Goal: Task Accomplishment & Management: Manage account settings

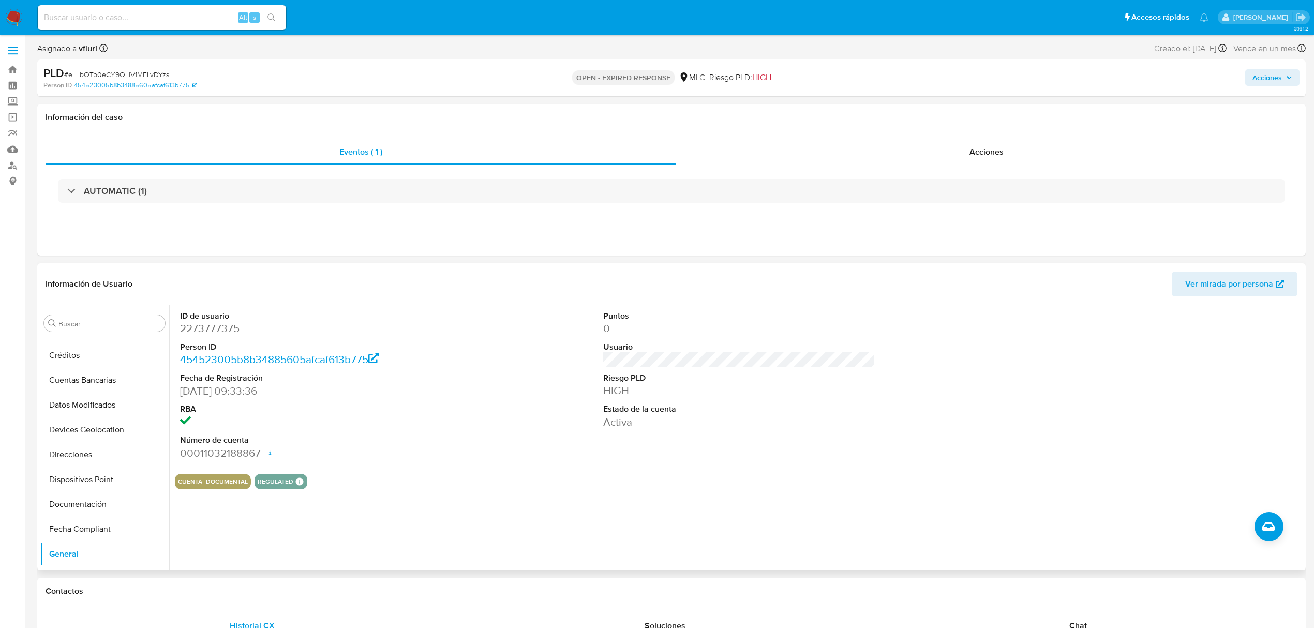
scroll to position [487, 0]
click at [96, 418] on button "KYC" at bounding box center [100, 407] width 121 height 25
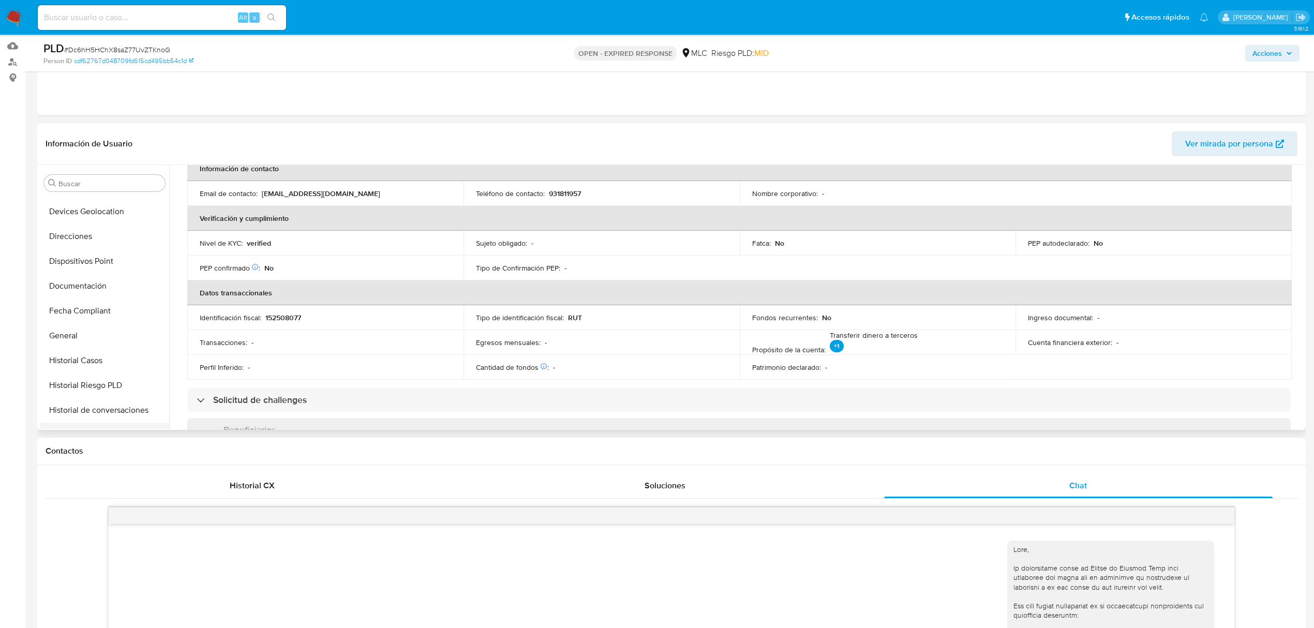
scroll to position [211, 0]
click at [89, 290] on button "Documentación" at bounding box center [100, 294] width 121 height 25
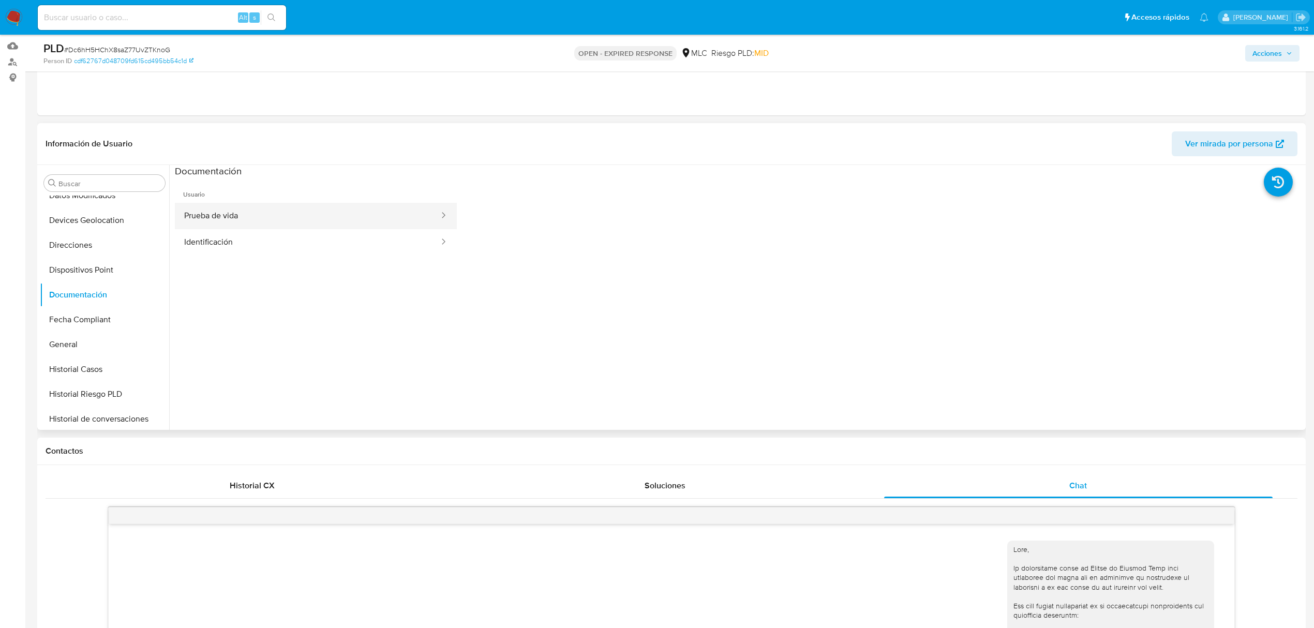
click at [251, 221] on button "Prueba de vida" at bounding box center [307, 216] width 265 height 26
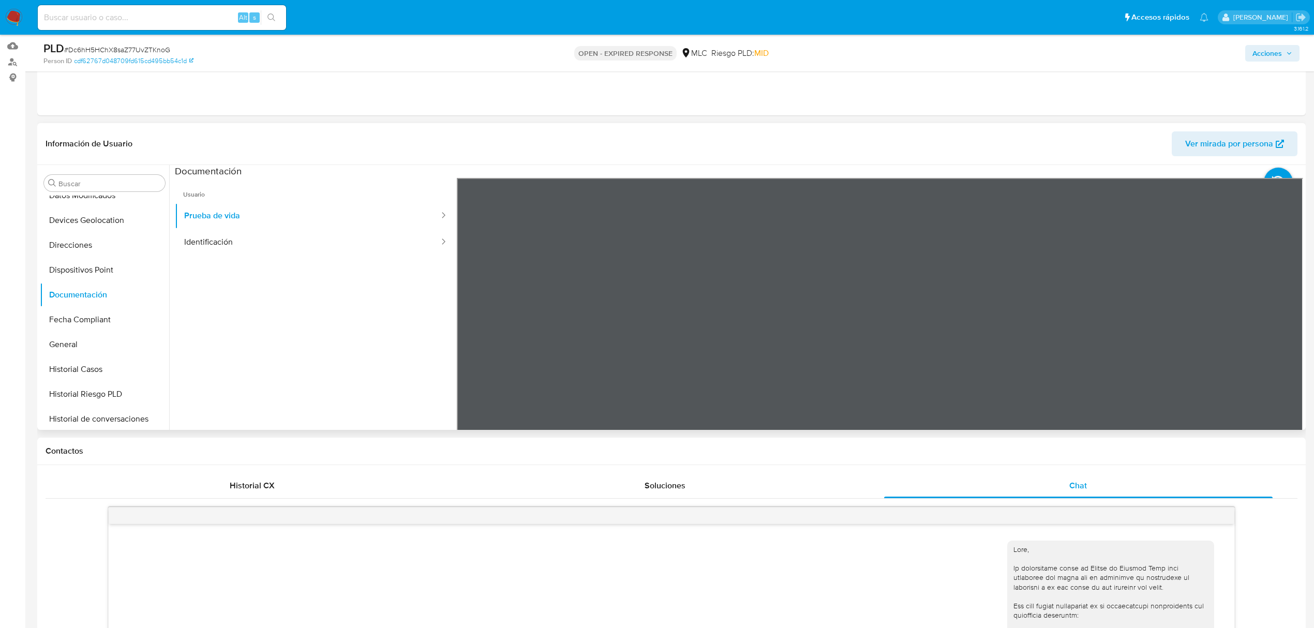
scroll to position [138, 0]
click at [315, 236] on button "Identificación" at bounding box center [307, 242] width 265 height 26
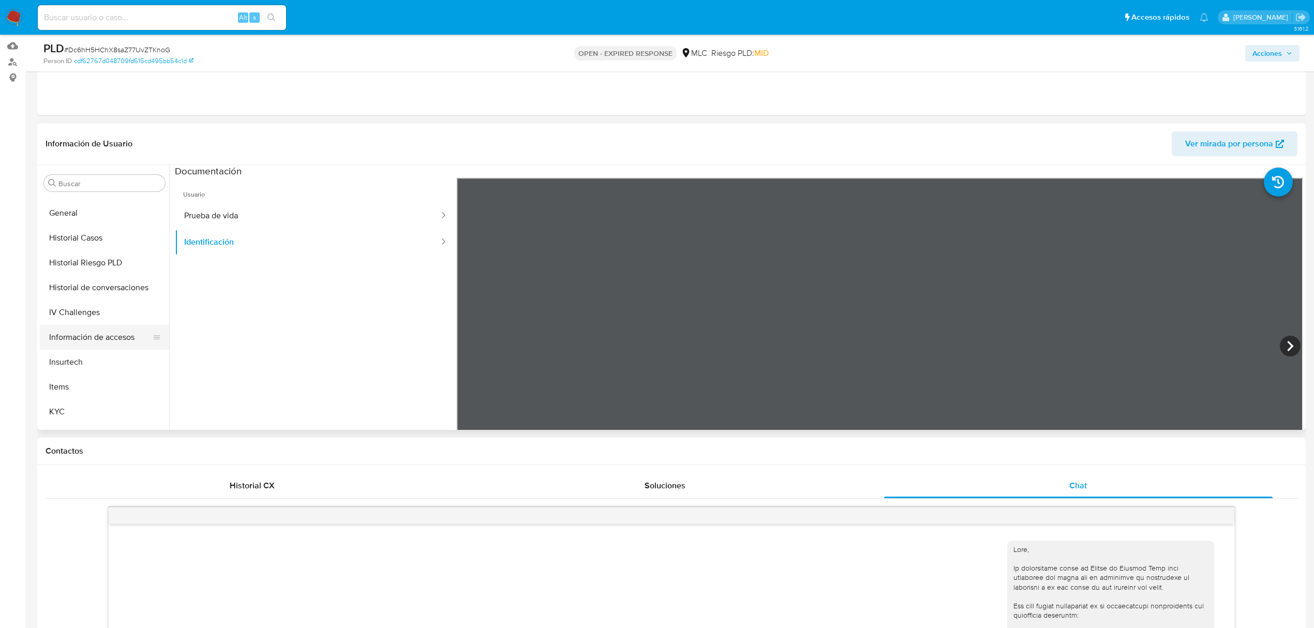
scroll to position [487, 0]
click at [80, 260] on button "KYC" at bounding box center [100, 267] width 121 height 25
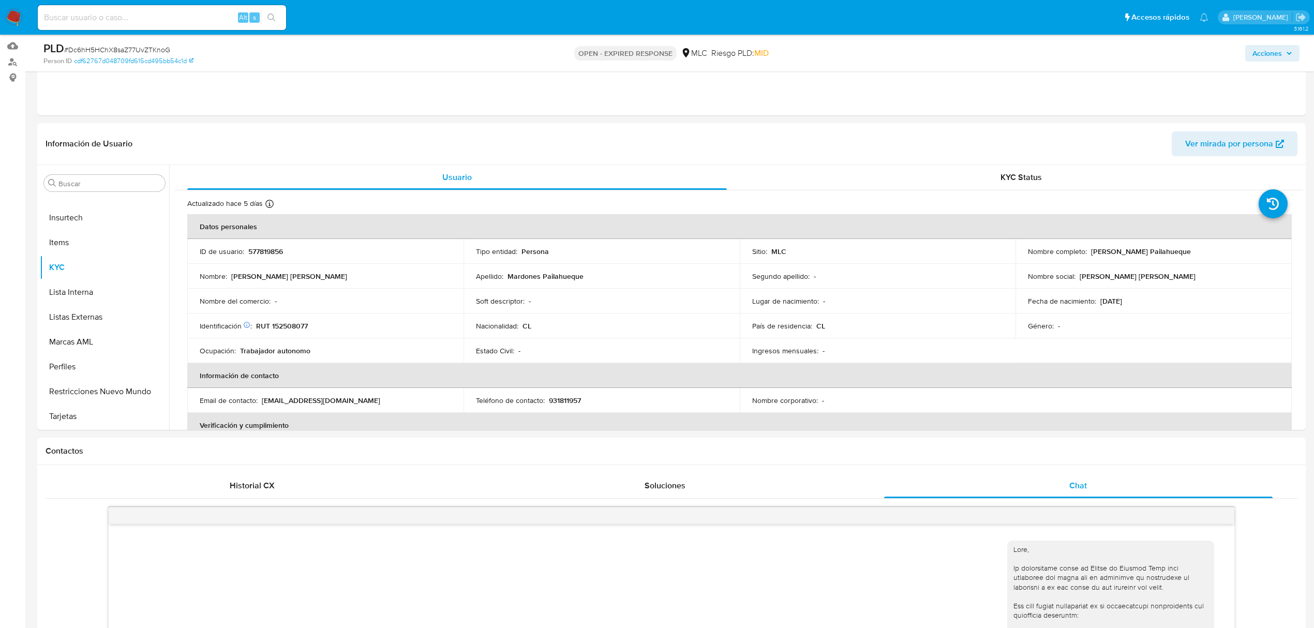
click at [133, 48] on span "# Dc6hH5HChX8saZ77UvZTKnoG" at bounding box center [117, 49] width 106 height 10
copy span "Dc6hH5HChX8saZ77UvZTKnoG"
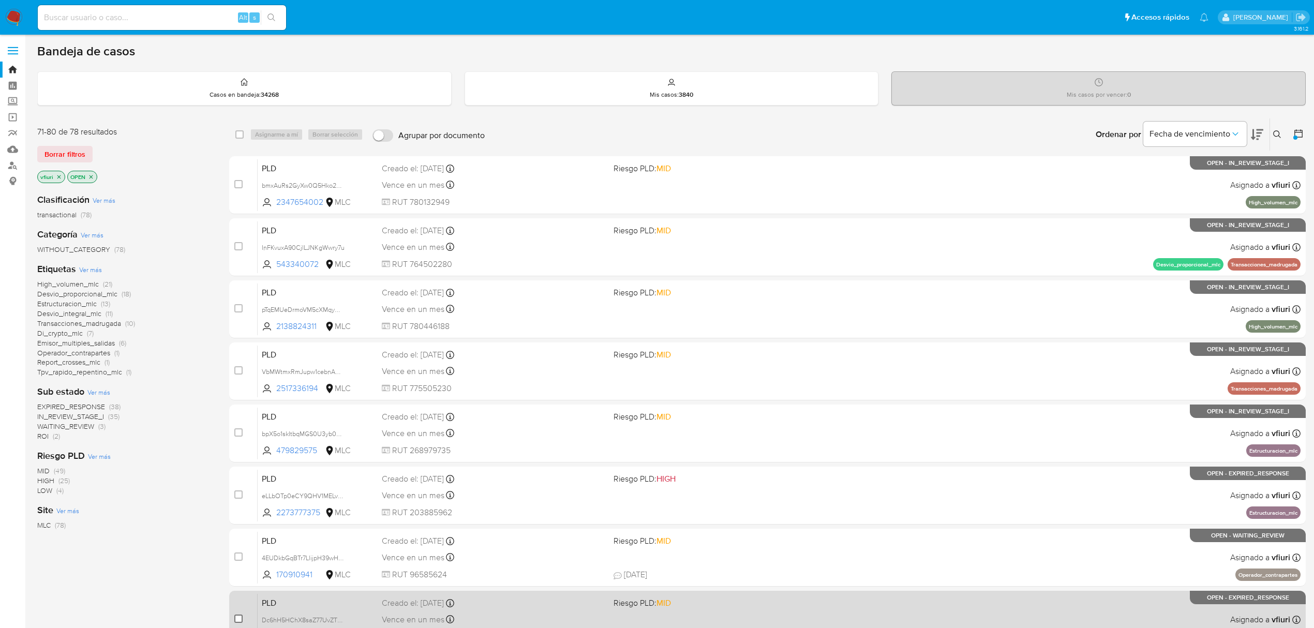
click at [237, 619] on input "checkbox" at bounding box center [238, 619] width 8 height 8
checkbox input "true"
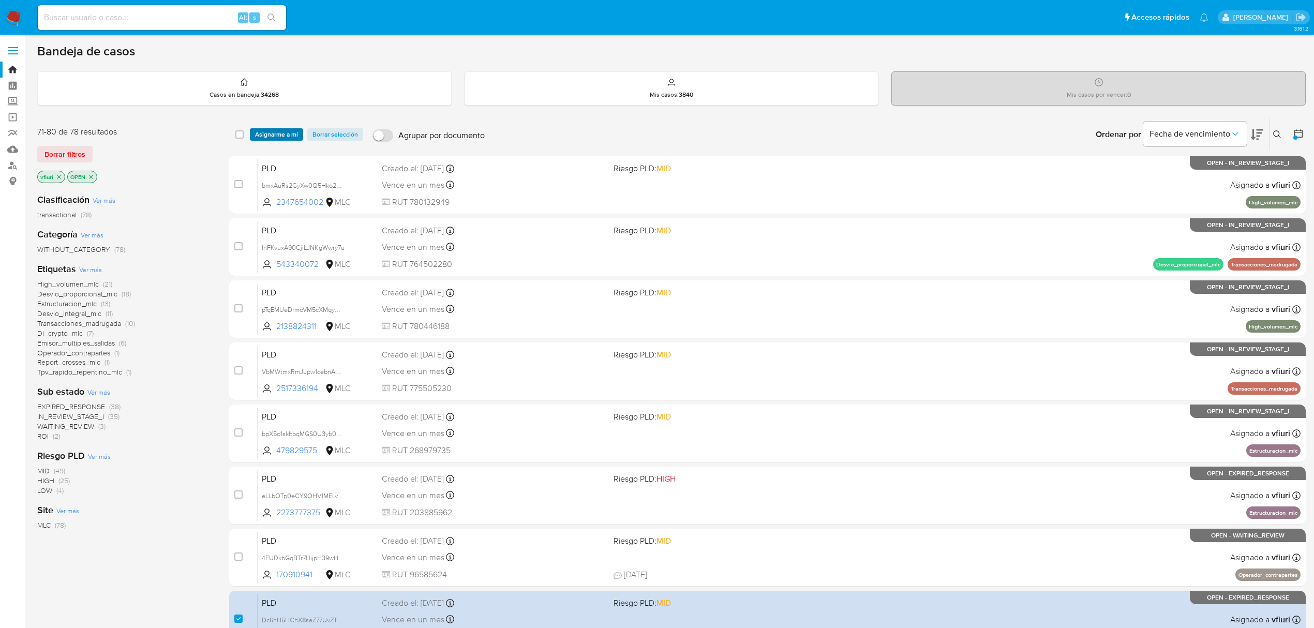
click at [291, 131] on span "Asignarme a mí" at bounding box center [276, 134] width 43 height 10
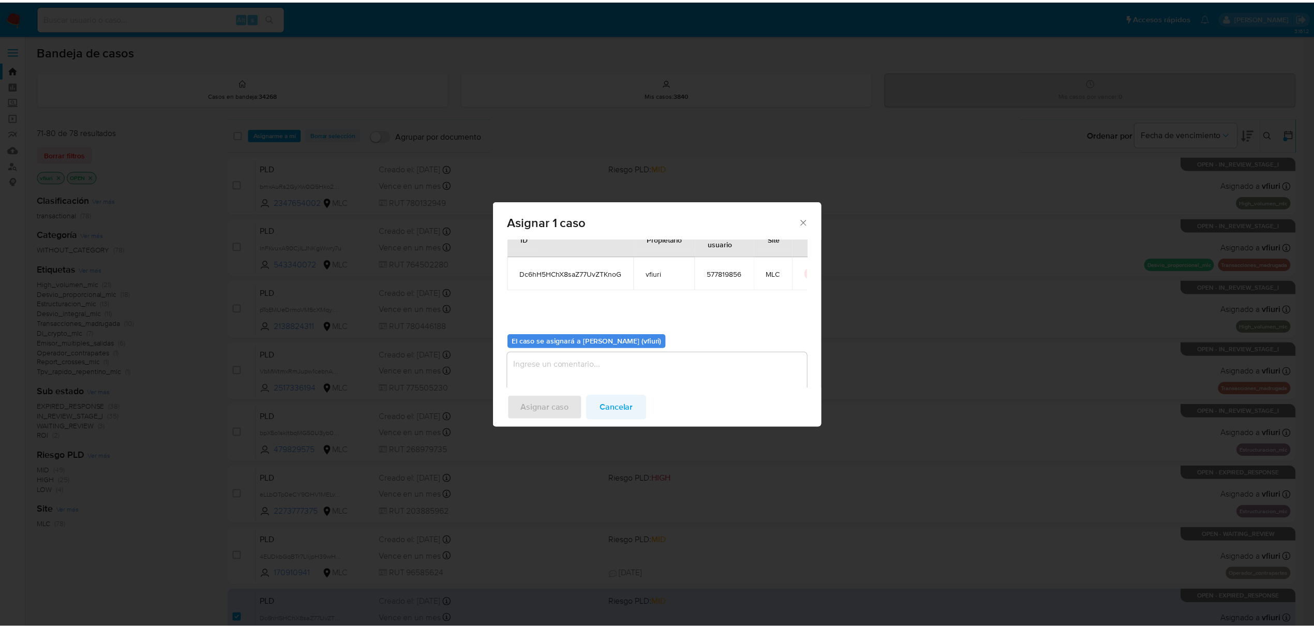
scroll to position [53, 0]
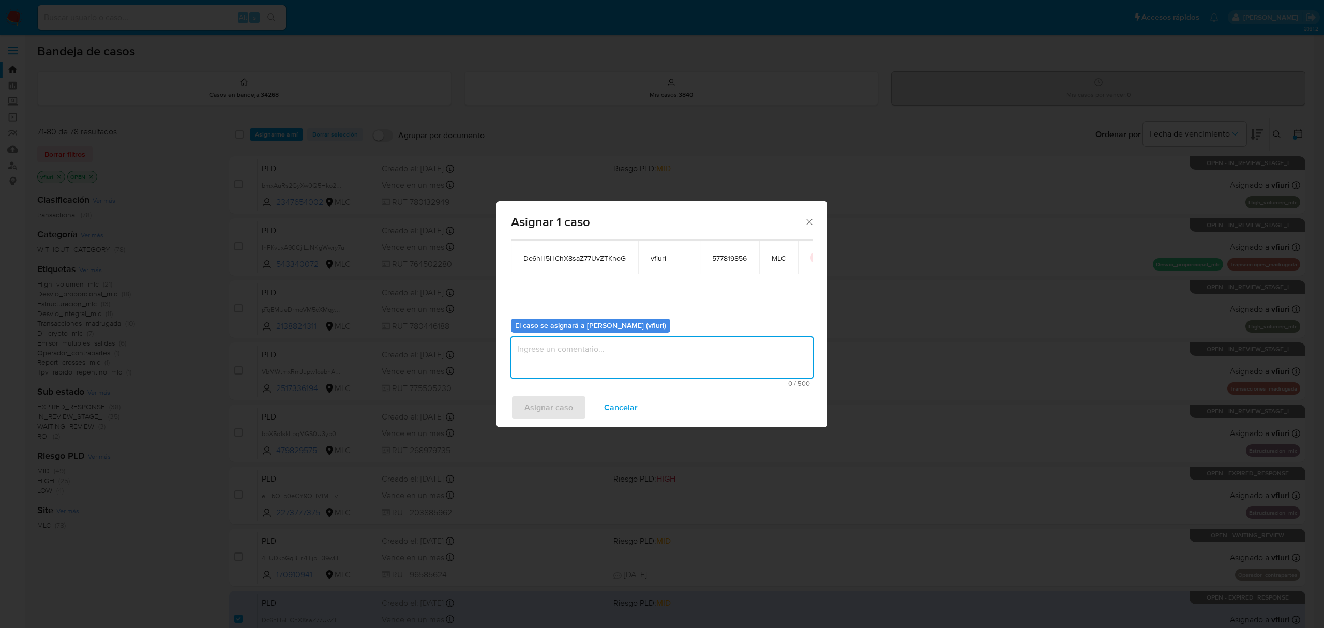
click at [615, 370] on textarea "assign-modal" at bounding box center [662, 357] width 302 height 41
type textarea "-"
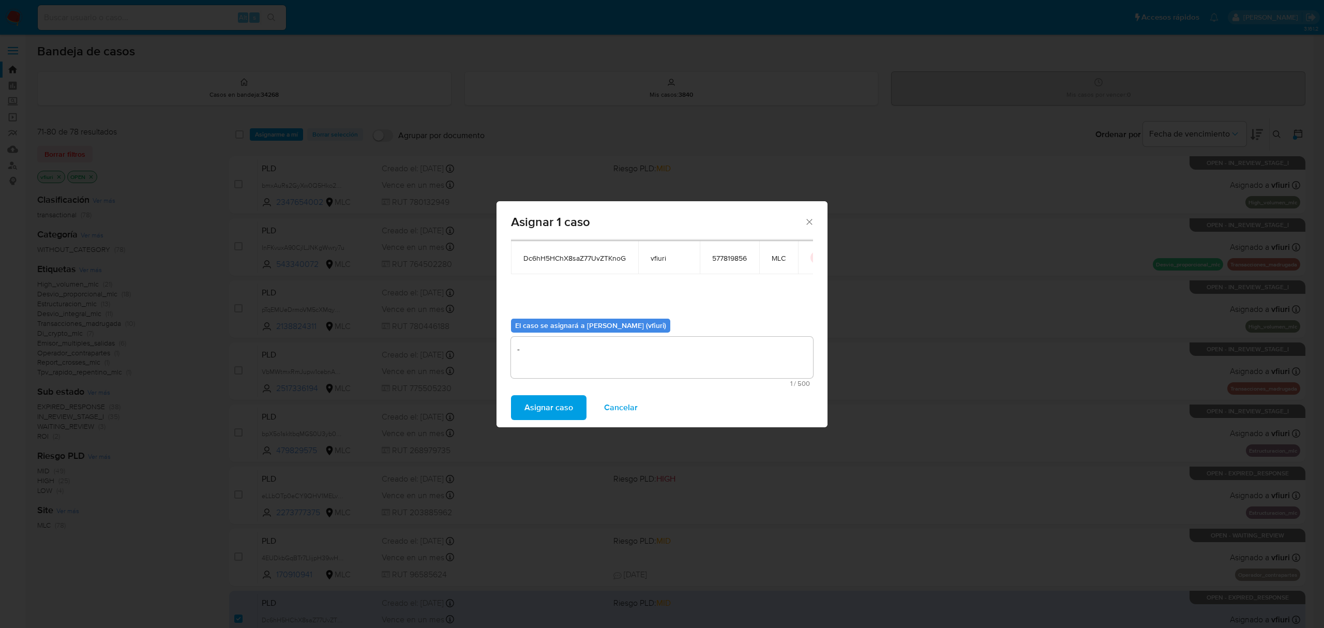
click at [534, 410] on span "Asignar caso" at bounding box center [549, 407] width 49 height 23
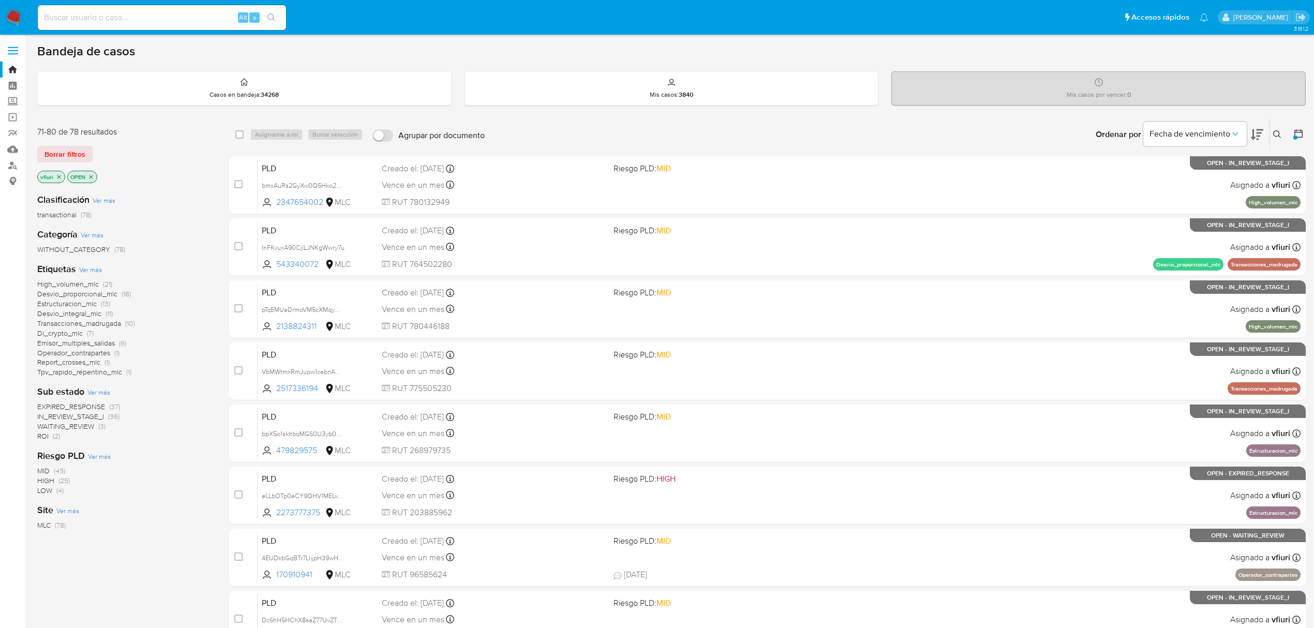
click at [58, 177] on icon "close-filter" at bounding box center [59, 177] width 4 height 4
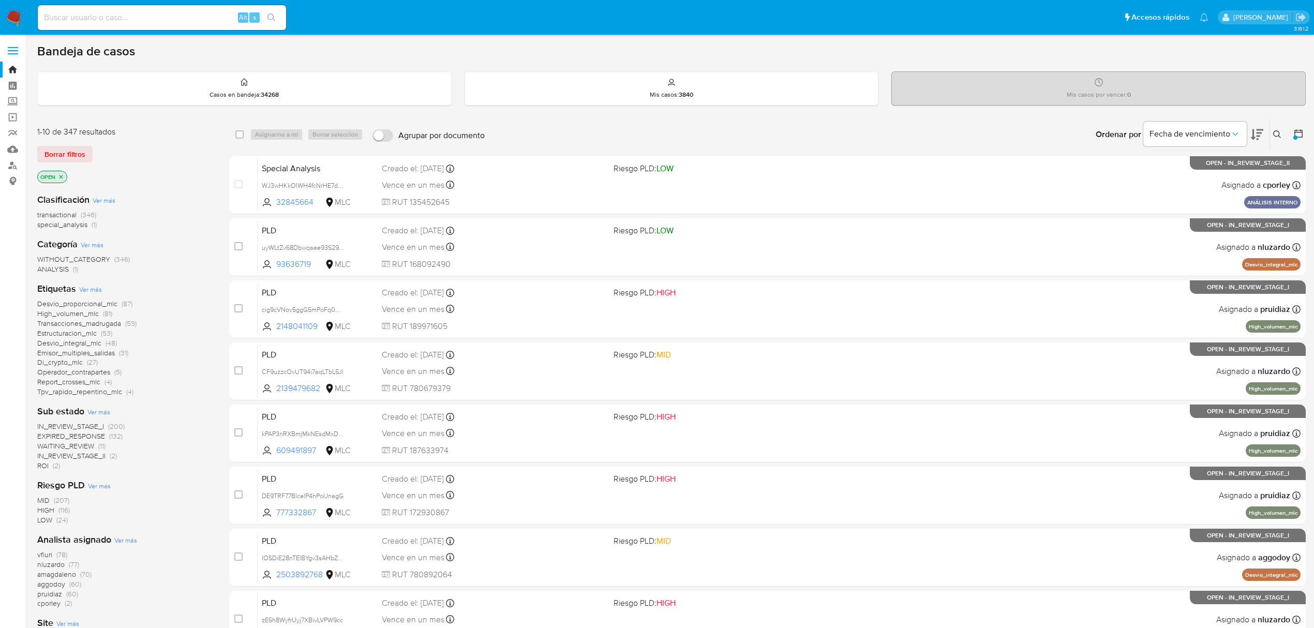
click at [1294, 136] on div at bounding box center [1295, 138] width 4 height 4
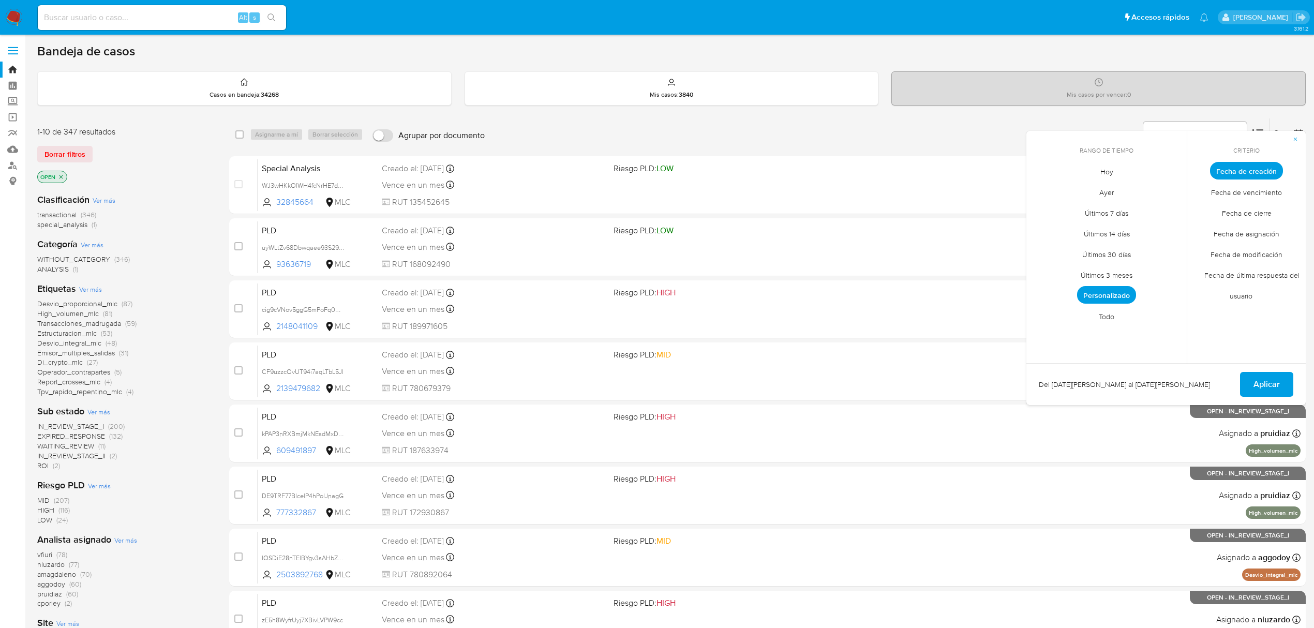
click at [1099, 311] on span "Todo" at bounding box center [1106, 316] width 37 height 21
click at [1100, 312] on span "Todo" at bounding box center [1106, 316] width 28 height 18
click at [1095, 292] on span "Personalizado" at bounding box center [1107, 295] width 66 height 21
click at [1043, 191] on icon "Mes anterior" at bounding box center [1042, 190] width 12 height 12
click at [1043, 193] on icon "Mes anterior" at bounding box center [1042, 189] width 4 height 7
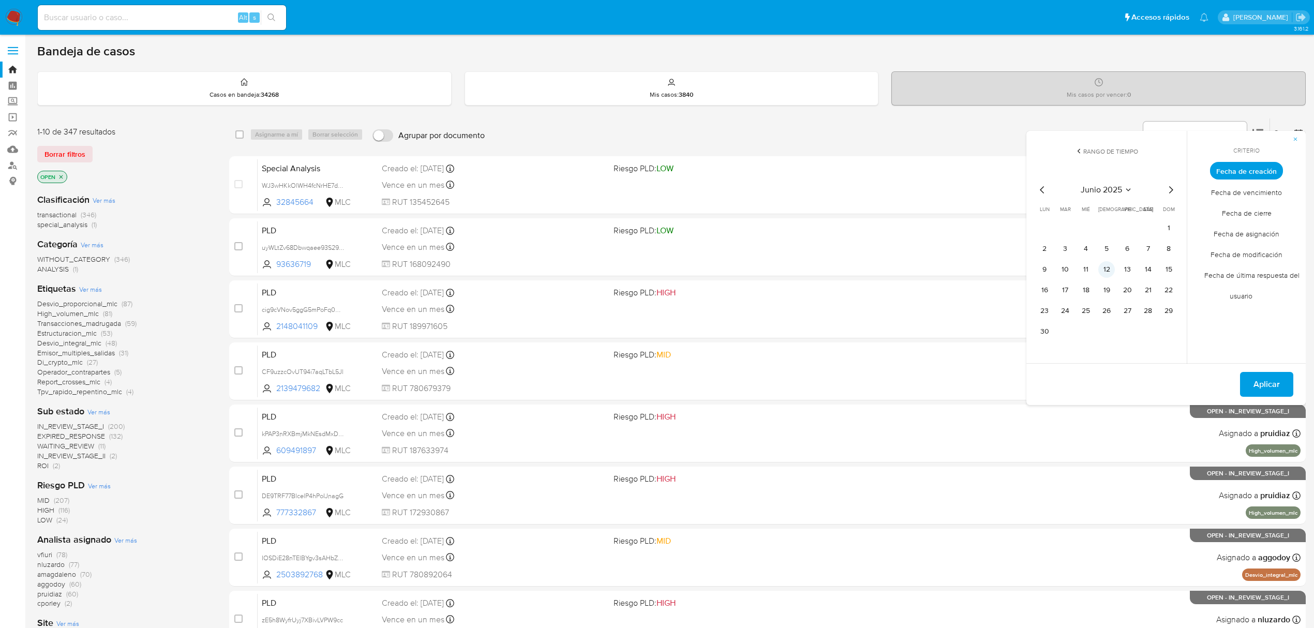
click at [1110, 270] on button "12" at bounding box center [1106, 269] width 17 height 17
click at [1262, 382] on span "Aplicar" at bounding box center [1266, 384] width 26 height 23
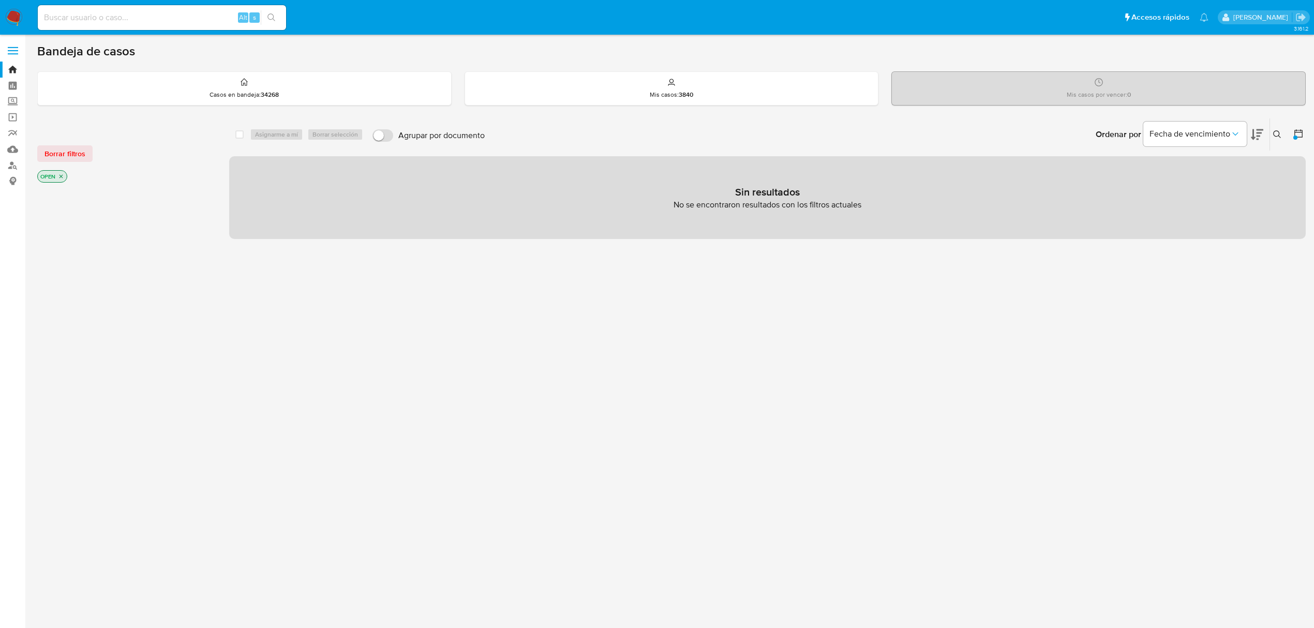
click at [1289, 134] on div at bounding box center [1296, 134] width 19 height 32
click at [1298, 130] on icon at bounding box center [1298, 133] width 8 height 8
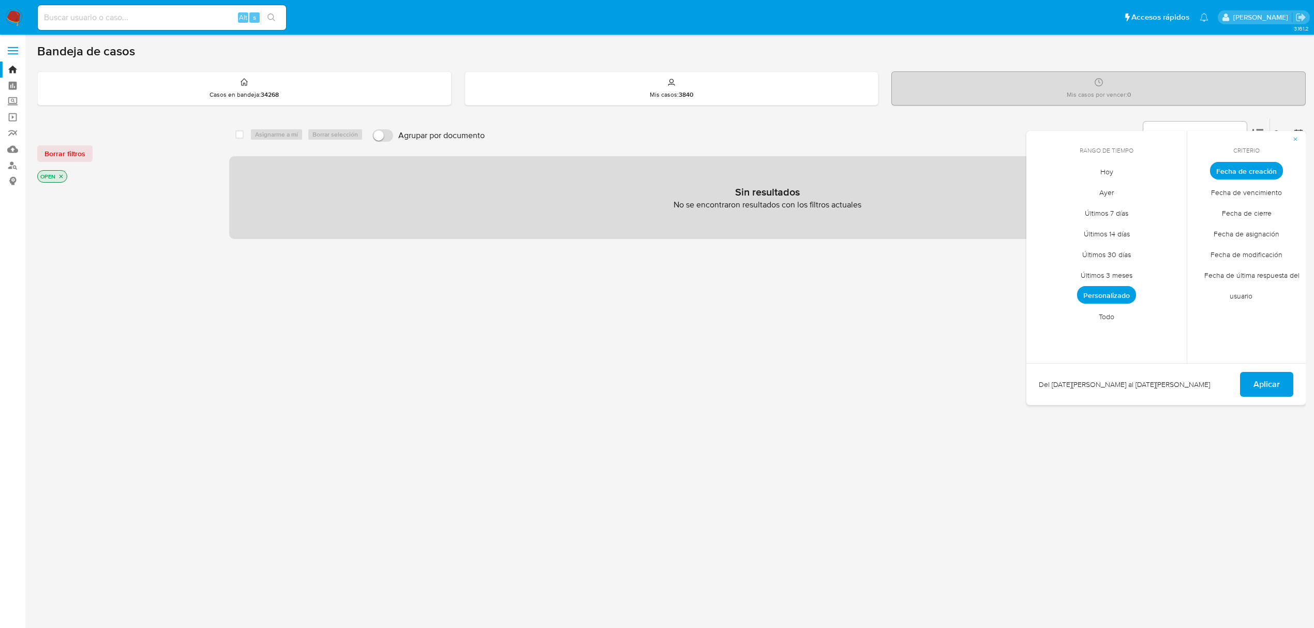
click at [1112, 294] on span "Personalizado" at bounding box center [1106, 295] width 59 height 18
click at [1170, 182] on div "junio 2025 junio 2025 lun lunes mar martes mié miércoles jue jueves vie viernes…" at bounding box center [1107, 260] width 166 height 184
click at [1170, 184] on icon "Mes siguiente" at bounding box center [1170, 190] width 12 height 12
click at [1149, 244] on button "12" at bounding box center [1148, 249] width 17 height 17
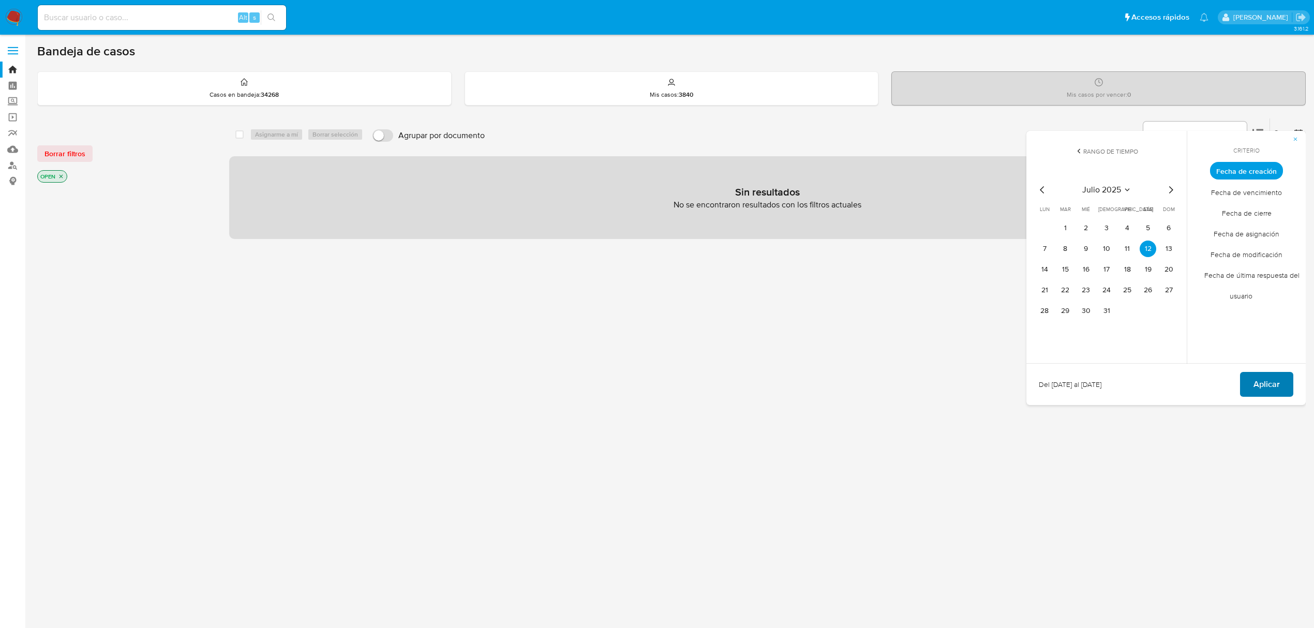
click at [1284, 381] on button "Aplicar" at bounding box center [1266, 384] width 53 height 25
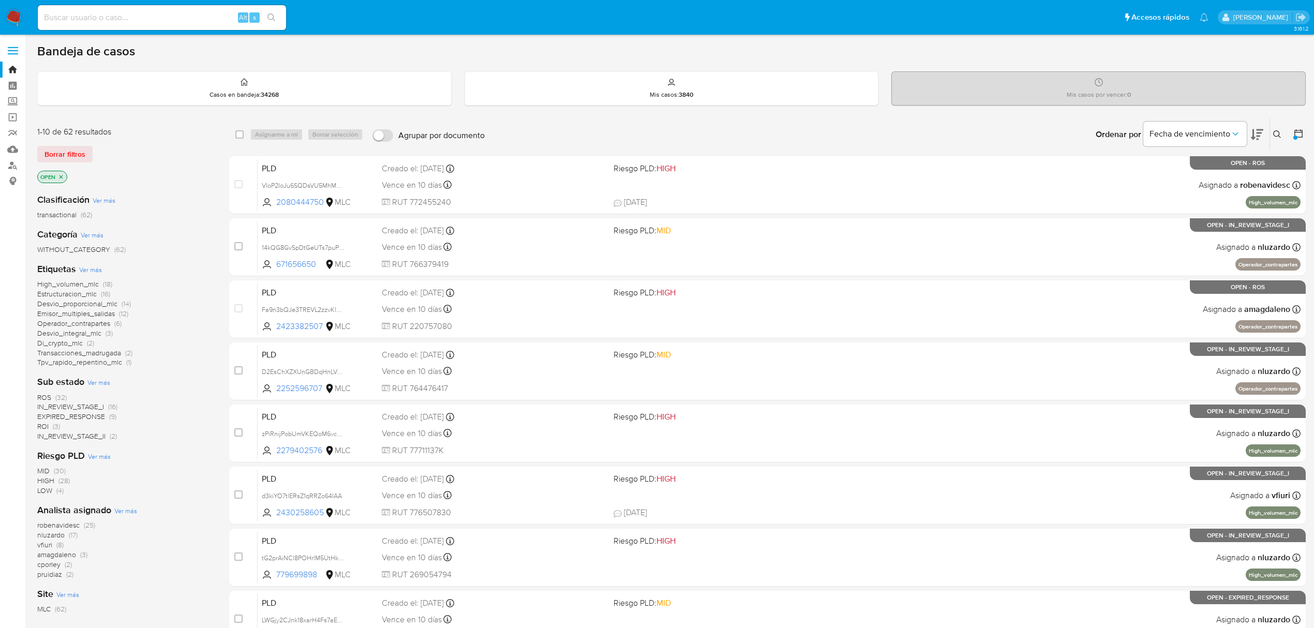
click at [129, 512] on span "Ver más" at bounding box center [125, 510] width 23 height 9
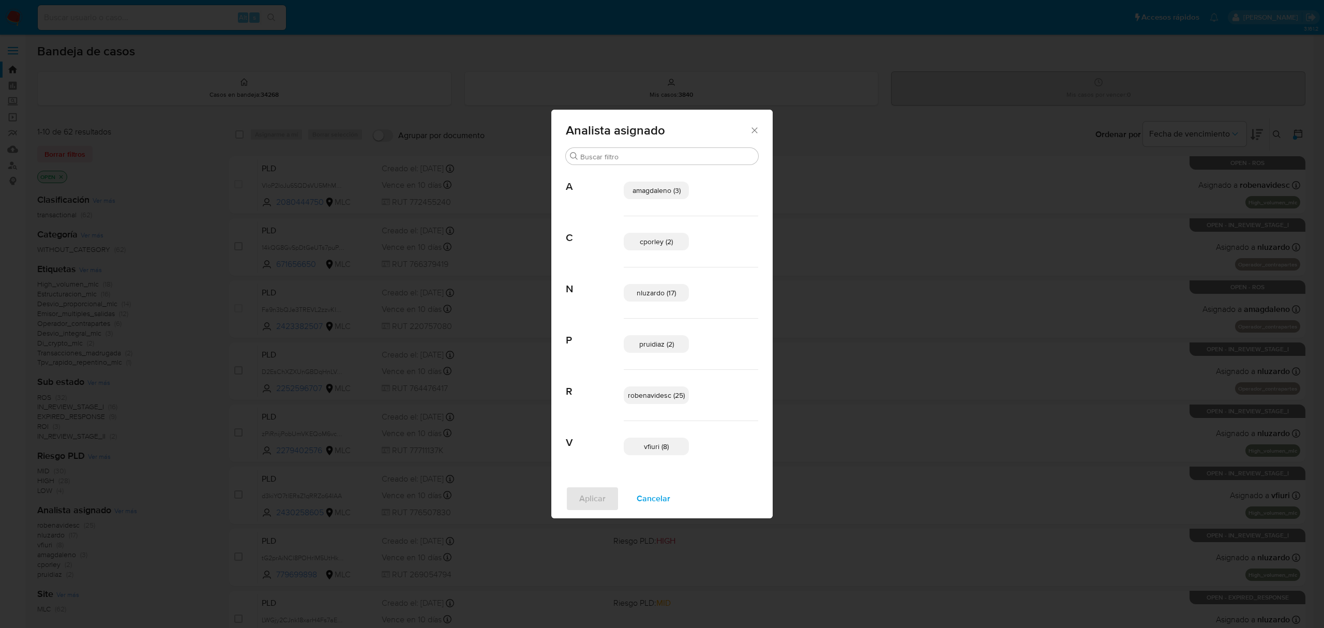
click at [659, 497] on span "Cancelar" at bounding box center [654, 498] width 34 height 23
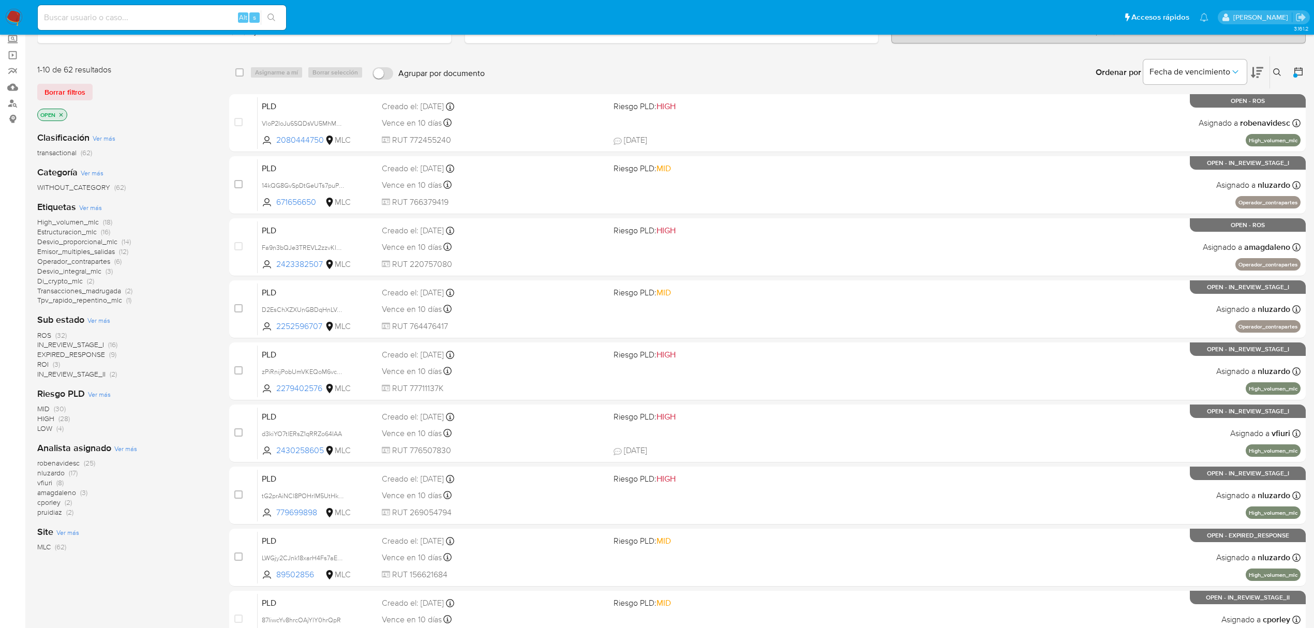
scroll to position [138, 0]
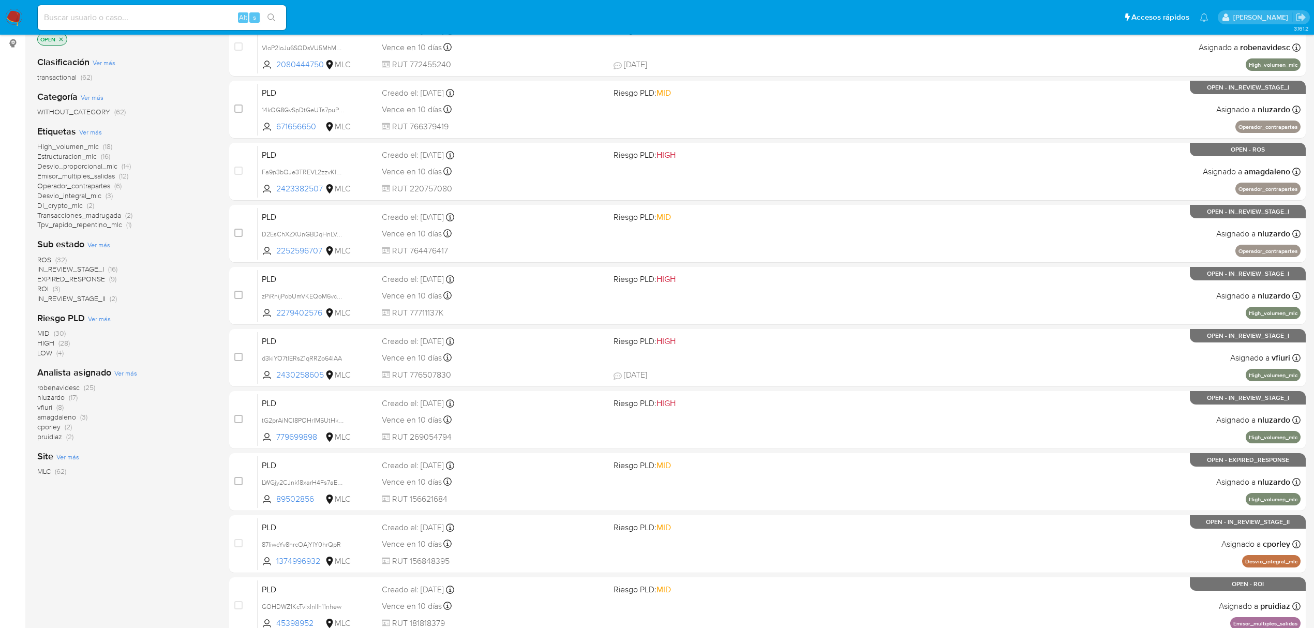
click at [41, 408] on span "vfiuri" at bounding box center [44, 407] width 15 height 10
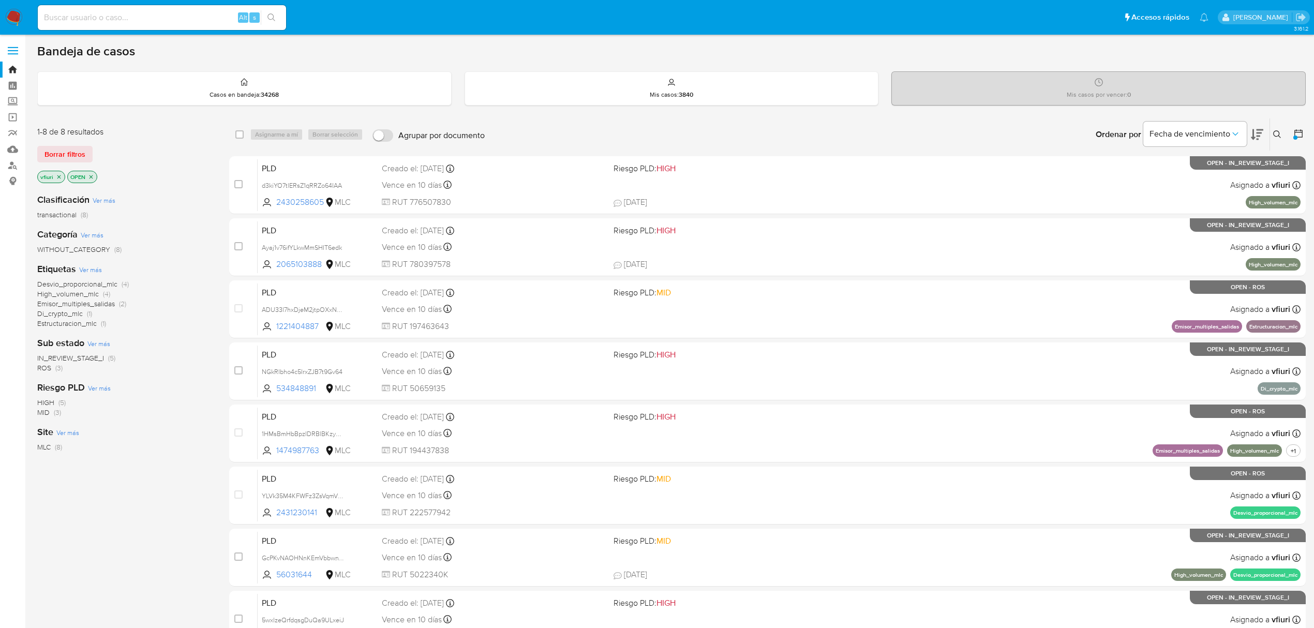
click at [61, 175] on icon "close-filter" at bounding box center [59, 177] width 6 height 6
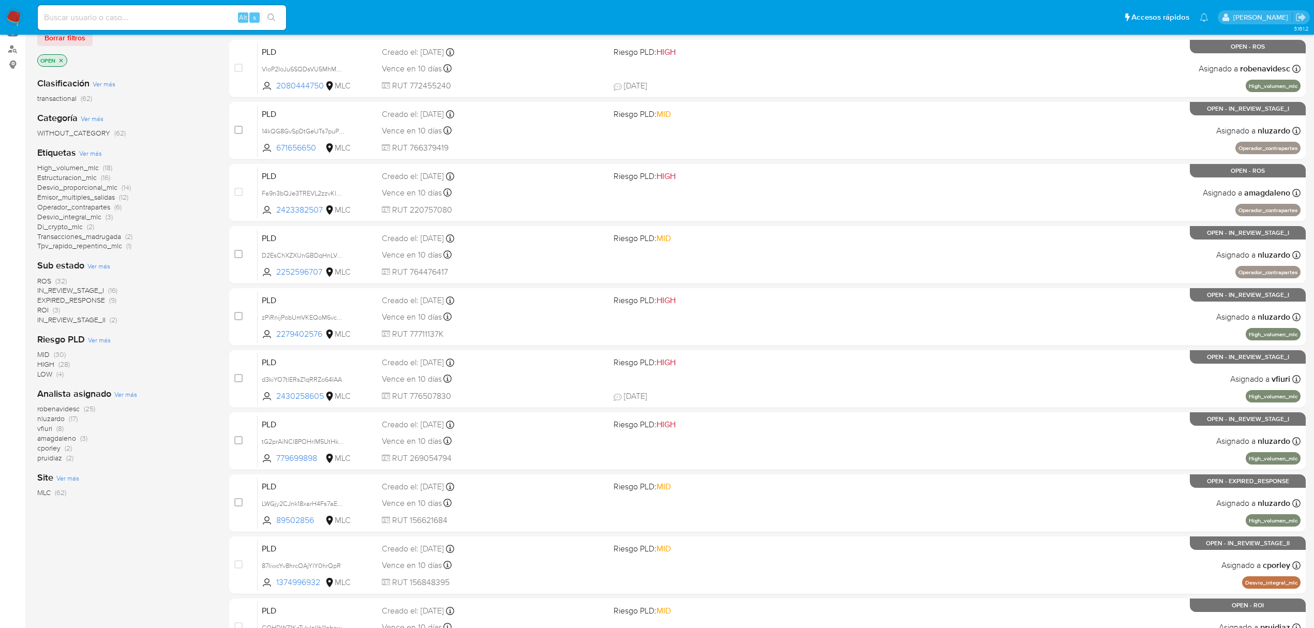
scroll to position [138, 0]
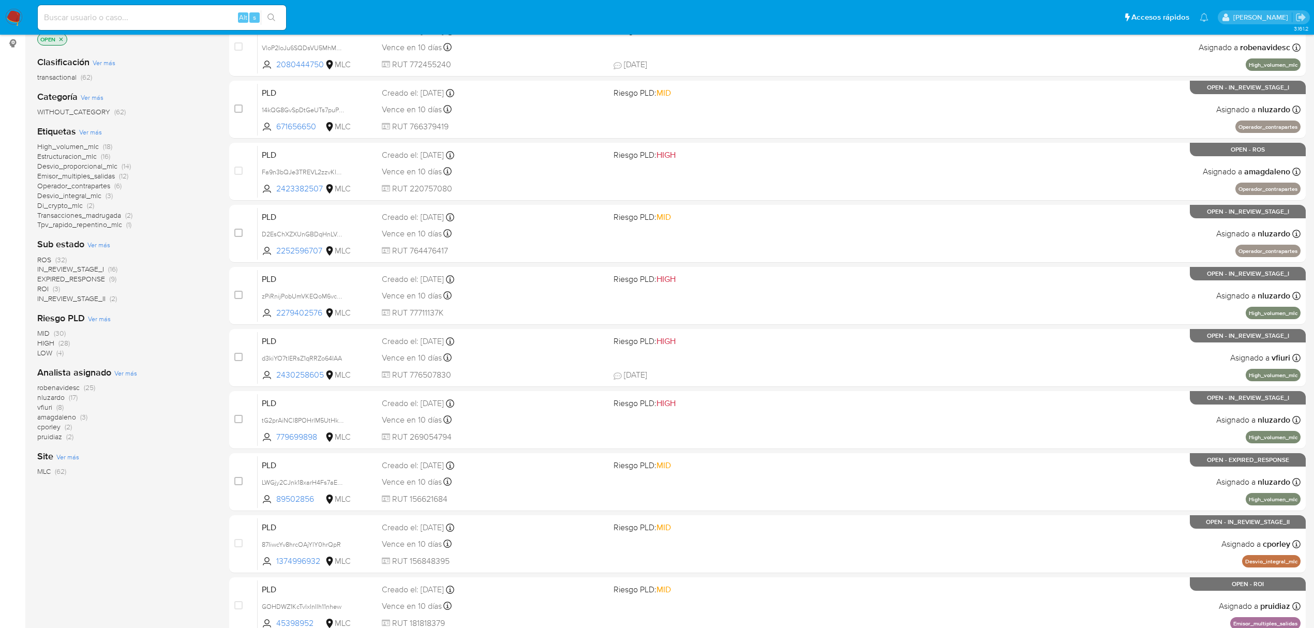
click at [81, 278] on span "EXPIRED_RESPONSE" at bounding box center [71, 279] width 68 height 10
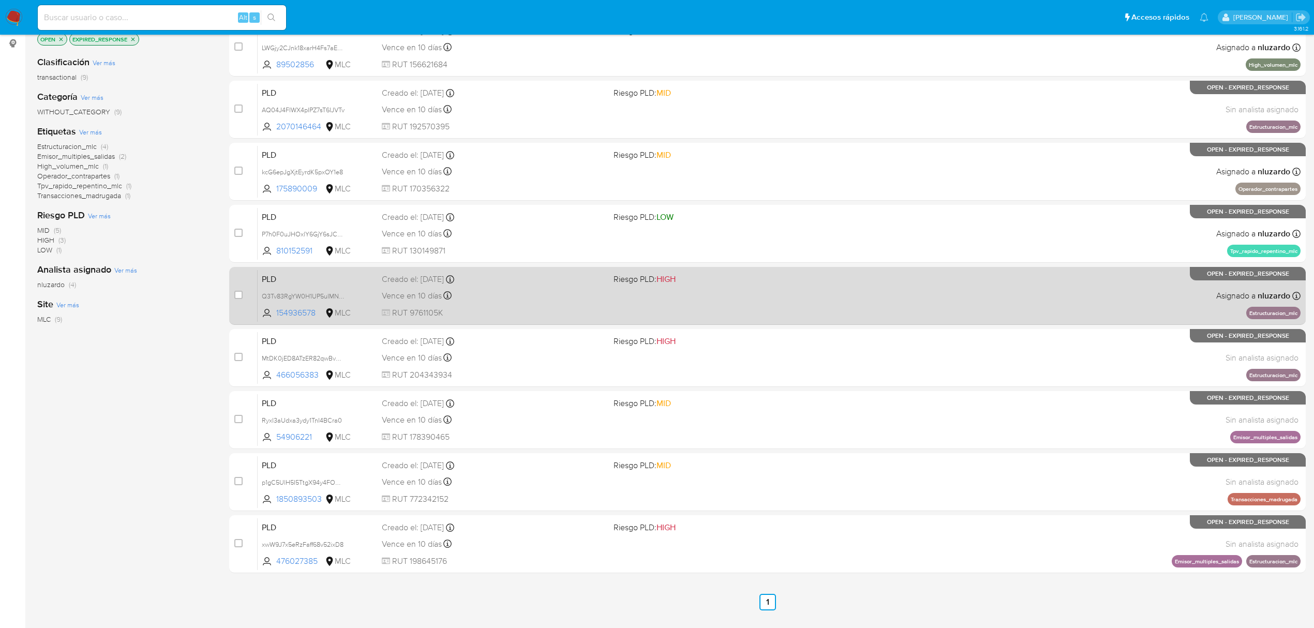
scroll to position [163, 0]
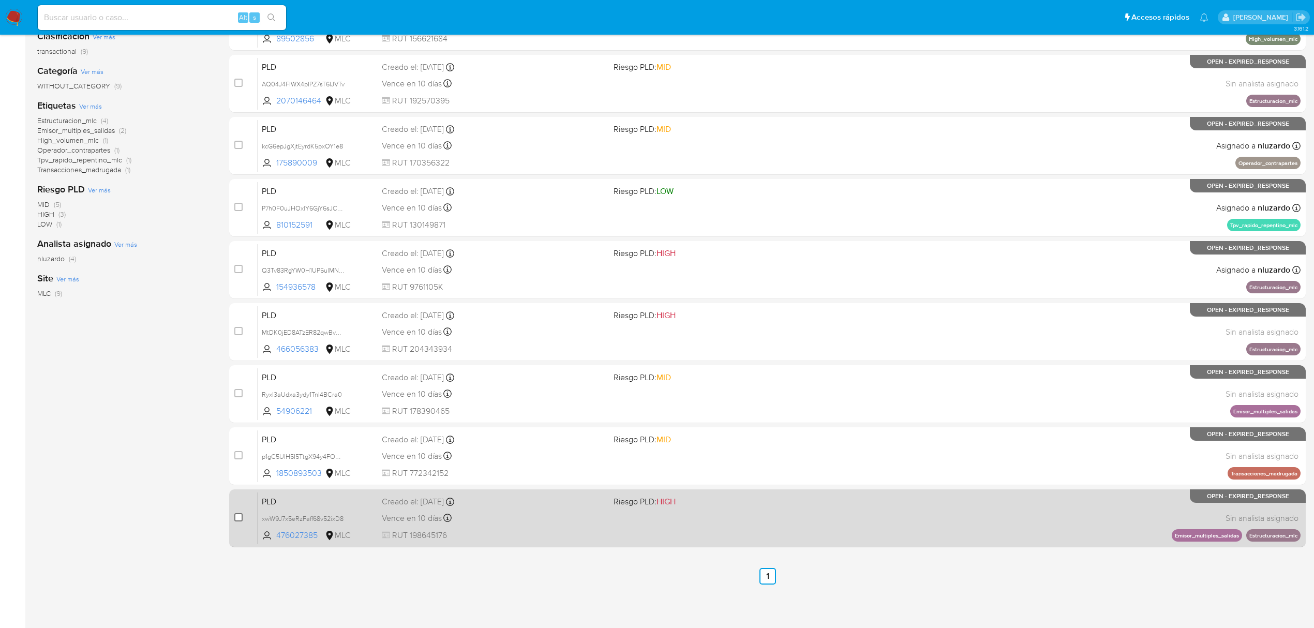
click at [241, 518] on input "checkbox" at bounding box center [238, 517] width 8 height 8
checkbox input "true"
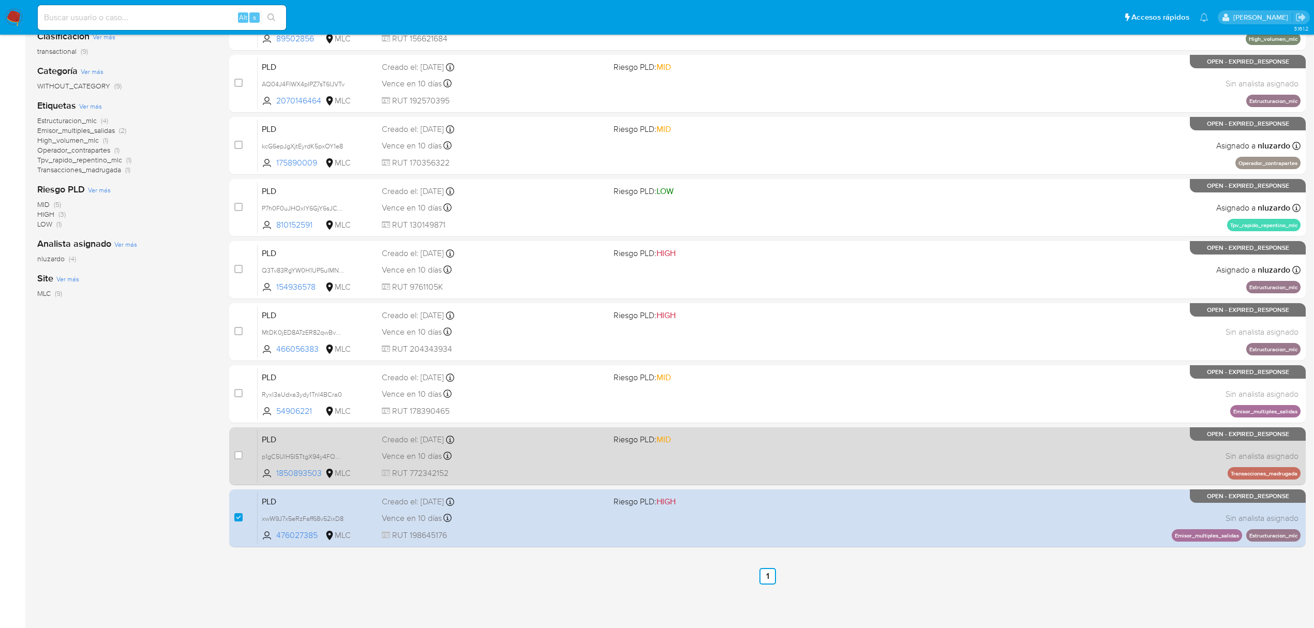
click at [233, 456] on div "case-item-checkbox No es posible asignar el caso PLD p1gC5UlH5I5TtgX94y4FOGVs 1…" at bounding box center [767, 456] width 1076 height 58
click at [235, 455] on input "checkbox" at bounding box center [238, 455] width 8 height 8
checkbox input "true"
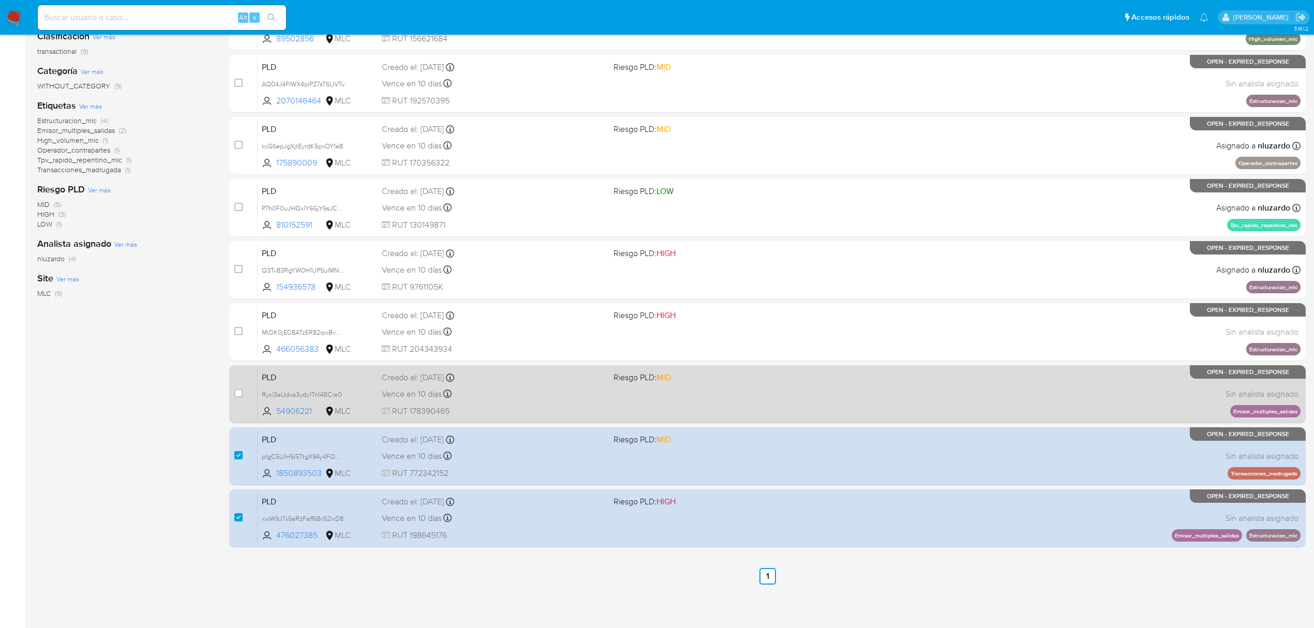
click at [241, 384] on div "case-item-checkbox No es posible asignar el caso" at bounding box center [245, 394] width 23 height 52
click at [238, 390] on input "checkbox" at bounding box center [238, 393] width 8 height 8
checkbox input "true"
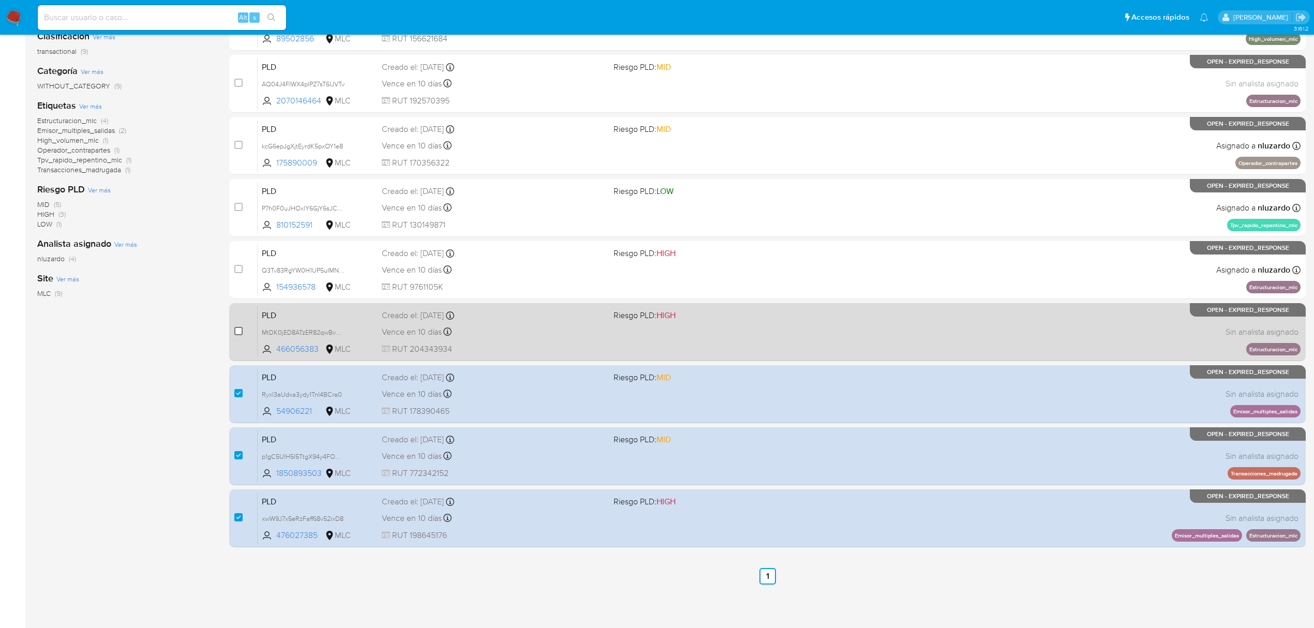
click at [241, 330] on input "checkbox" at bounding box center [238, 331] width 8 height 8
checkbox input "true"
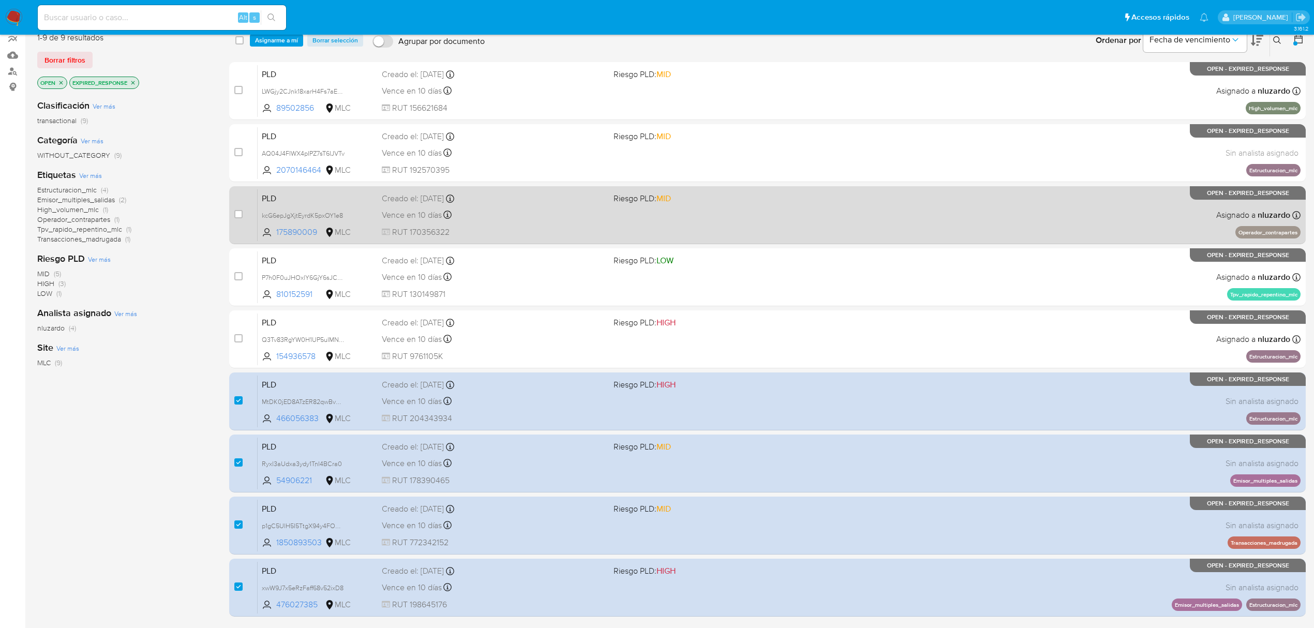
scroll to position [0, 0]
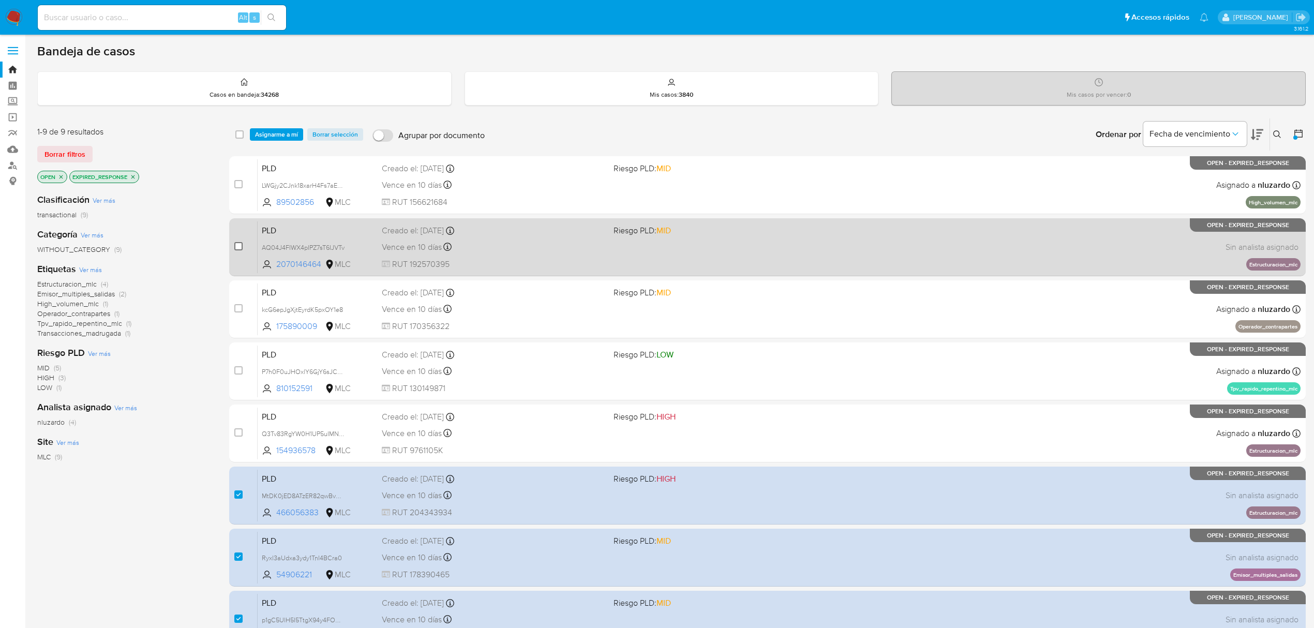
click at [238, 244] on input "checkbox" at bounding box center [238, 246] width 8 height 8
checkbox input "true"
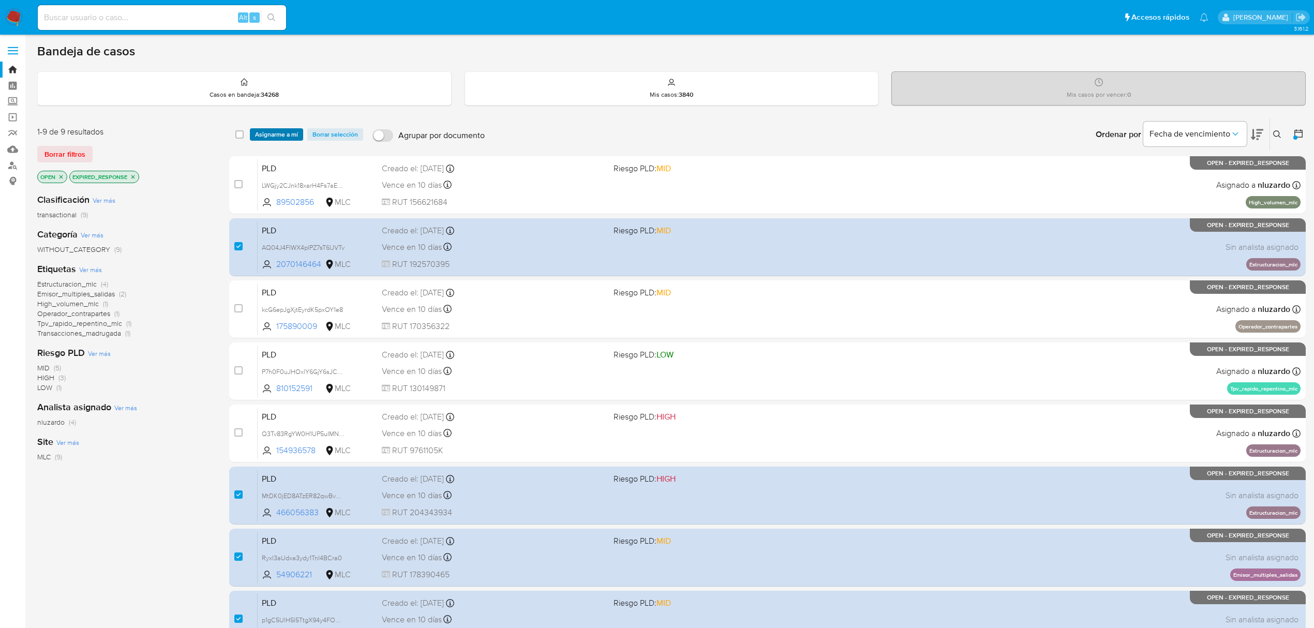
click at [280, 131] on span "Asignarme a mí" at bounding box center [276, 134] width 43 height 10
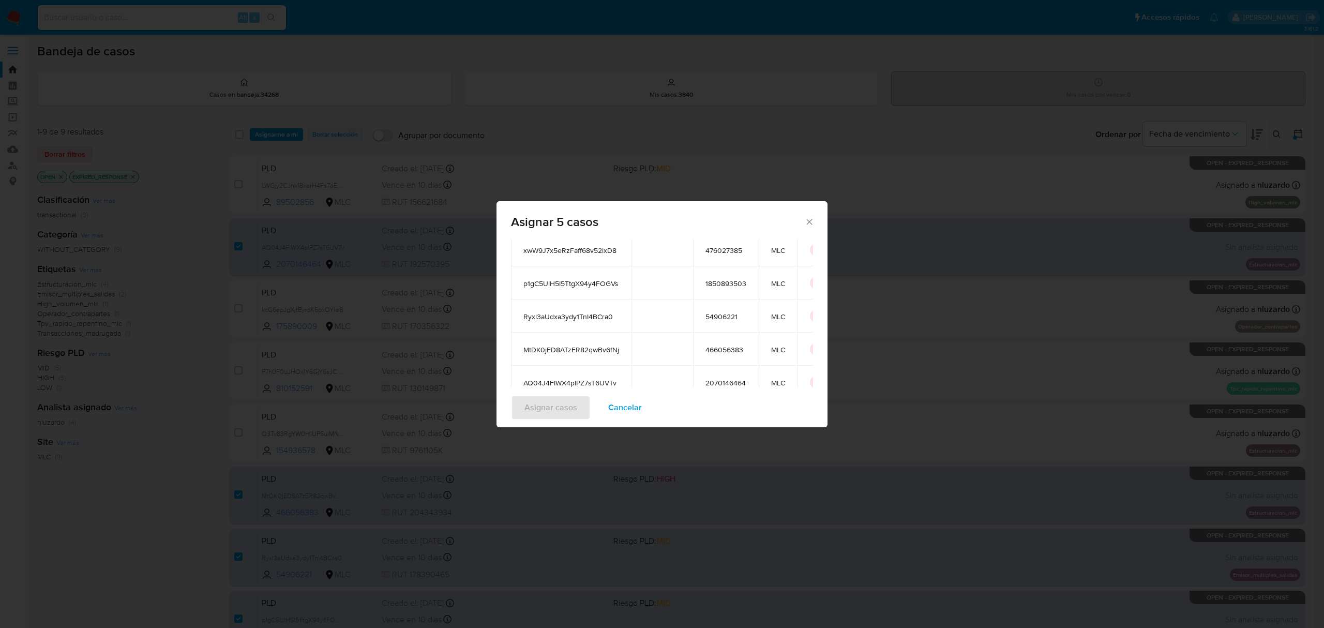
scroll to position [160, 0]
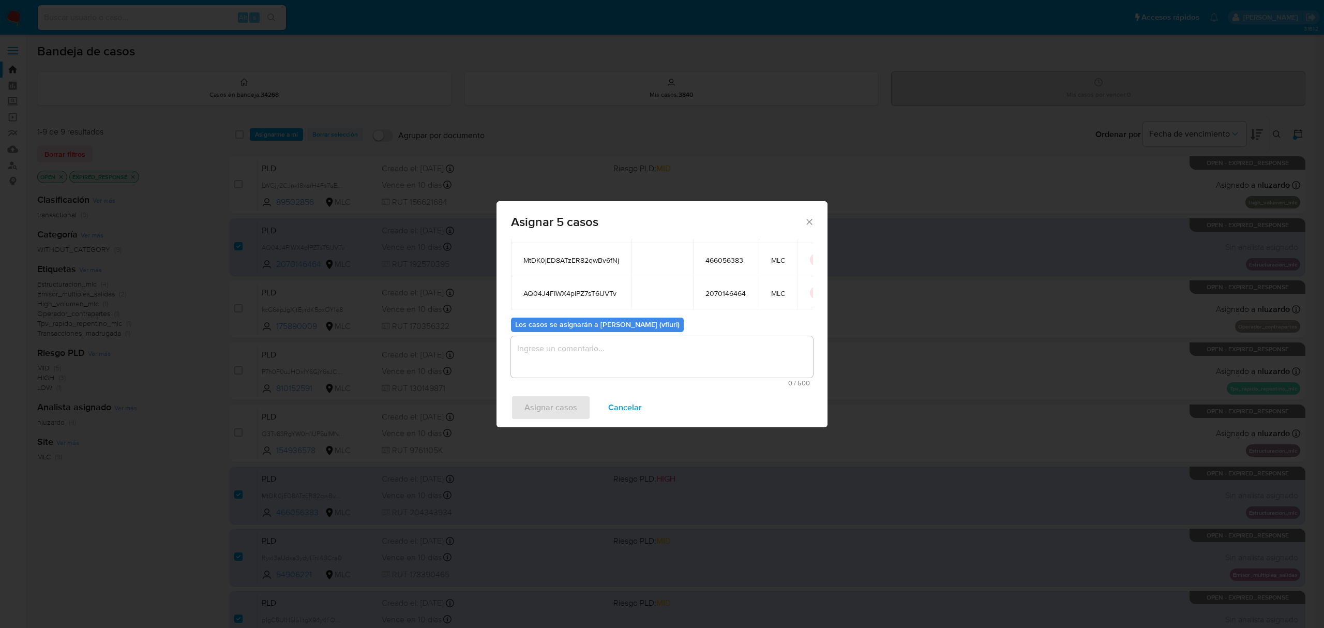
click at [605, 365] on textarea "assign-modal" at bounding box center [662, 356] width 302 height 41
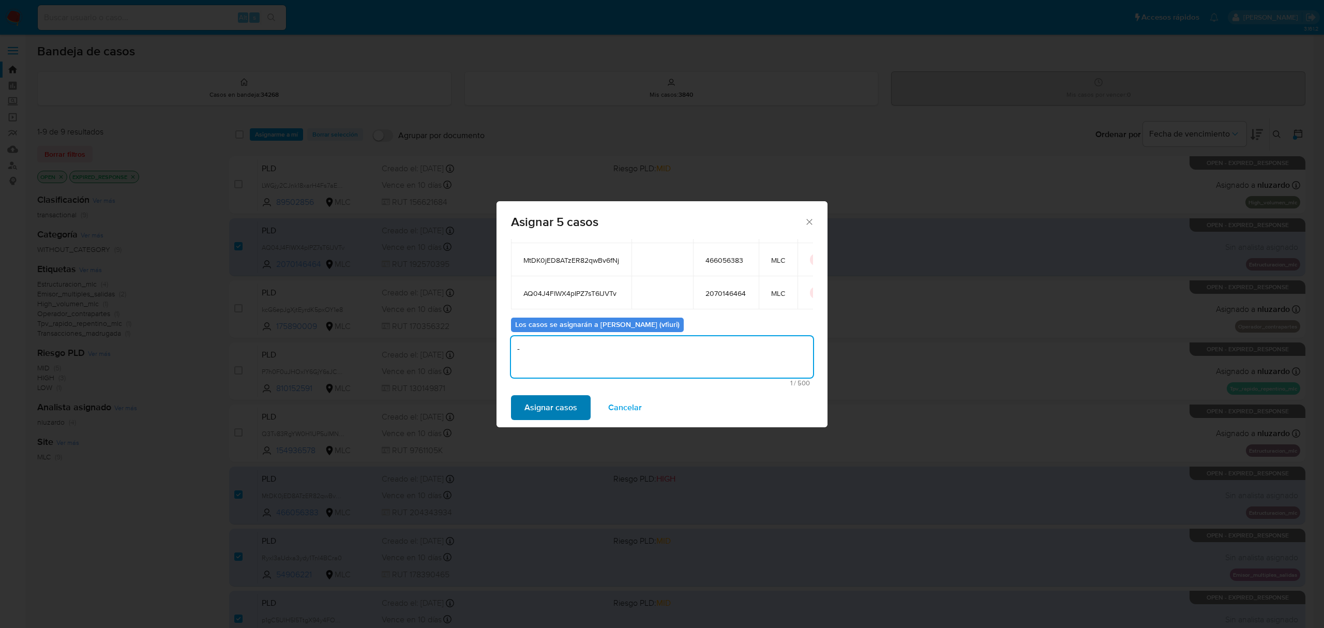
type textarea "-"
click at [570, 398] on span "Asignar casos" at bounding box center [551, 407] width 53 height 23
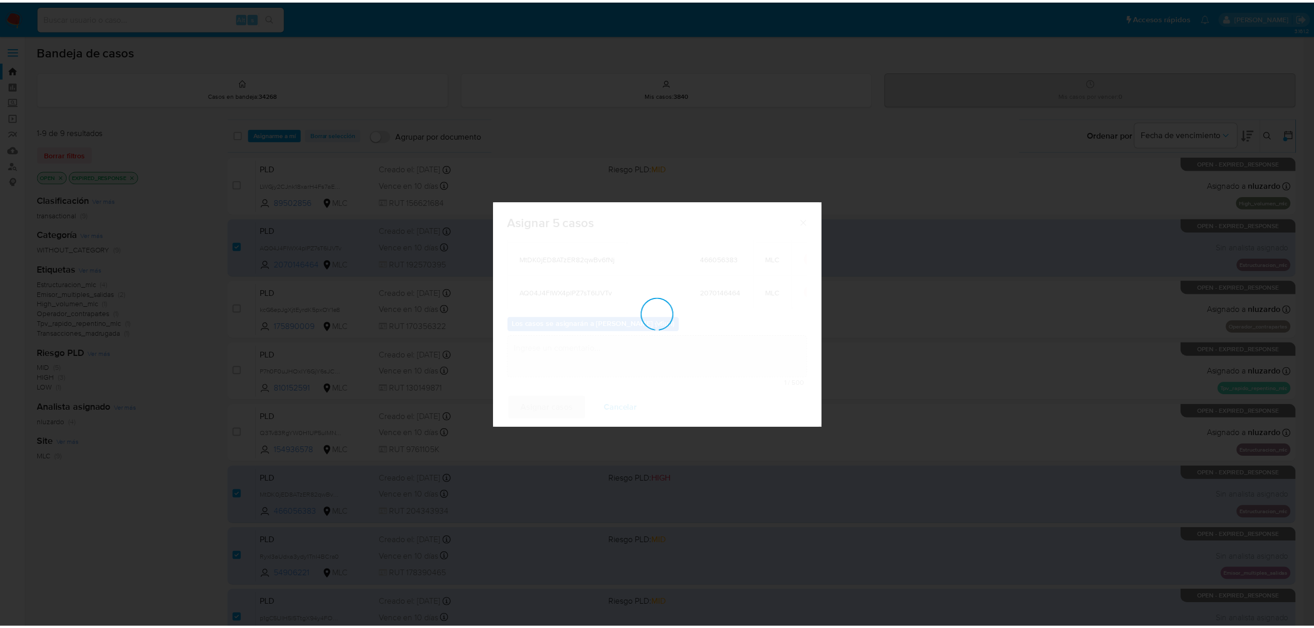
scroll to position [62, 0]
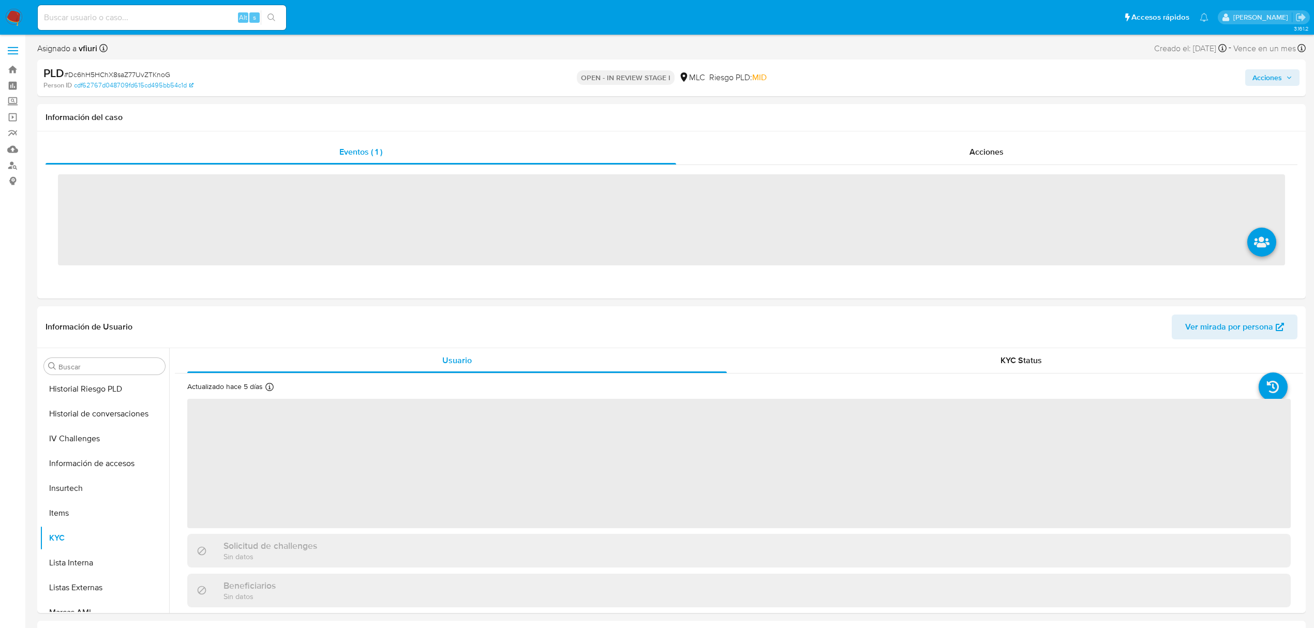
scroll to position [487, 0]
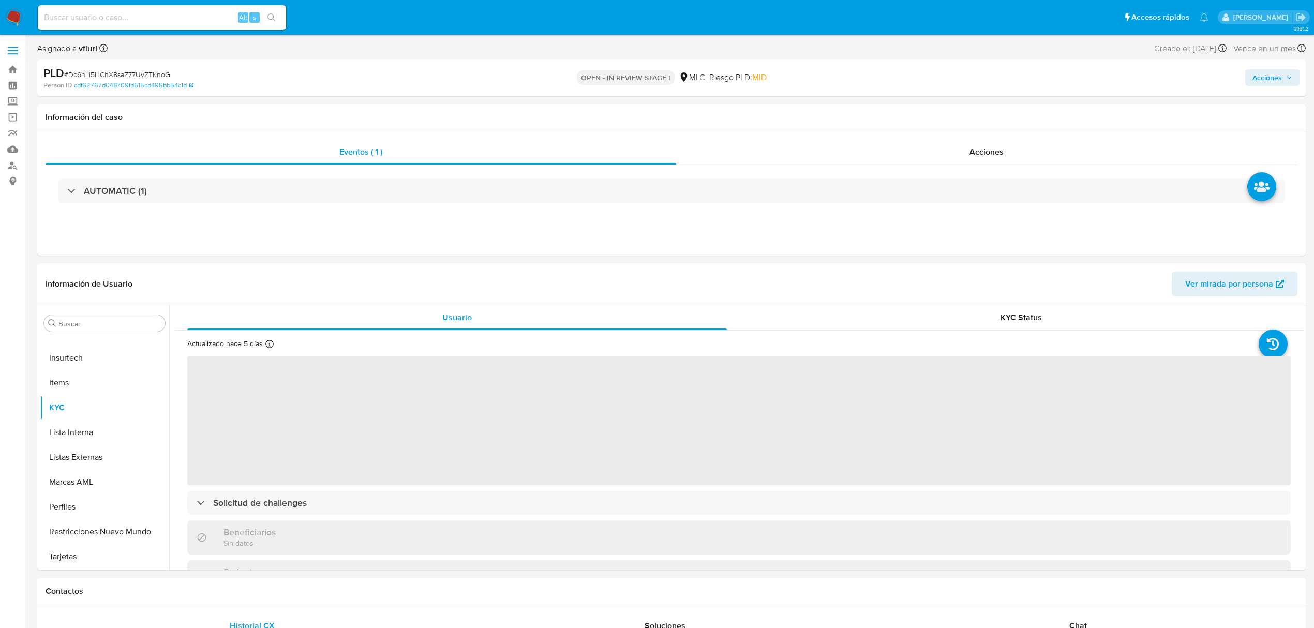
select select "10"
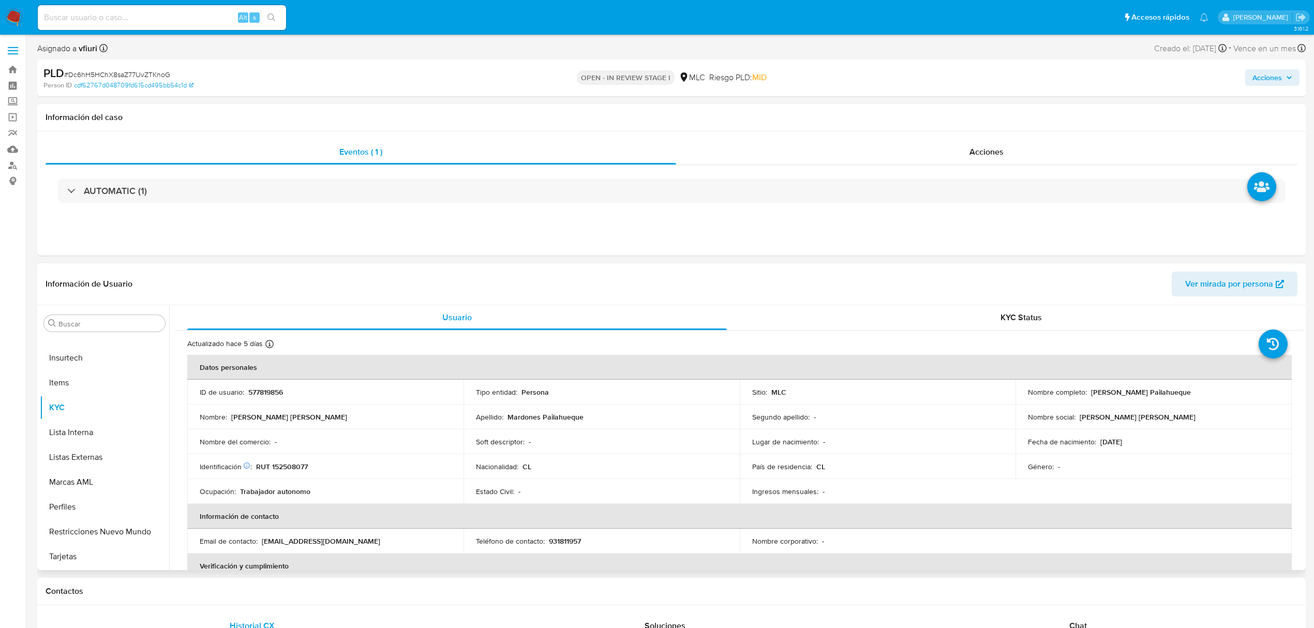
click at [290, 467] on p "RUT 152508077" at bounding box center [282, 466] width 52 height 9
copy p "152508077"
click at [1072, 405] on td "Nombre social : Elba Paulina" at bounding box center [1153, 417] width 276 height 25
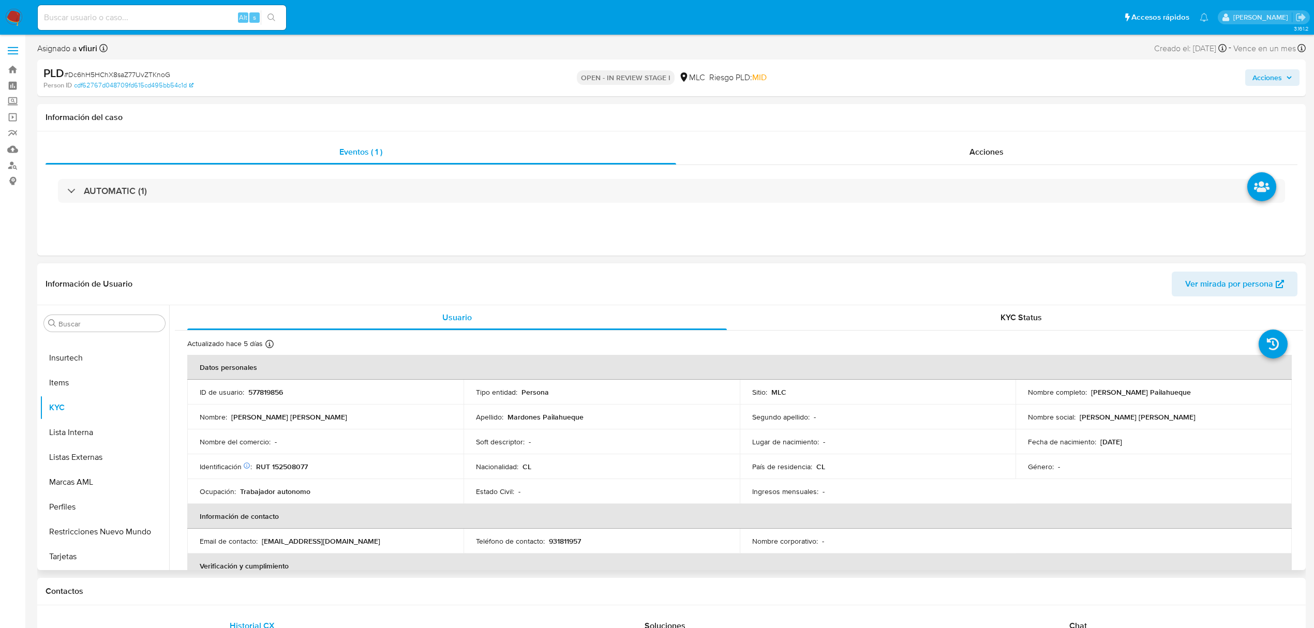
drag, startPoint x: 1088, startPoint y: 393, endPoint x: 1228, endPoint y: 396, distance: 139.7
click at [1228, 396] on div "Nombre completo : Elba Paulina Mardones Pailahueque" at bounding box center [1153, 391] width 251 height 9
copy p "[PERSON_NAME] Pailahueque"
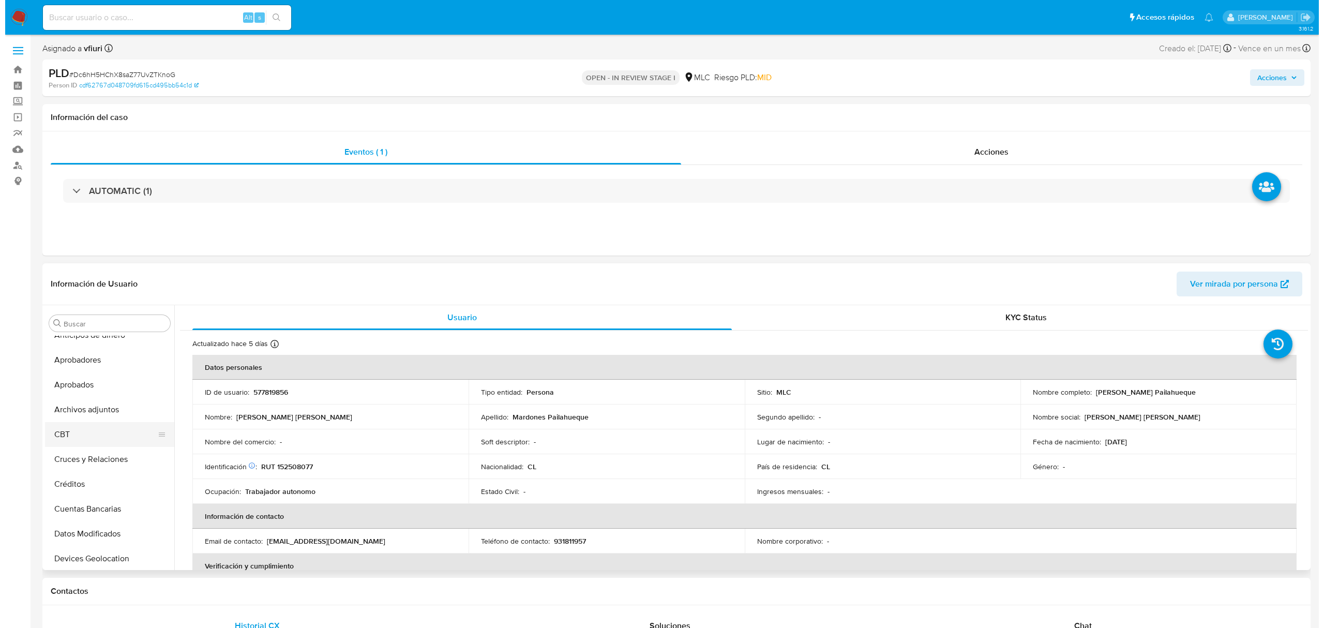
scroll to position [4, 0]
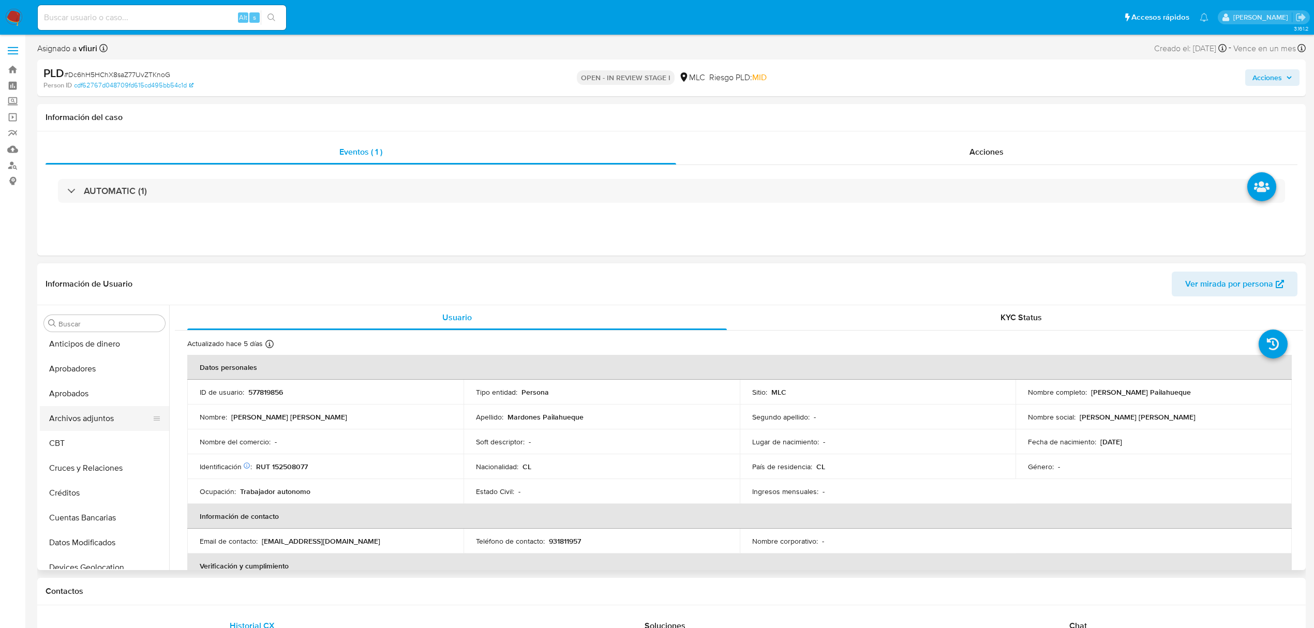
click at [82, 410] on button "Archivos adjuntos" at bounding box center [100, 418] width 121 height 25
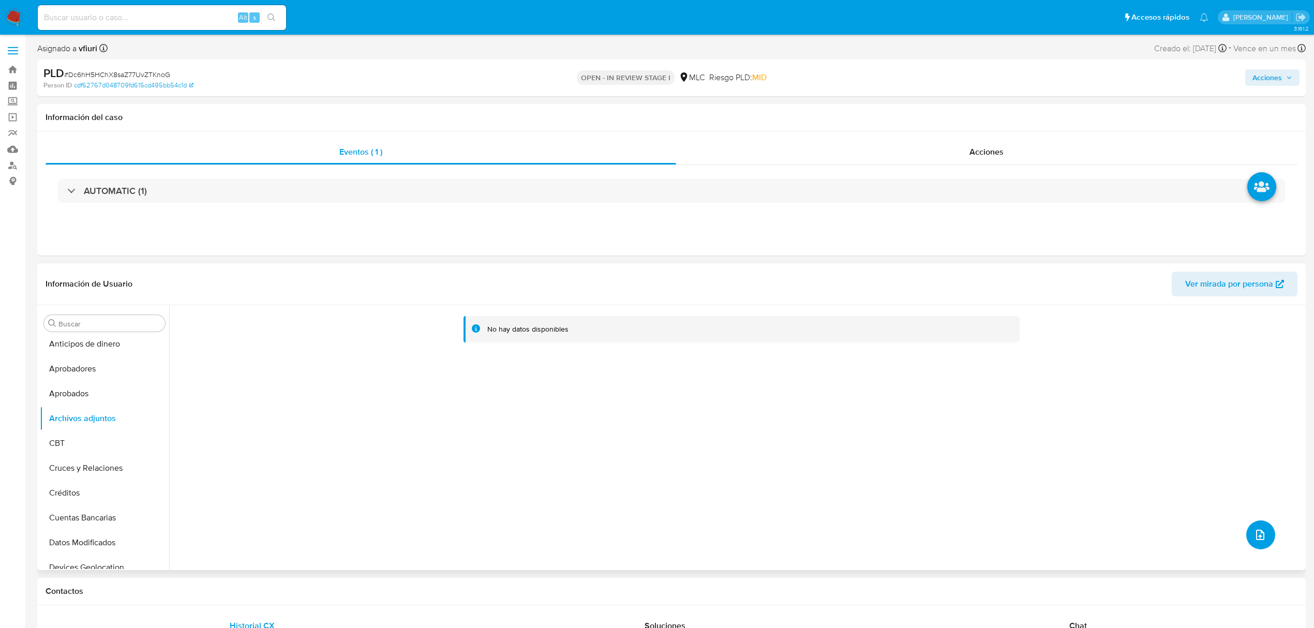
click at [1254, 531] on icon "upload-file" at bounding box center [1260, 535] width 12 height 12
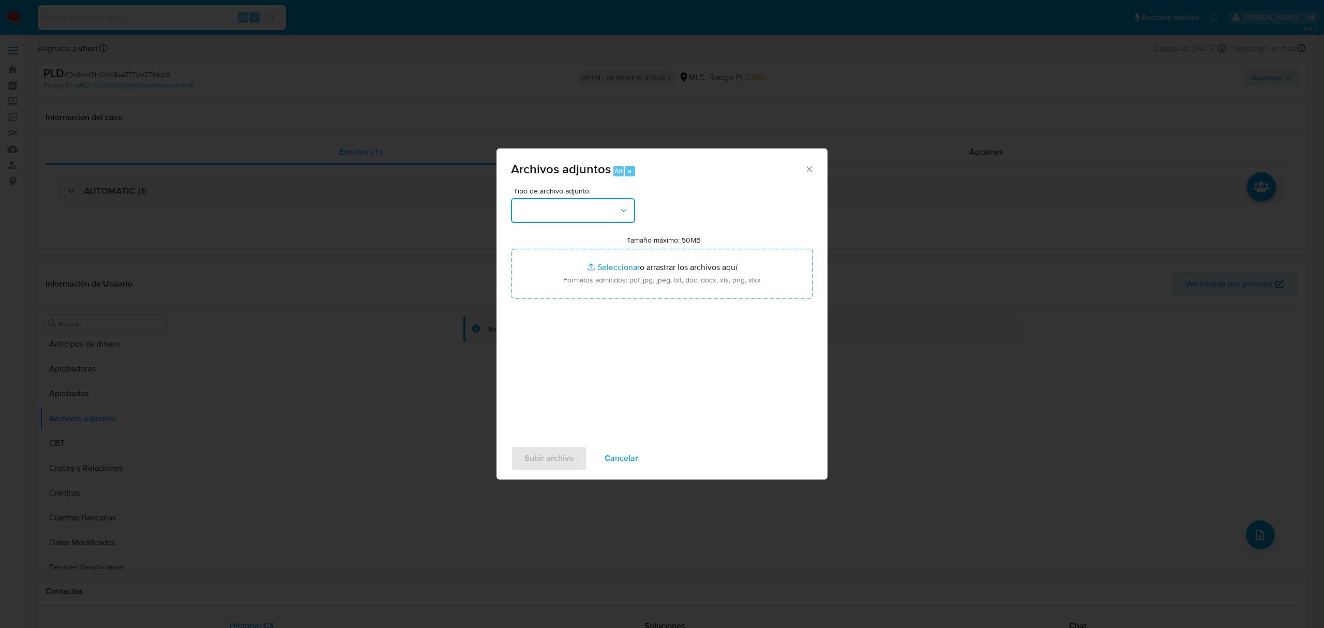
click at [619, 207] on icon "button" at bounding box center [624, 210] width 10 height 10
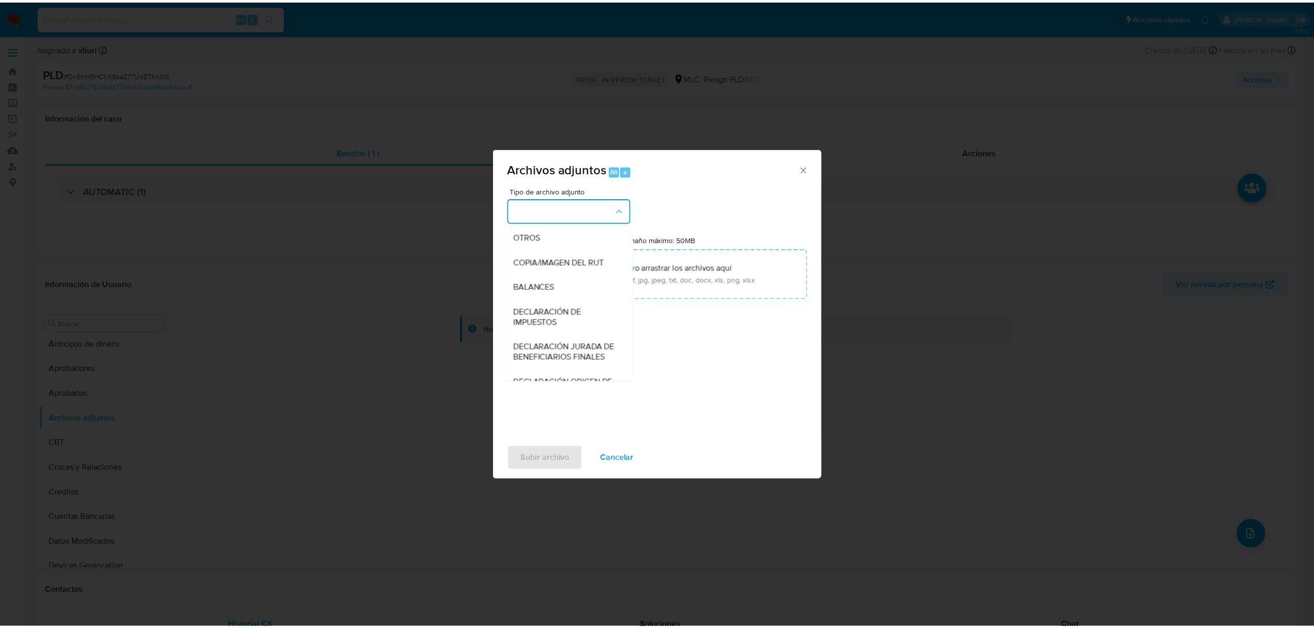
scroll to position [85, 0]
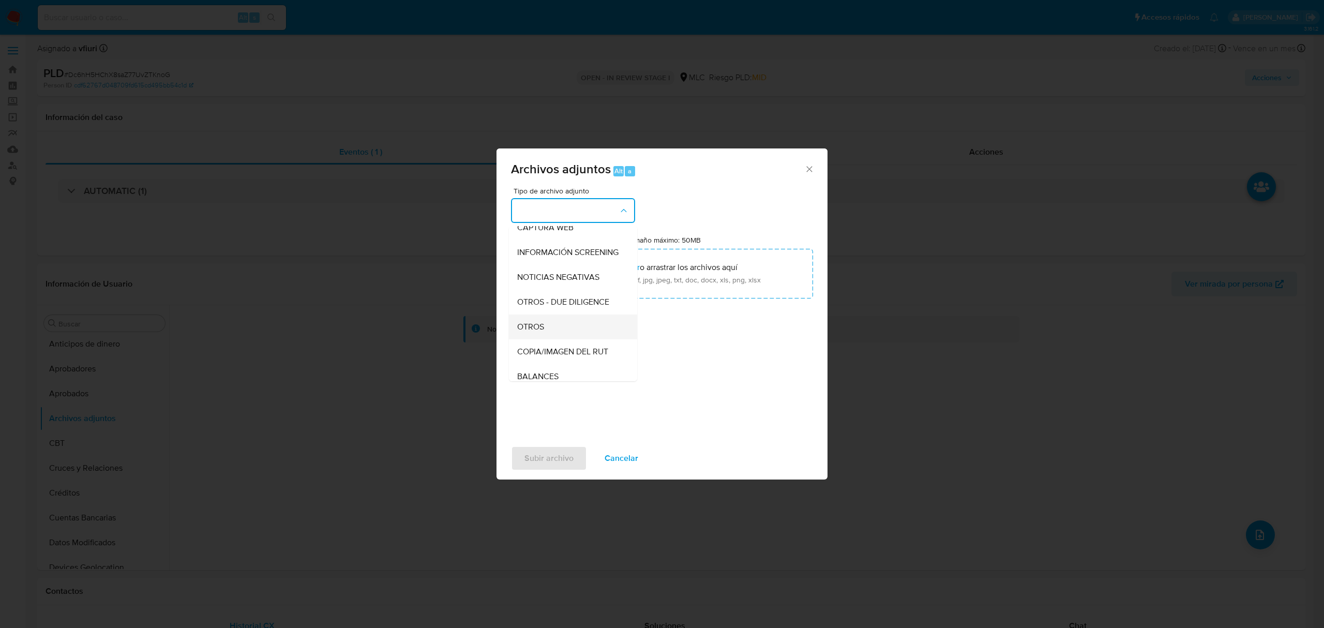
click at [555, 337] on div "OTROS" at bounding box center [570, 327] width 106 height 25
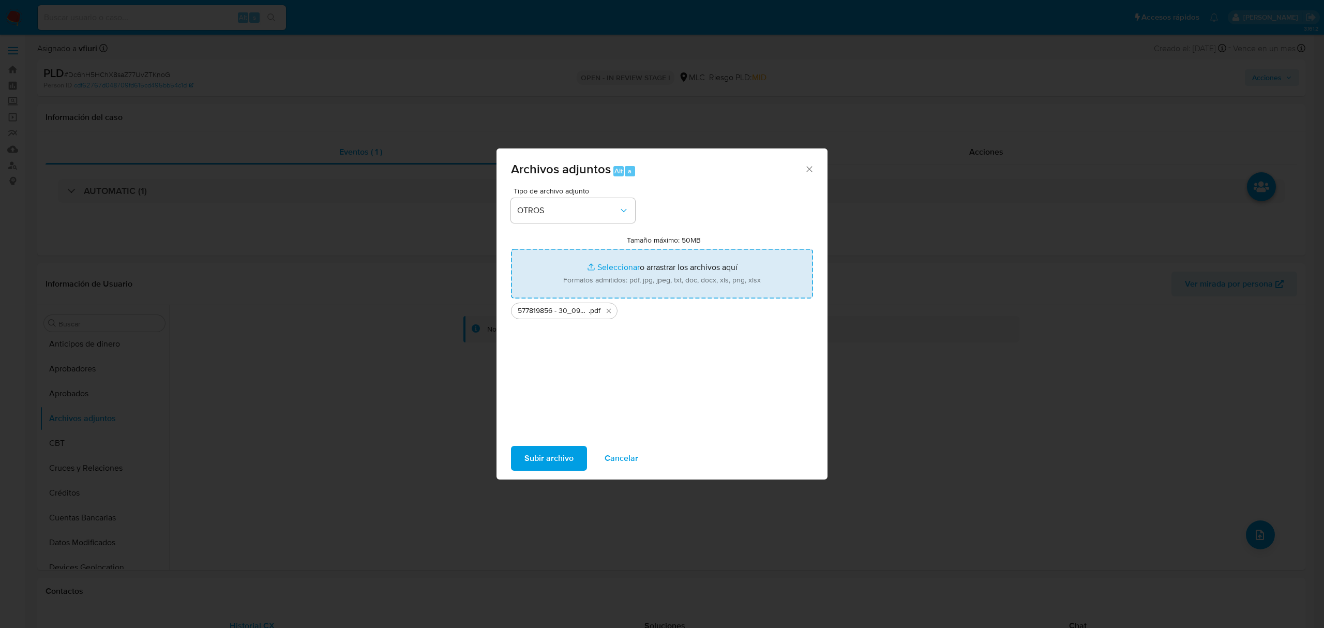
type input "C:\fakepath\Tabla 577819856.xlsx"
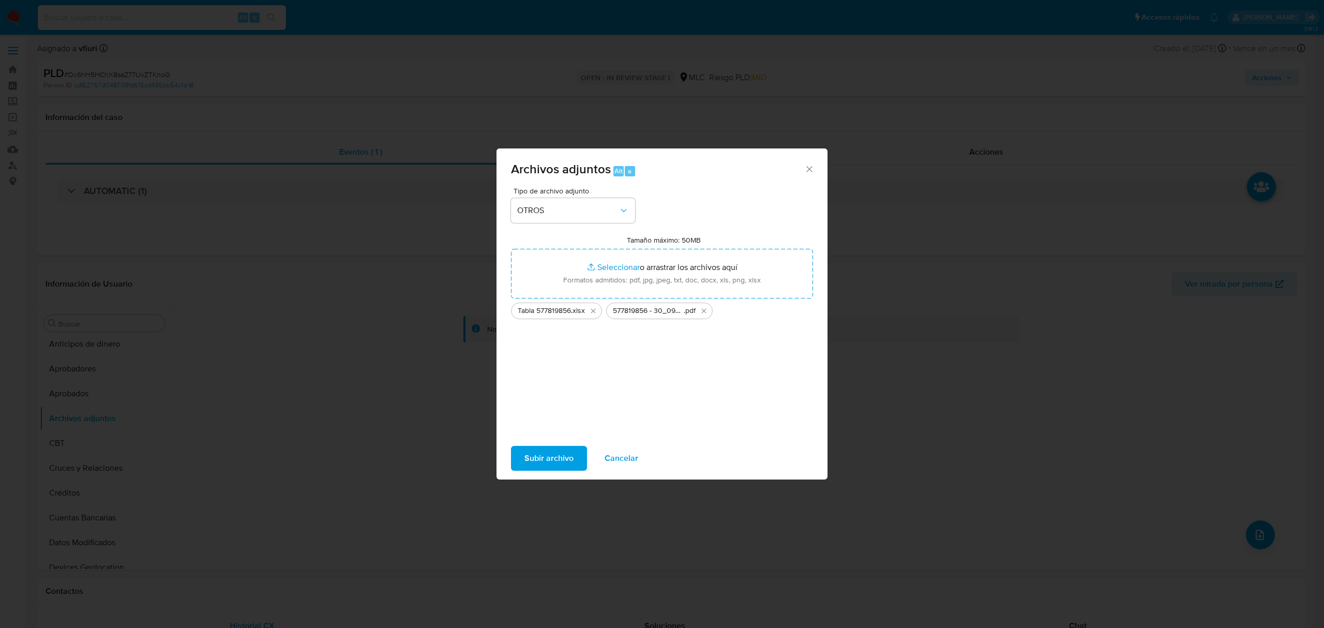
click at [546, 453] on span "Subir archivo" at bounding box center [549, 458] width 49 height 23
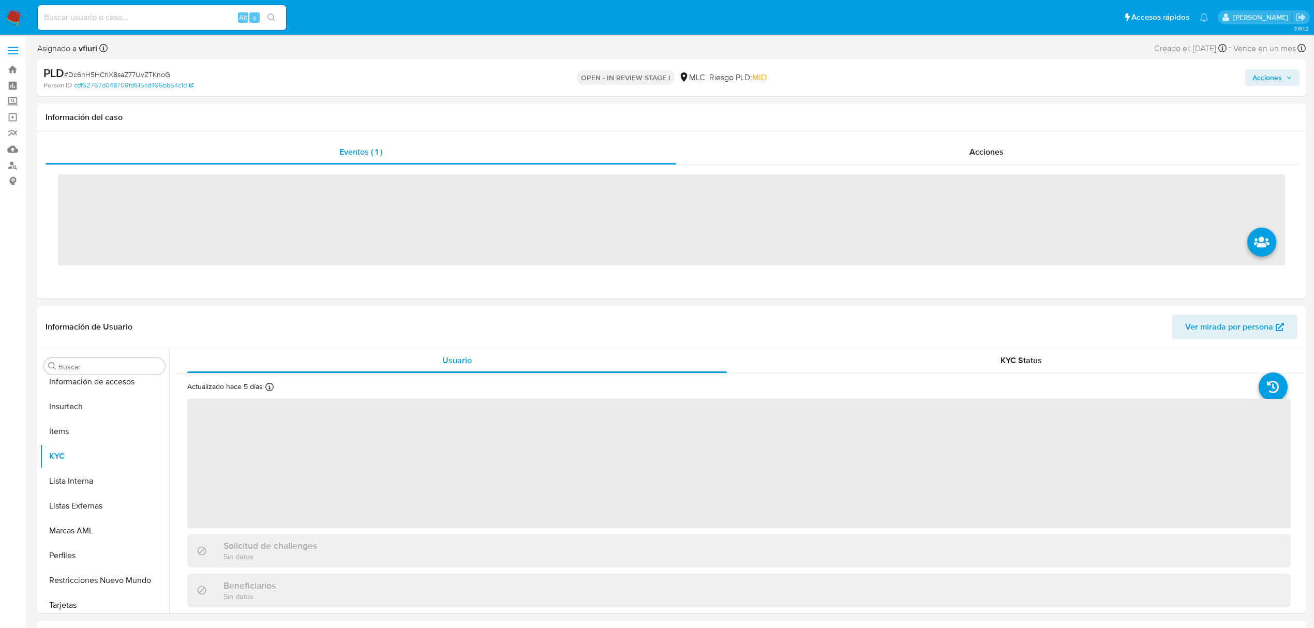
scroll to position [487, 0]
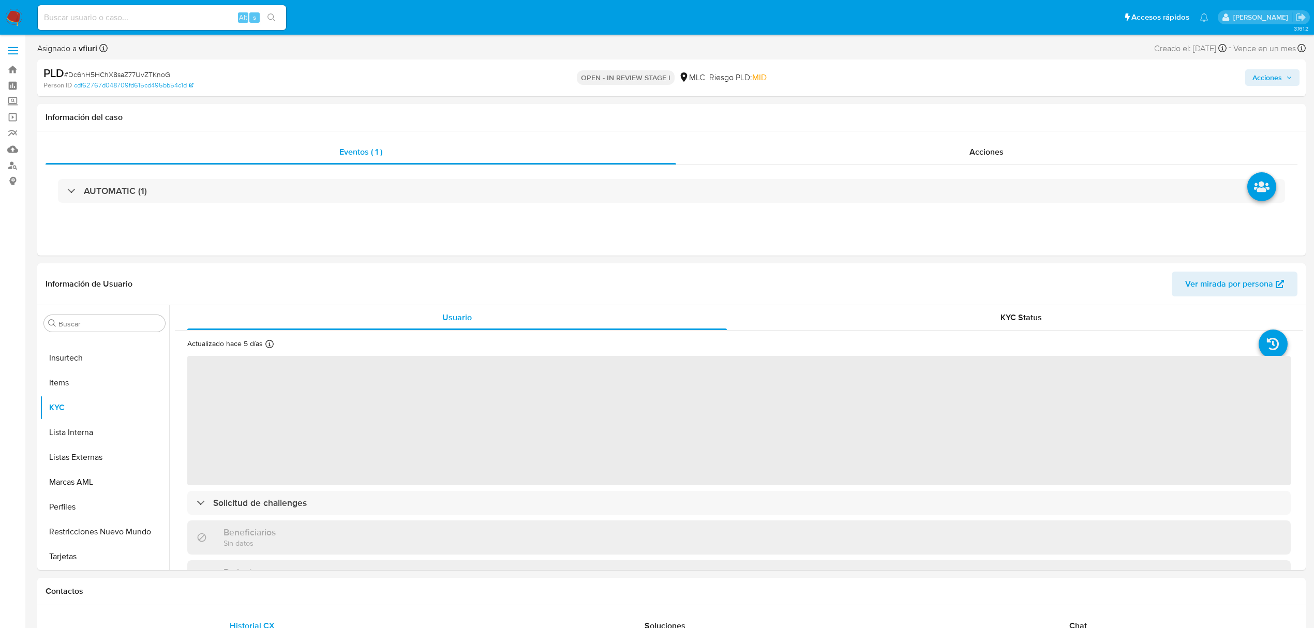
select select "10"
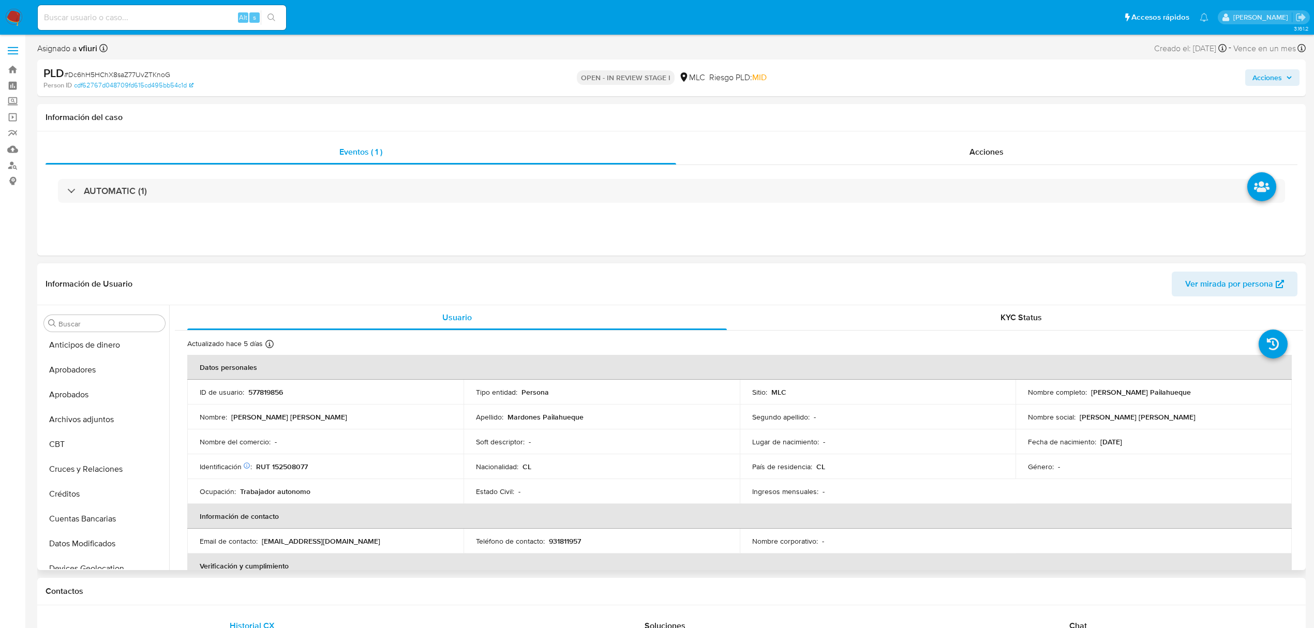
scroll to position [0, 0]
click at [108, 418] on button "Archivos adjuntos" at bounding box center [100, 422] width 121 height 25
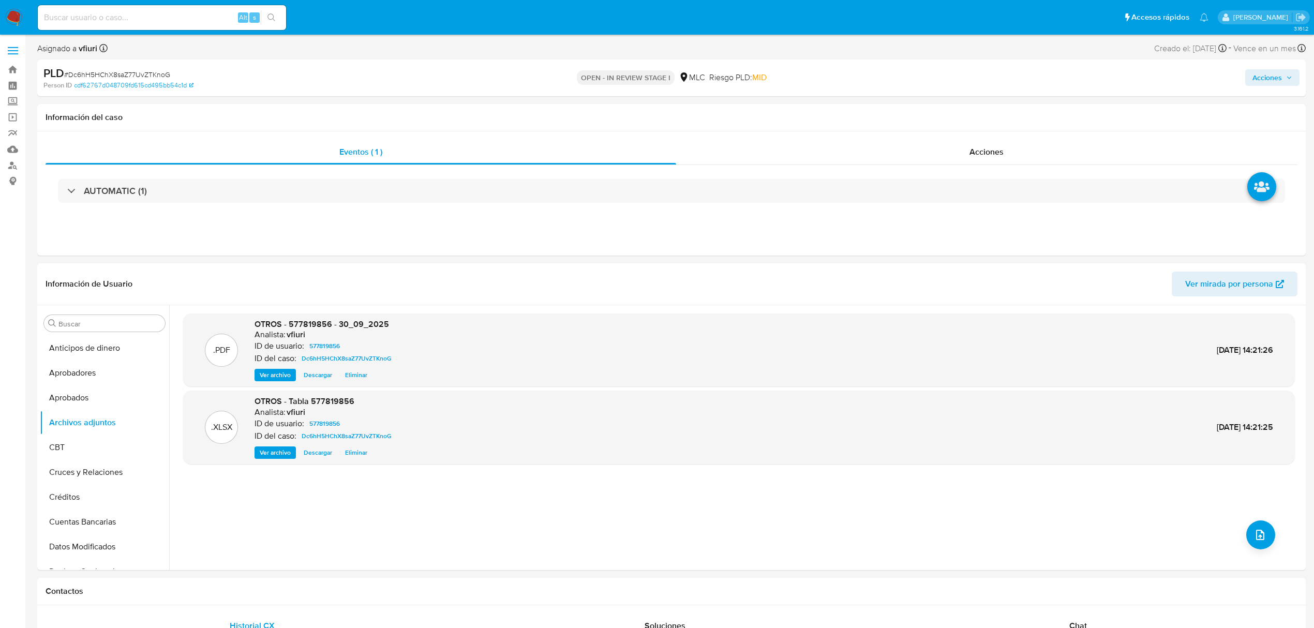
drag, startPoint x: 1277, startPoint y: 71, endPoint x: 1256, endPoint y: 84, distance: 23.7
click at [1277, 73] on span "Acciones" at bounding box center [1266, 77] width 29 height 17
click at [1019, 114] on span "Alt" at bounding box center [1023, 111] width 8 height 10
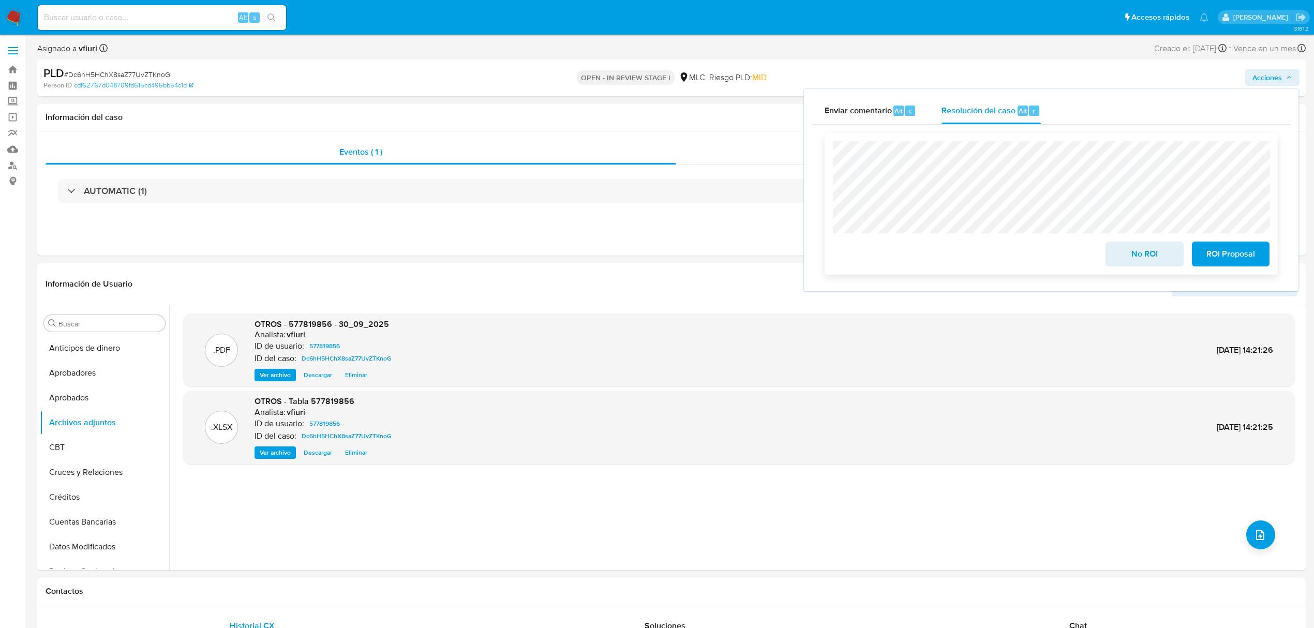
click at [1222, 253] on span "ROI Proposal" at bounding box center [1230, 254] width 51 height 23
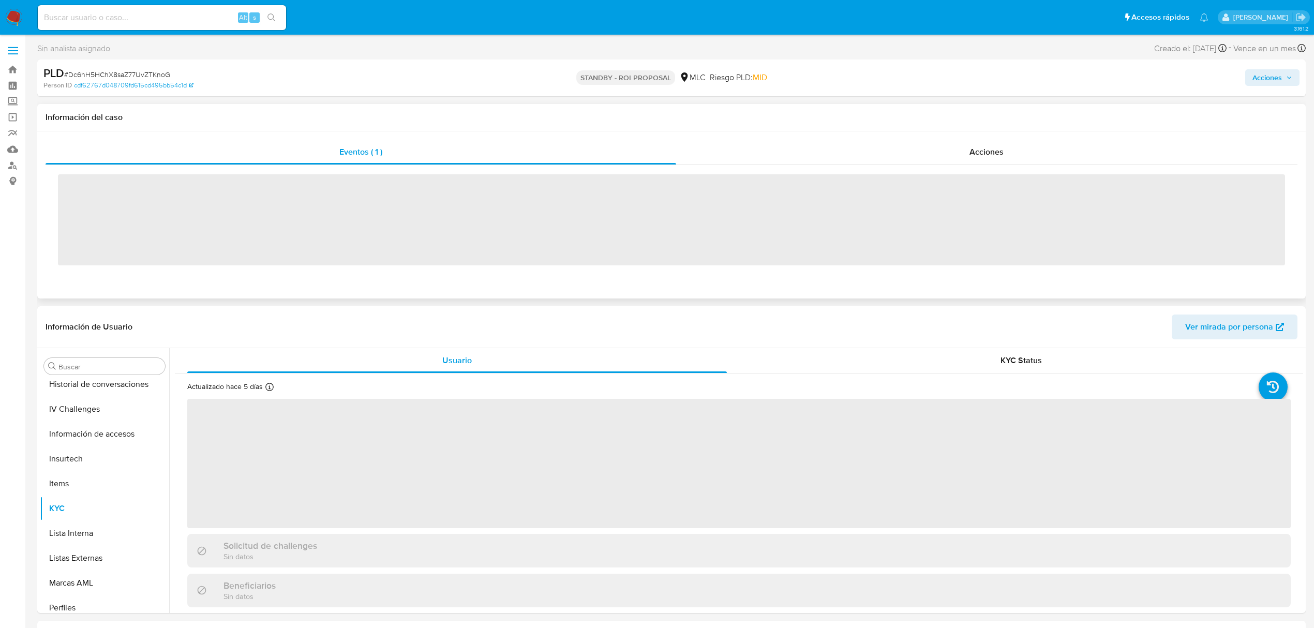
scroll to position [487, 0]
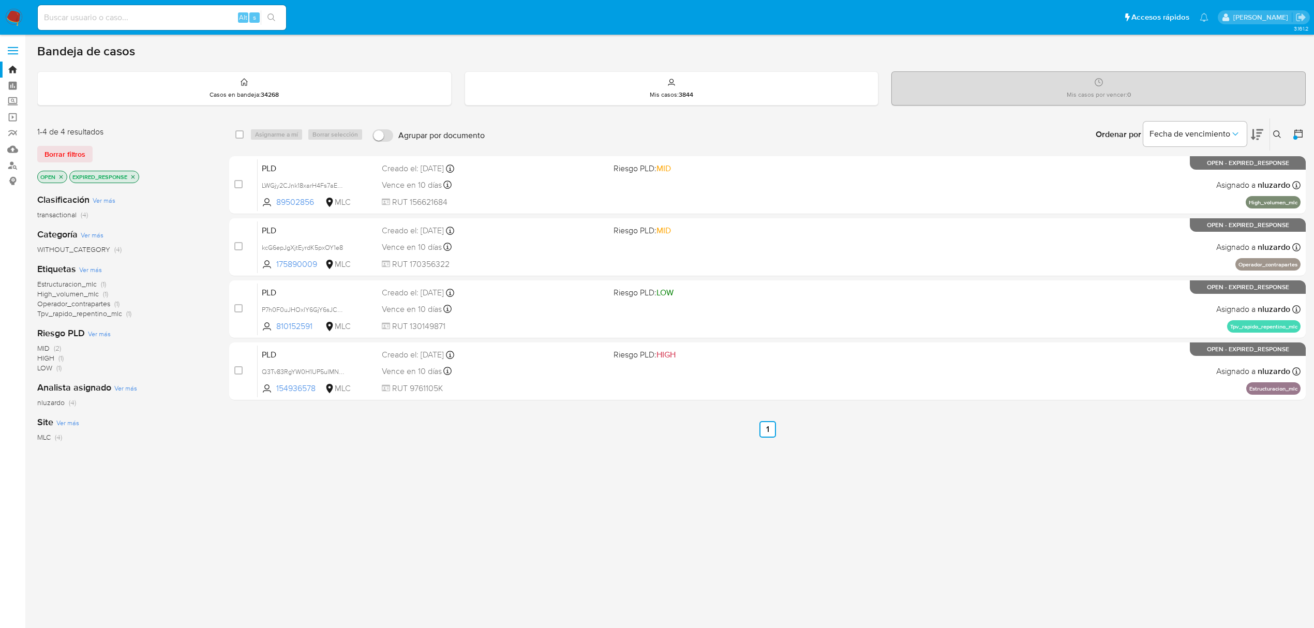
click at [131, 176] on icon "close-filter" at bounding box center [133, 177] width 6 height 6
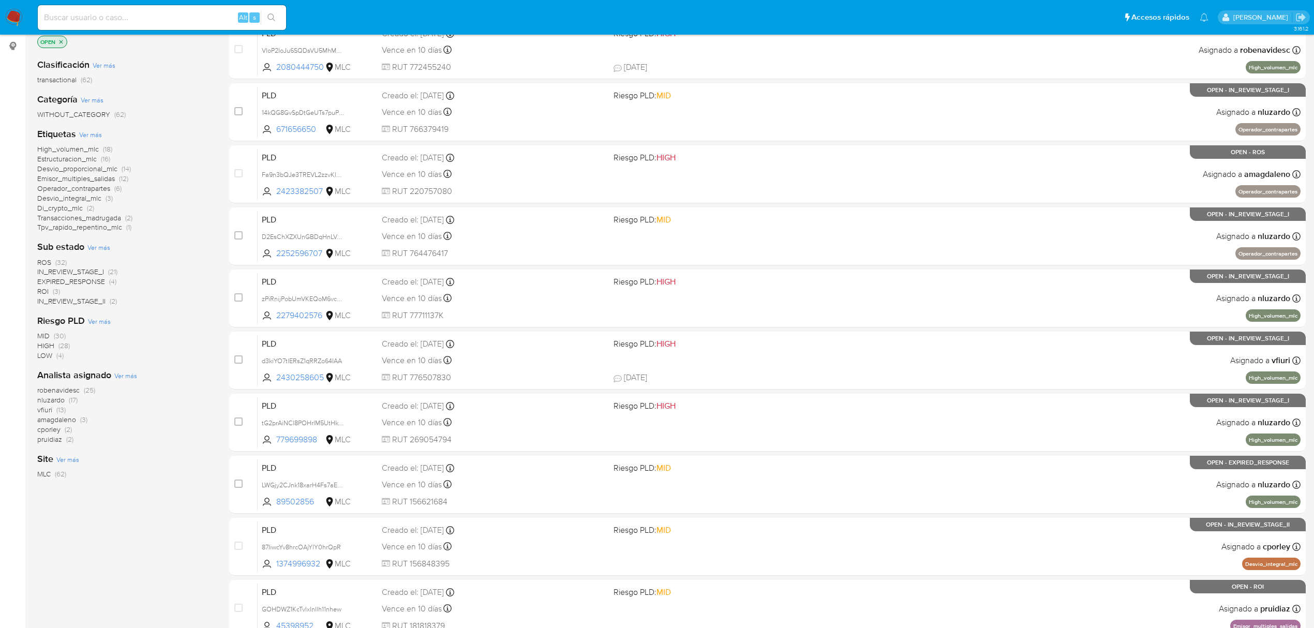
scroll to position [138, 0]
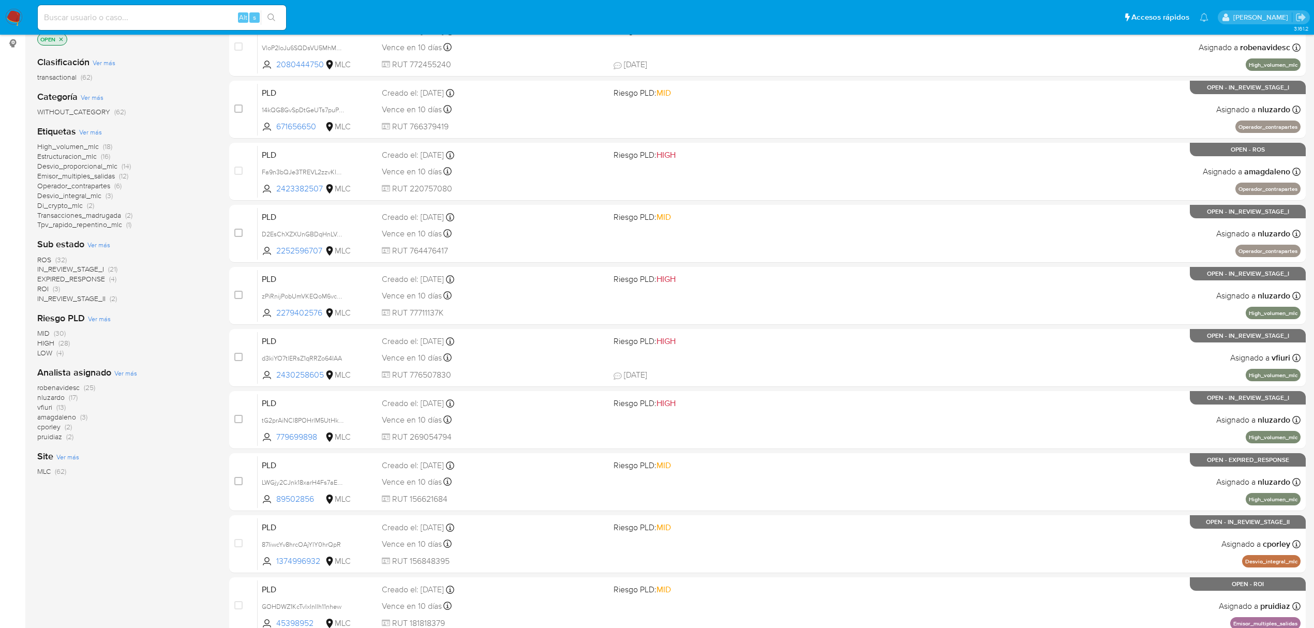
click at [48, 403] on span "vfiuri" at bounding box center [44, 407] width 15 height 10
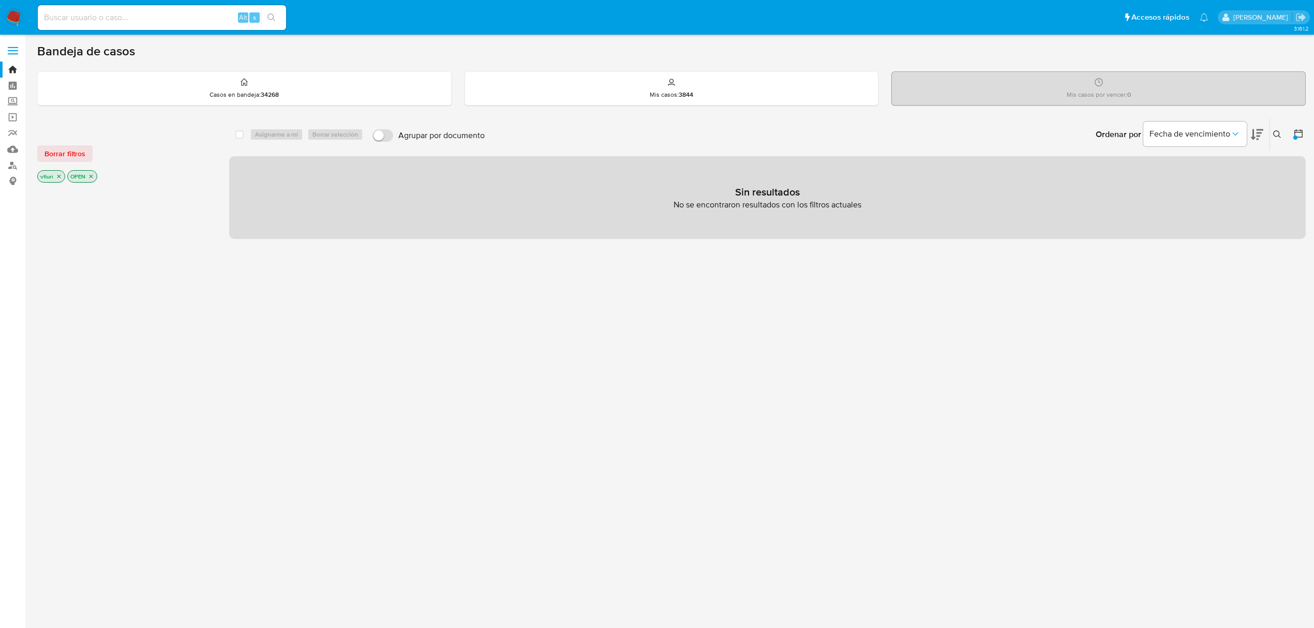
click at [1291, 135] on div at bounding box center [1296, 134] width 19 height 32
click at [1297, 135] on icon at bounding box center [1298, 133] width 10 height 10
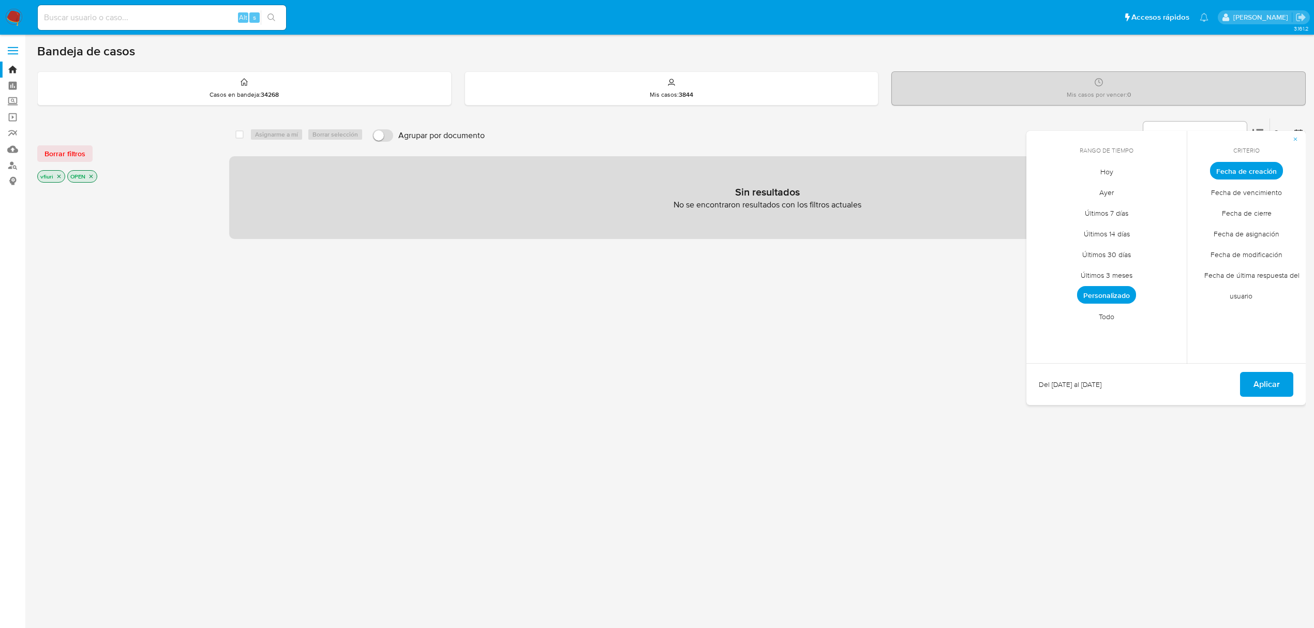
click at [1099, 290] on span "Personalizado" at bounding box center [1106, 295] width 59 height 18
click at [0, 0] on button "24" at bounding box center [0, 0] width 0 height 0
click at [1145, 249] on button "12" at bounding box center [1148, 249] width 17 height 17
click at [1254, 381] on span "Aplicar" at bounding box center [1266, 384] width 26 height 23
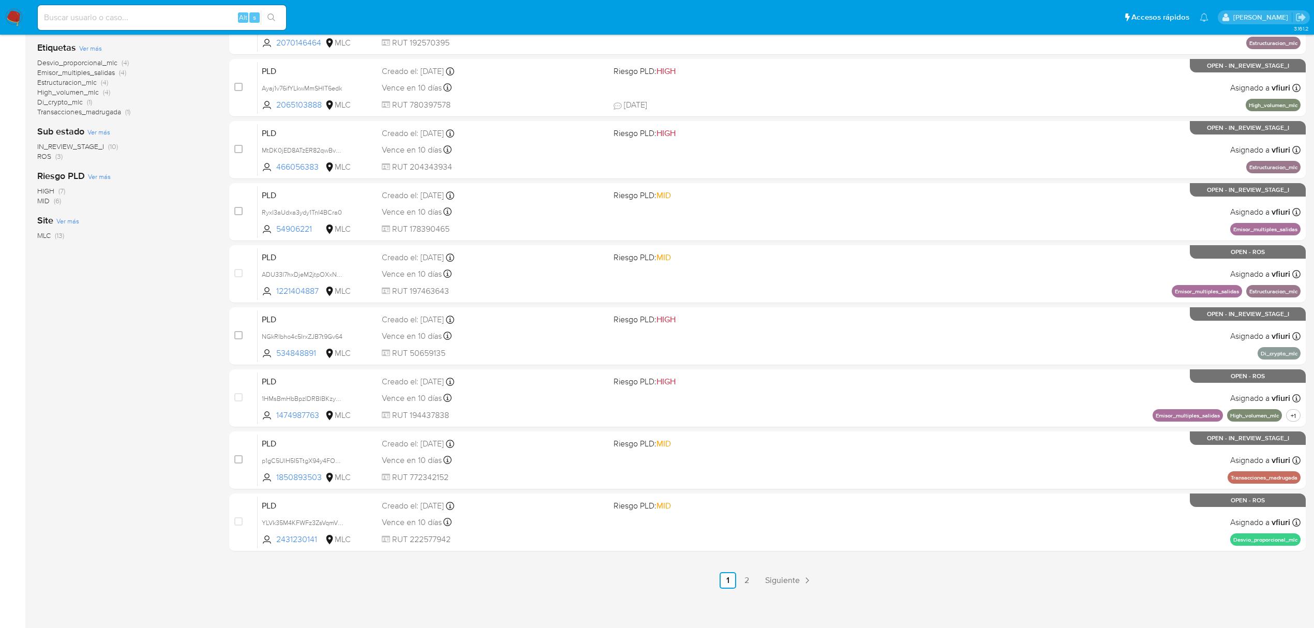
scroll to position [226, 0]
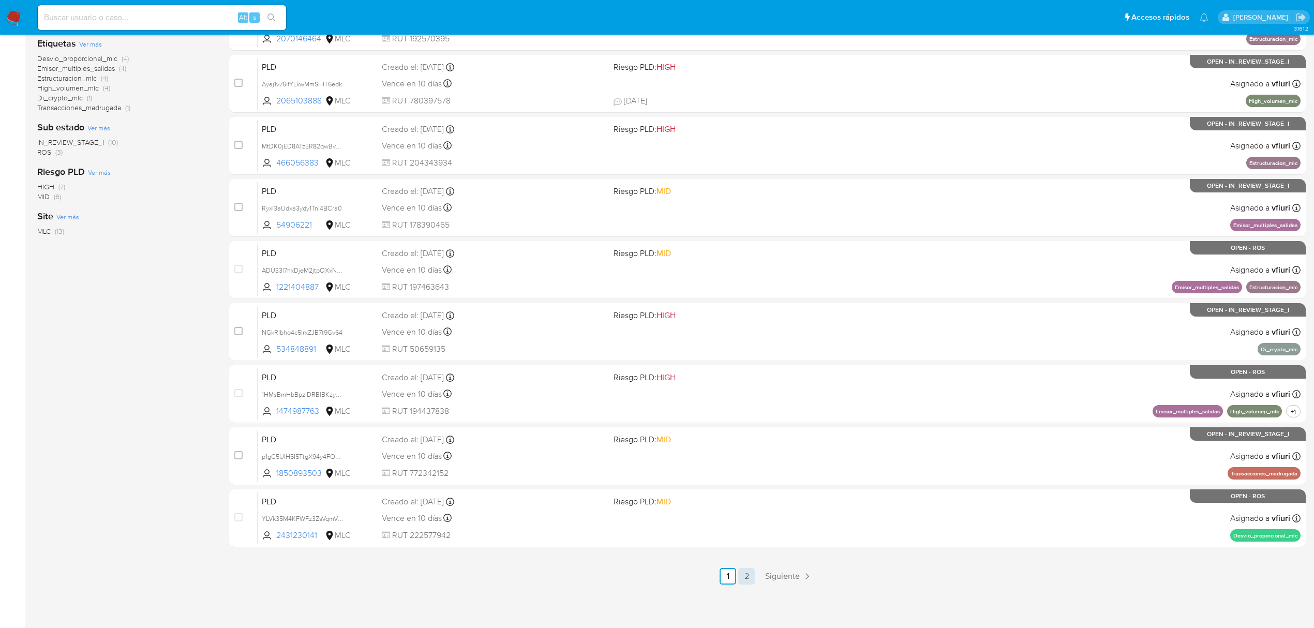
click at [747, 580] on link "2" at bounding box center [746, 576] width 17 height 17
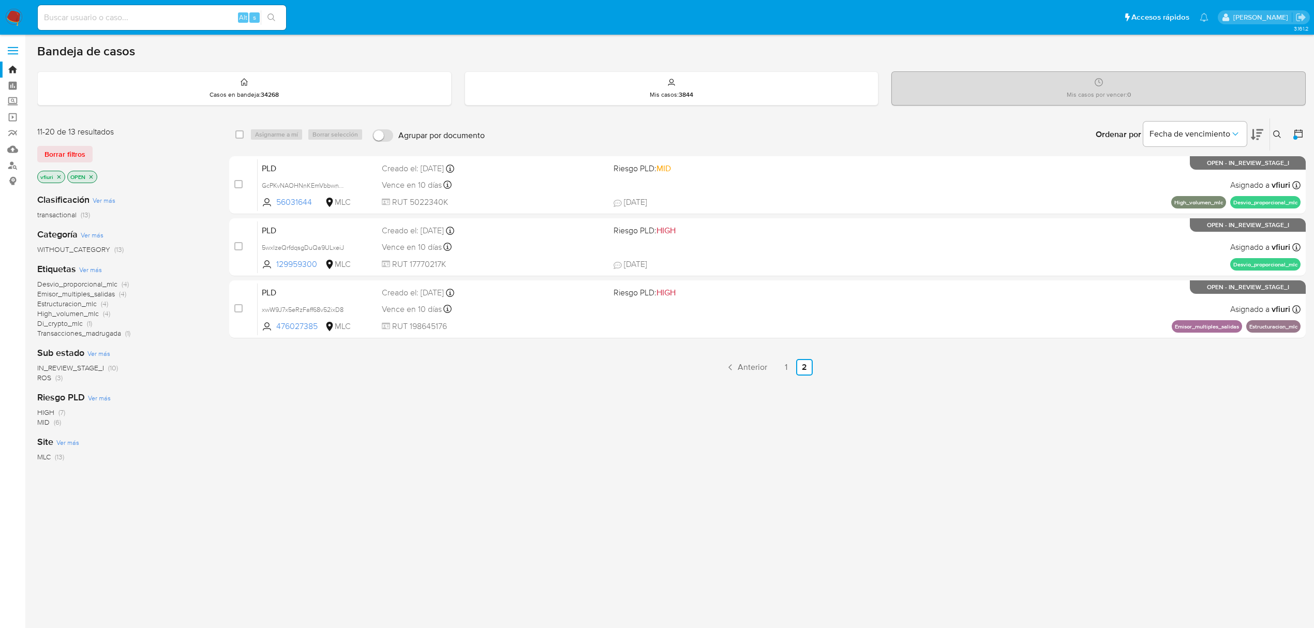
scroll to position [2, 0]
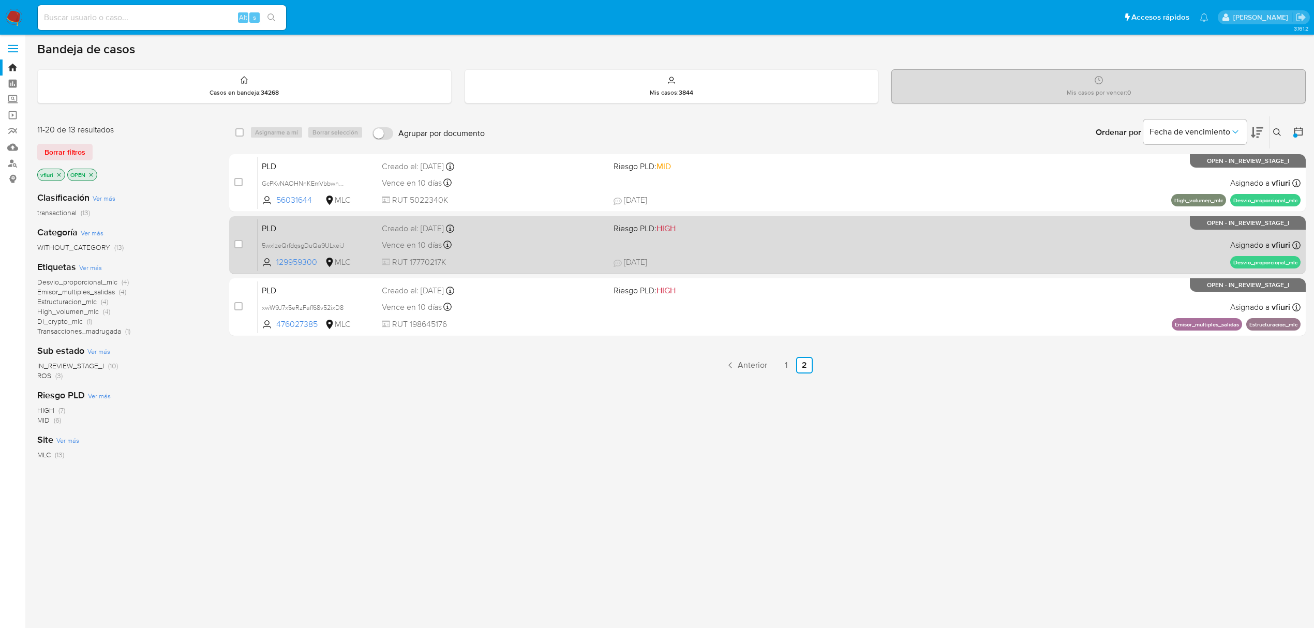
click at [722, 253] on div "PLD 5wxlzeQrfdqsgDuQa9ULxeiJ 129959300 MLC Riesgo PLD: HIGH Creado el: 12/07/20…" at bounding box center [779, 245] width 1043 height 52
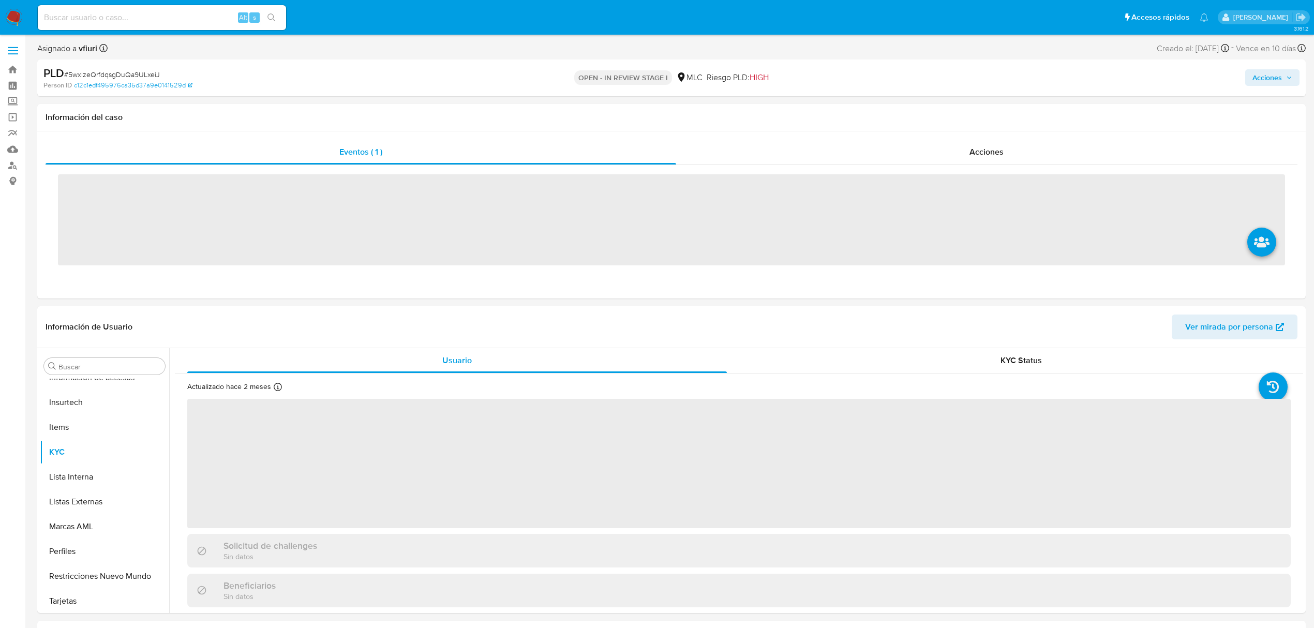
scroll to position [487, 0]
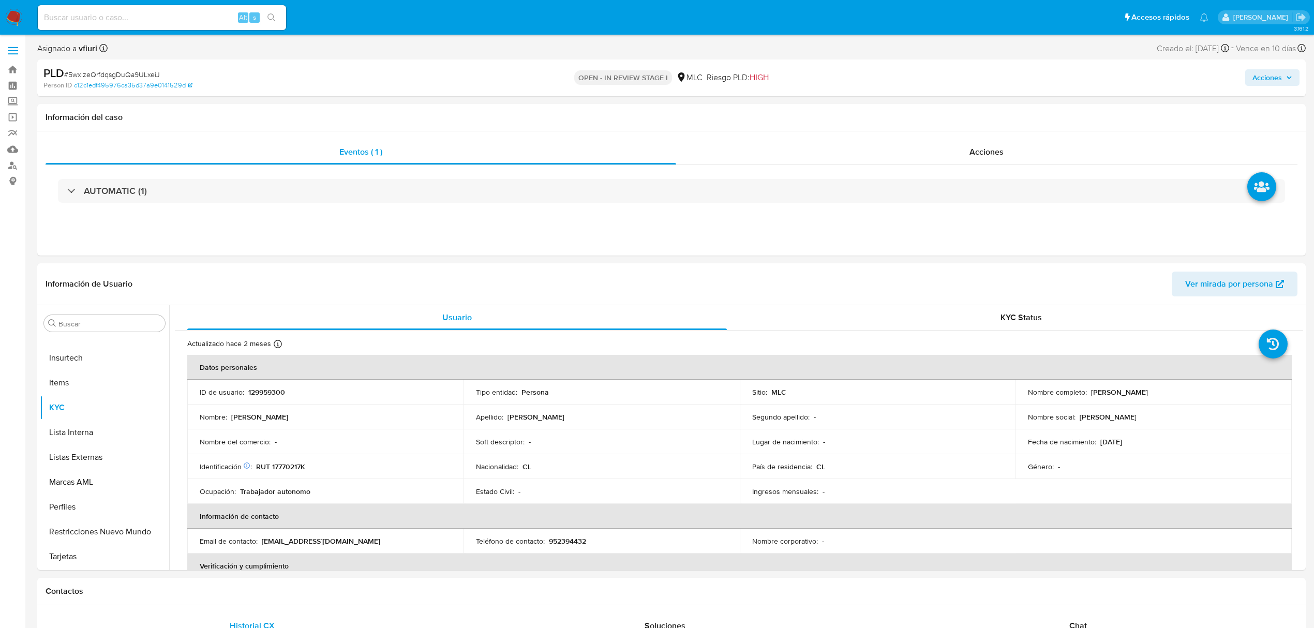
select select "10"
click at [272, 391] on p "129959300" at bounding box center [266, 391] width 37 height 9
click at [272, 393] on p "129959300" at bounding box center [266, 391] width 37 height 9
copy p "129959300"
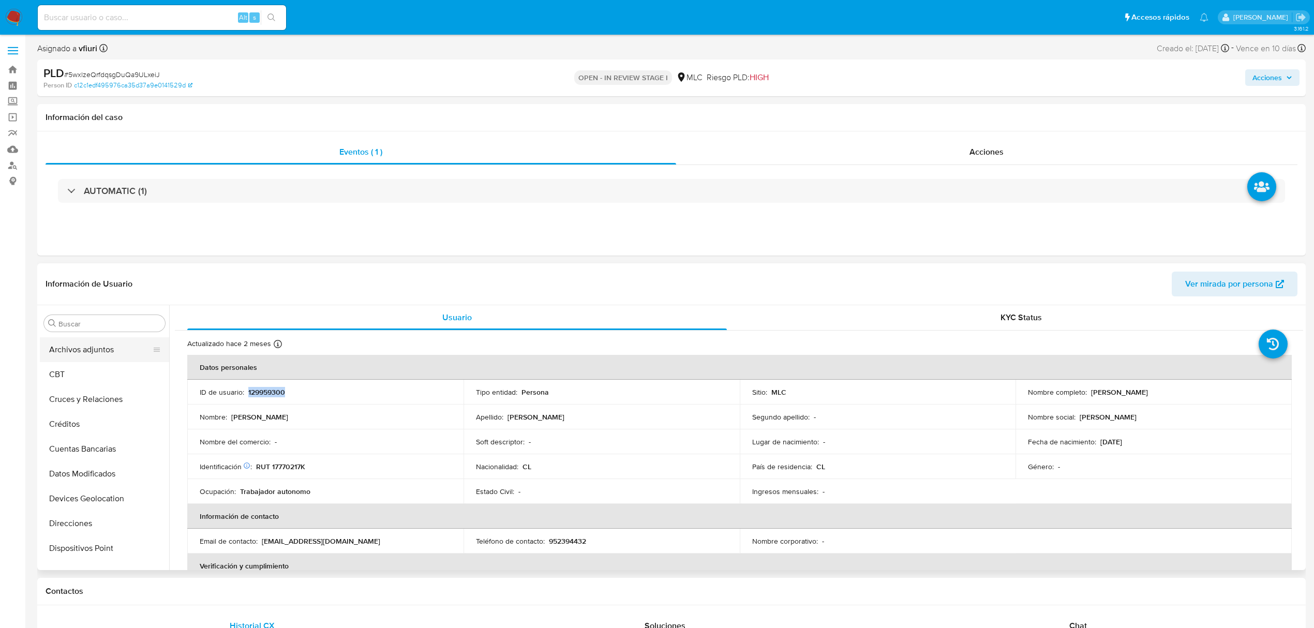
click at [82, 347] on button "Archivos adjuntos" at bounding box center [100, 349] width 121 height 25
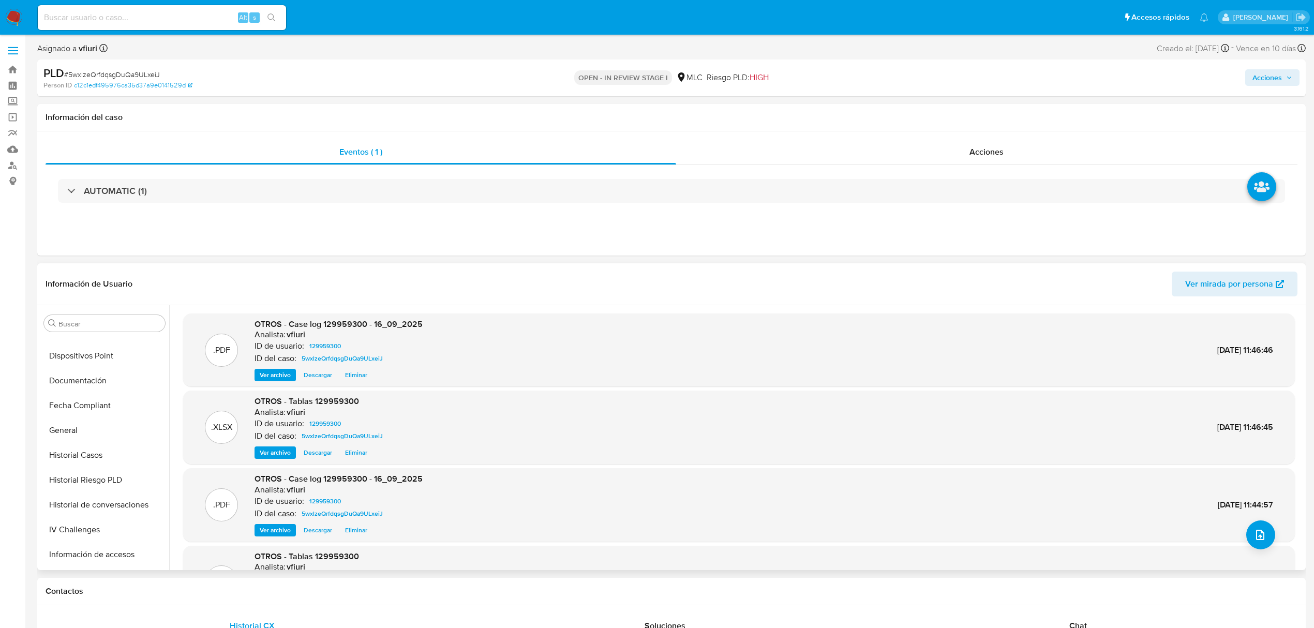
scroll to position [280, 0]
click at [264, 380] on span "Ver archivo" at bounding box center [275, 375] width 31 height 10
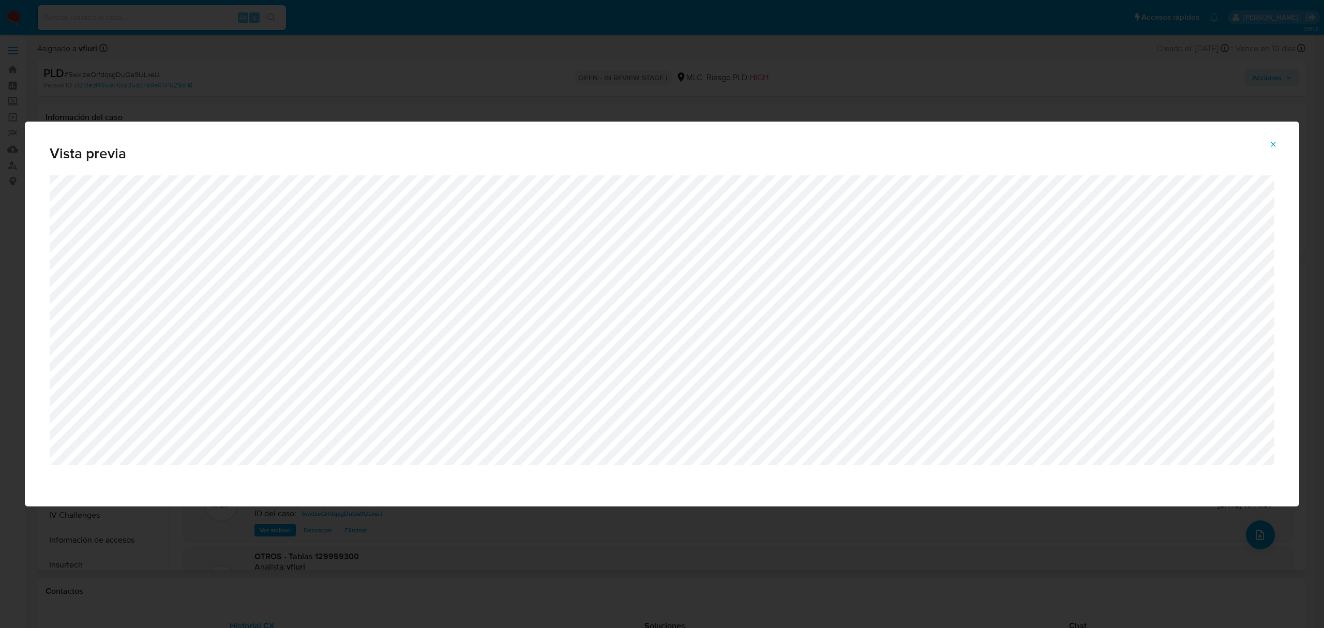
click at [1274, 145] on icon "Attachment preview" at bounding box center [1273, 144] width 5 height 5
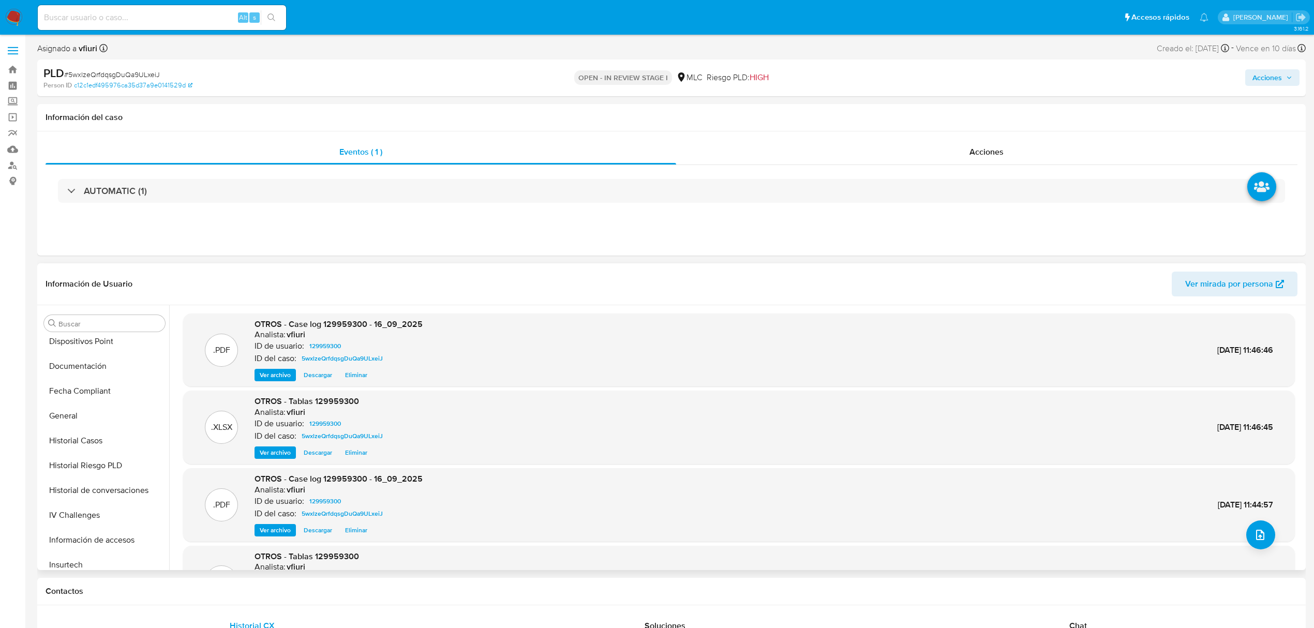
drag, startPoint x: 1280, startPoint y: 74, endPoint x: 1263, endPoint y: 81, distance: 18.3
click at [1280, 76] on span "Acciones" at bounding box center [1266, 77] width 29 height 17
click at [963, 114] on span "Resolución del caso" at bounding box center [978, 110] width 74 height 12
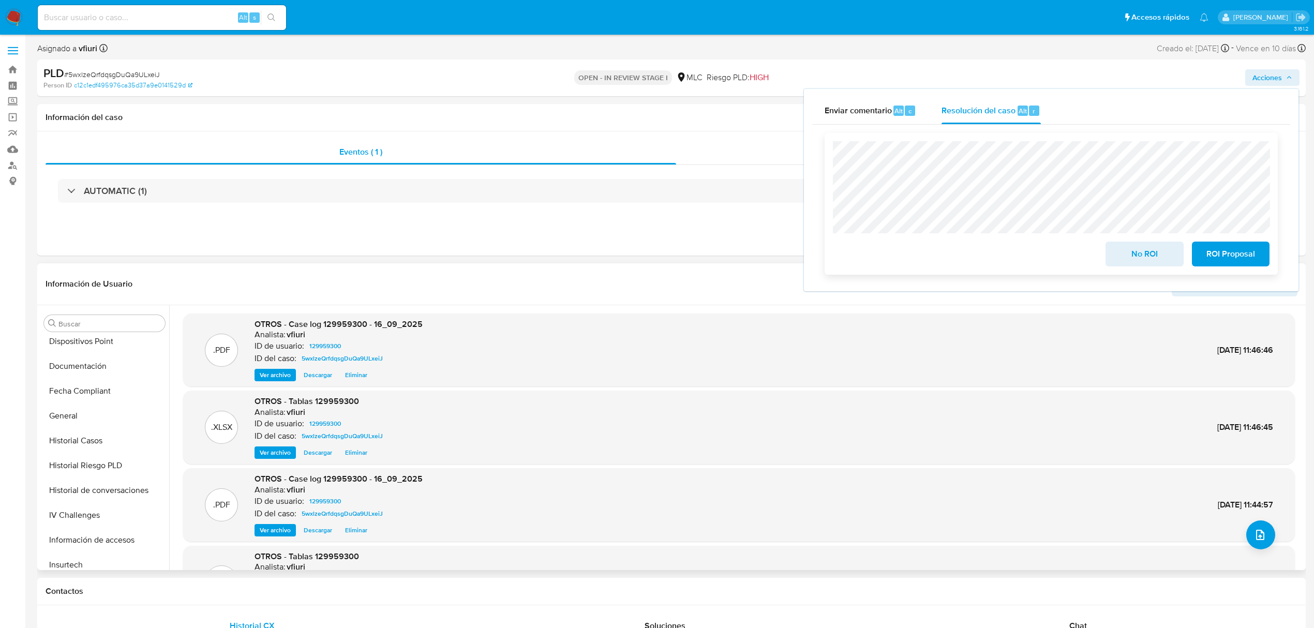
click at [1141, 263] on span "No ROI" at bounding box center [1144, 254] width 51 height 23
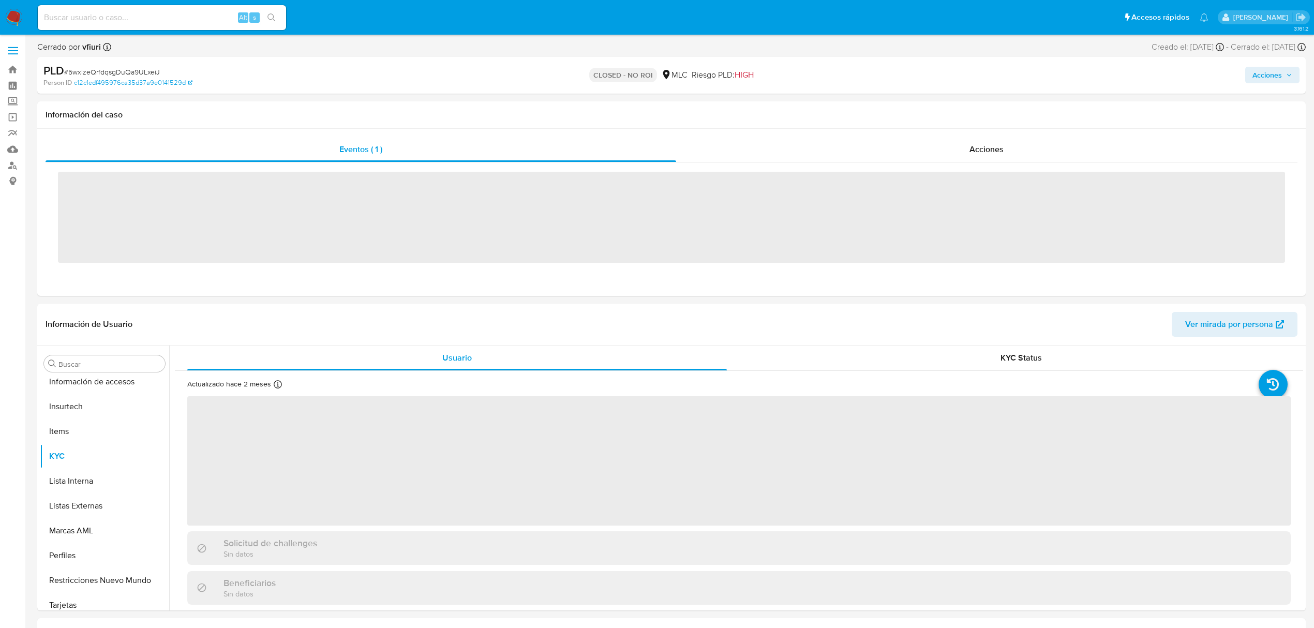
scroll to position [487, 0]
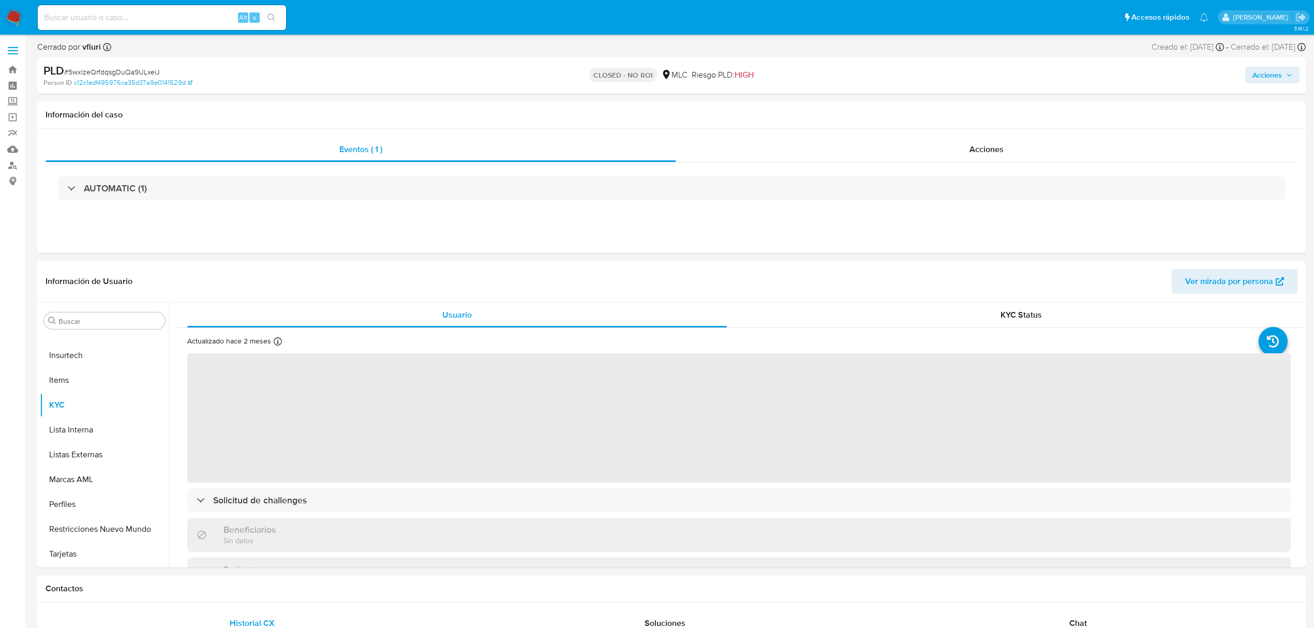
select select "10"
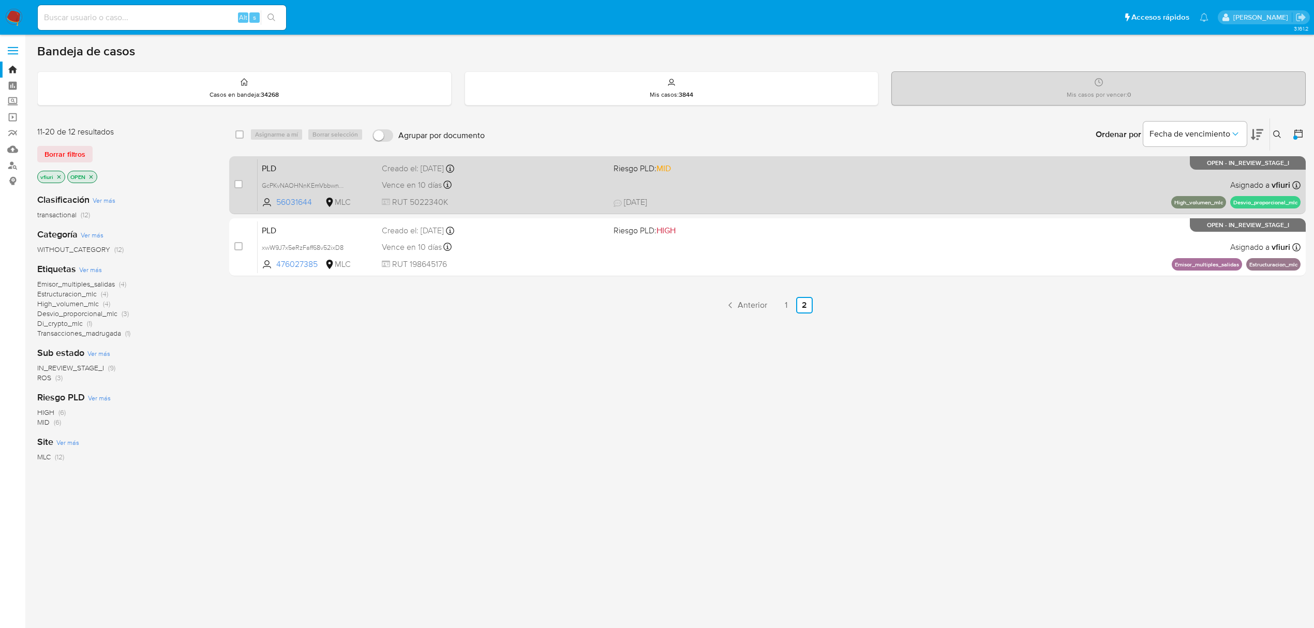
click at [747, 201] on span "22/09/2025 22/09/2025 11:40" at bounding box center [840, 202] width 455 height 11
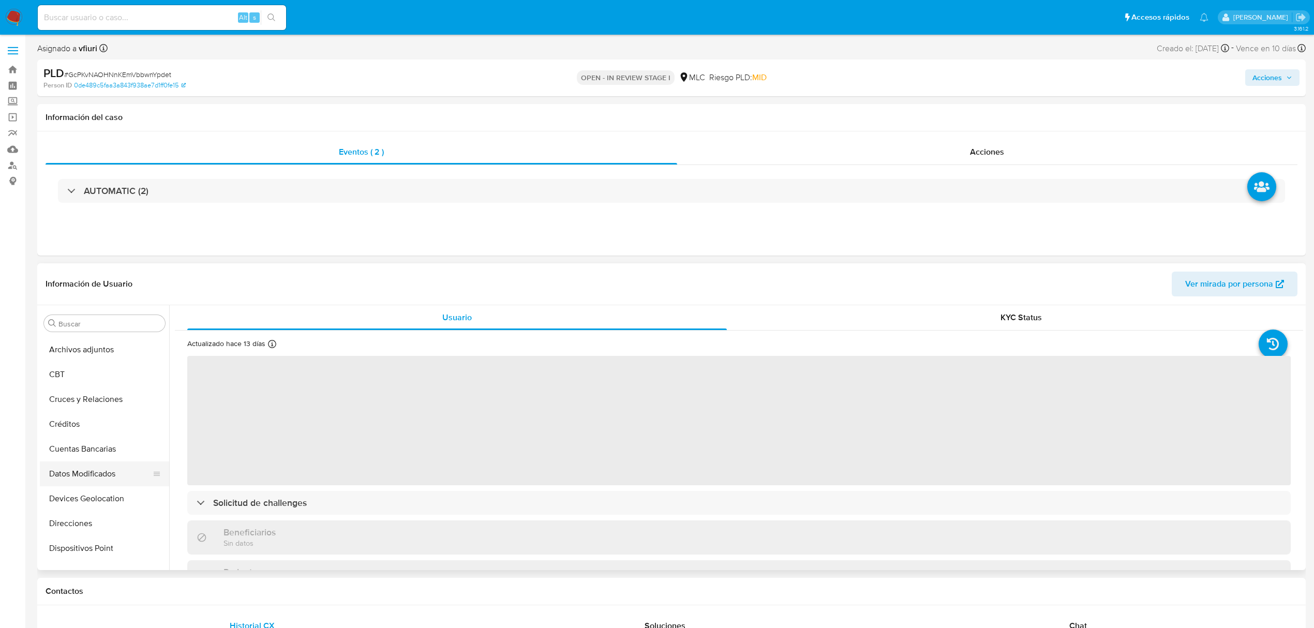
scroll to position [3, 0]
select select "10"
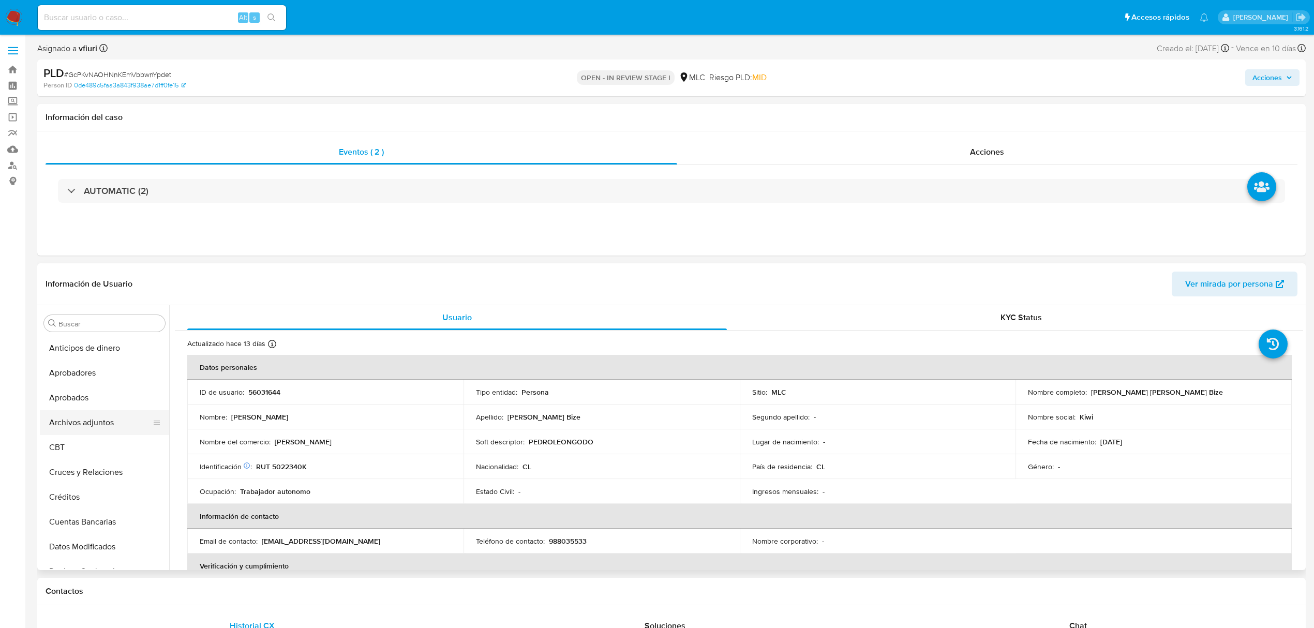
click at [91, 421] on button "Archivos adjuntos" at bounding box center [100, 422] width 121 height 25
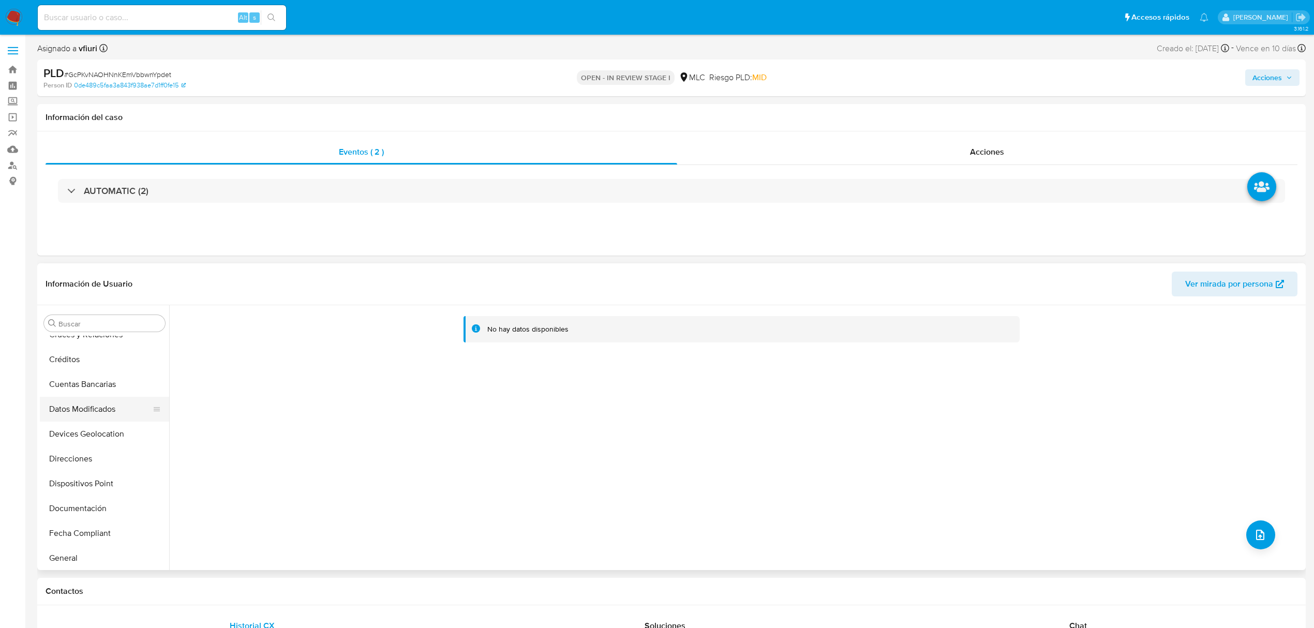
scroll to position [207, 0]
click at [84, 483] on button "General" at bounding box center [100, 488] width 121 height 25
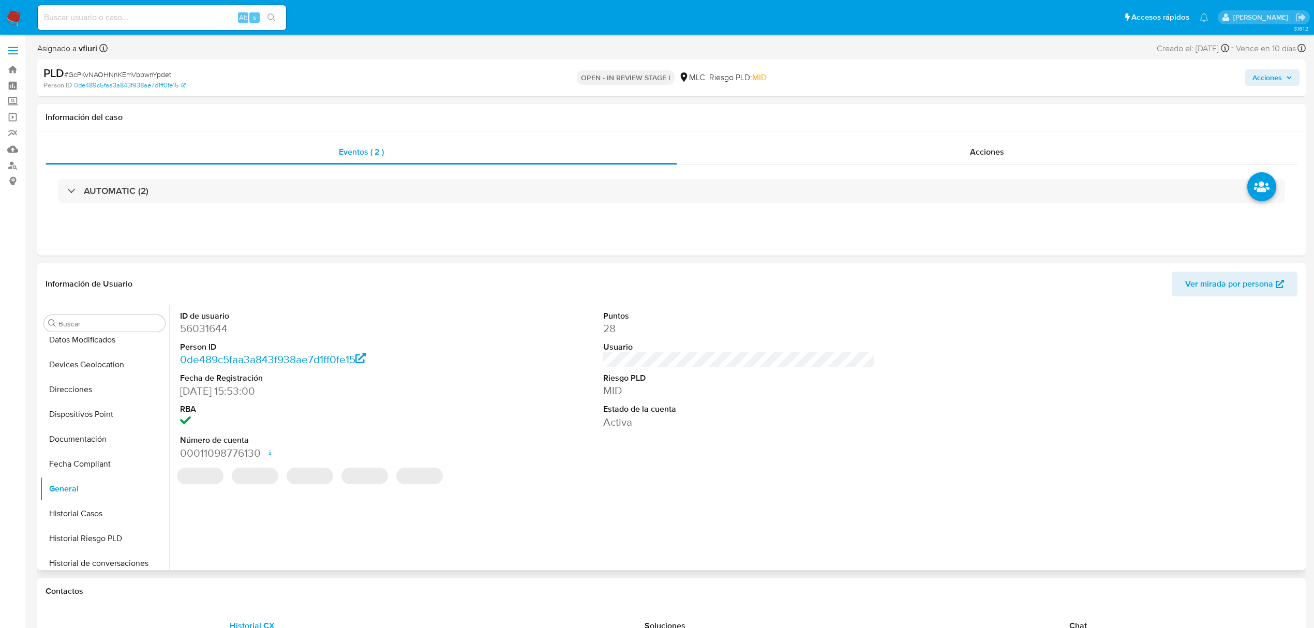
click at [215, 326] on dd "56031644" at bounding box center [316, 328] width 272 height 14
copy dd "56031644"
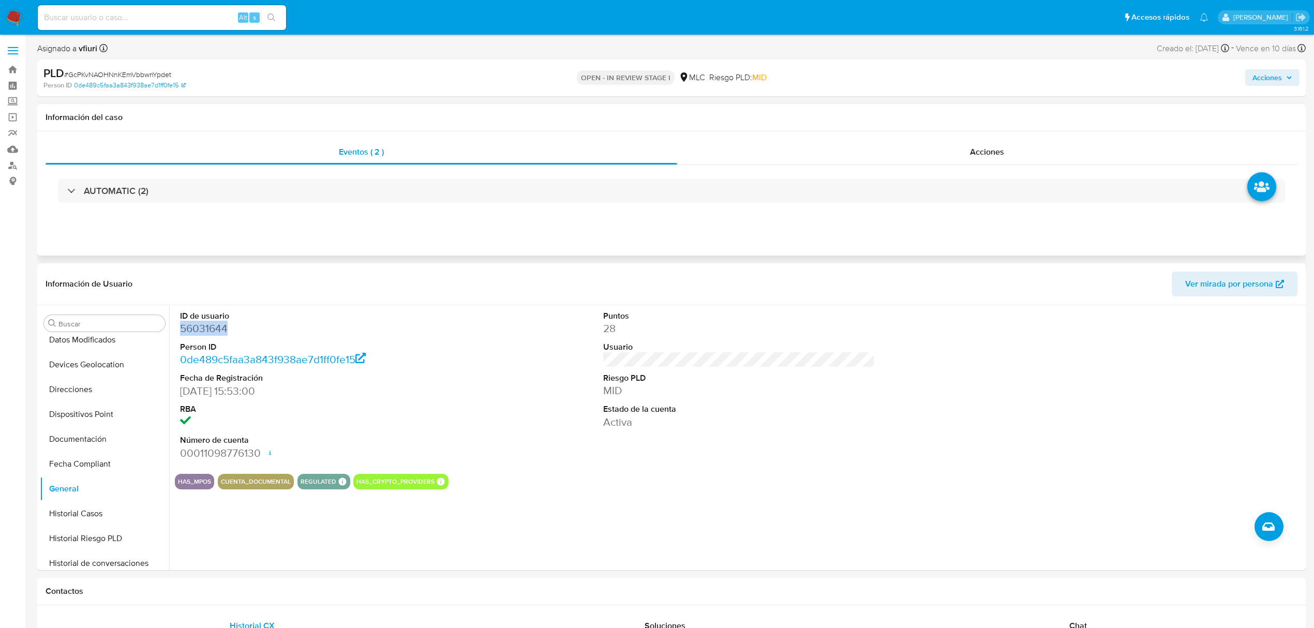
copy dd "56031644"
click at [92, 421] on button "Archivos adjuntos" at bounding box center [100, 422] width 121 height 25
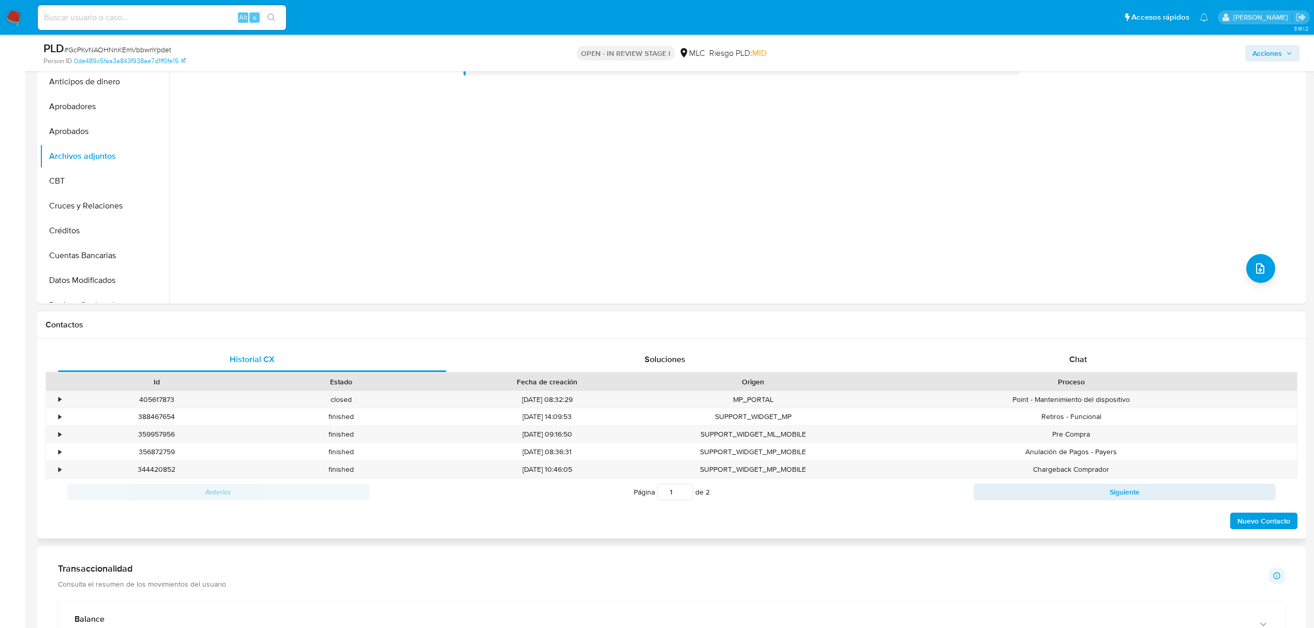
scroll to position [207, 0]
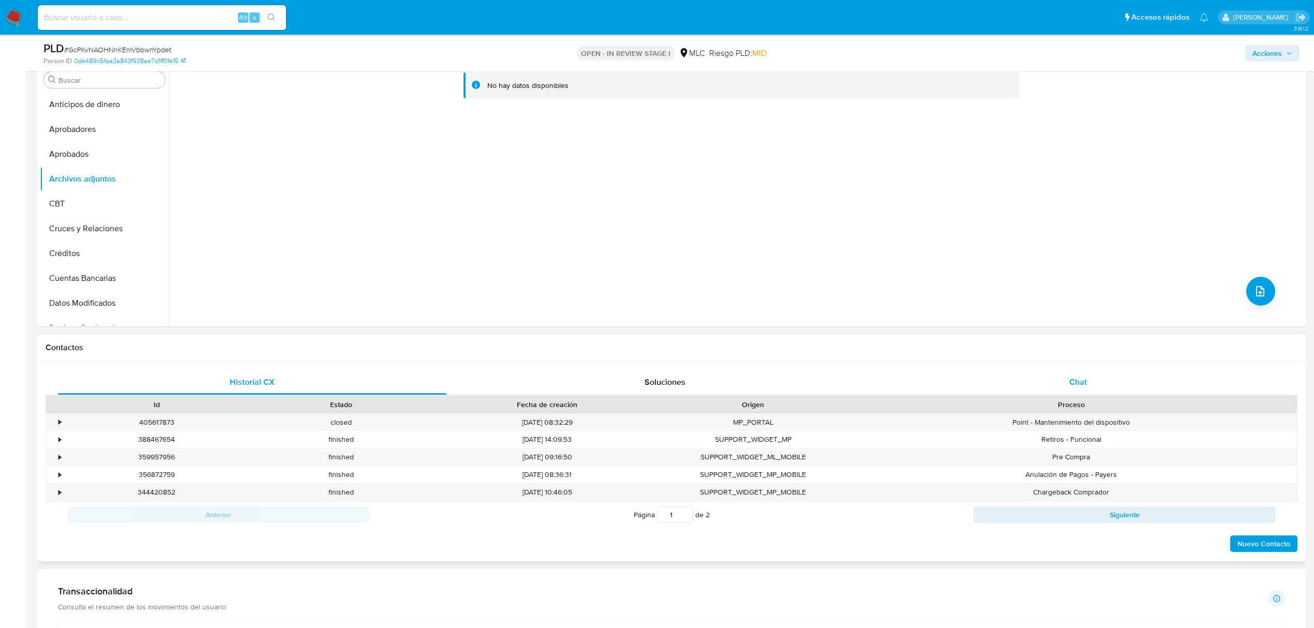
click at [1085, 376] on span "Chat" at bounding box center [1078, 382] width 18 height 12
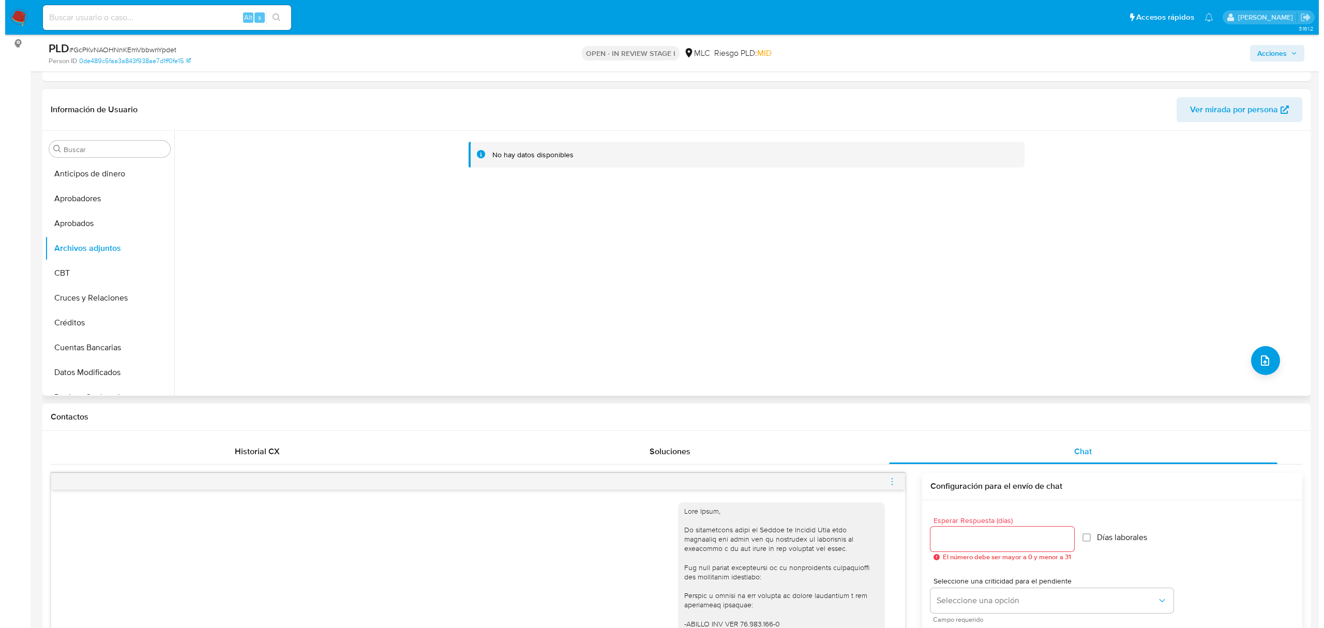
scroll to position [0, 0]
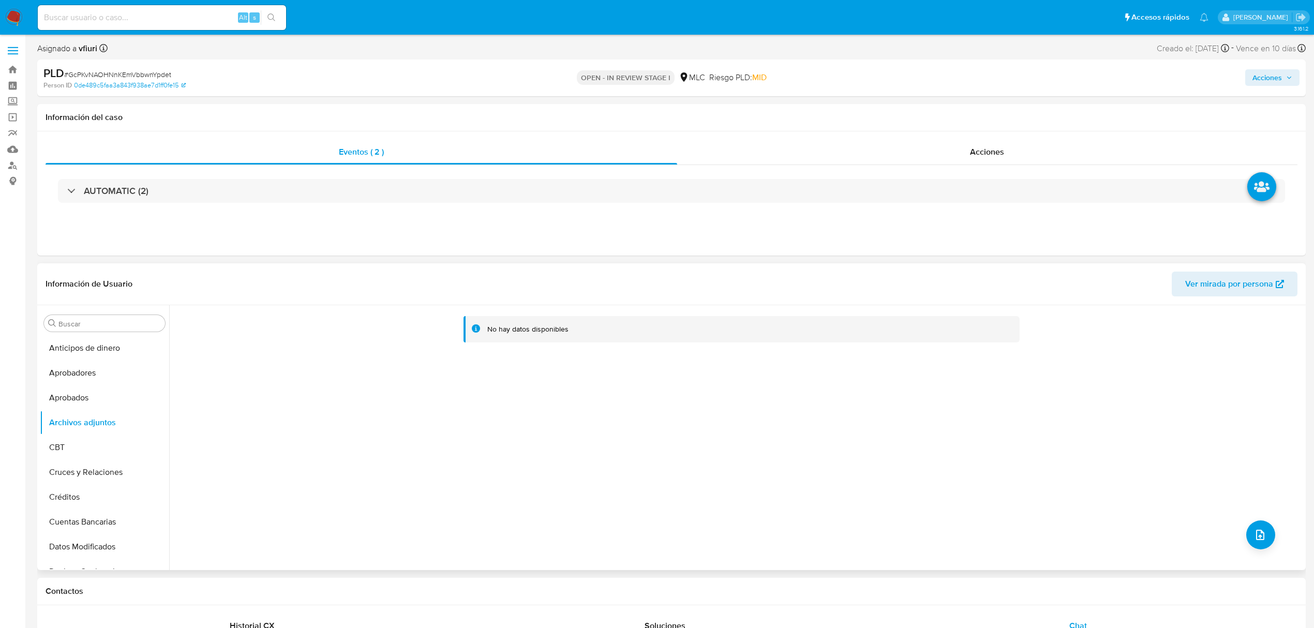
click at [1269, 543] on div "No hay datos disponibles" at bounding box center [736, 437] width 1134 height 265
click at [1262, 539] on button "upload-file" at bounding box center [1260, 534] width 29 height 29
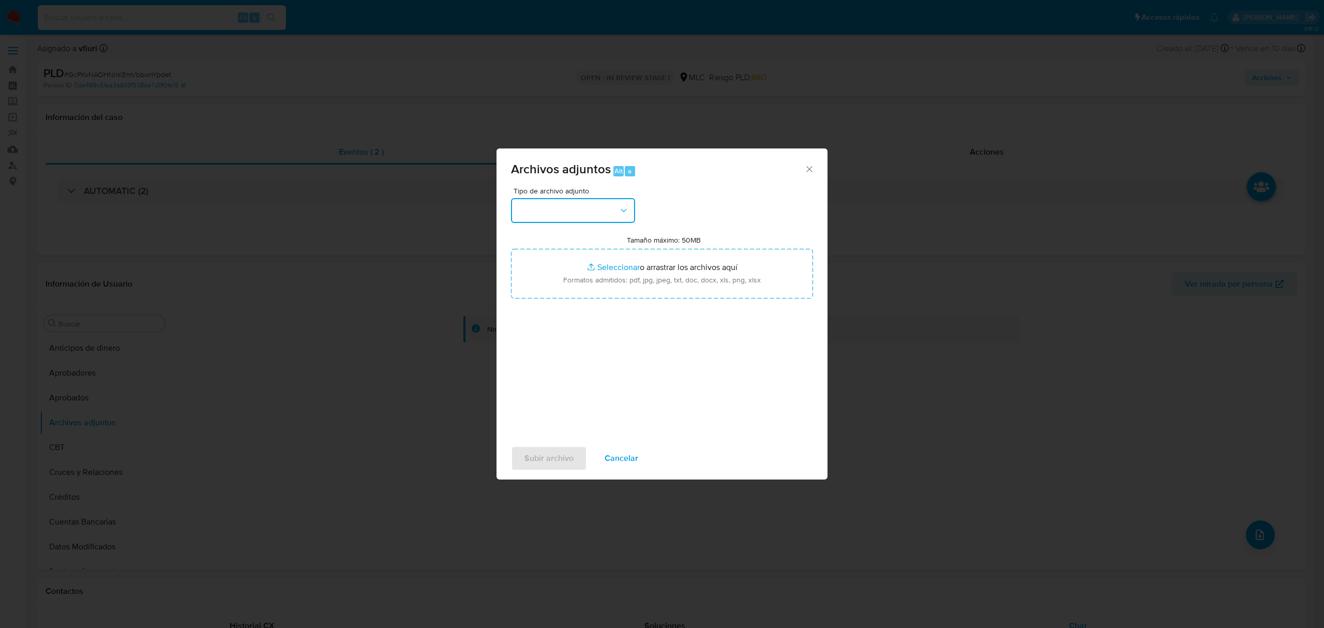
click at [551, 209] on button "button" at bounding box center [573, 210] width 124 height 25
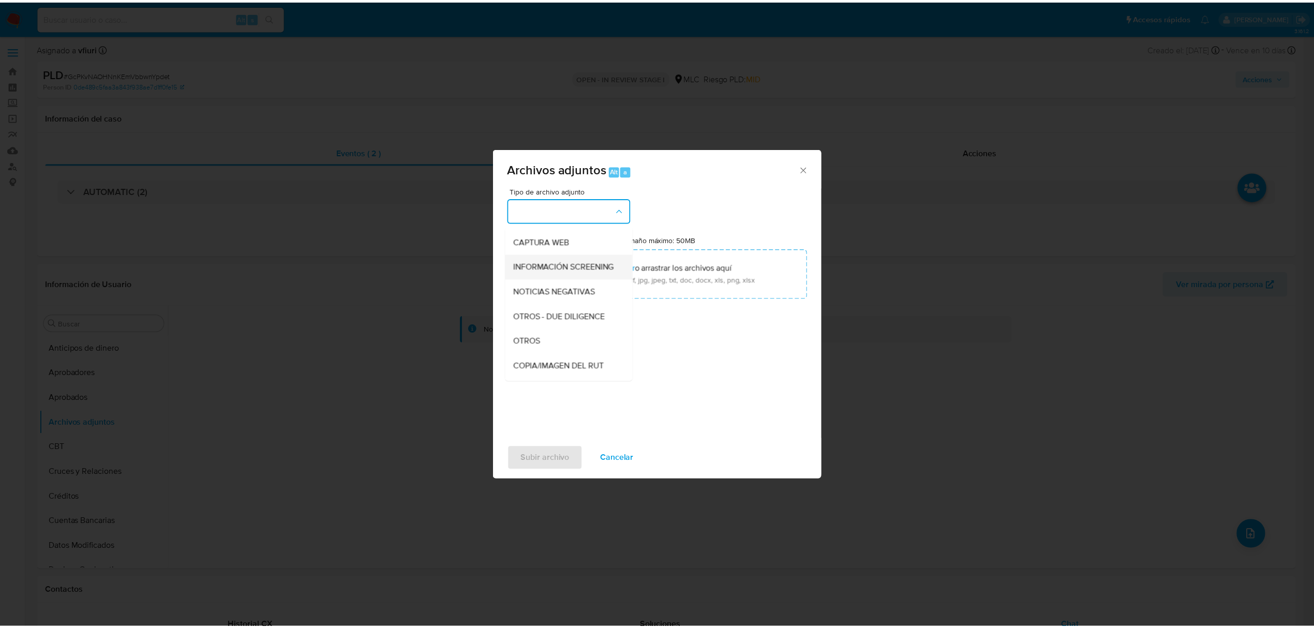
scroll to position [138, 0]
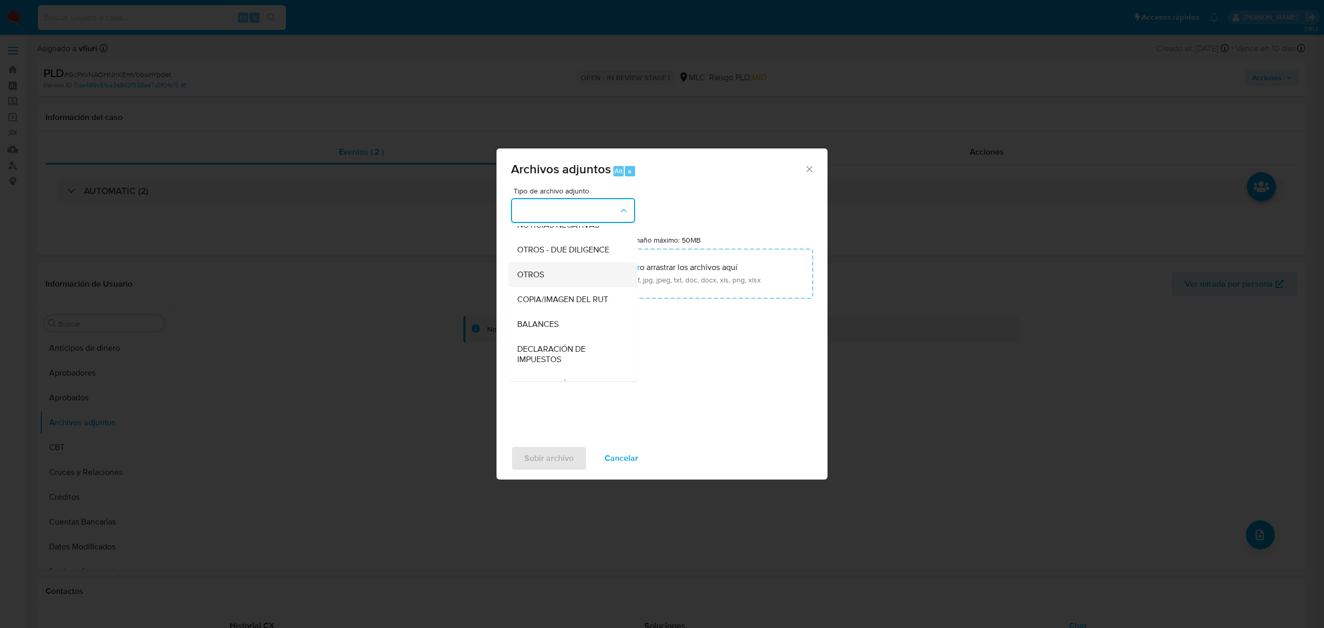
click at [534, 280] on span "OTROS" at bounding box center [530, 275] width 27 height 10
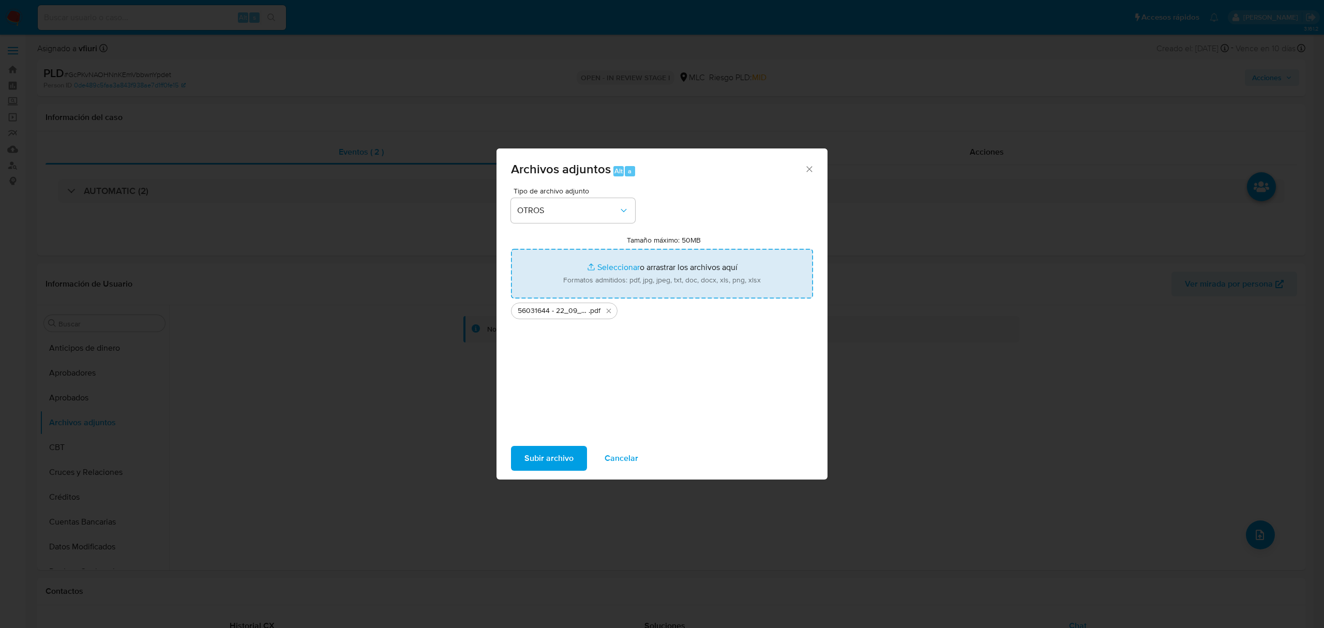
type input "C:\fakepath\Tabla 56031644.xlsx"
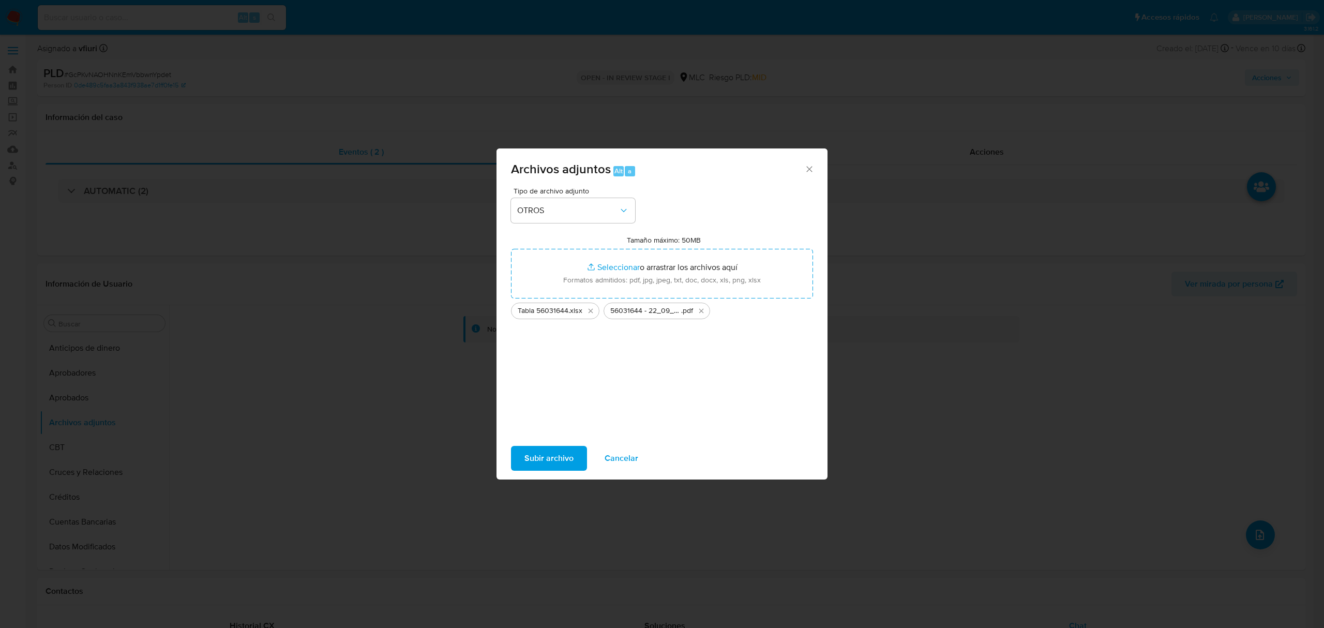
click at [563, 462] on span "Subir archivo" at bounding box center [549, 458] width 49 height 23
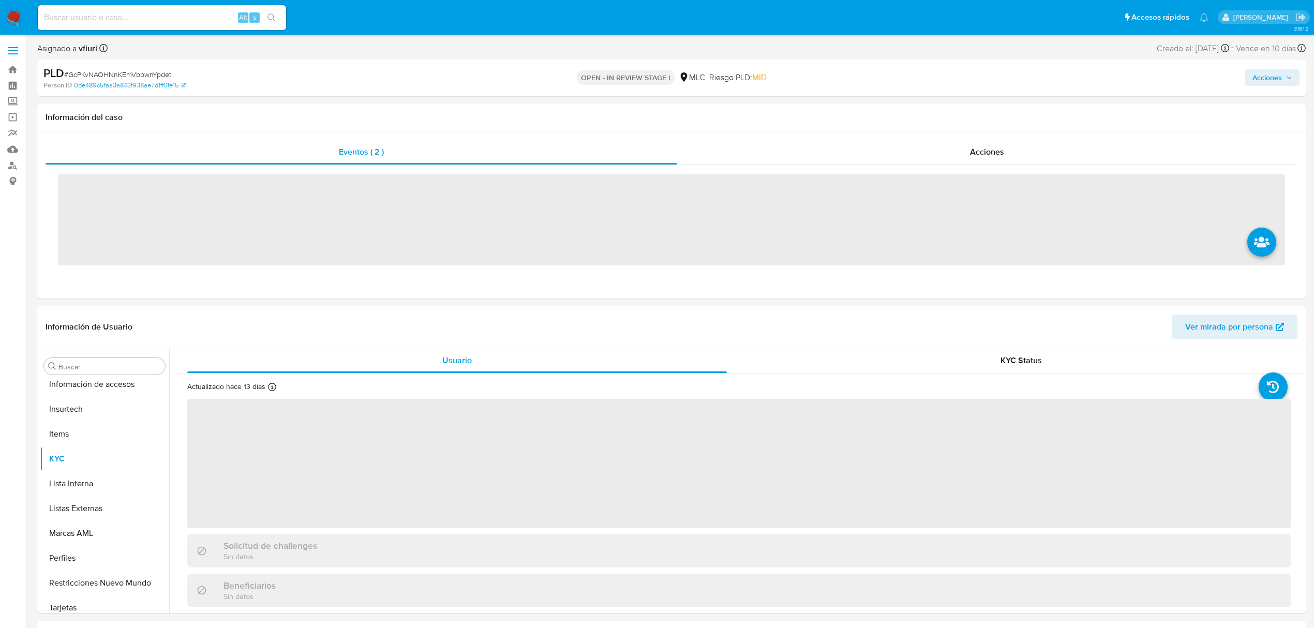
scroll to position [487, 0]
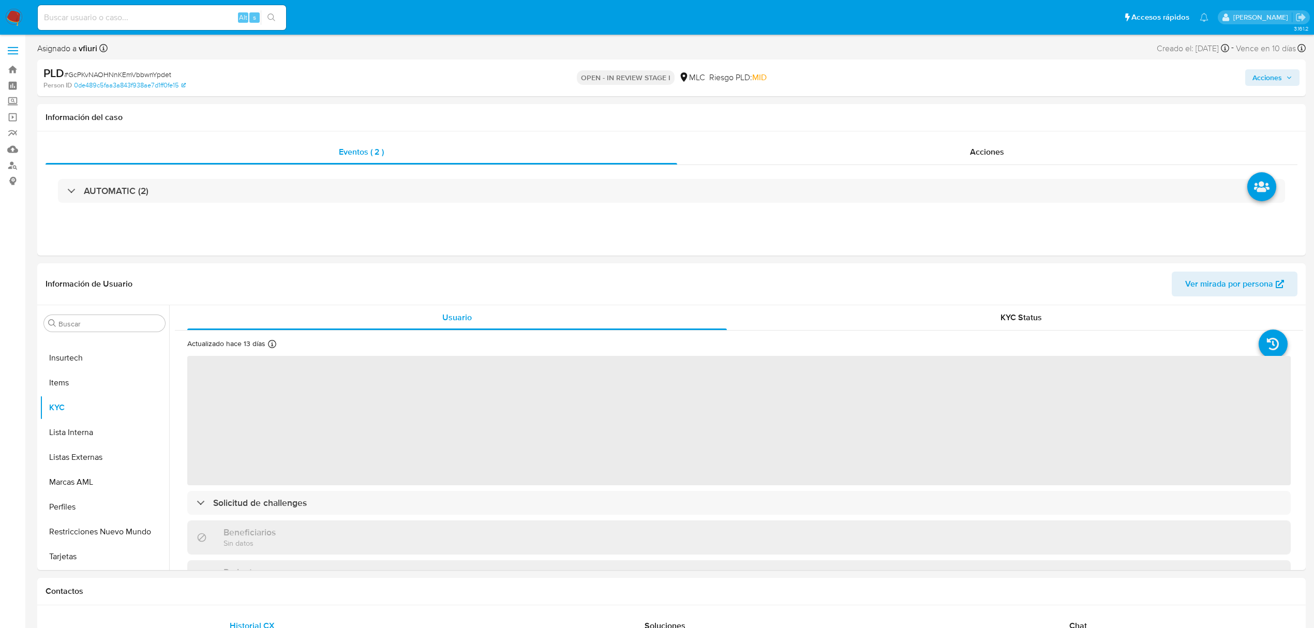
select select "10"
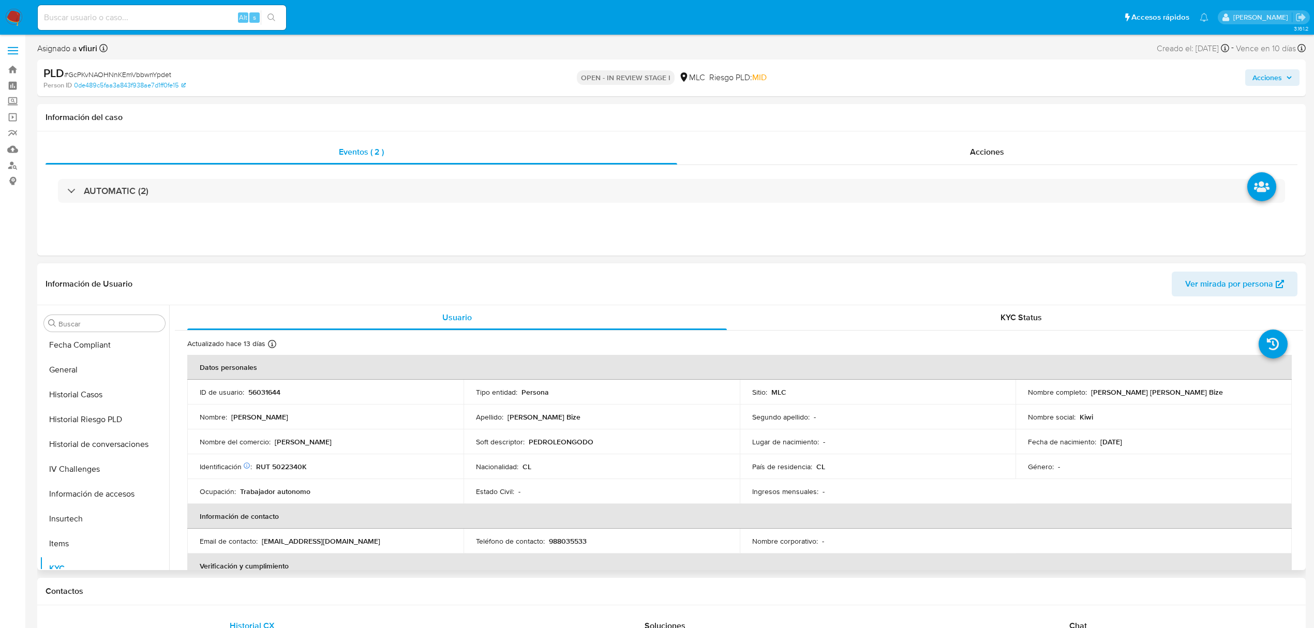
scroll to position [73, 0]
click at [83, 343] on button "Archivos adjuntos" at bounding box center [100, 349] width 121 height 25
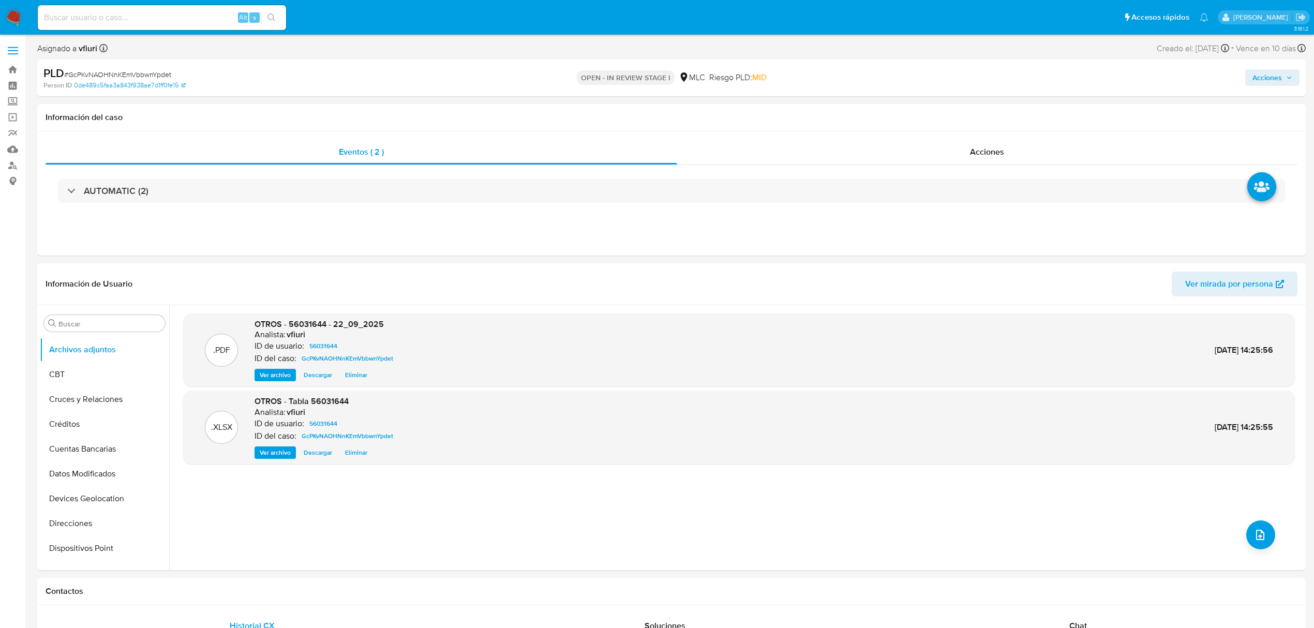
click at [1279, 74] on span "Acciones" at bounding box center [1266, 77] width 29 height 17
click at [986, 121] on div "Resolución del caso Alt r" at bounding box center [990, 110] width 99 height 27
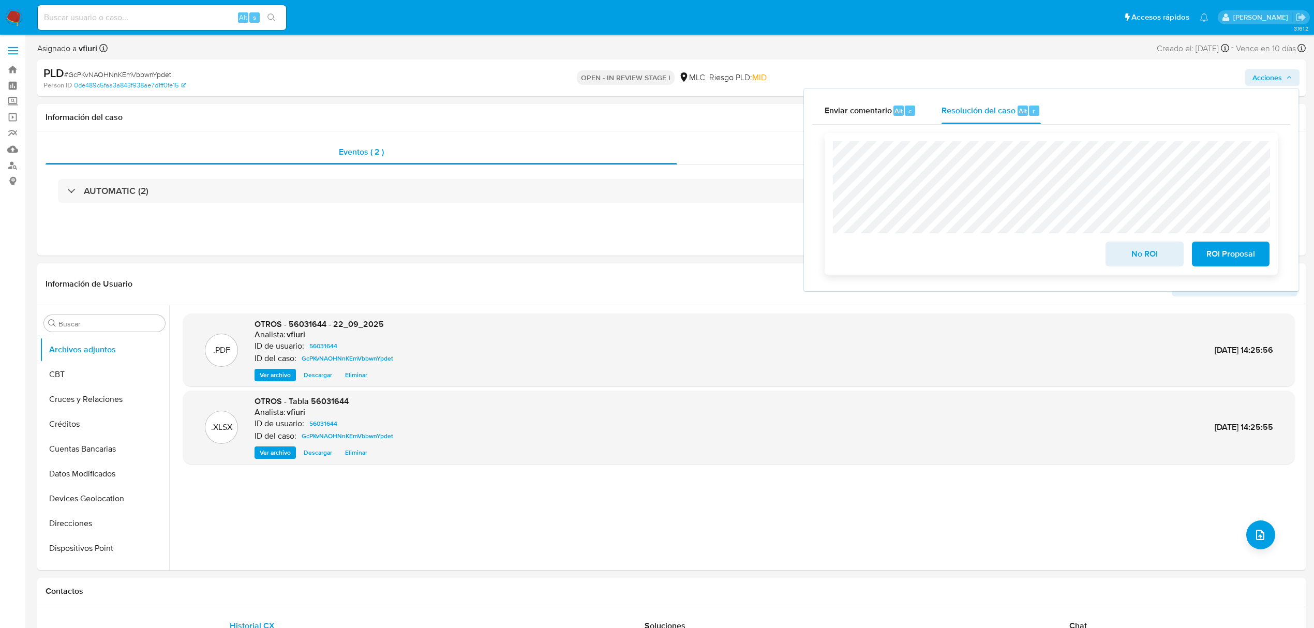
click at [1159, 264] on span "No ROI" at bounding box center [1144, 254] width 51 height 23
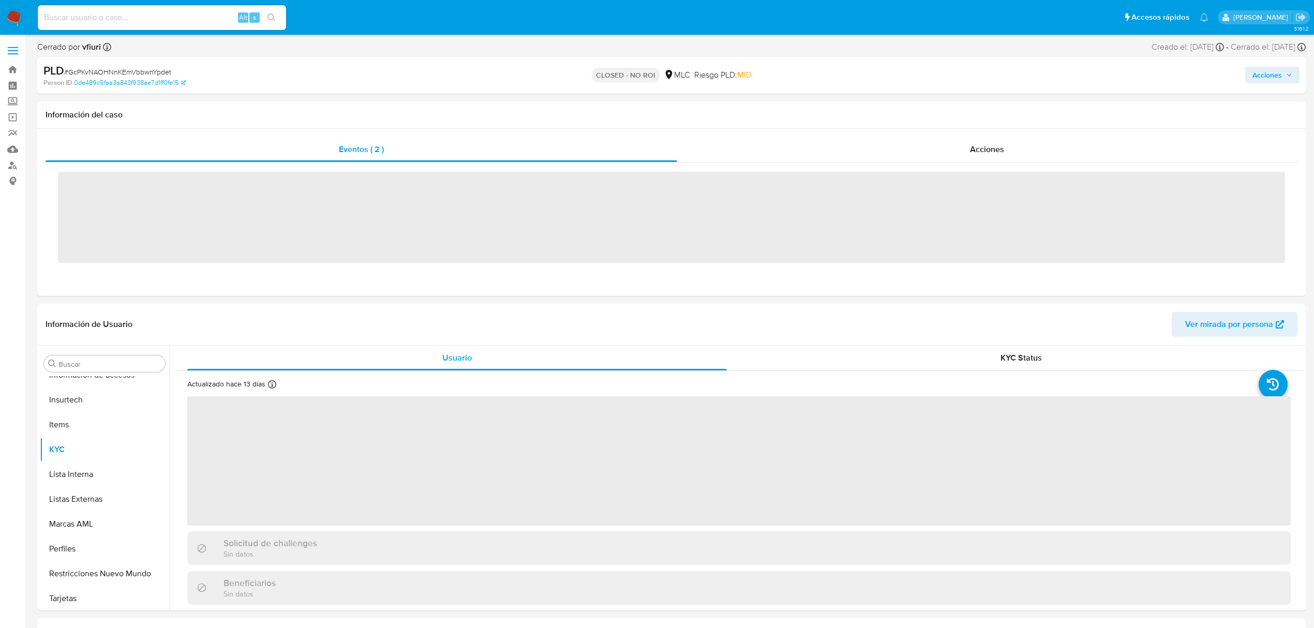
scroll to position [487, 0]
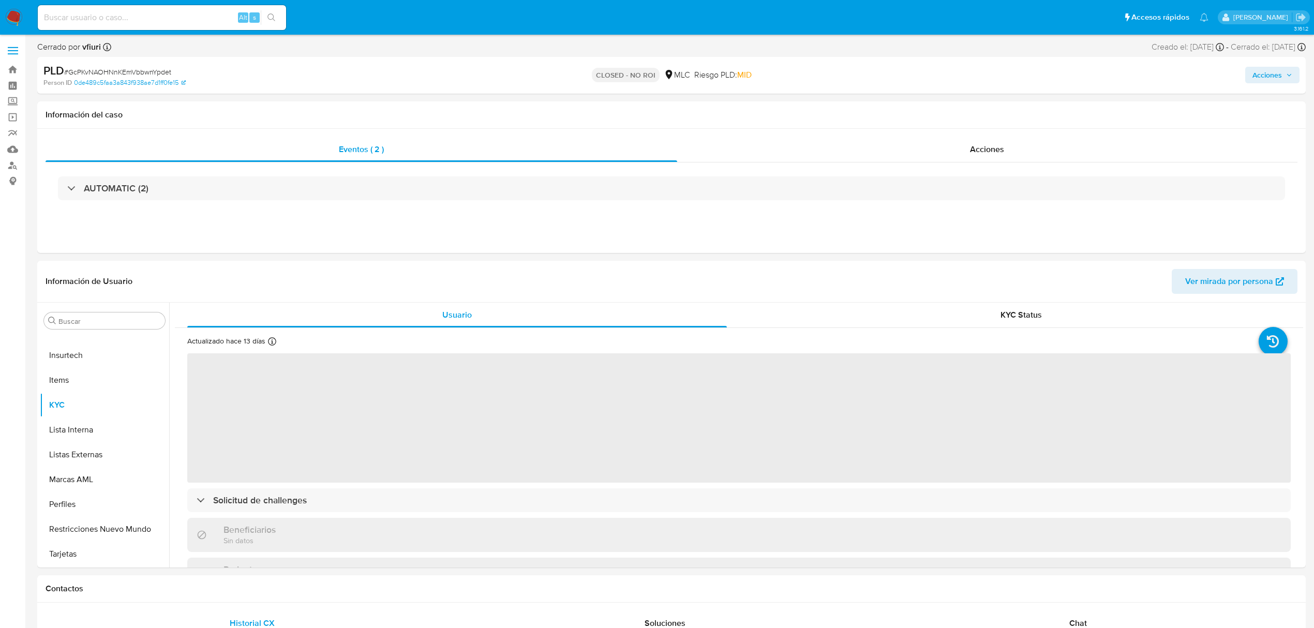
select select "10"
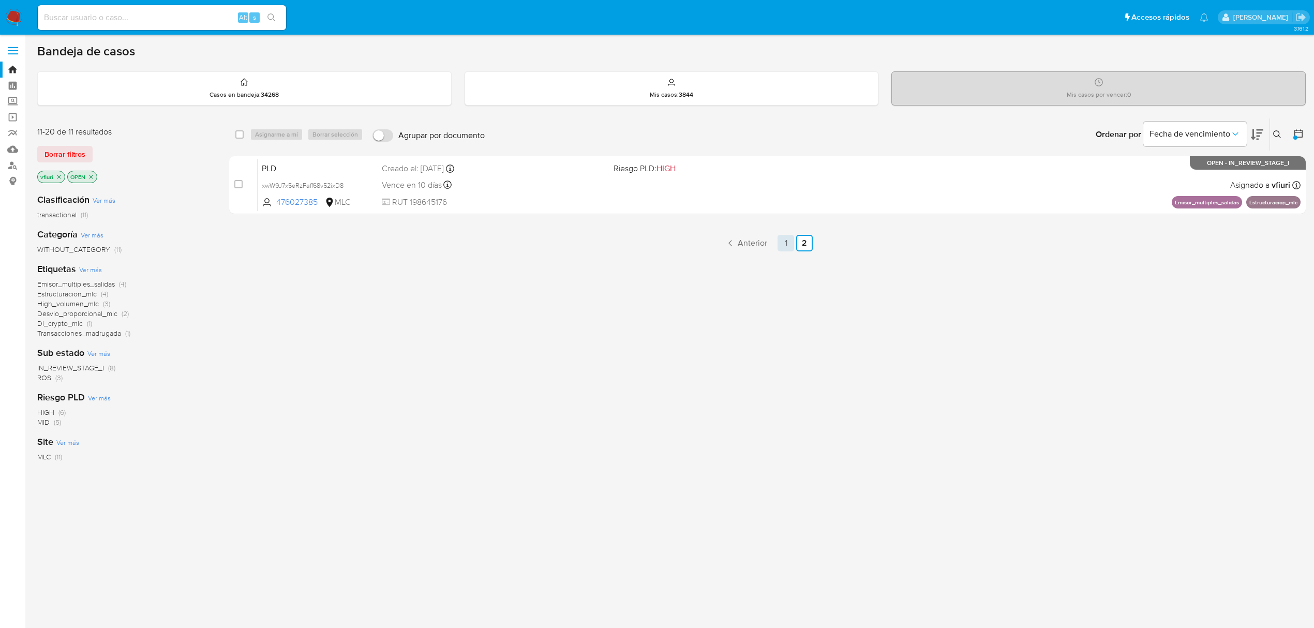
click at [778, 237] on link "1" at bounding box center [785, 243] width 17 height 17
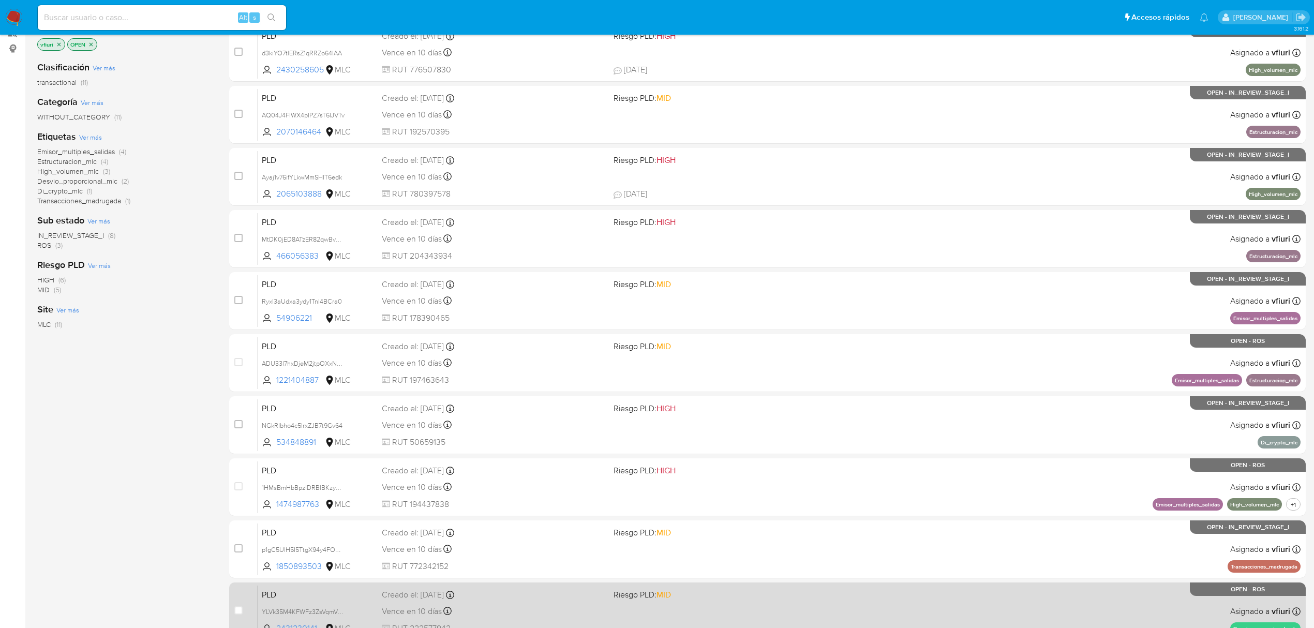
scroll to position [226, 0]
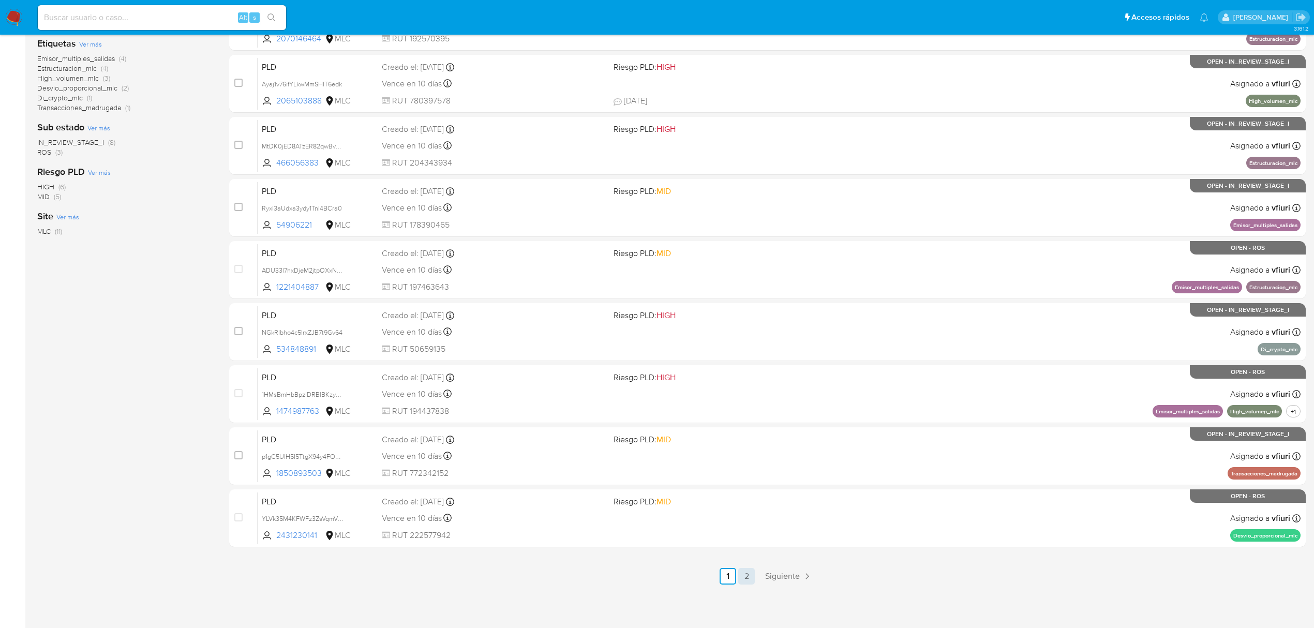
click at [744, 579] on link "2" at bounding box center [746, 576] width 17 height 17
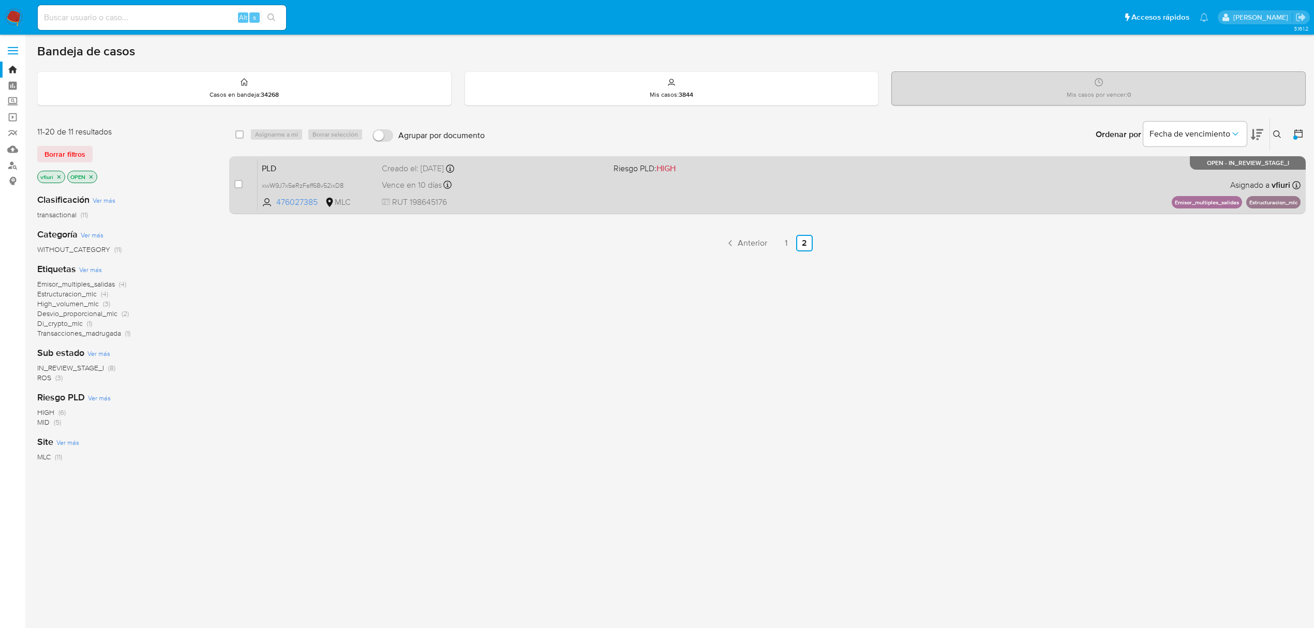
click at [773, 199] on div "PLD xwW9J7x5eRzFaff68v52ixD8 476027385 MLC Riesgo PLD: HIGH Creado el: 12/07/20…" at bounding box center [779, 185] width 1043 height 52
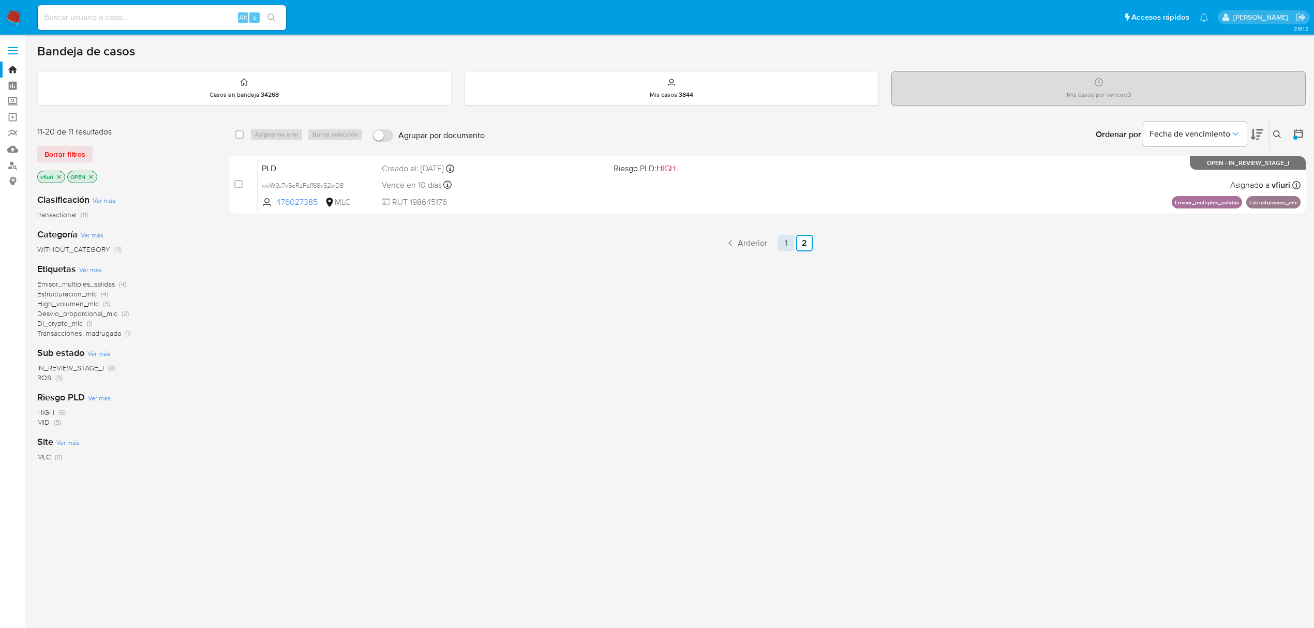
click at [783, 249] on link "1" at bounding box center [785, 243] width 17 height 17
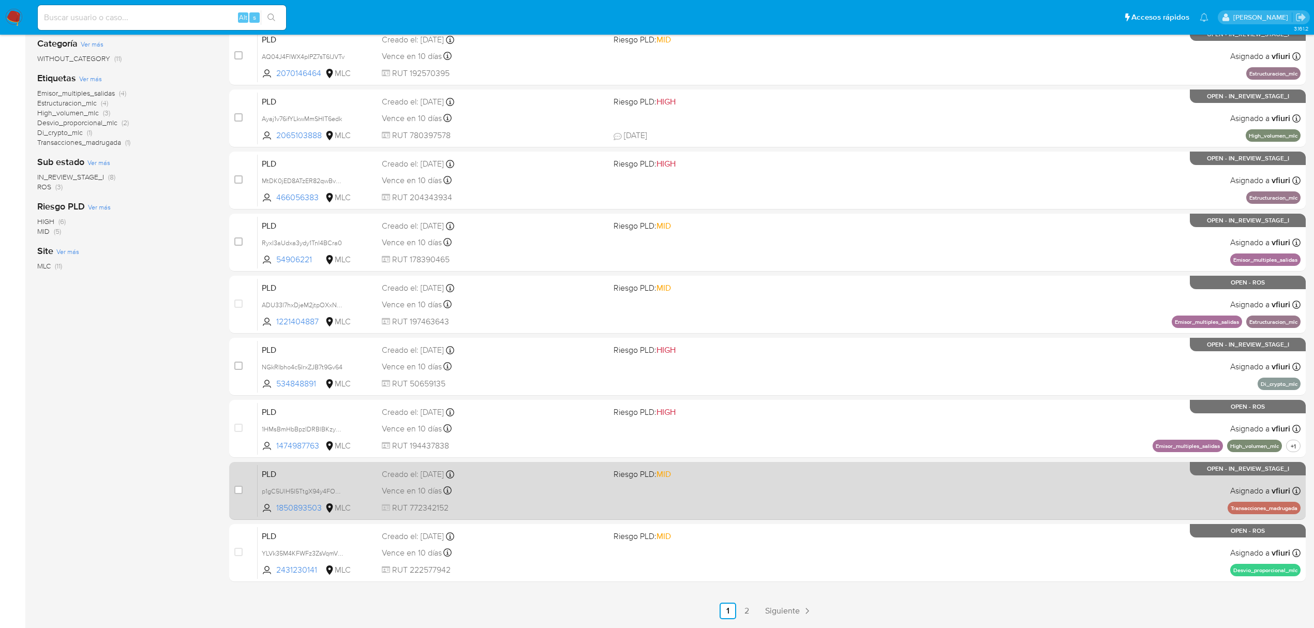
scroll to position [226, 0]
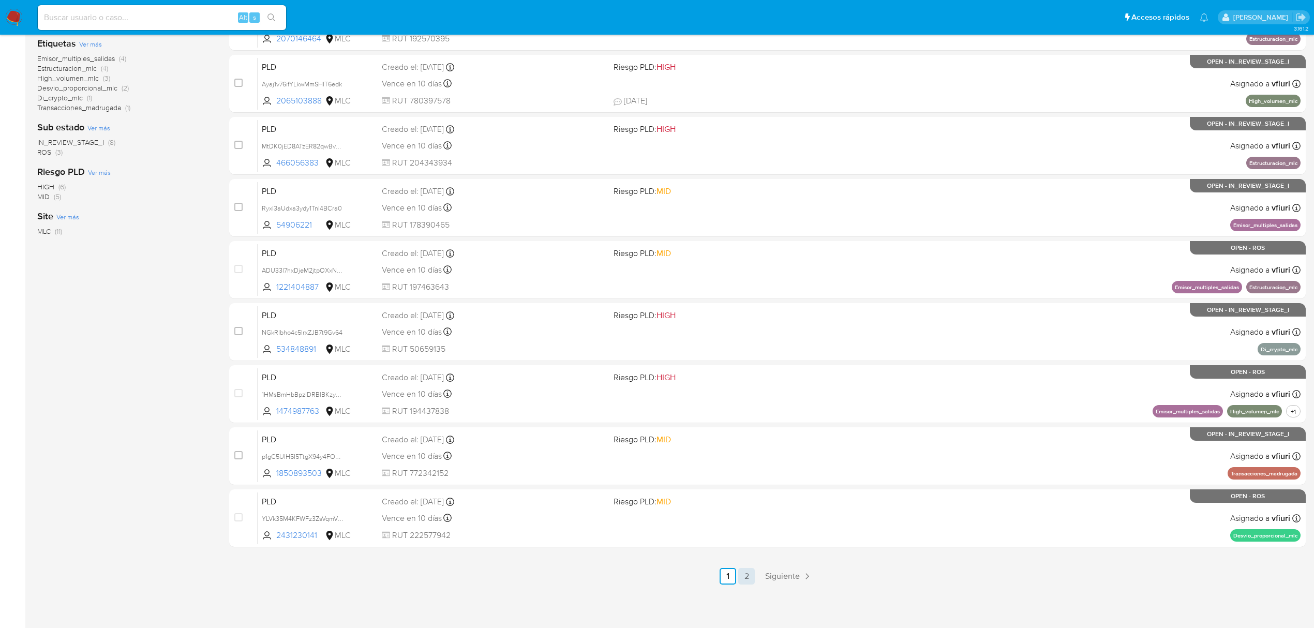
click at [745, 574] on link "2" at bounding box center [746, 576] width 17 height 17
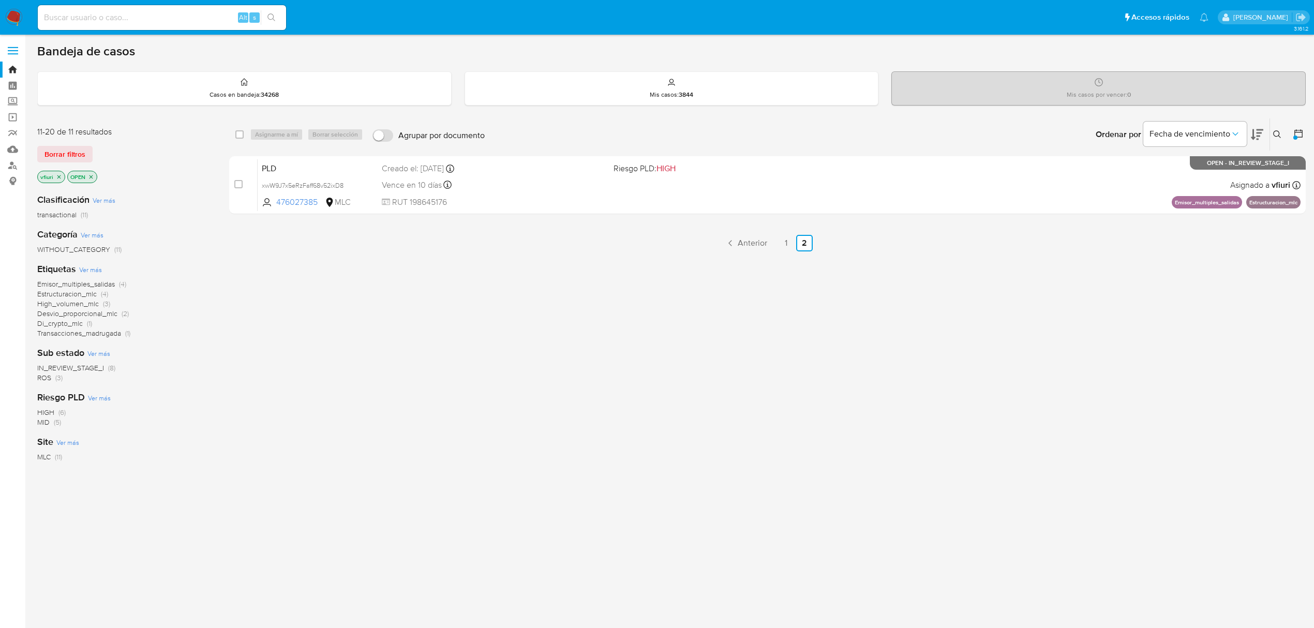
click at [795, 247] on ul "Anterior 1 2 Siguiente" at bounding box center [767, 243] width 1076 height 17
click at [788, 244] on link "1" at bounding box center [785, 243] width 17 height 17
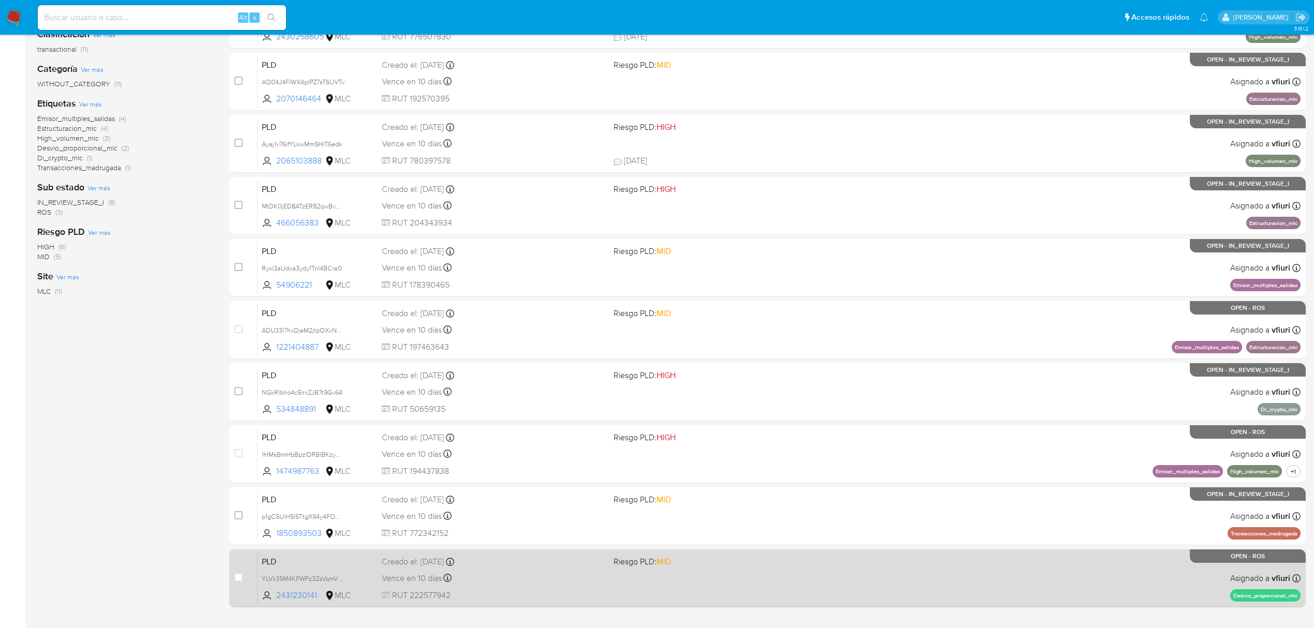
scroll to position [226, 0]
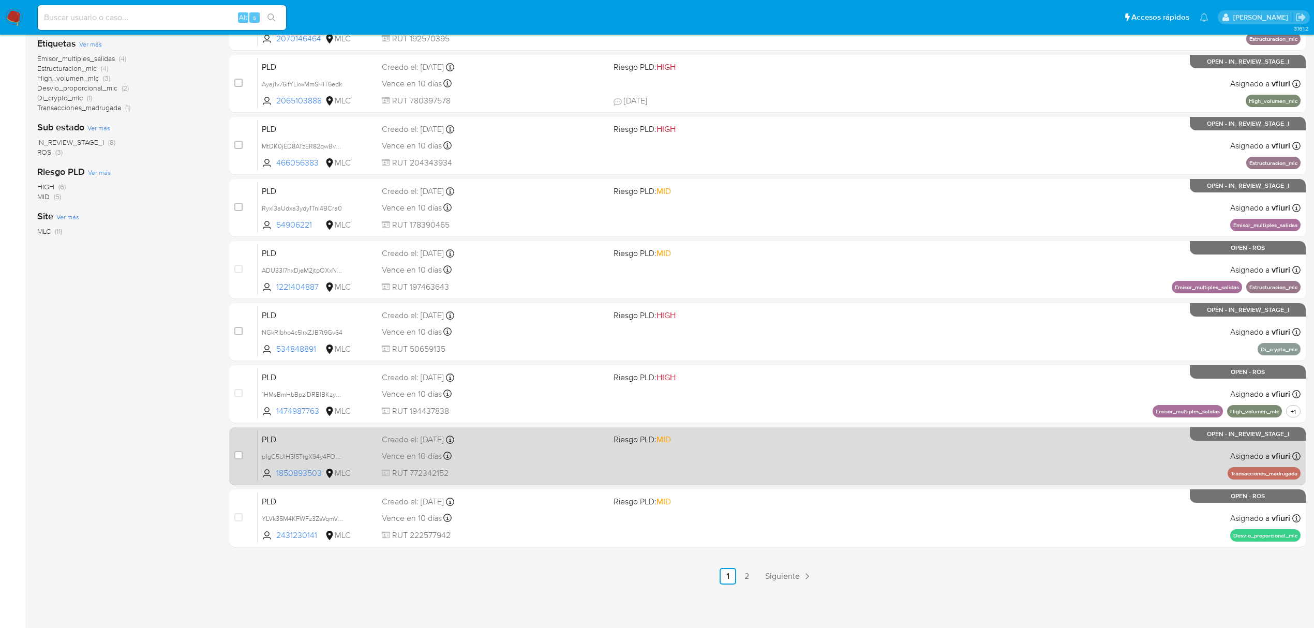
click at [736, 462] on div "PLD p1gC5UlH5I5TtgX94y4FOGVs 1850893503 MLC Riesgo PLD: MID Creado el: 12/07/20…" at bounding box center [779, 456] width 1043 height 52
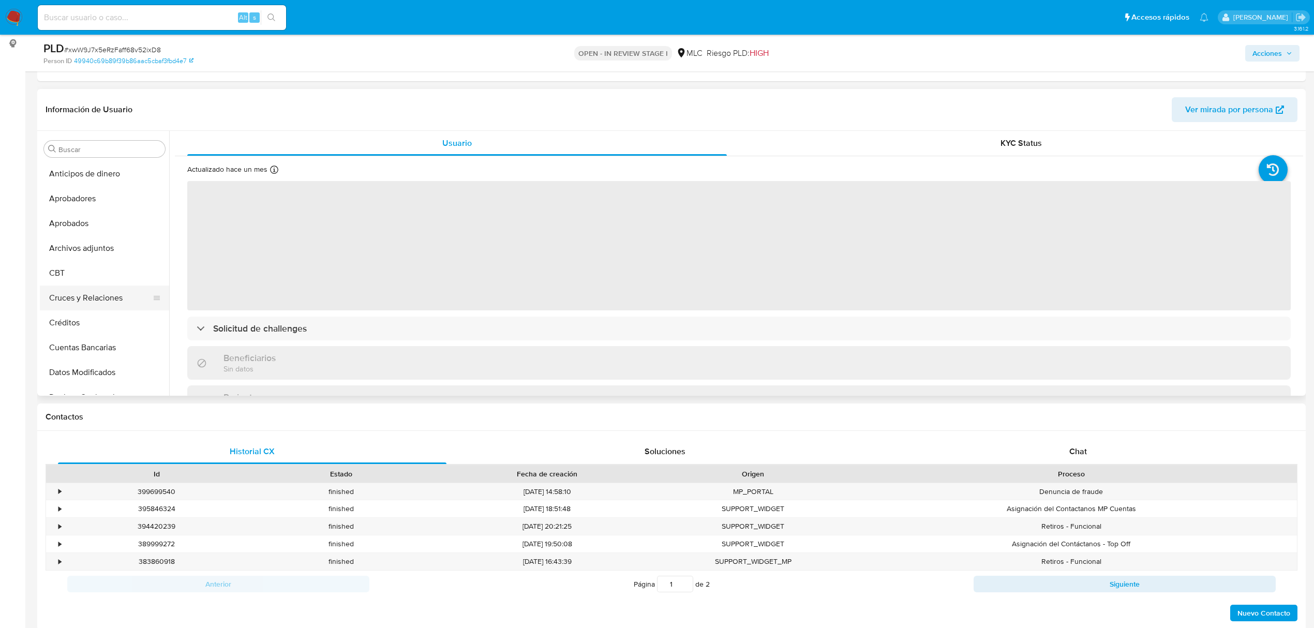
select select "10"
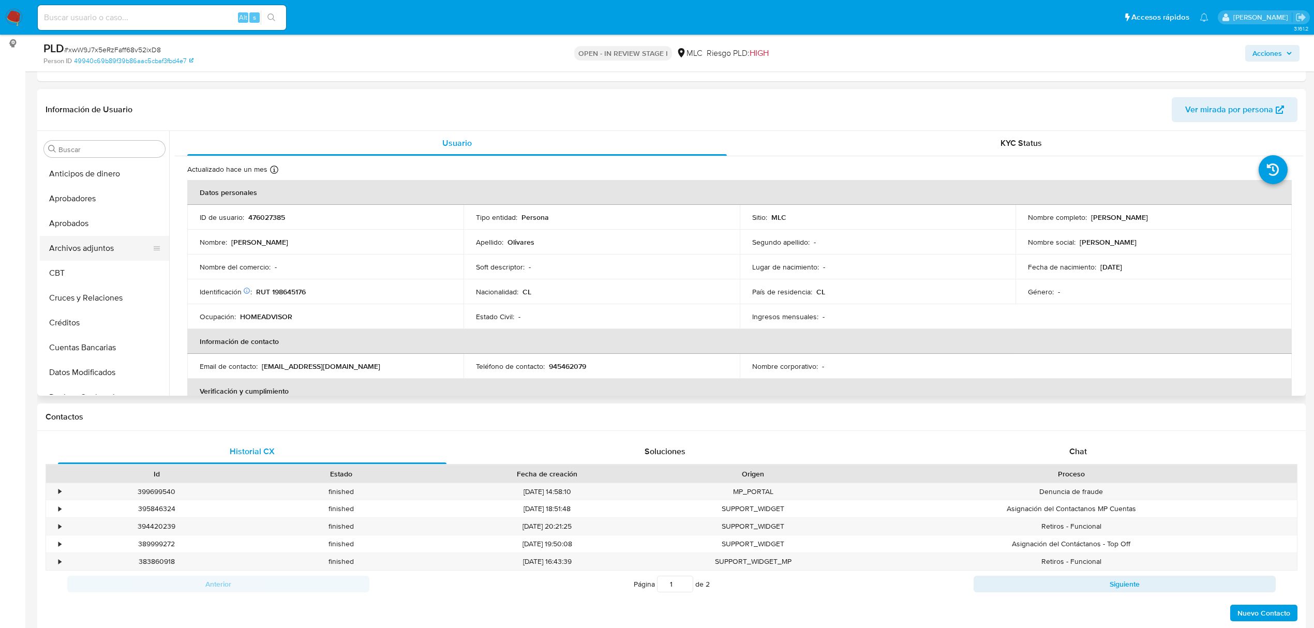
click at [108, 241] on button "Archivos adjuntos" at bounding box center [100, 248] width 121 height 25
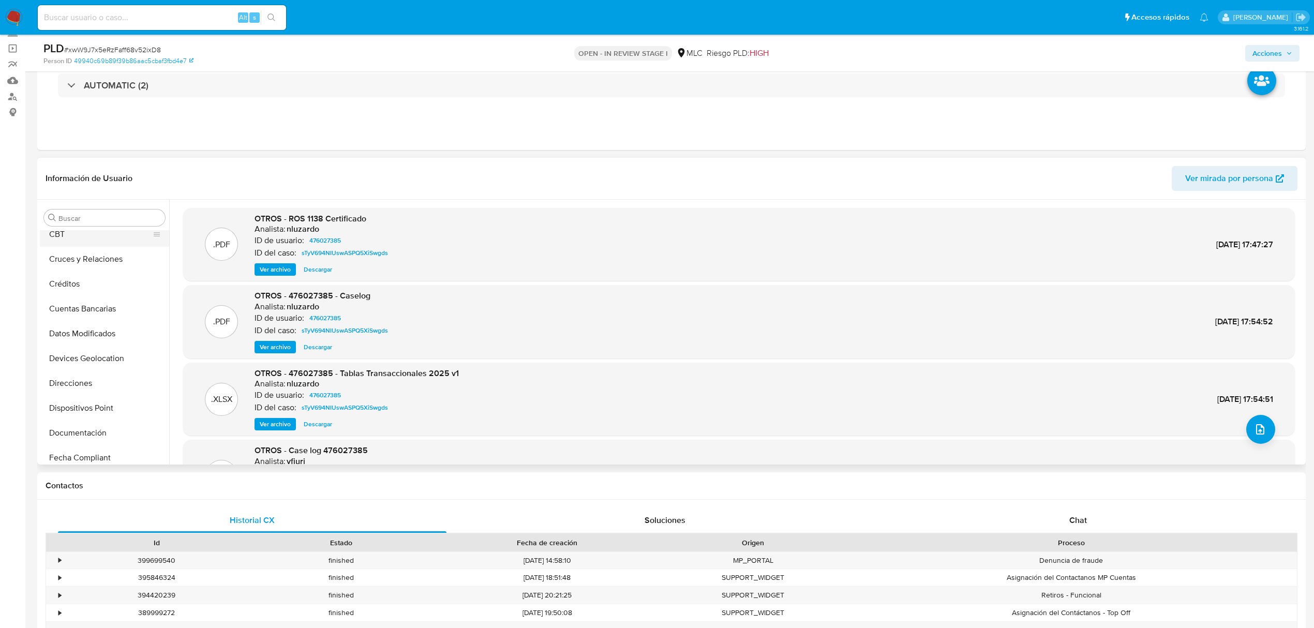
scroll to position [345, 0]
click at [74, 253] on button "General" at bounding box center [100, 245] width 121 height 25
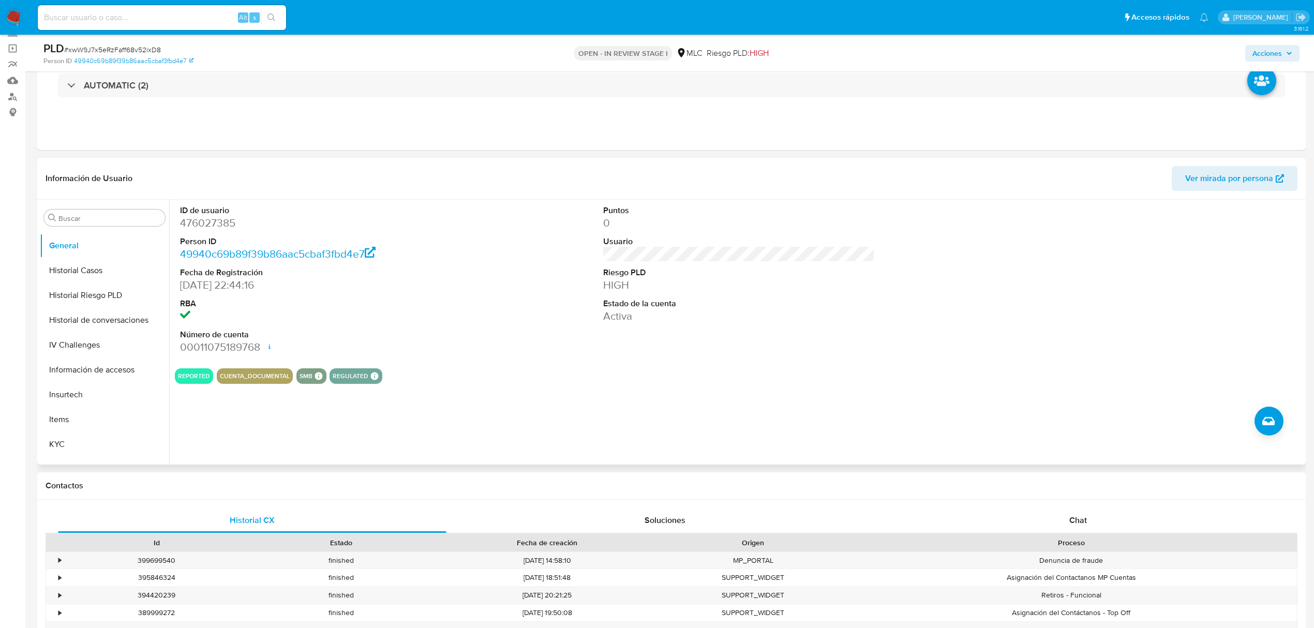
click at [196, 223] on dd "476027385" at bounding box center [316, 223] width 272 height 14
copy dd "476027385"
click at [90, 287] on button "Items" at bounding box center [100, 277] width 121 height 25
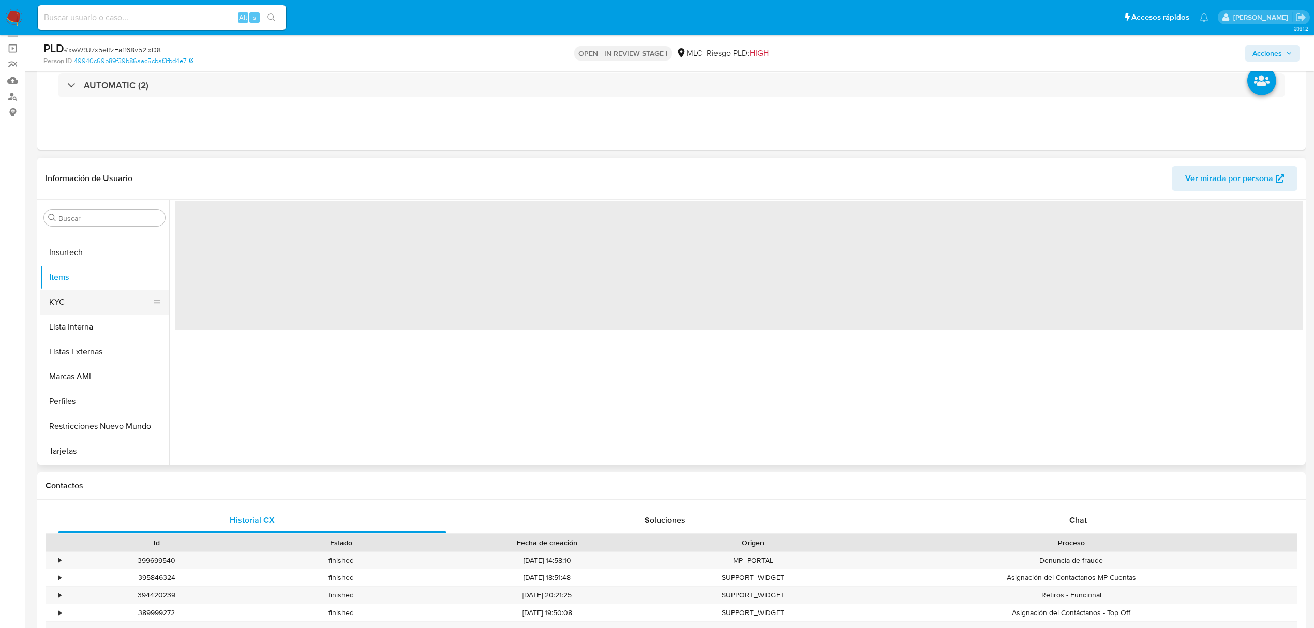
click at [91, 301] on button "KYC" at bounding box center [100, 302] width 121 height 25
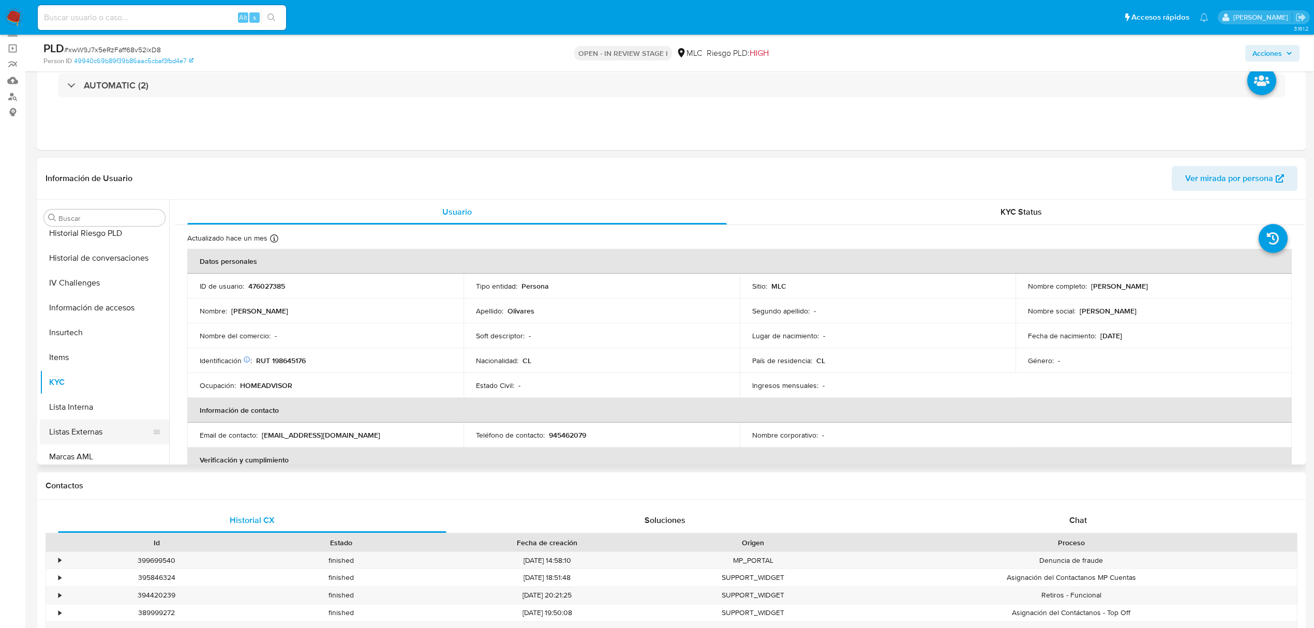
scroll to position [280, 0]
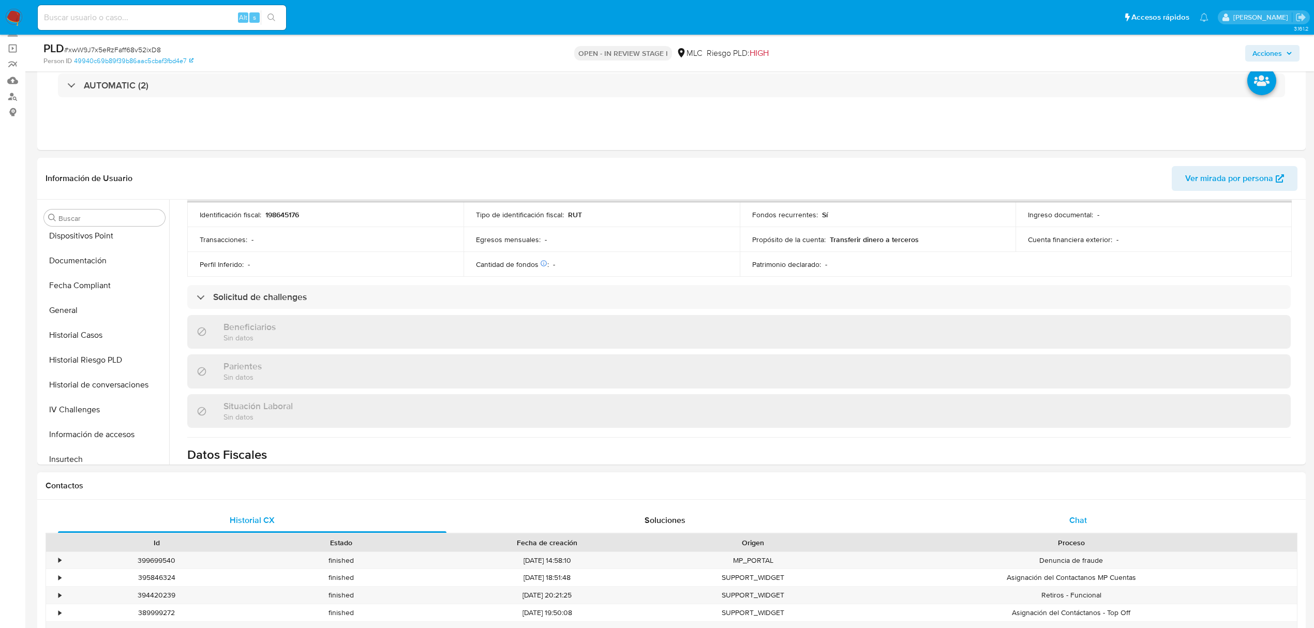
click at [1092, 518] on div "Chat" at bounding box center [1078, 520] width 388 height 25
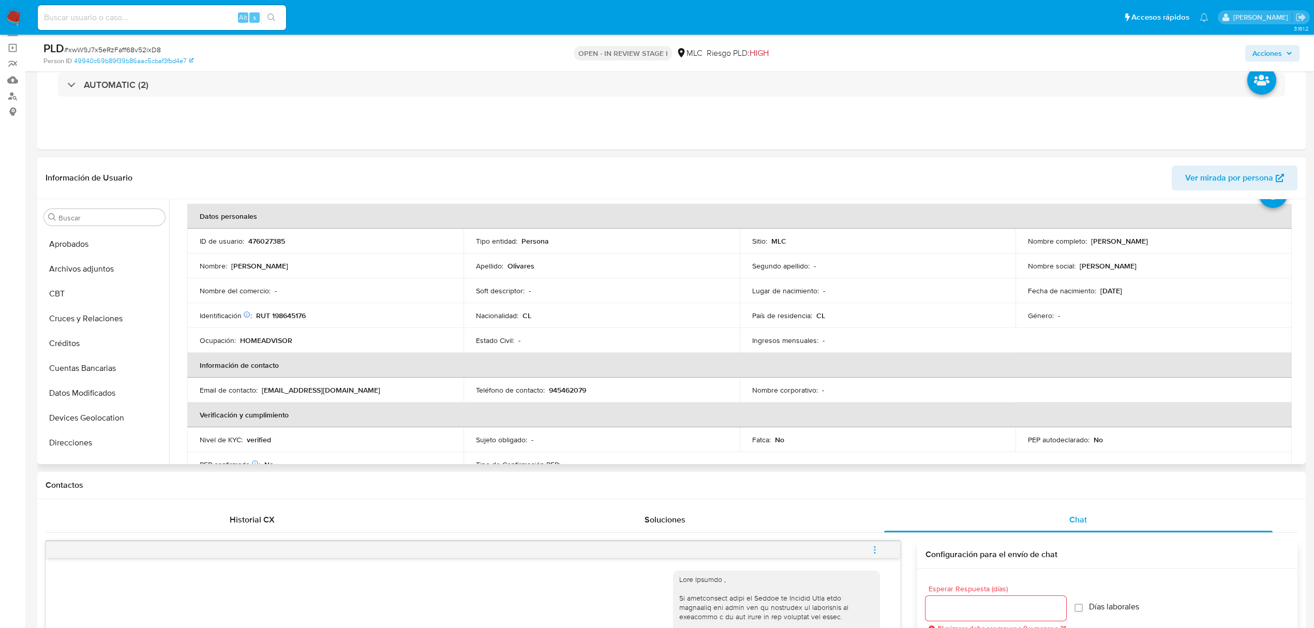
scroll to position [69, 0]
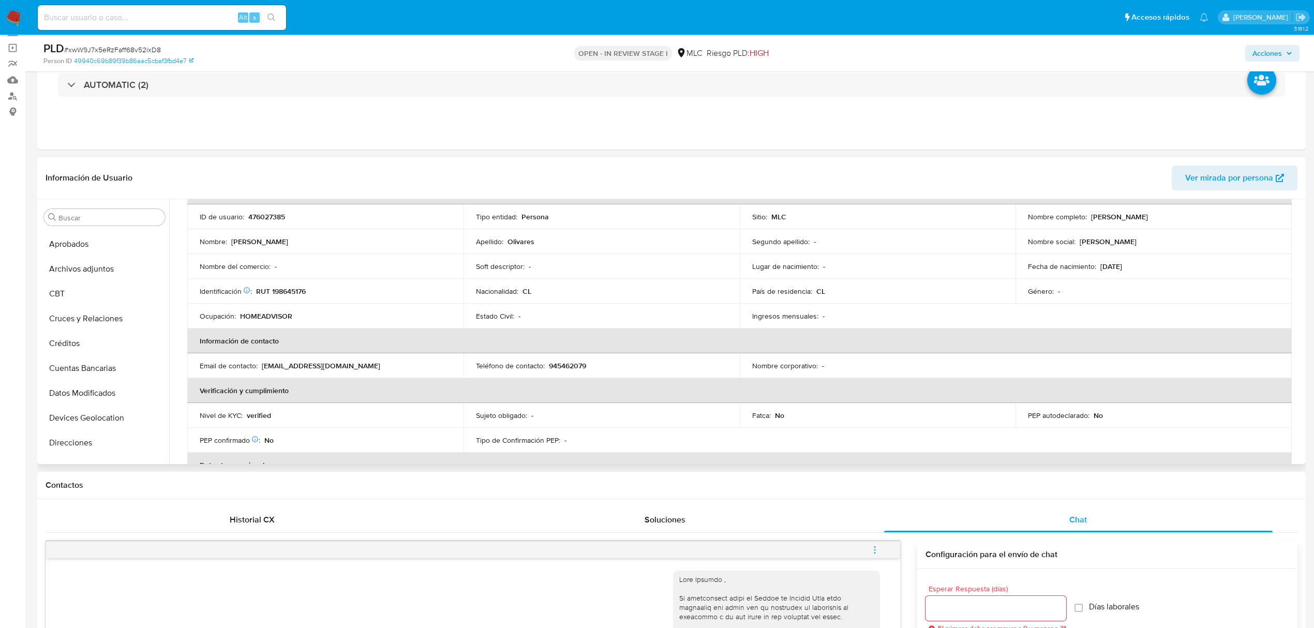
click at [294, 294] on p "RUT 198645176" at bounding box center [281, 291] width 50 height 9
copy p "198645176"
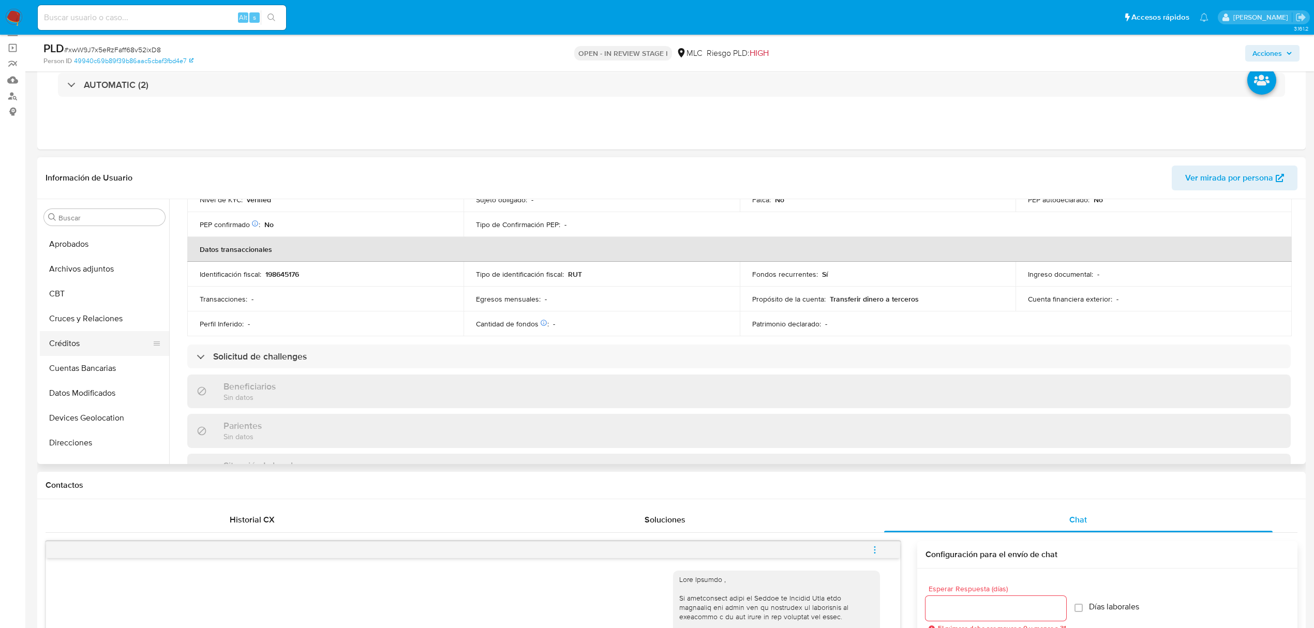
scroll to position [0, 0]
click at [88, 296] on button "Aprobados" at bounding box center [100, 291] width 121 height 25
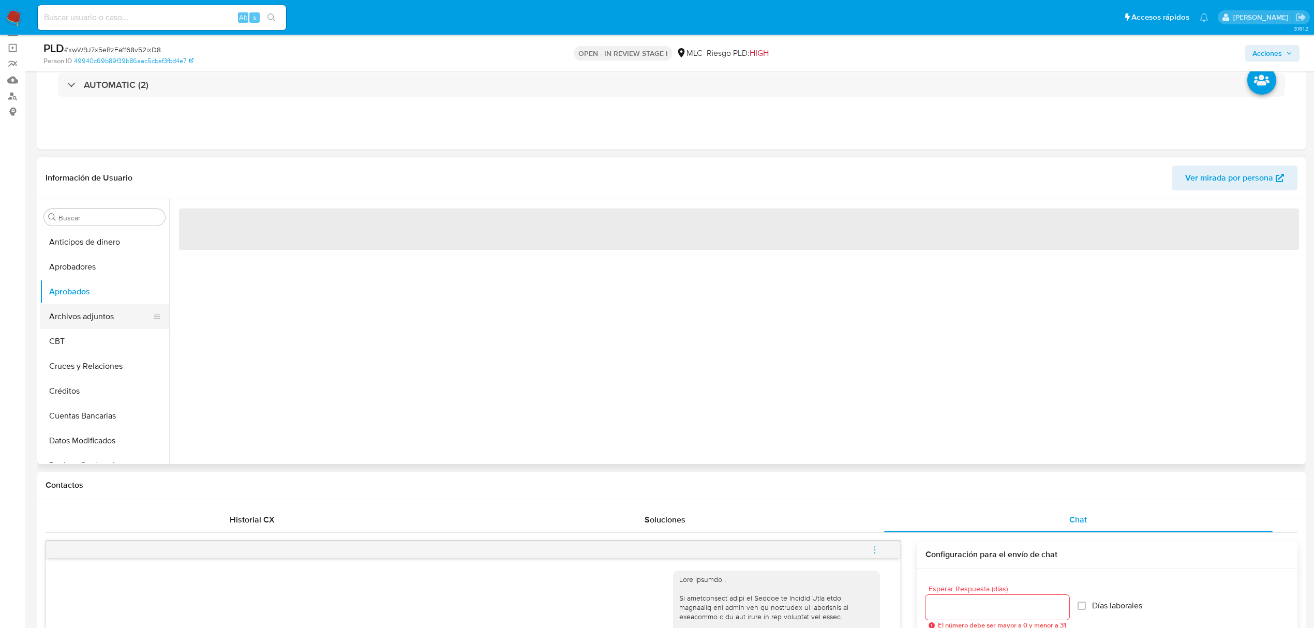
click at [97, 311] on button "Archivos adjuntos" at bounding box center [100, 316] width 121 height 25
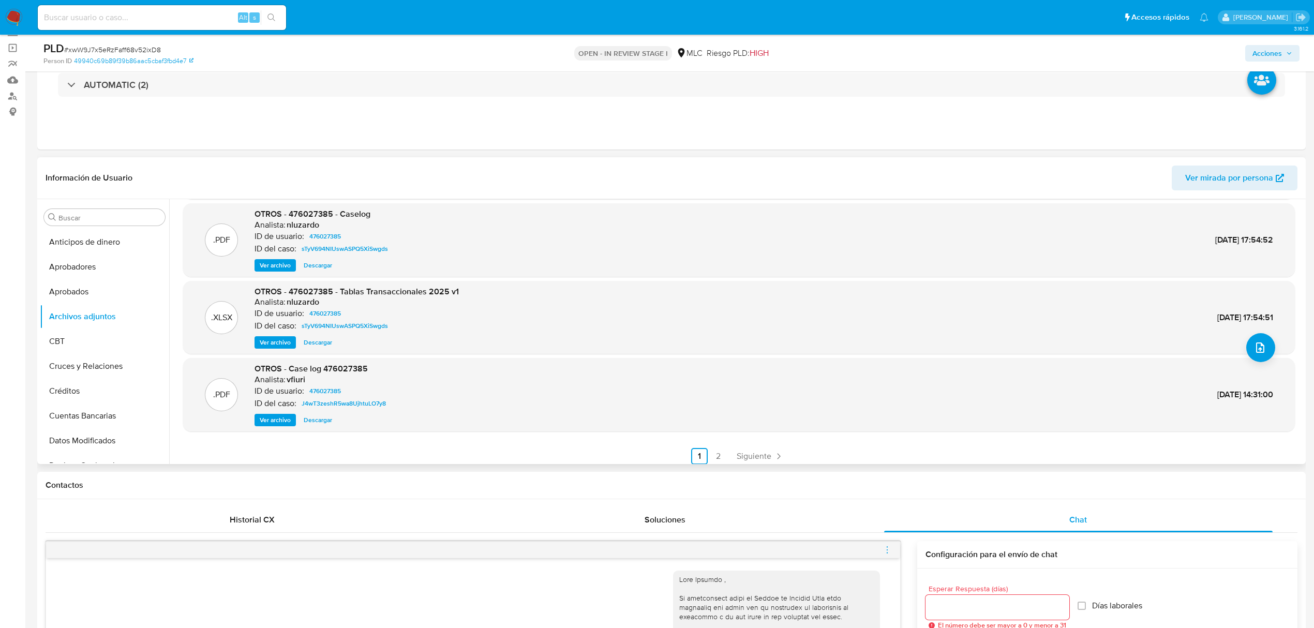
scroll to position [87, 0]
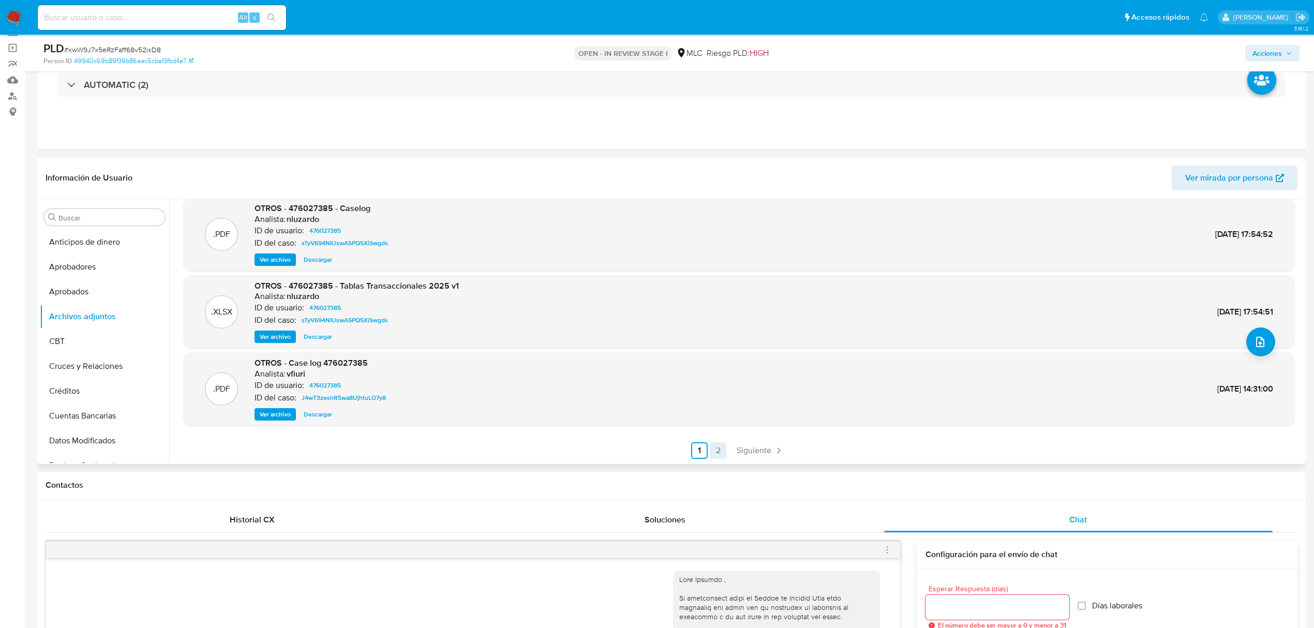
click at [711, 447] on link "2" at bounding box center [718, 450] width 17 height 17
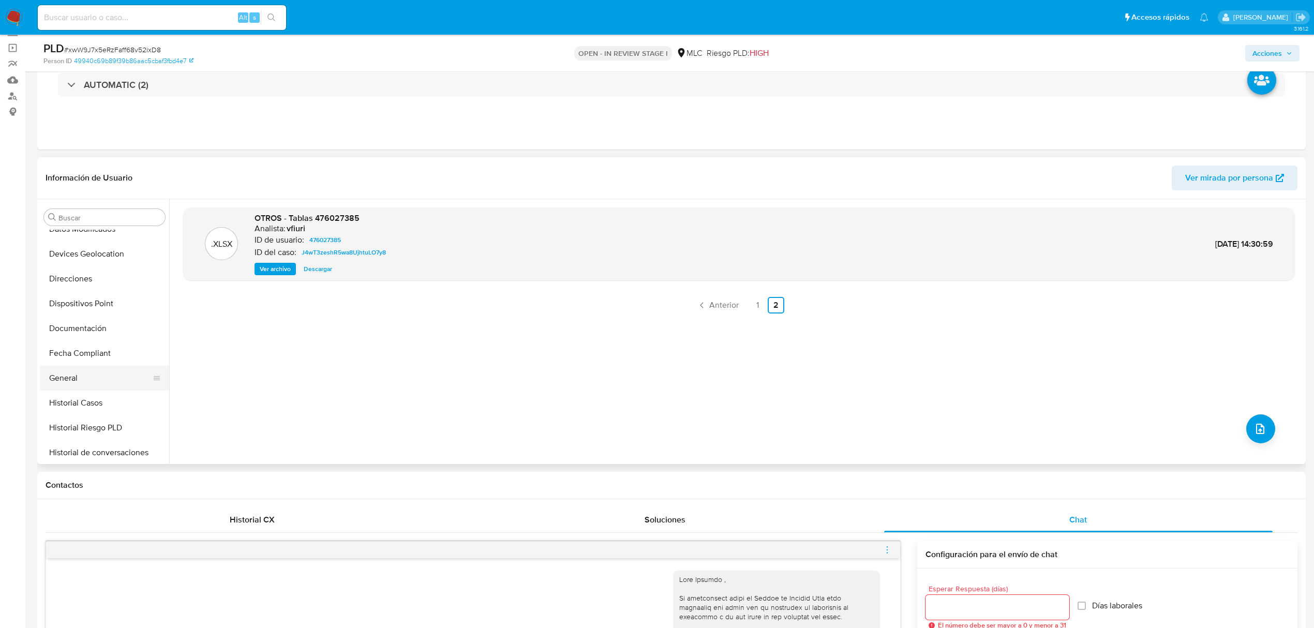
scroll to position [207, 0]
click at [80, 401] on button "Historial Casos" at bounding box center [100, 407] width 121 height 25
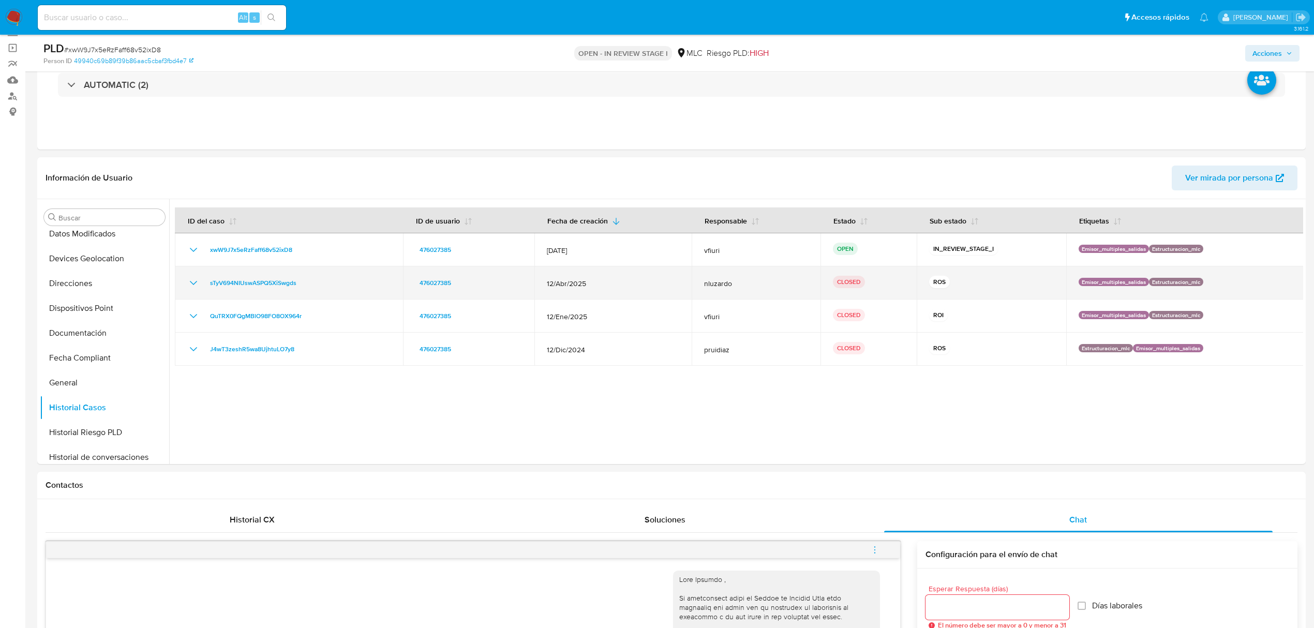
click at [201, 286] on div "sTyV694NIUswASPQ5XiSwgds" at bounding box center [288, 283] width 203 height 12
click at [201, 285] on div "sTyV694NIUswASPQ5XiSwgds" at bounding box center [288, 283] width 203 height 12
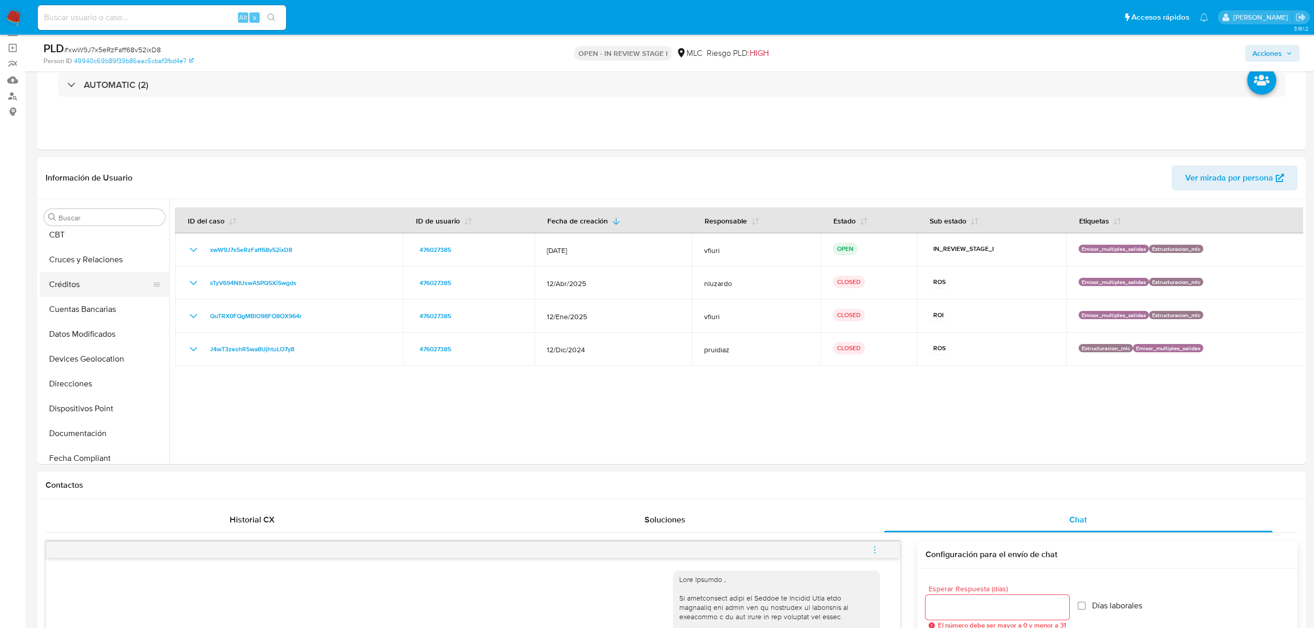
scroll to position [0, 0]
click at [87, 308] on button "Archivos adjuntos" at bounding box center [100, 316] width 121 height 25
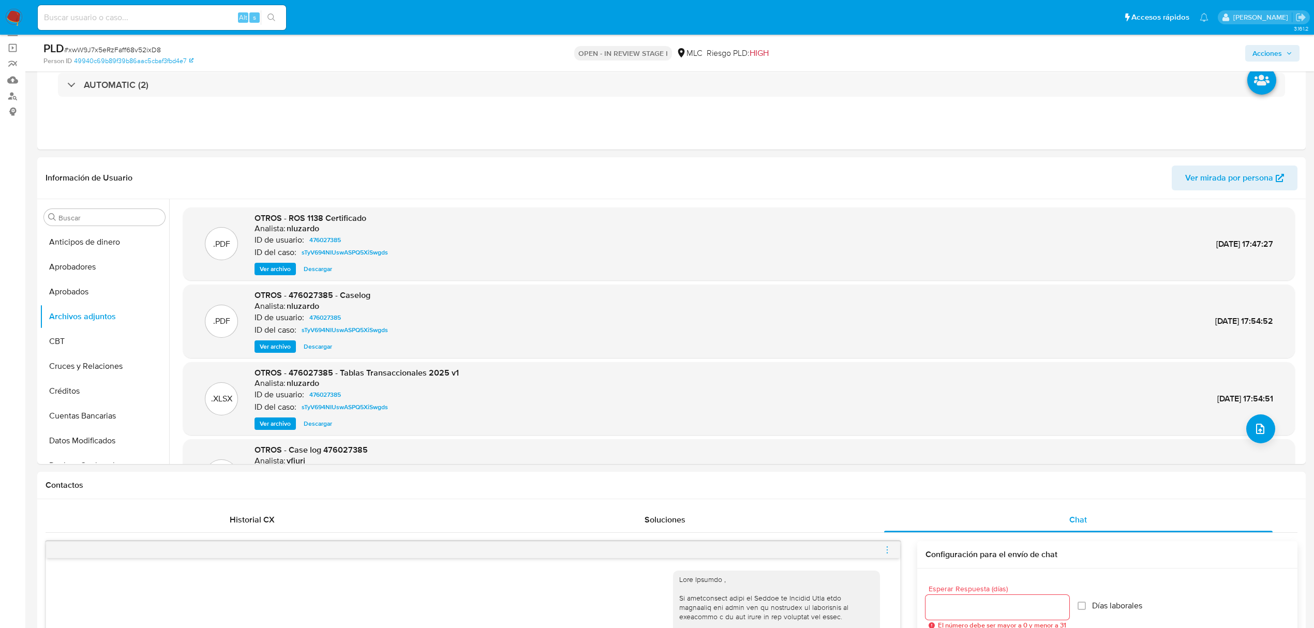
click at [279, 349] on span "Ver archivo" at bounding box center [275, 346] width 31 height 10
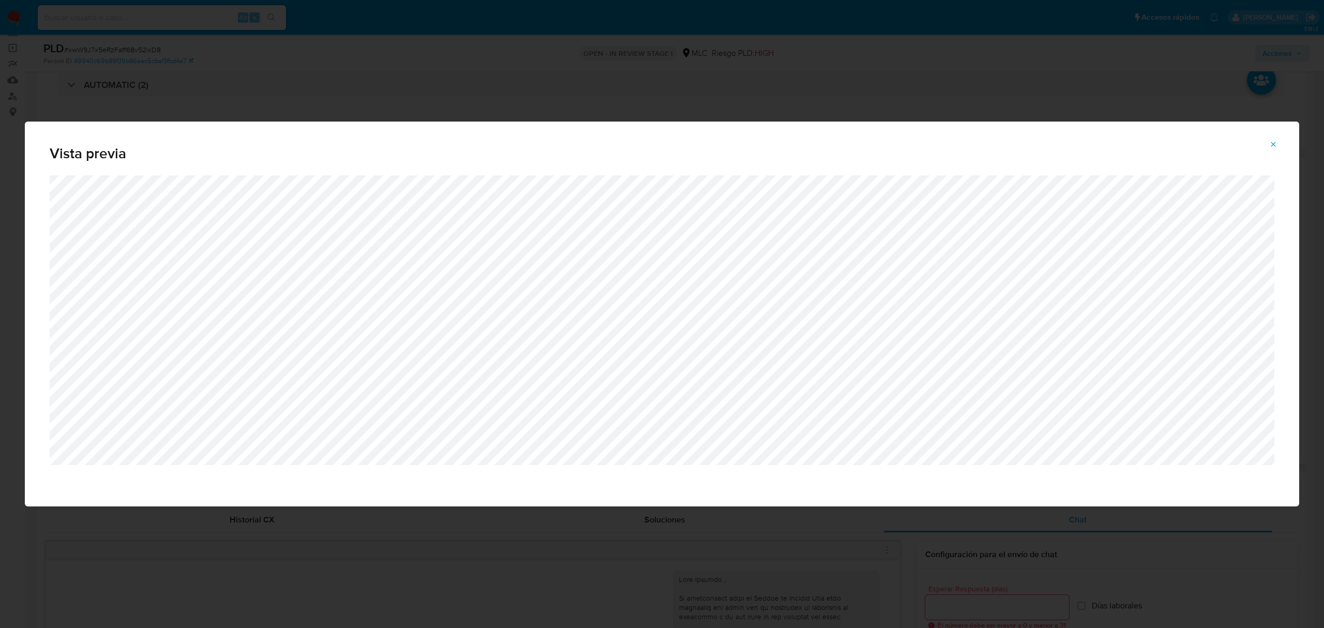
click at [1272, 147] on icon "Attachment preview" at bounding box center [1273, 144] width 8 height 8
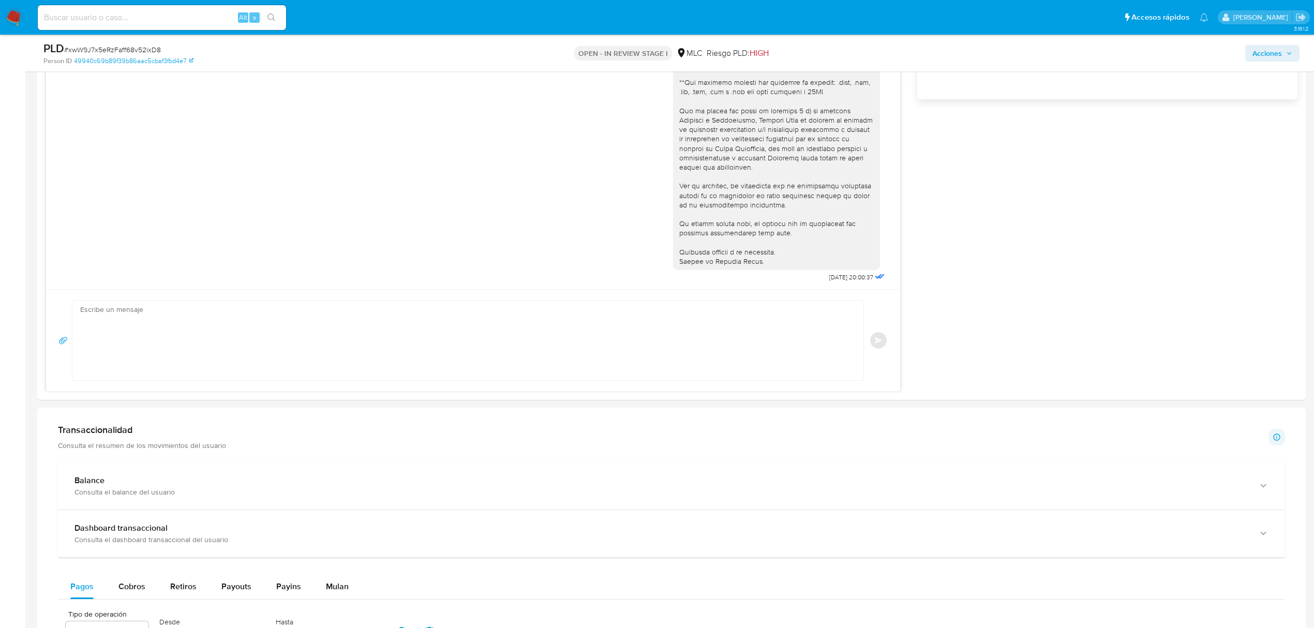
scroll to position [1173, 0]
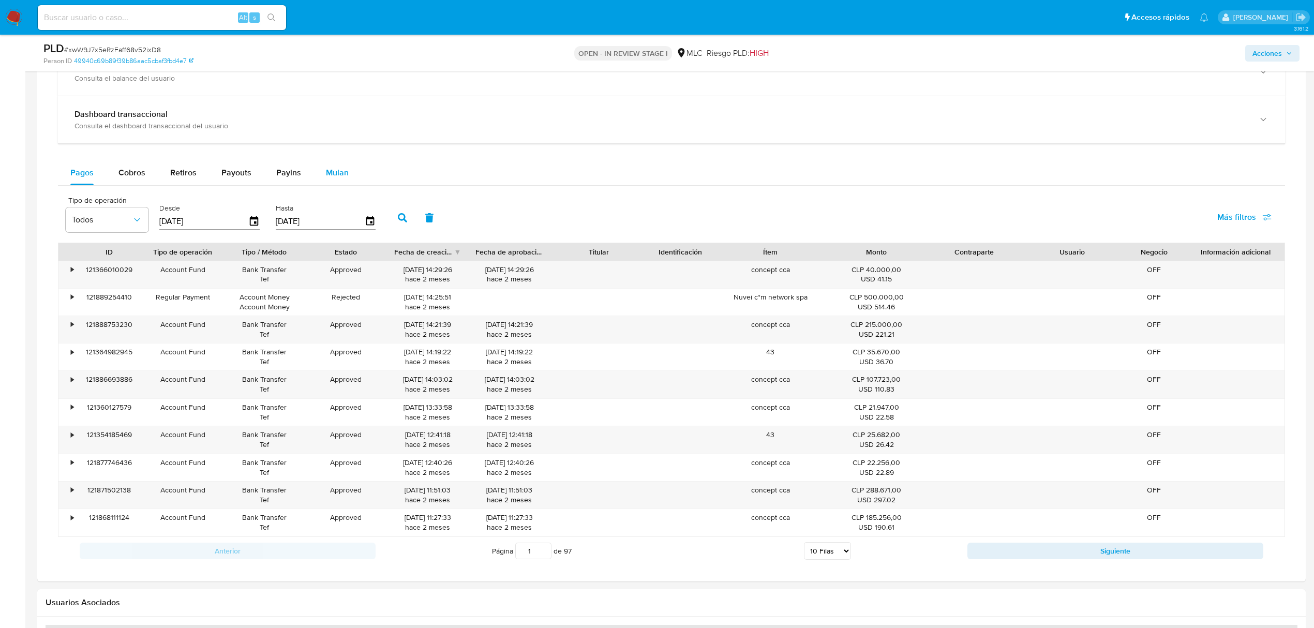
click at [326, 174] on span "Mulan" at bounding box center [337, 173] width 23 height 12
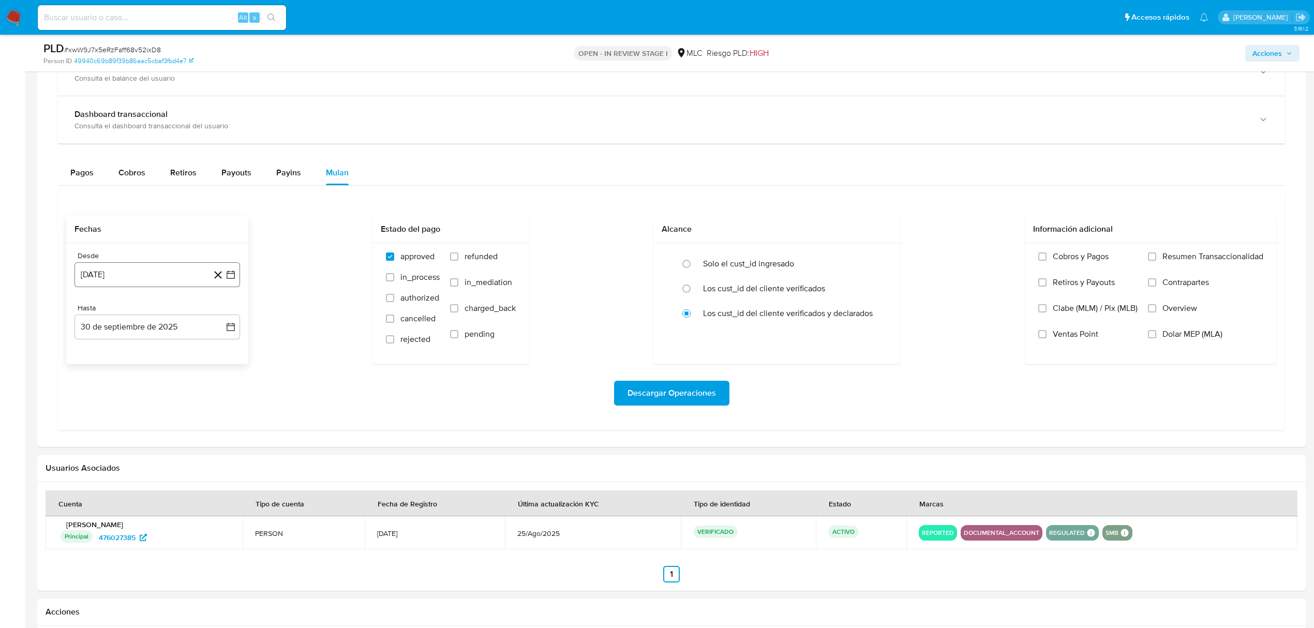
click at [230, 280] on icon "button" at bounding box center [231, 275] width 10 height 10
click at [220, 317] on icon "Mes siguiente" at bounding box center [221, 312] width 12 height 12
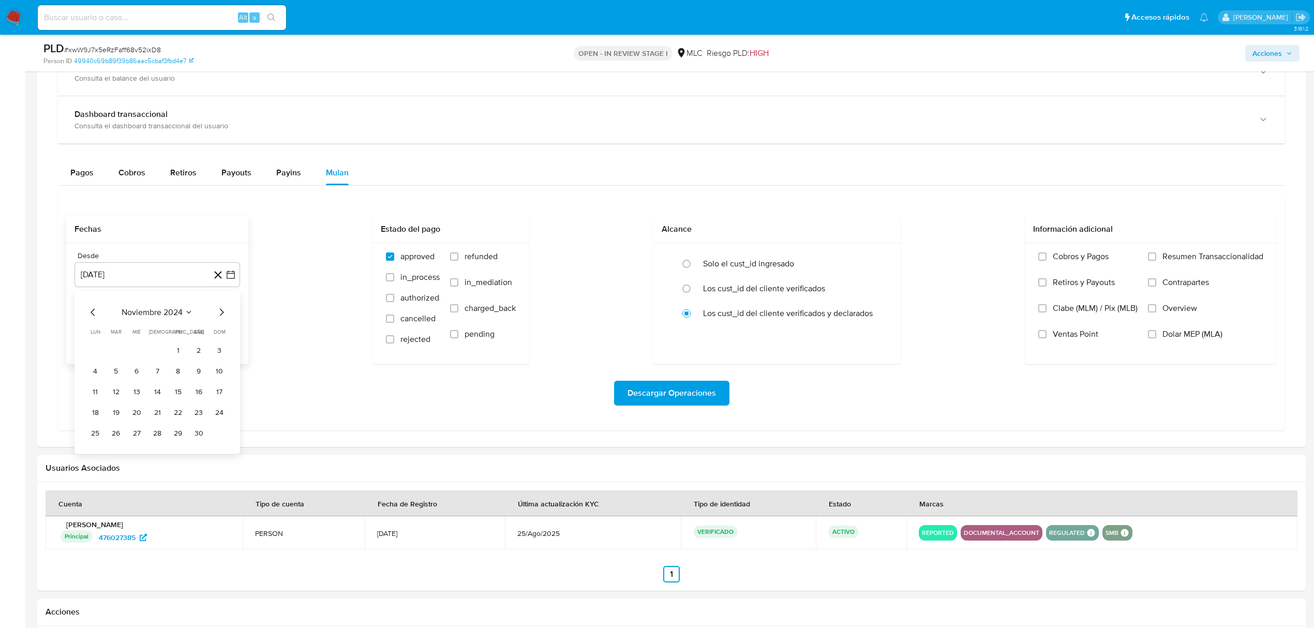
click at [220, 317] on icon "Mes siguiente" at bounding box center [221, 312] width 12 height 12
click at [222, 316] on icon "Mes siguiente" at bounding box center [221, 312] width 12 height 12
click at [223, 311] on icon "Mes siguiente" at bounding box center [221, 312] width 12 height 12
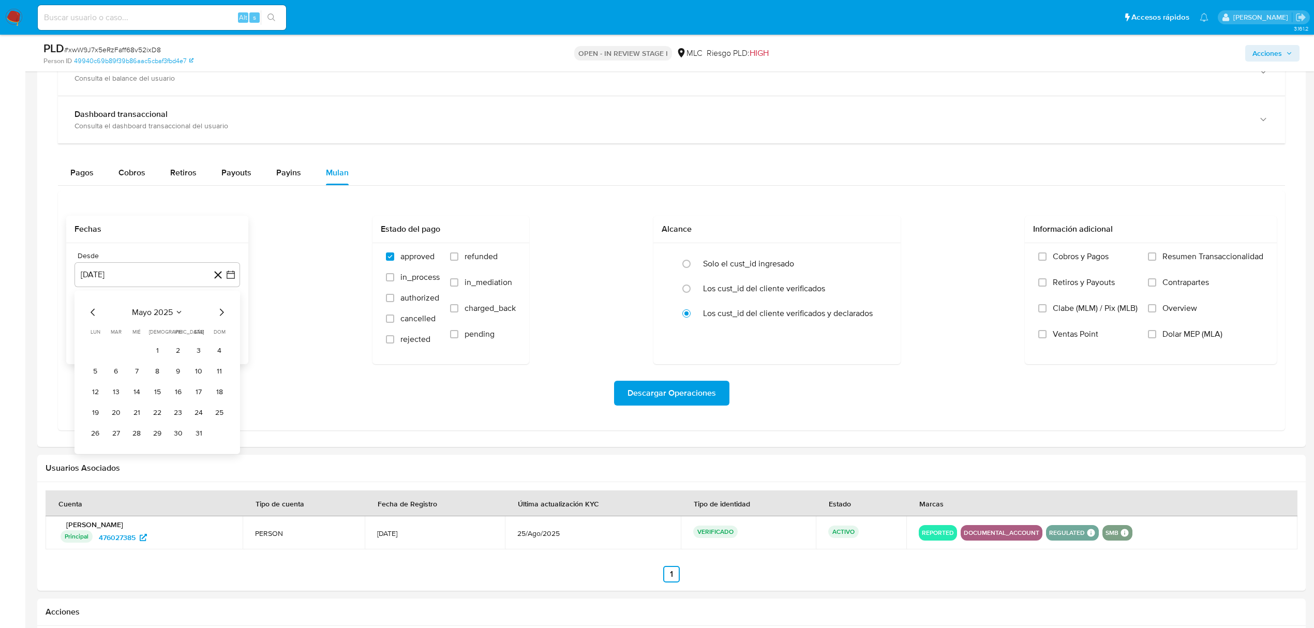
click at [100, 317] on div "mayo 2025" at bounding box center [157, 312] width 141 height 12
click at [91, 313] on icon "Mes anterior" at bounding box center [93, 312] width 12 height 12
click at [228, 319] on div "marzo 2025 marzo 2025 lun lunes mar martes mié miércoles jue jueves vie viernes…" at bounding box center [157, 382] width 166 height 184
click at [218, 311] on icon "Mes siguiente" at bounding box center [221, 312] width 12 height 12
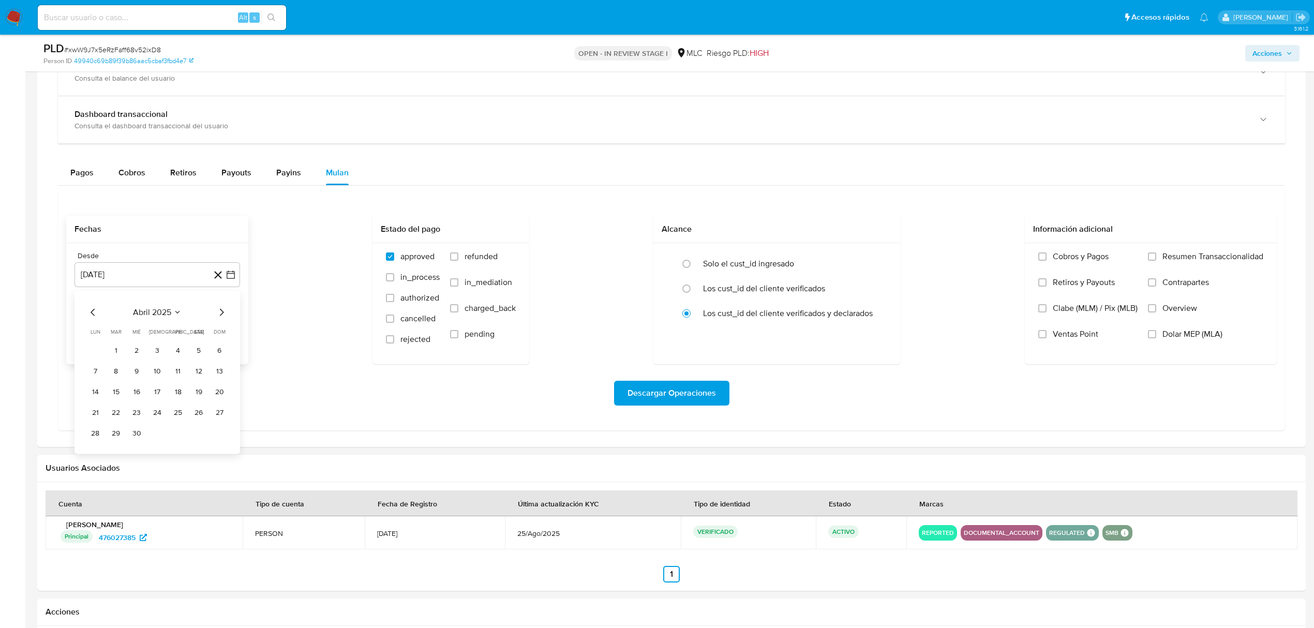
click at [218, 311] on icon "Mes siguiente" at bounding box center [221, 312] width 12 height 12
click at [100, 393] on button "9" at bounding box center [95, 391] width 17 height 17
click at [228, 331] on icon "button" at bounding box center [231, 327] width 8 height 8
click at [106, 431] on tr "8 9 10 11 12 13 14" at bounding box center [157, 423] width 141 height 17
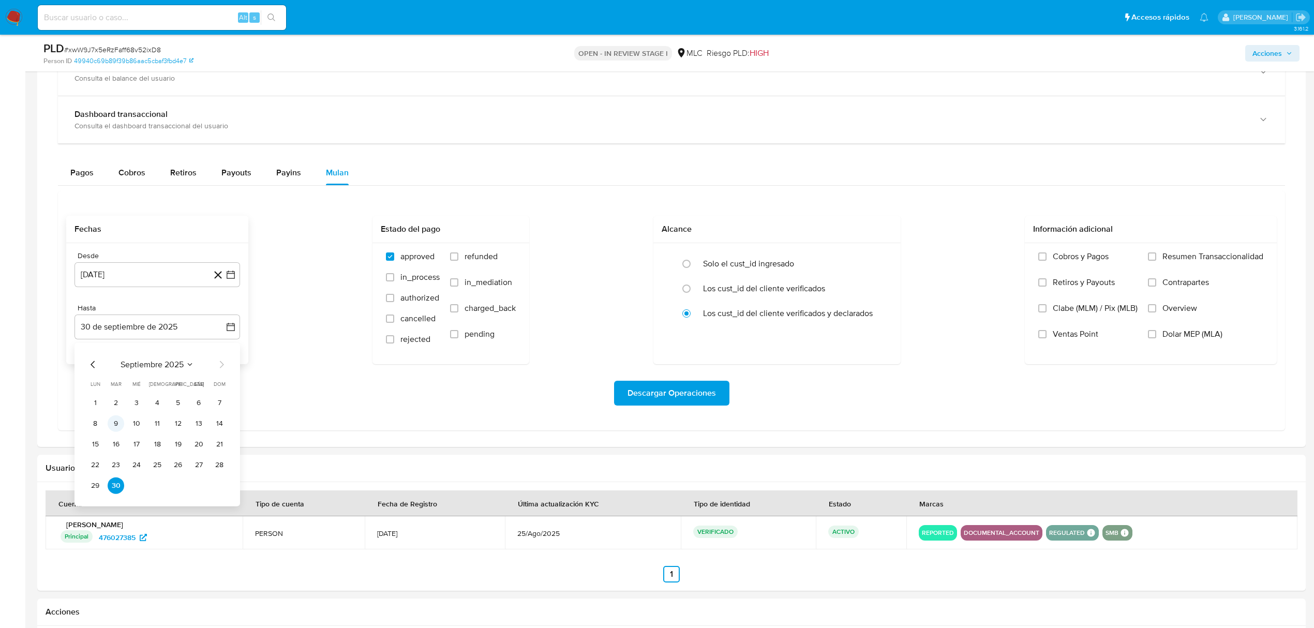
click at [110, 429] on button "9" at bounding box center [116, 423] width 17 height 17
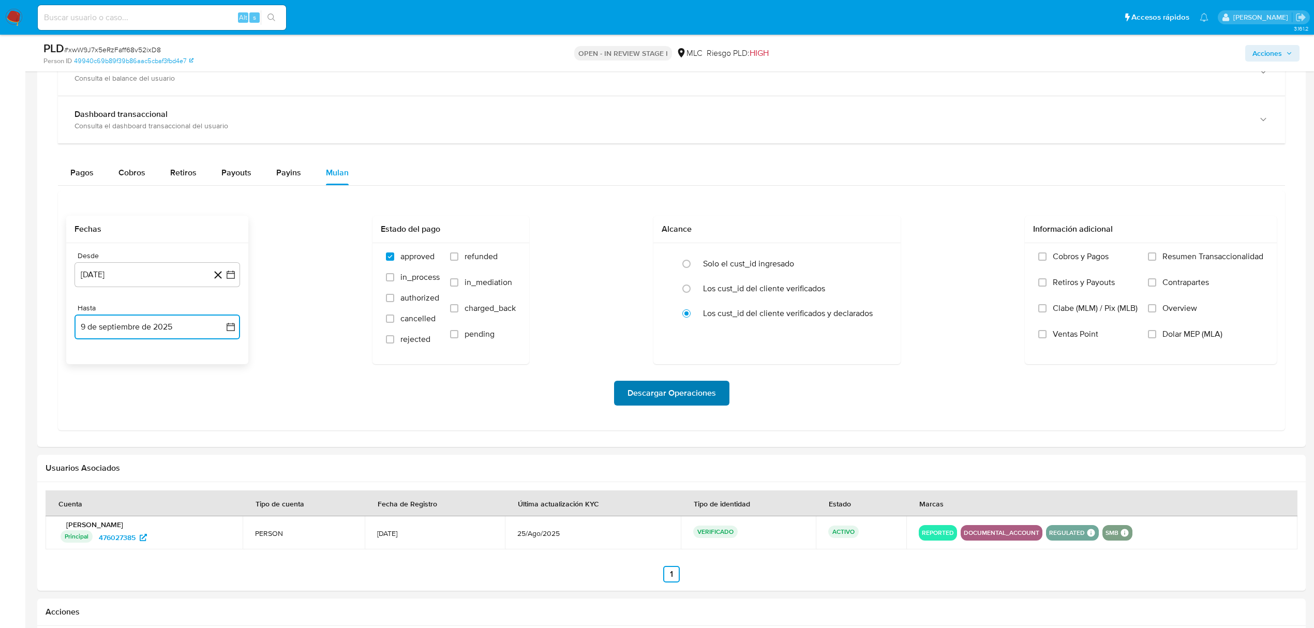
click at [677, 396] on span "Descargar Operaciones" at bounding box center [671, 393] width 88 height 23
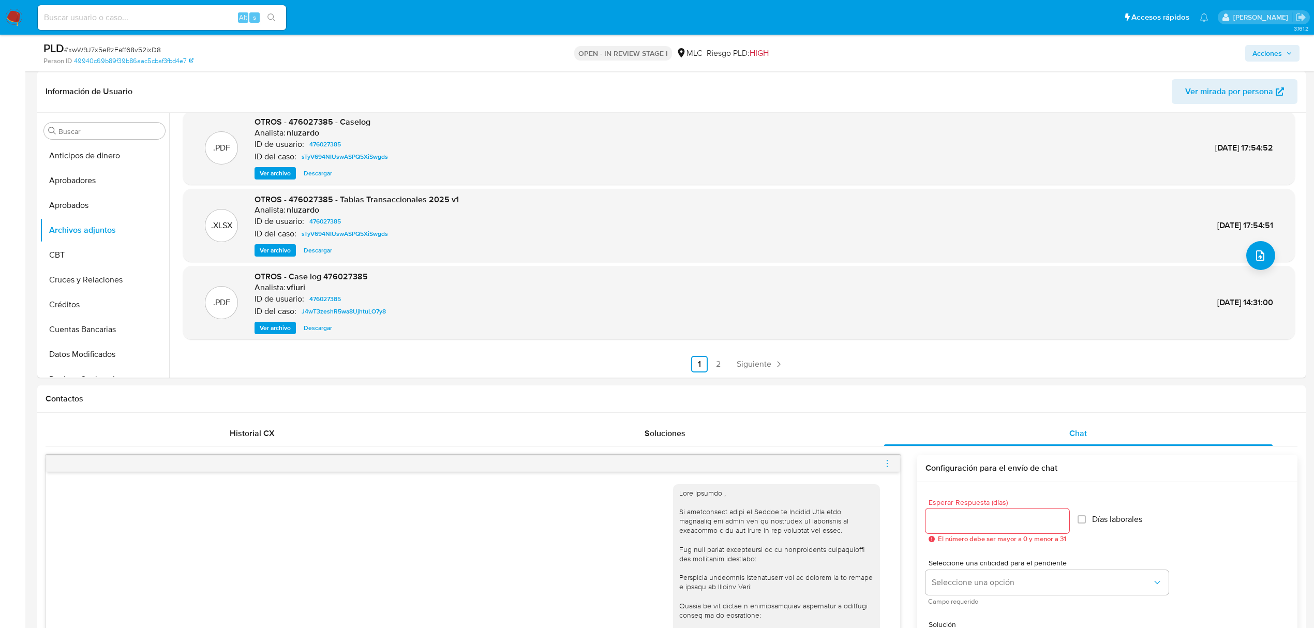
scroll to position [99, 0]
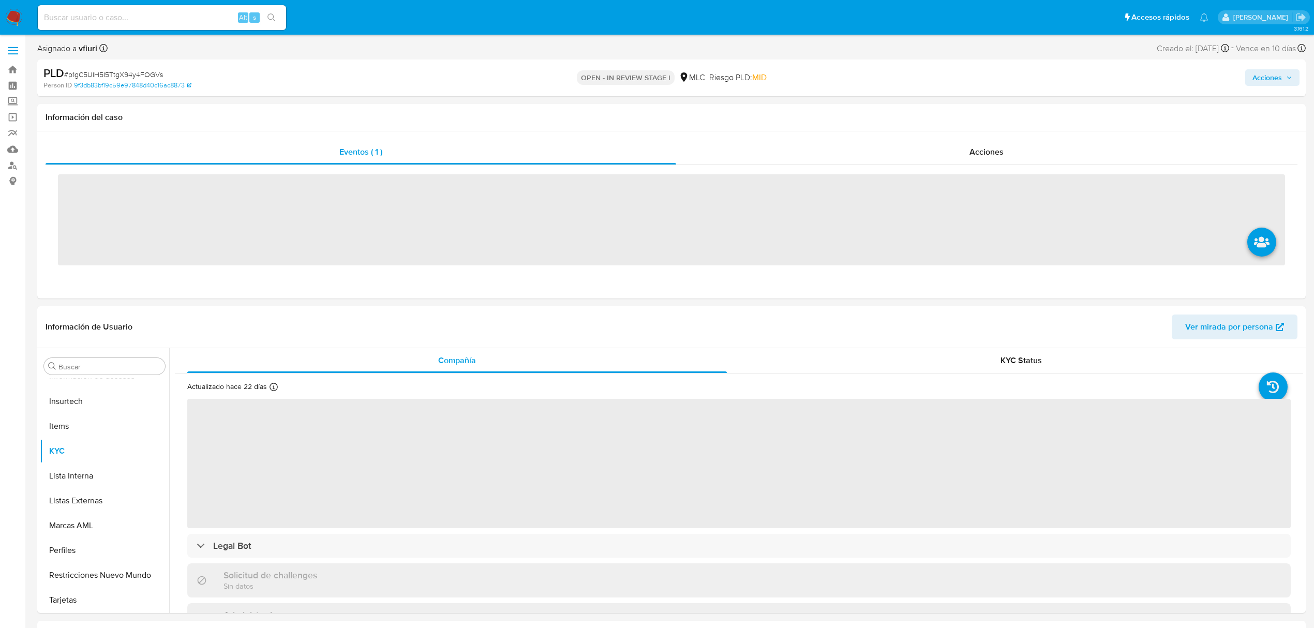
scroll to position [487, 0]
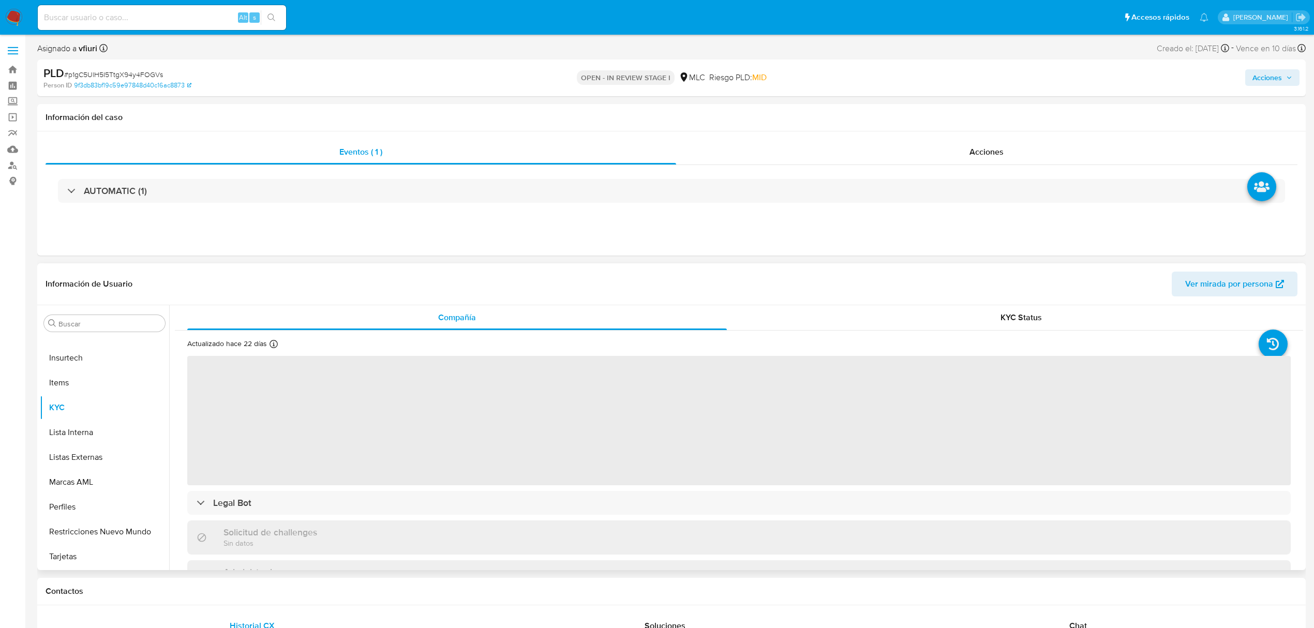
select select "10"
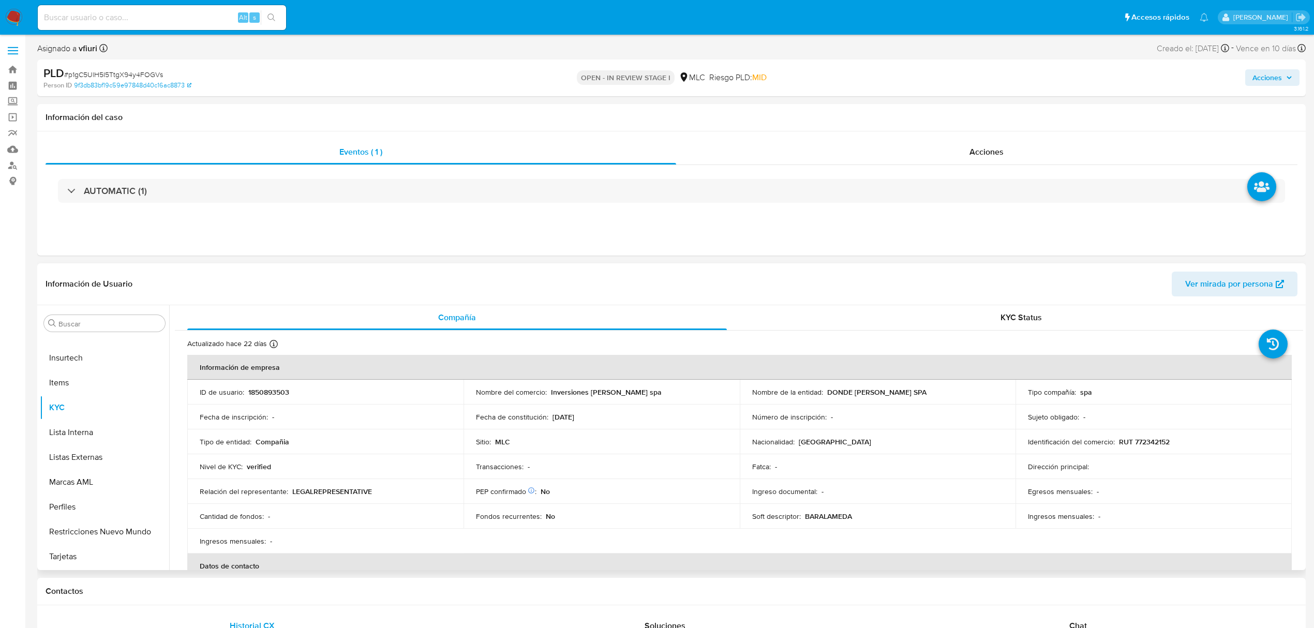
click at [271, 389] on p "1850893503" at bounding box center [268, 391] width 41 height 9
copy p "1850893503"
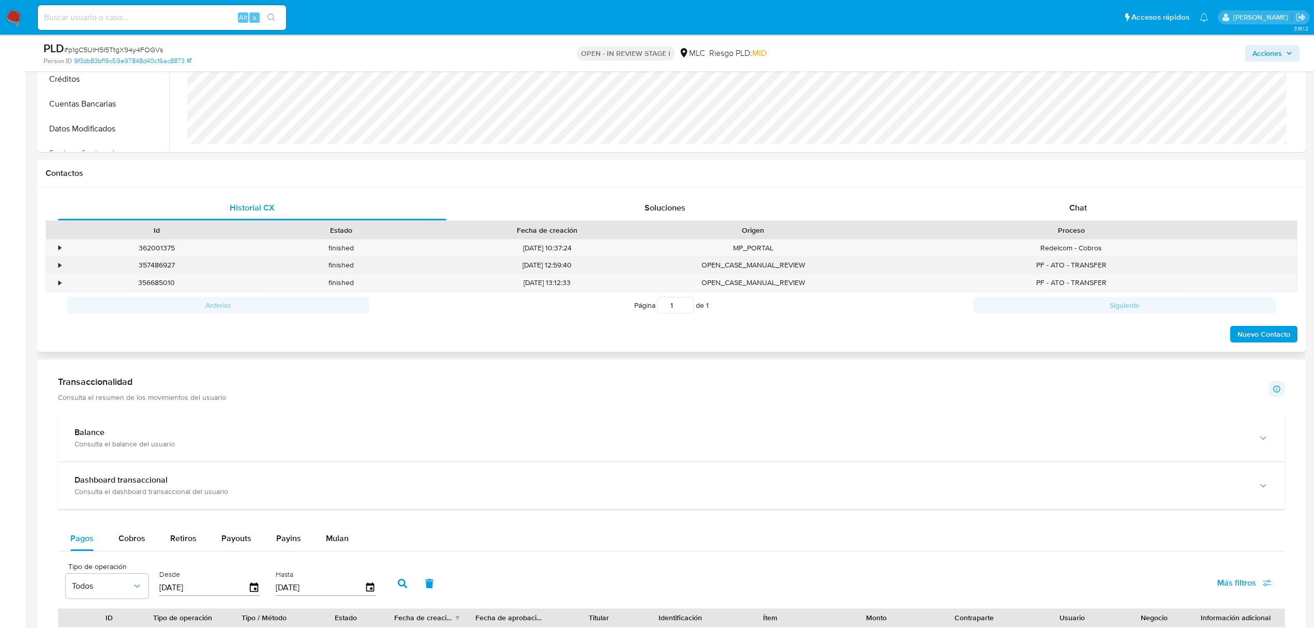
scroll to position [345, 0]
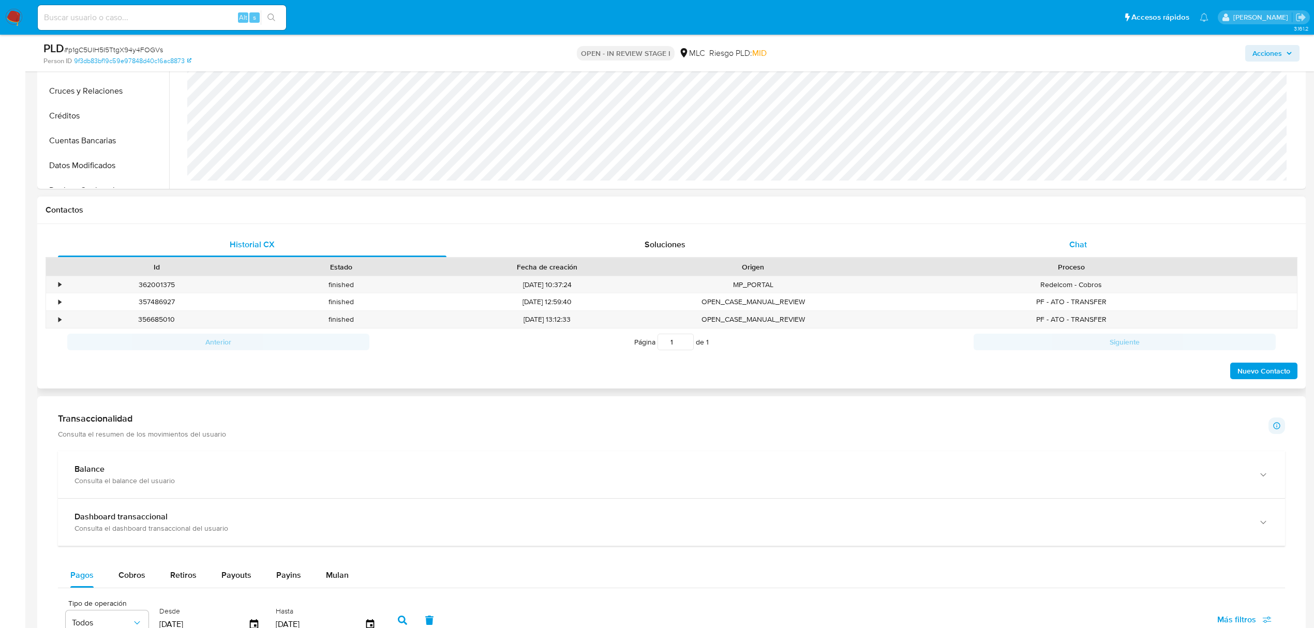
drag, startPoint x: 1061, startPoint y: 252, endPoint x: 1039, endPoint y: 252, distance: 22.2
click at [1061, 252] on div "Chat" at bounding box center [1078, 244] width 388 height 25
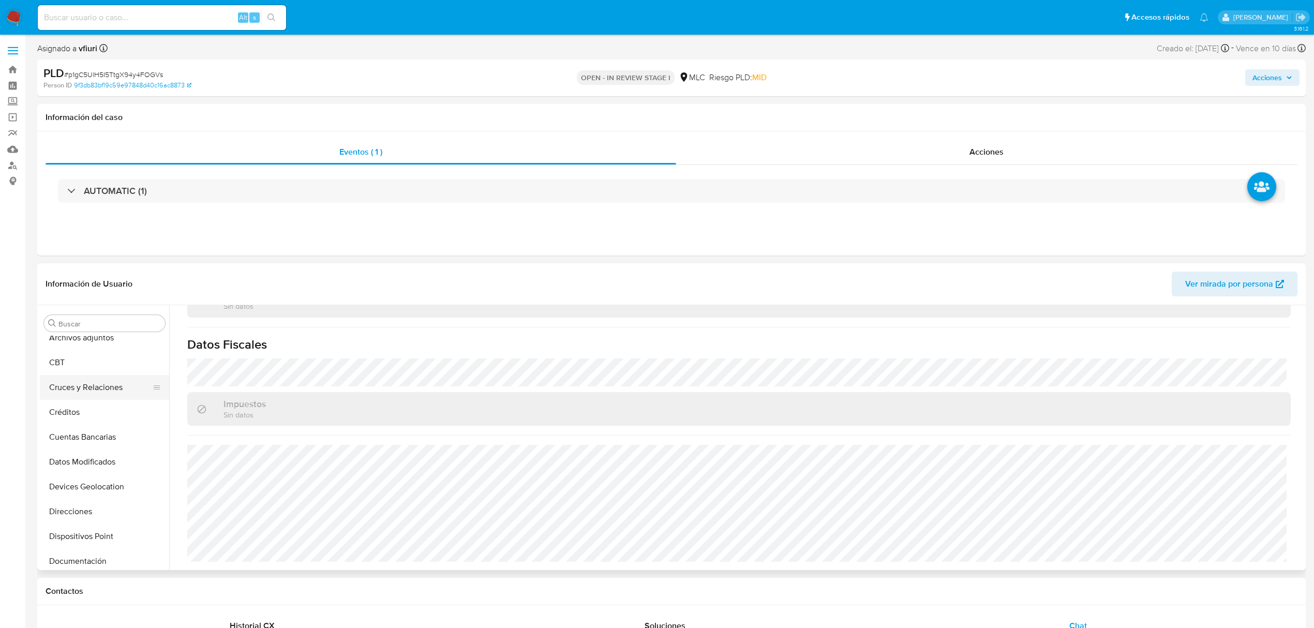
scroll to position [69, 0]
click at [92, 397] on button "Cruces y Relaciones" at bounding box center [100, 403] width 121 height 25
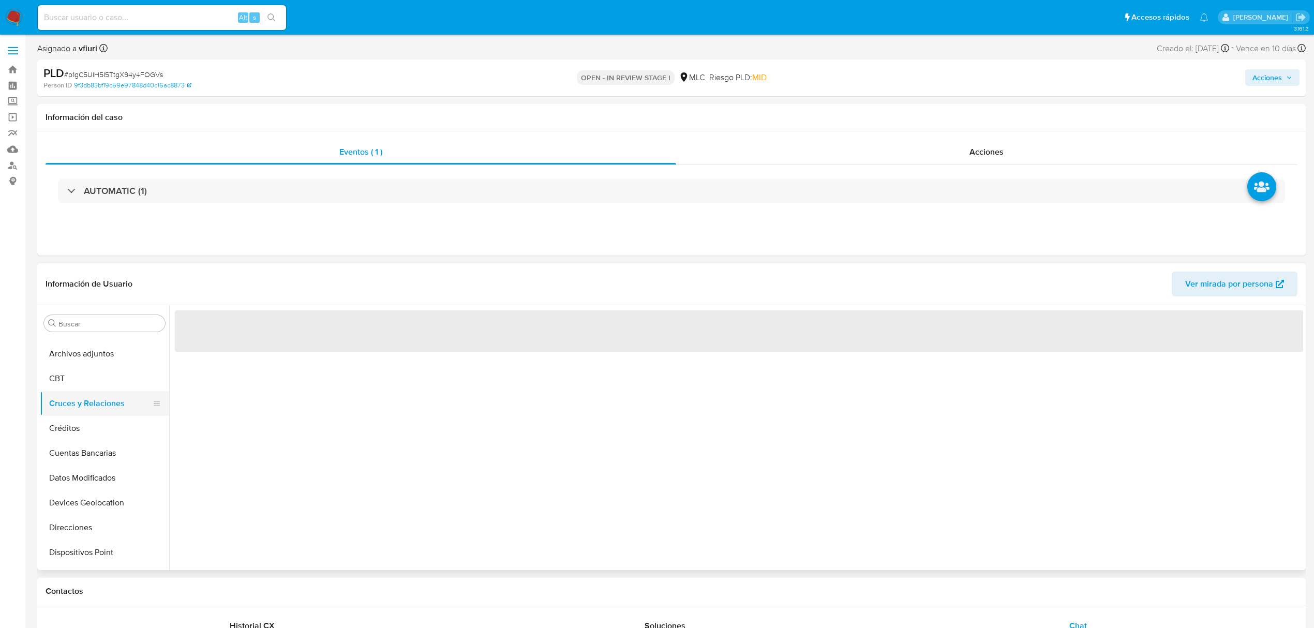
scroll to position [0, 0]
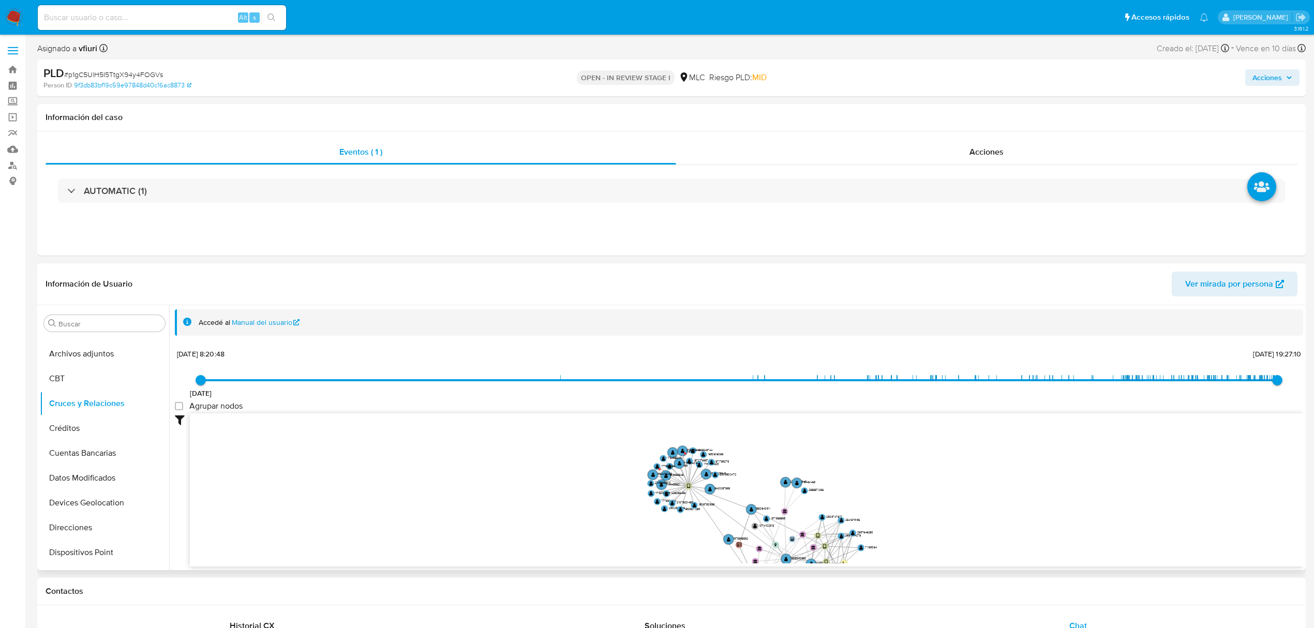
drag, startPoint x: 706, startPoint y: 463, endPoint x: 639, endPoint y: 541, distance: 102.0
click at [639, 541] on icon "device-666880f198be628c00f8a41d  user-1850893503  1850893503 device-65e9f3af4…" at bounding box center [746, 488] width 1113 height 150
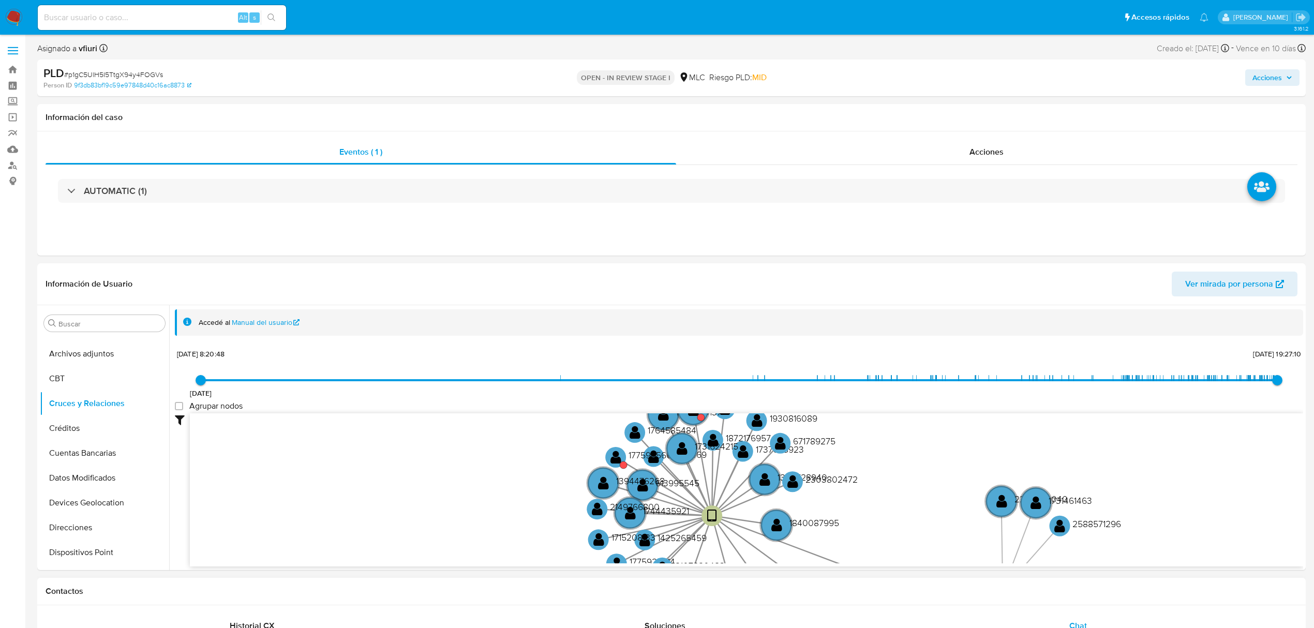
drag, startPoint x: 628, startPoint y: 541, endPoint x: 621, endPoint y: 588, distance: 47.5
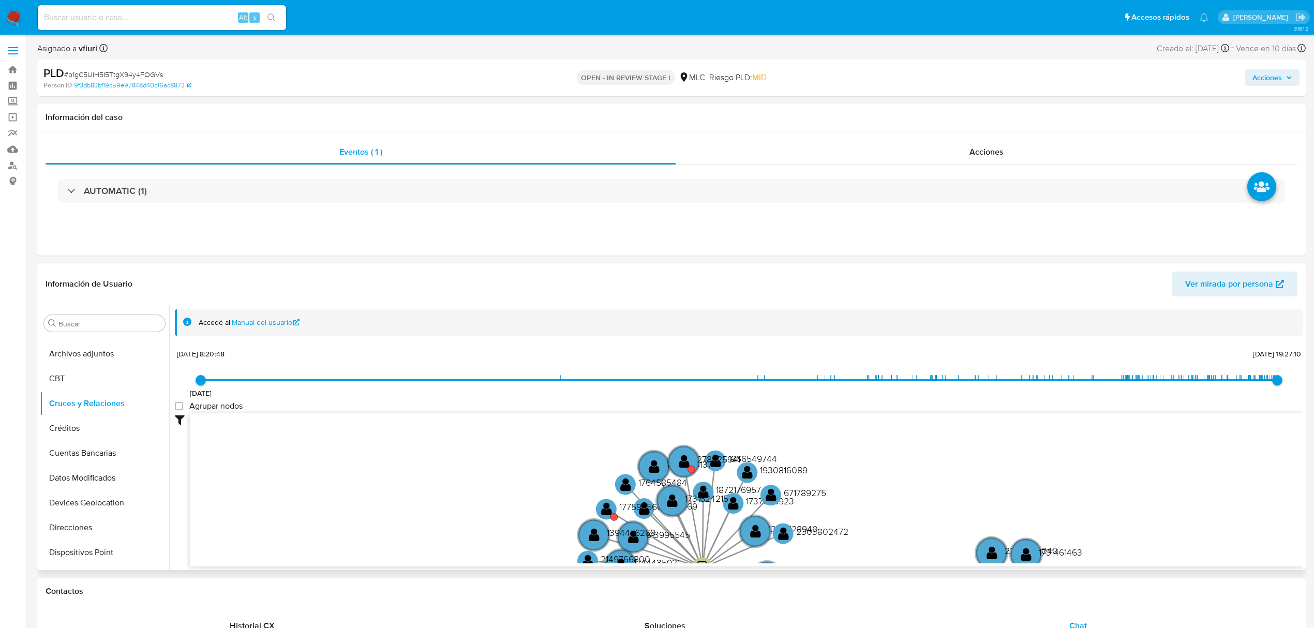
drag, startPoint x: 568, startPoint y: 487, endPoint x: 559, endPoint y: 539, distance: 52.6
click at [559, 539] on icon "device-666880f198be628c00f8a41d  user-1850893503  1850893503 device-65e9f3af4…" at bounding box center [746, 488] width 1113 height 150
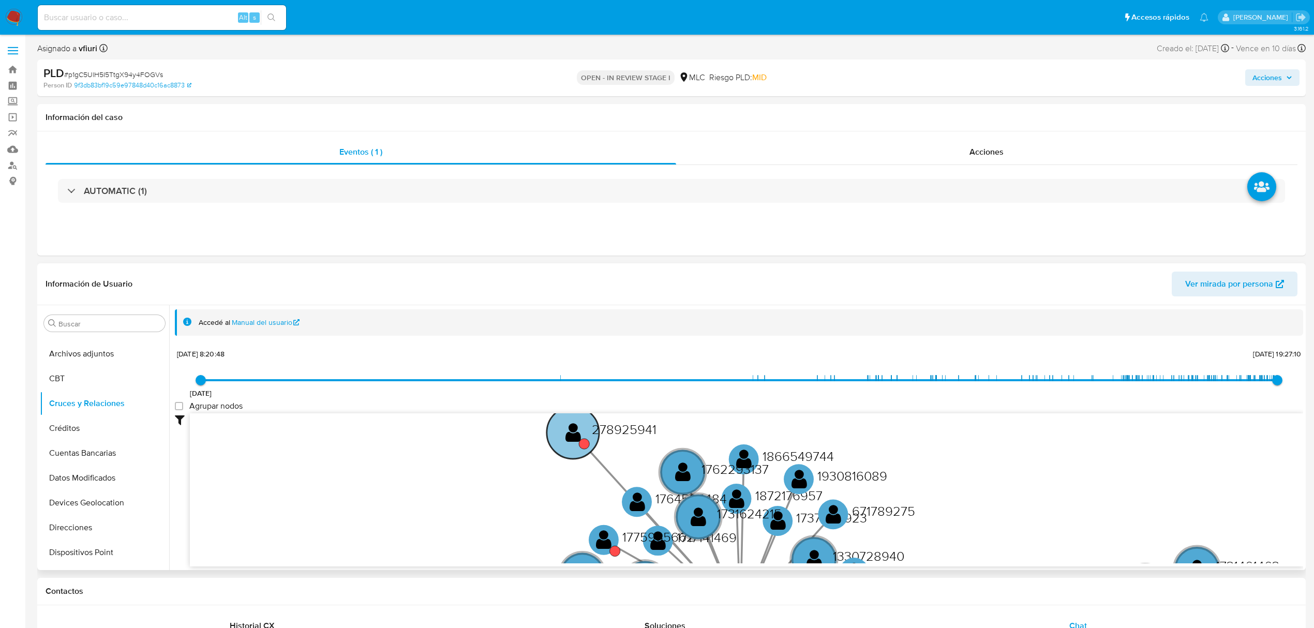
drag, startPoint x: 721, startPoint y: 450, endPoint x: 571, endPoint y: 423, distance: 152.4
click at [571, 423] on text "" at bounding box center [573, 433] width 16 height 22
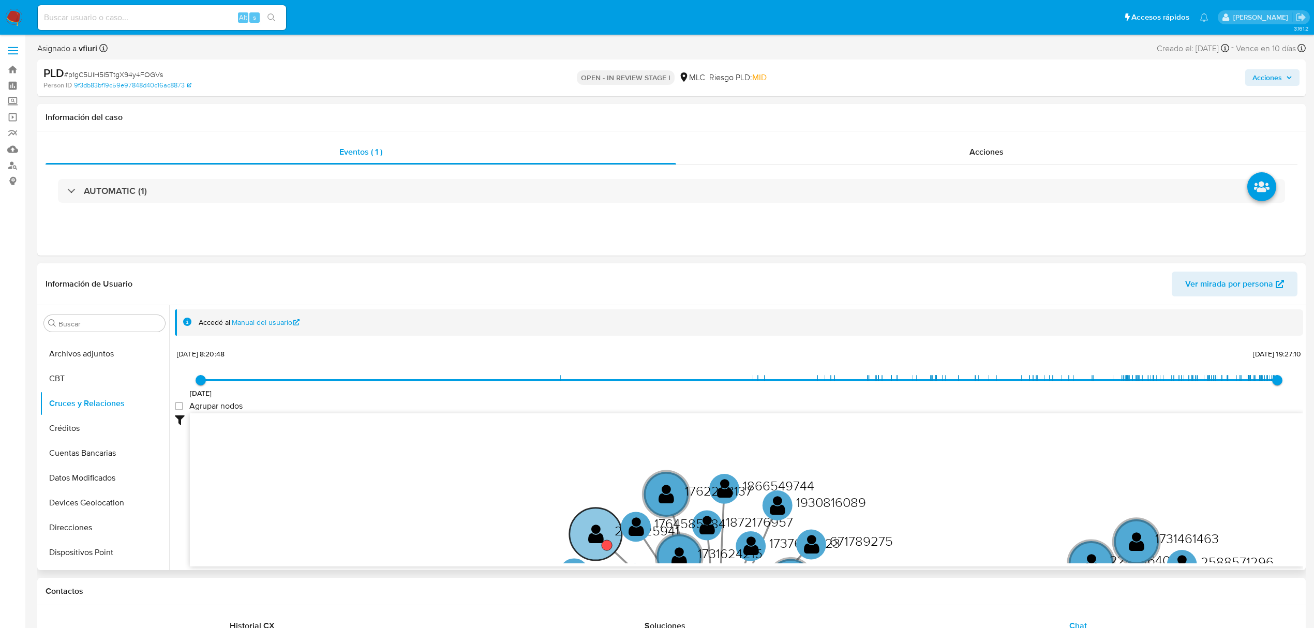
click at [607, 526] on circle at bounding box center [596, 534] width 52 height 52
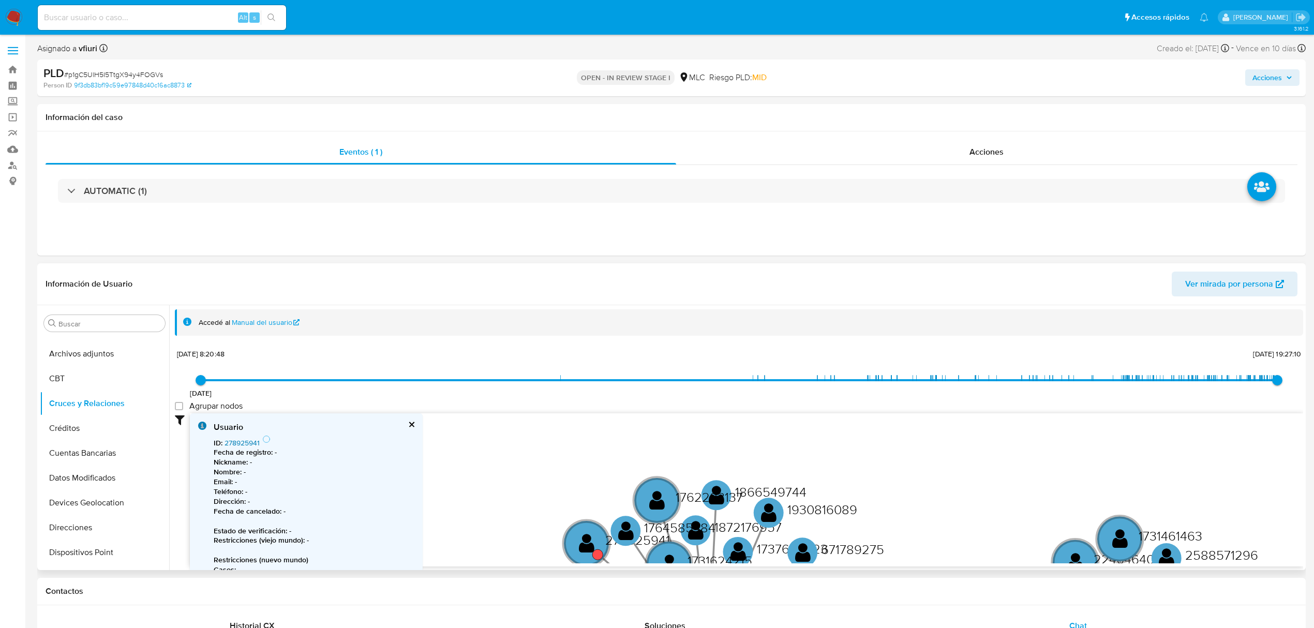
click at [249, 439] on link "278925941" at bounding box center [241, 443] width 35 height 10
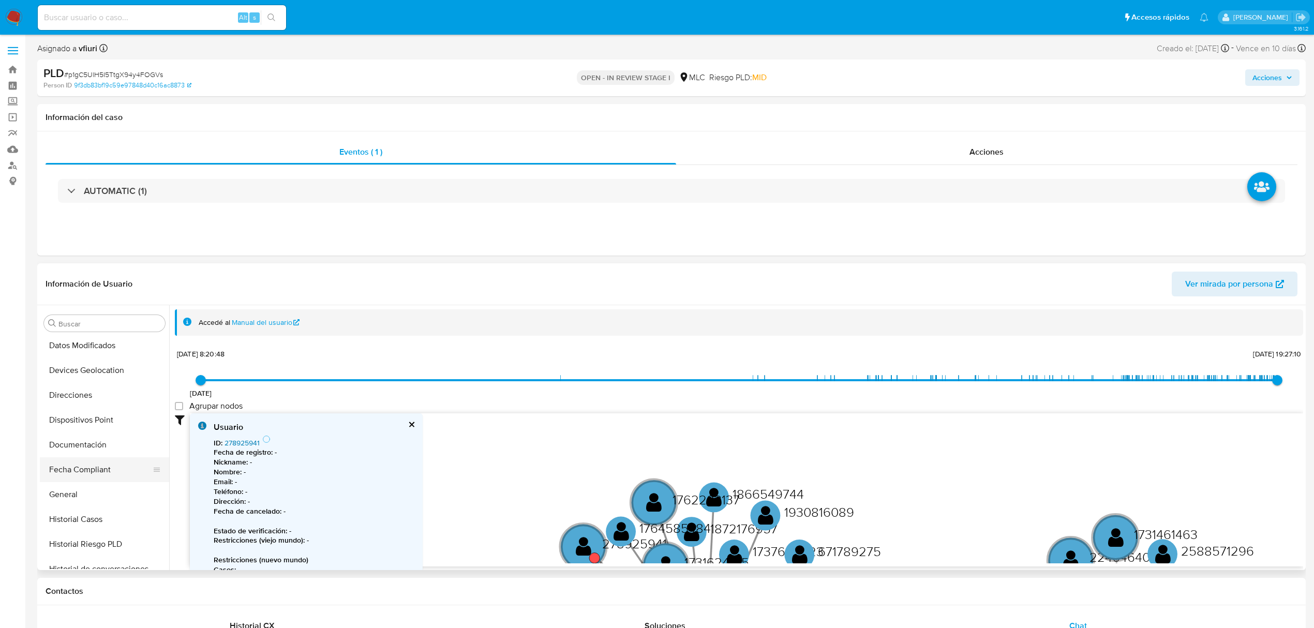
scroll to position [207, 0]
click at [73, 497] on button "General" at bounding box center [100, 488] width 121 height 25
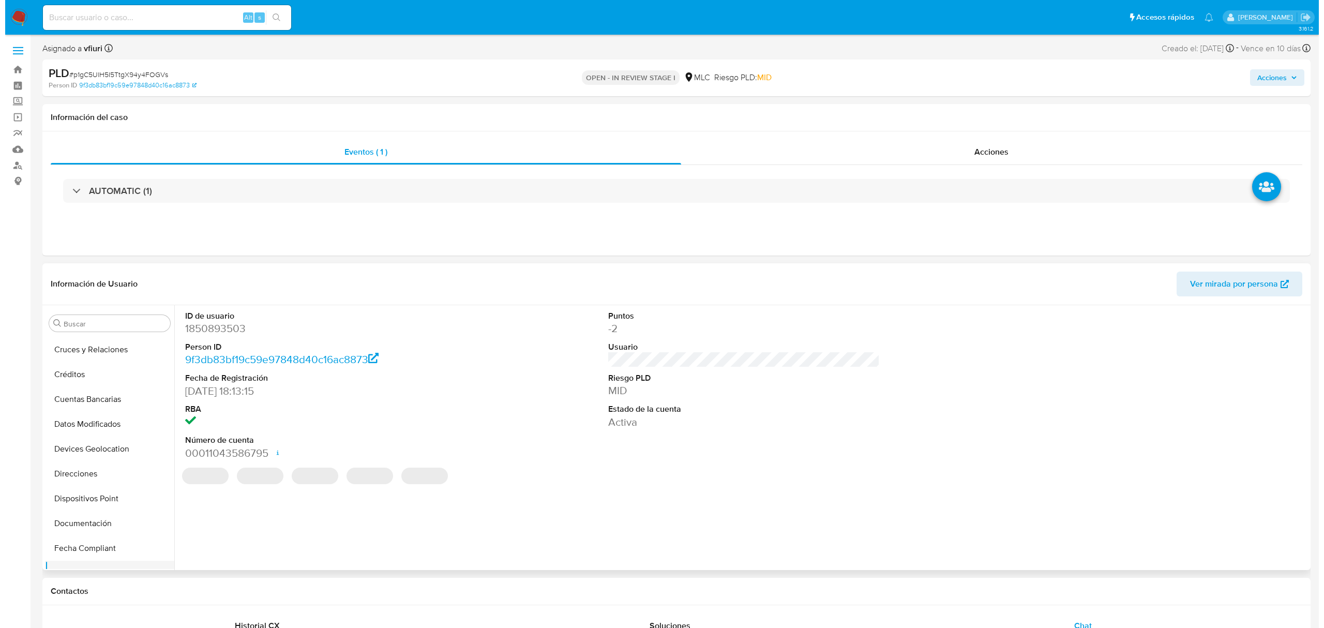
scroll to position [0, 0]
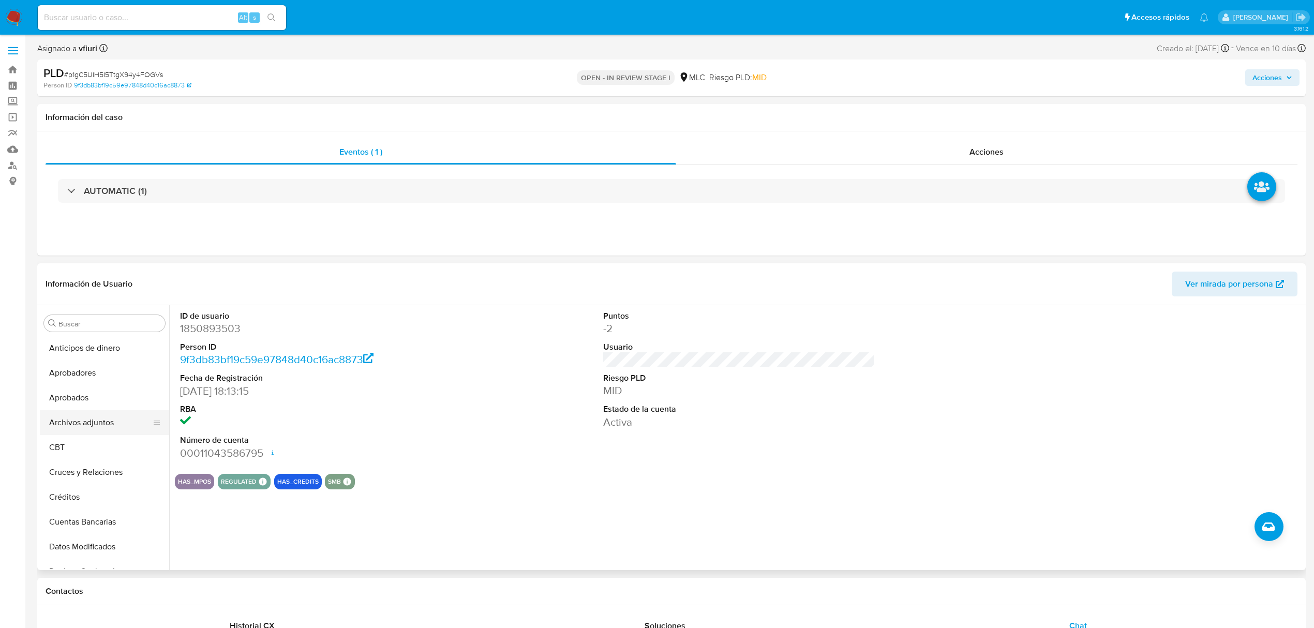
click at [74, 425] on button "Archivos adjuntos" at bounding box center [100, 422] width 121 height 25
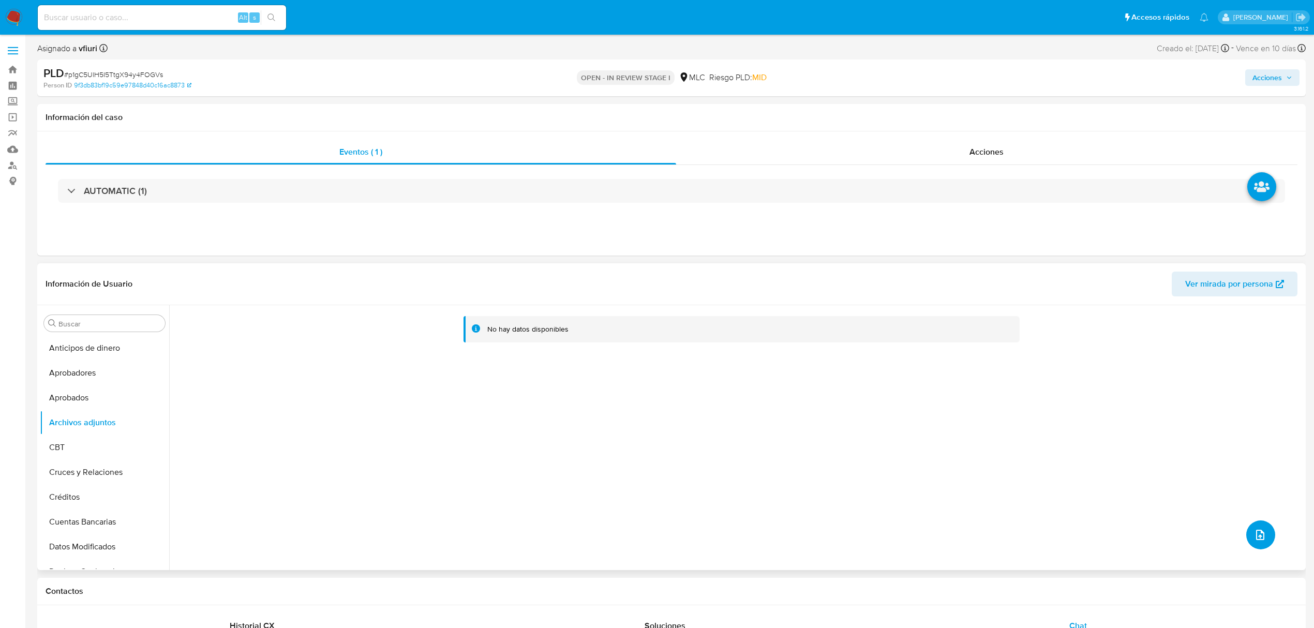
click at [1254, 534] on icon "upload-file" at bounding box center [1260, 535] width 12 height 12
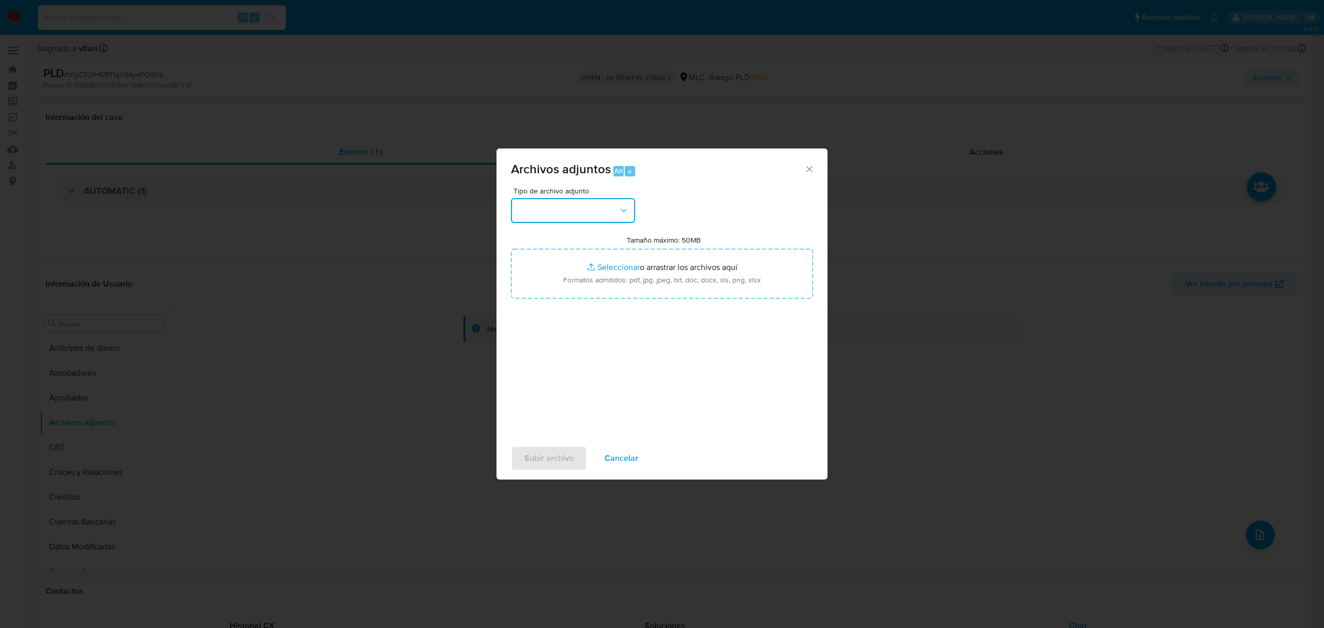
click at [565, 208] on button "button" at bounding box center [573, 210] width 124 height 25
click at [544, 263] on span "OTROS" at bounding box center [530, 258] width 27 height 10
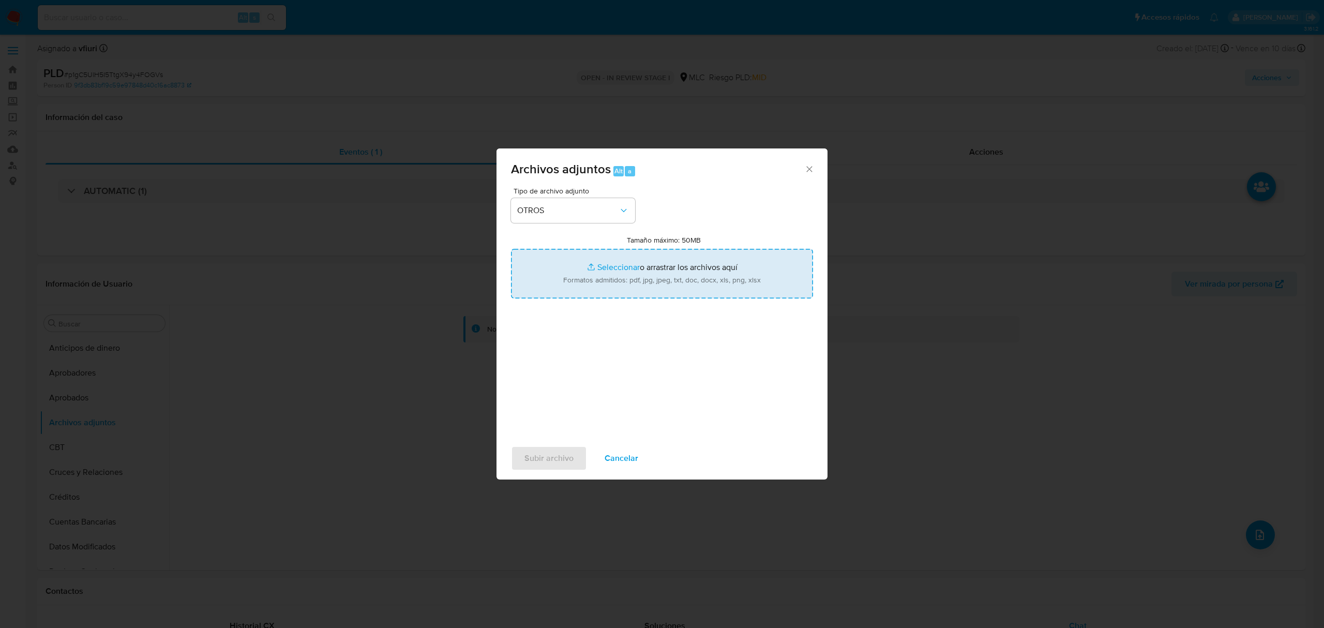
type input "C:\fakepath\1850893503 - 11_09_2025.pdf"
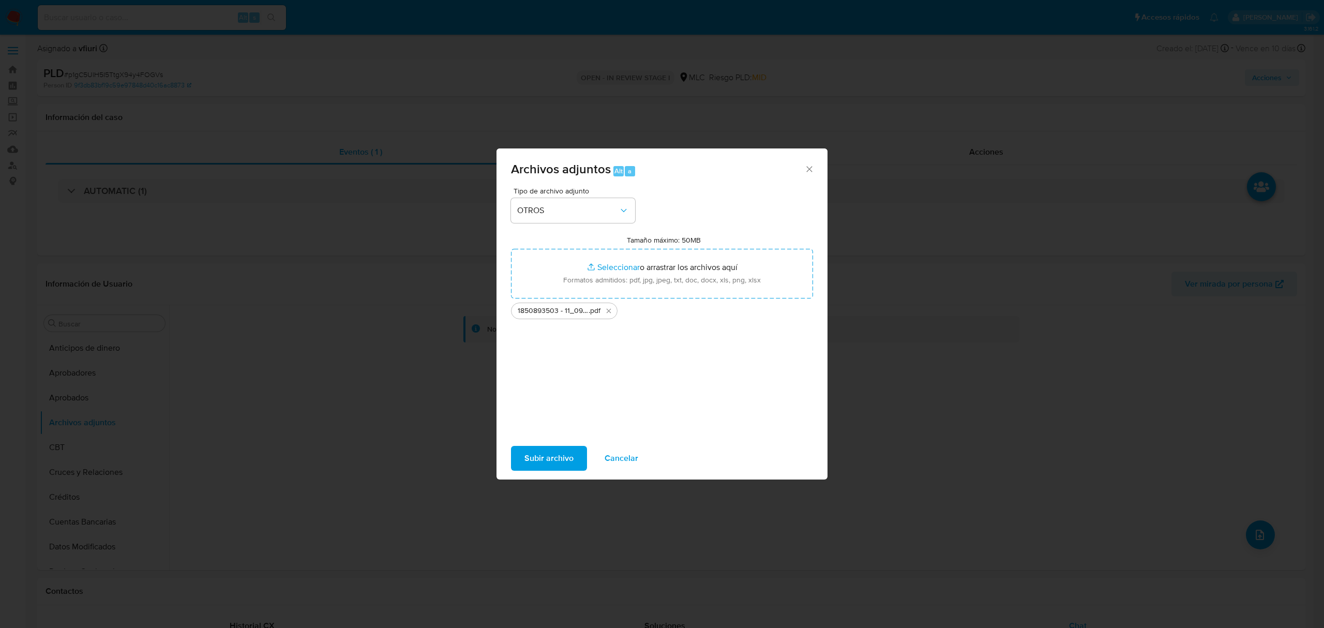
click at [557, 455] on span "Subir archivo" at bounding box center [549, 458] width 49 height 23
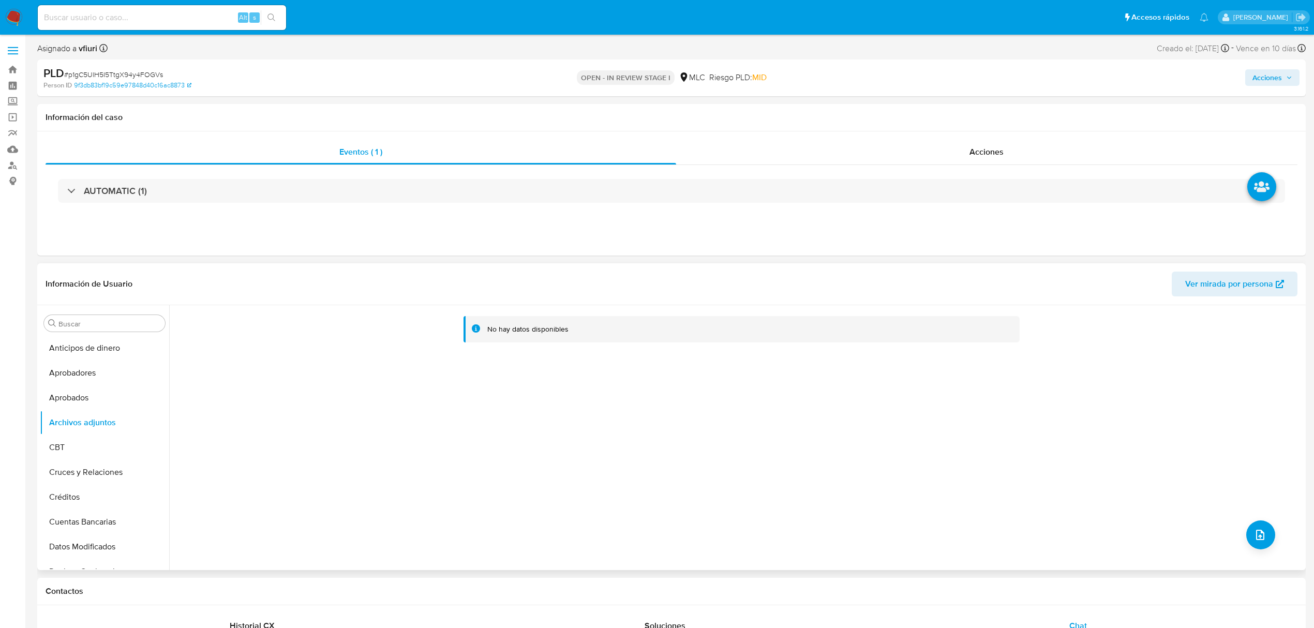
click at [1271, 534] on div "No hay datos disponibles" at bounding box center [736, 437] width 1134 height 265
click at [1263, 534] on button "upload-file" at bounding box center [1260, 534] width 29 height 29
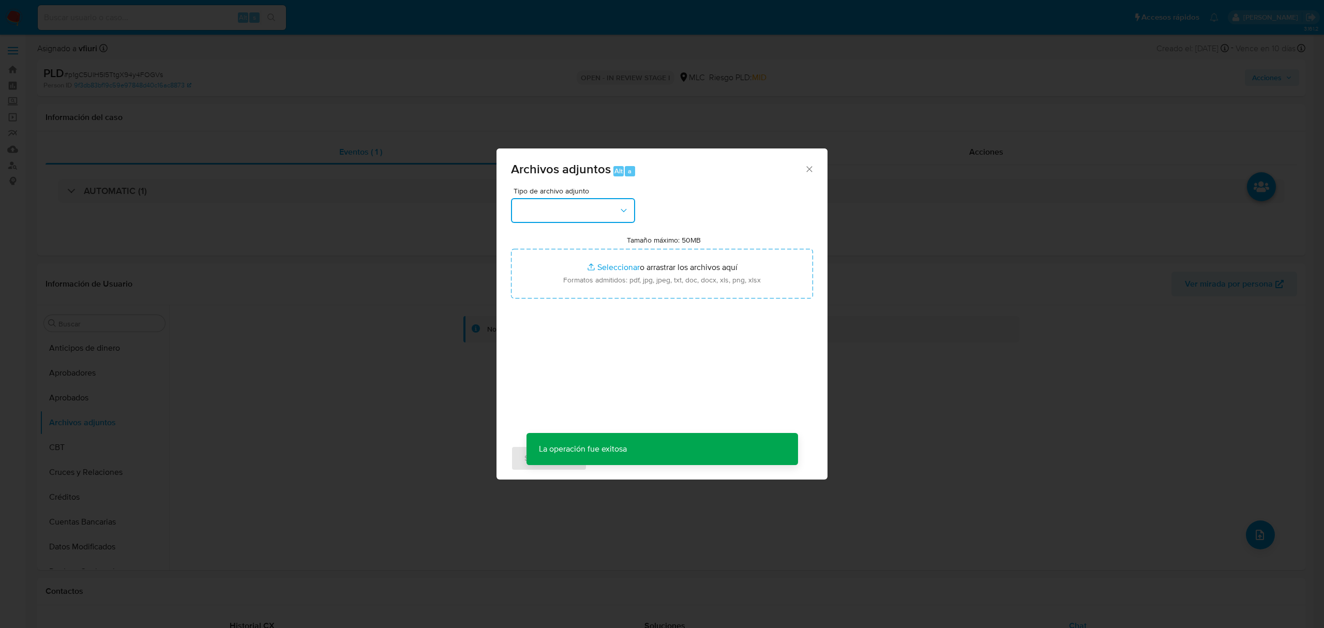
click at [612, 209] on button "button" at bounding box center [573, 210] width 124 height 25
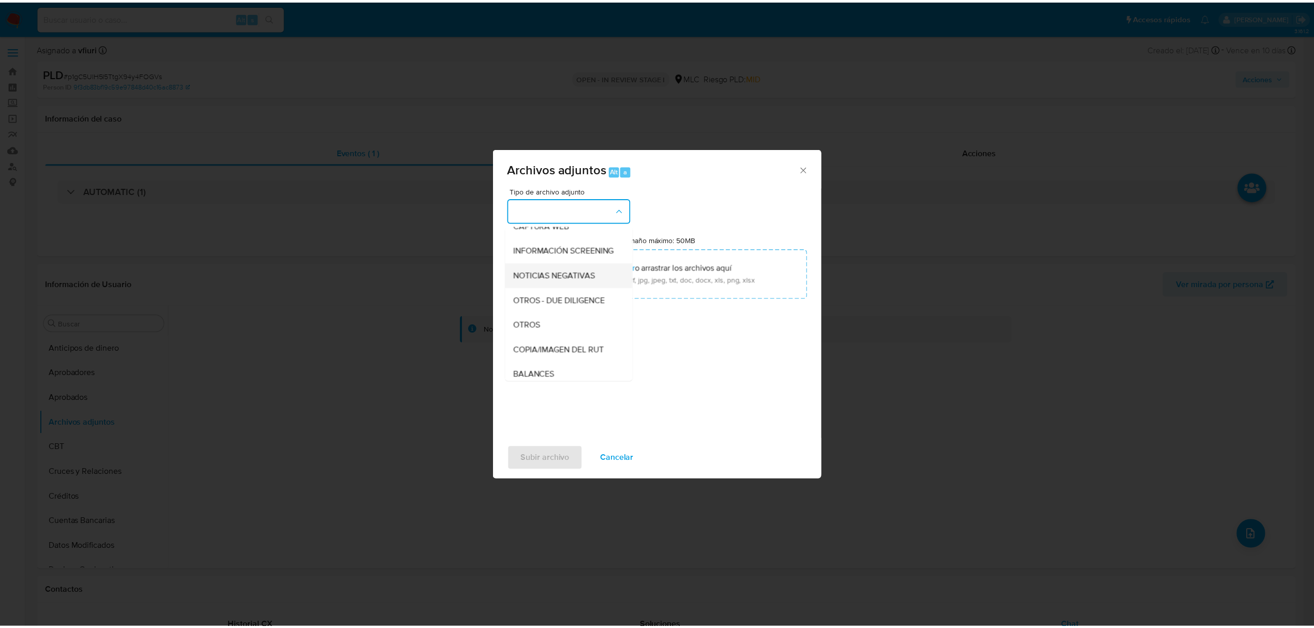
scroll to position [69, 0]
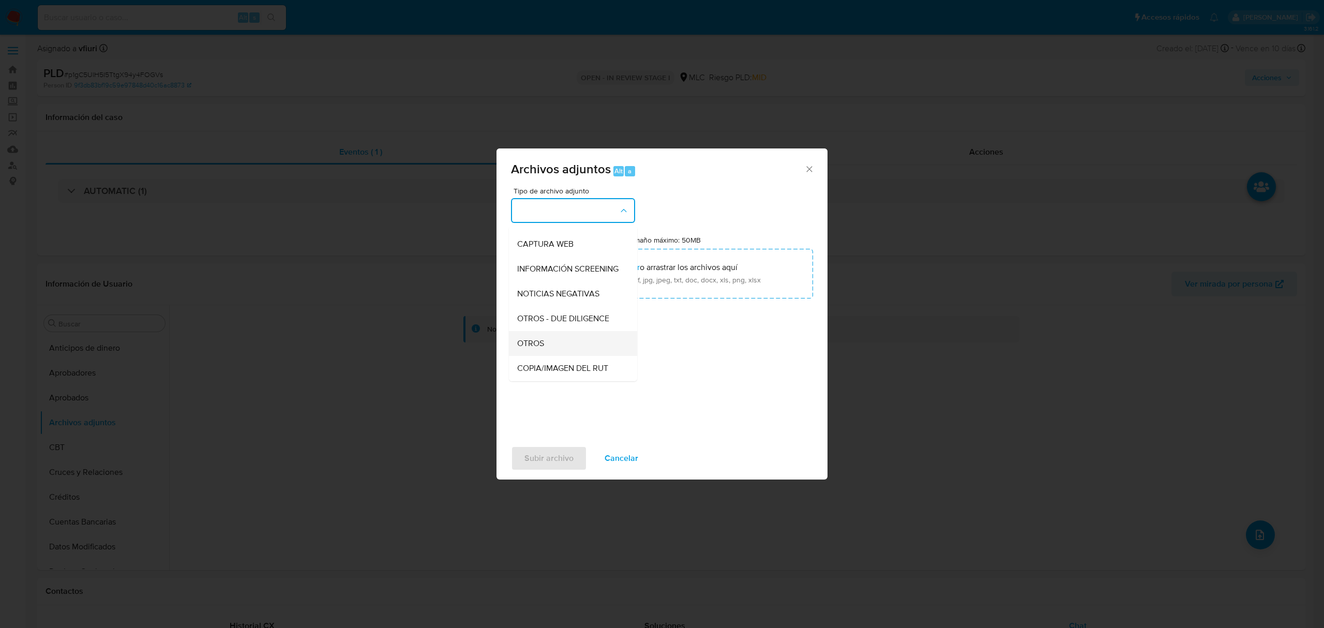
click at [549, 348] on div "OTROS" at bounding box center [570, 343] width 106 height 25
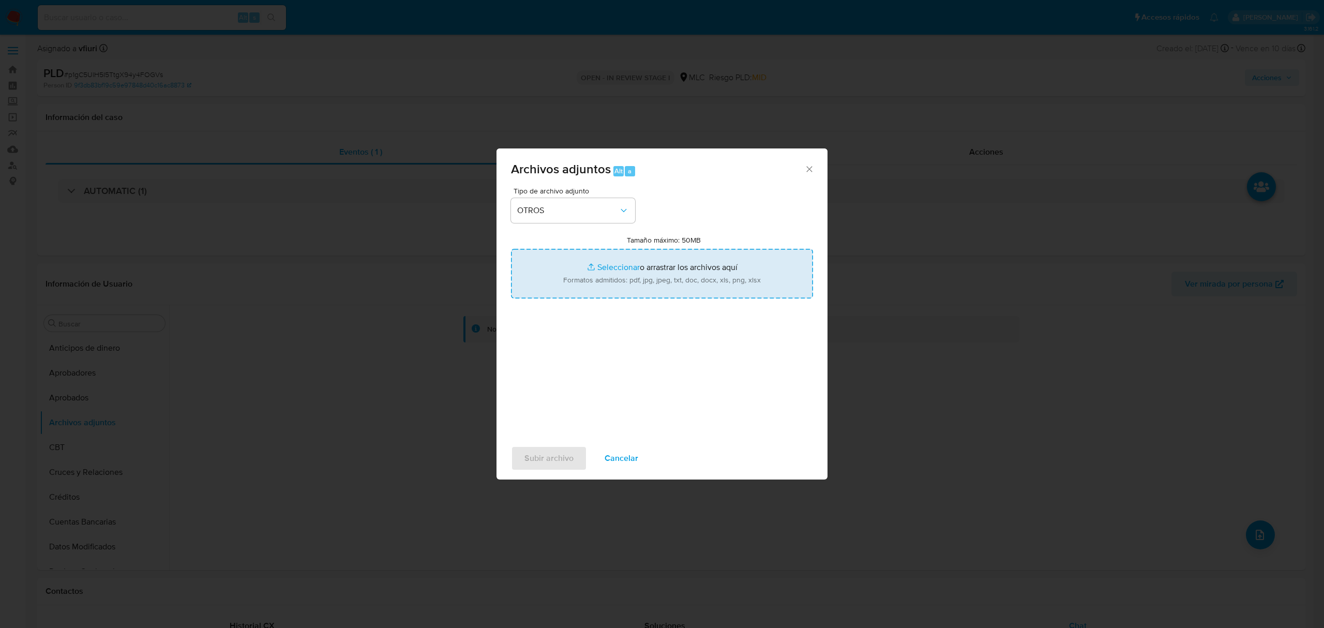
type input "C:\fakepath\Tabla 1850893503.xlsx"
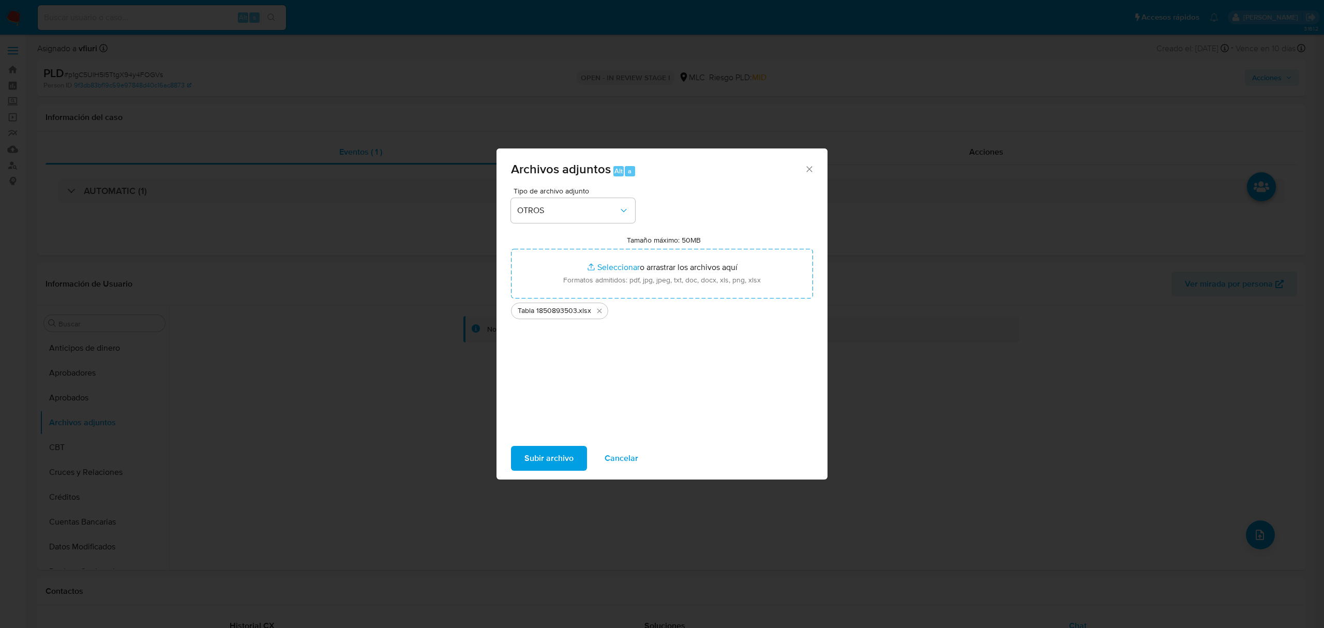
click at [563, 448] on span "Subir archivo" at bounding box center [549, 458] width 49 height 23
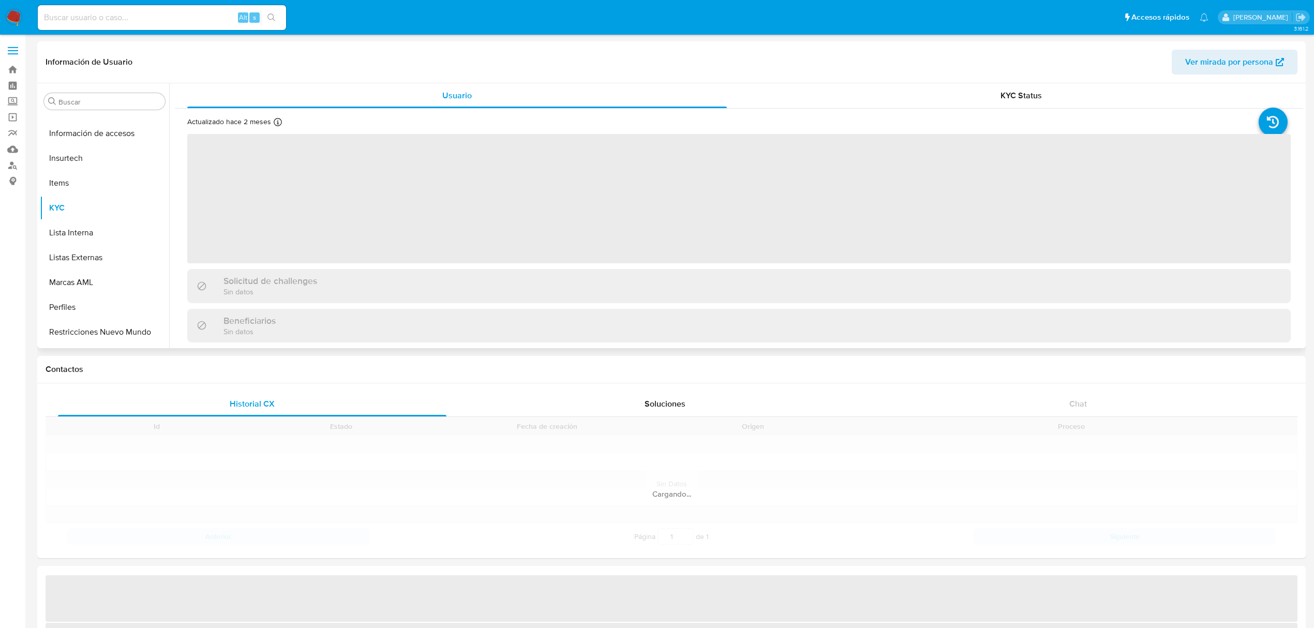
scroll to position [486, 0]
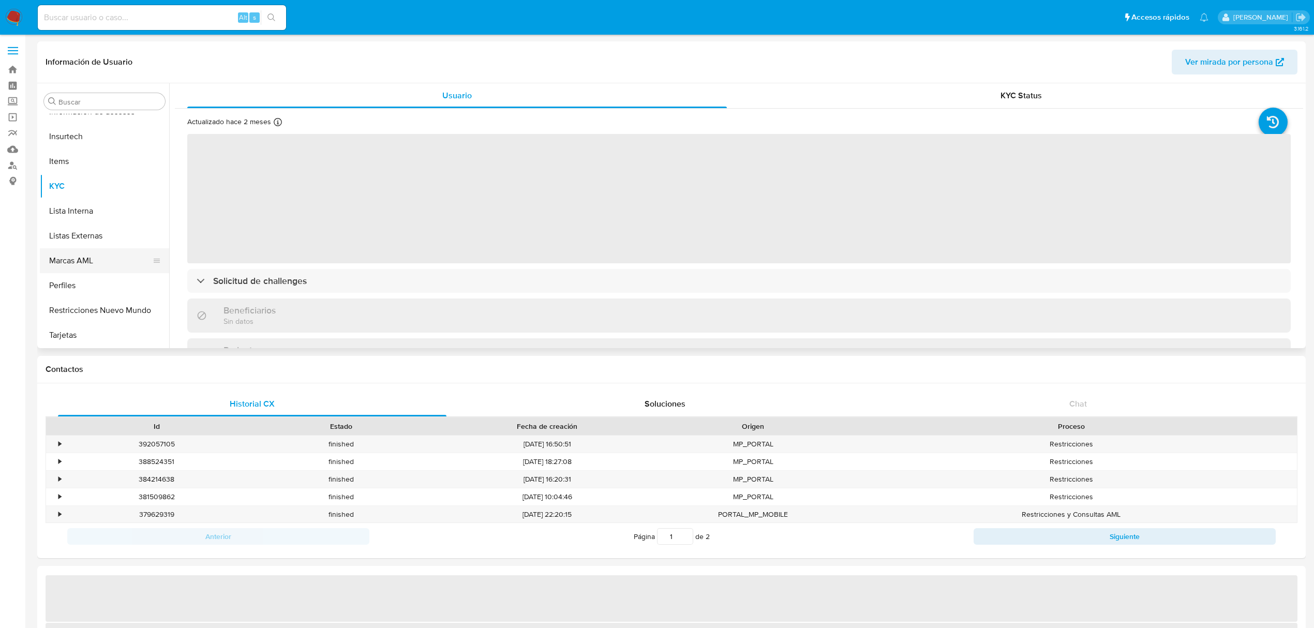
select select "10"
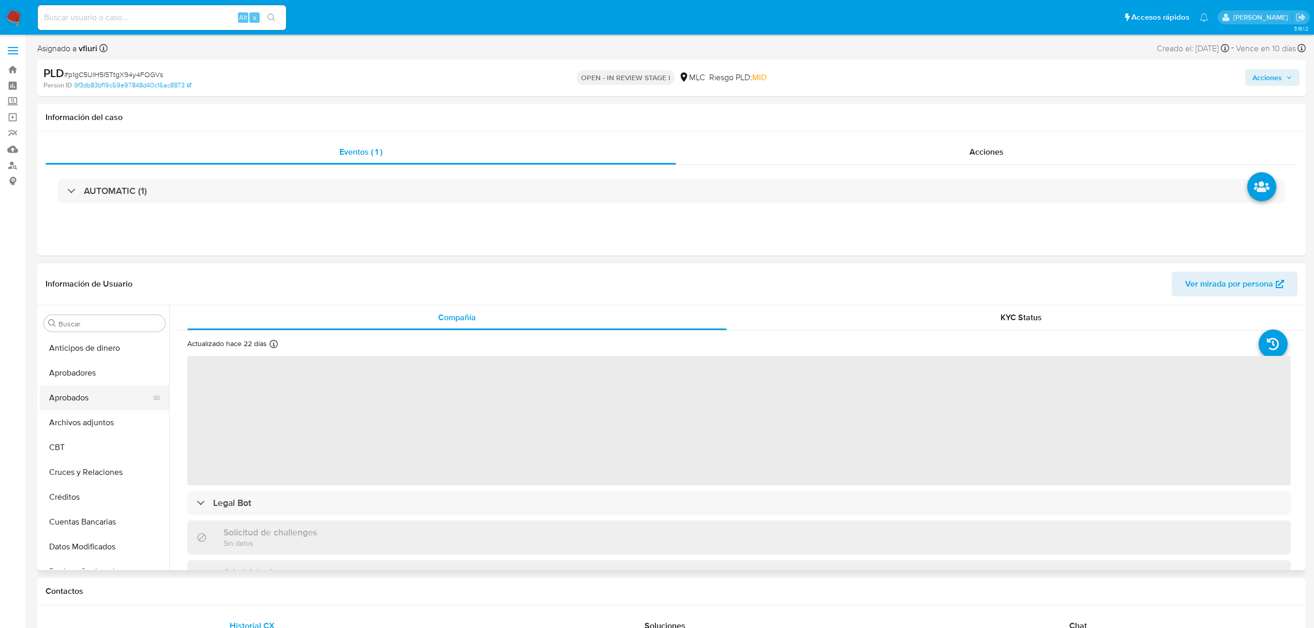
select select "10"
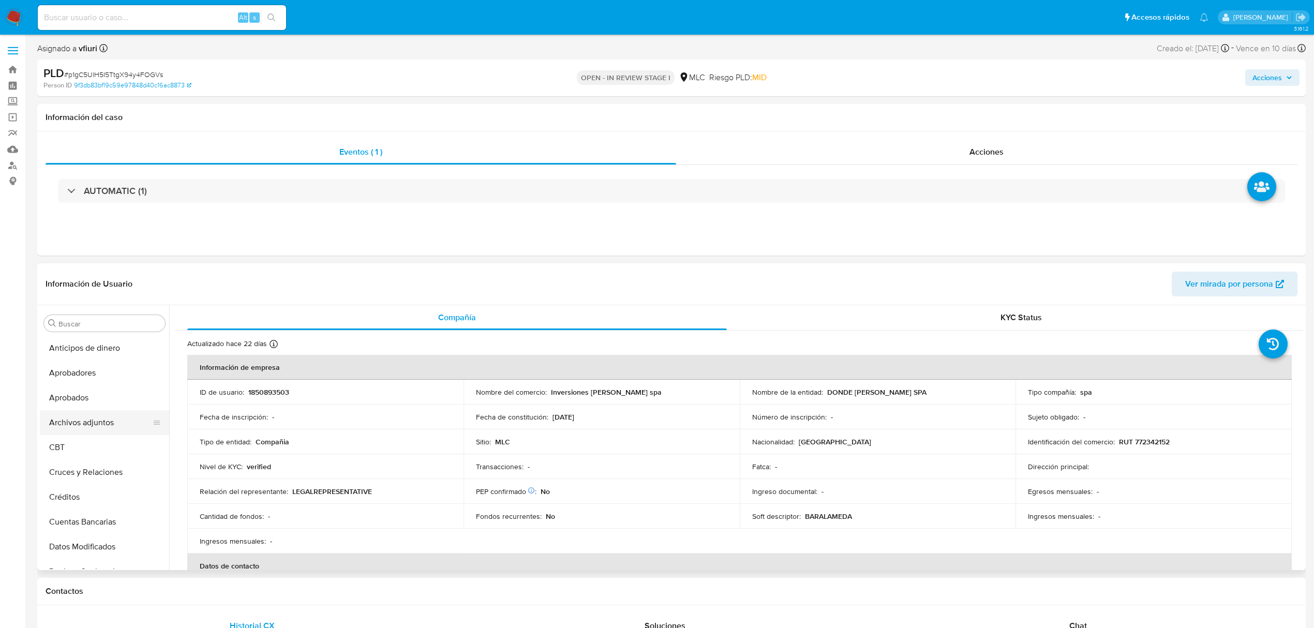
click at [96, 419] on button "Archivos adjuntos" at bounding box center [100, 422] width 121 height 25
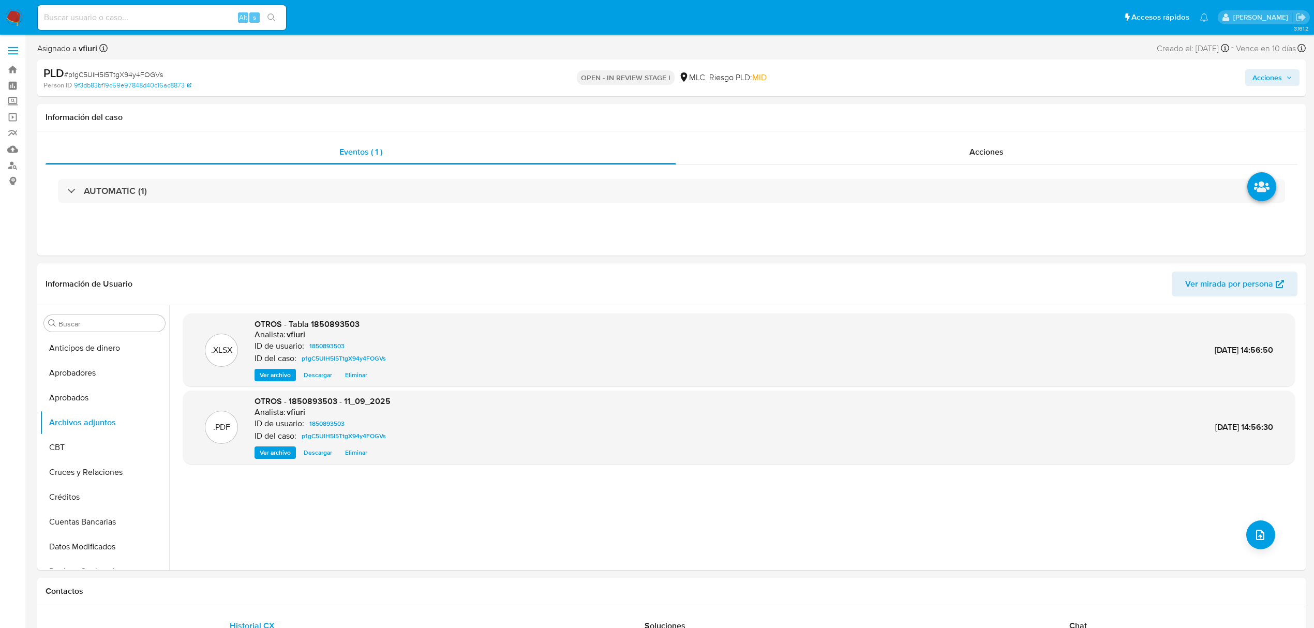
click at [1270, 71] on span "Acciones" at bounding box center [1266, 77] width 29 height 17
click at [994, 115] on span "Resolución del caso" at bounding box center [978, 110] width 74 height 12
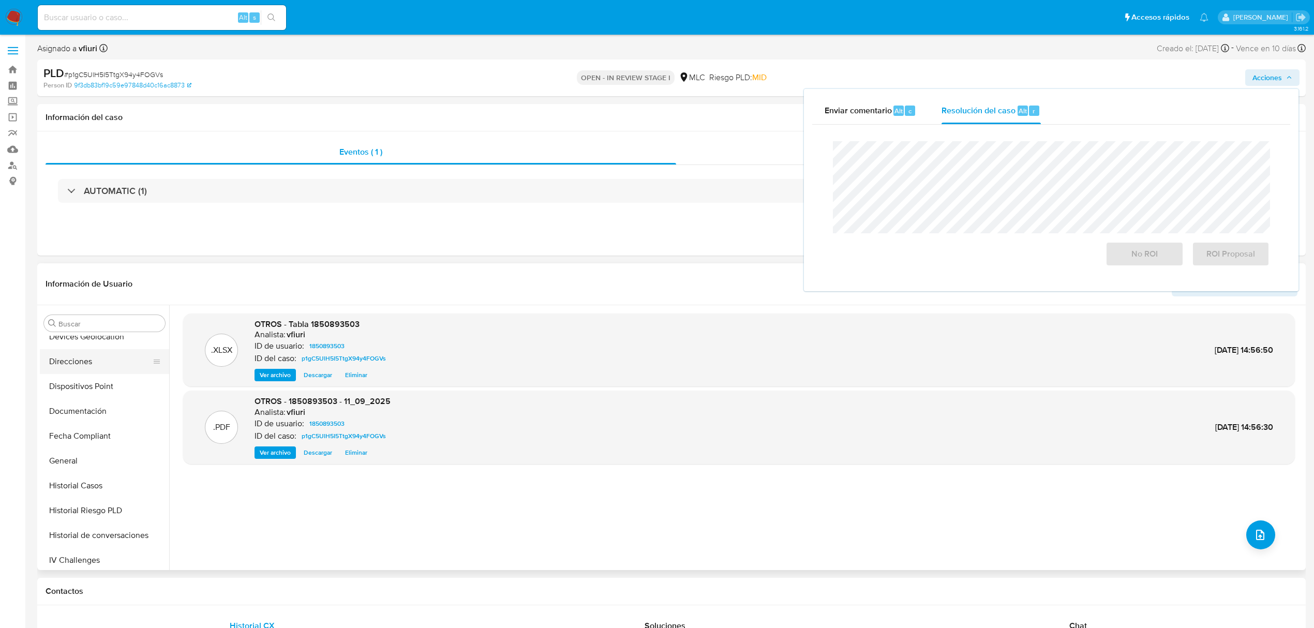
scroll to position [276, 0]
click at [65, 413] on button "General" at bounding box center [100, 420] width 121 height 25
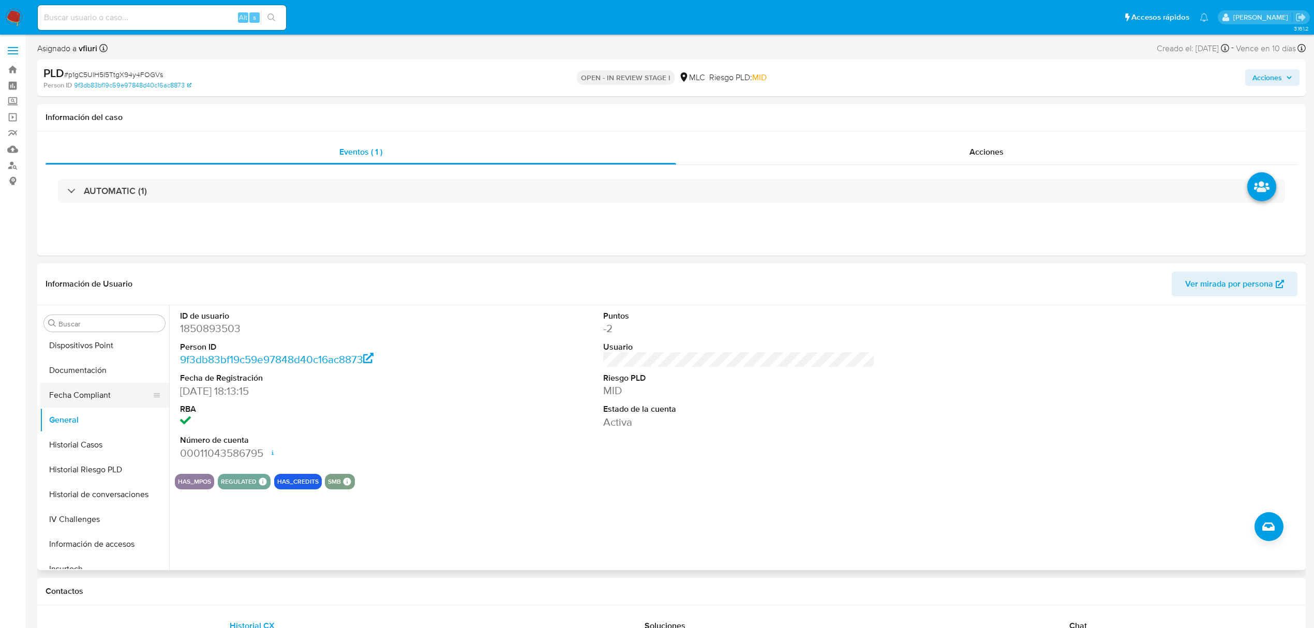
scroll to position [0, 0]
click at [82, 419] on button "Archivos adjuntos" at bounding box center [100, 422] width 121 height 25
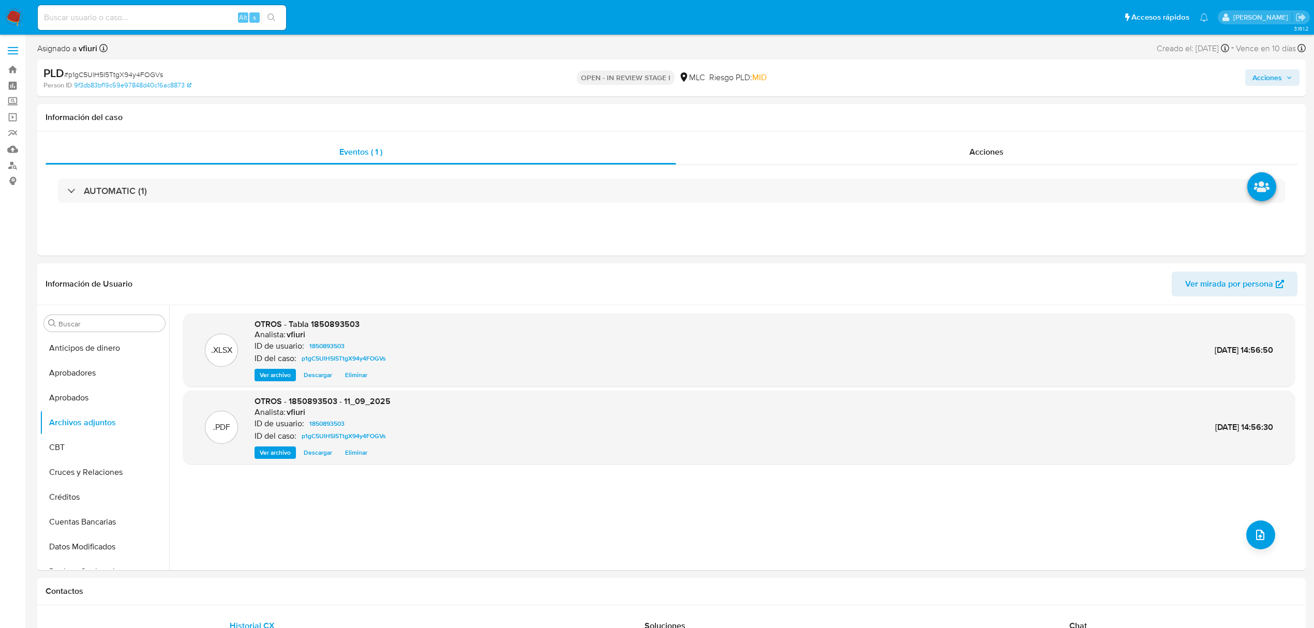
click at [1268, 71] on span "Acciones" at bounding box center [1266, 77] width 29 height 17
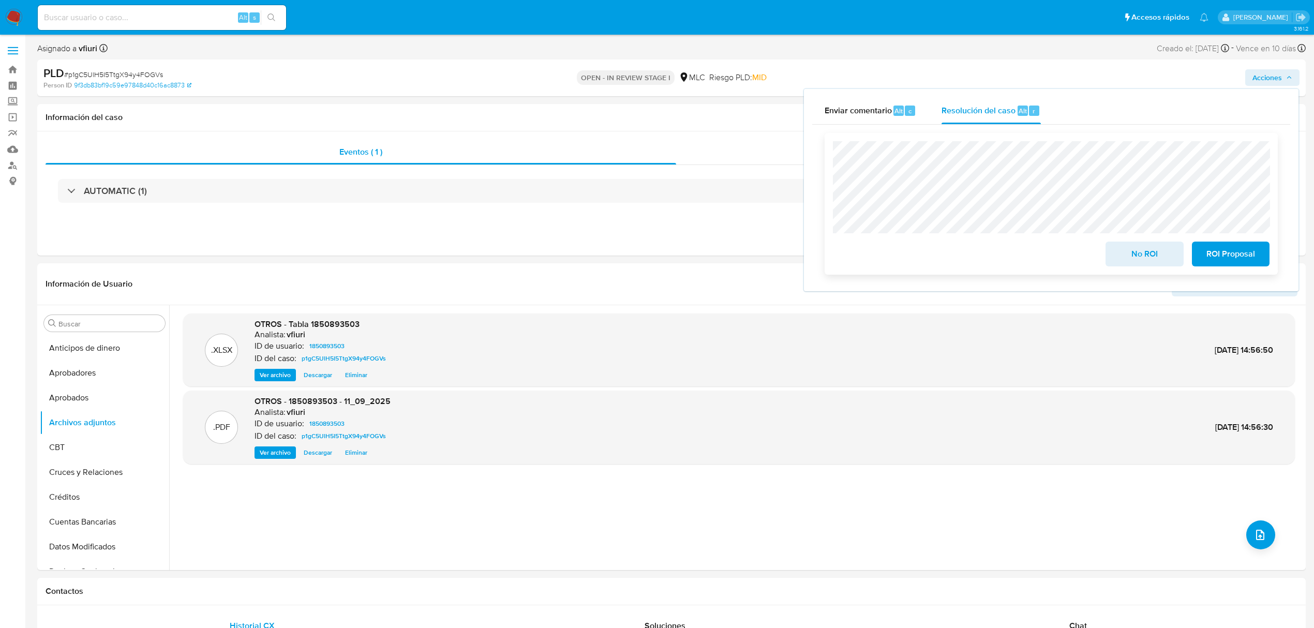
click at [1229, 259] on span "ROI Proposal" at bounding box center [1230, 254] width 51 height 23
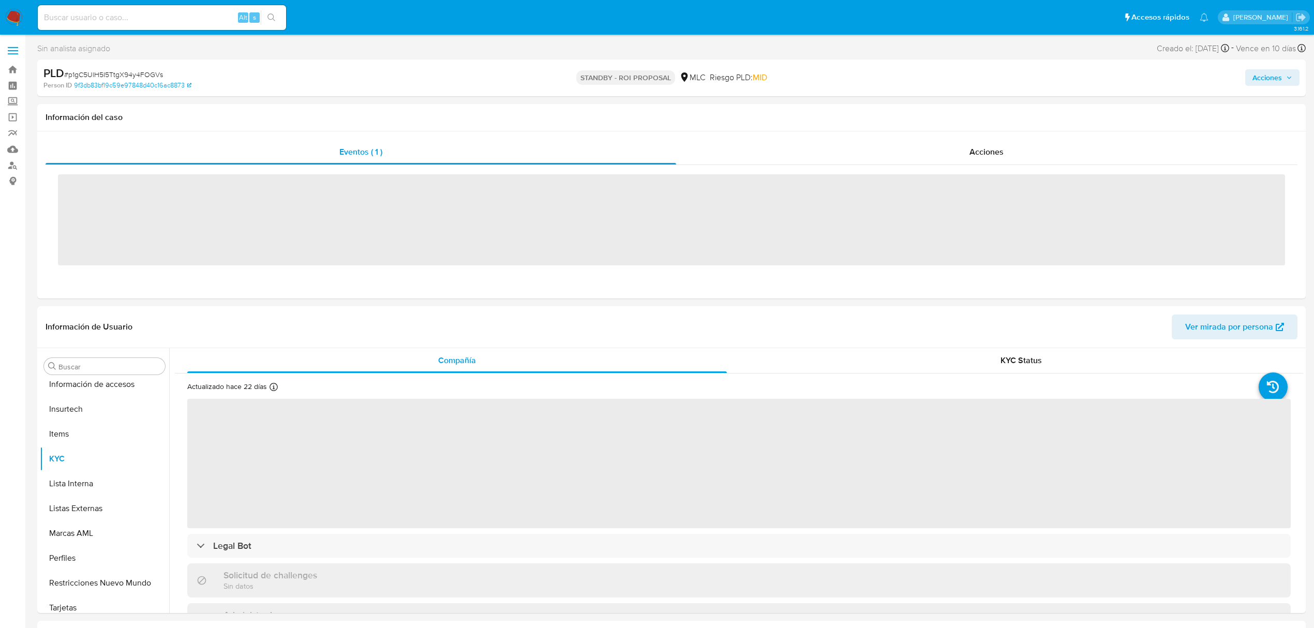
scroll to position [487, 0]
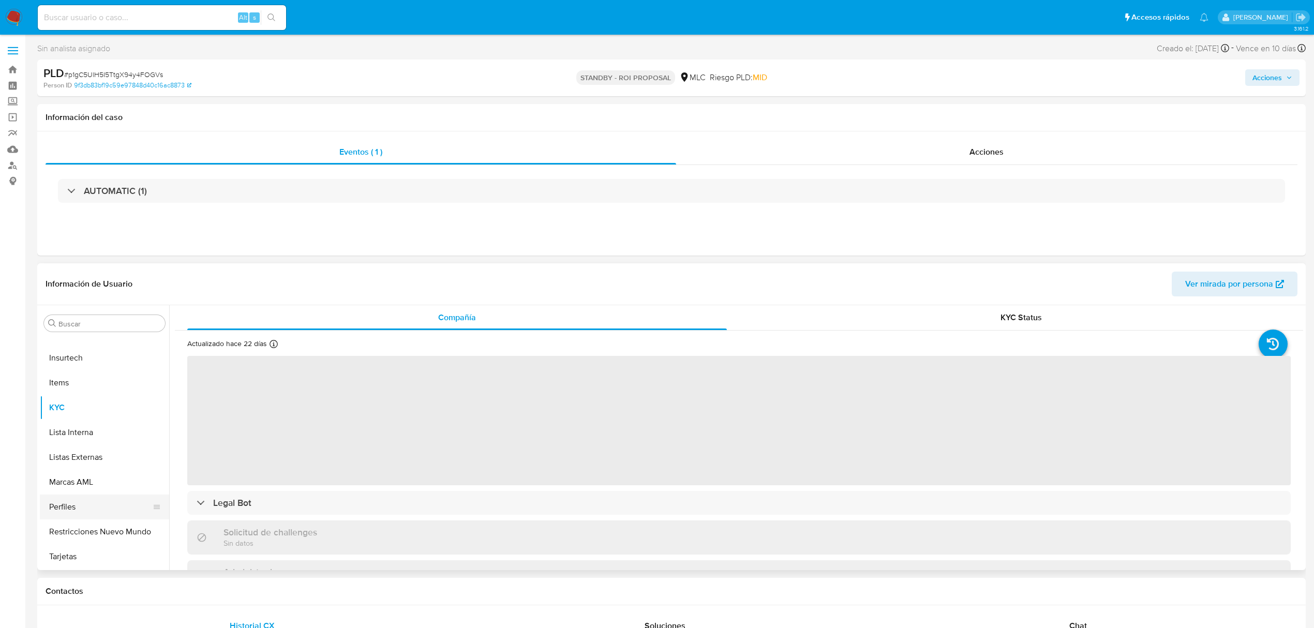
select select "10"
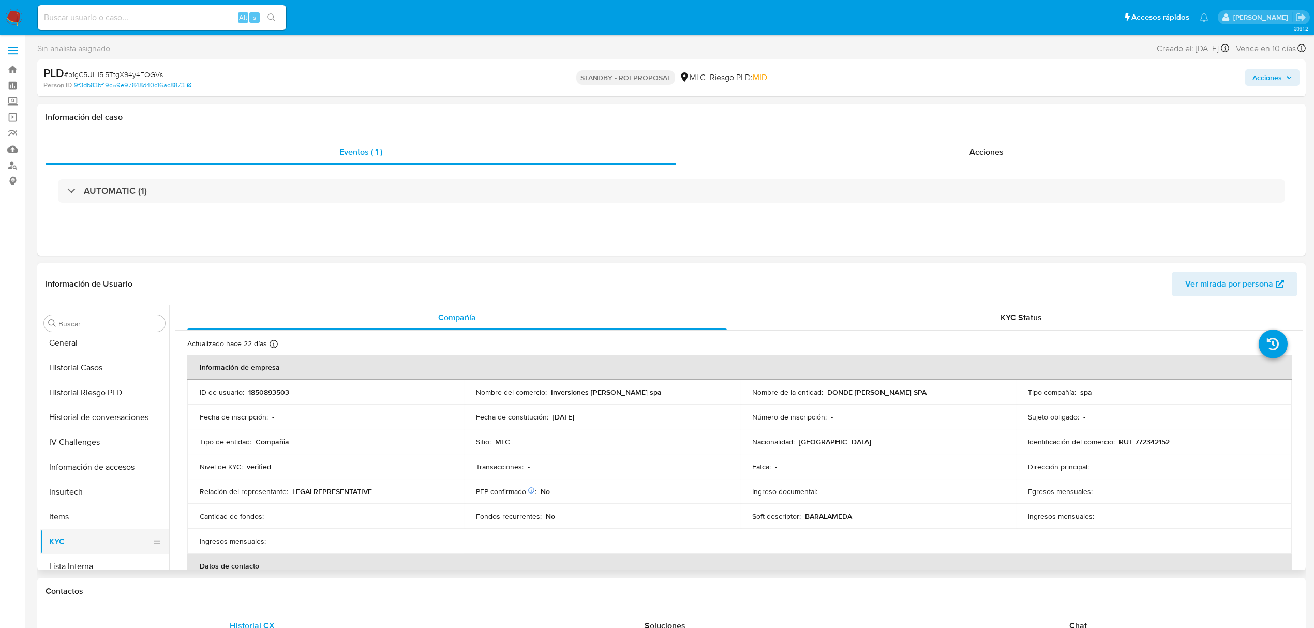
scroll to position [4, 0]
click at [79, 422] on button "Archivos adjuntos" at bounding box center [100, 418] width 121 height 25
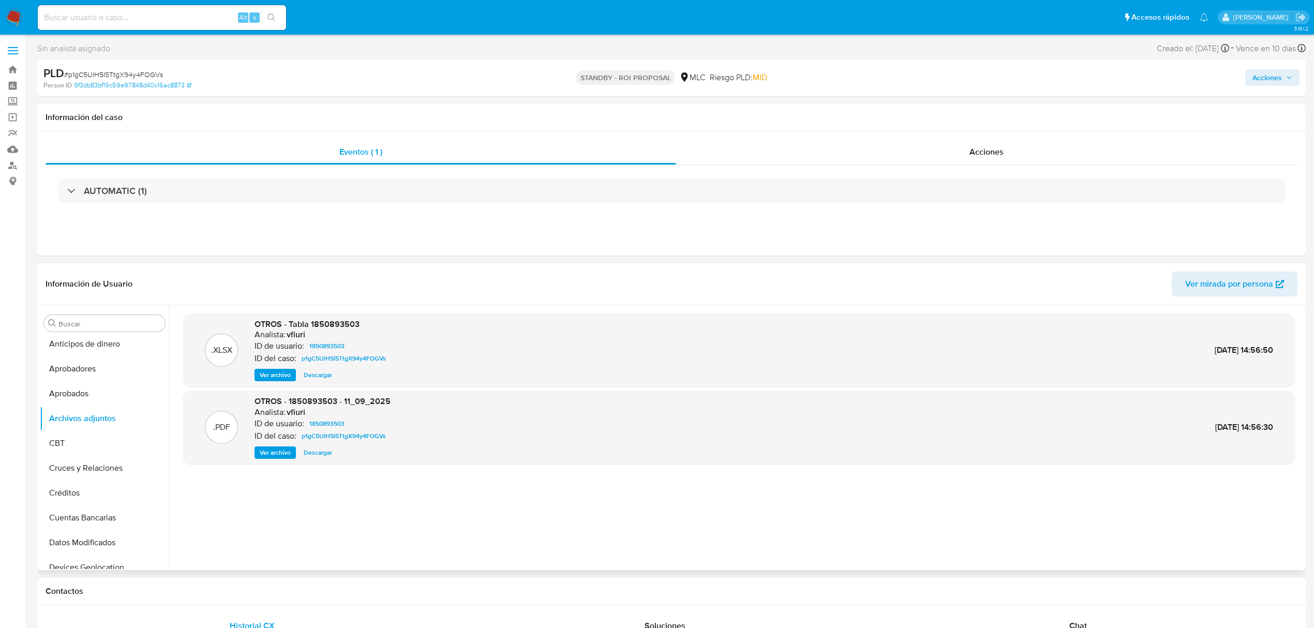
click at [278, 453] on span "Ver archivo" at bounding box center [275, 452] width 31 height 10
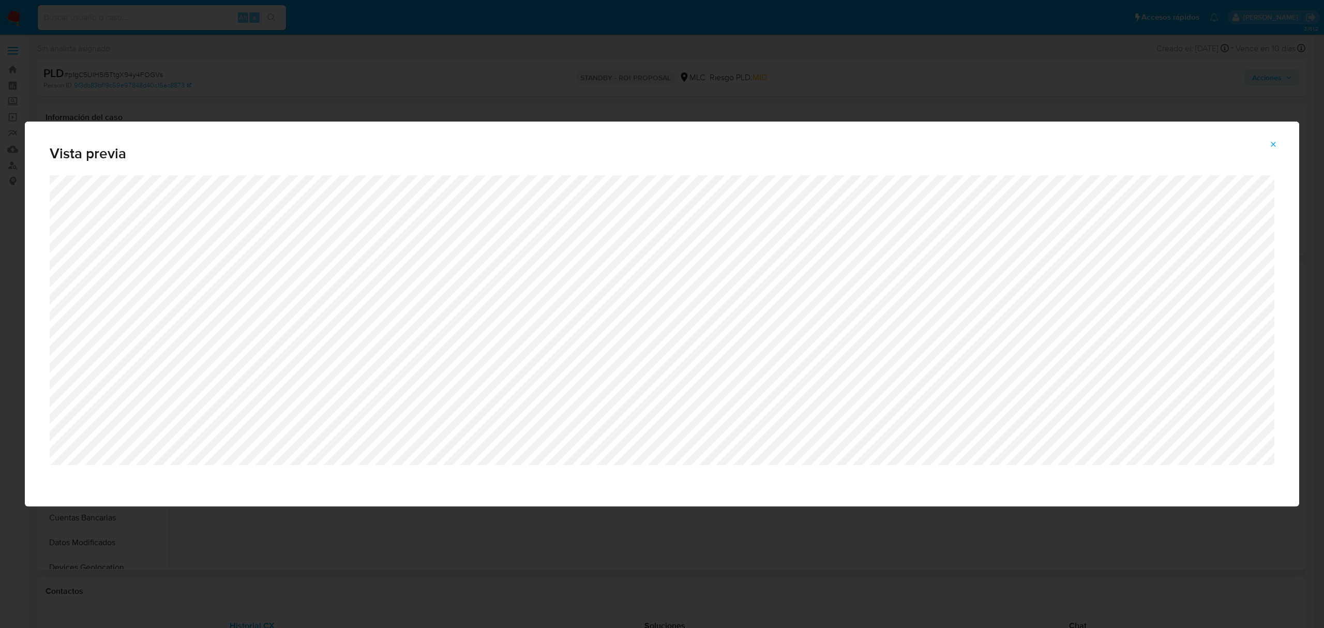
click at [1274, 142] on icon "Attachment preview" at bounding box center [1273, 144] width 8 height 8
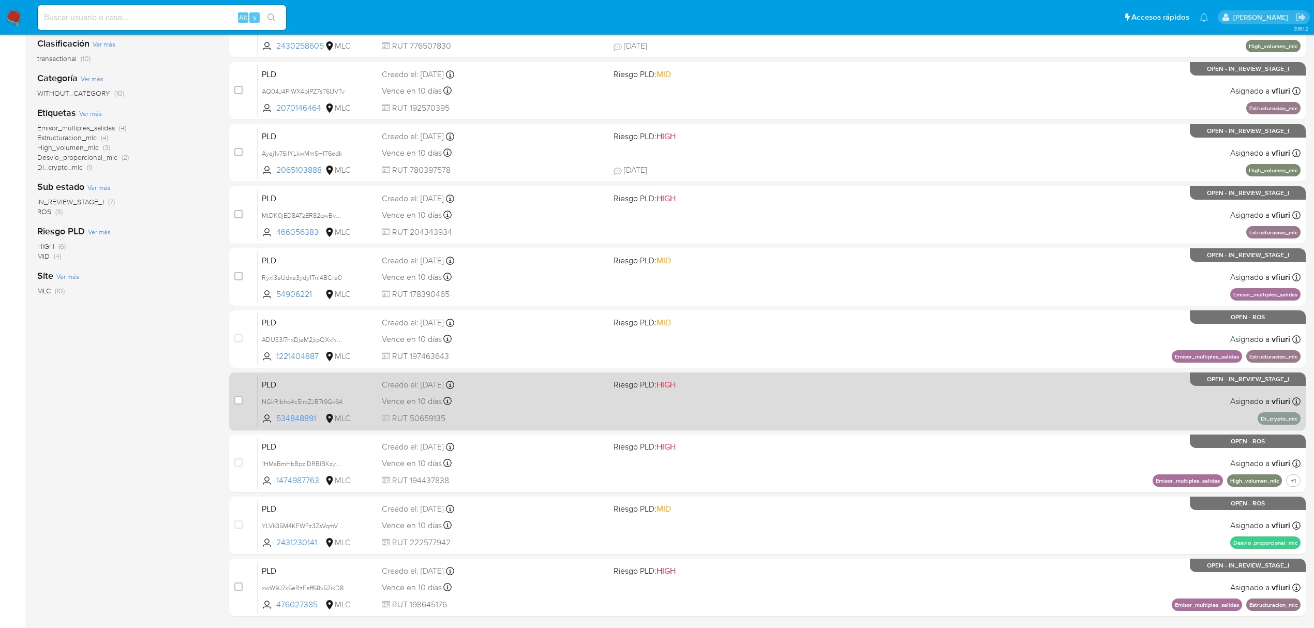
scroll to position [87, 0]
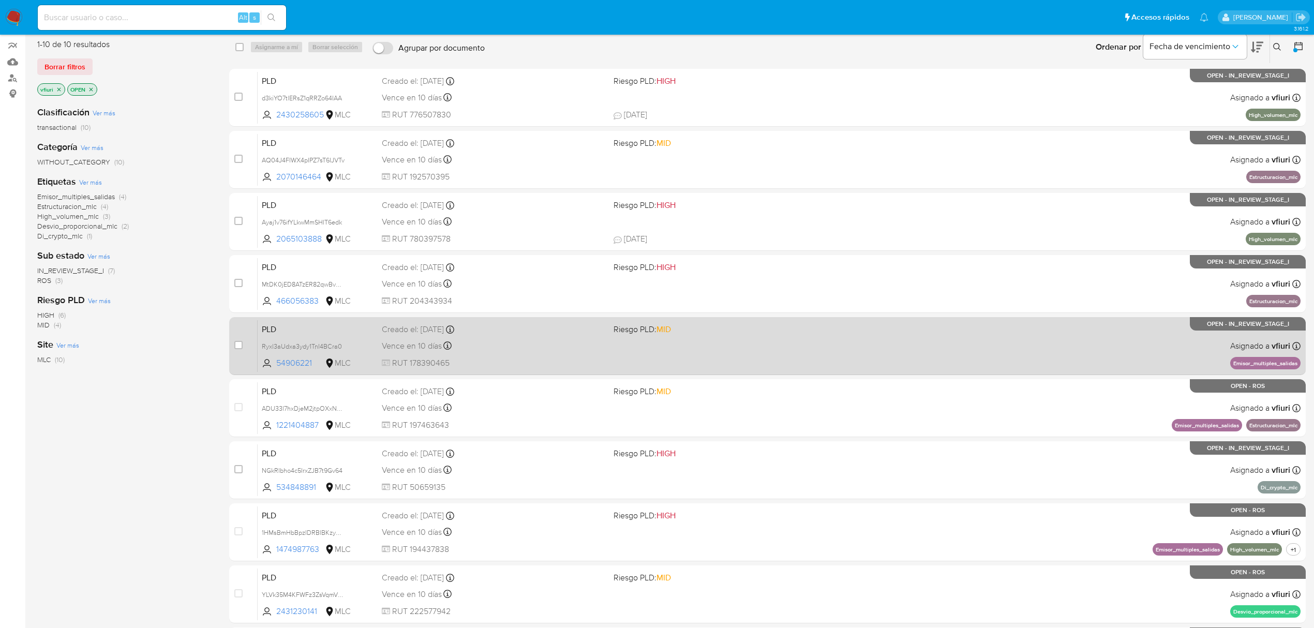
click at [733, 358] on div "PLD Ryxl3aUdxa3ydy1TnI4BCra0 54906221 MLC Riesgo PLD: MID Creado el: [DATE] Cre…" at bounding box center [779, 346] width 1043 height 52
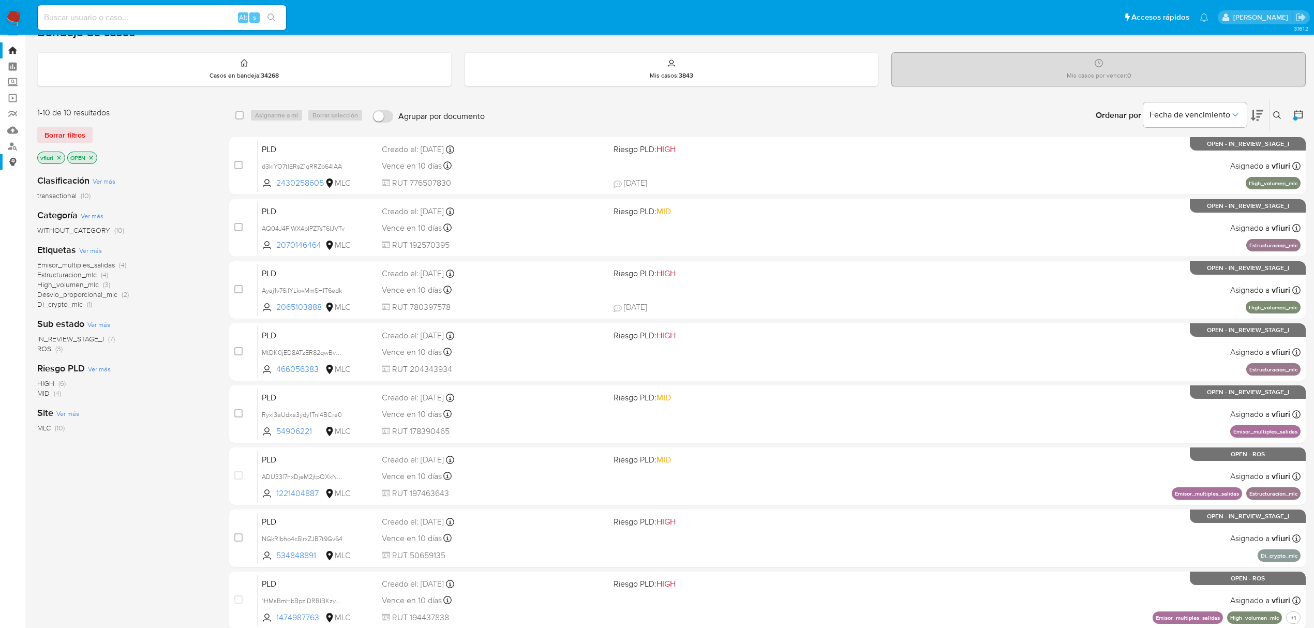
scroll to position [19, 0]
click at [13, 125] on link "Mulan" at bounding box center [61, 131] width 123 height 16
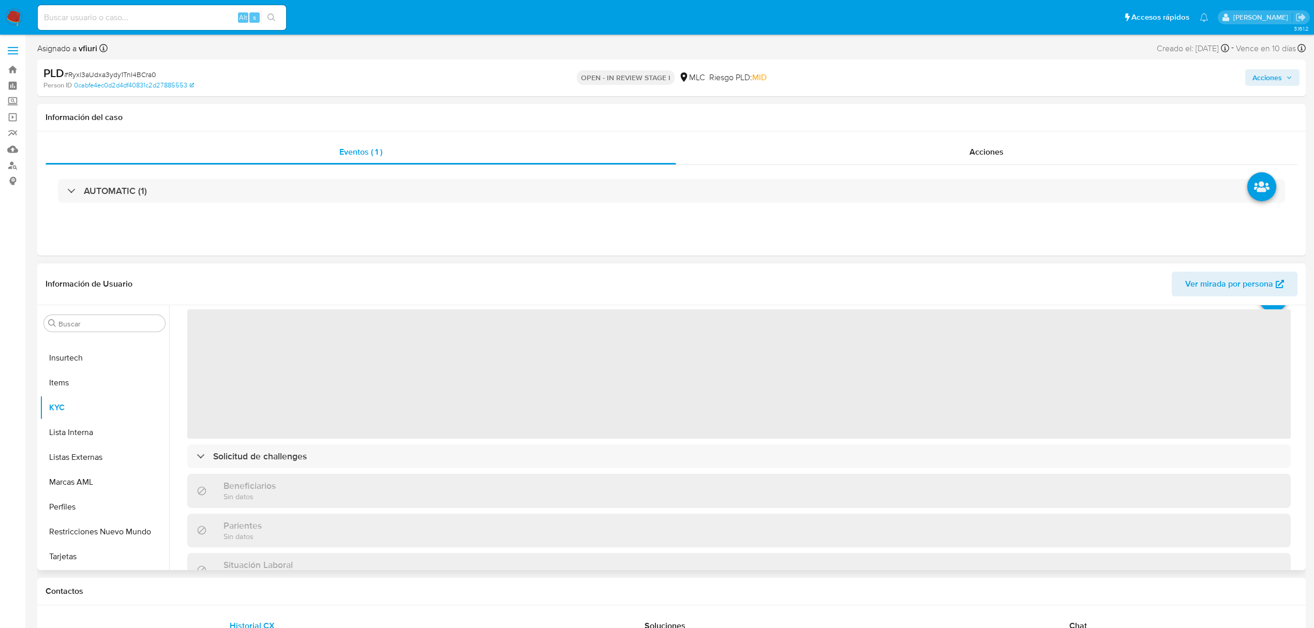
scroll to position [69, 0]
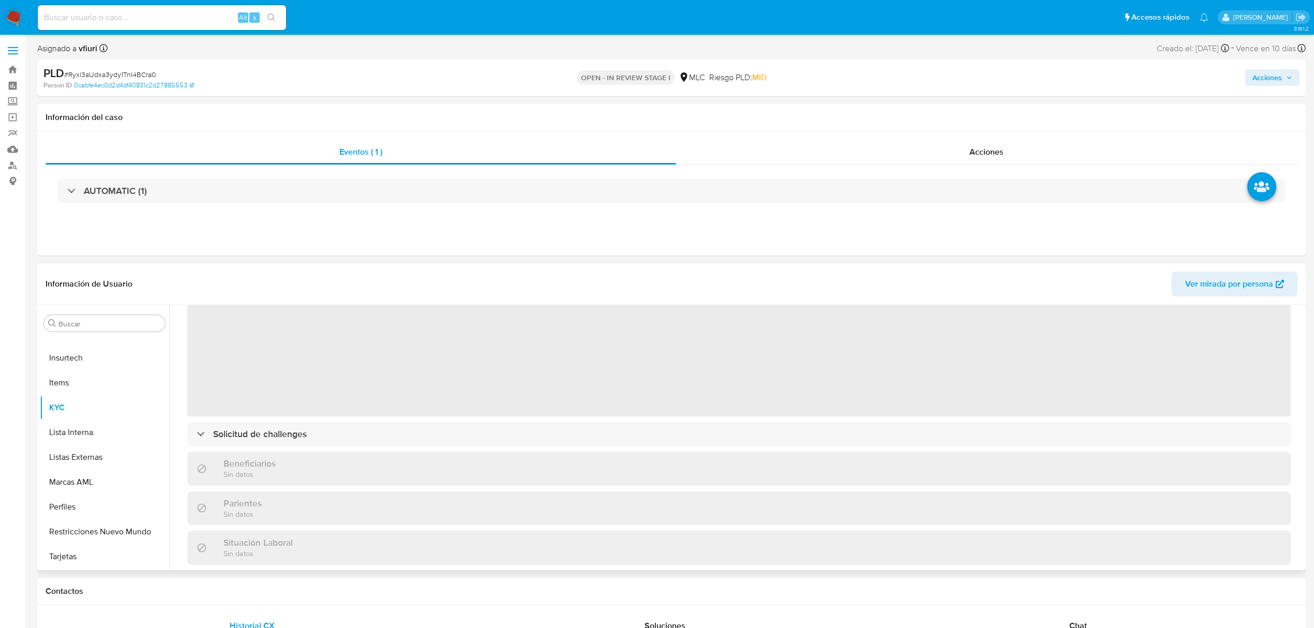
select select "10"
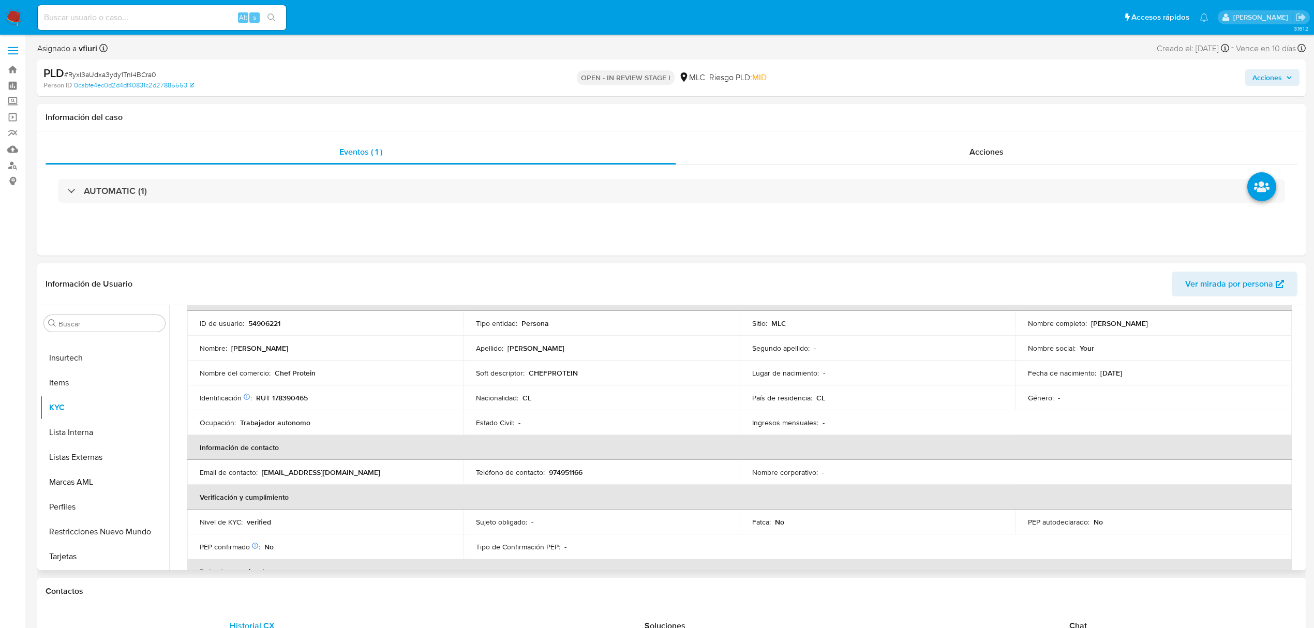
scroll to position [0, 0]
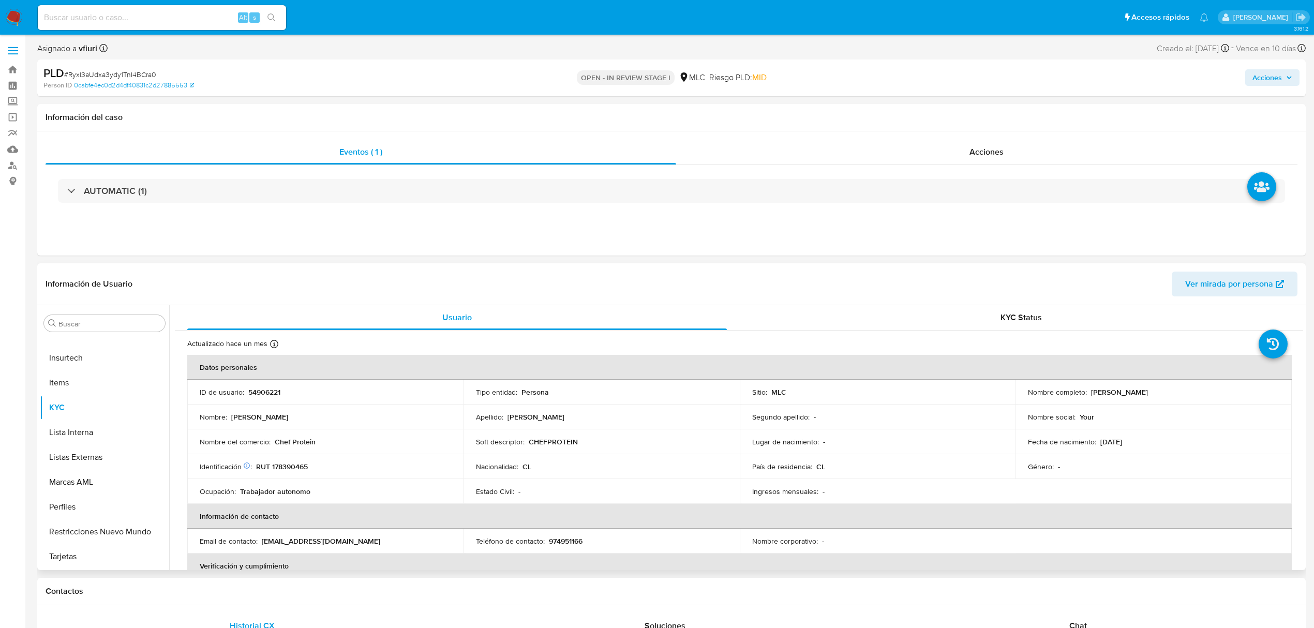
click at [263, 391] on p "54906221" at bounding box center [264, 391] width 32 height 9
copy p "54906221"
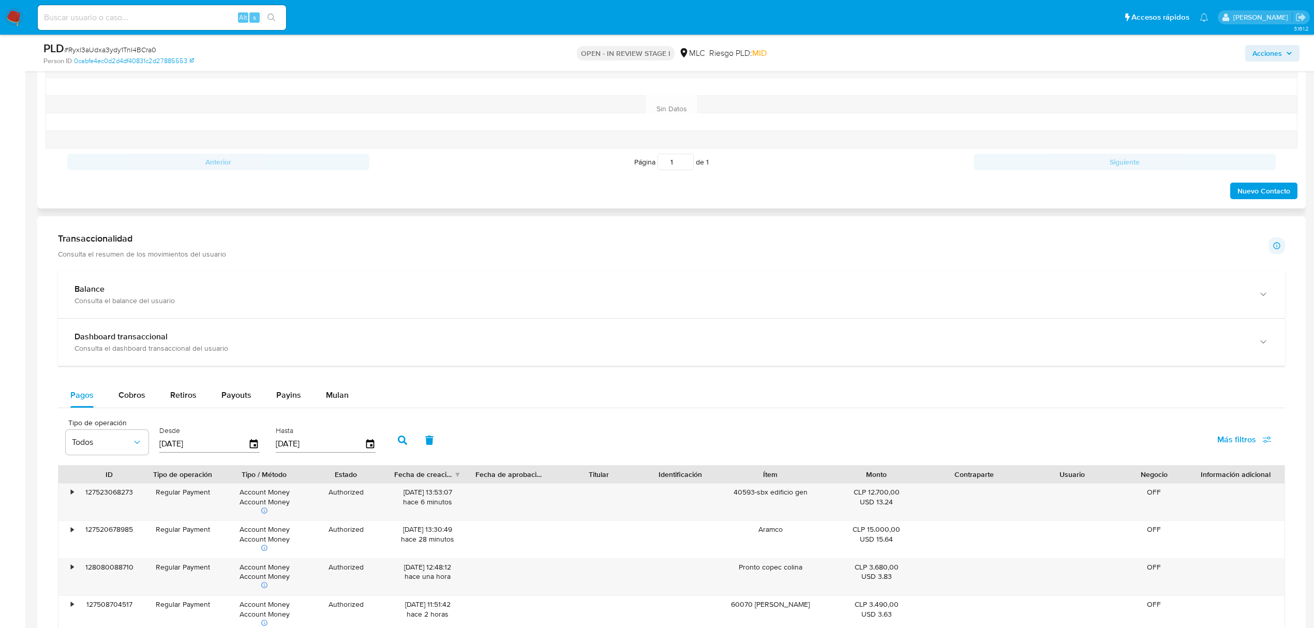
scroll to position [483, 0]
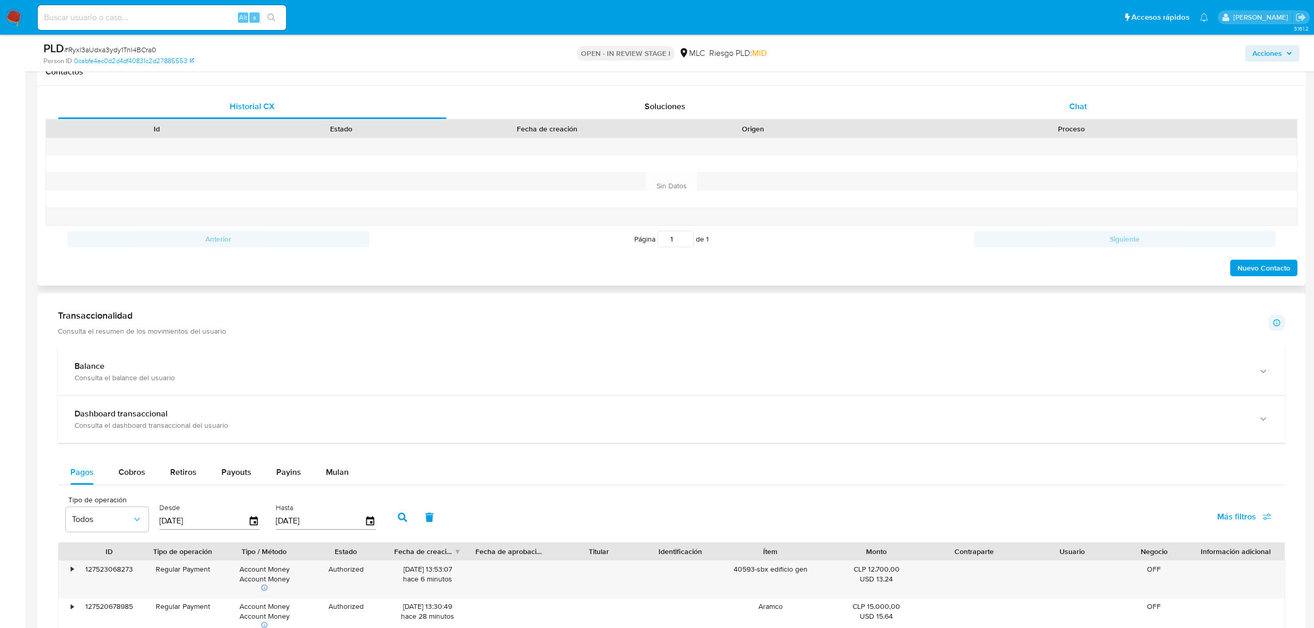
click at [1066, 114] on div "Chat" at bounding box center [1078, 106] width 388 height 25
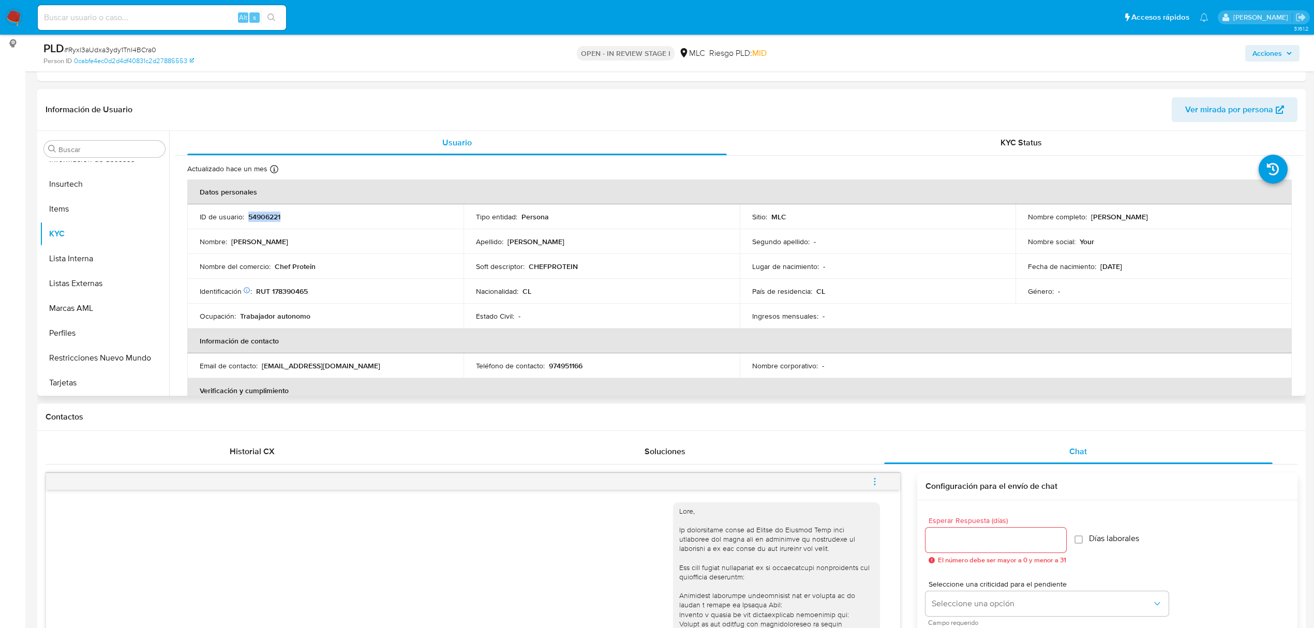
scroll to position [0, 0]
click at [292, 289] on p "RUT 178390465" at bounding box center [282, 291] width 52 height 9
copy p "178390465"
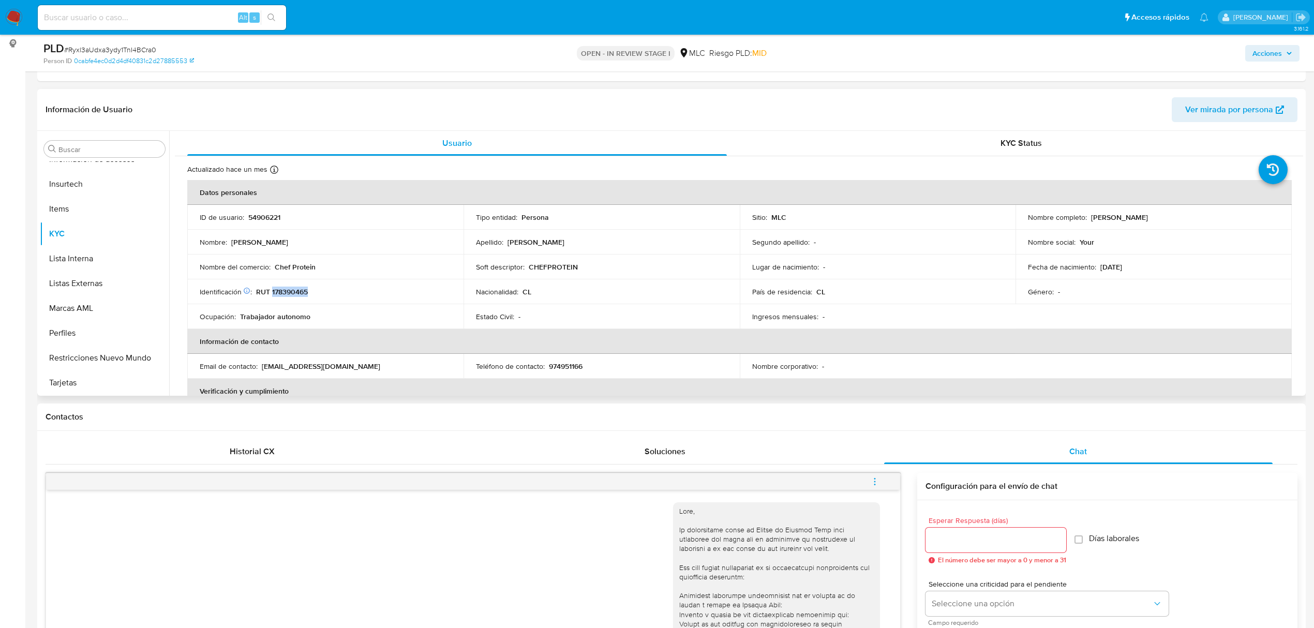
copy p "178390465"
drag, startPoint x: 1086, startPoint y: 220, endPoint x: 1191, endPoint y: 223, distance: 104.6
click at [1191, 223] on td "Nombre completo : Diego Ignacio Páez Hidalgo" at bounding box center [1153, 217] width 276 height 25
copy div "Diego Ignacio Páez Hidalgo"
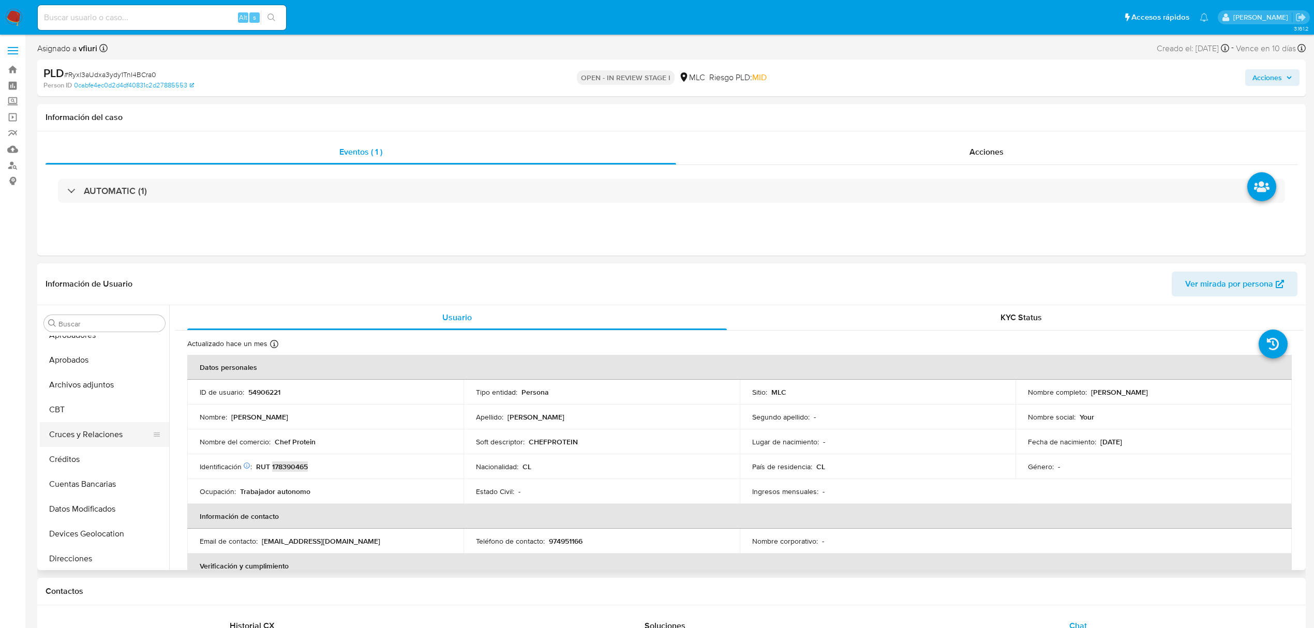
scroll to position [3, 0]
click at [67, 423] on button "Archivos adjuntos" at bounding box center [100, 419] width 121 height 25
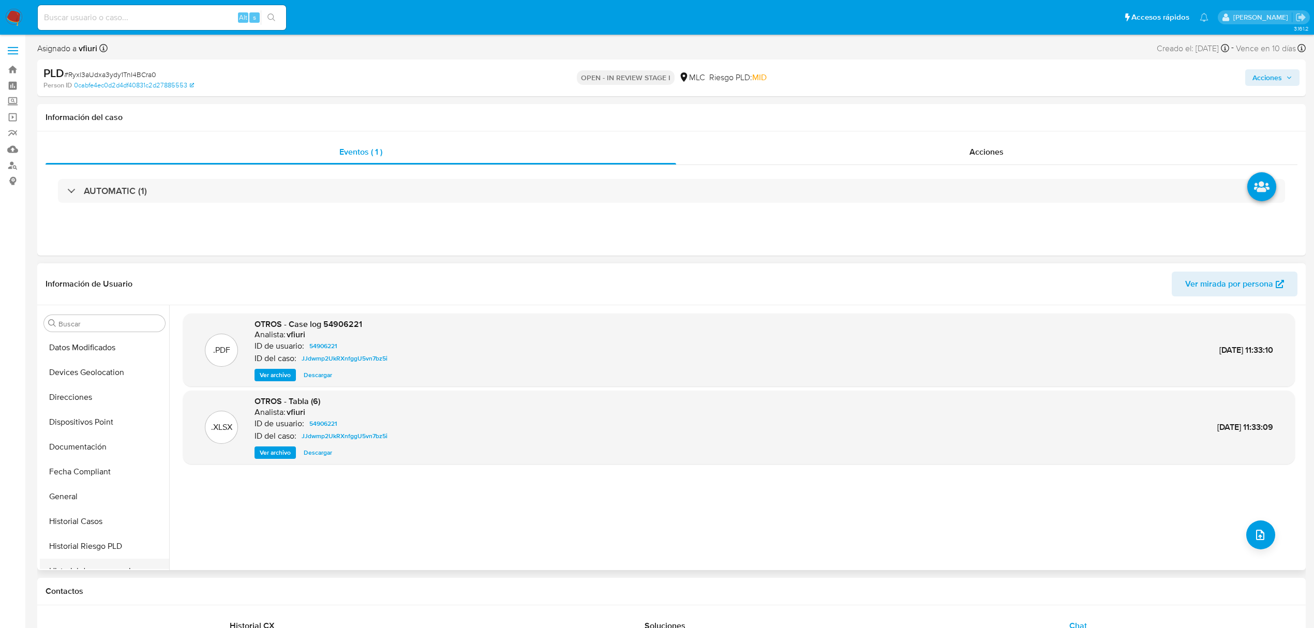
scroll to position [279, 0]
click at [70, 441] on button "Historial Casos" at bounding box center [100, 441] width 121 height 25
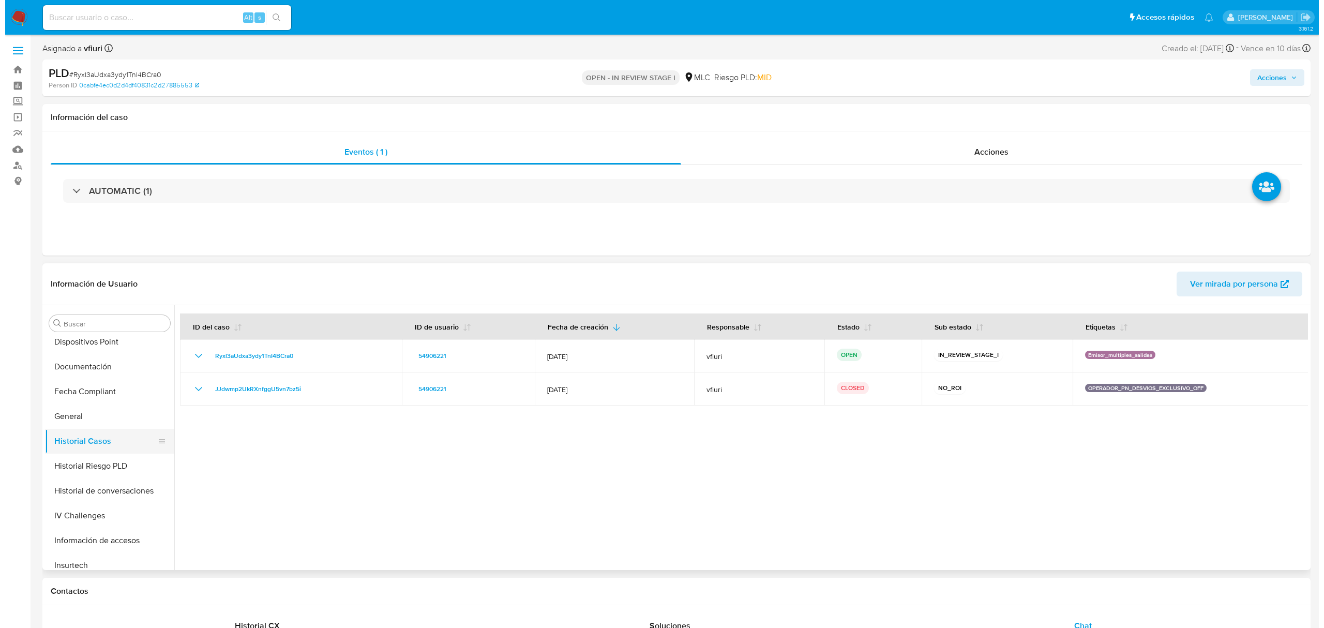
scroll to position [0, 0]
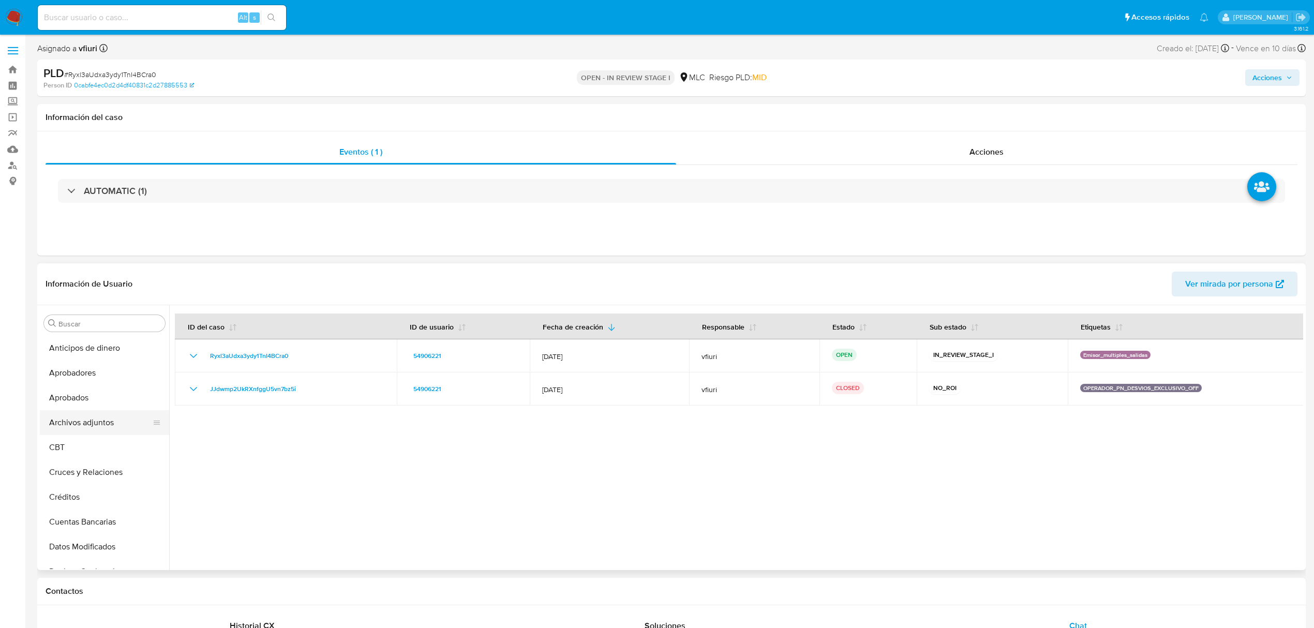
click at [92, 418] on button "Archivos adjuntos" at bounding box center [100, 422] width 121 height 25
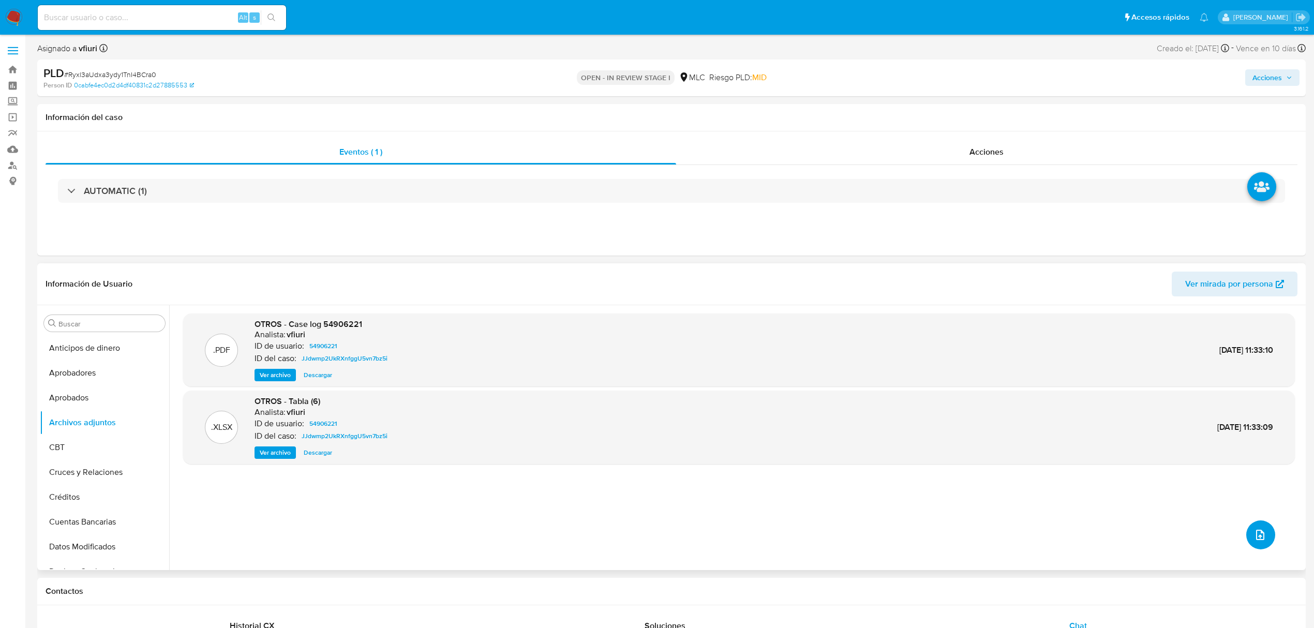
click at [1255, 530] on icon "upload-file" at bounding box center [1260, 535] width 12 height 12
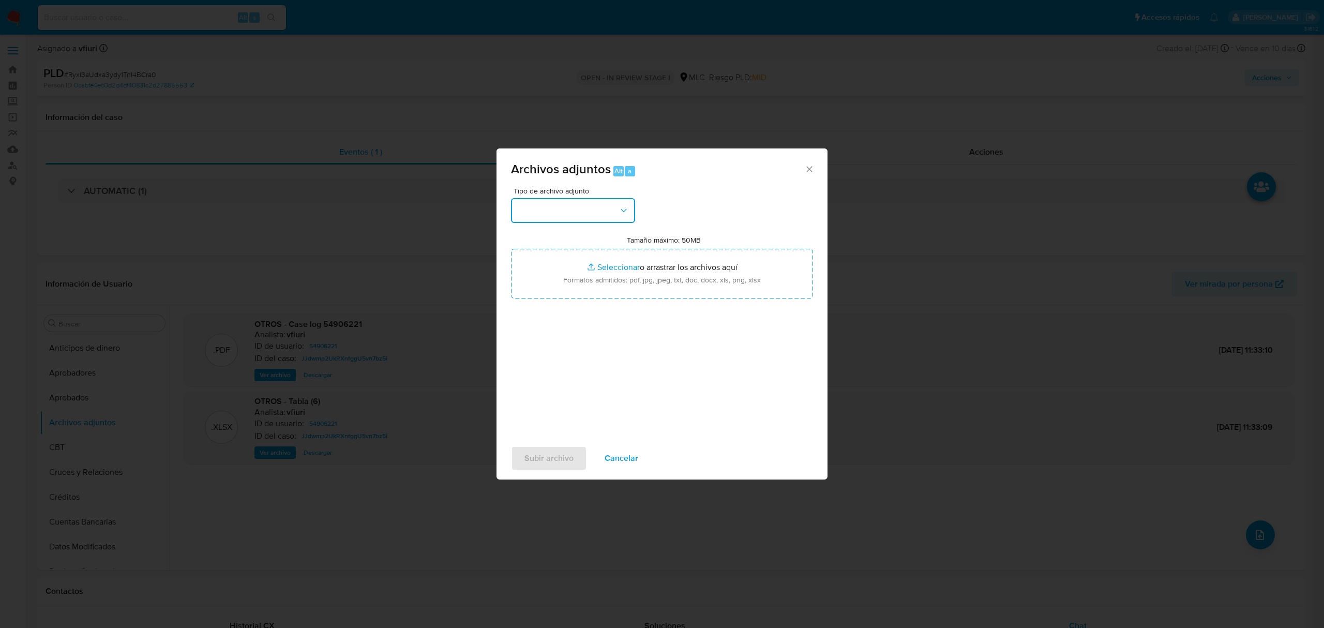
click at [590, 207] on button "button" at bounding box center [573, 210] width 124 height 25
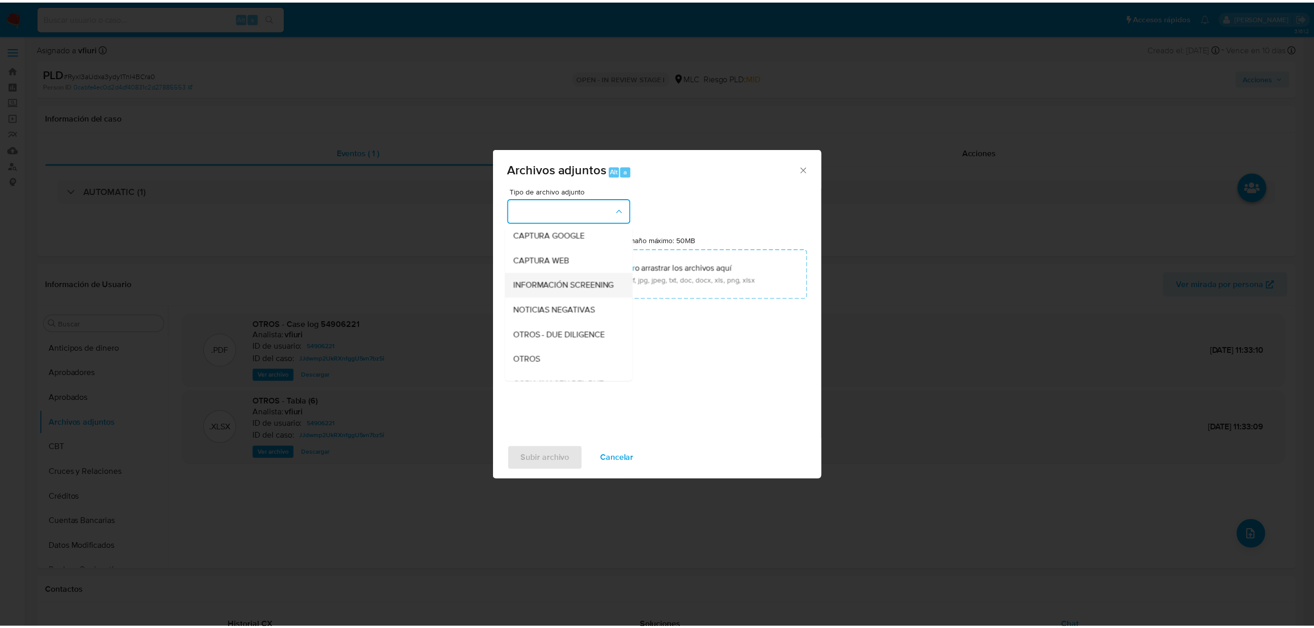
scroll to position [85, 0]
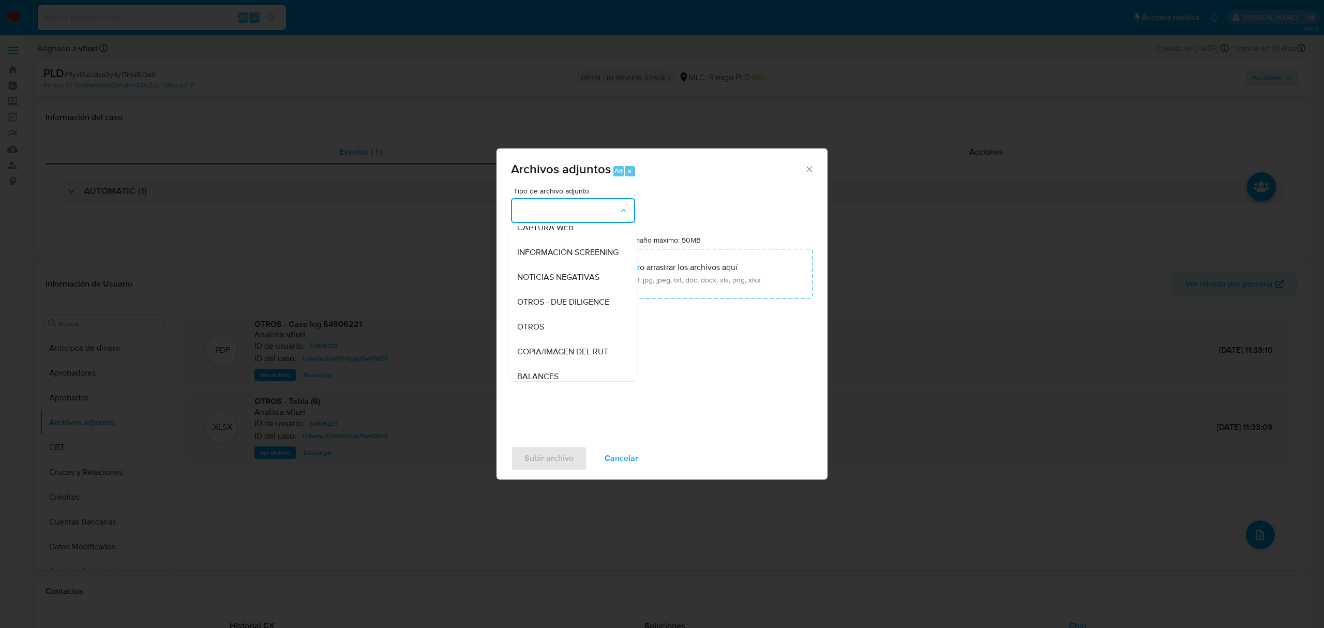
click at [557, 328] on div "OTROS" at bounding box center [570, 327] width 106 height 25
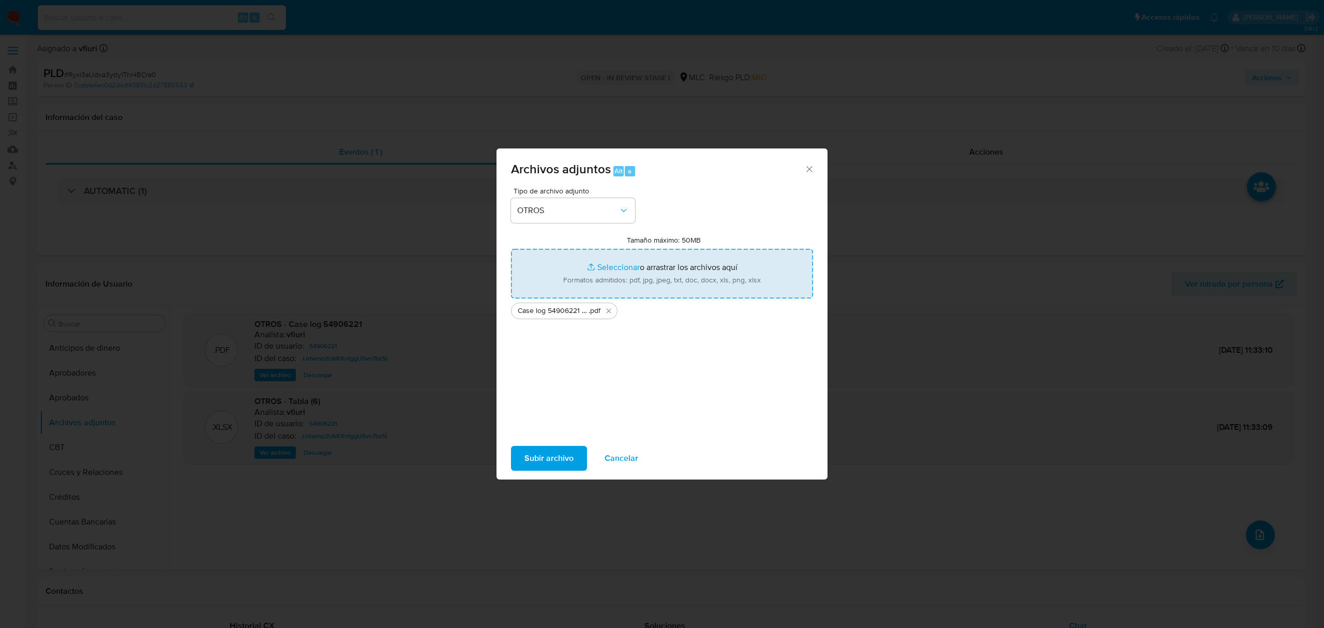
type input "C:\fakepath\Tabla 54906221.xlsx"
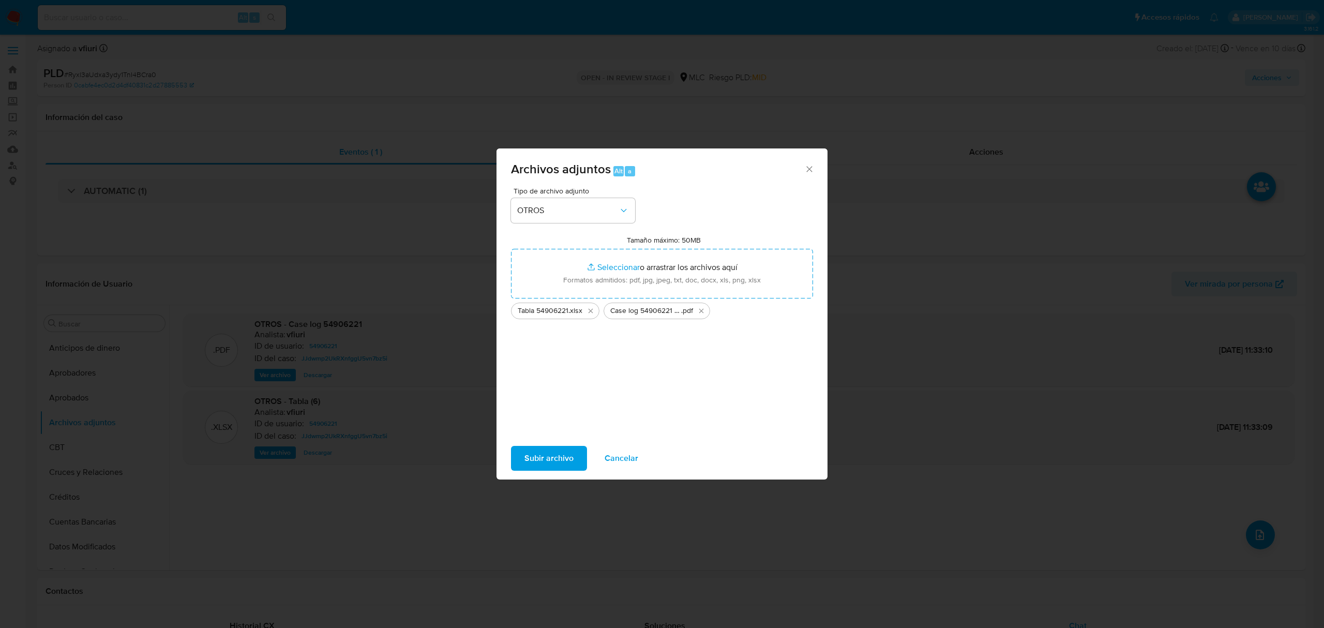
click at [572, 449] on span "Subir archivo" at bounding box center [549, 458] width 49 height 23
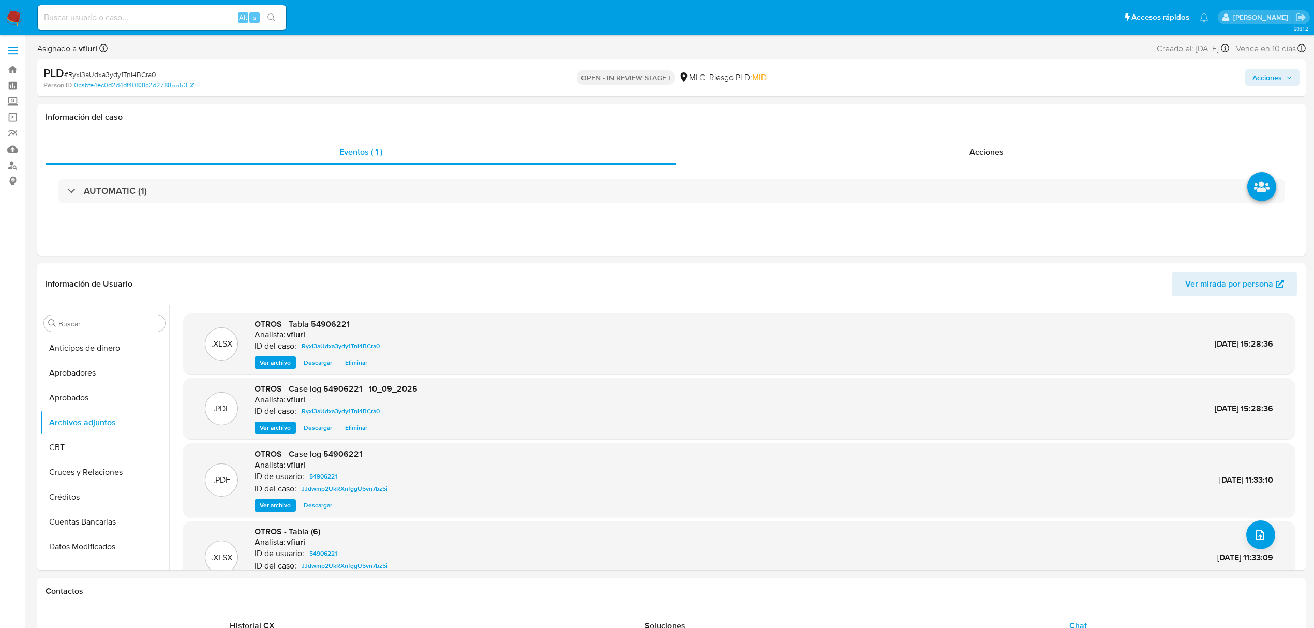
click at [1281, 85] on span "Acciones" at bounding box center [1266, 77] width 29 height 17
click at [987, 102] on div "Resolución del caso Alt r" at bounding box center [990, 110] width 99 height 27
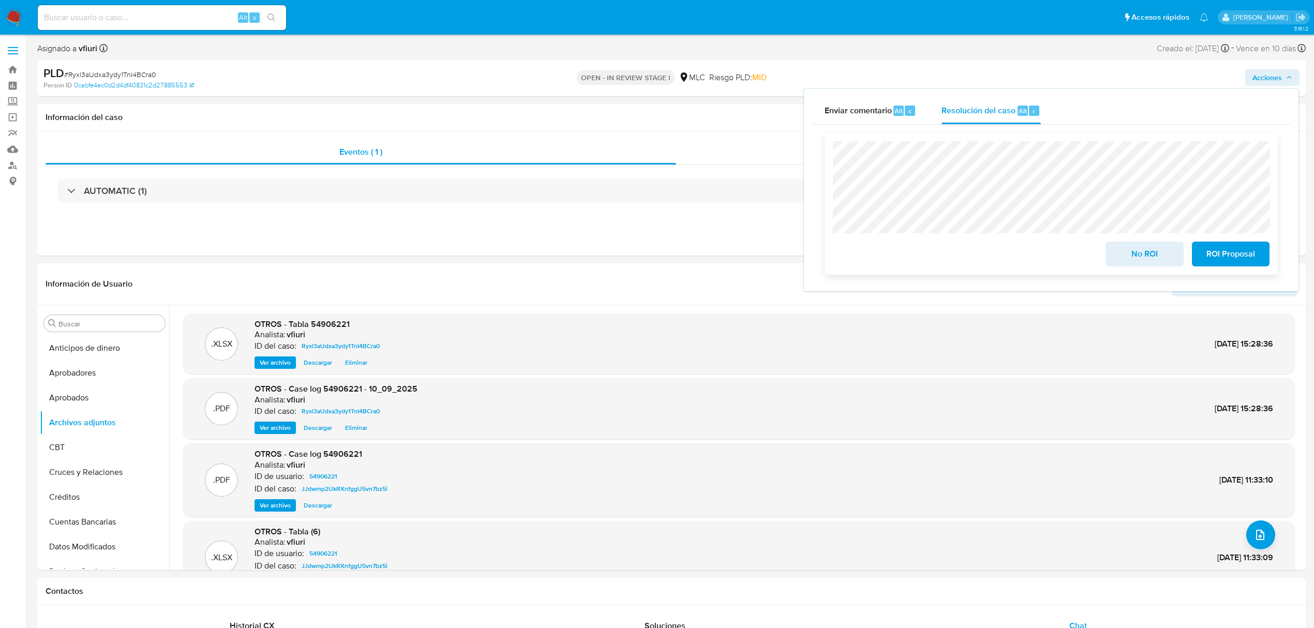
click at [1225, 252] on span "ROI Proposal" at bounding box center [1230, 254] width 51 height 23
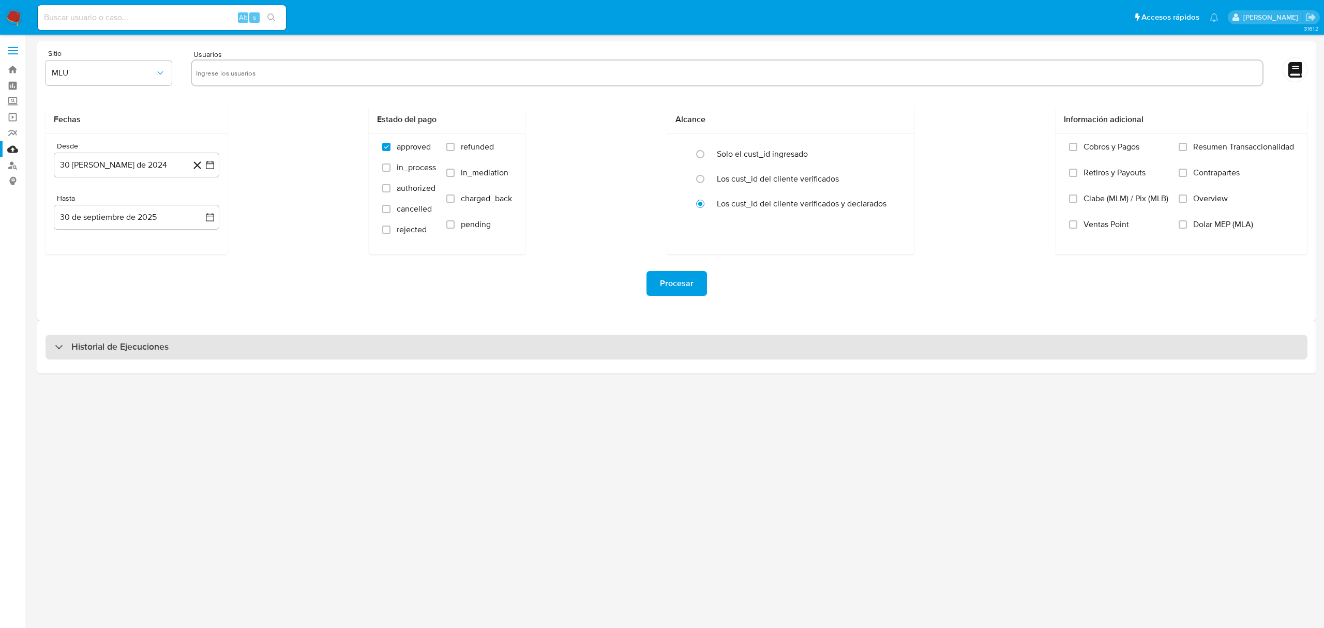
click at [78, 349] on h3 "Historial de Ejecuciones" at bounding box center [119, 347] width 97 height 12
select select "10"
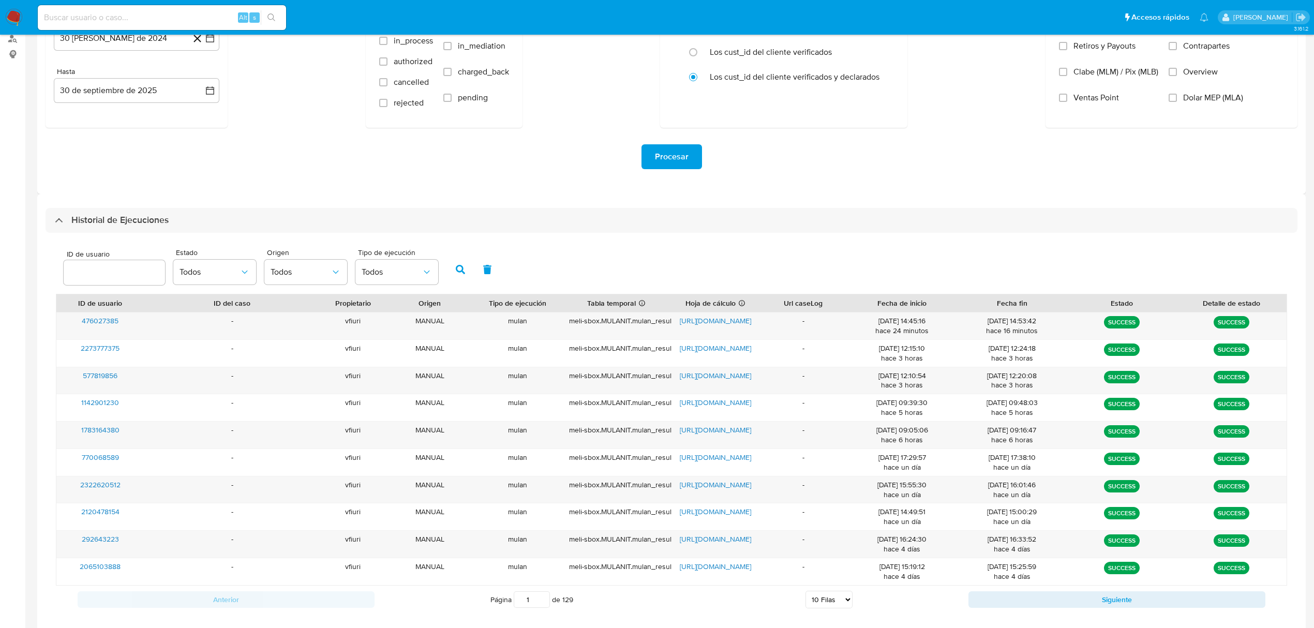
scroll to position [138, 0]
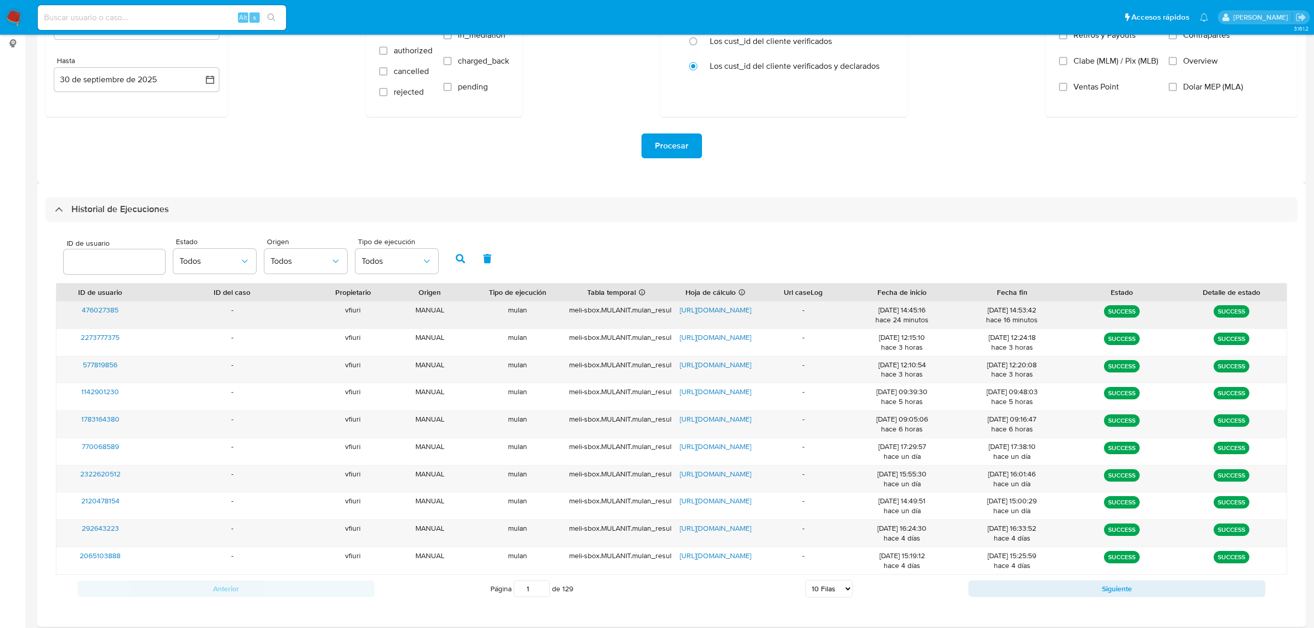
click at [709, 305] on span "[URL][DOMAIN_NAME]" at bounding box center [715, 310] width 71 height 10
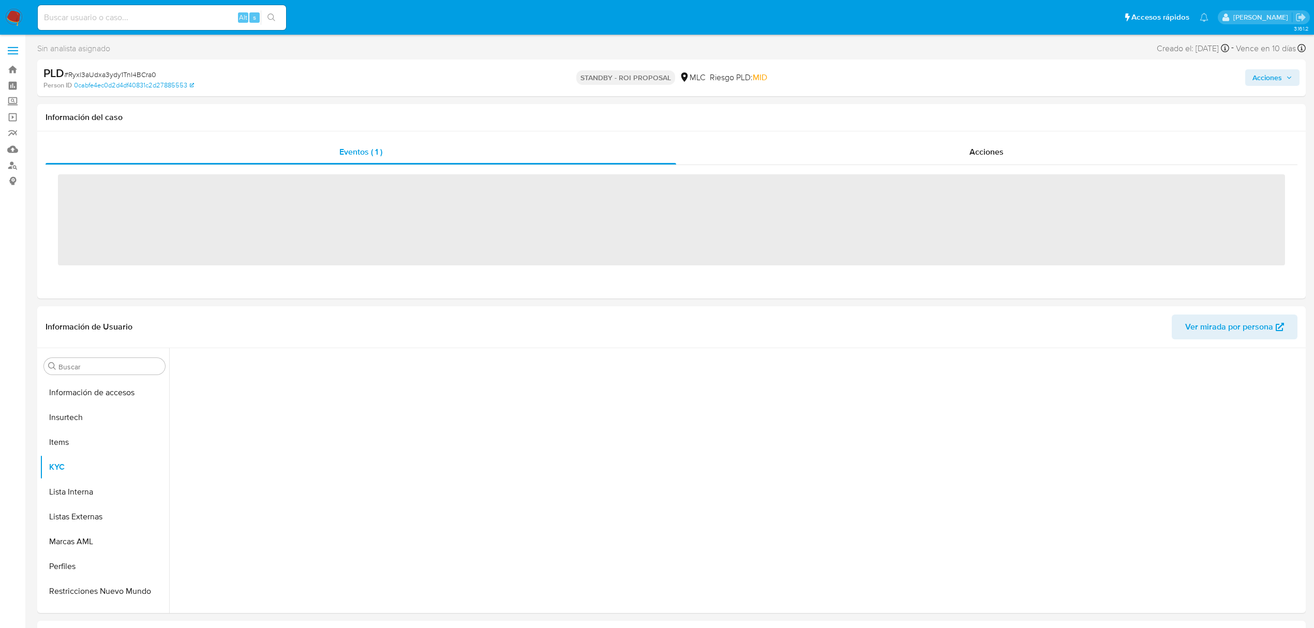
scroll to position [487, 0]
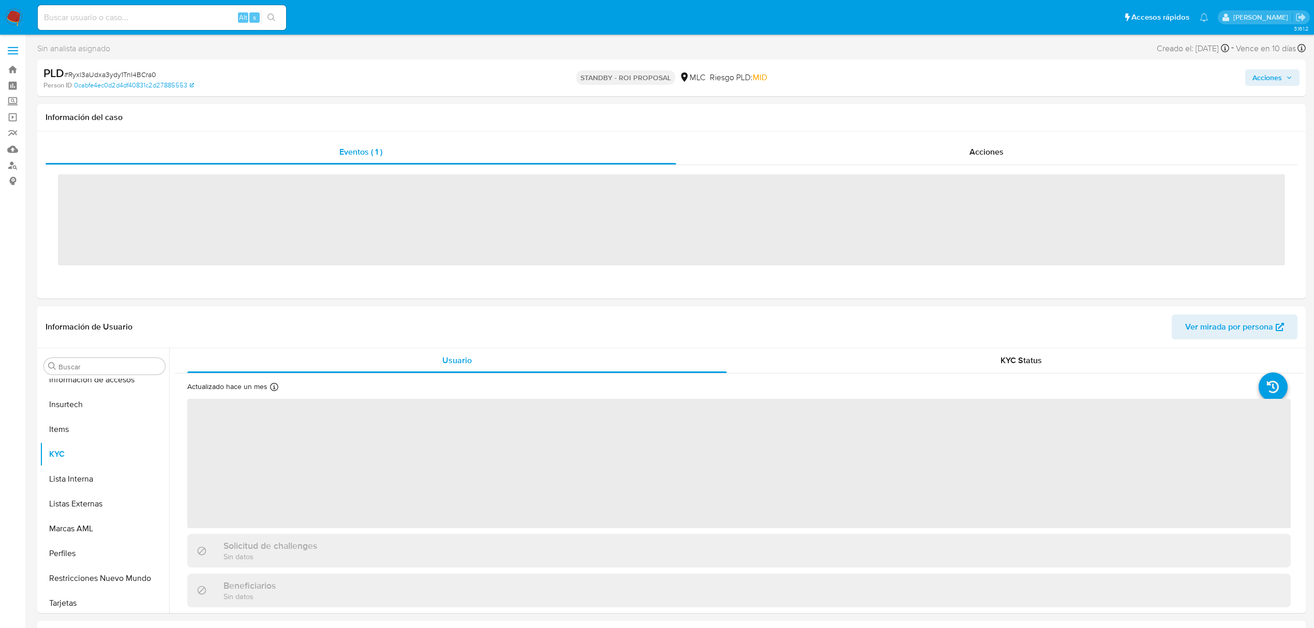
scroll to position [487, 0]
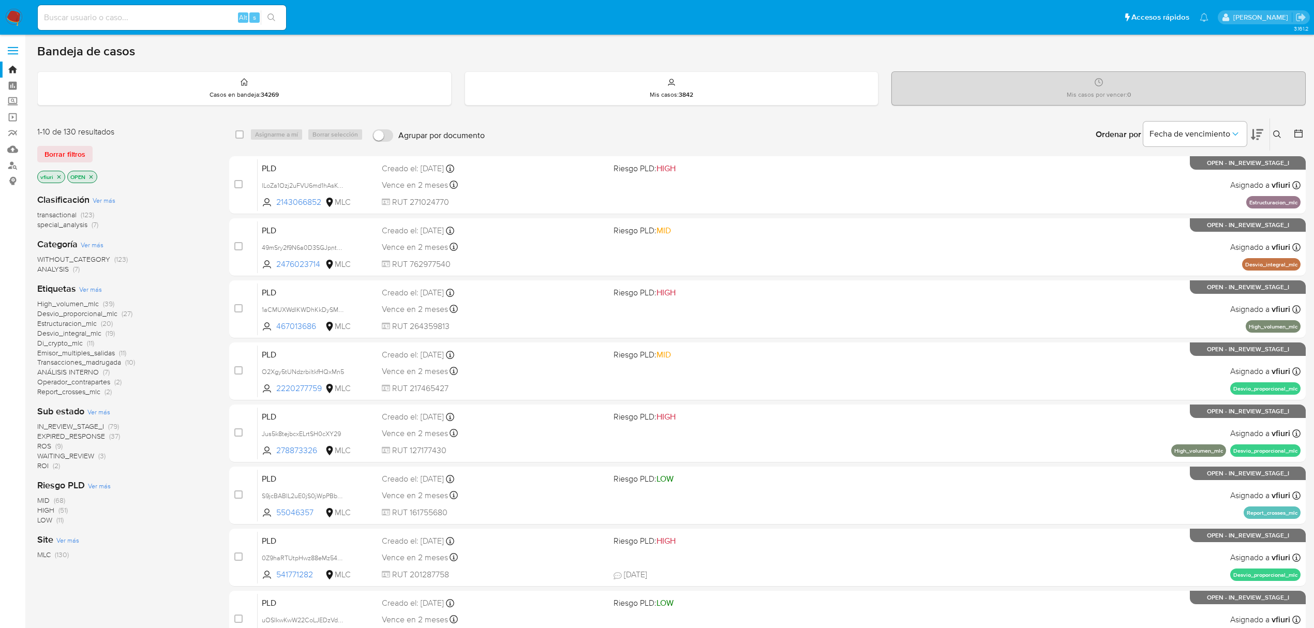
click at [1302, 129] on icon at bounding box center [1298, 133] width 10 height 10
click at [1296, 136] on icon at bounding box center [1298, 133] width 10 height 10
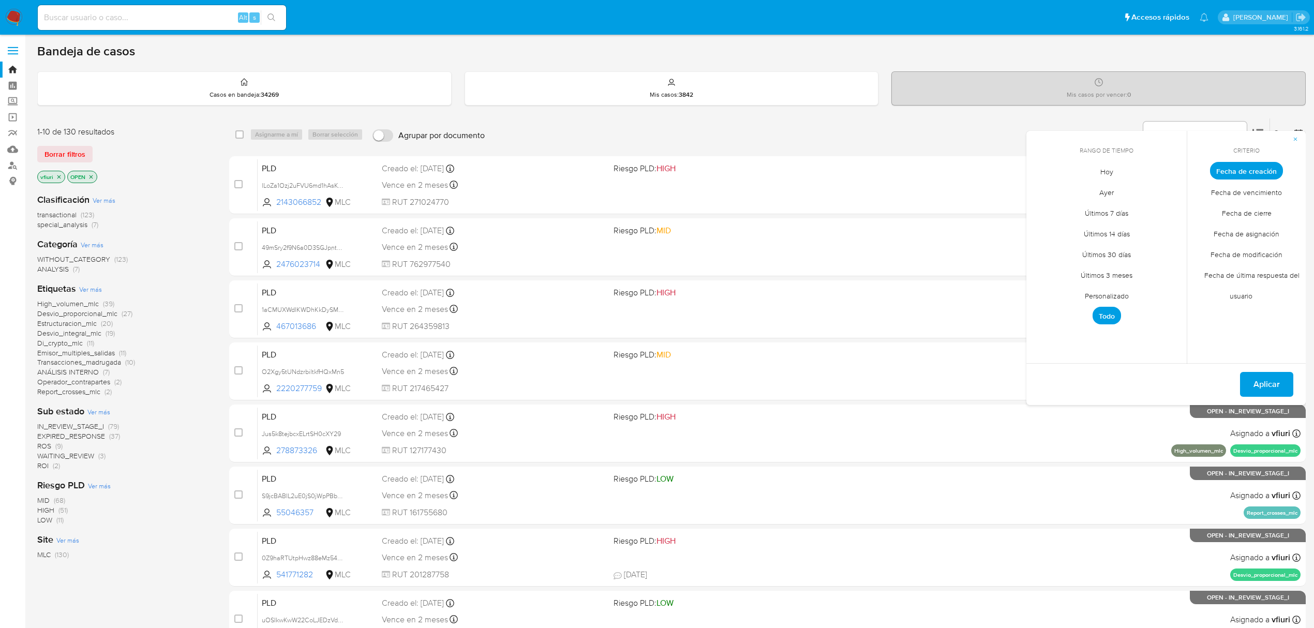
click at [1095, 288] on span "Personalizado" at bounding box center [1107, 295] width 66 height 21
drag, startPoint x: 1040, startPoint y: 178, endPoint x: 1051, endPoint y: 195, distance: 20.1
click at [1041, 178] on div "septiembre 2025 septiembre 2025 lun lunes mar martes mié miércoles jue jueves v…" at bounding box center [1107, 249] width 166 height 163
click at [1042, 190] on icon "Mes anterior" at bounding box center [1042, 190] width 12 height 12
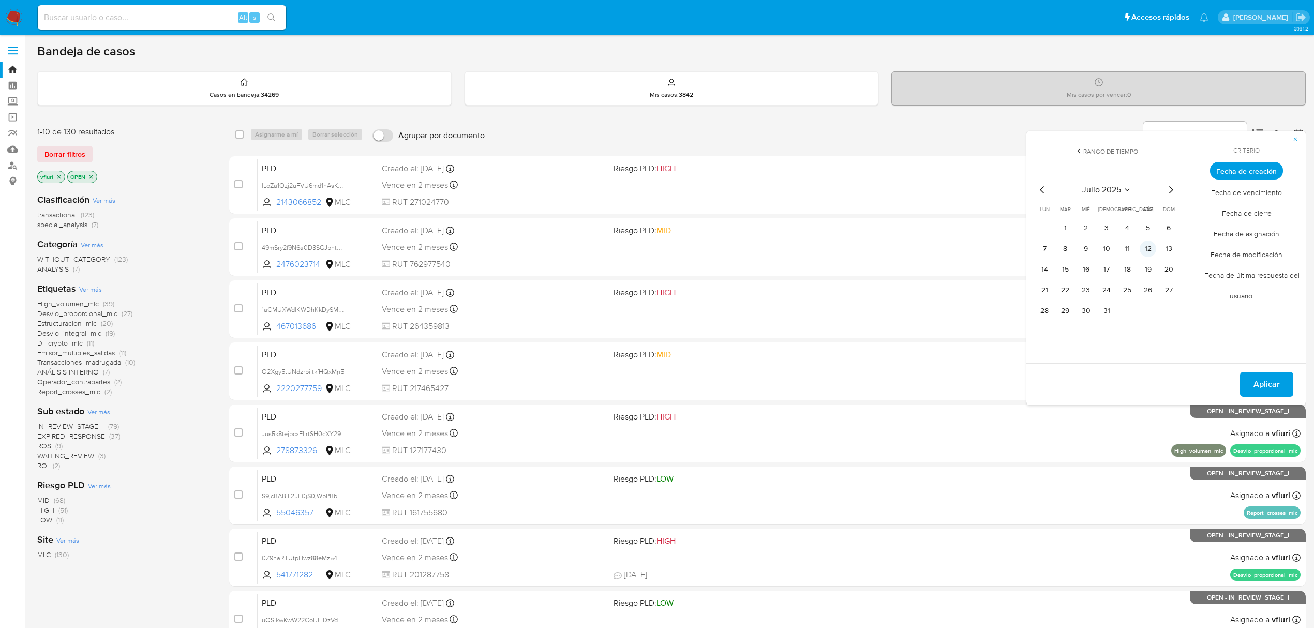
click at [1144, 245] on button "12" at bounding box center [1148, 249] width 17 height 17
click at [1256, 379] on span "Aplicar" at bounding box center [1266, 384] width 26 height 23
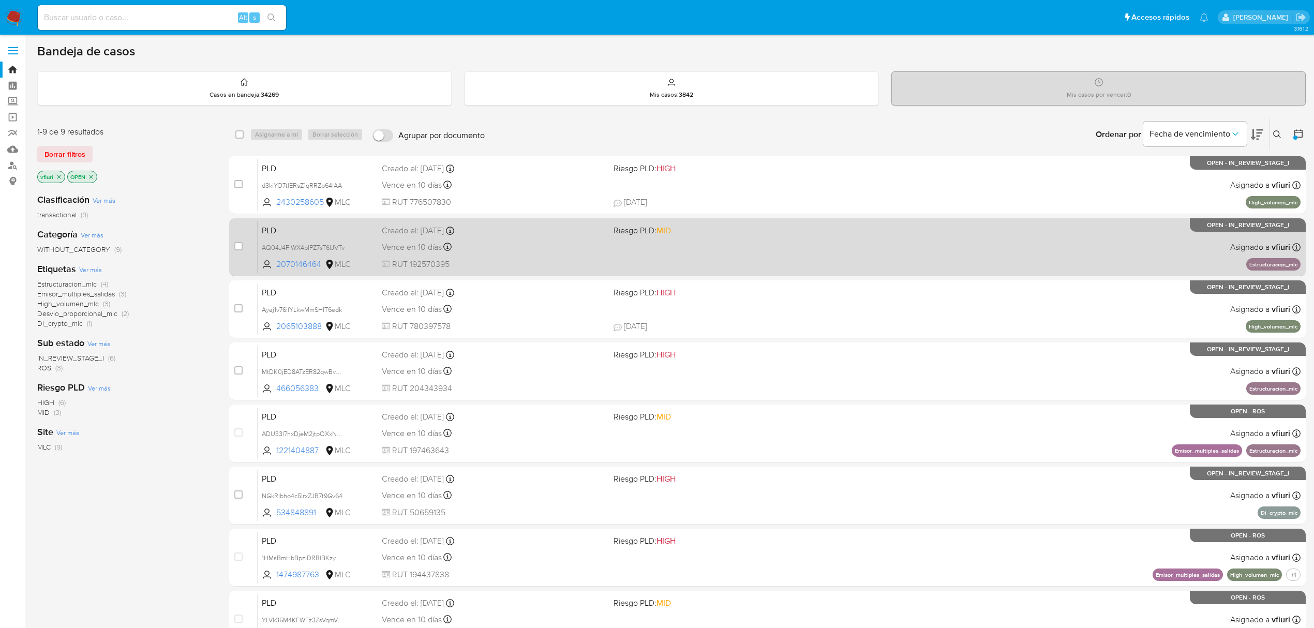
click at [805, 234] on span "Riesgo PLD: MID" at bounding box center [724, 229] width 223 height 13
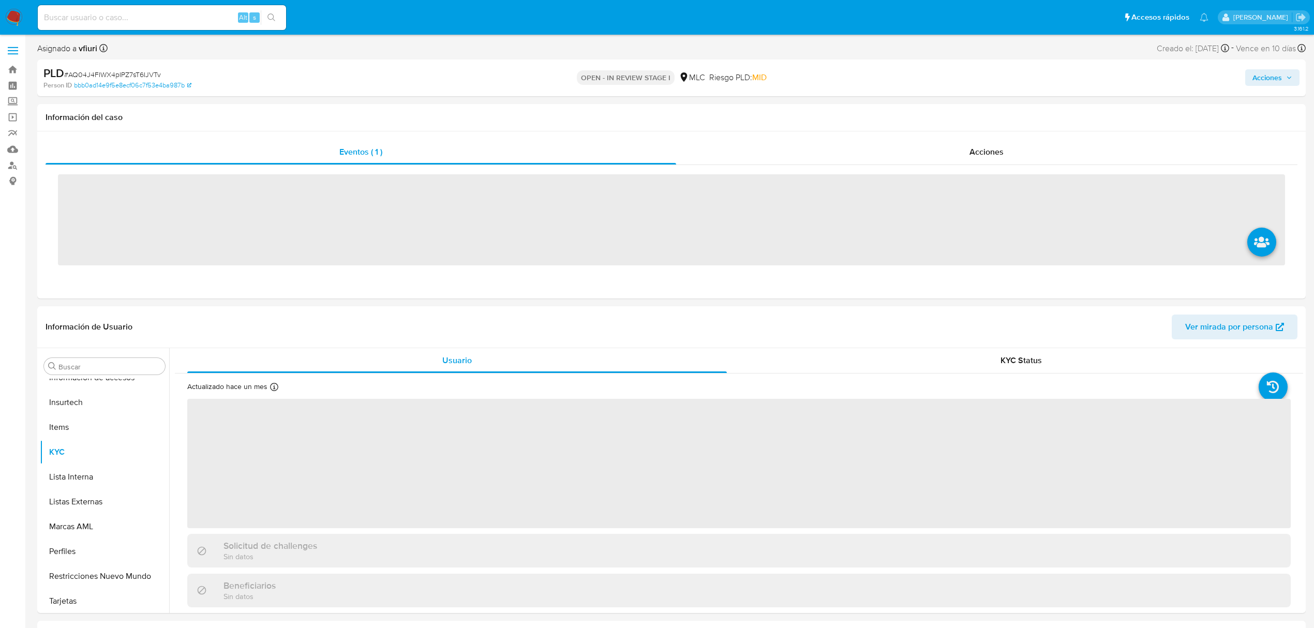
scroll to position [487, 0]
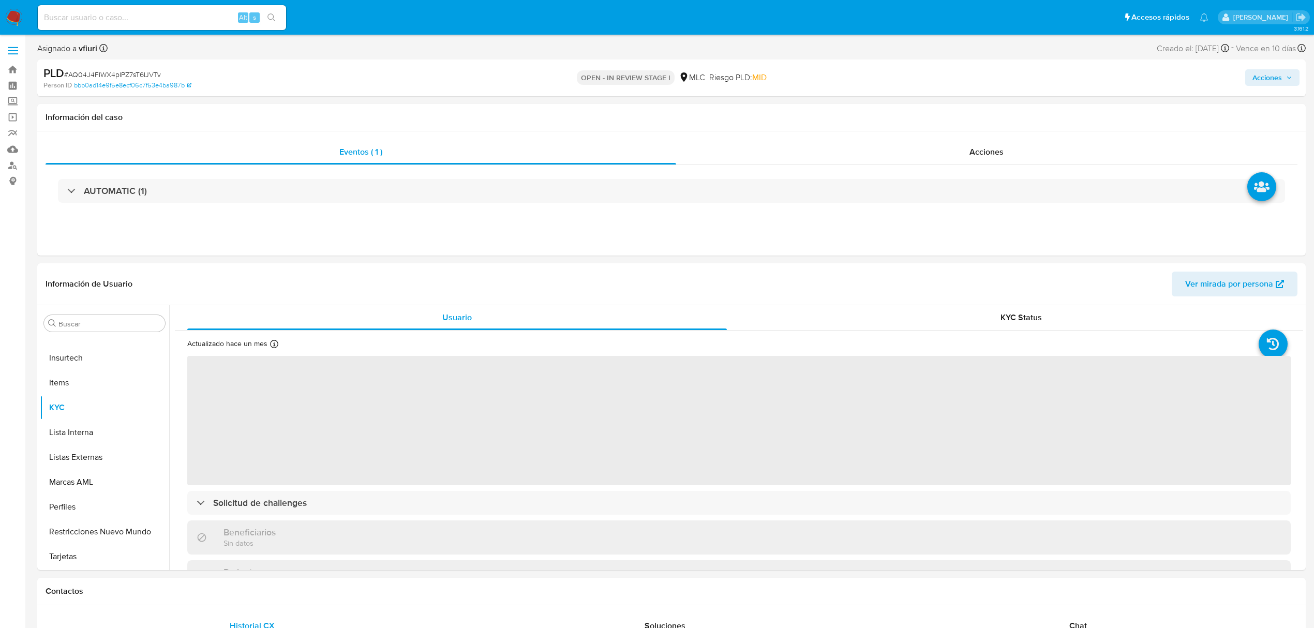
select select "10"
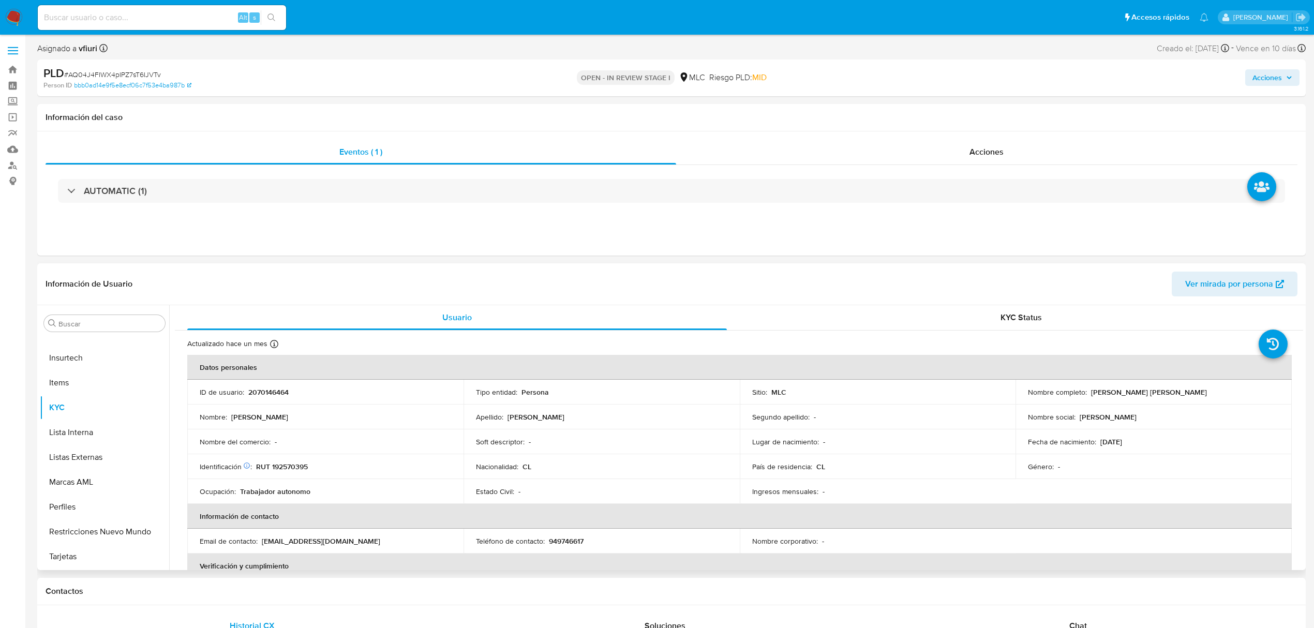
click at [275, 389] on p "2070146464" at bounding box center [268, 391] width 40 height 9
copy p "2070146464"
click at [100, 423] on button "Archivos adjuntos" at bounding box center [100, 422] width 121 height 25
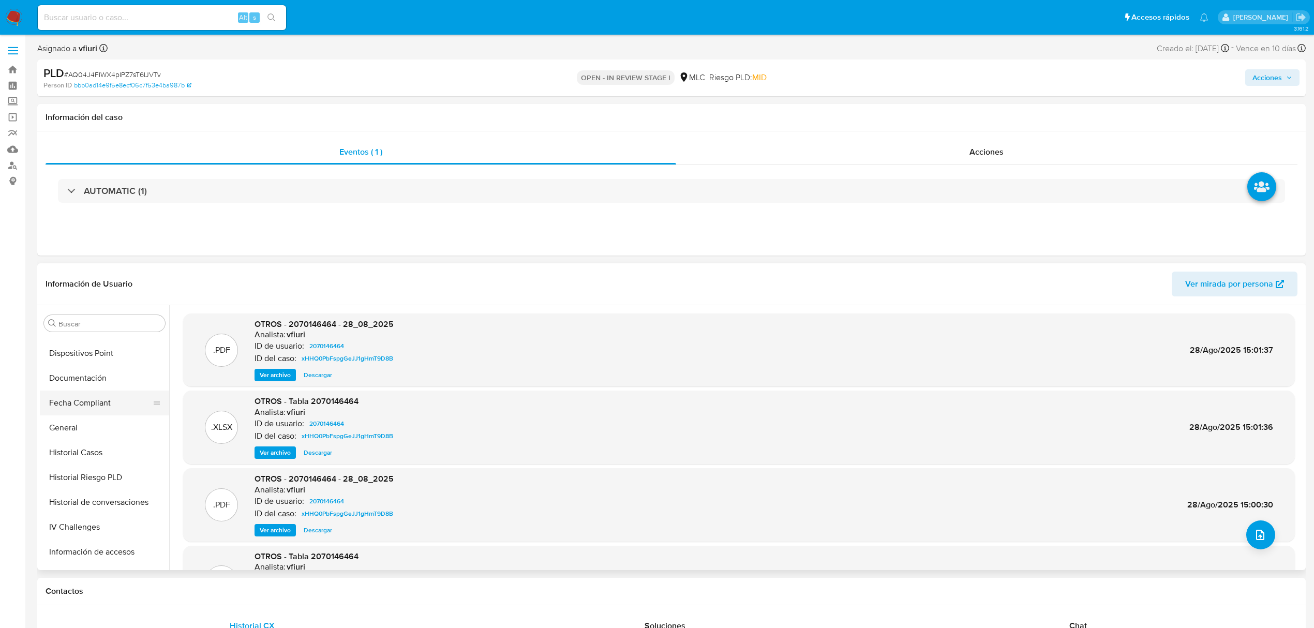
scroll to position [276, 0]
click at [63, 416] on button "General" at bounding box center [100, 420] width 121 height 25
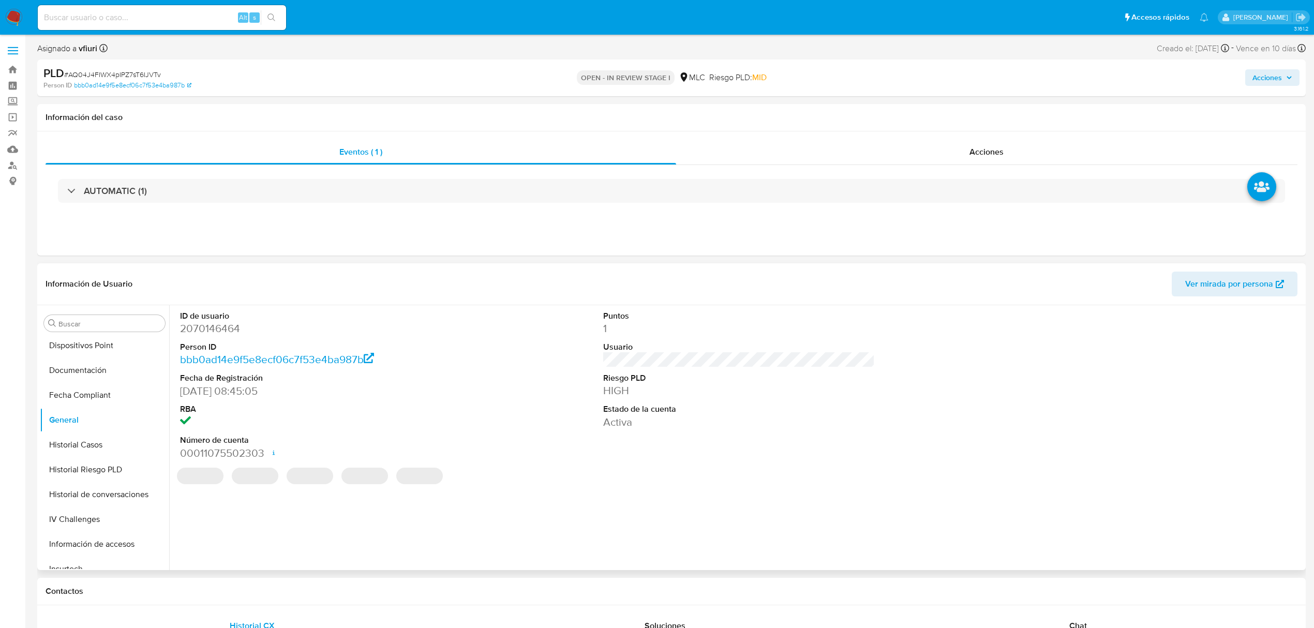
click at [217, 331] on dd "2070146464" at bounding box center [316, 328] width 272 height 14
copy dd "2070146464"
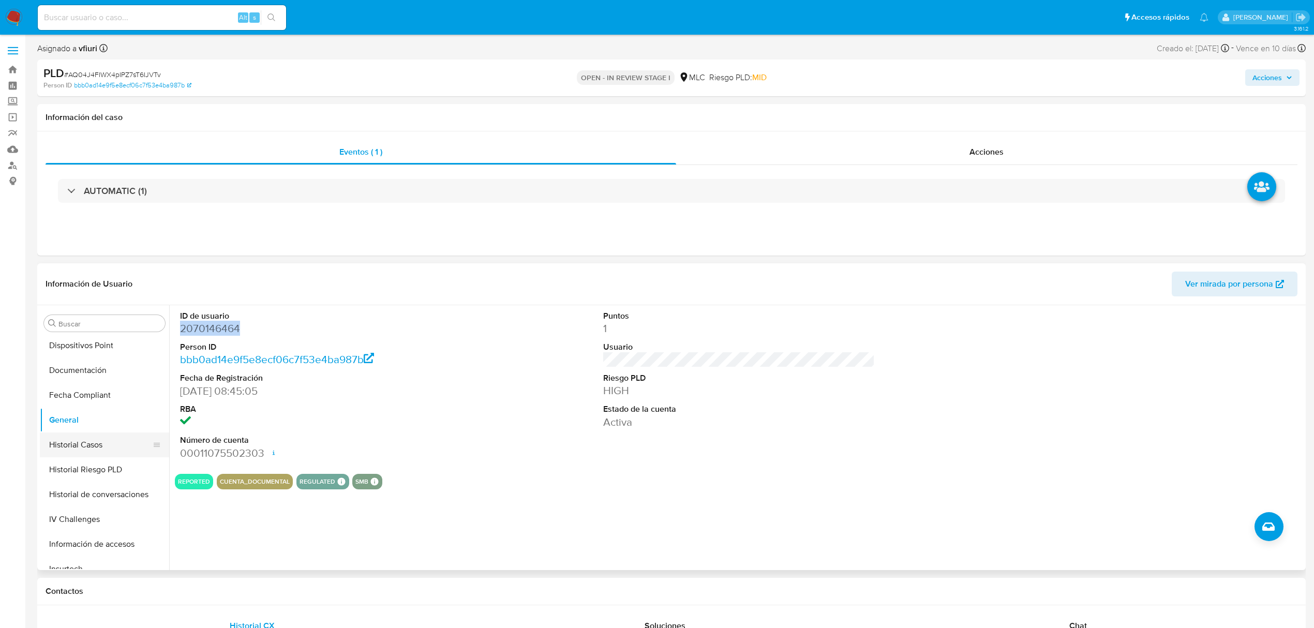
click at [87, 449] on button "Historial Casos" at bounding box center [100, 444] width 121 height 25
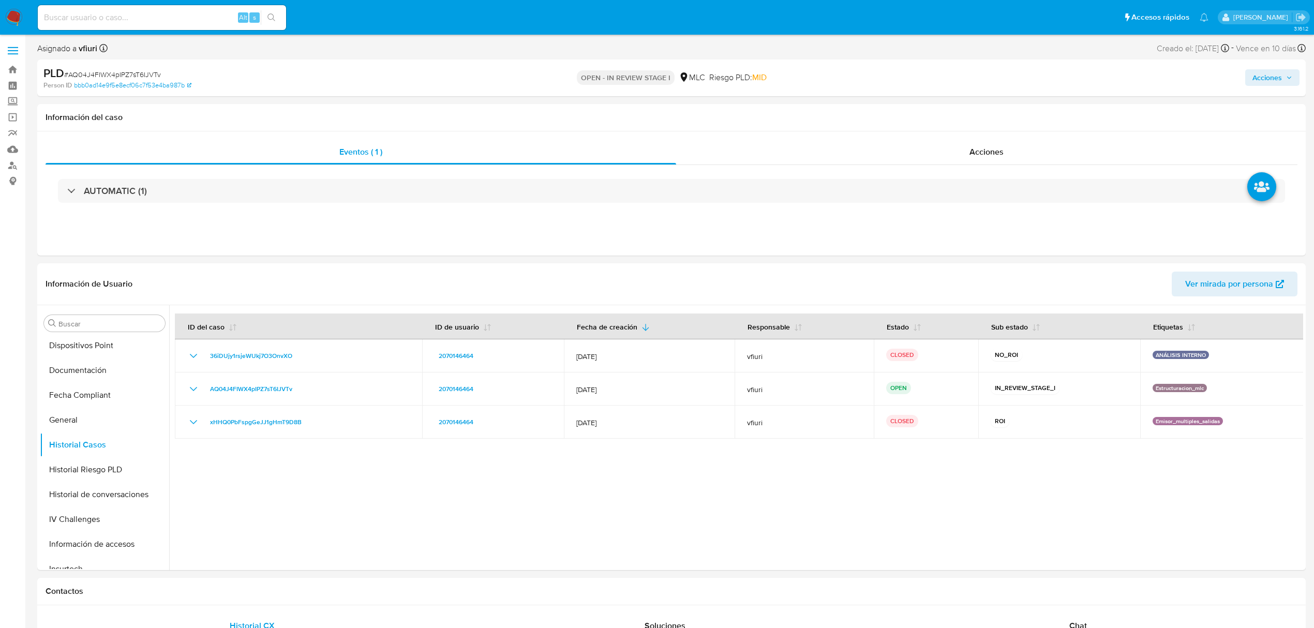
click at [1275, 88] on div "Acciones" at bounding box center [1092, 78] width 416 height 24
click at [1271, 81] on span "Acciones" at bounding box center [1266, 77] width 29 height 17
click at [1008, 119] on div "Resolución del caso Alt r" at bounding box center [990, 110] width 99 height 27
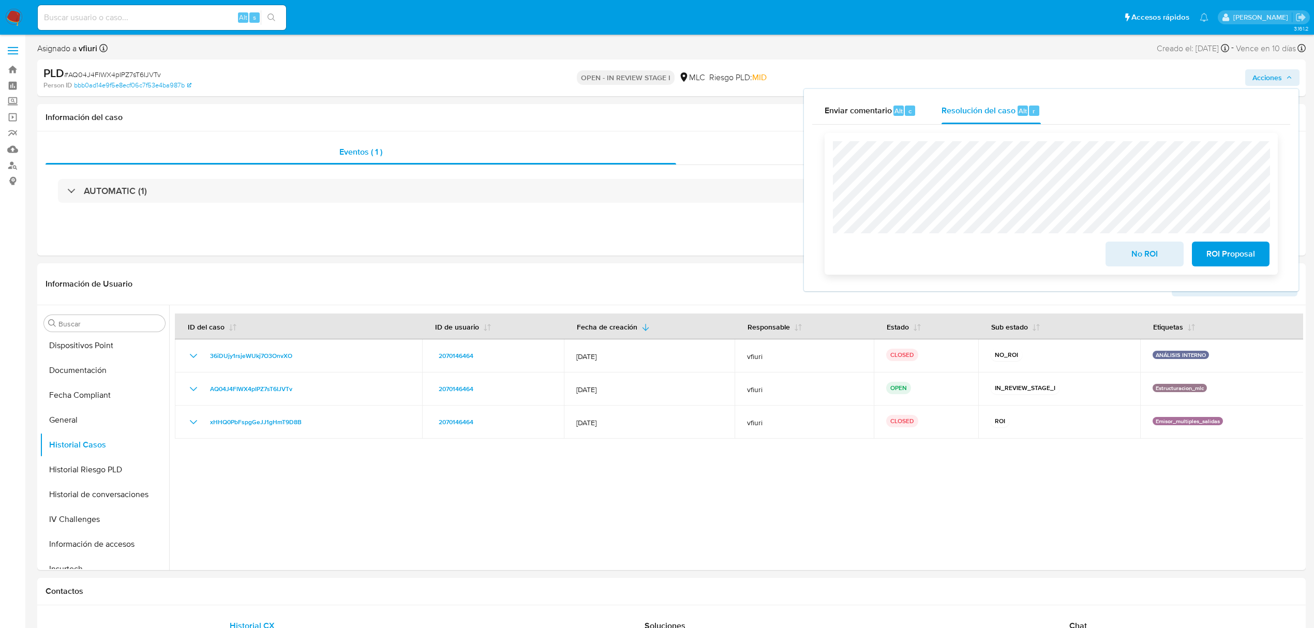
click at [1215, 258] on span "ROI Proposal" at bounding box center [1230, 254] width 51 height 23
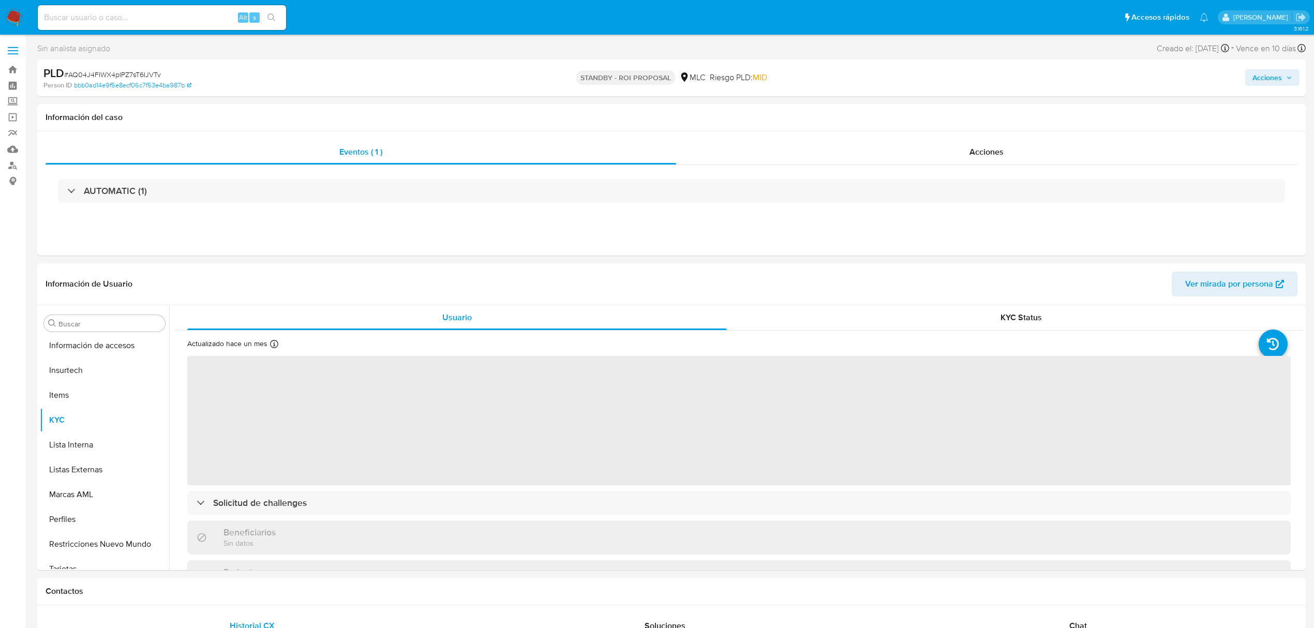
scroll to position [487, 0]
select select "10"
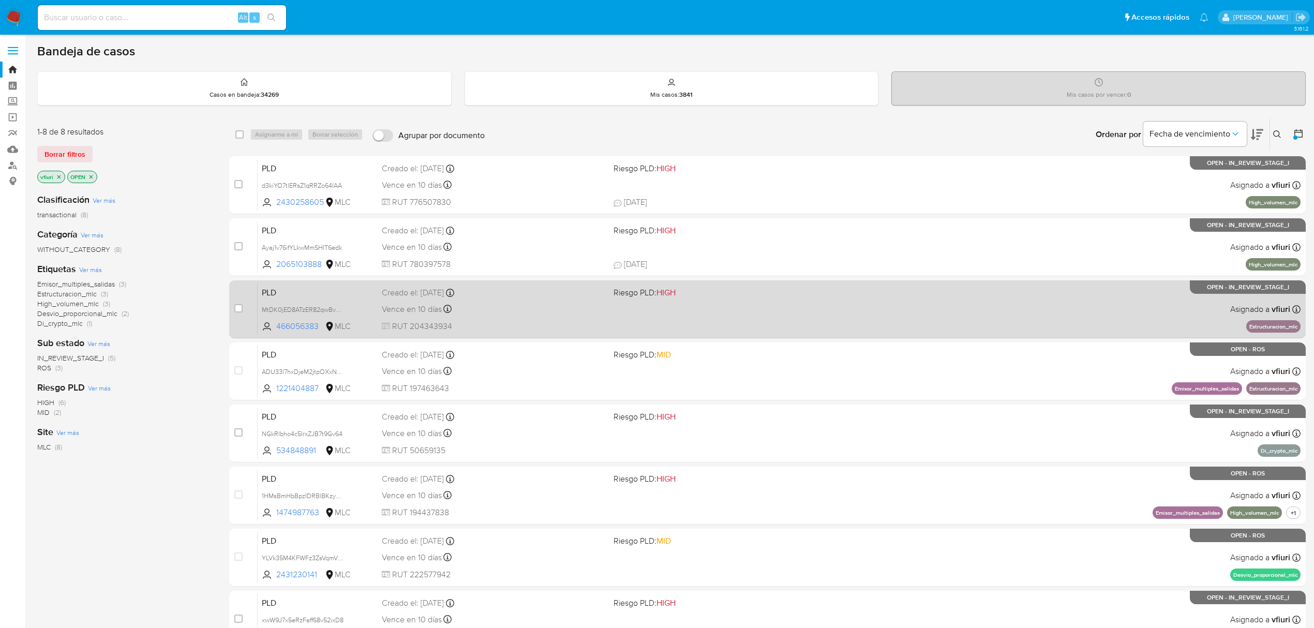
click at [852, 326] on div "PLD MtDK0jED8ATzER82qwBv6fNj 466056383 MLC Riesgo PLD: HIGH Creado el: [DATE] C…" at bounding box center [779, 309] width 1043 height 52
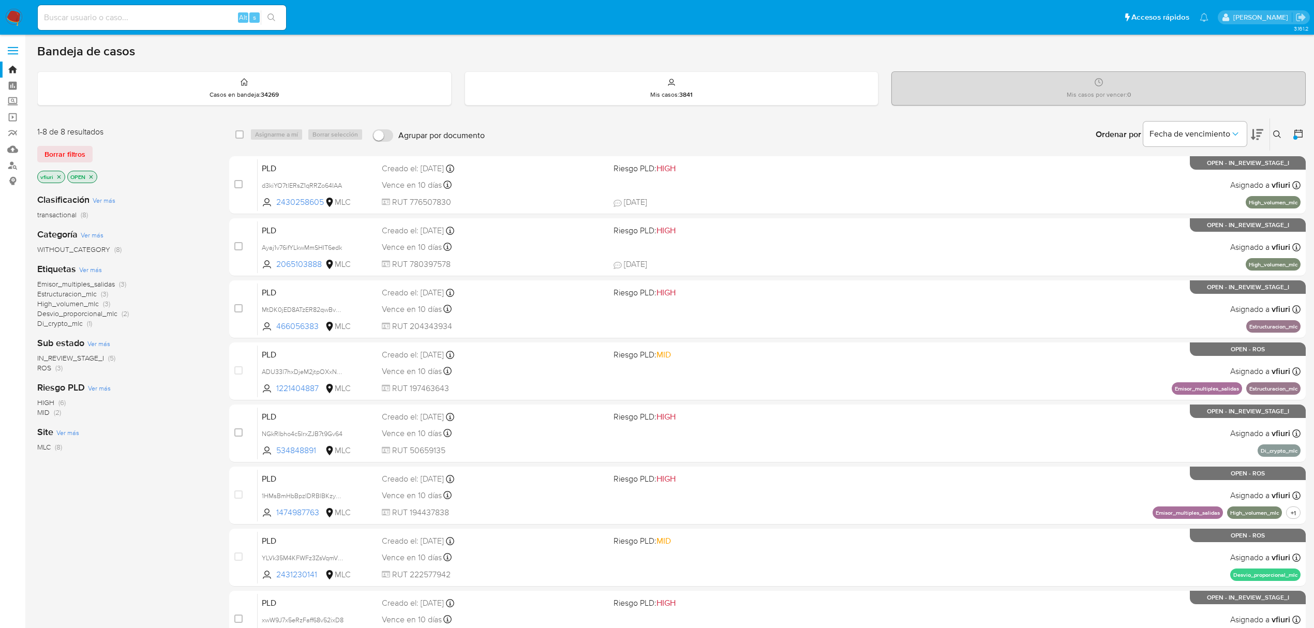
click at [93, 174] on icon "close-filter" at bounding box center [91, 177] width 6 height 6
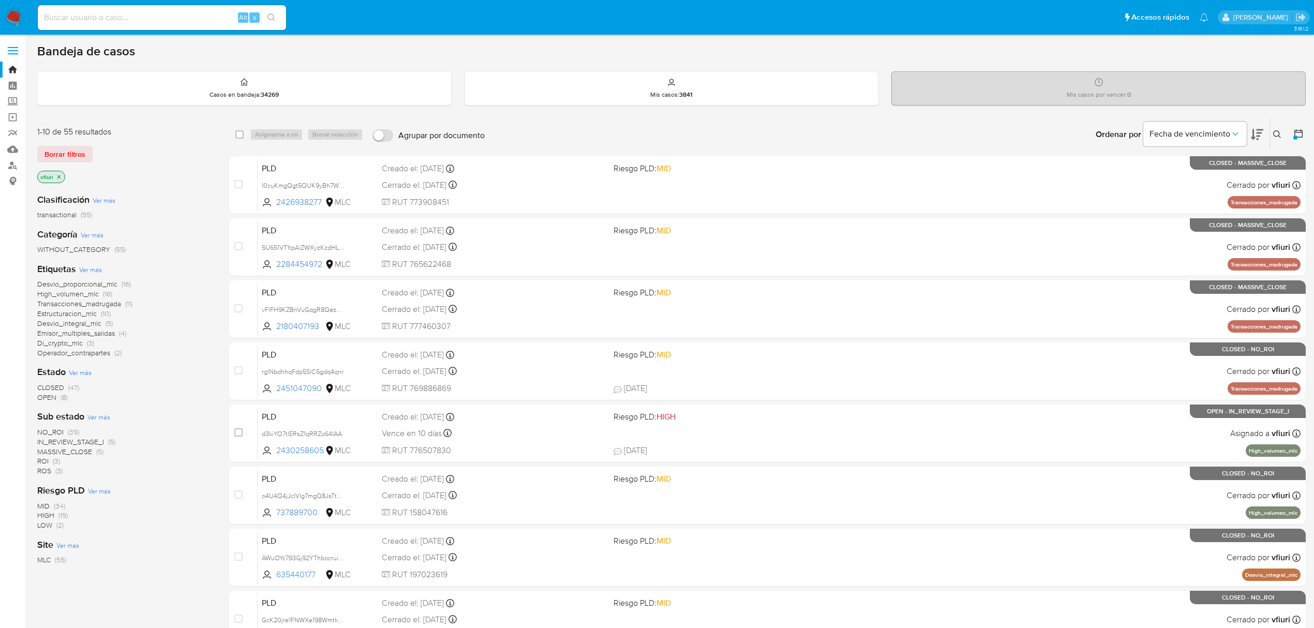
click at [1299, 138] on icon at bounding box center [1298, 133] width 10 height 10
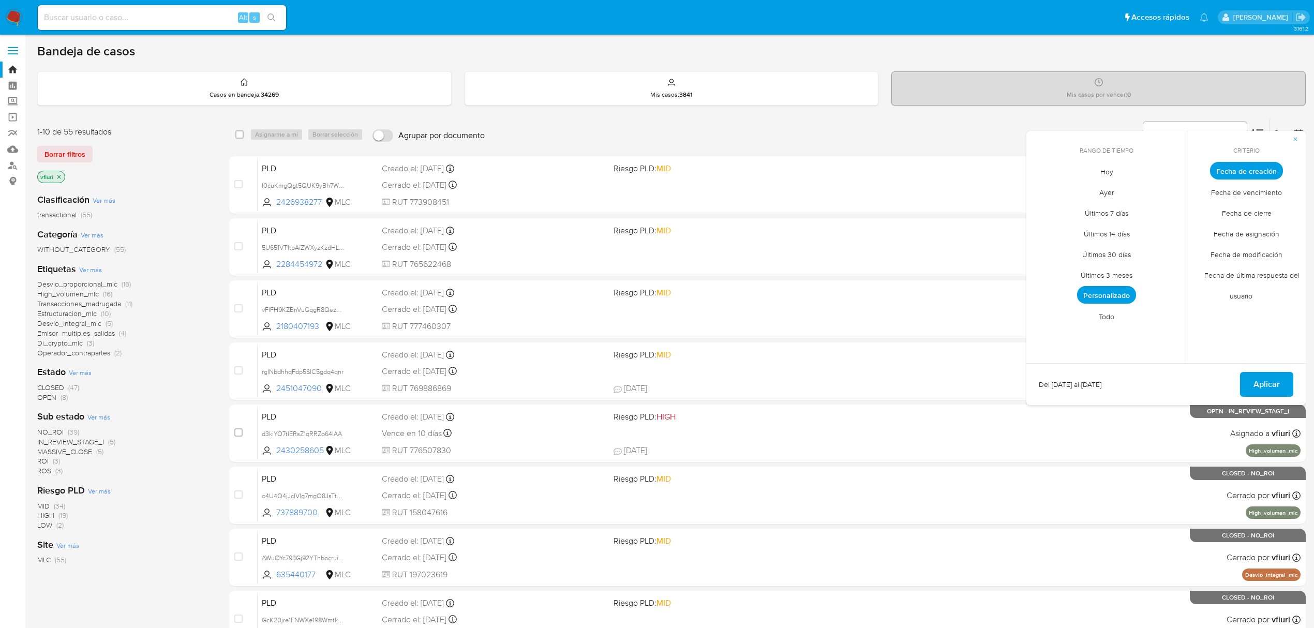
click at [1109, 309] on span "Todo" at bounding box center [1106, 316] width 37 height 21
click at [1279, 378] on span "Aplicar" at bounding box center [1266, 384] width 26 height 23
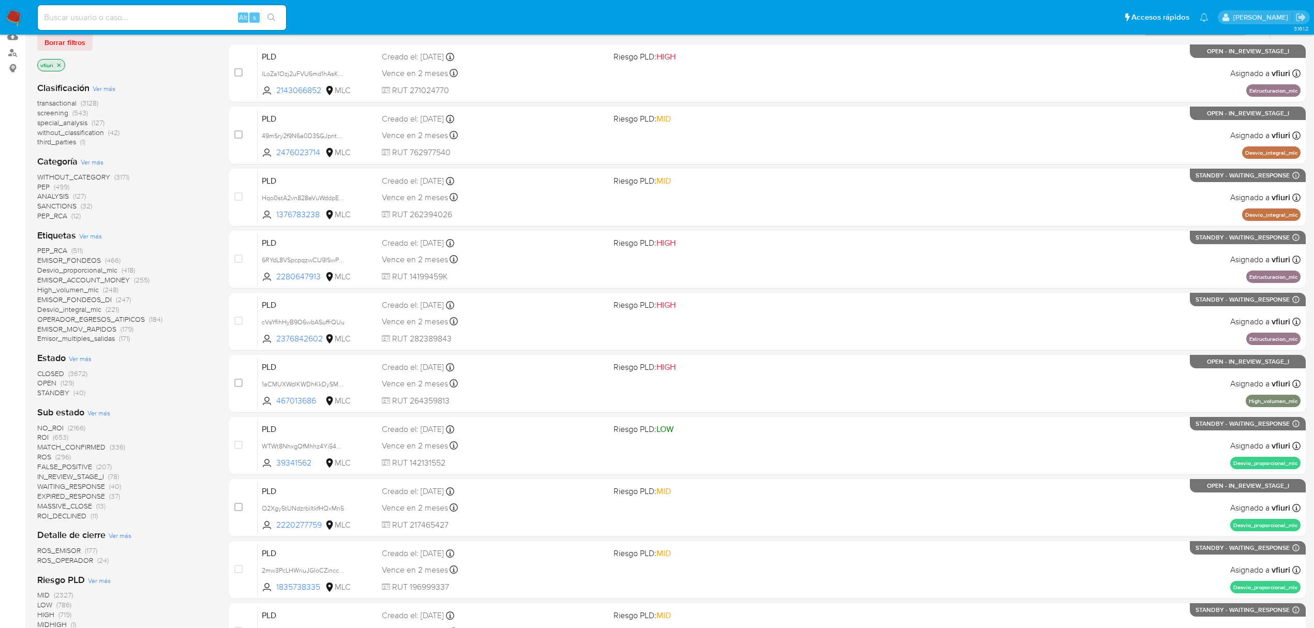
scroll to position [241, 0]
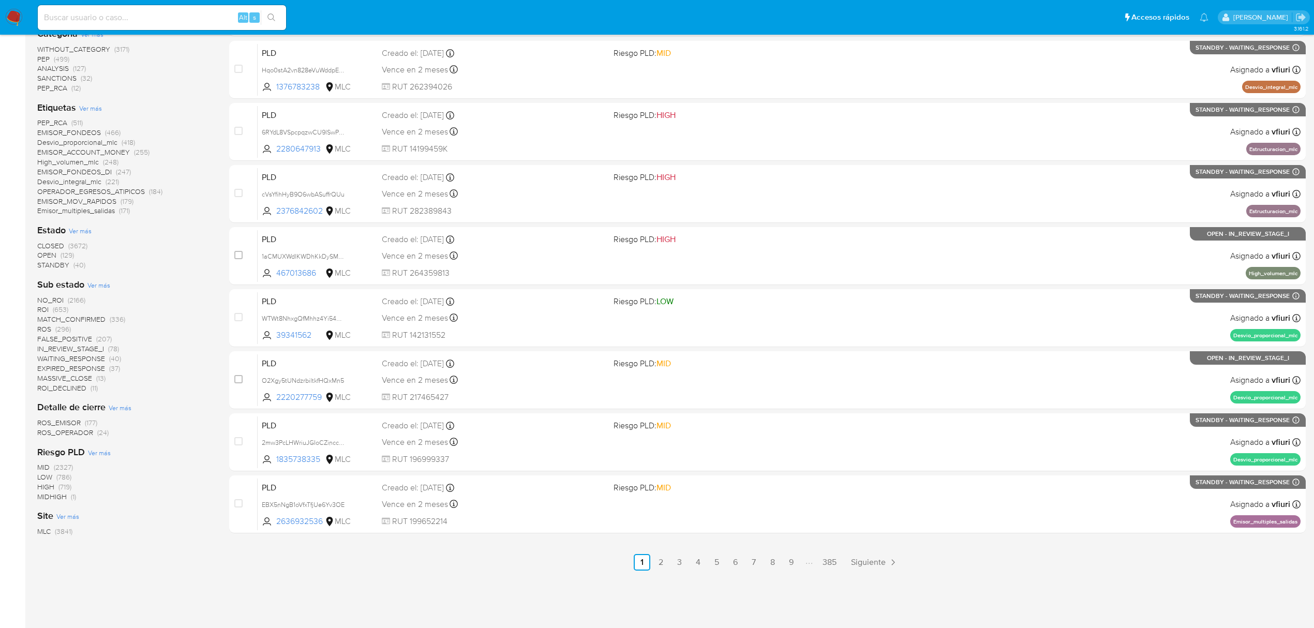
click at [46, 254] on span "OPEN" at bounding box center [46, 255] width 19 height 10
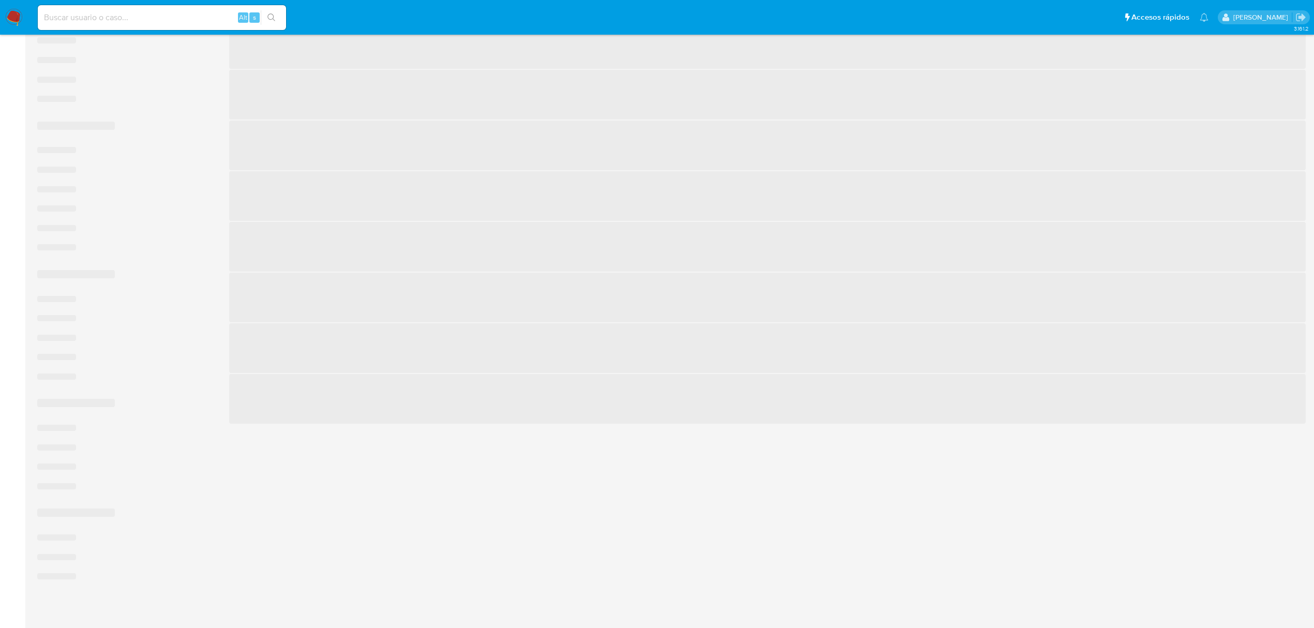
scroll to position [226, 0]
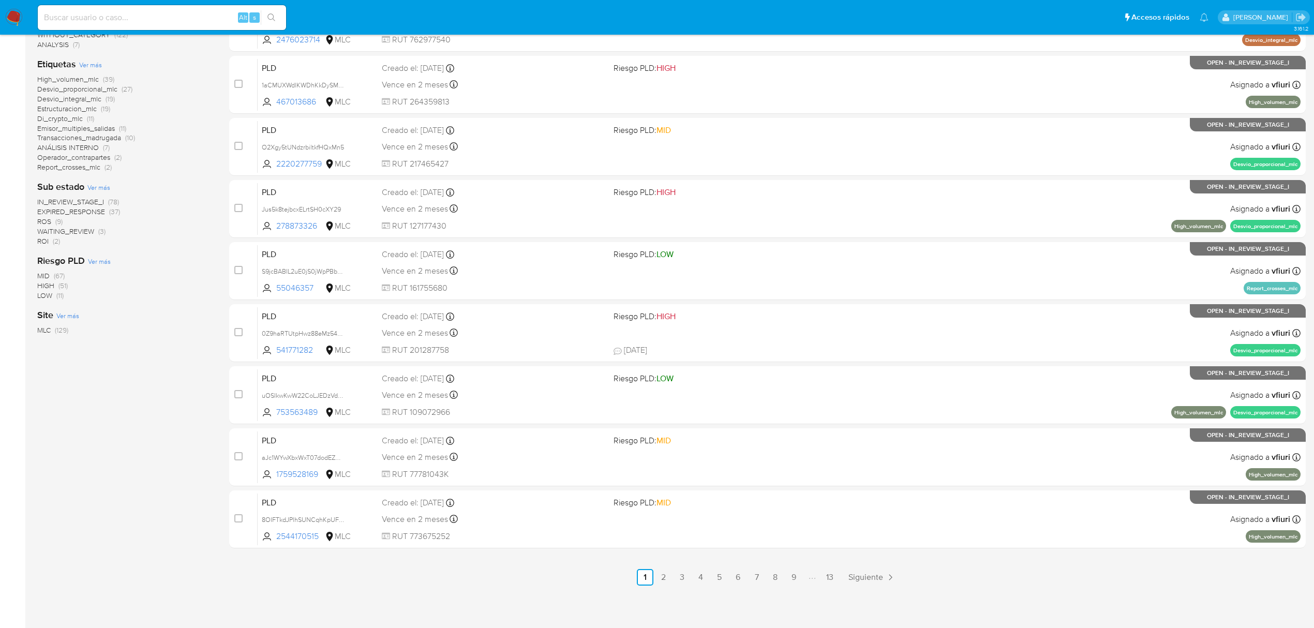
click at [42, 222] on span "ROS" at bounding box center [44, 221] width 14 height 10
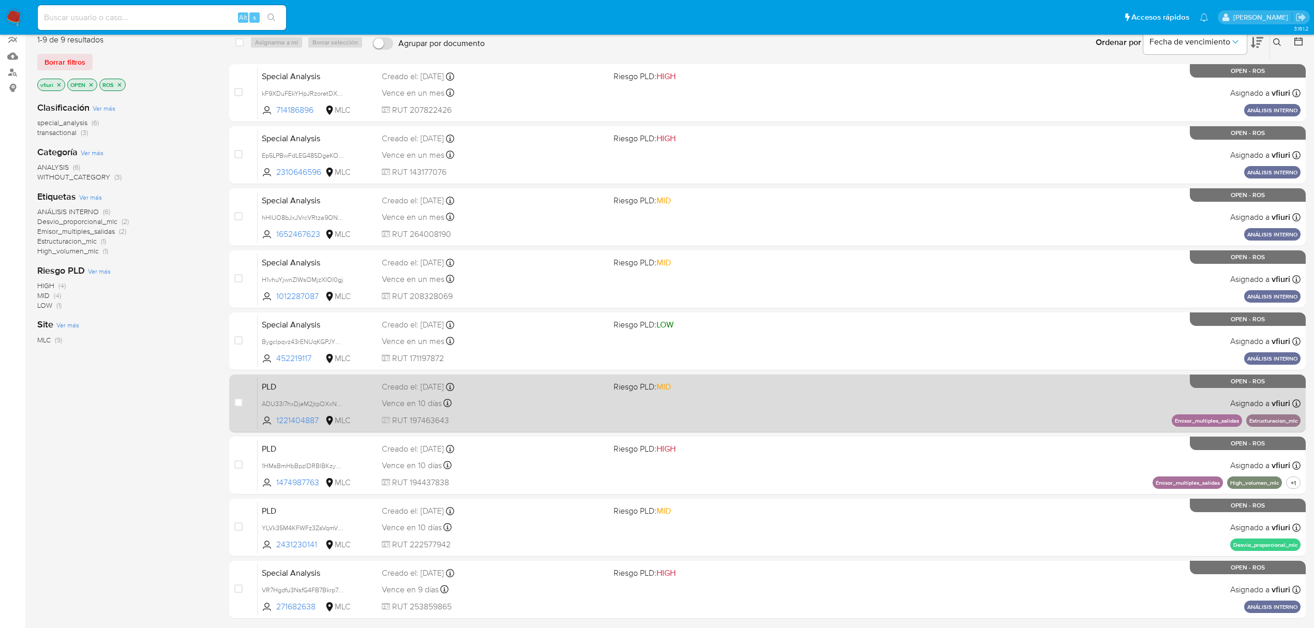
scroll to position [163, 0]
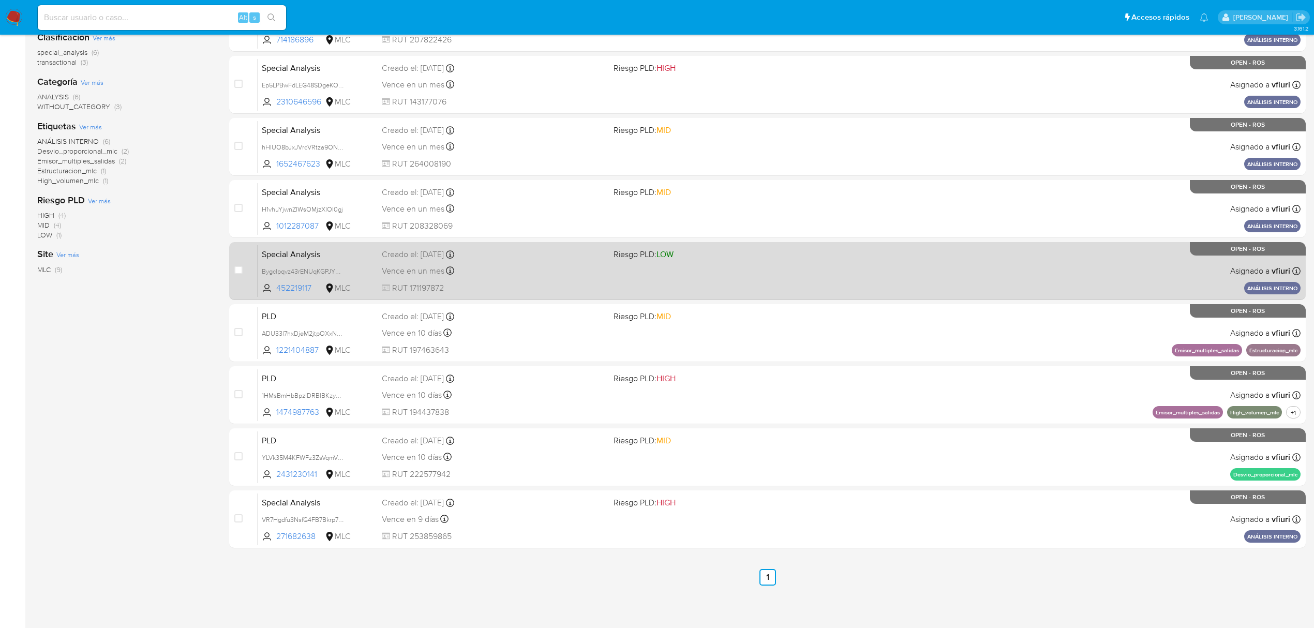
click at [509, 275] on div "Vence en un mes Vence el 05/11/2025 11:19:37" at bounding box center [493, 271] width 223 height 14
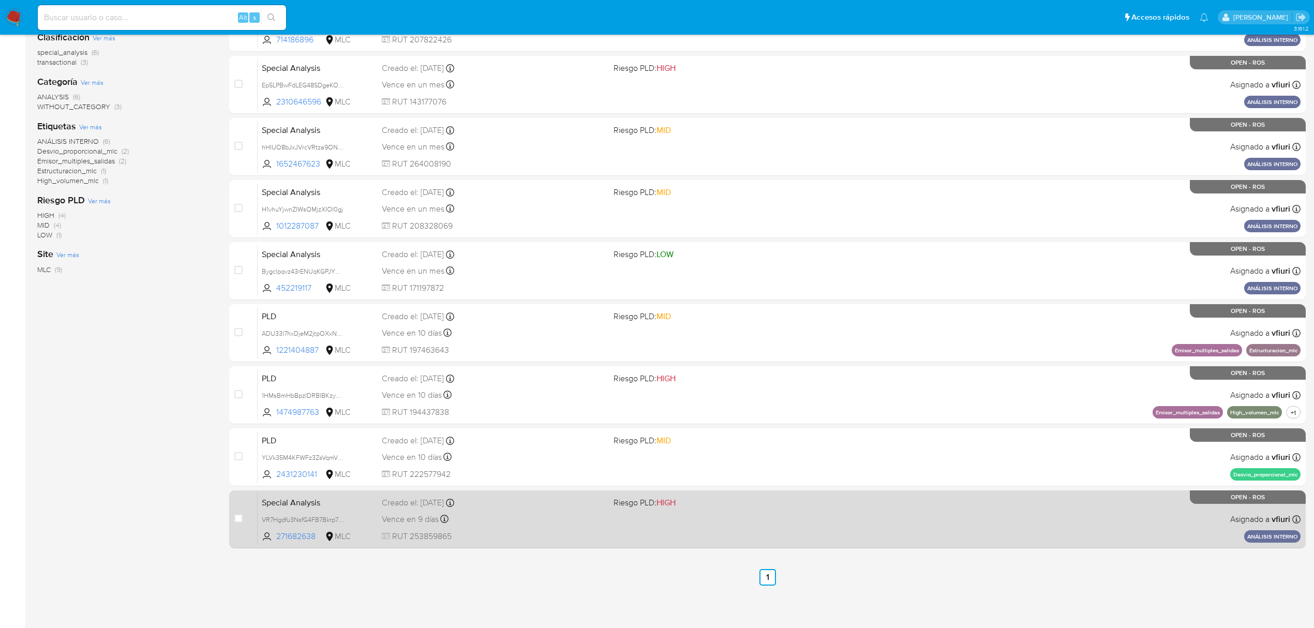
click at [549, 507] on div "Special Analysis VR7Hgdfu3NsfG4FB7Bkrp7dD 271682638 MLC Riesgo PLD: HIGH Creado…" at bounding box center [779, 519] width 1043 height 52
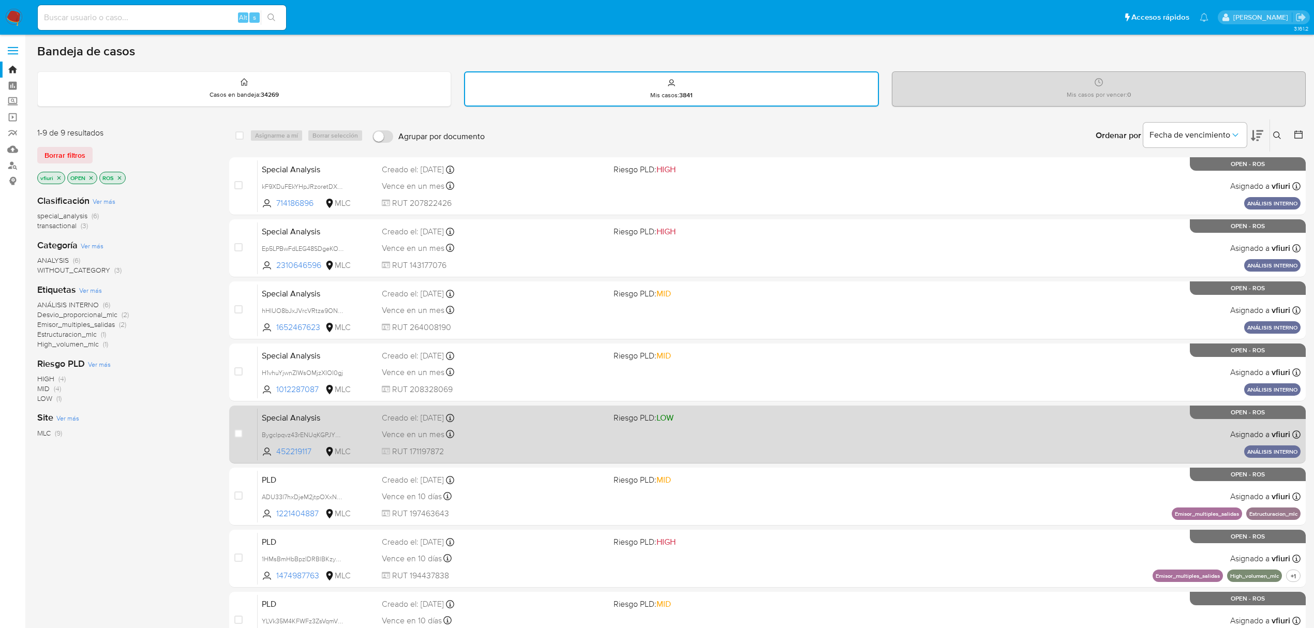
scroll to position [69, 0]
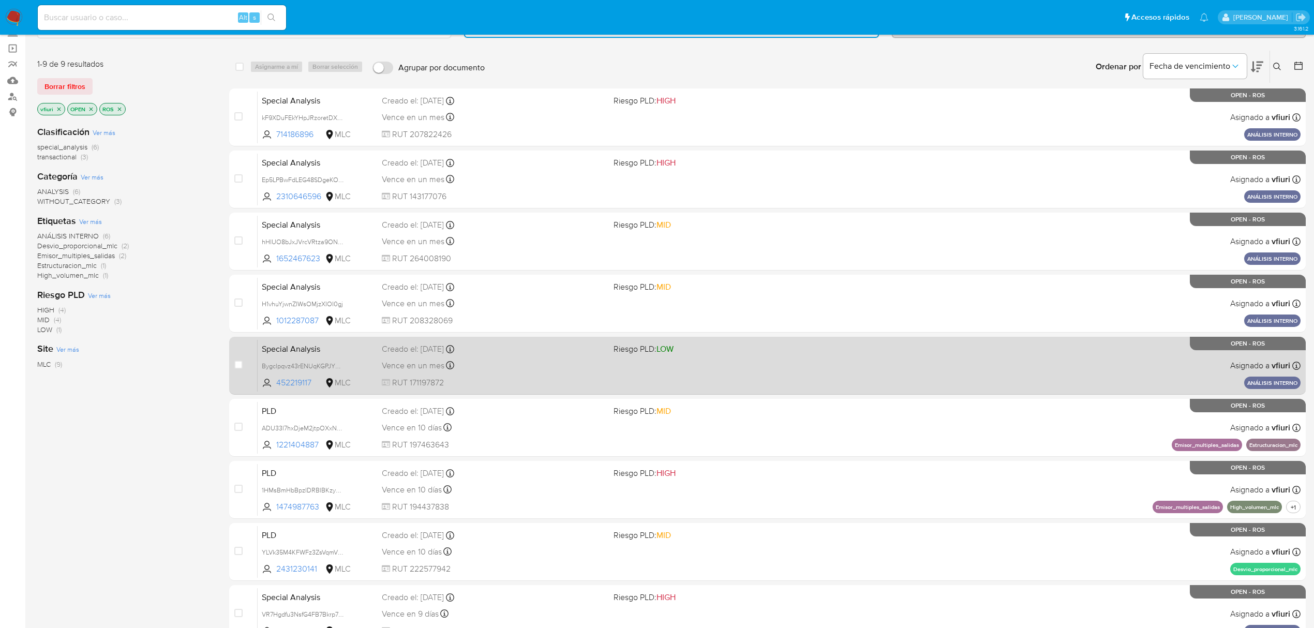
click at [541, 353] on div "Creado el: 07/08/2025 Creado el: 07/08/2025 11:19:36" at bounding box center [493, 348] width 223 height 11
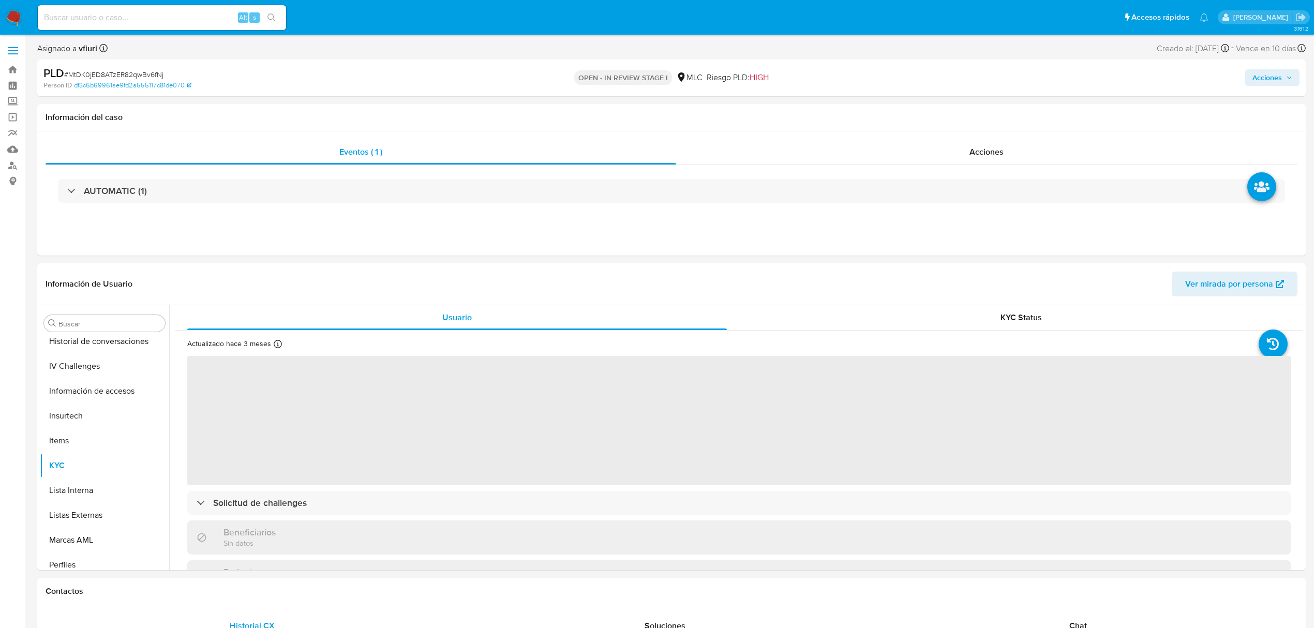
scroll to position [487, 0]
select select "10"
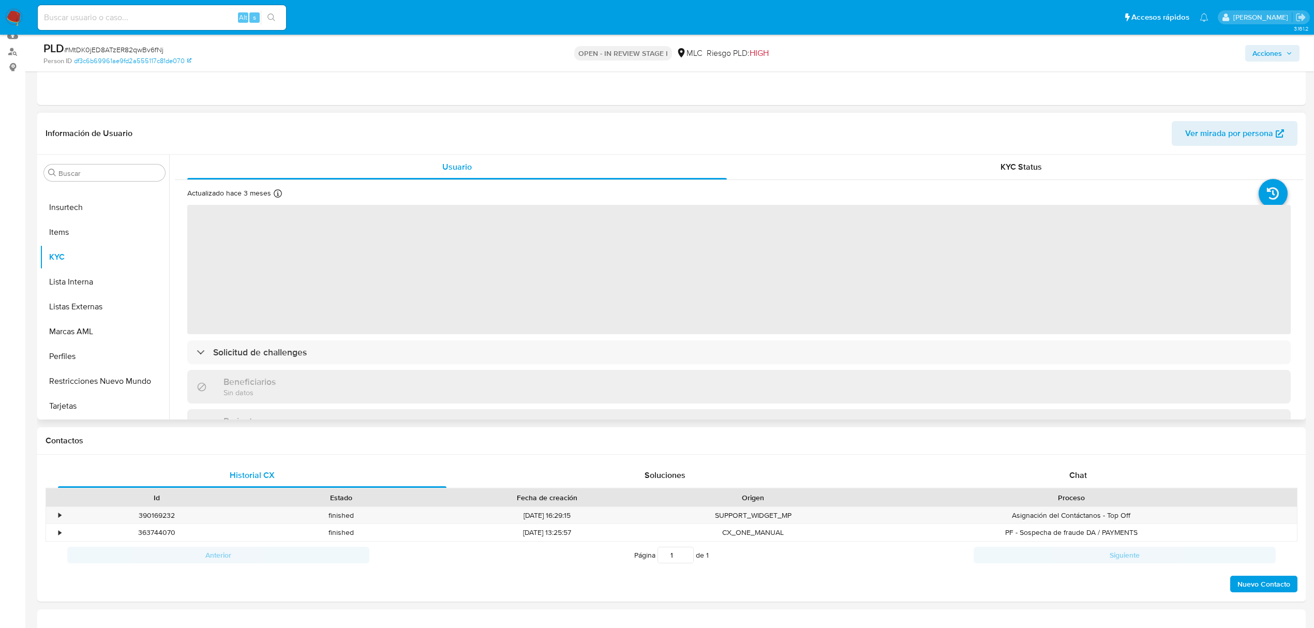
scroll to position [138, 0]
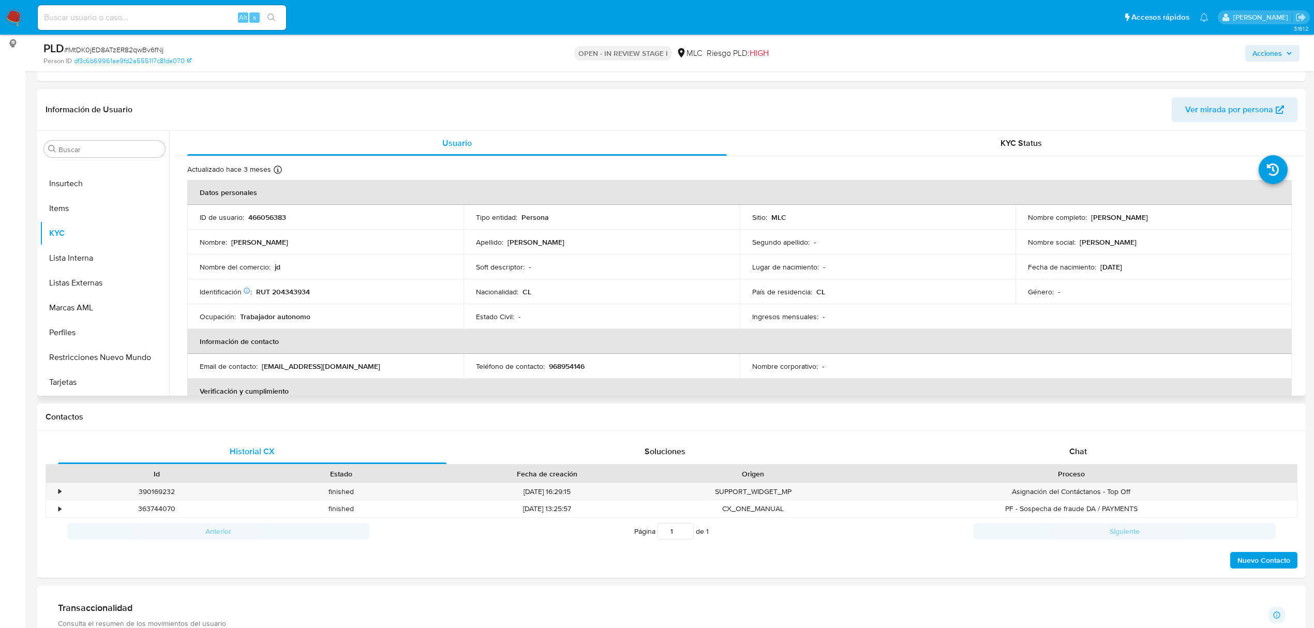
click at [272, 218] on p "466056383" at bounding box center [267, 217] width 38 height 9
copy p "466056383"
click at [75, 175] on button "Archivos adjuntos" at bounding box center [100, 175] width 121 height 25
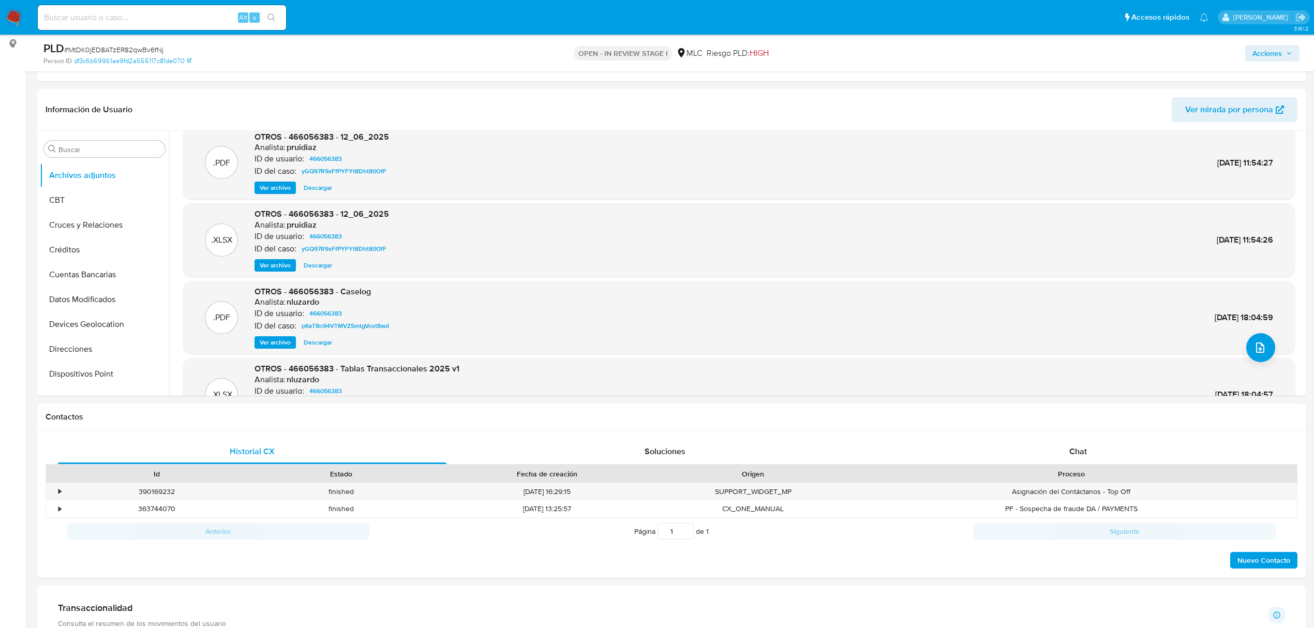
scroll to position [0, 0]
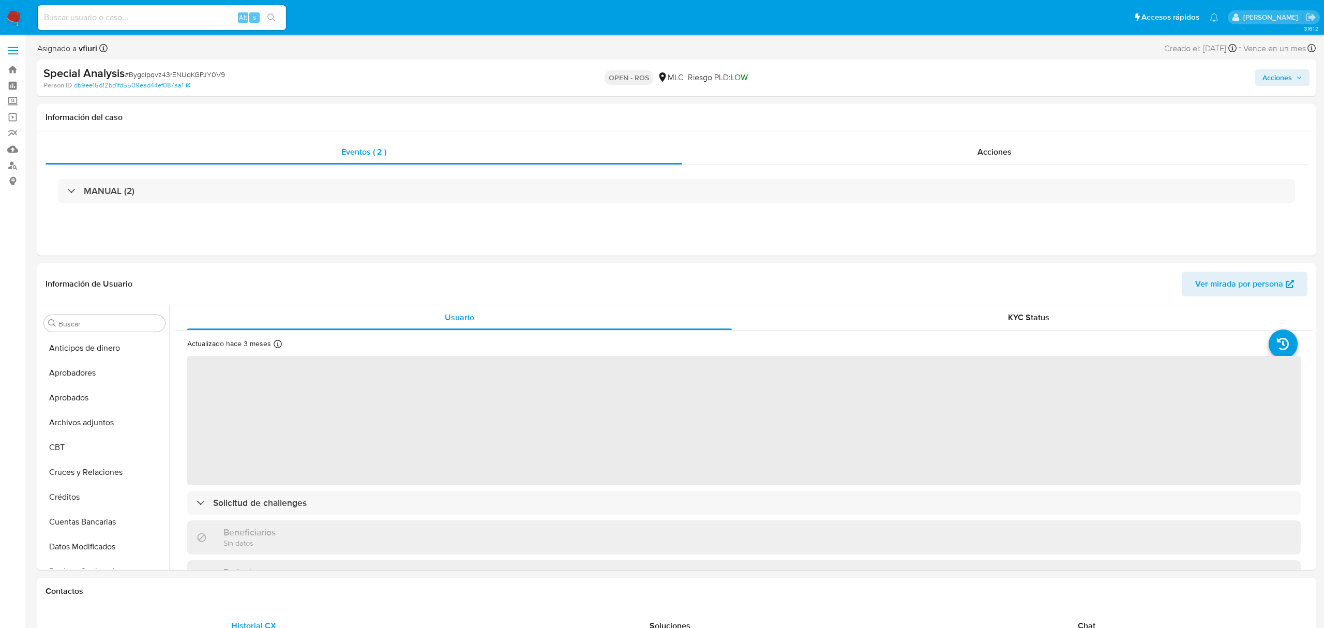
select select "10"
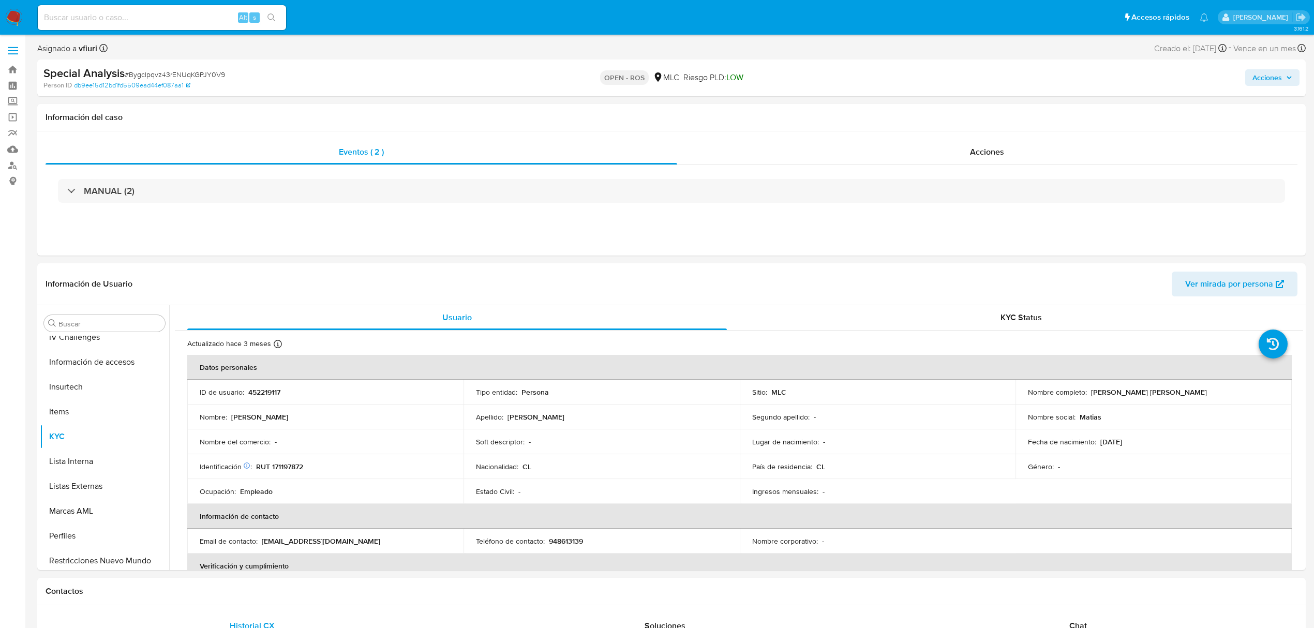
scroll to position [486, 0]
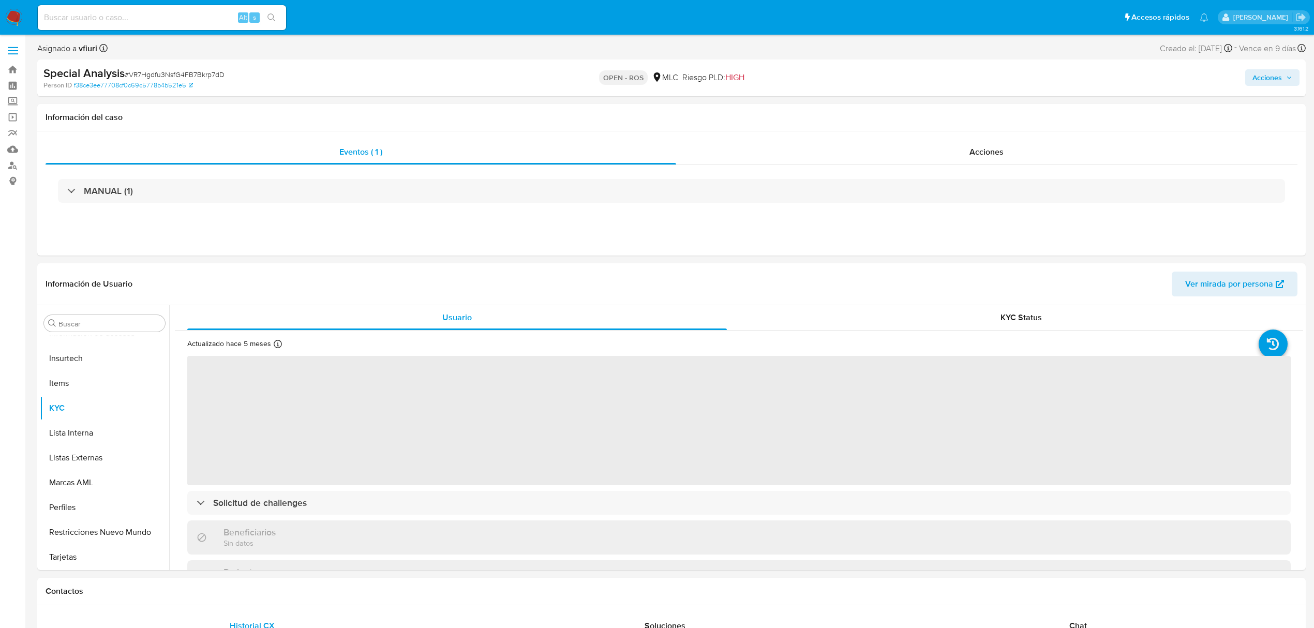
scroll to position [487, 0]
select select "10"
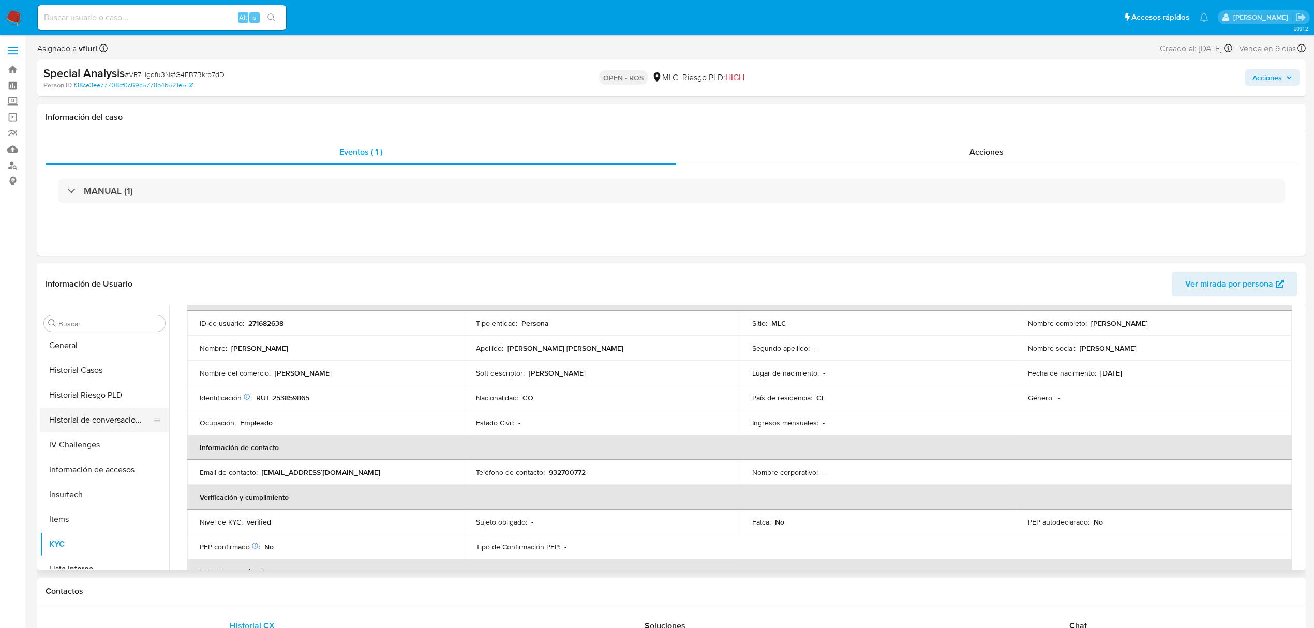
scroll to position [349, 0]
click at [98, 363] on button "Historial Casos" at bounding box center [100, 372] width 121 height 25
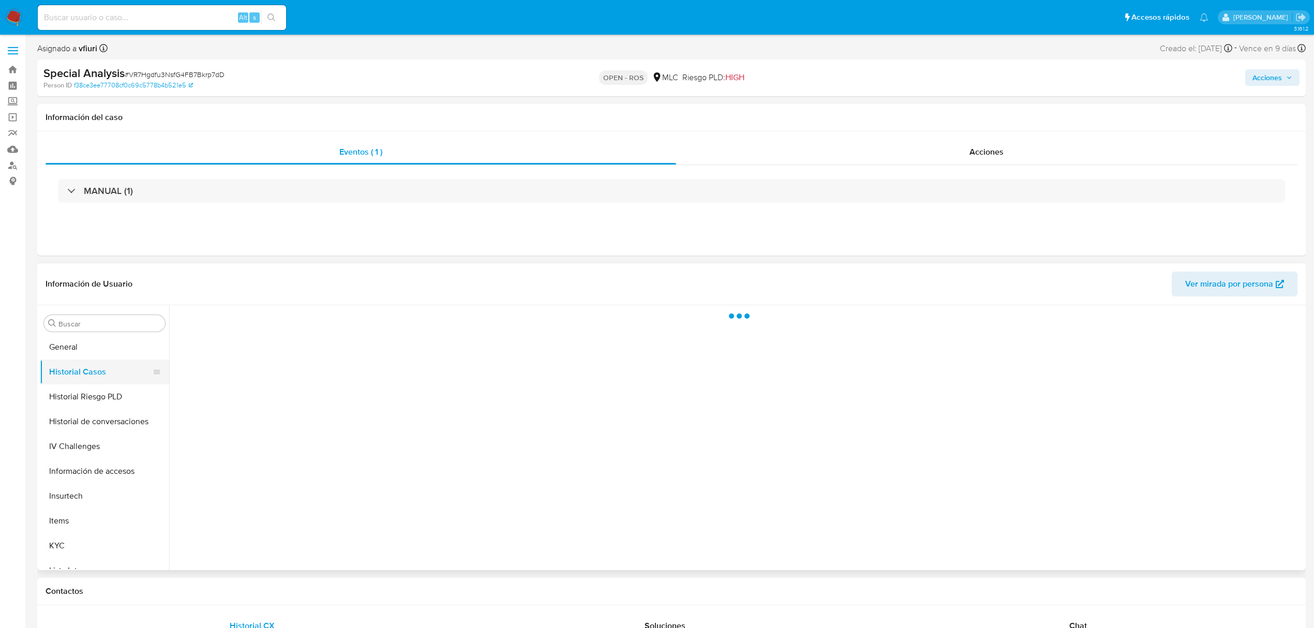
scroll to position [0, 0]
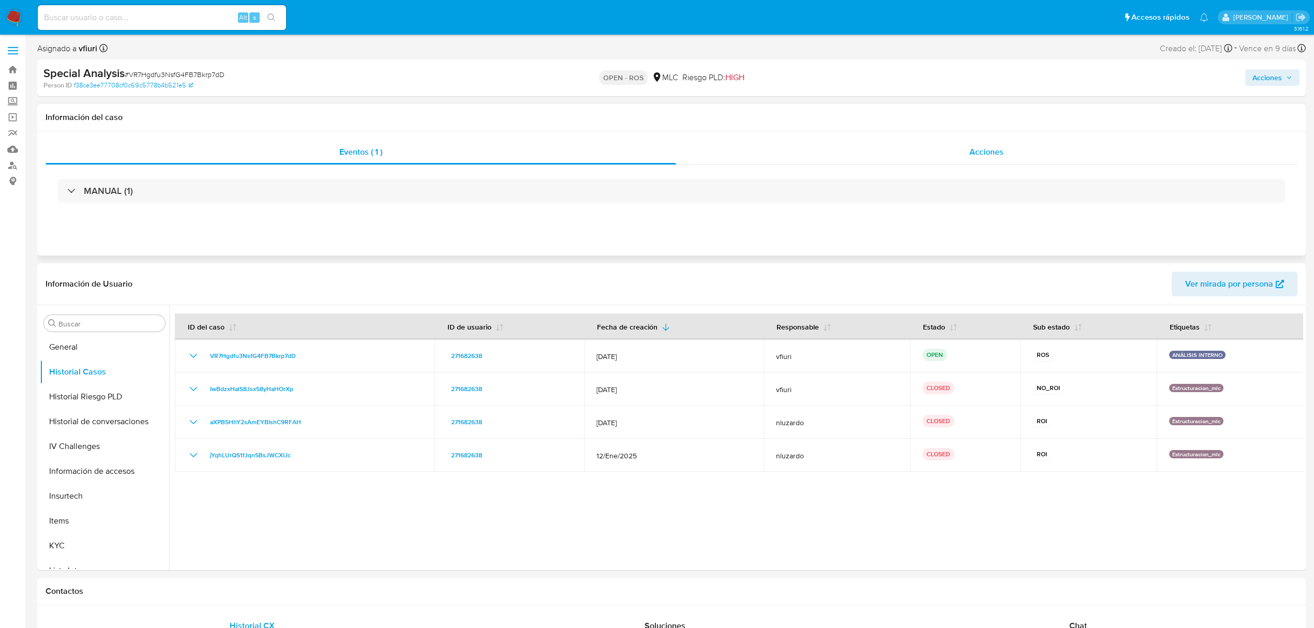
click at [966, 141] on div "Acciones" at bounding box center [987, 152] width 622 height 25
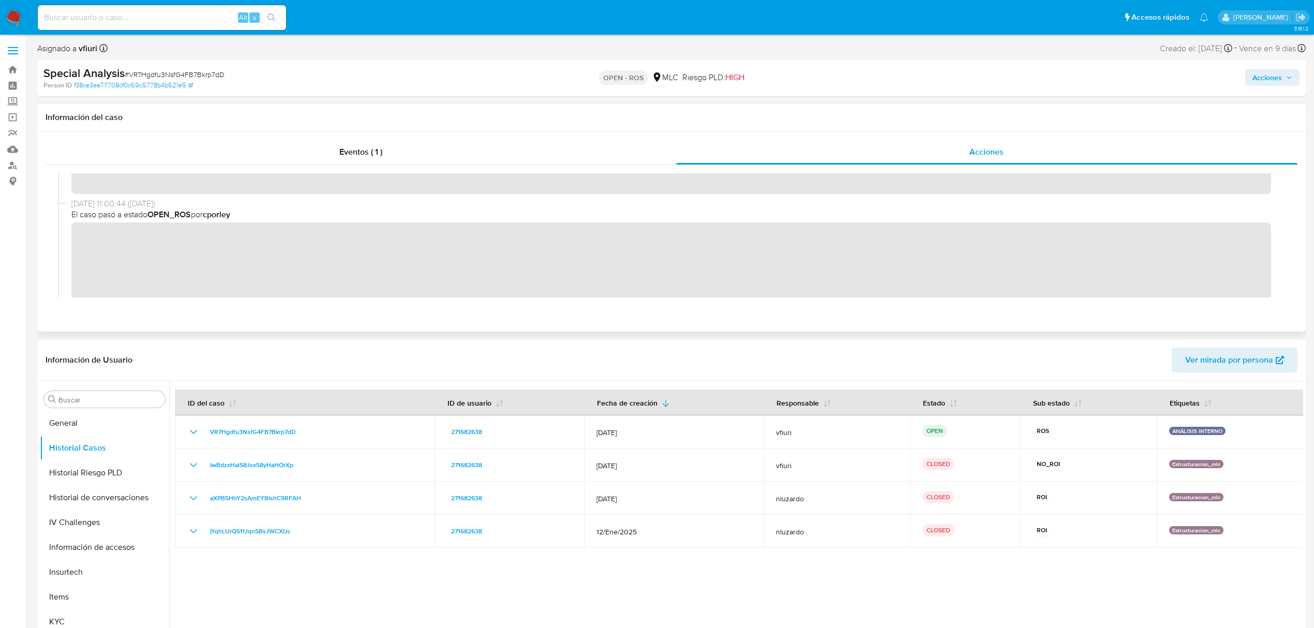
scroll to position [69, 0]
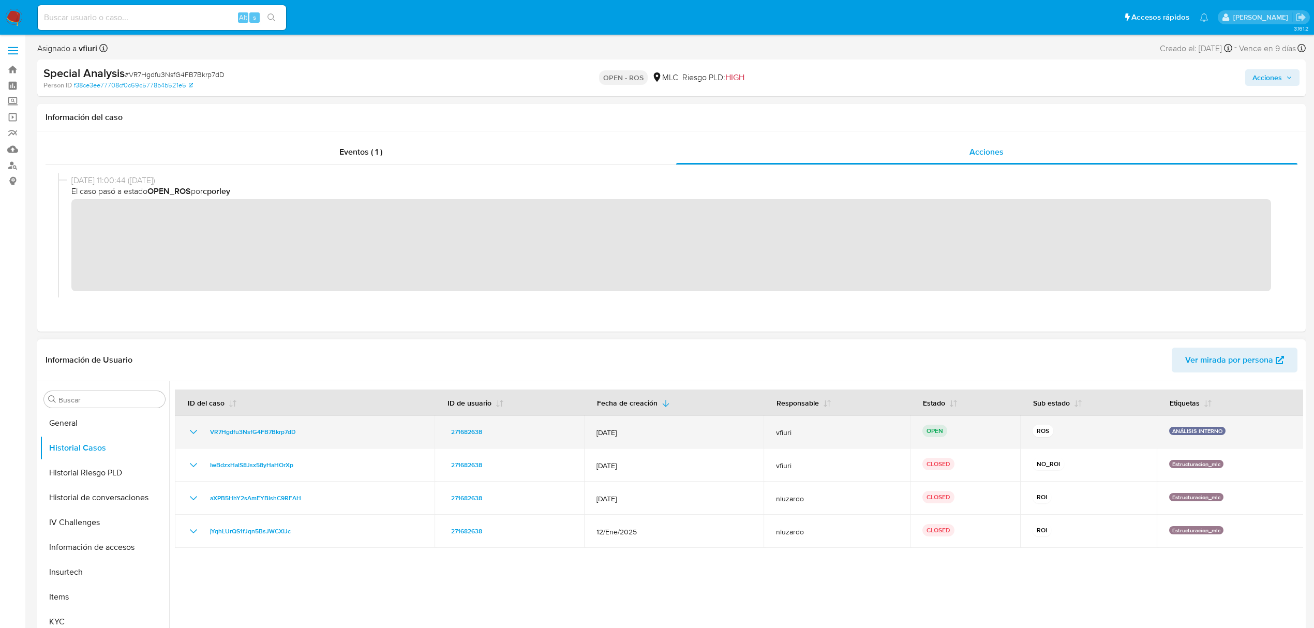
click at [201, 433] on div "VR7Hgdfu3NsfG4FB7Bkrp7dD" at bounding box center [304, 432] width 235 height 12
click at [191, 430] on icon "Mostrar/Ocultar" at bounding box center [193, 432] width 12 height 12
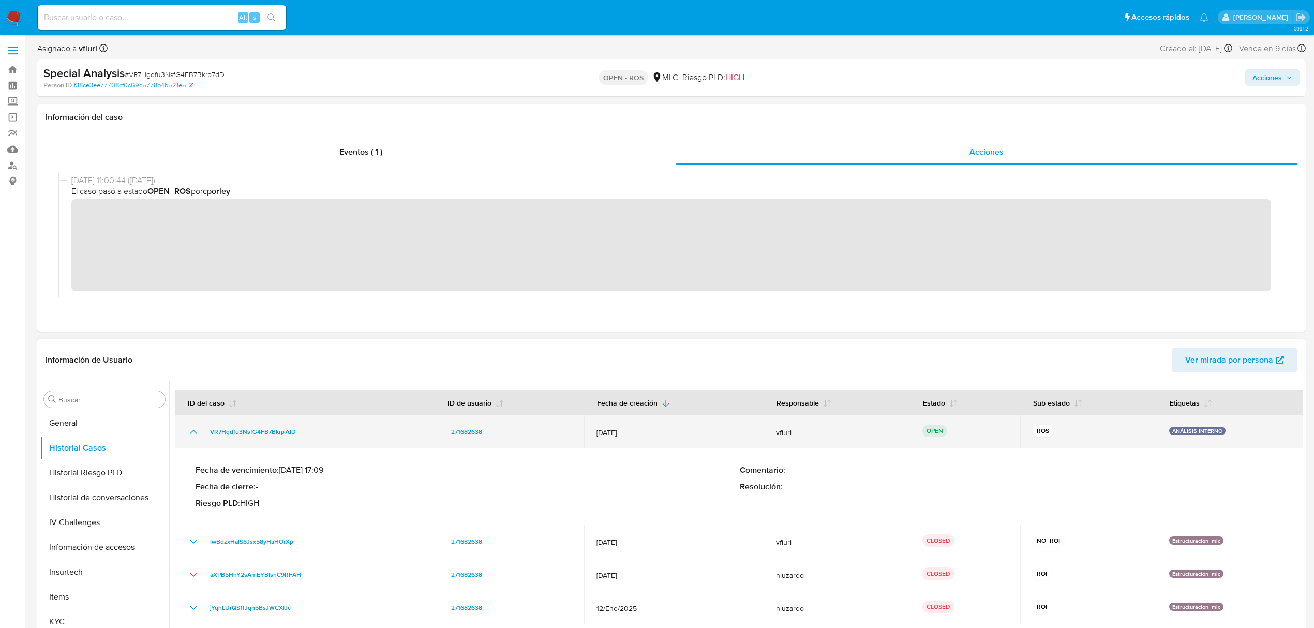
click at [191, 430] on icon "Mostrar/Ocultar" at bounding box center [193, 432] width 12 height 12
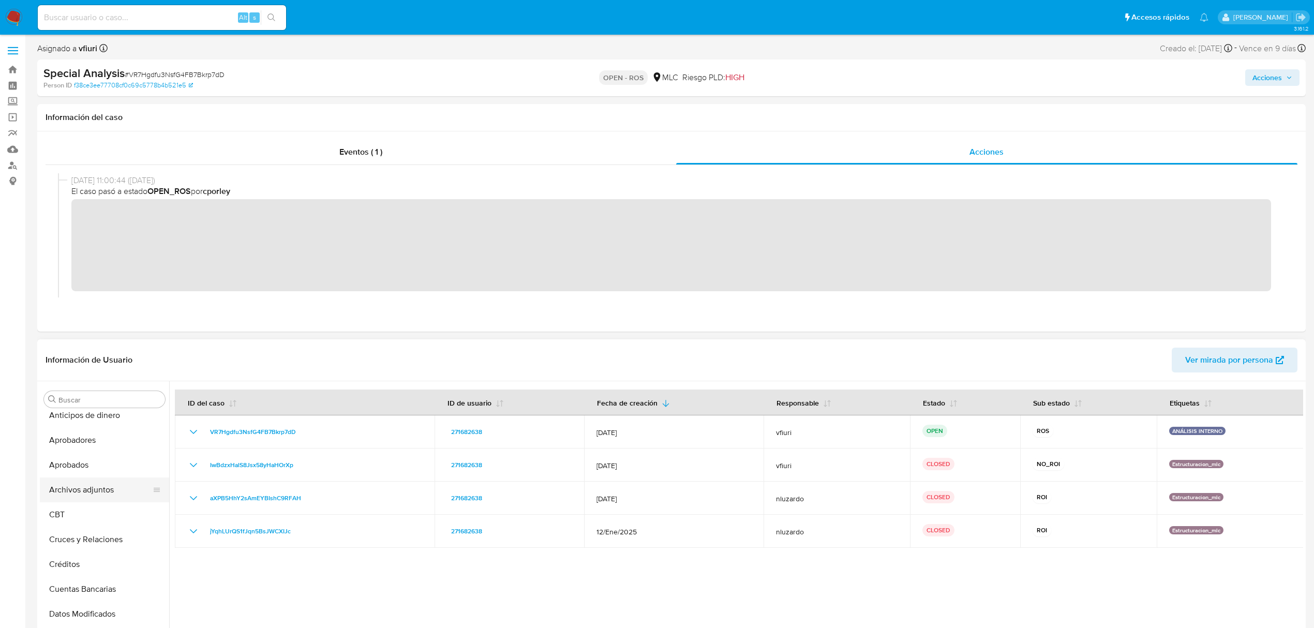
scroll to position [0, 0]
click at [94, 498] on button "Archivos adjuntos" at bounding box center [100, 498] width 121 height 25
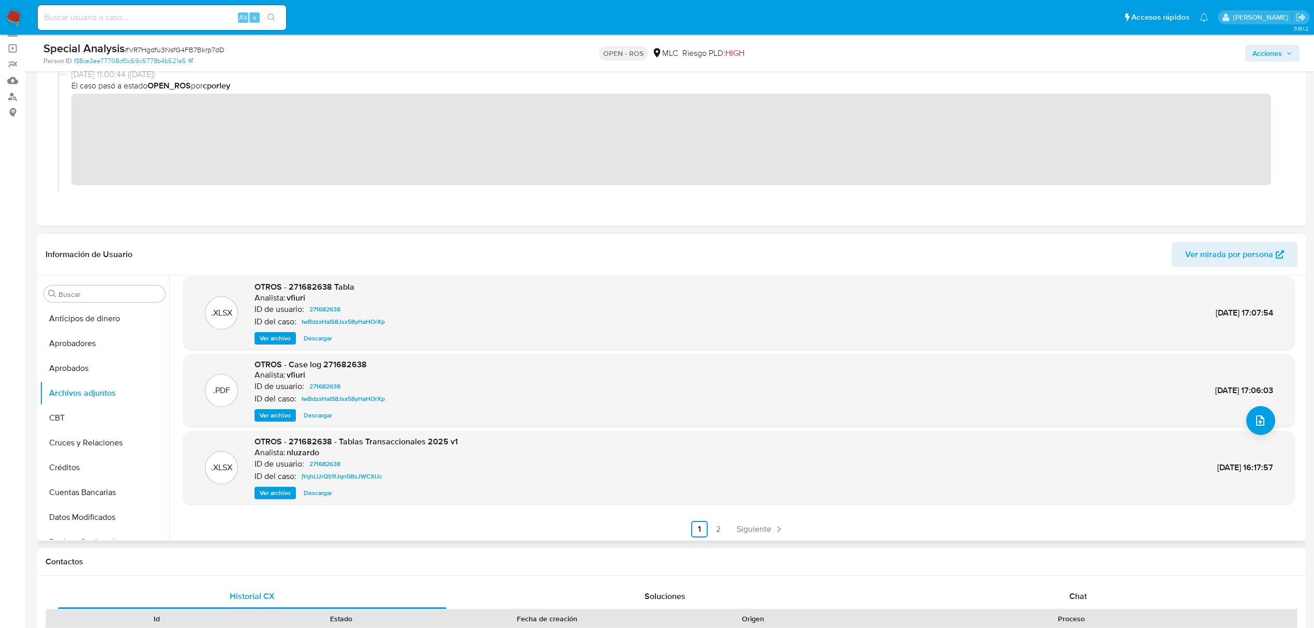
scroll to position [87, 0]
click at [718, 517] on div ".XLSX OTROS - ID 271682638 Tablas Actualizadas 2025 Analista: cporley ID de usu…" at bounding box center [739, 366] width 1112 height 338
click at [718, 522] on link "2" at bounding box center [718, 527] width 17 height 17
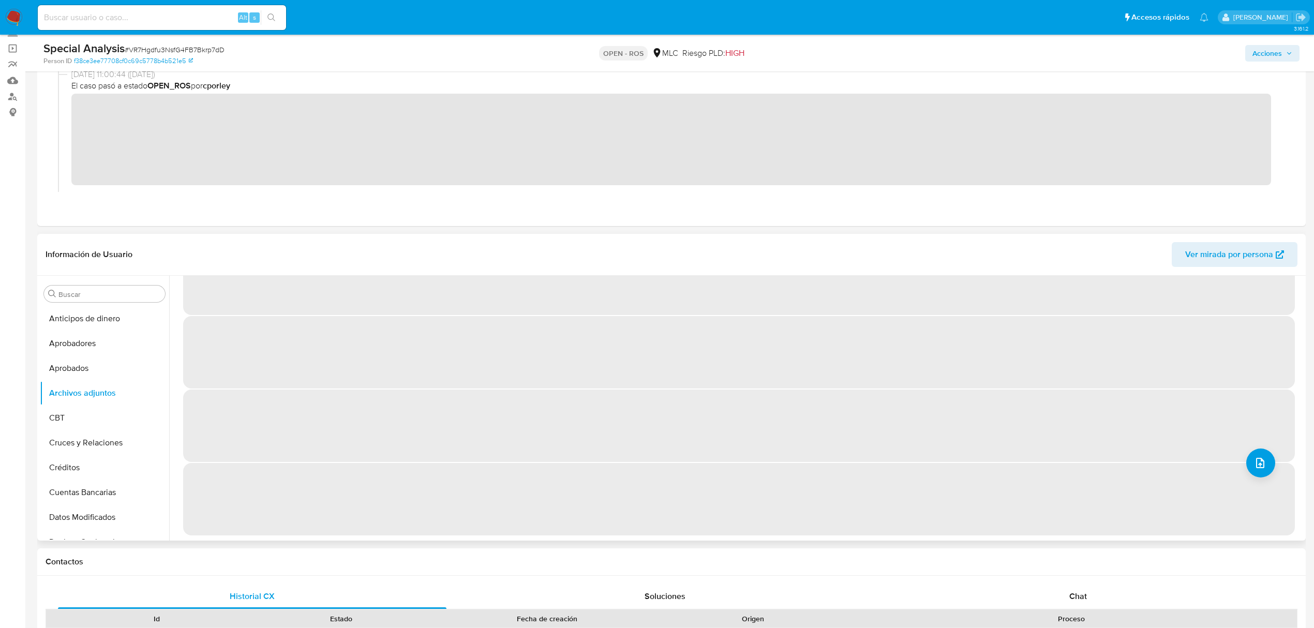
scroll to position [0, 0]
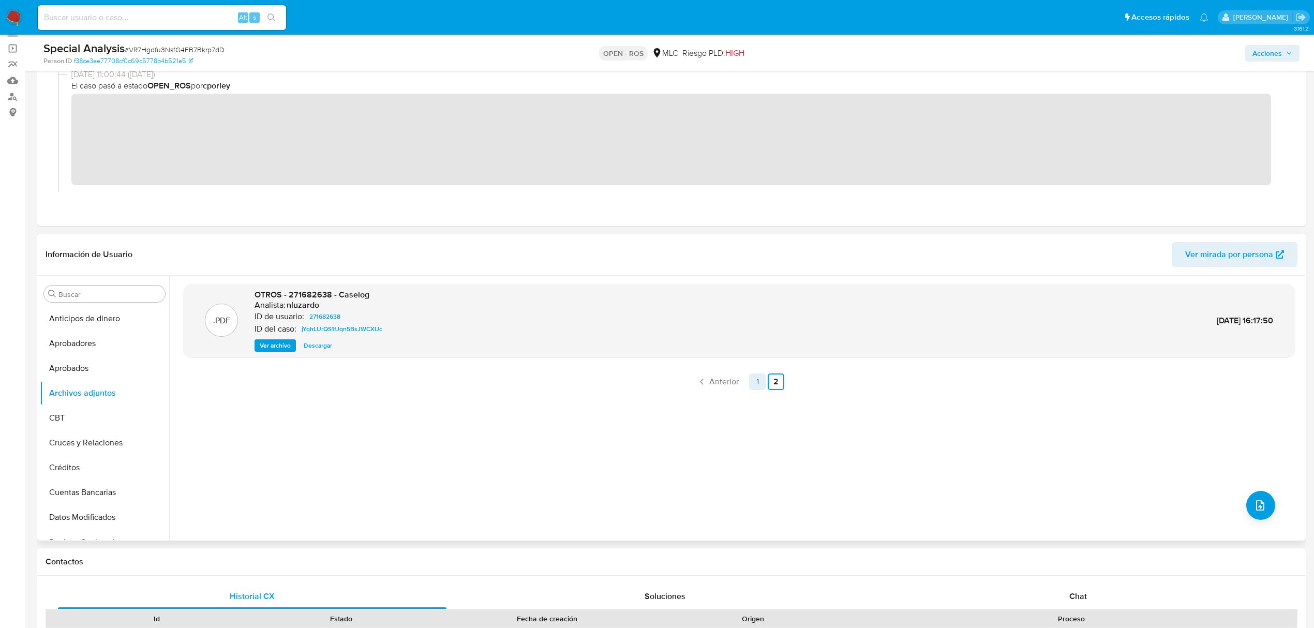
click at [756, 387] on link "1" at bounding box center [757, 381] width 17 height 17
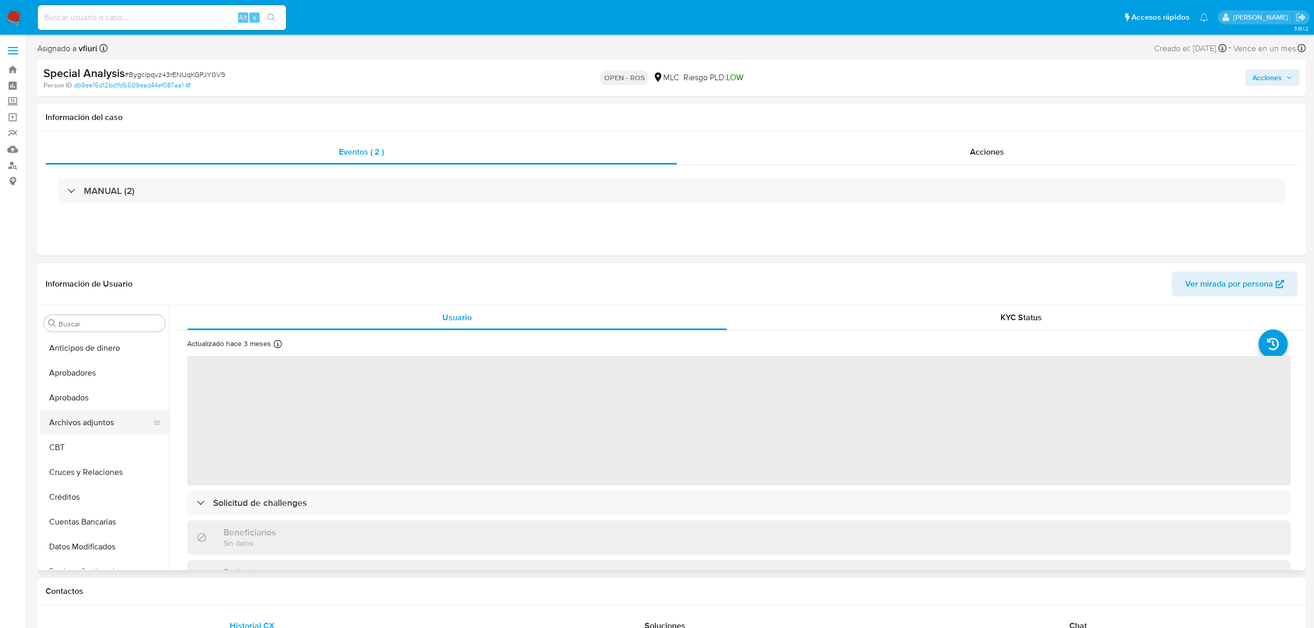
select select "10"
click at [86, 418] on button "Archivos adjuntos" at bounding box center [100, 422] width 121 height 25
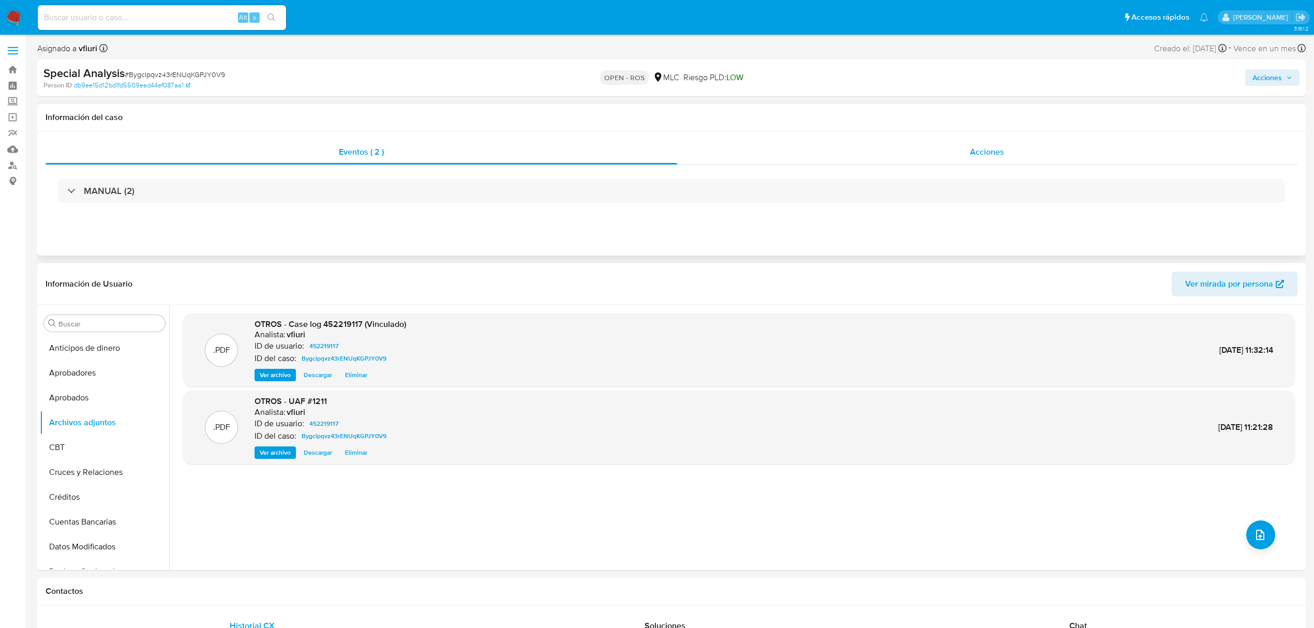
click at [1016, 147] on div "Acciones" at bounding box center [987, 152] width 621 height 25
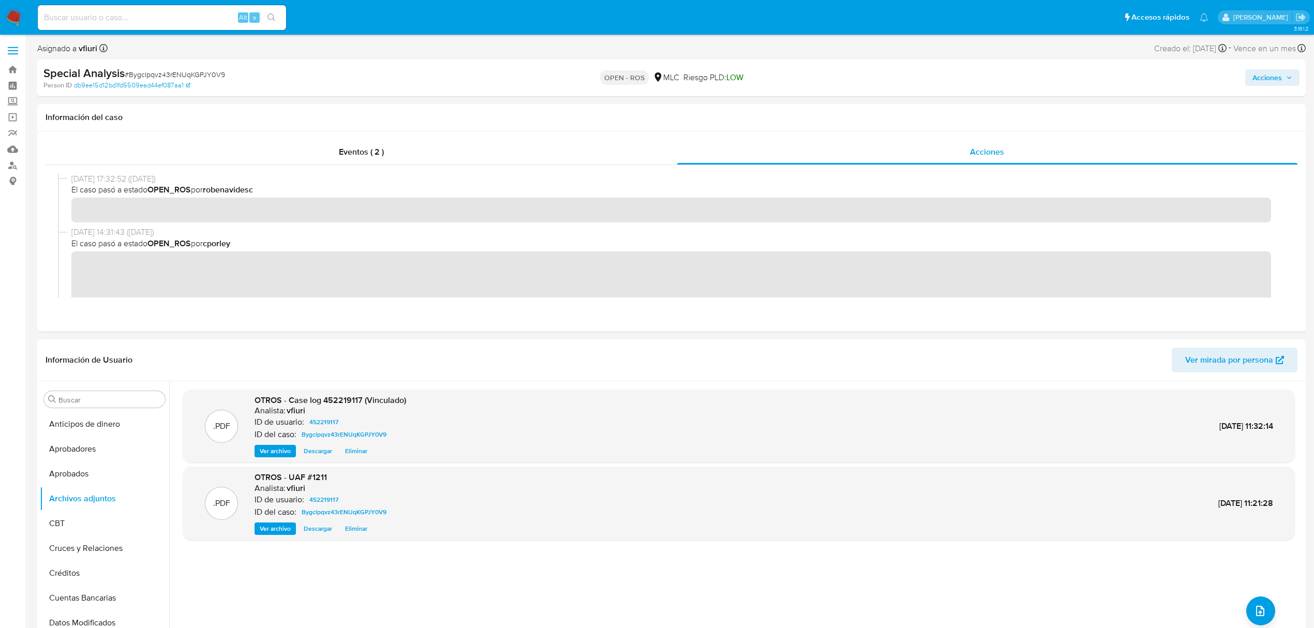
click at [1277, 81] on span "Acciones" at bounding box center [1266, 77] width 29 height 17
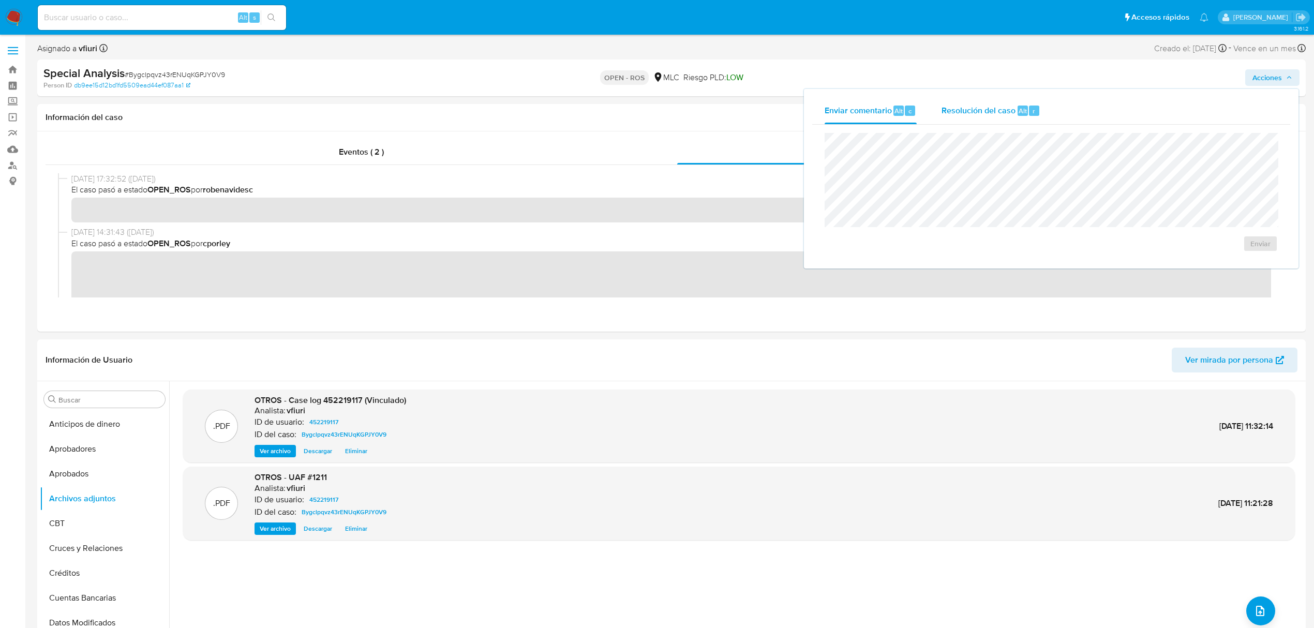
click at [1002, 114] on span "Resolución del caso" at bounding box center [978, 110] width 74 height 12
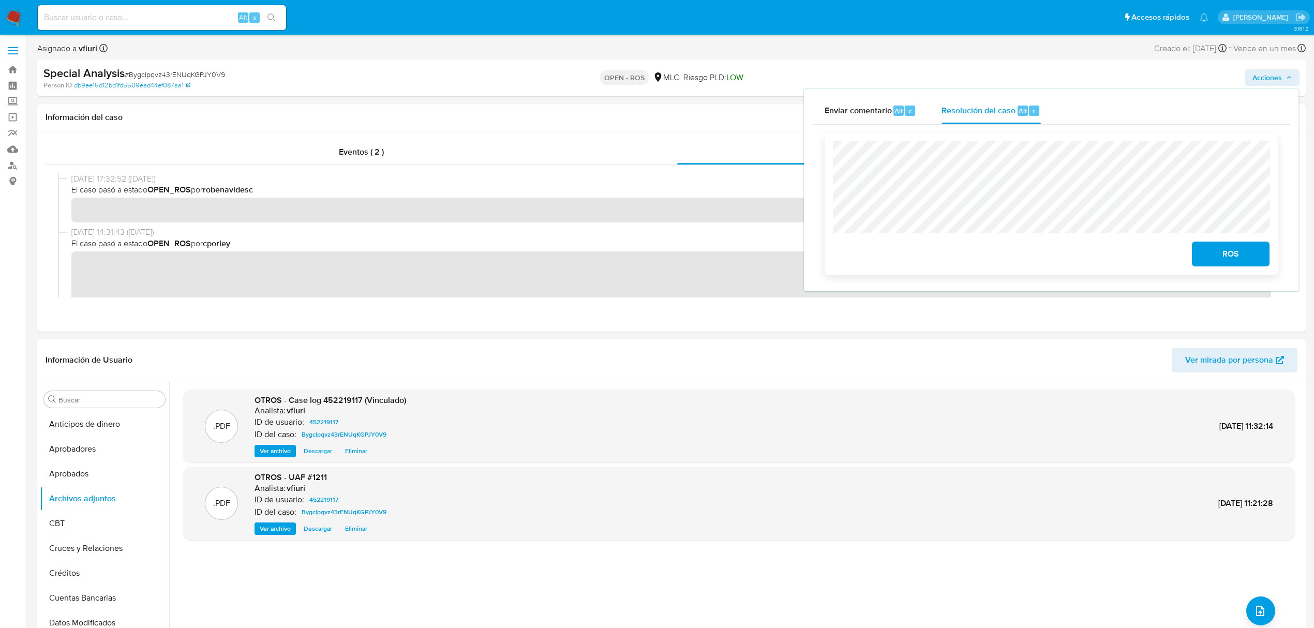
click at [1239, 250] on span "ROS" at bounding box center [1230, 254] width 51 height 23
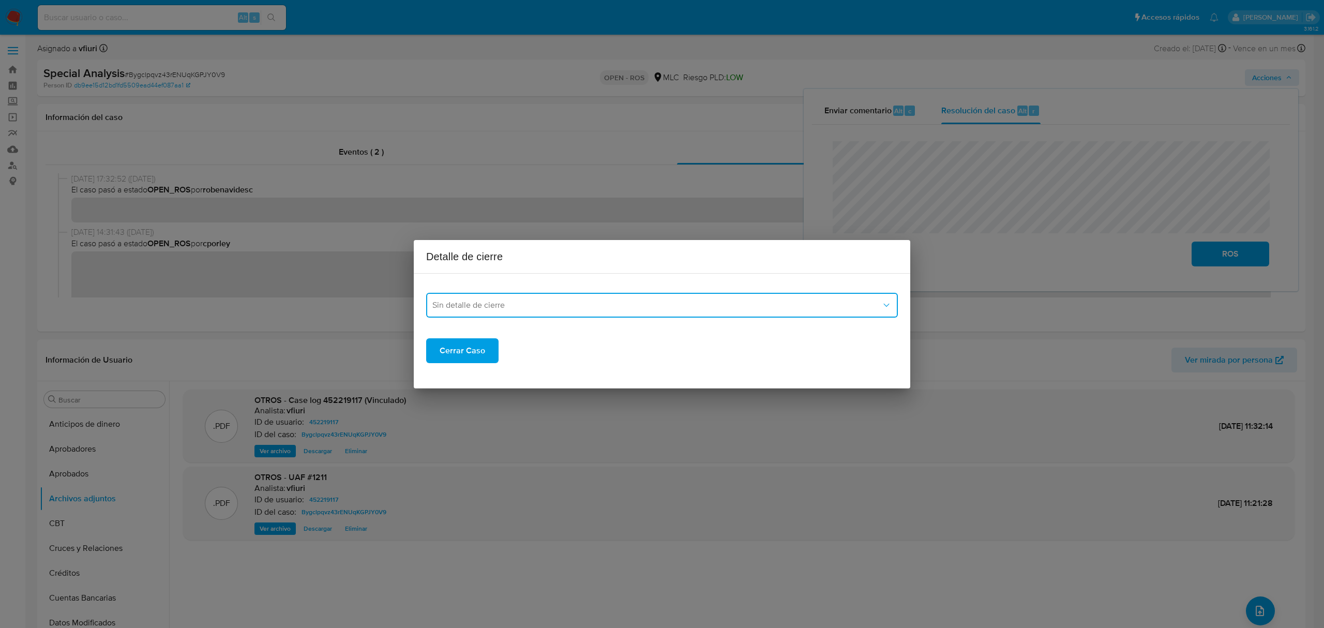
click at [481, 305] on span "Sin detalle de cierre" at bounding box center [656, 305] width 449 height 10
click at [369, 316] on div "Detalle de cierre Sin detalle de cierre Sin detalle de cierre ROS_EMISOR ROS_OP…" at bounding box center [662, 314] width 1324 height 628
click at [450, 304] on span "Sin detalle de cierre" at bounding box center [656, 305] width 449 height 10
click at [456, 358] on span "ROS_EMISOR" at bounding box center [457, 358] width 50 height 10
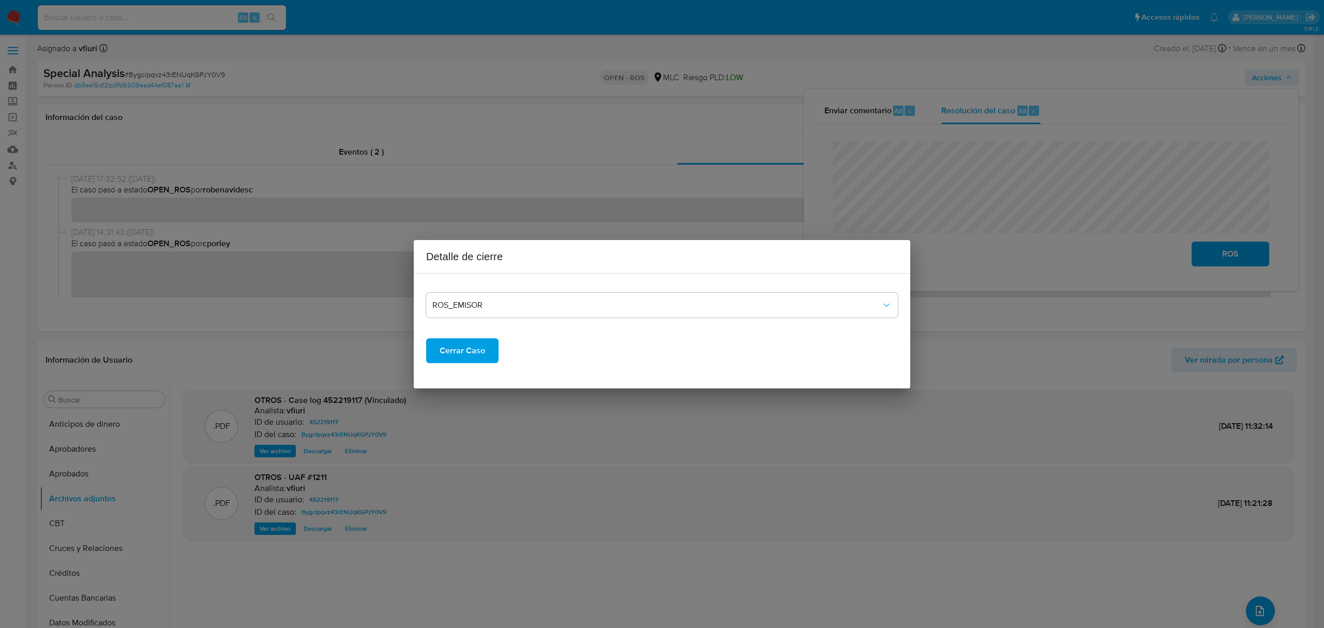
click at [461, 348] on span "Cerrar Caso" at bounding box center [463, 350] width 46 height 23
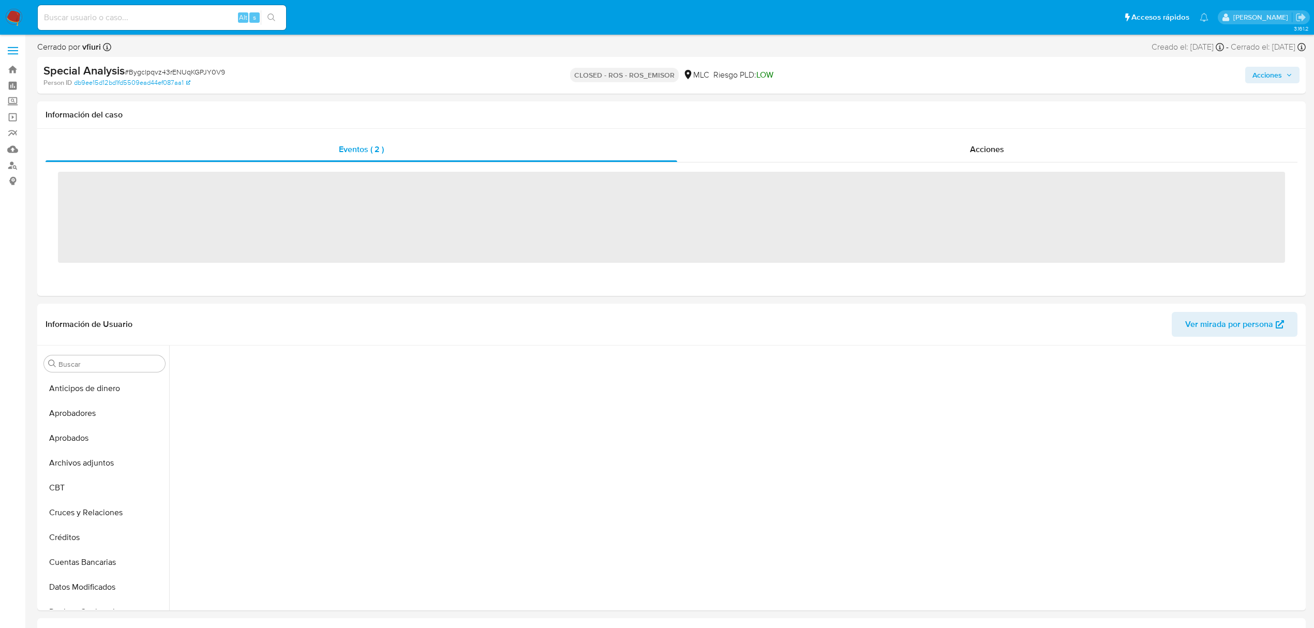
scroll to position [458, 0]
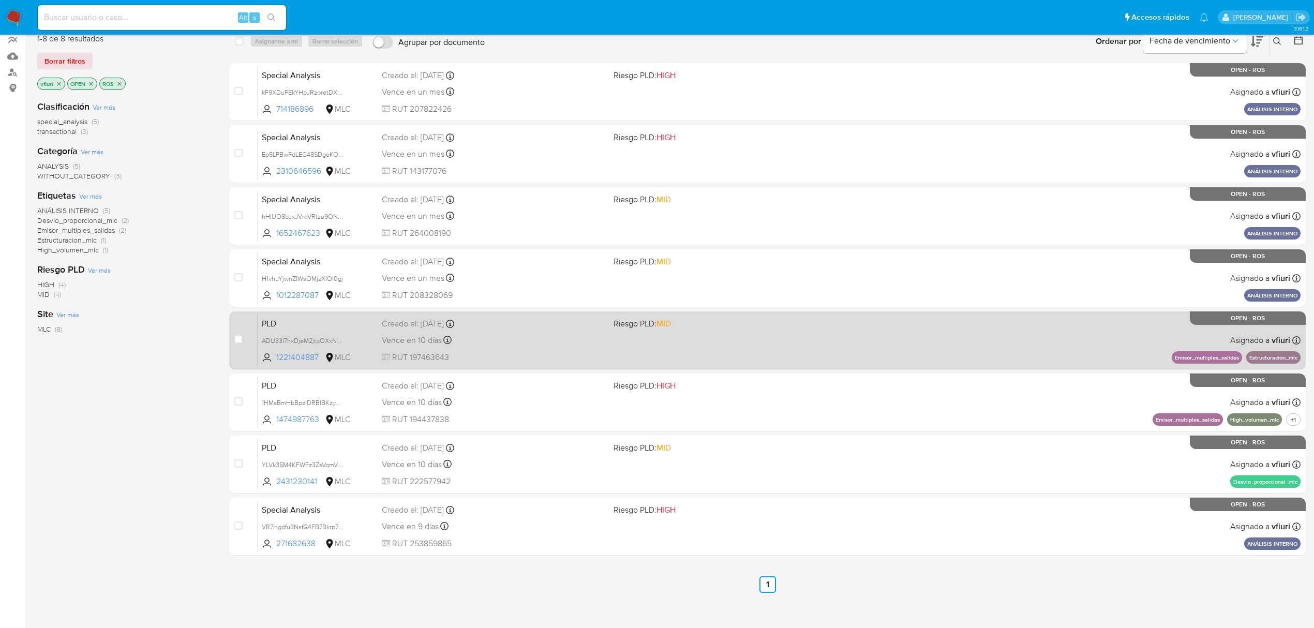
scroll to position [101, 0]
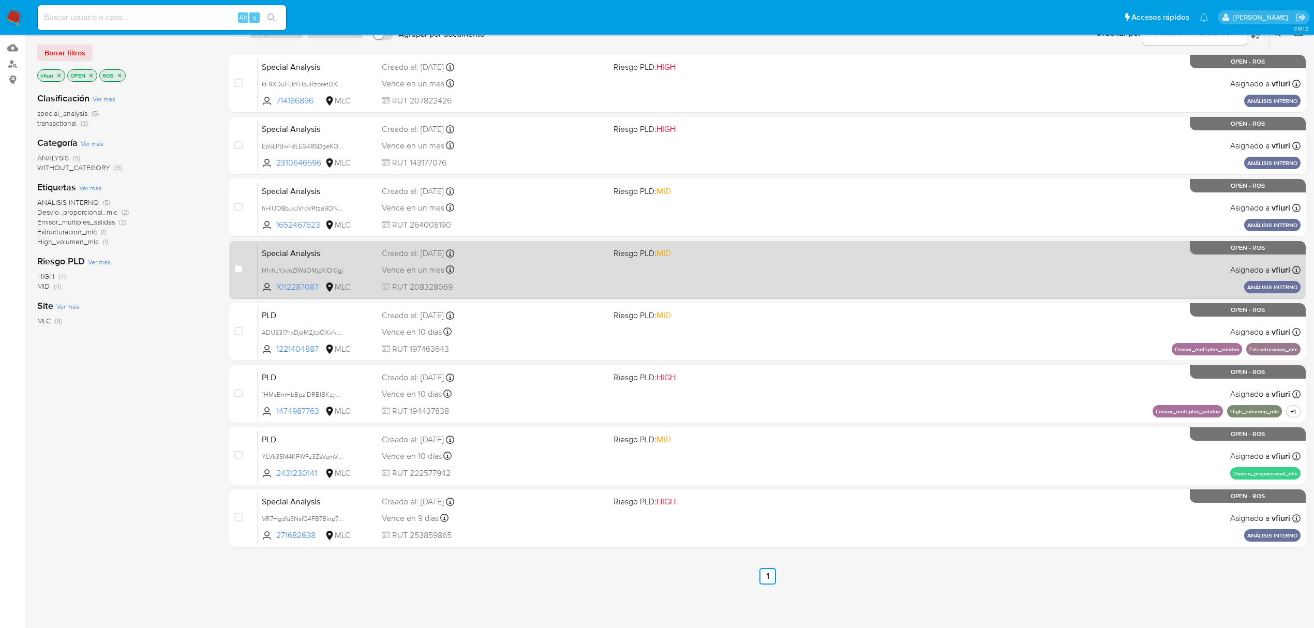
click at [525, 268] on div "Vence en un mes Vence el [DATE] 11:20:10" at bounding box center [493, 270] width 223 height 14
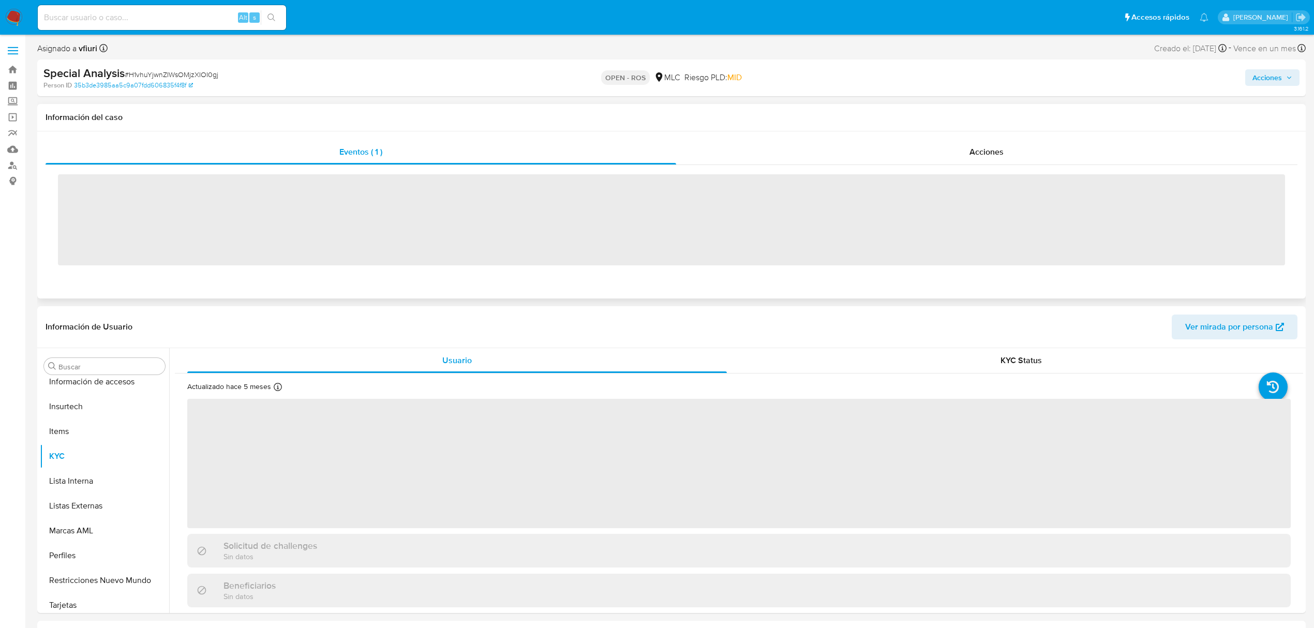
scroll to position [487, 0]
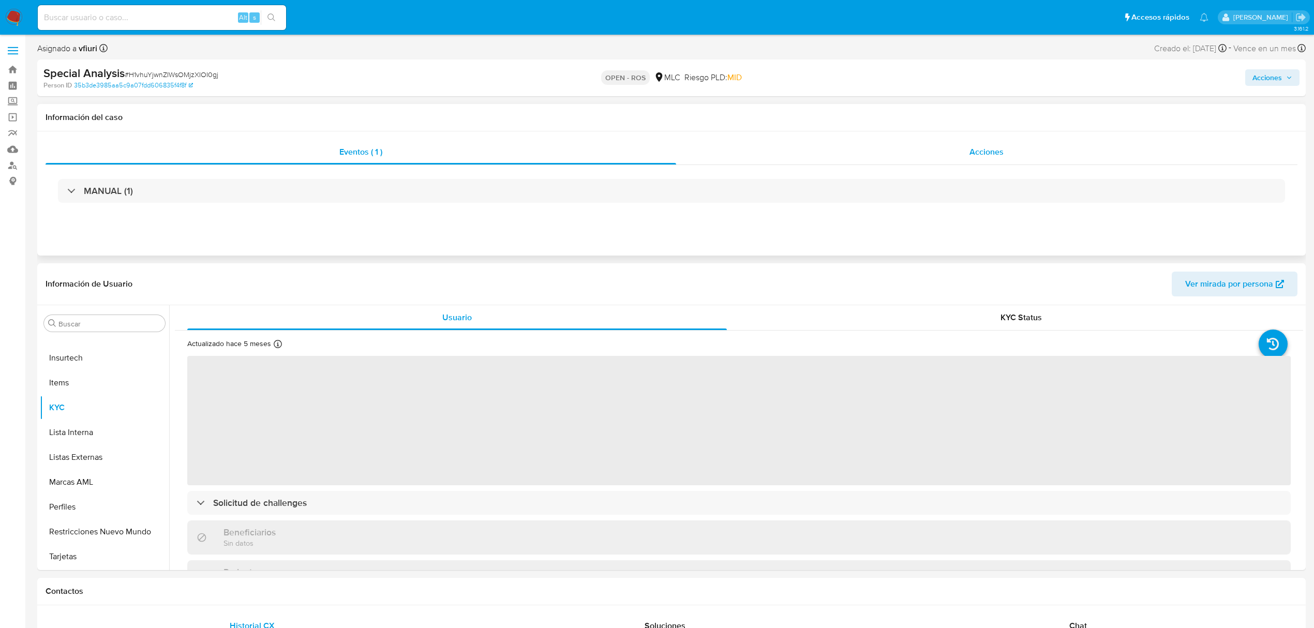
click at [969, 156] on div "Acciones" at bounding box center [987, 152] width 622 height 25
select select "10"
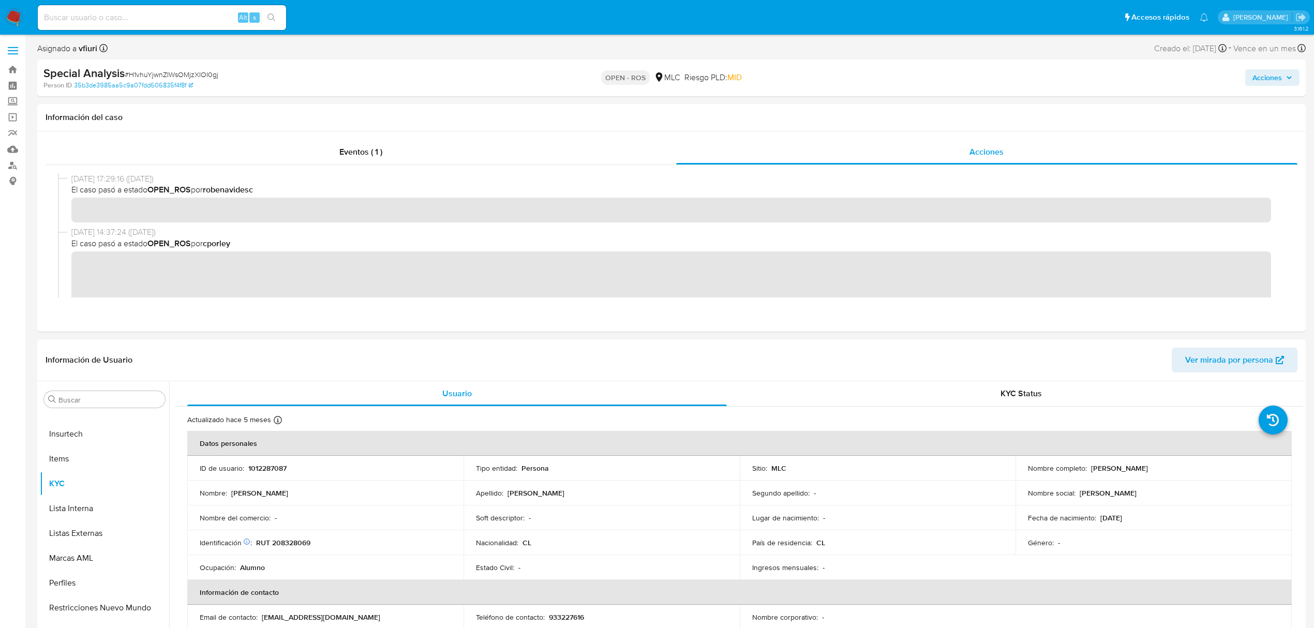
click at [1250, 78] on button "Acciones" at bounding box center [1272, 77] width 54 height 17
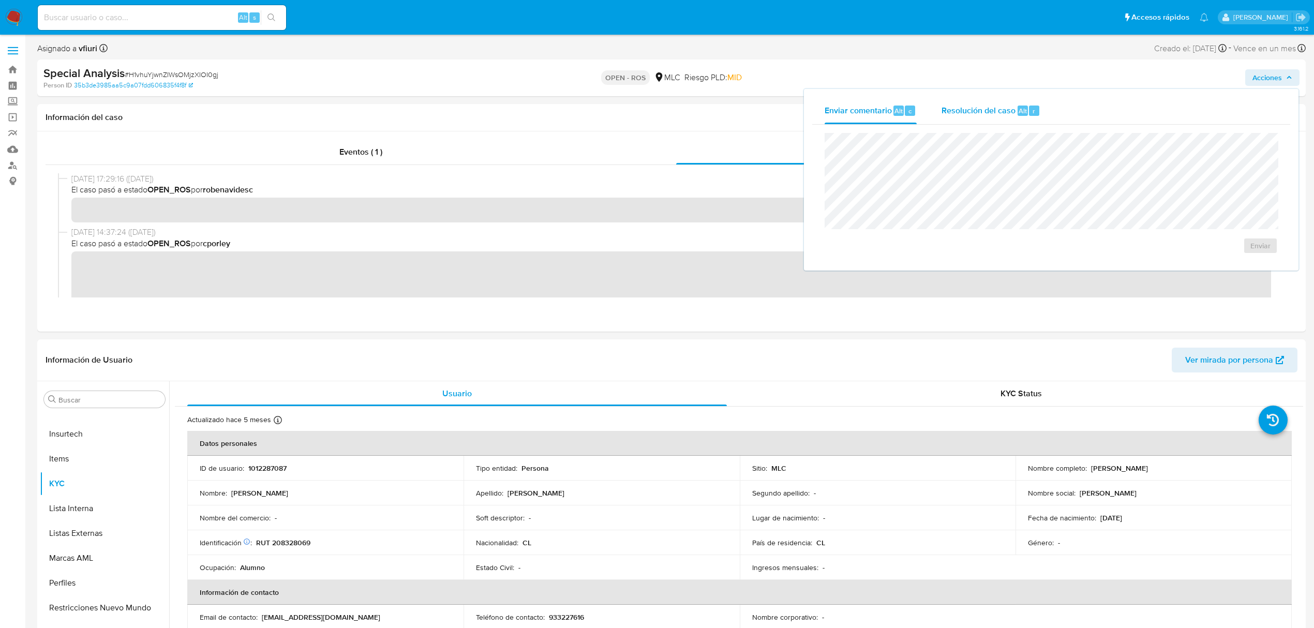
click at [1030, 106] on div "r" at bounding box center [1034, 111] width 10 height 10
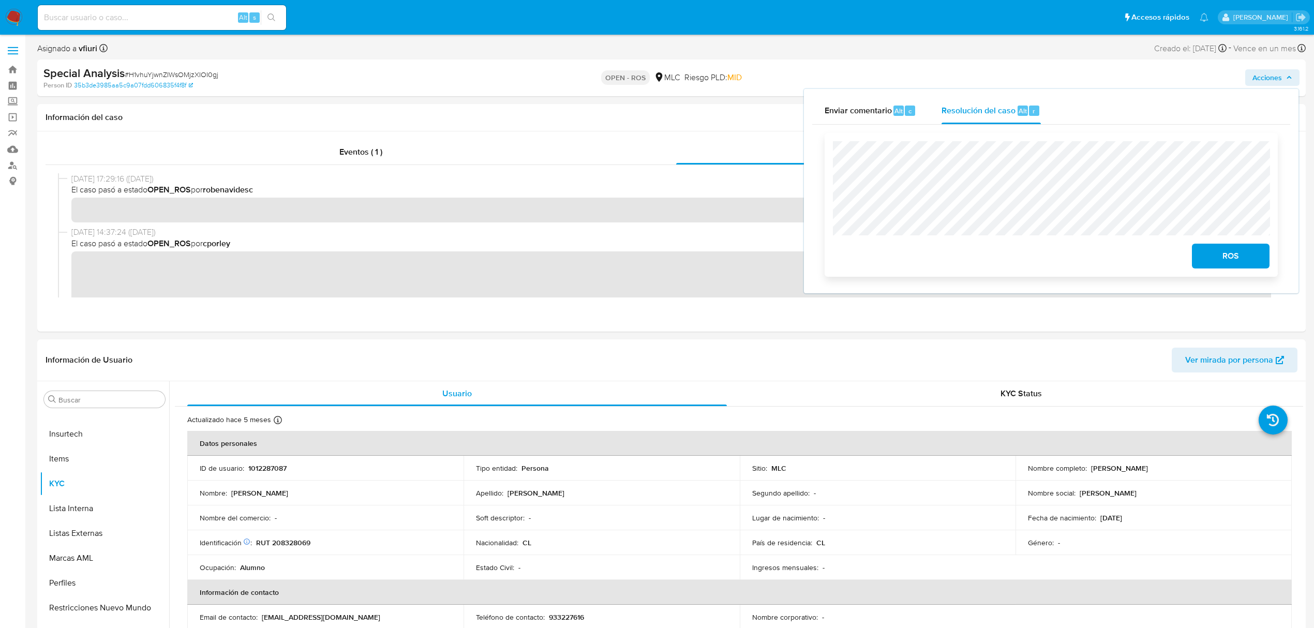
click at [1215, 261] on span "ROS" at bounding box center [1230, 256] width 51 height 23
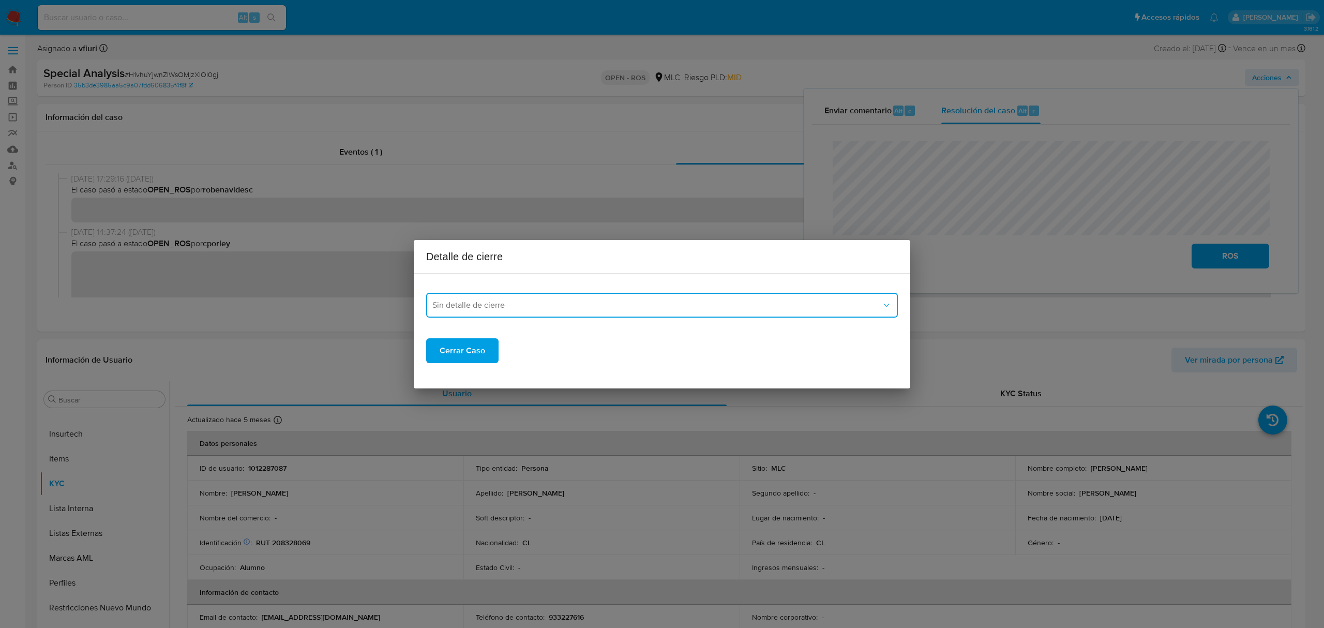
click at [653, 295] on button "Sin detalle de cierre" at bounding box center [662, 305] width 472 height 25
click at [458, 353] on span "ROS_EMISOR" at bounding box center [457, 358] width 50 height 10
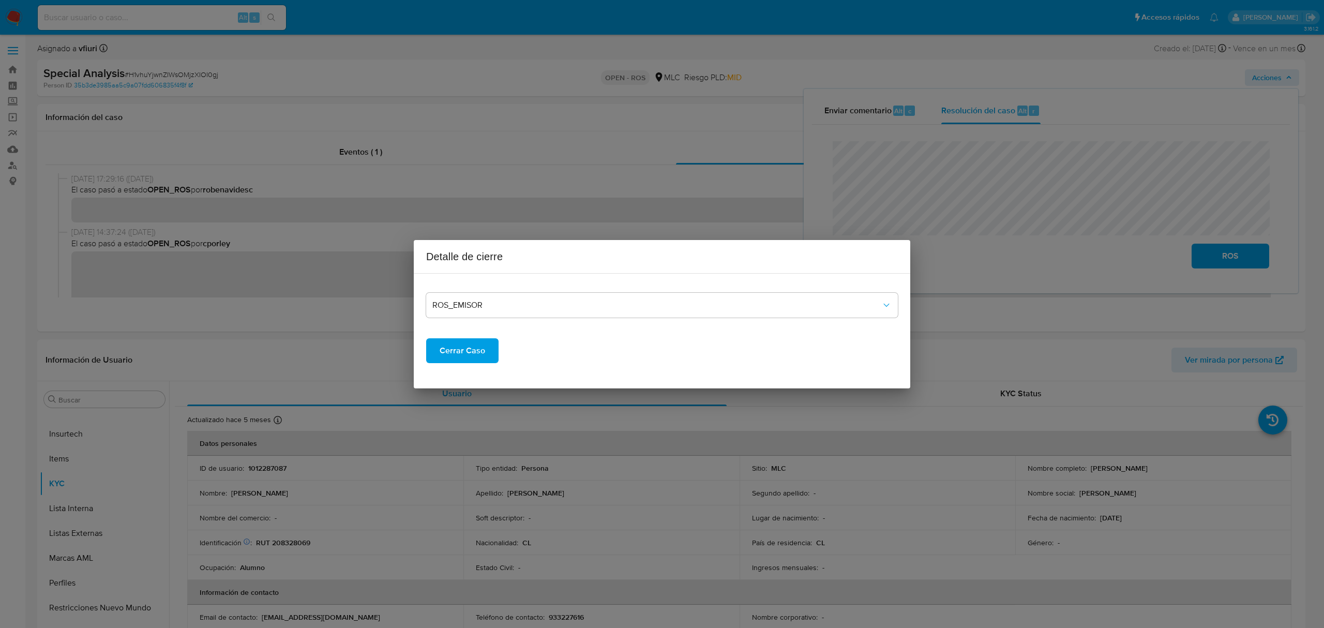
click at [457, 348] on span "Cerrar Caso" at bounding box center [463, 350] width 46 height 23
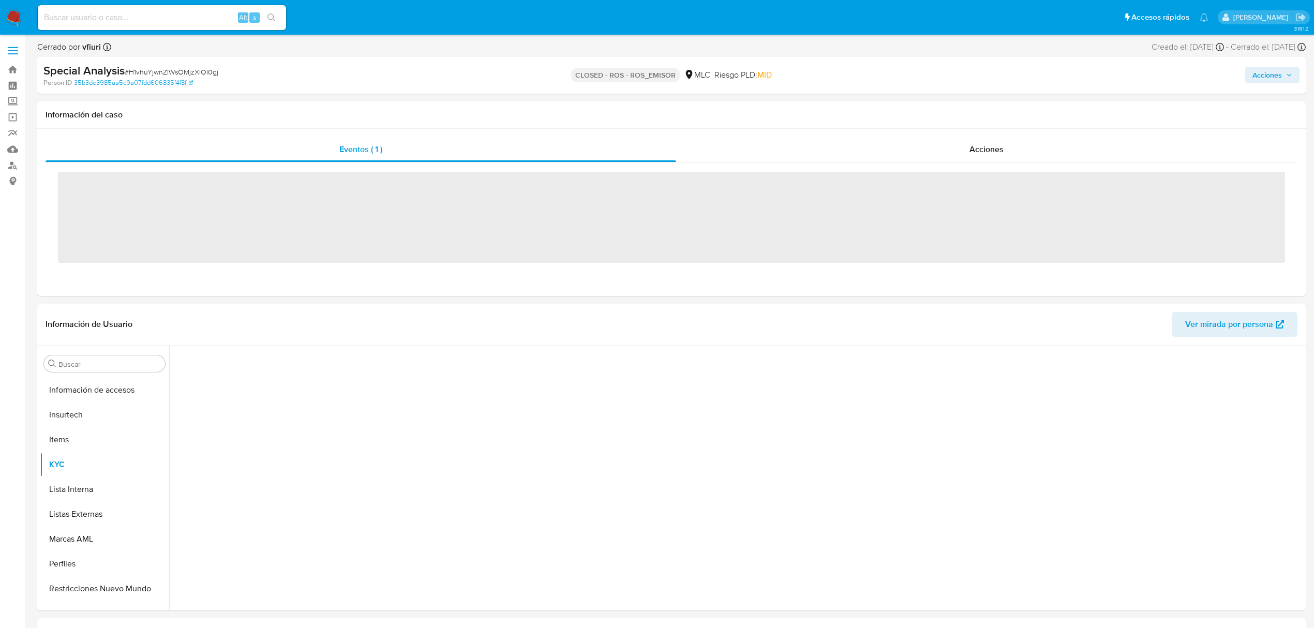
scroll to position [487, 0]
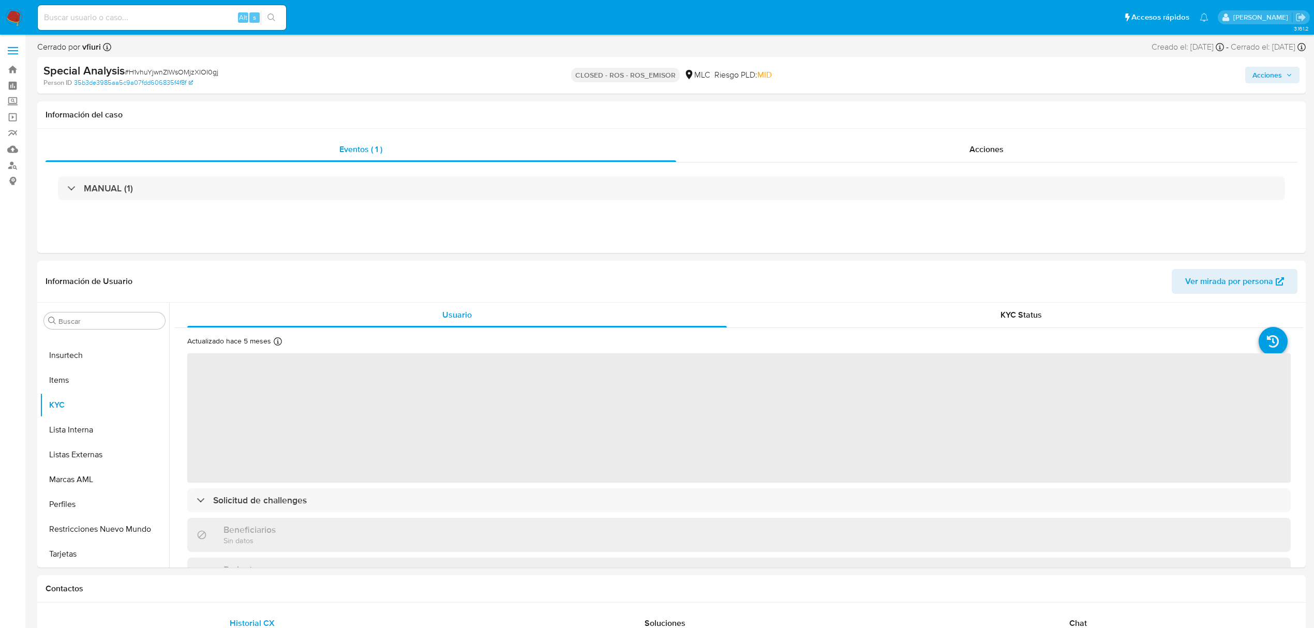
select select "10"
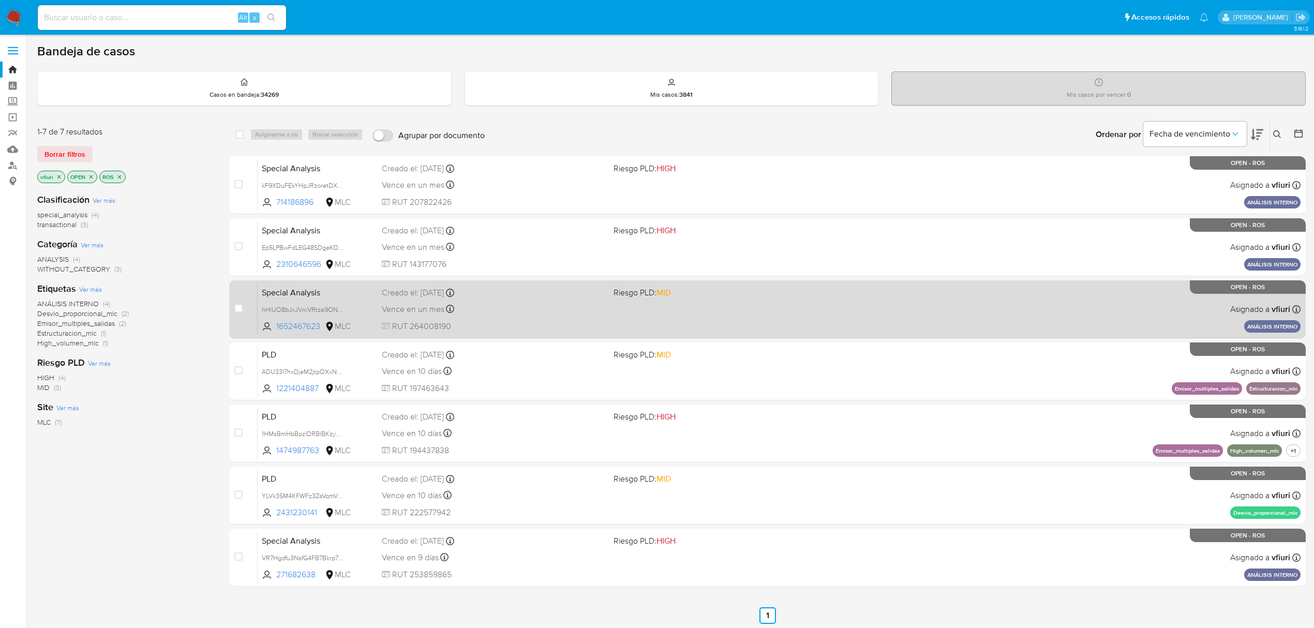
click at [516, 304] on div "Vence en un mes Vence el [DATE] 20:41:37" at bounding box center [493, 309] width 223 height 14
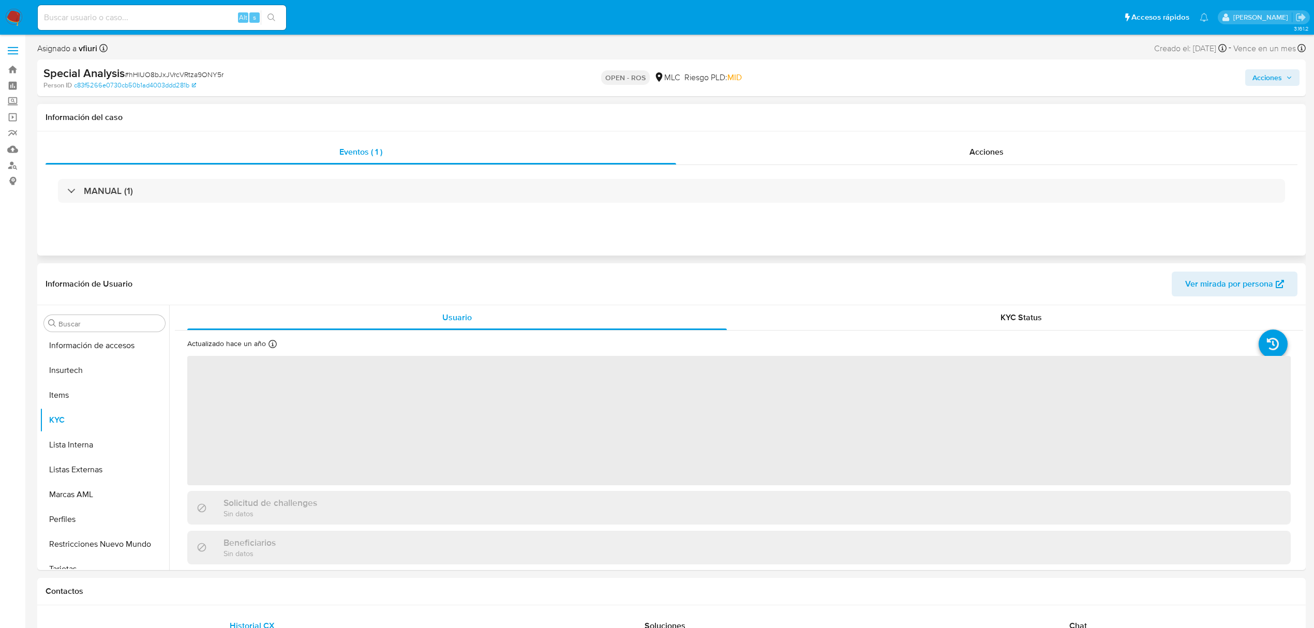
scroll to position [487, 0]
select select "10"
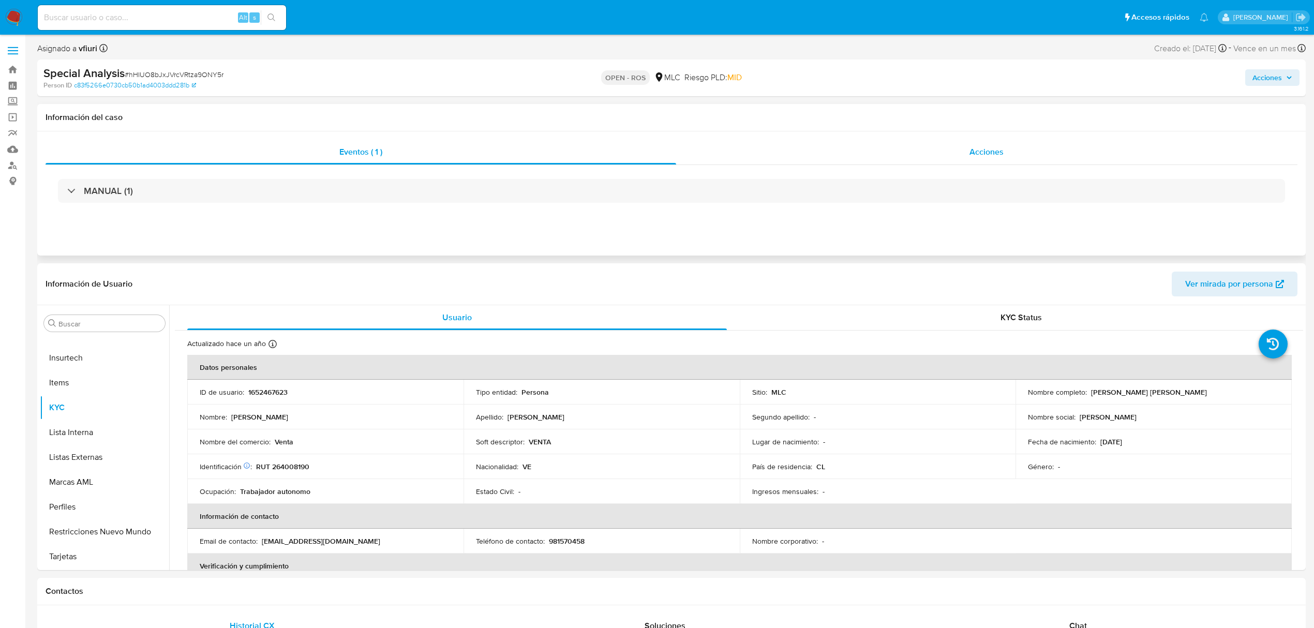
click at [975, 147] on span "Acciones" at bounding box center [986, 152] width 34 height 12
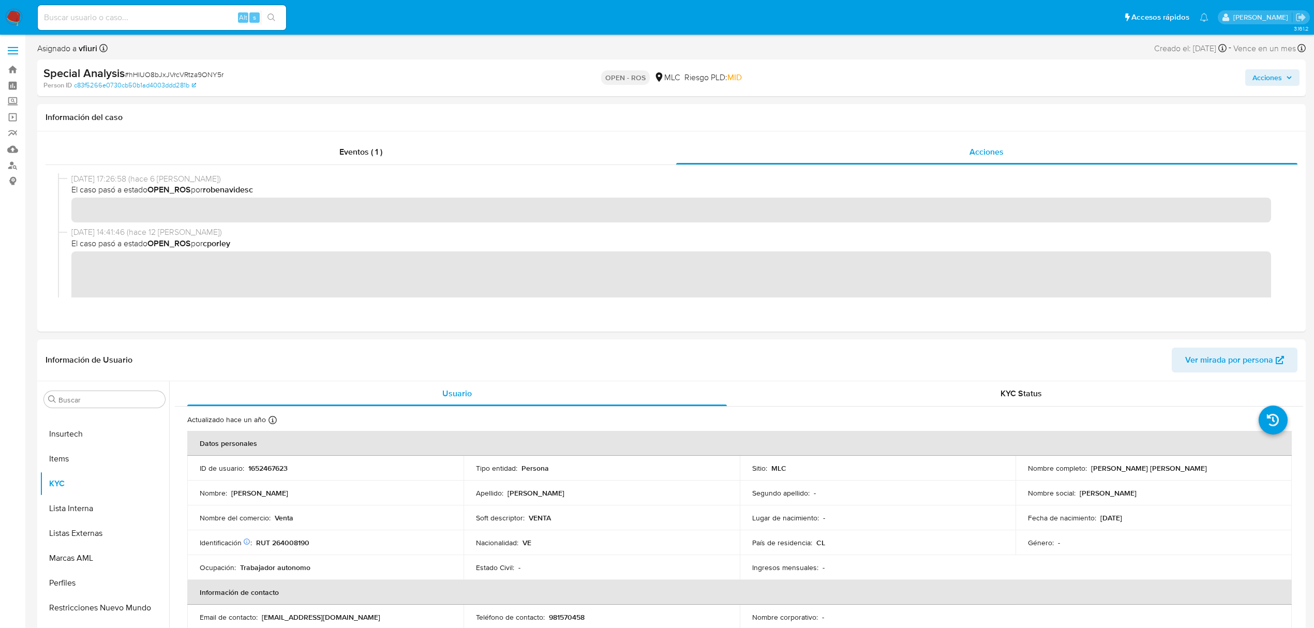
click at [1265, 83] on span "Acciones" at bounding box center [1266, 77] width 29 height 17
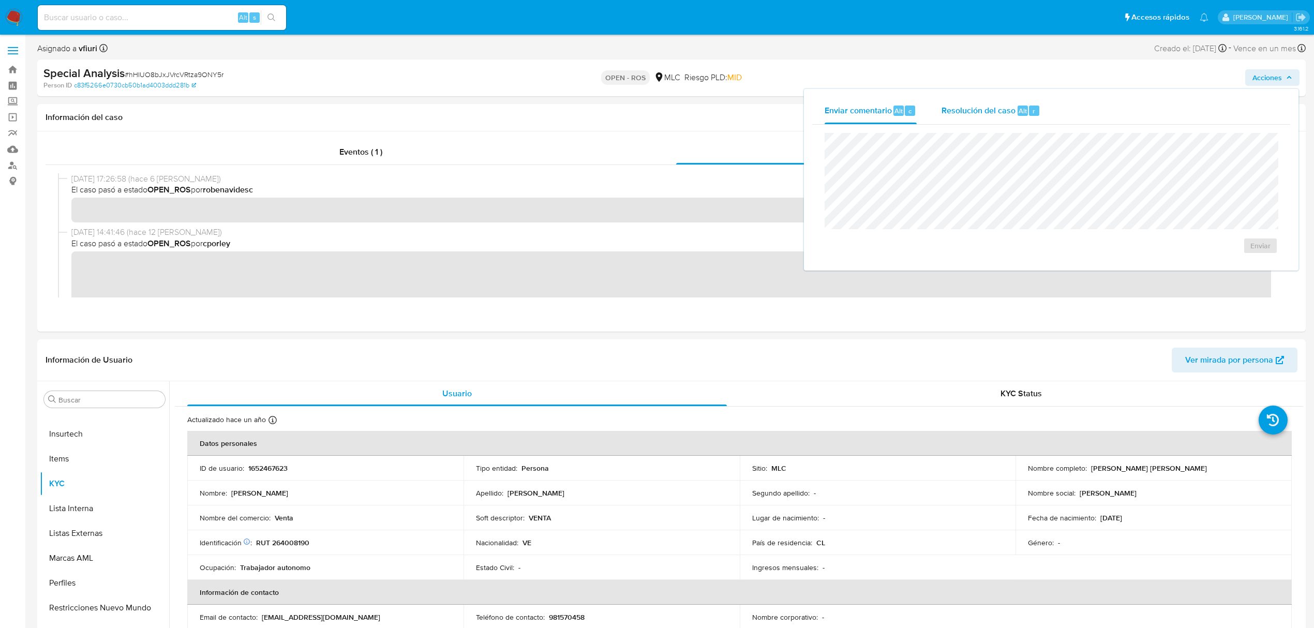
click at [1019, 123] on div "Resolución del caso Alt r" at bounding box center [990, 110] width 99 height 27
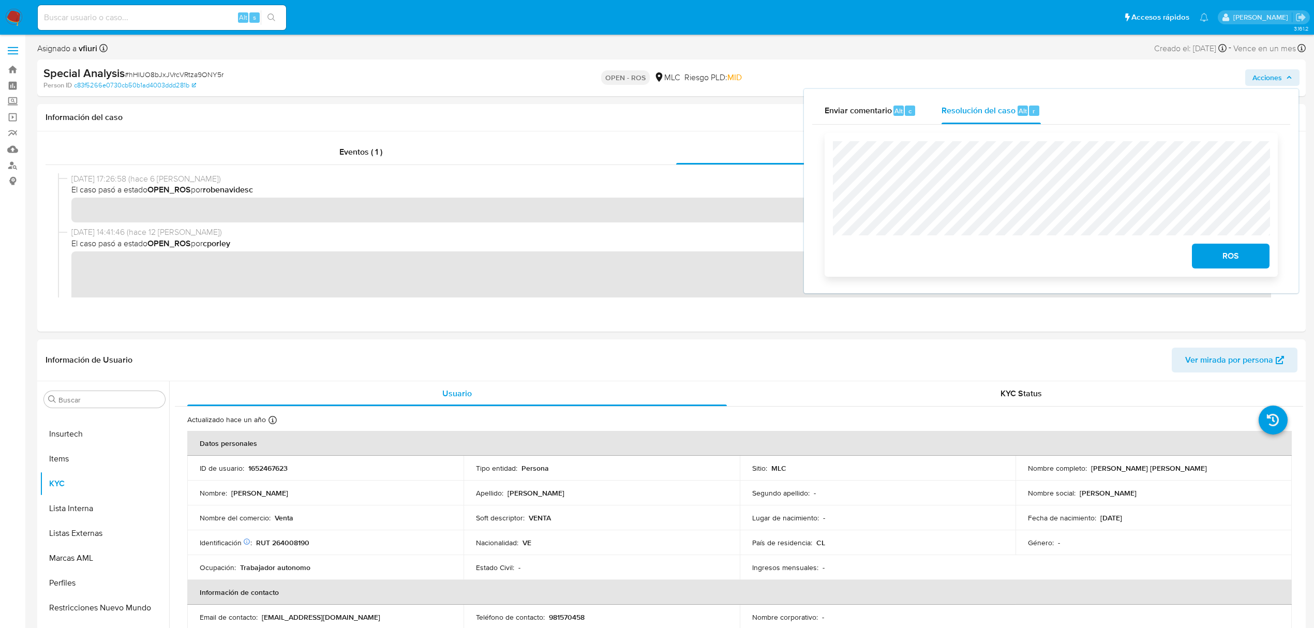
click at [1206, 267] on span "ROS" at bounding box center [1230, 256] width 51 height 23
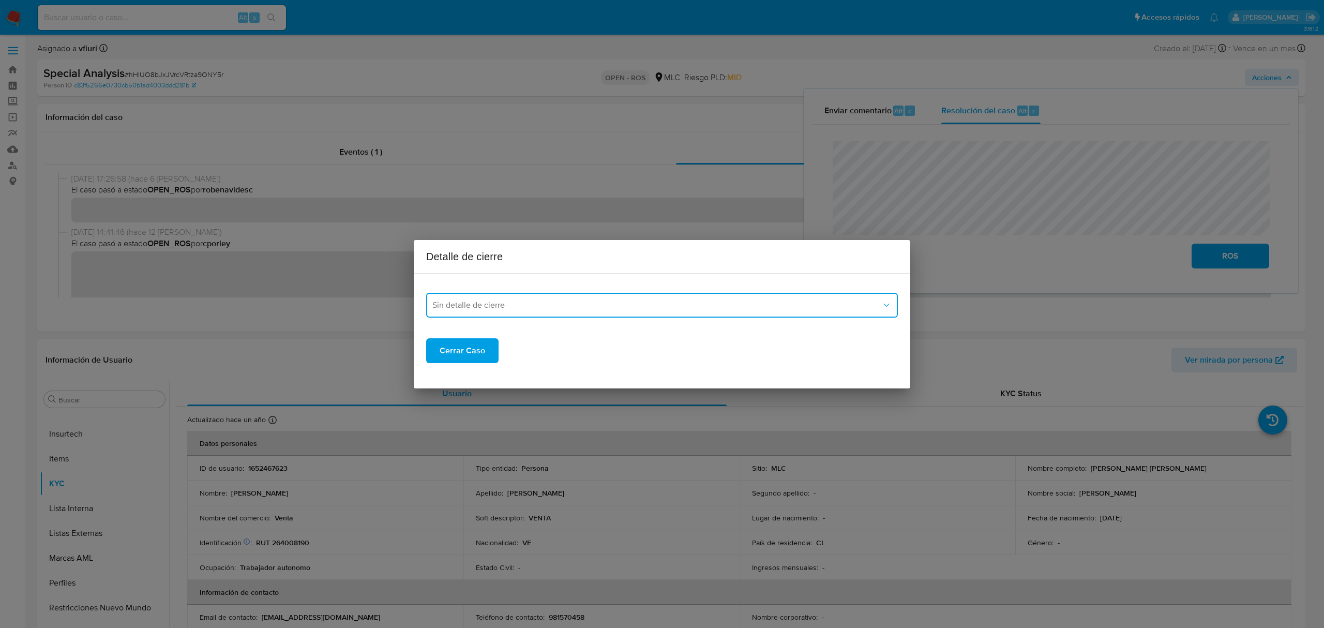
click at [535, 301] on span "Sin detalle de cierre" at bounding box center [656, 305] width 449 height 10
click at [470, 351] on div "ROS_EMISOR" at bounding box center [661, 358] width 459 height 25
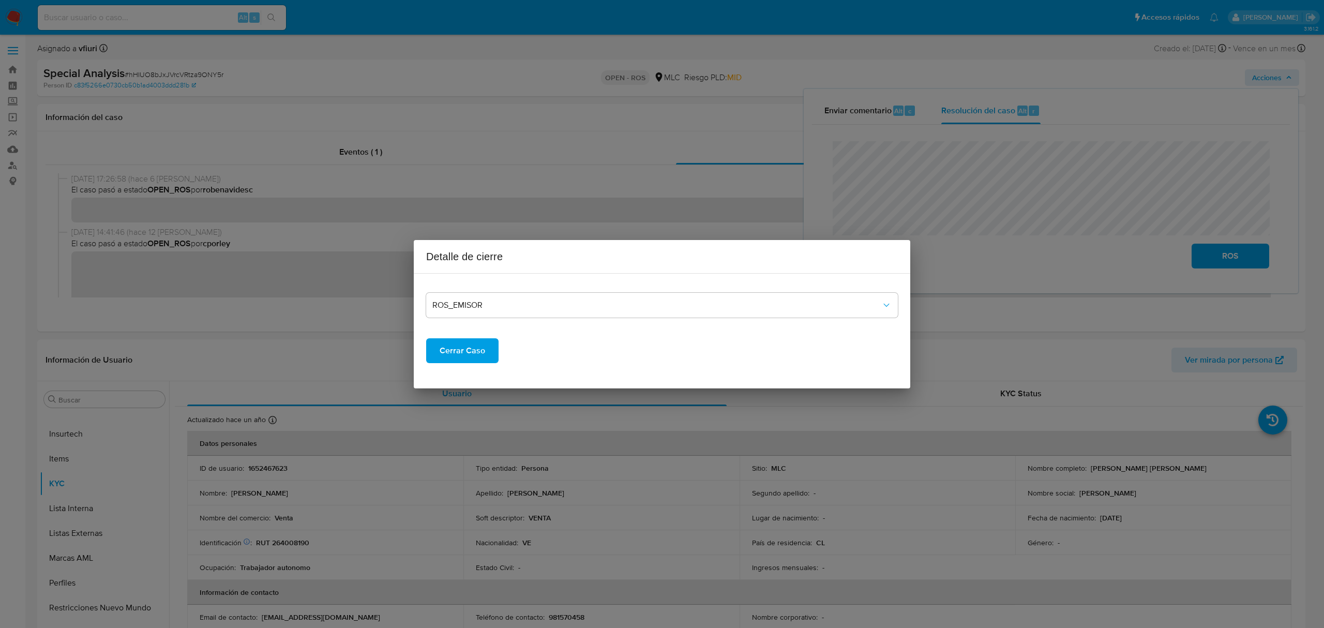
click at [461, 350] on span "Cerrar Caso" at bounding box center [463, 350] width 46 height 23
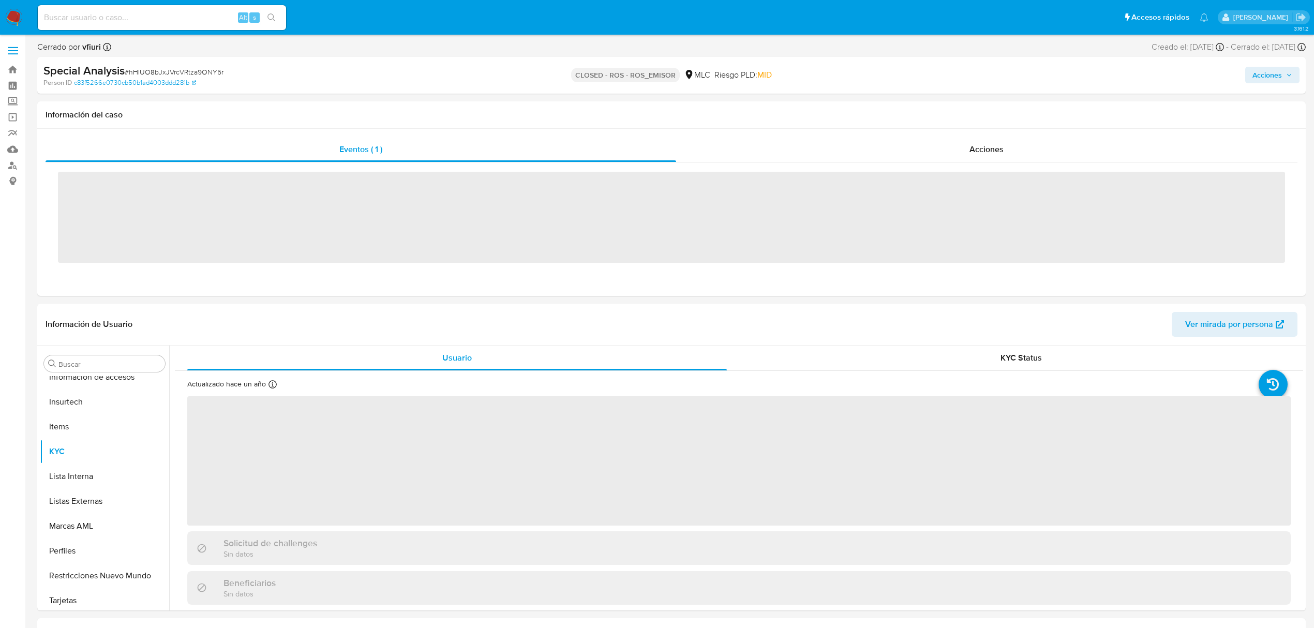
scroll to position [487, 0]
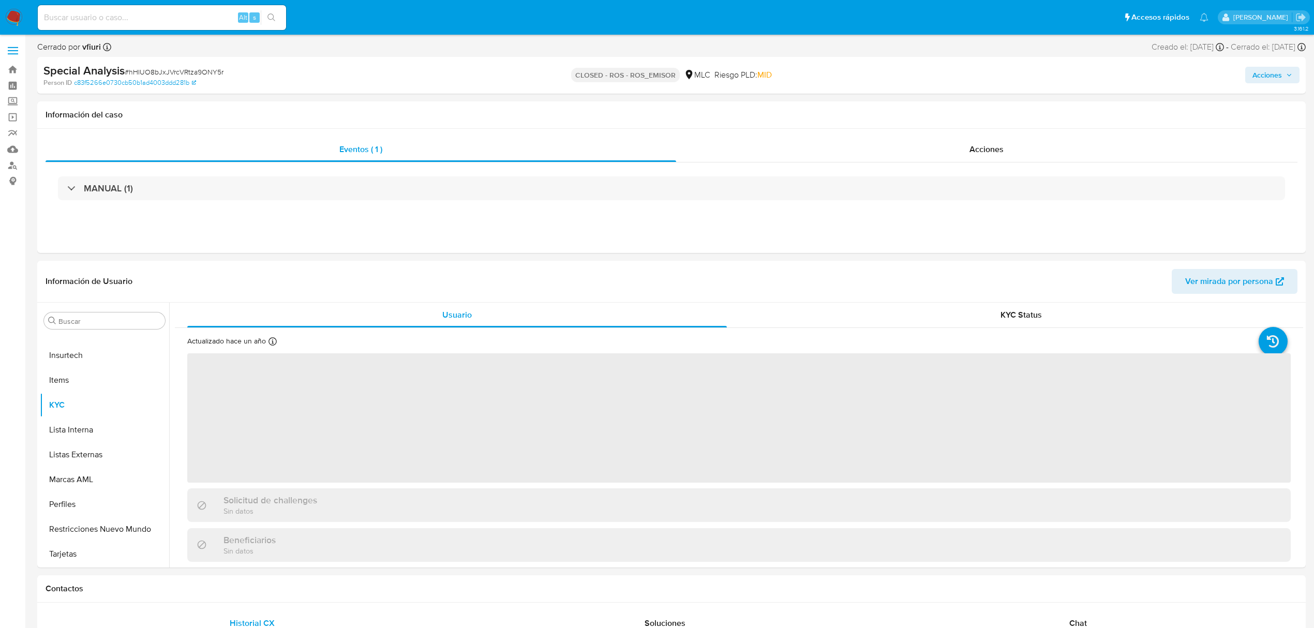
select select "10"
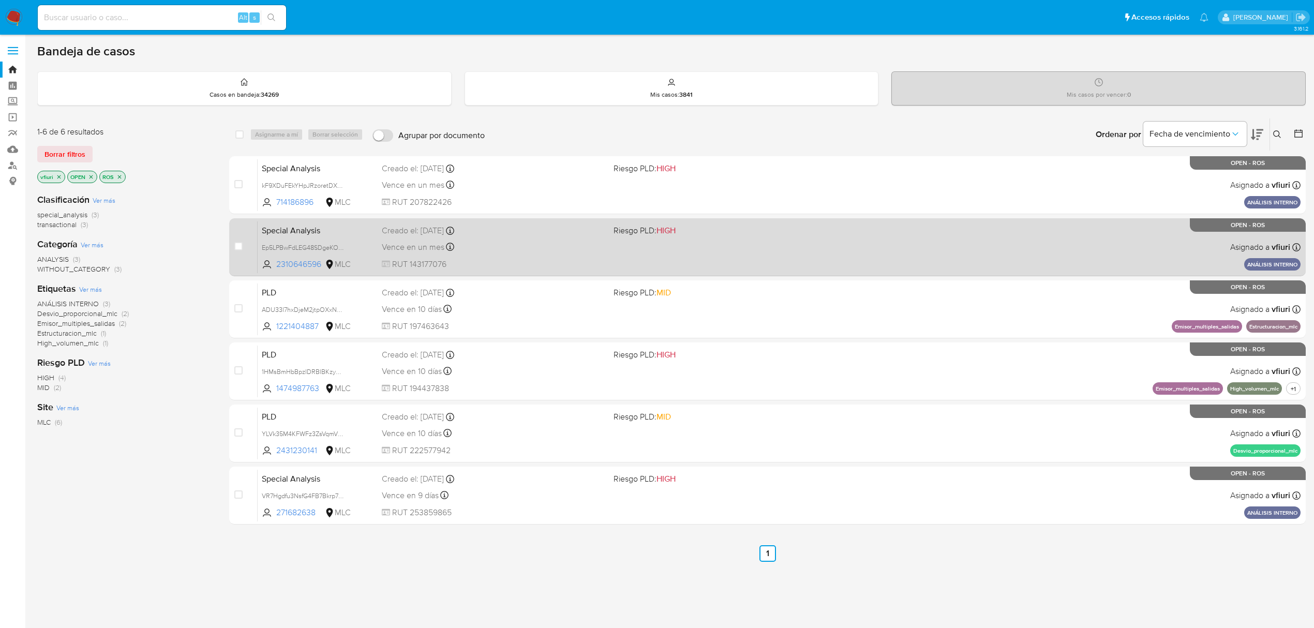
click at [542, 244] on div "Vence en un mes Vence el [DATE] 21:20:05" at bounding box center [493, 247] width 223 height 14
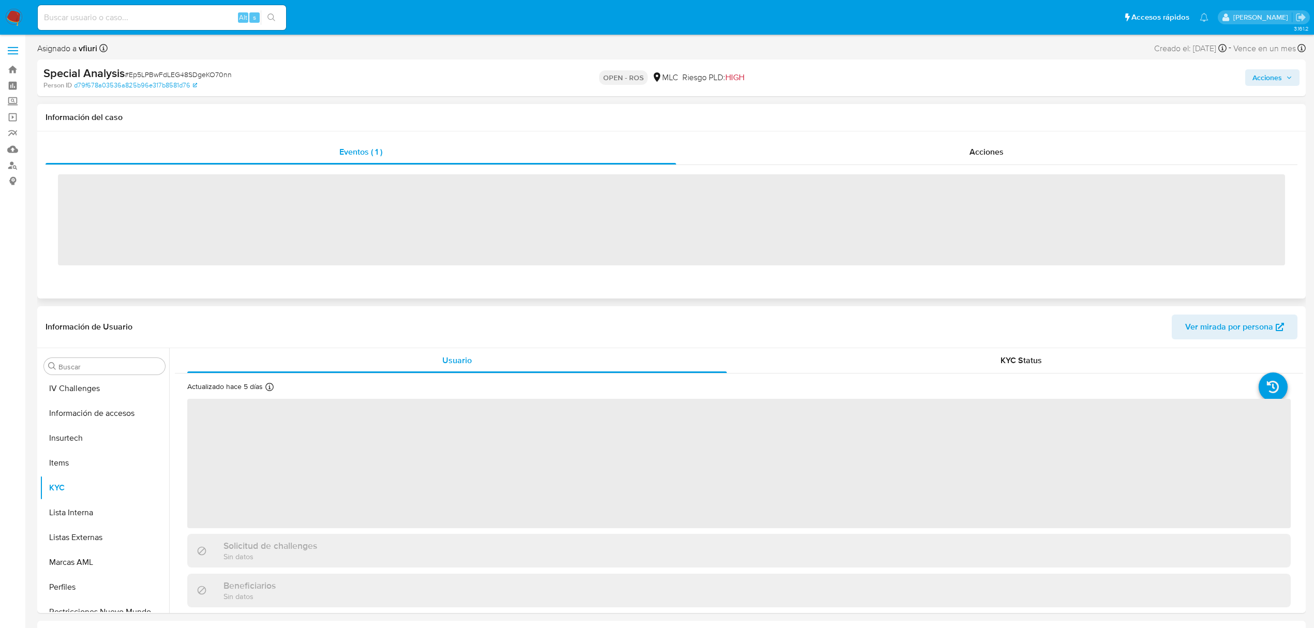
scroll to position [487, 0]
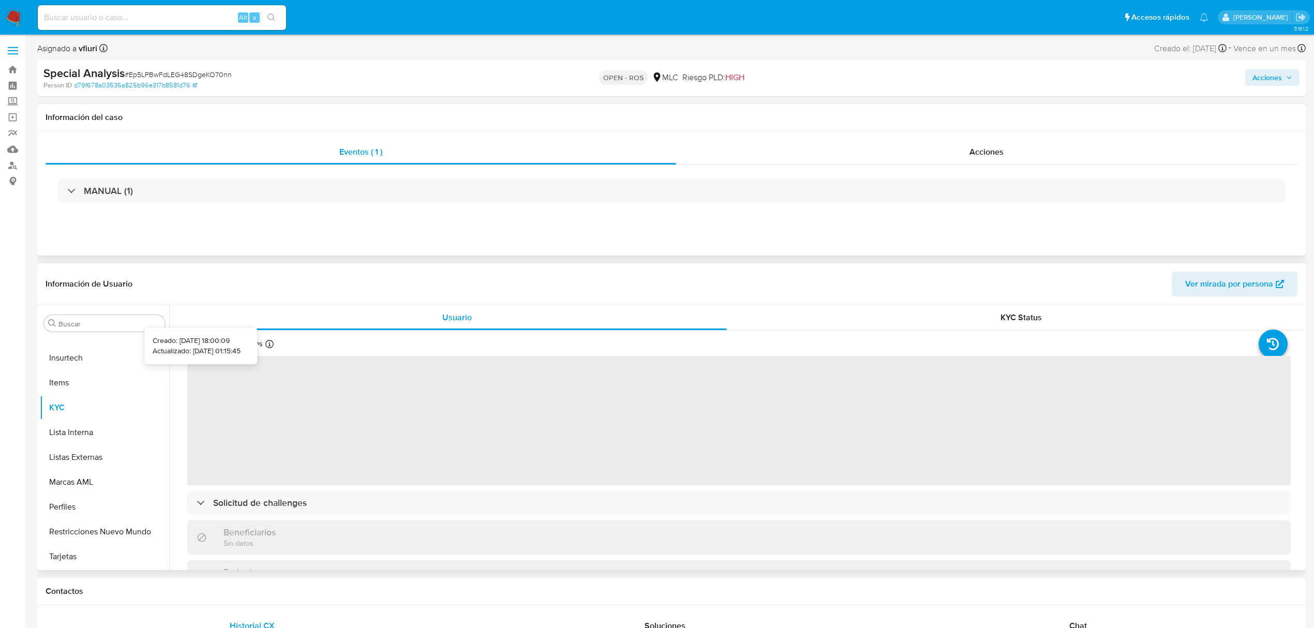
select select "10"
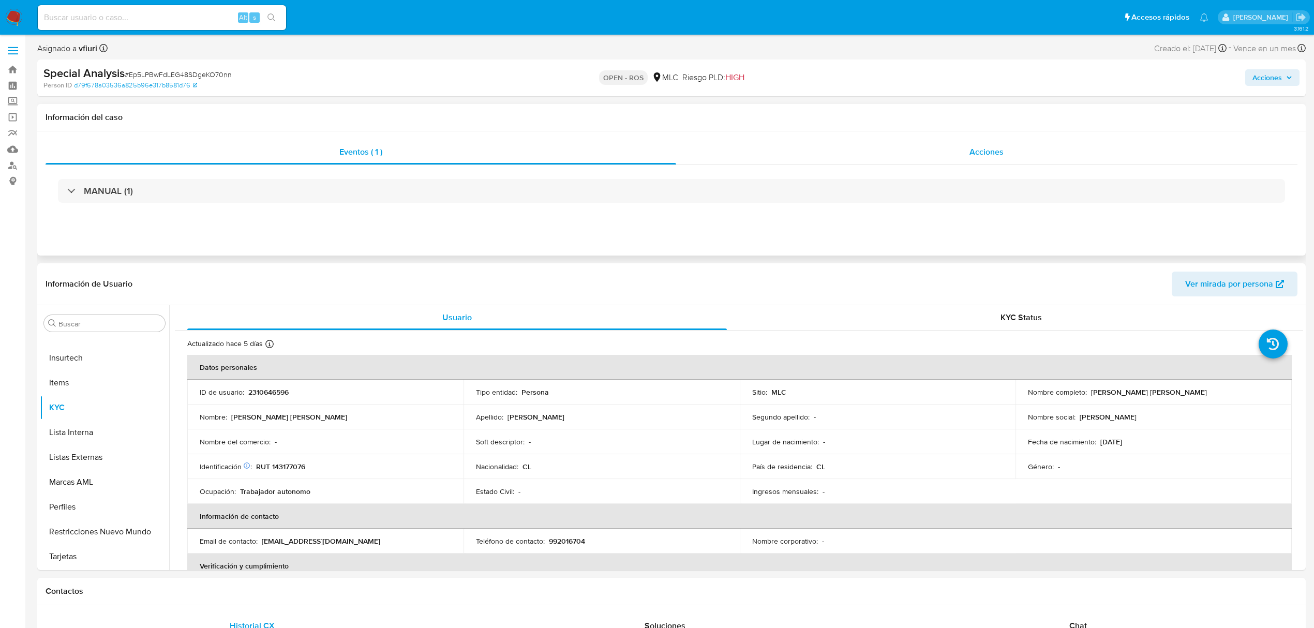
click at [990, 143] on div "Acciones" at bounding box center [987, 152] width 622 height 25
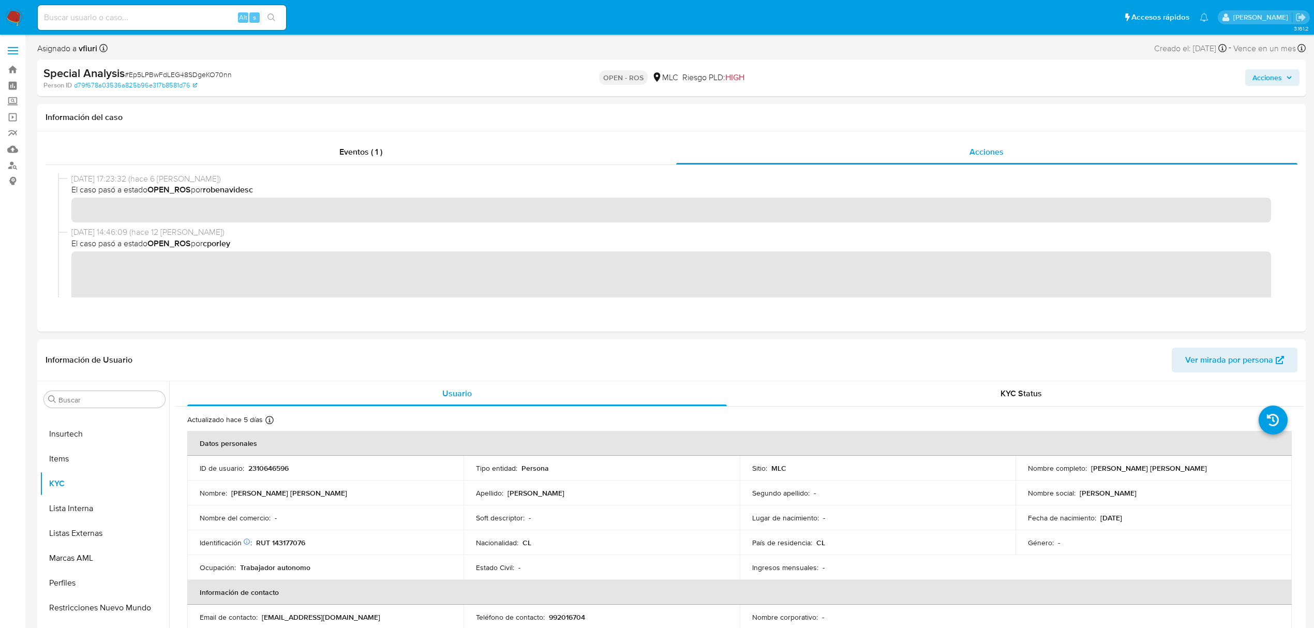
click at [1300, 71] on div "Special Analysis # Ep5LPBwFdLEG48SDgeKO70nn Person ID d79f678a03536a825b96e317b…" at bounding box center [671, 77] width 1268 height 37
click at [1261, 74] on span "Acciones" at bounding box center [1266, 77] width 29 height 17
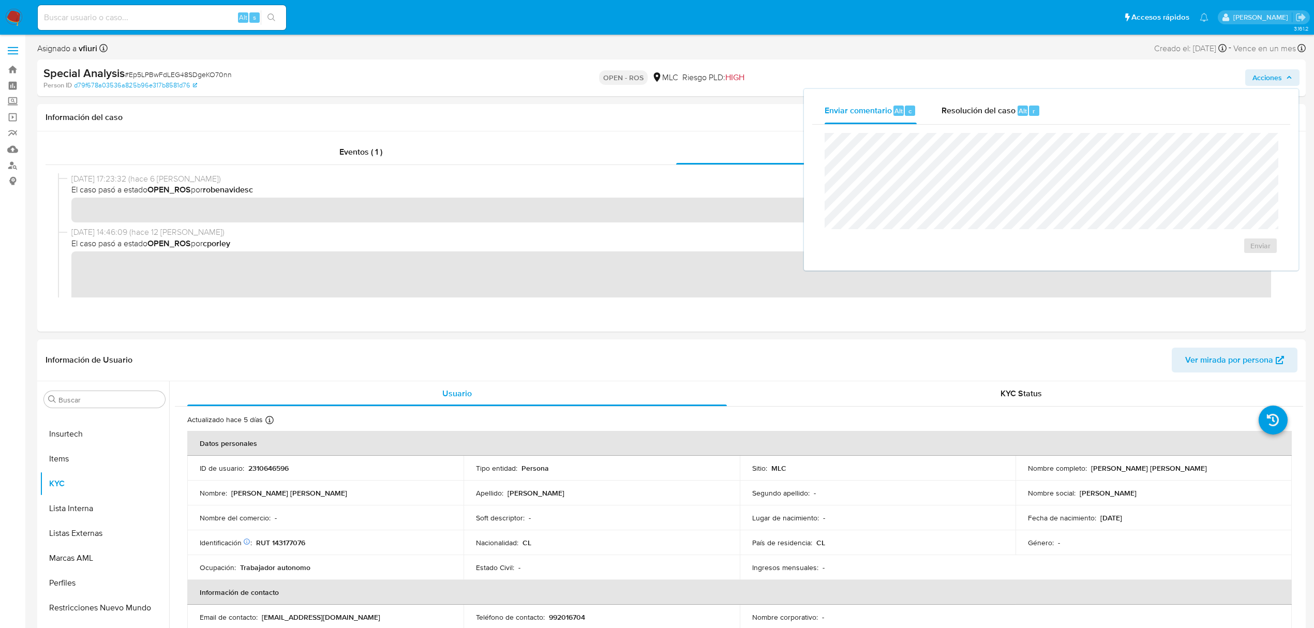
click at [1060, 111] on div "Enviar comentario Alt c Resolución del caso Alt r" at bounding box center [1051, 110] width 478 height 27
click at [985, 117] on div "Resolución del caso Alt r" at bounding box center [990, 110] width 99 height 27
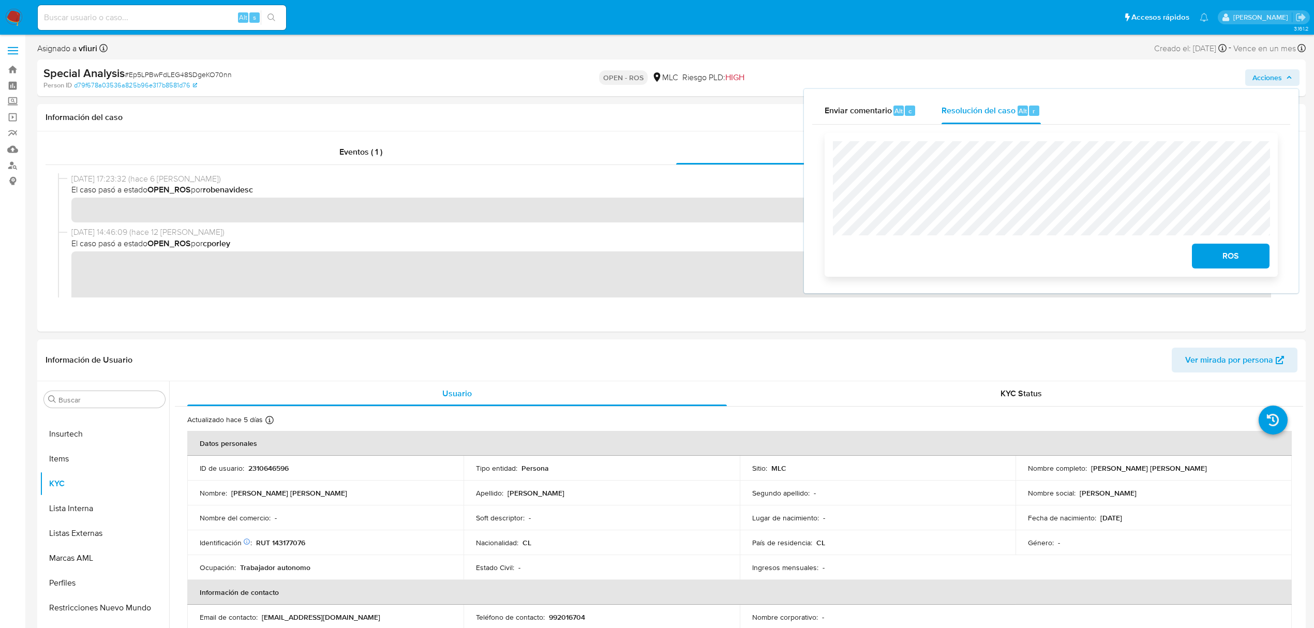
click at [1245, 255] on span "ROS" at bounding box center [1230, 256] width 51 height 23
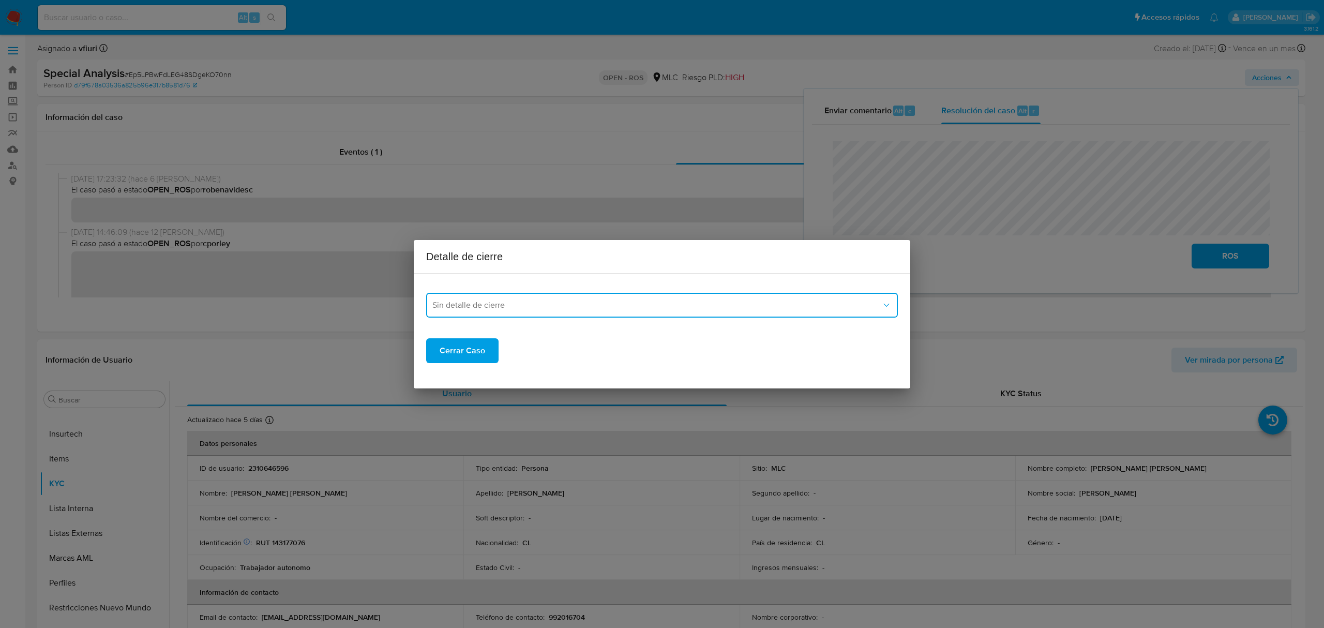
click at [493, 302] on span "Sin detalle de cierre" at bounding box center [656, 305] width 449 height 10
click at [455, 346] on div "ROS_EMISOR" at bounding box center [661, 358] width 459 height 25
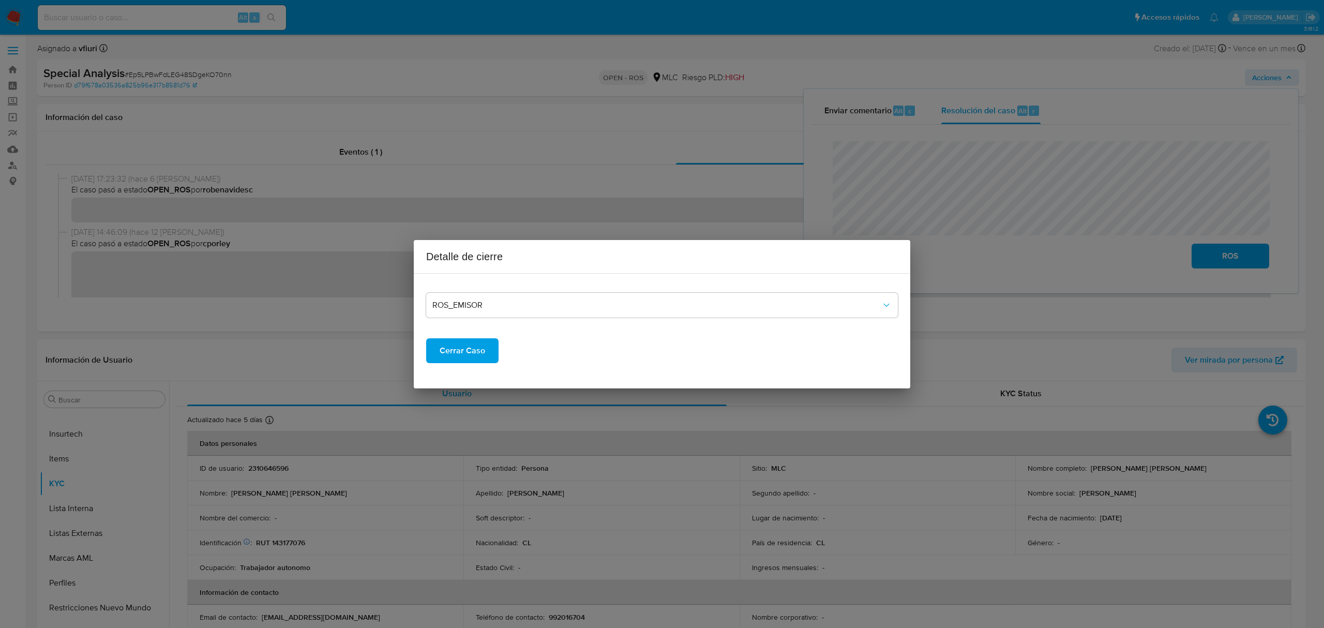
click at [459, 342] on span "Cerrar Caso" at bounding box center [463, 350] width 46 height 23
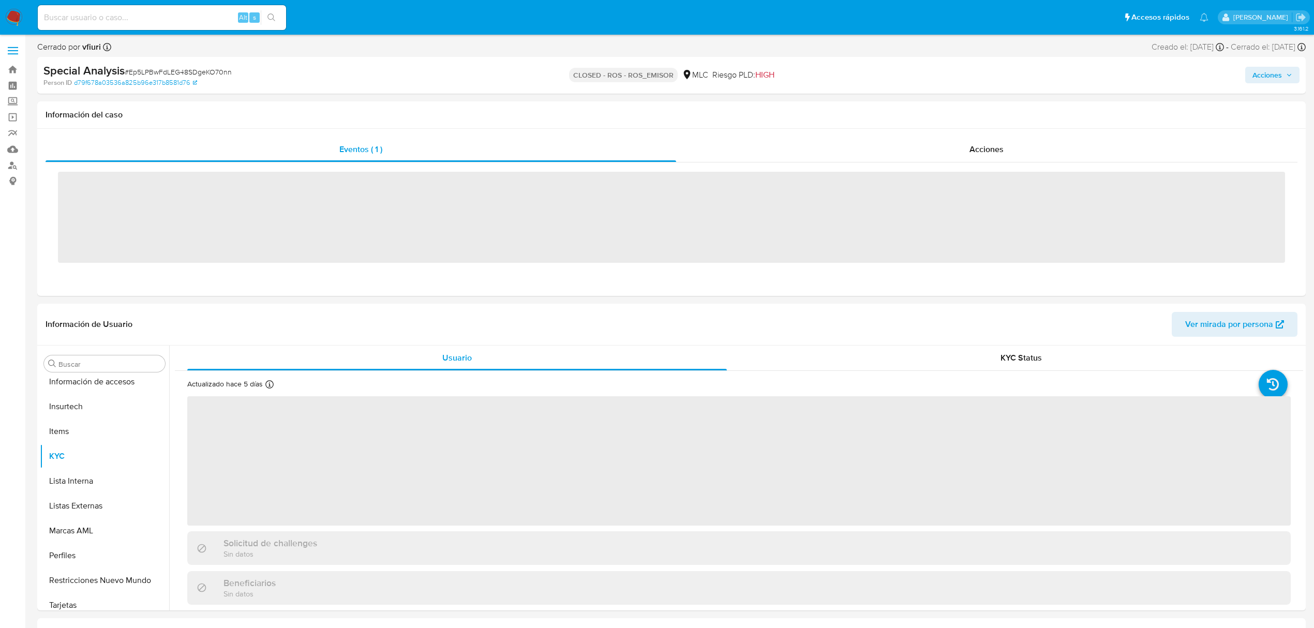
scroll to position [487, 0]
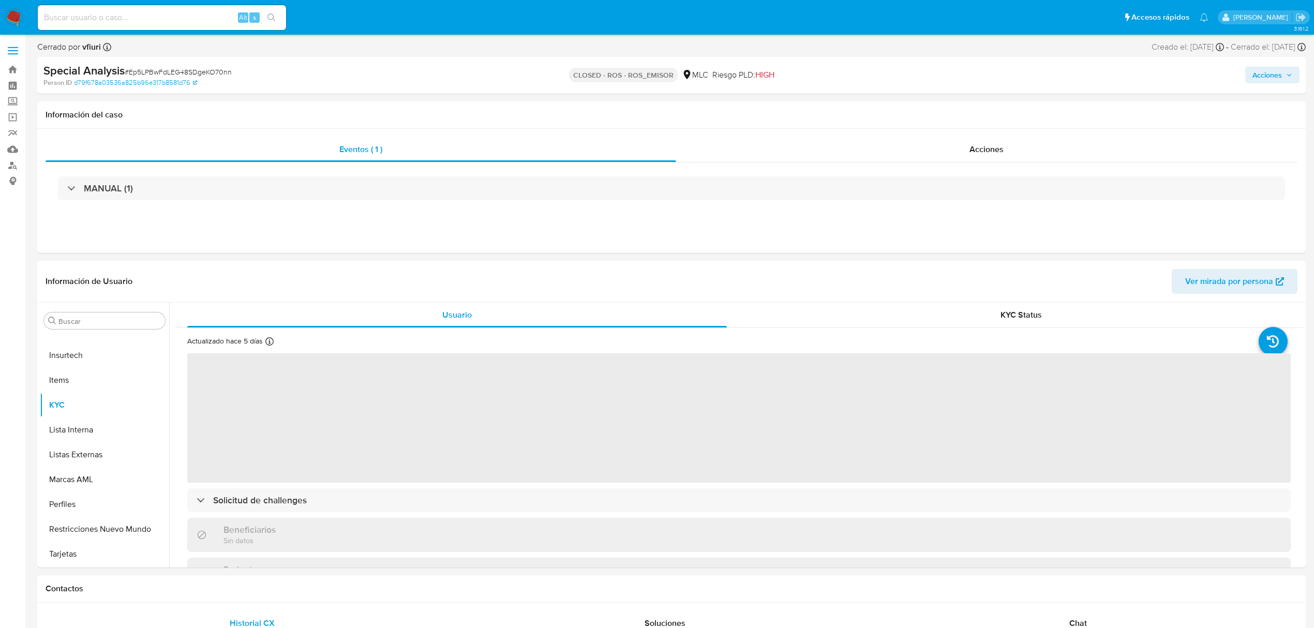
select select "10"
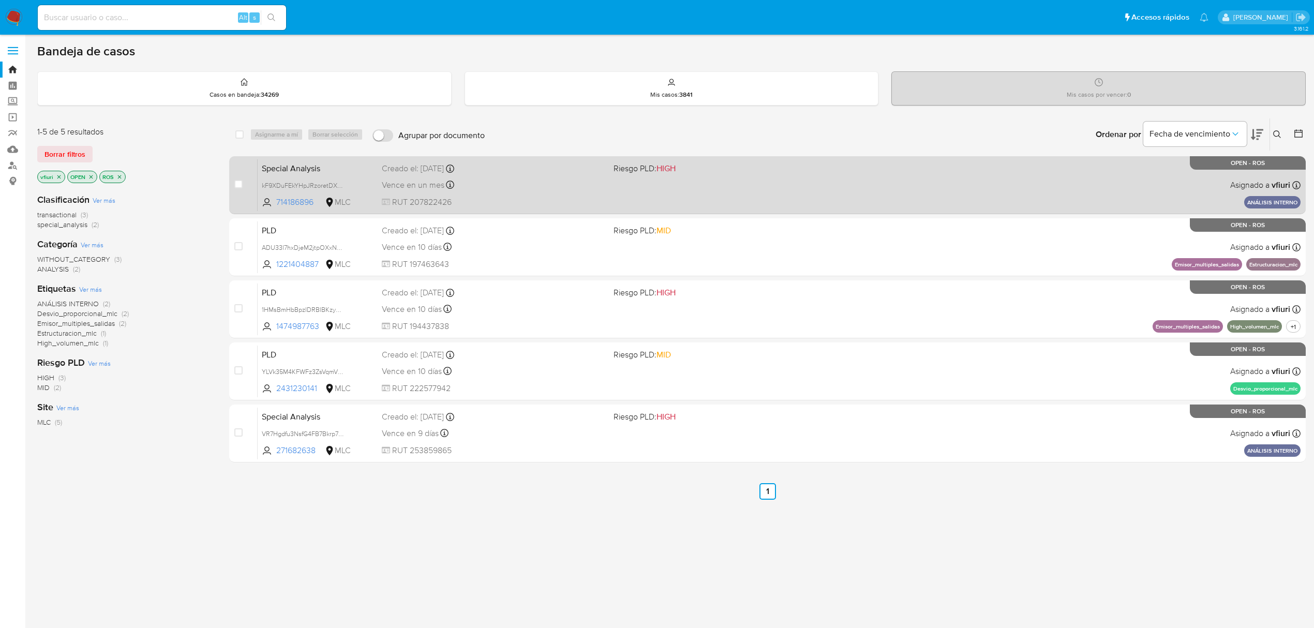
click at [537, 192] on div "Special Analysis kF9XDuFEkYHpJRzoretDXm5V 714186896 MLC Riesgo PLD: HIGH Creado…" at bounding box center [779, 185] width 1043 height 52
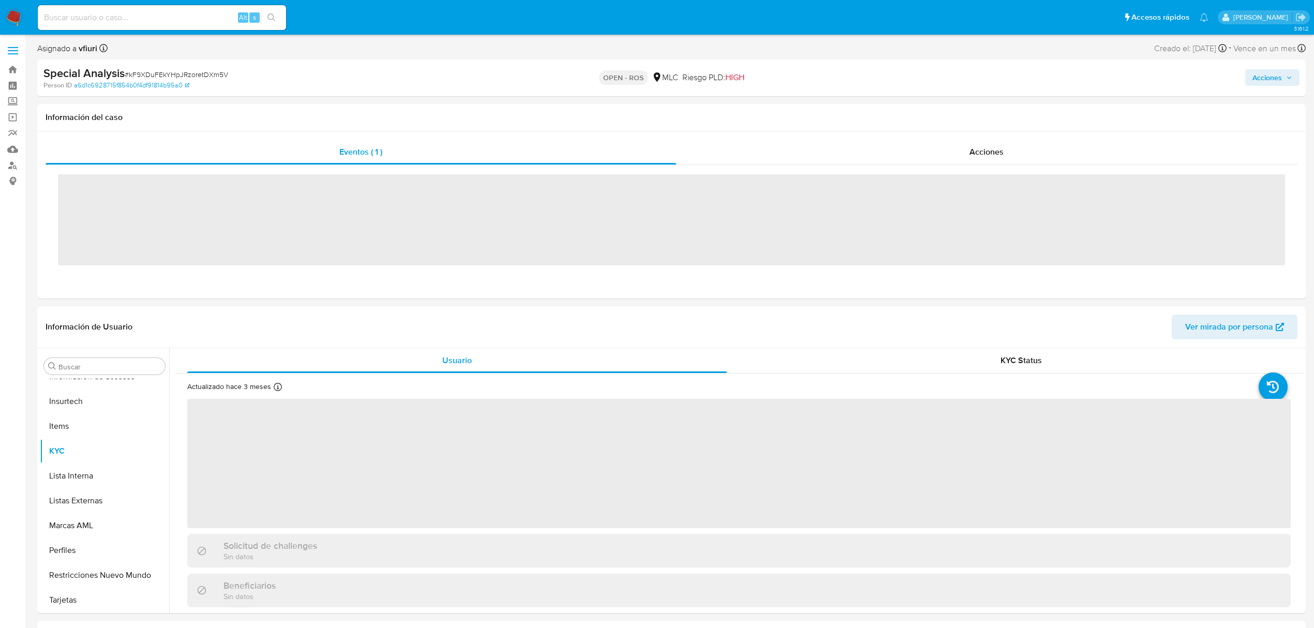
scroll to position [487, 0]
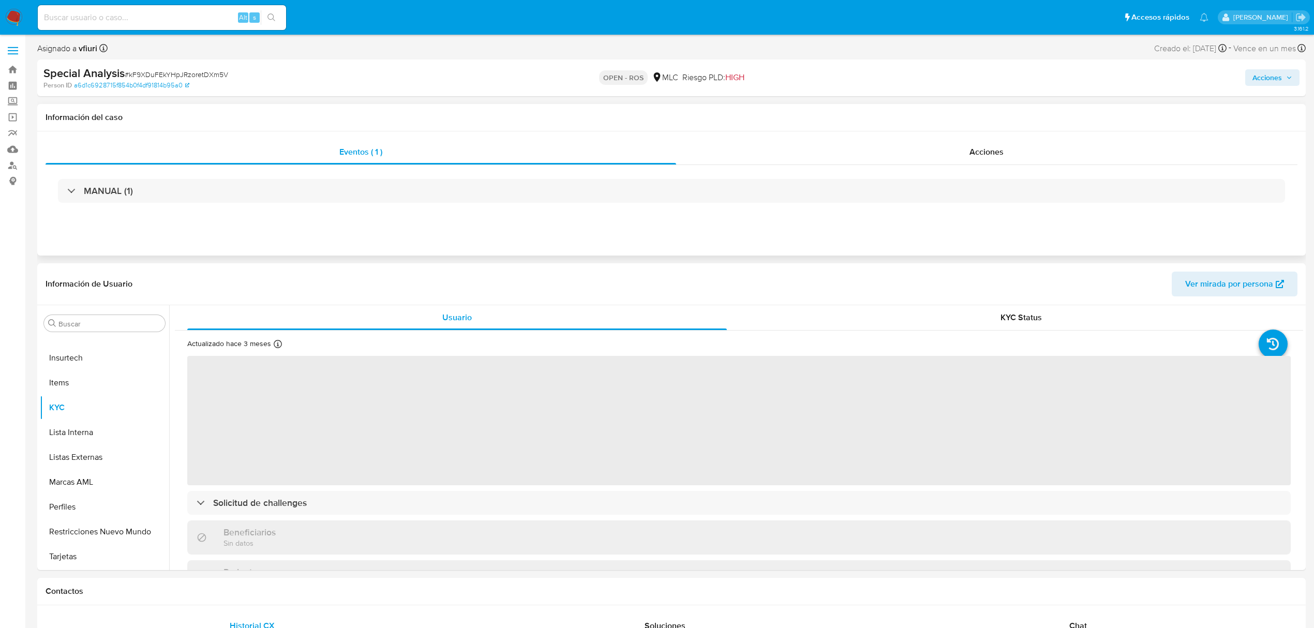
select select "10"
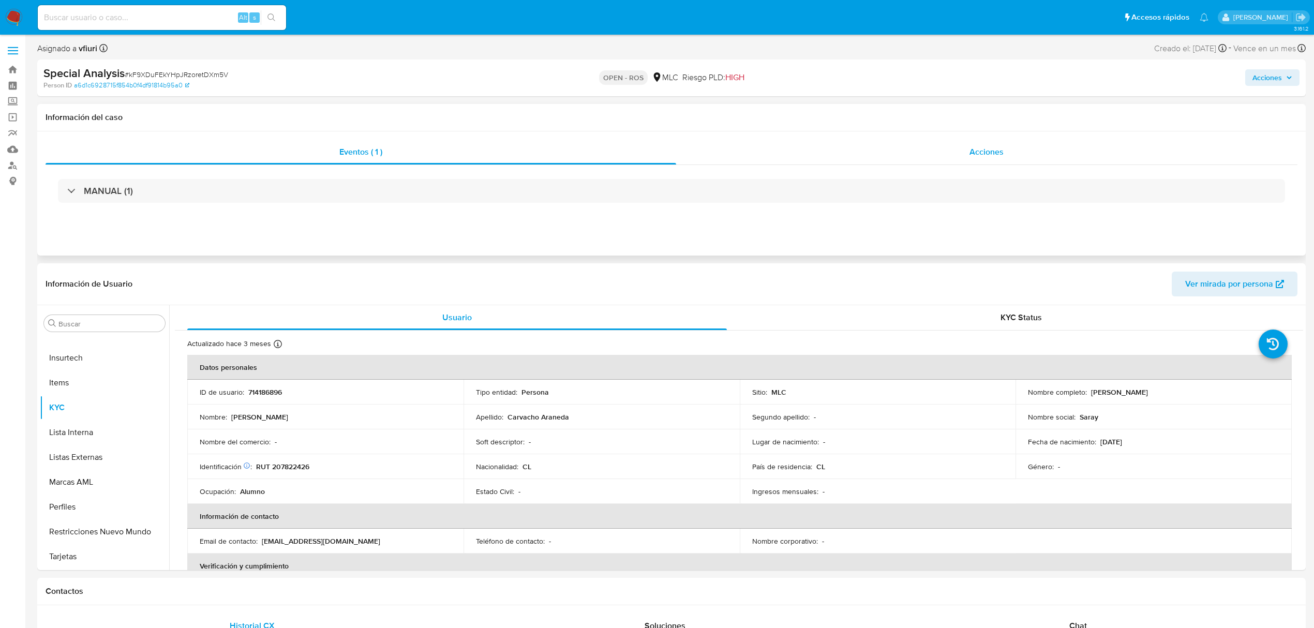
click at [984, 155] on span "Acciones" at bounding box center [986, 152] width 34 height 12
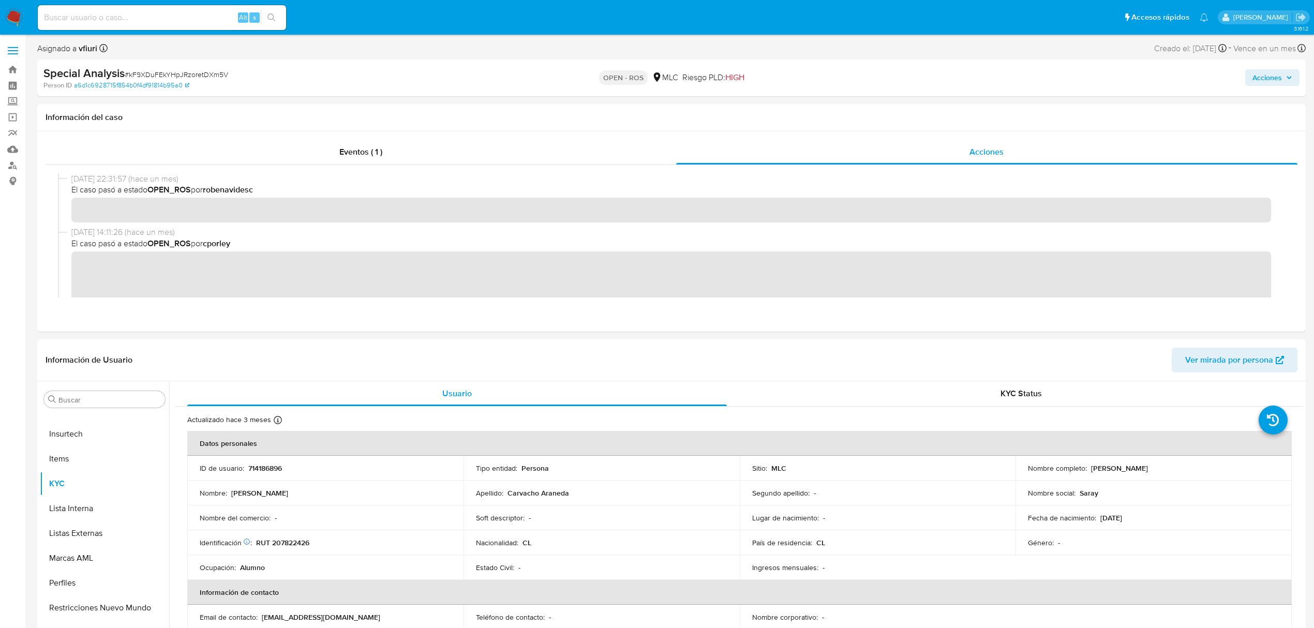
click at [1263, 79] on span "Acciones" at bounding box center [1266, 77] width 29 height 17
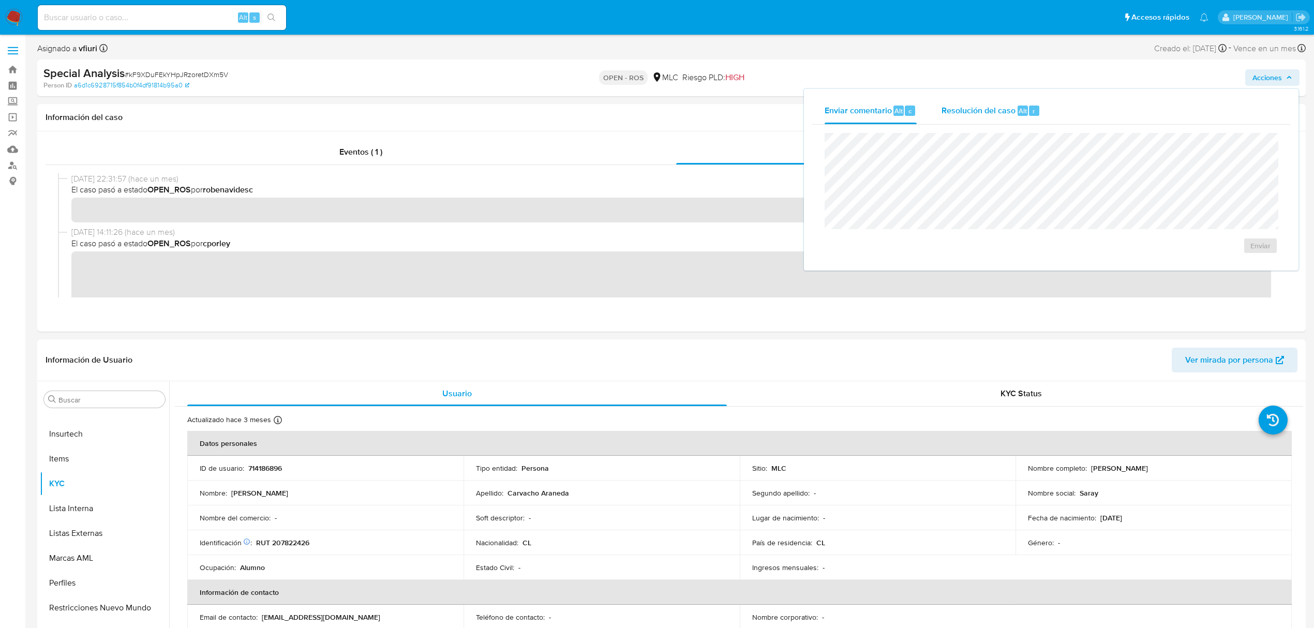
click at [951, 102] on div "Resolución del caso Alt r" at bounding box center [990, 110] width 99 height 27
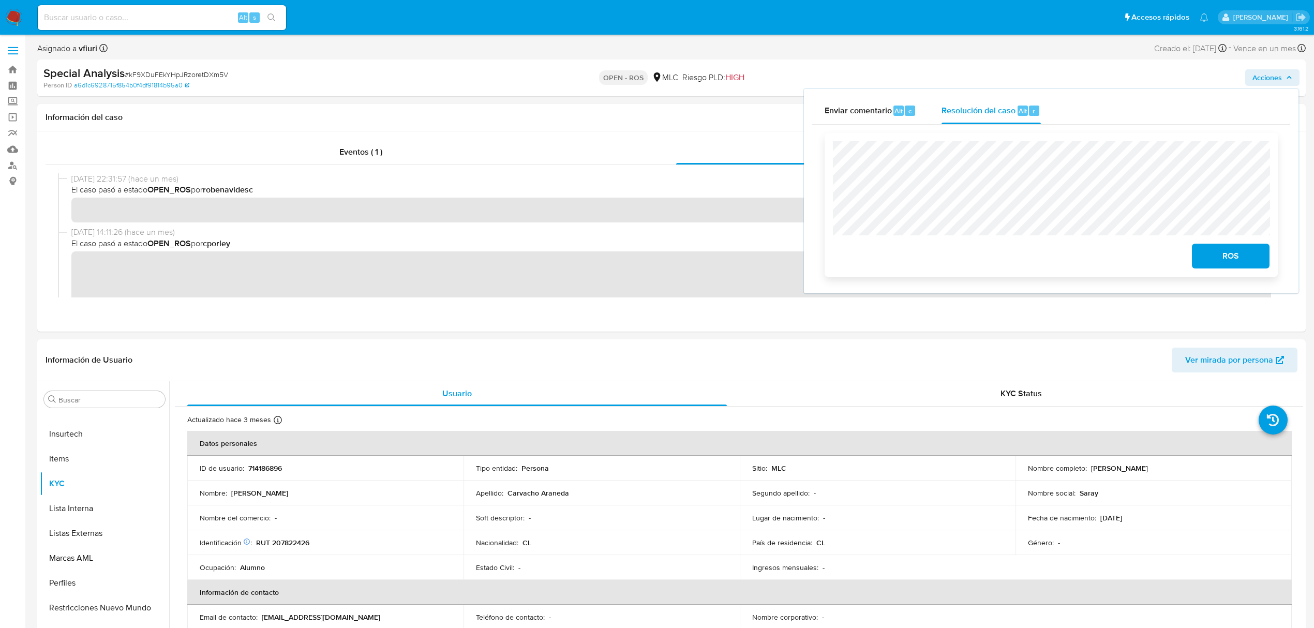
click at [1216, 252] on span "ROS" at bounding box center [1230, 256] width 51 height 23
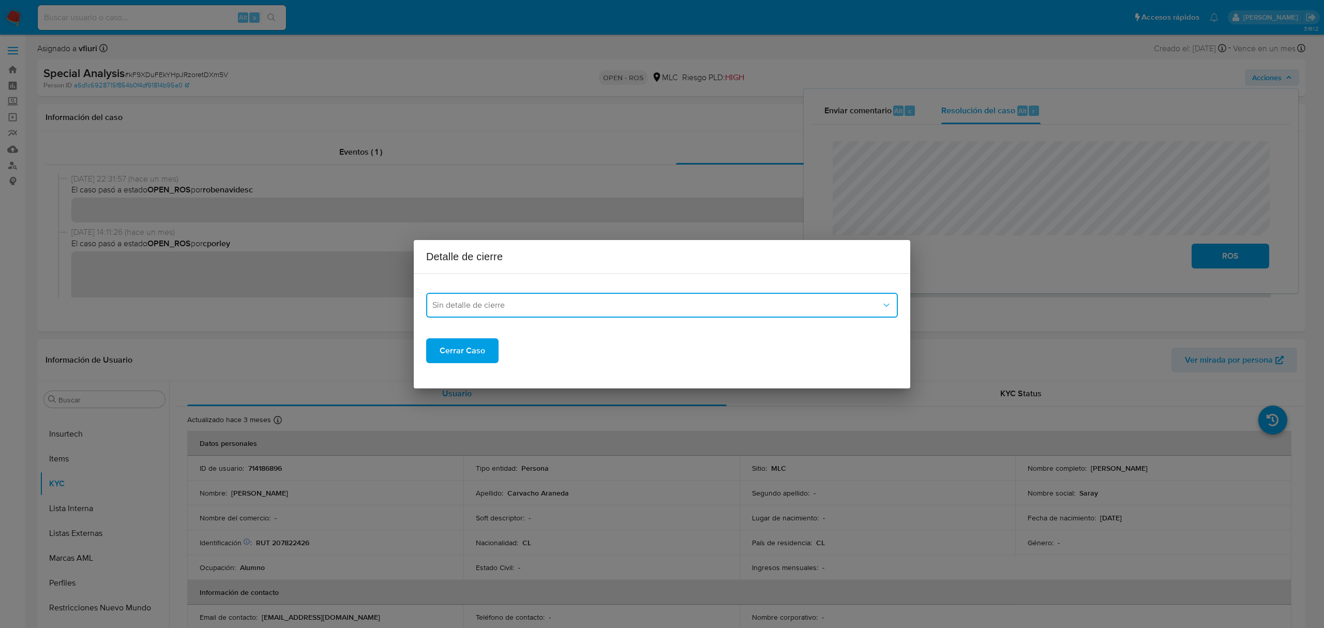
click at [510, 296] on button "Sin detalle de cierre" at bounding box center [662, 305] width 472 height 25
click at [474, 358] on span "ROS_EMISOR" at bounding box center [457, 358] width 50 height 10
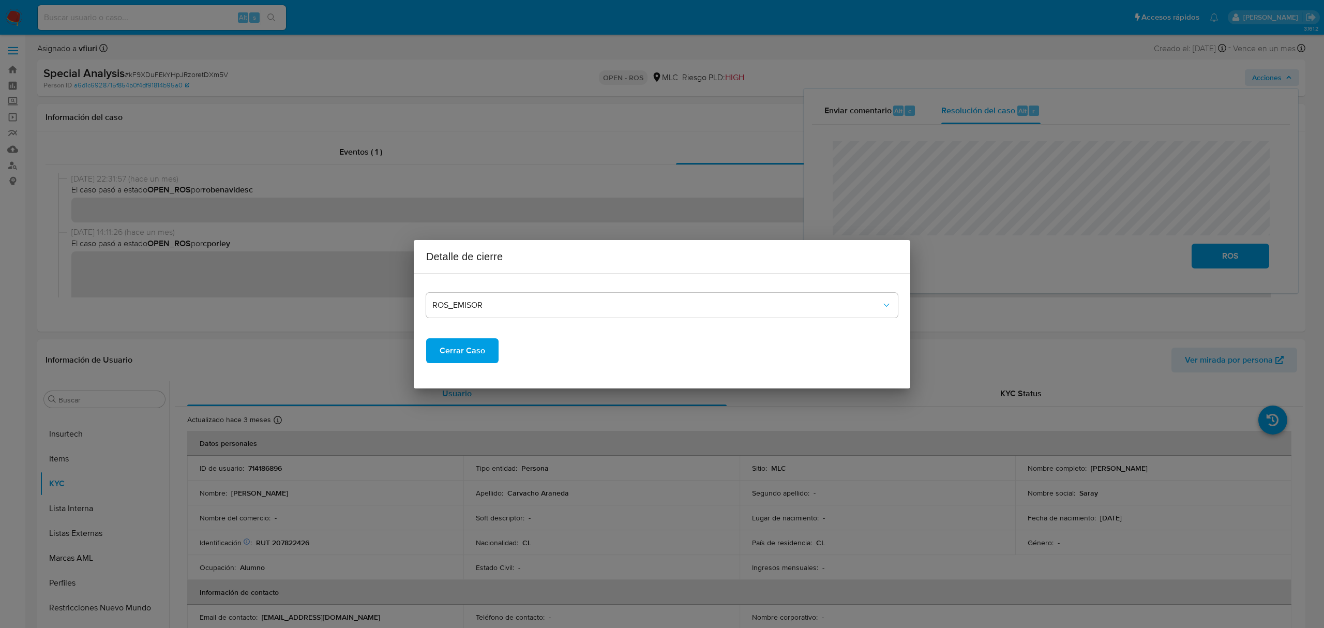
click at [461, 347] on span "Cerrar Caso" at bounding box center [463, 350] width 46 height 23
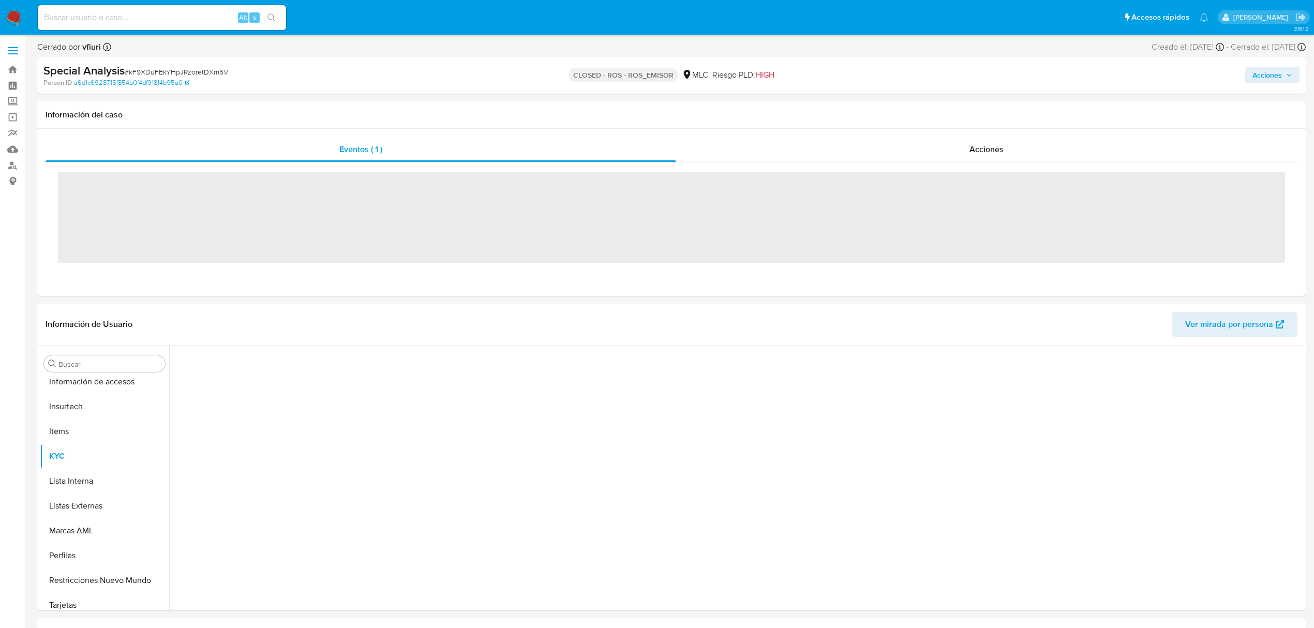
scroll to position [487, 0]
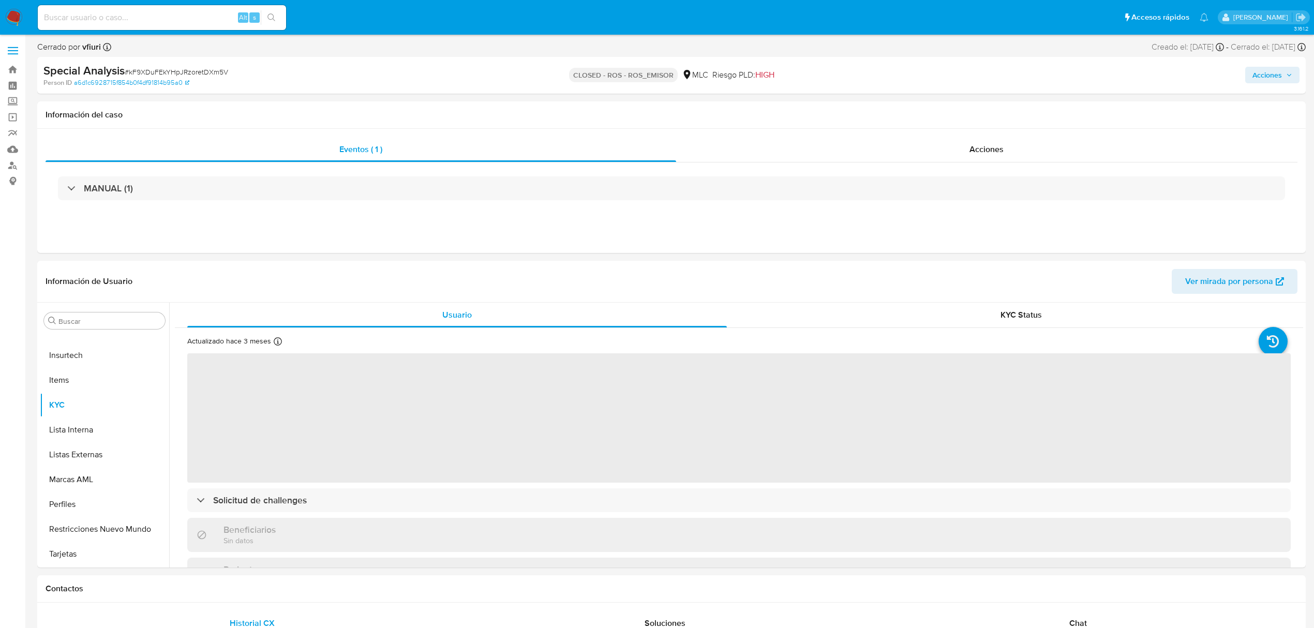
select select "10"
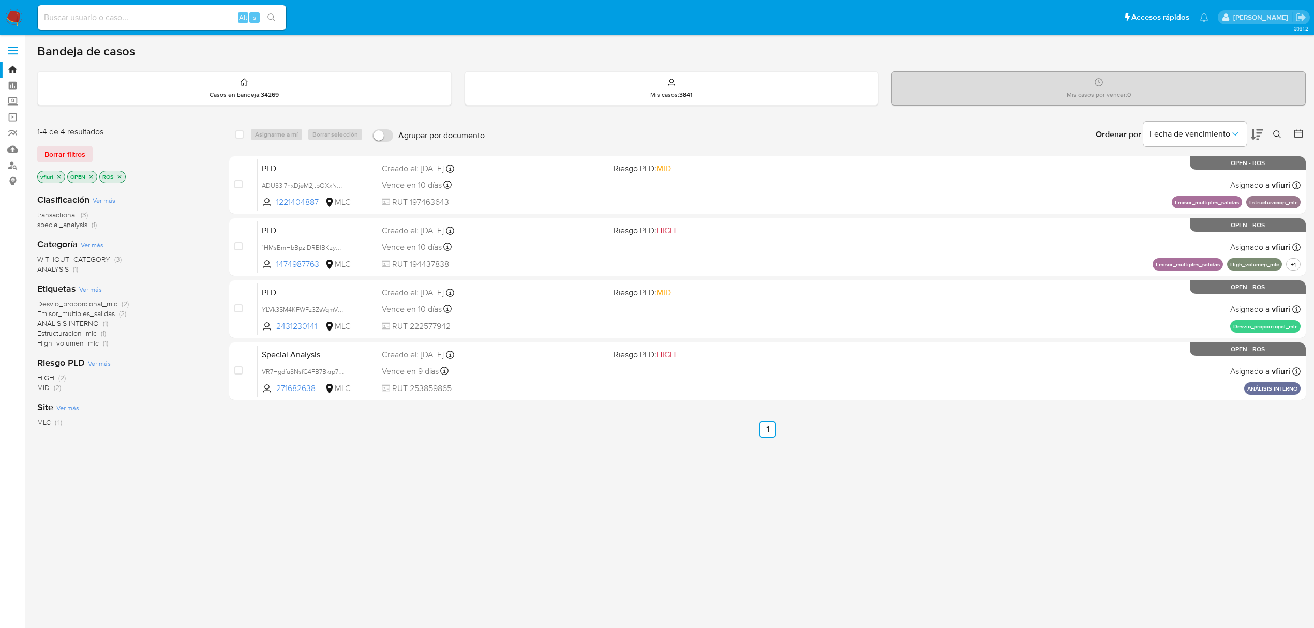
click at [120, 174] on icon "close-filter" at bounding box center [119, 177] width 6 height 6
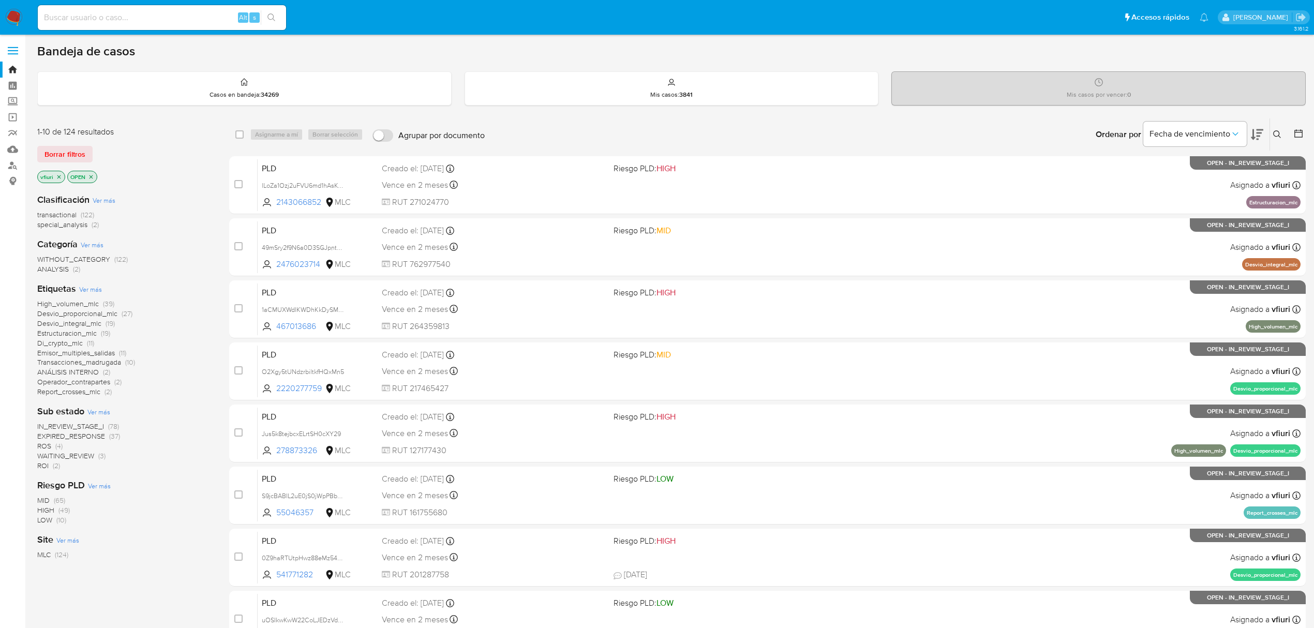
click at [1304, 130] on button at bounding box center [1299, 134] width 12 height 12
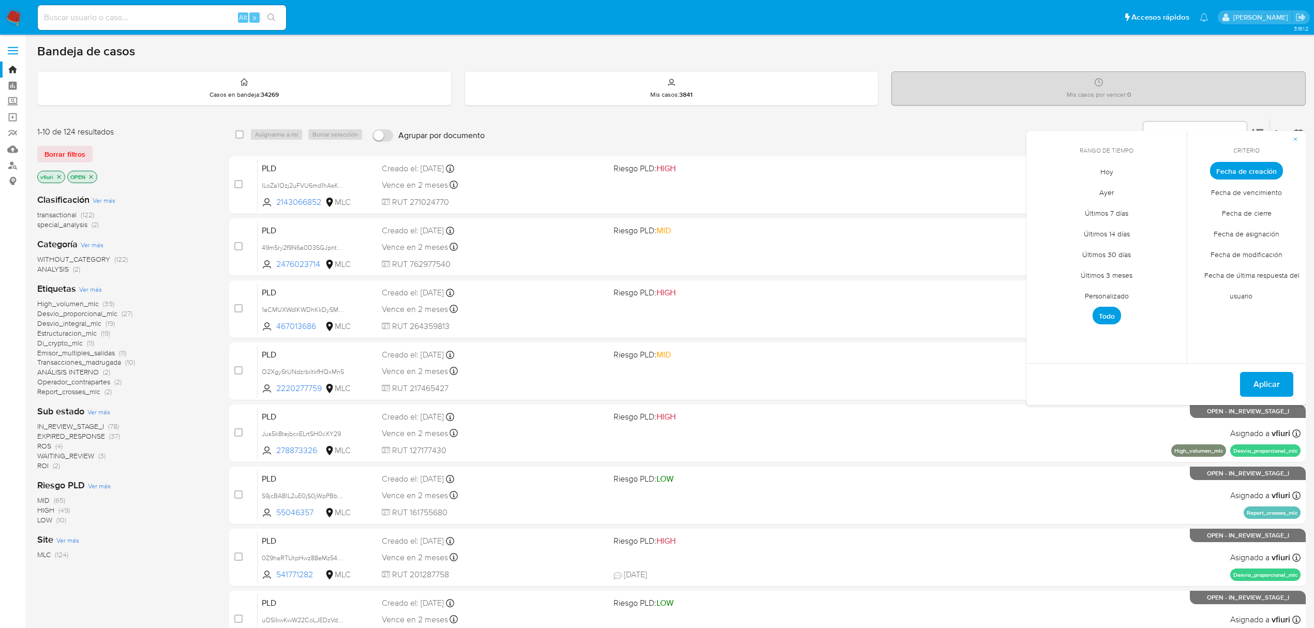
click at [1120, 292] on span "Personalizado" at bounding box center [1107, 295] width 66 height 21
click at [1037, 189] on icon "Mes anterior" at bounding box center [1042, 190] width 12 height 12
click at [1149, 247] on button "12" at bounding box center [1148, 249] width 17 height 17
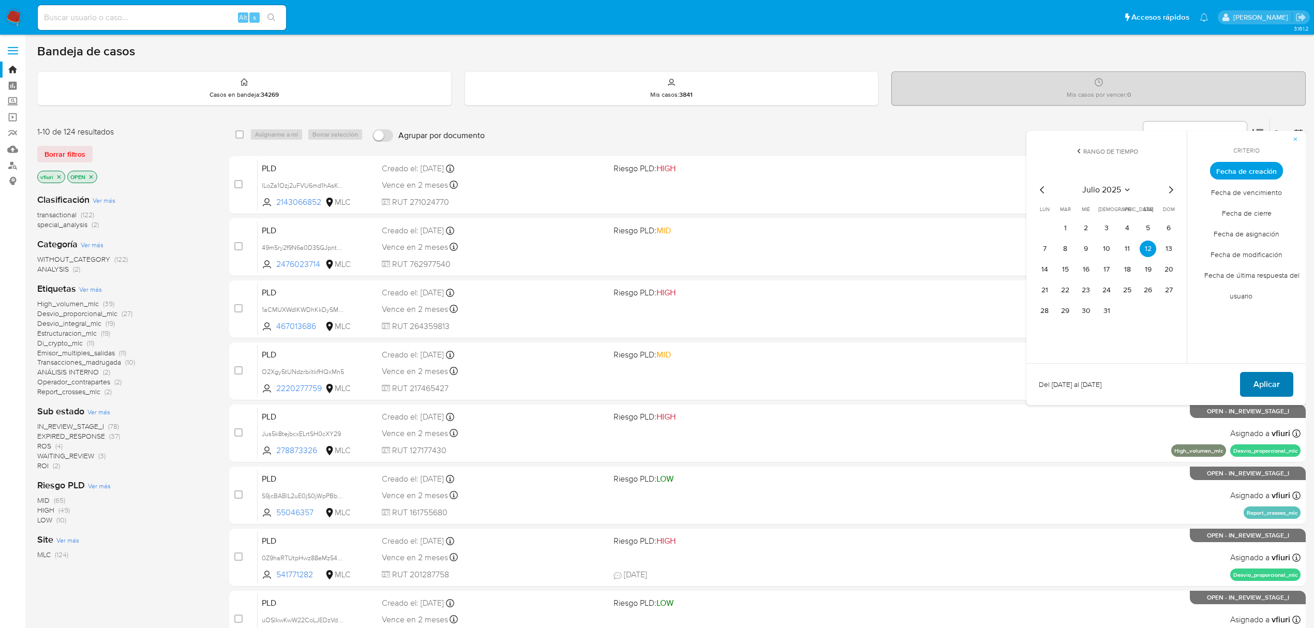
click at [1270, 381] on span "Aplicar" at bounding box center [1266, 384] width 26 height 23
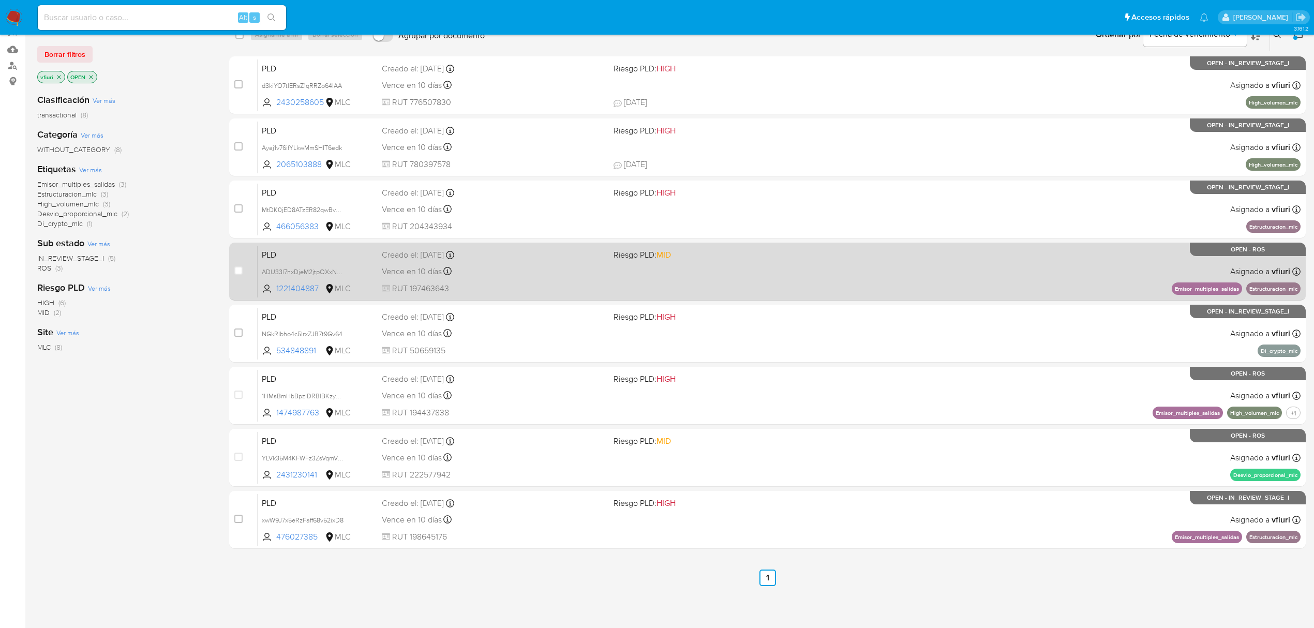
scroll to position [101, 0]
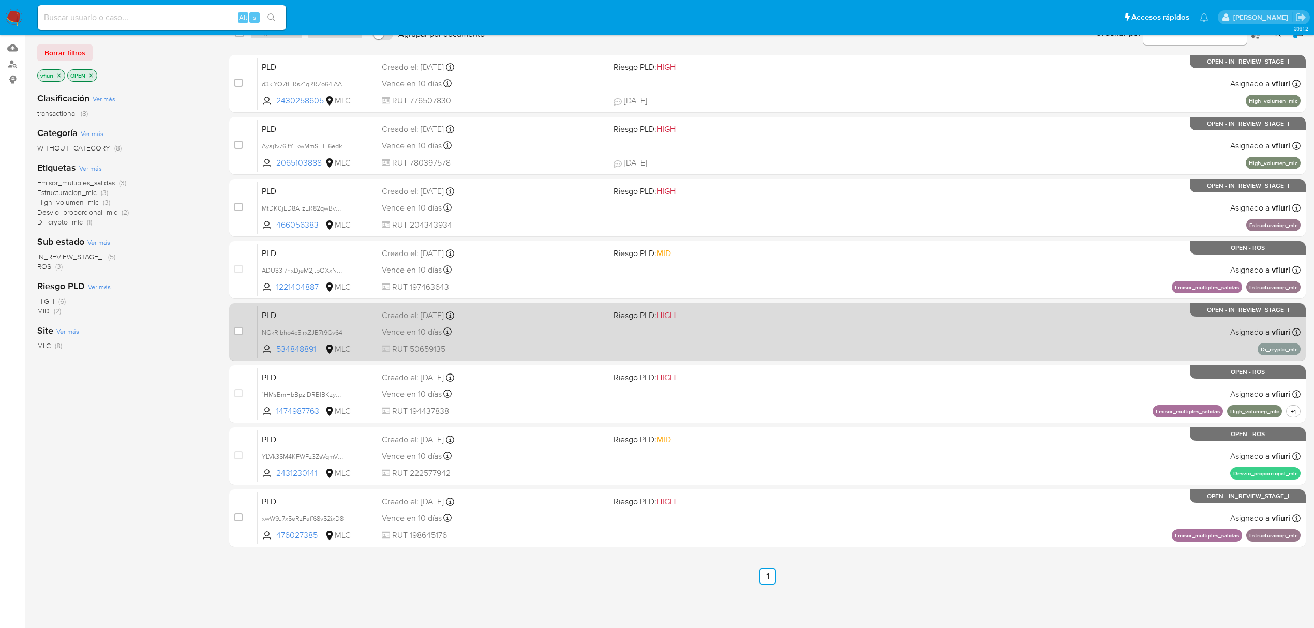
click at [733, 348] on div "PLD NGkRIbho4c5IrxZJB7t9Gv64 534848891 MLC Riesgo PLD: HIGH Creado el: 12/07/20…" at bounding box center [779, 332] width 1043 height 52
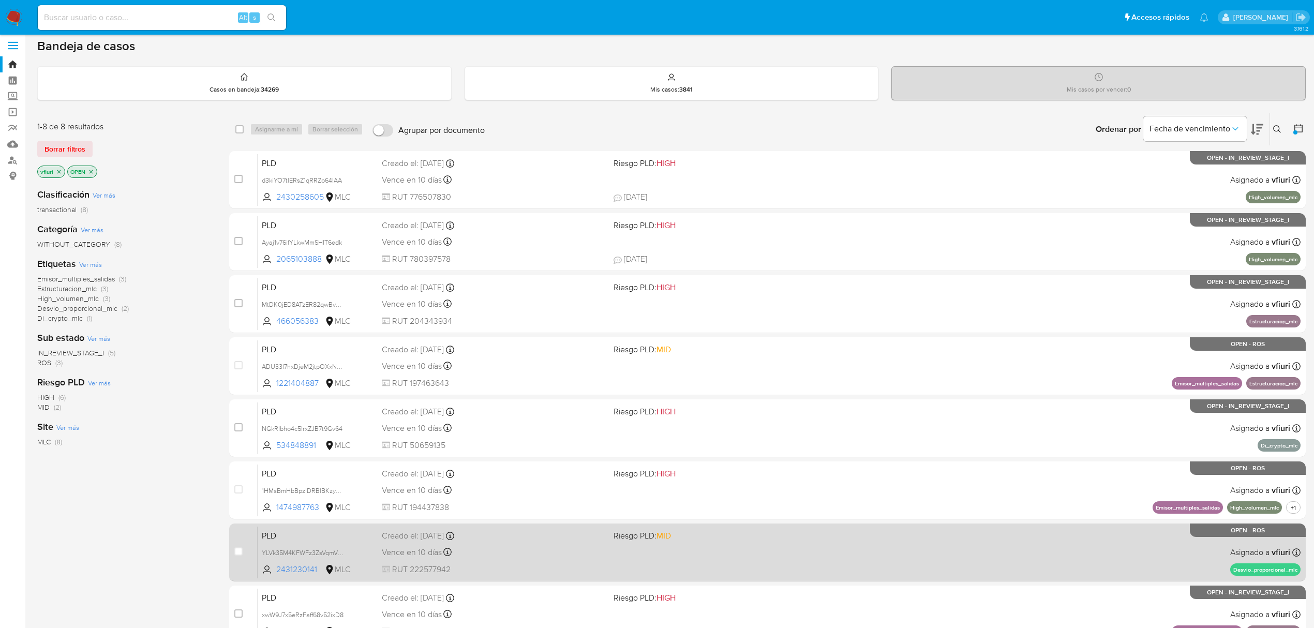
scroll to position [0, 0]
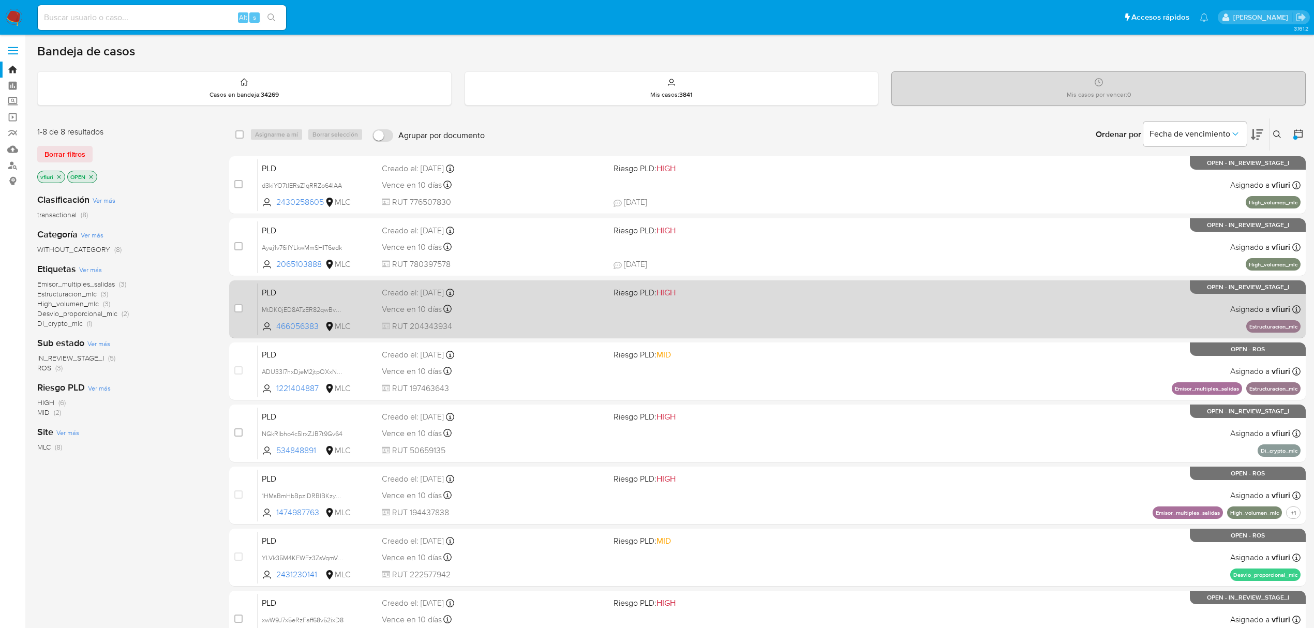
click at [727, 317] on div "PLD MtDK0jED8ATzER82qwBv6fNj 466056383 MLC Riesgo PLD: HIGH Creado el: 12/07/20…" at bounding box center [779, 309] width 1043 height 52
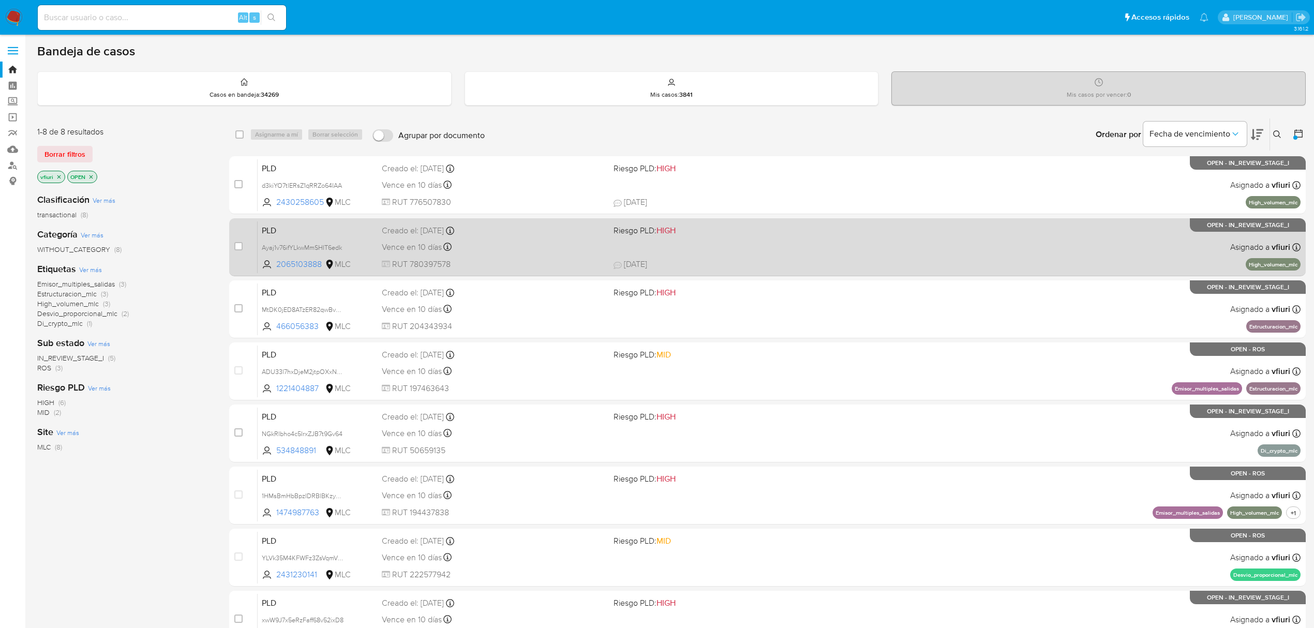
click at [733, 248] on div "PLD Ayaj1v76ifYLkwMmSHIT6edk 2065103888 MLC Riesgo PLD: HIGH Creado el: 12/07/2…" at bounding box center [779, 247] width 1043 height 52
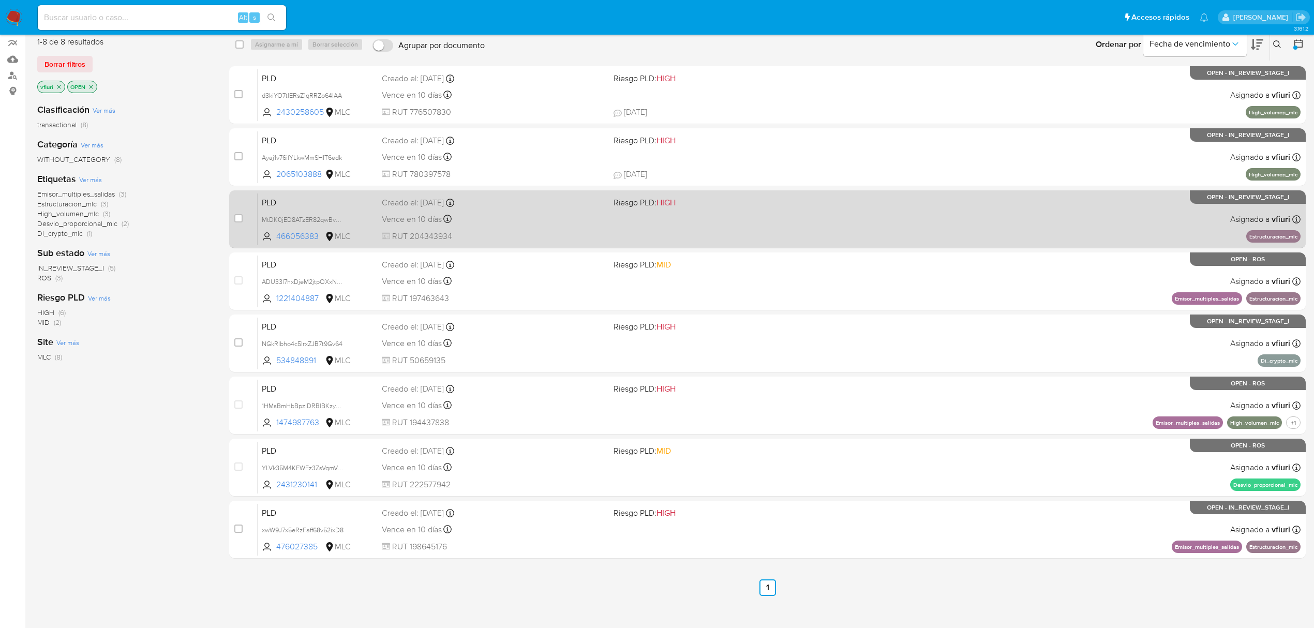
scroll to position [101, 0]
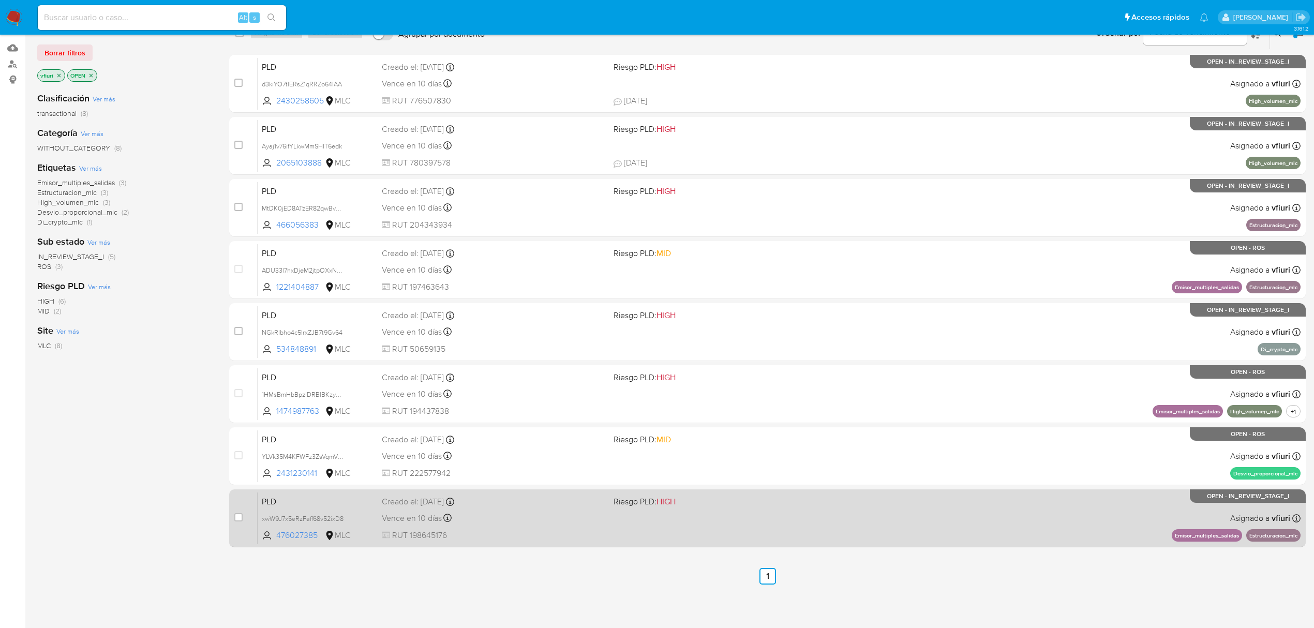
click at [675, 526] on div "PLD xwW9J7x5eRzFaff68v52ixD8 476027385 MLC Riesgo PLD: HIGH Creado el: 12/07/20…" at bounding box center [779, 518] width 1043 height 52
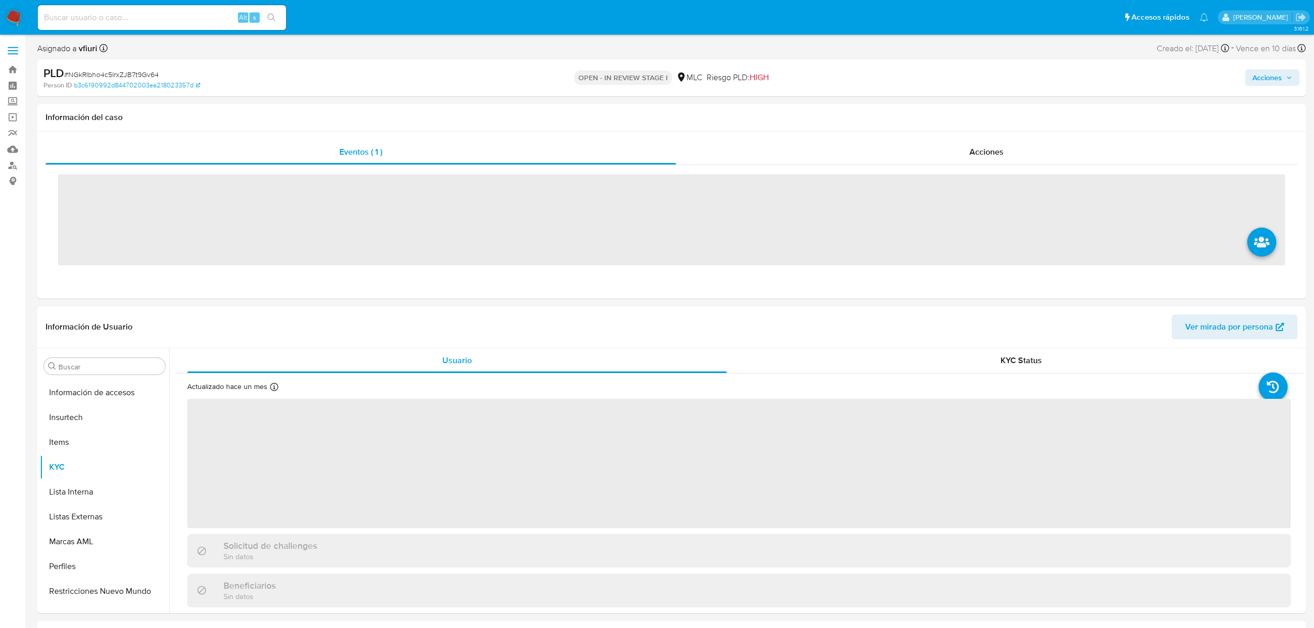
scroll to position [487, 0]
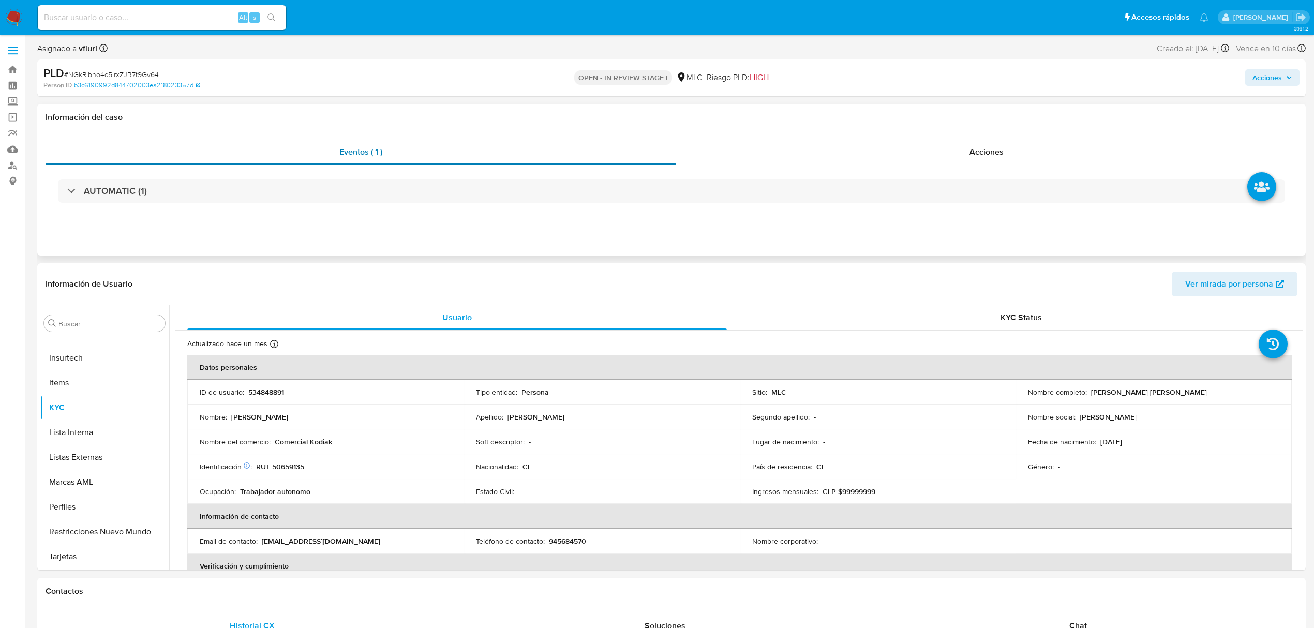
select select "10"
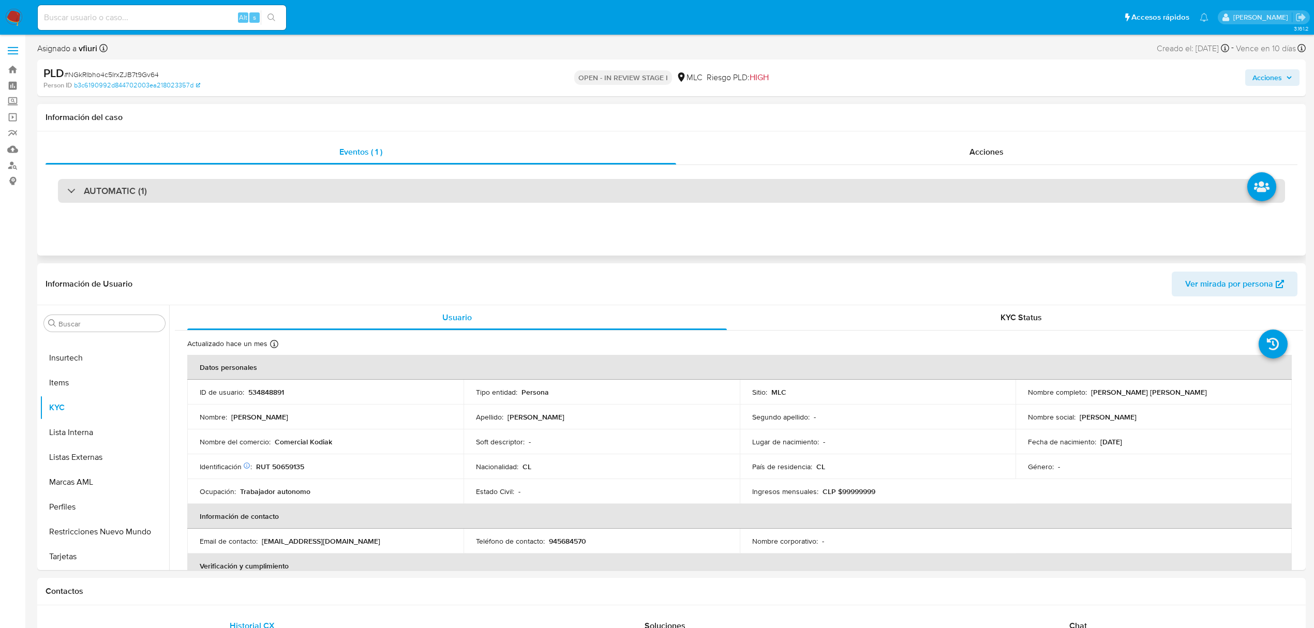
click at [337, 191] on div "AUTOMATIC (1)" at bounding box center [671, 191] width 1227 height 24
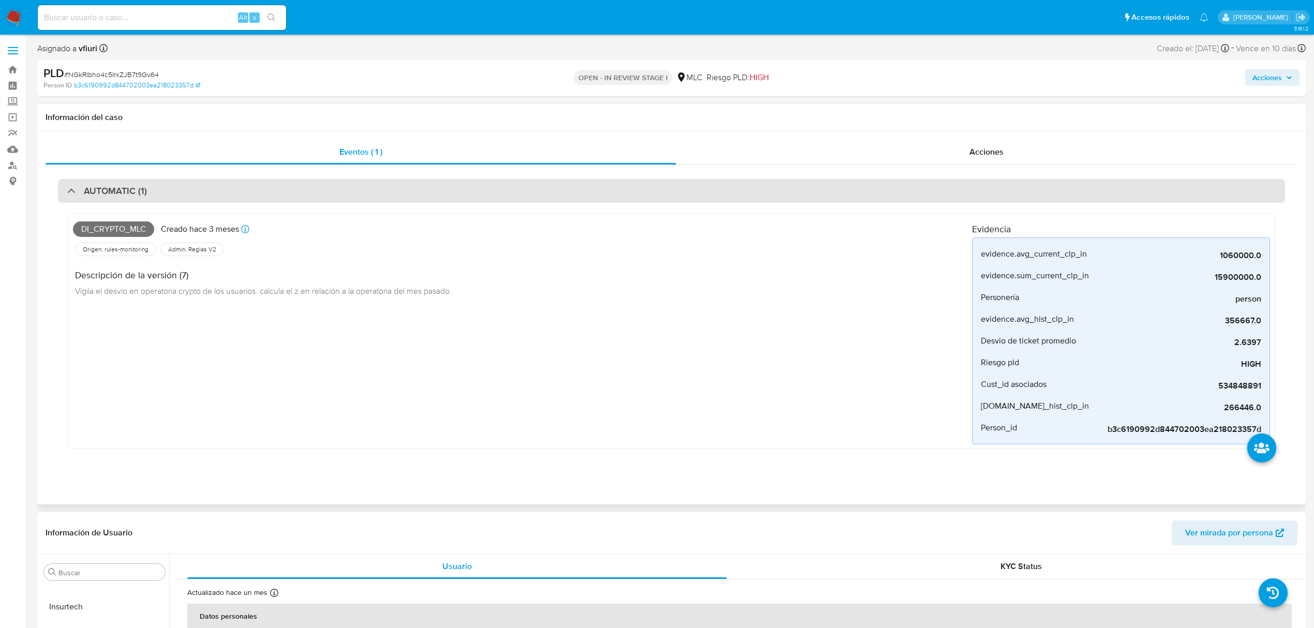
click at [330, 194] on div "AUTOMATIC (1)" at bounding box center [671, 191] width 1227 height 24
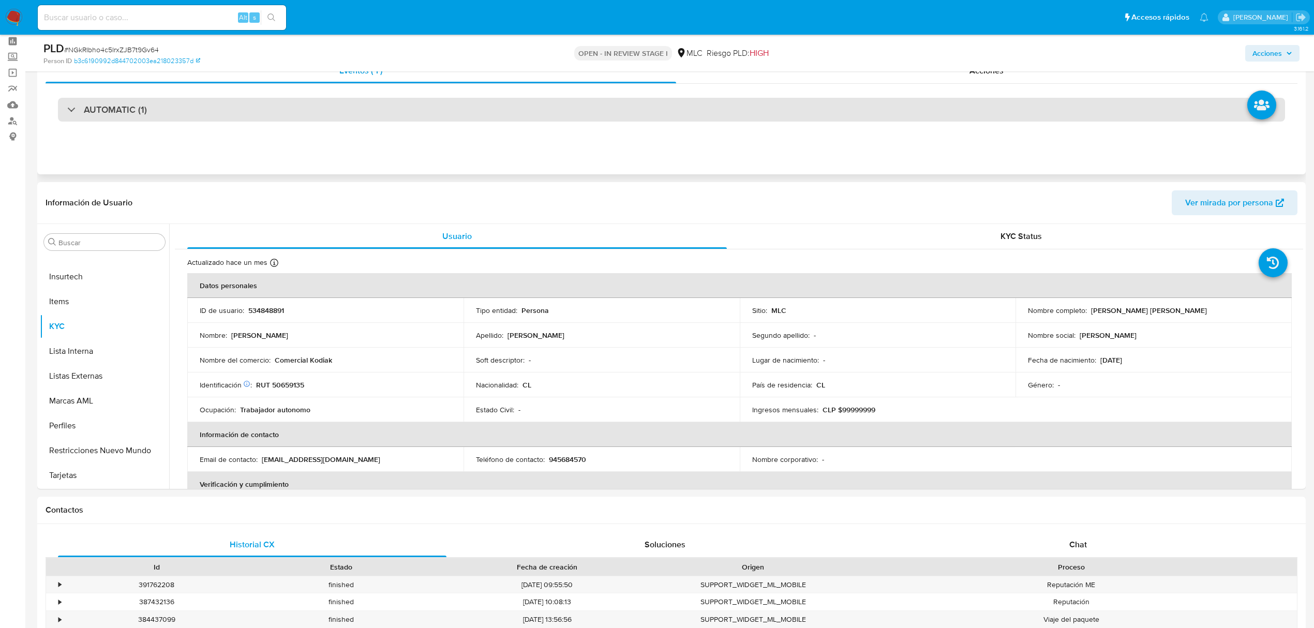
scroll to position [69, 0]
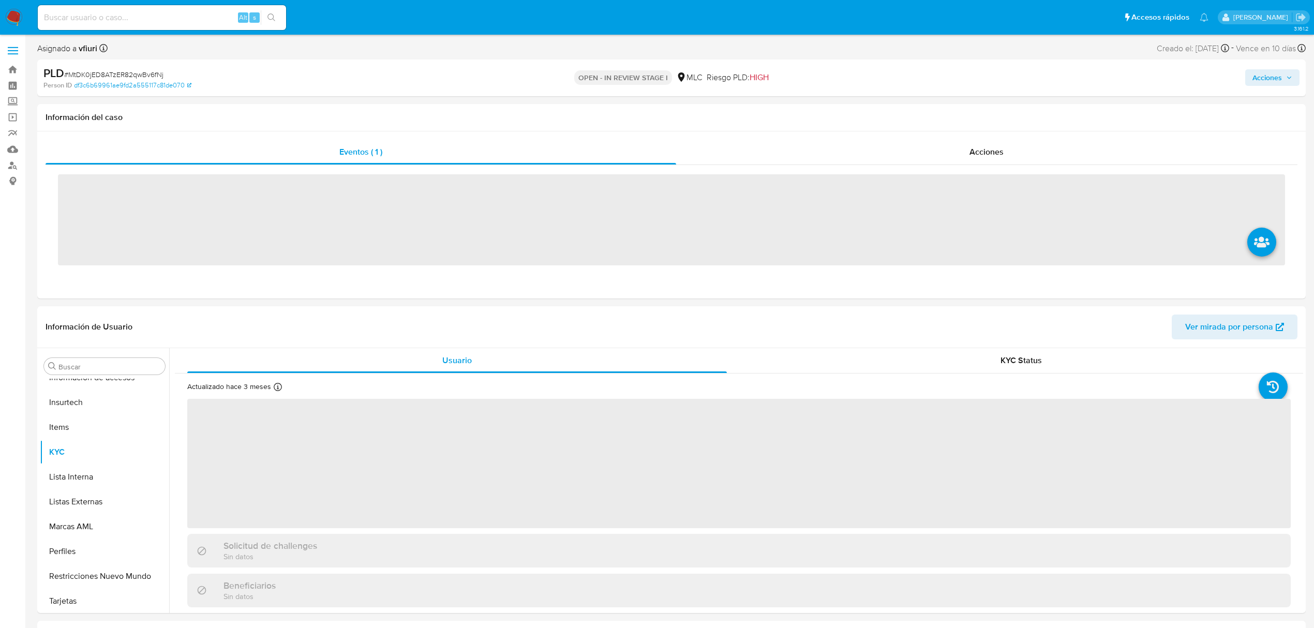
scroll to position [487, 0]
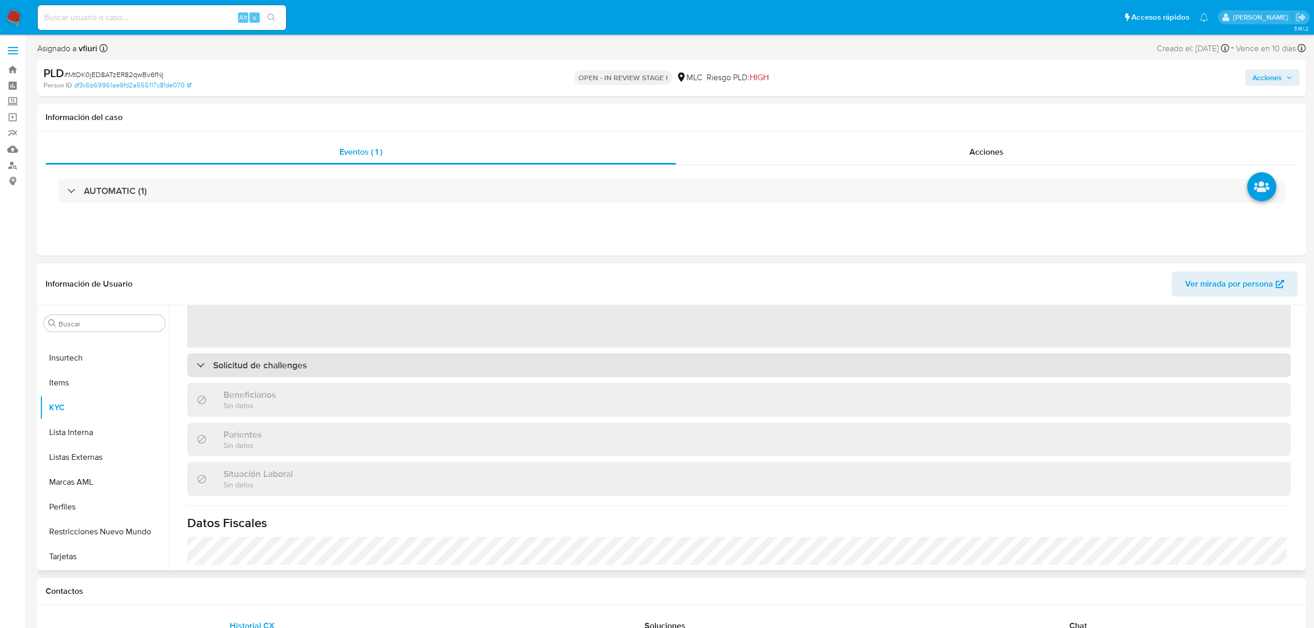
select select "10"
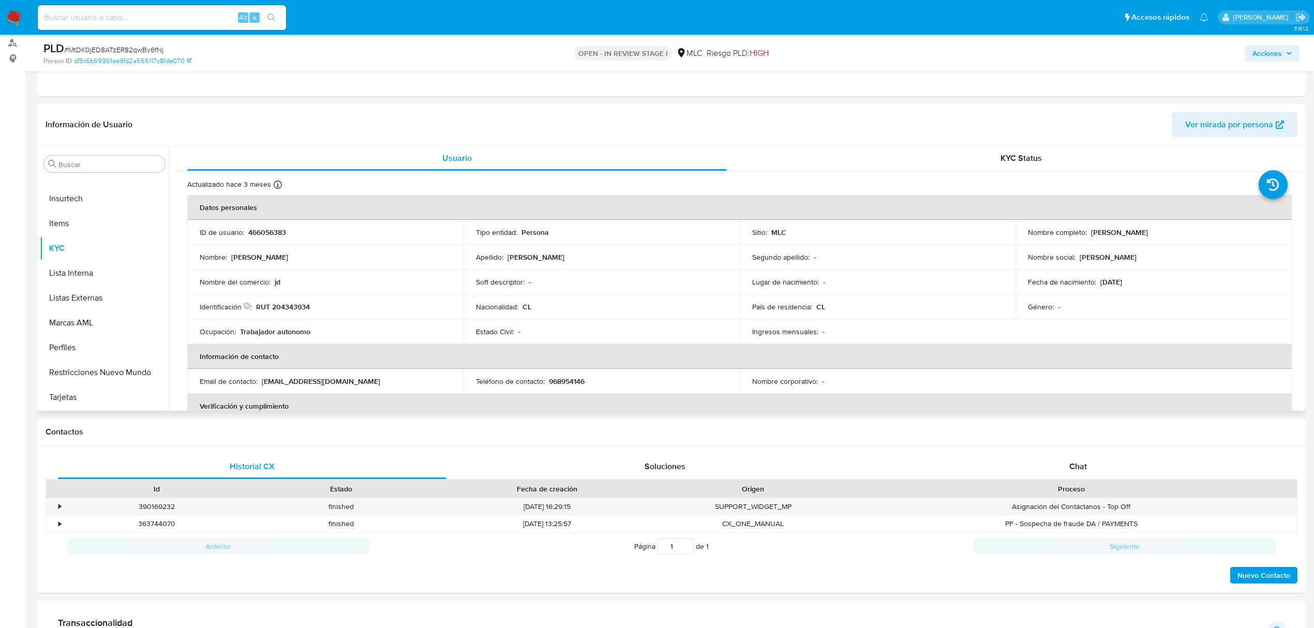
scroll to position [138, 0]
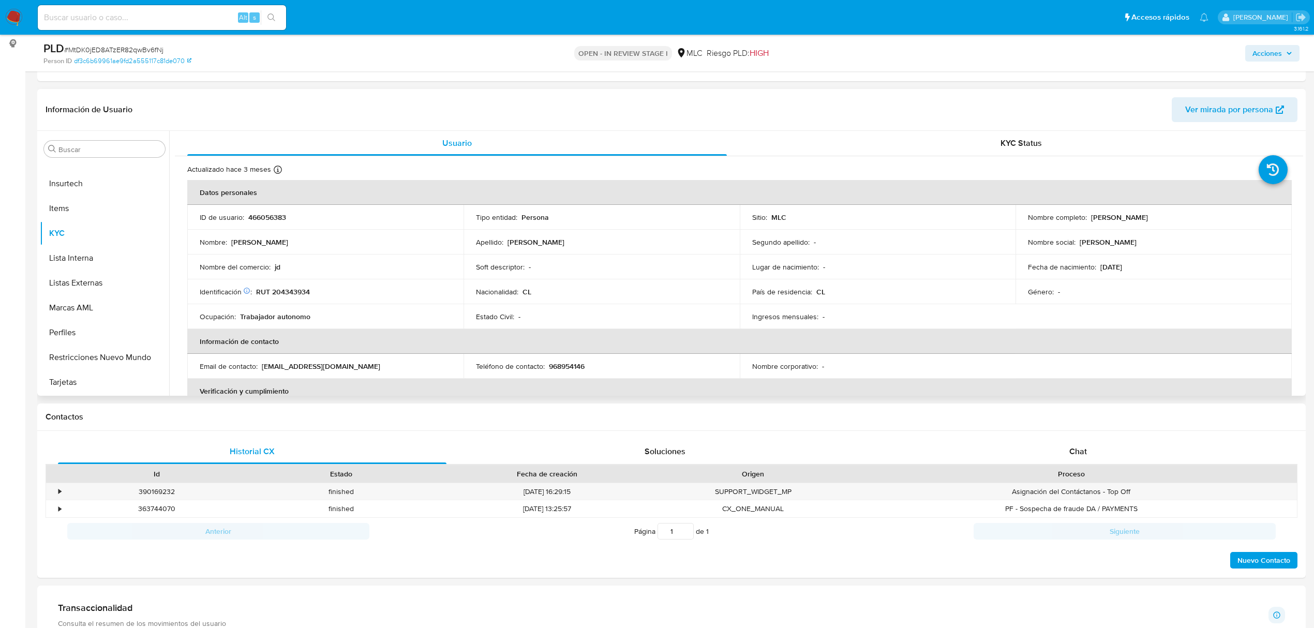
click at [270, 220] on p "466056383" at bounding box center [267, 217] width 38 height 9
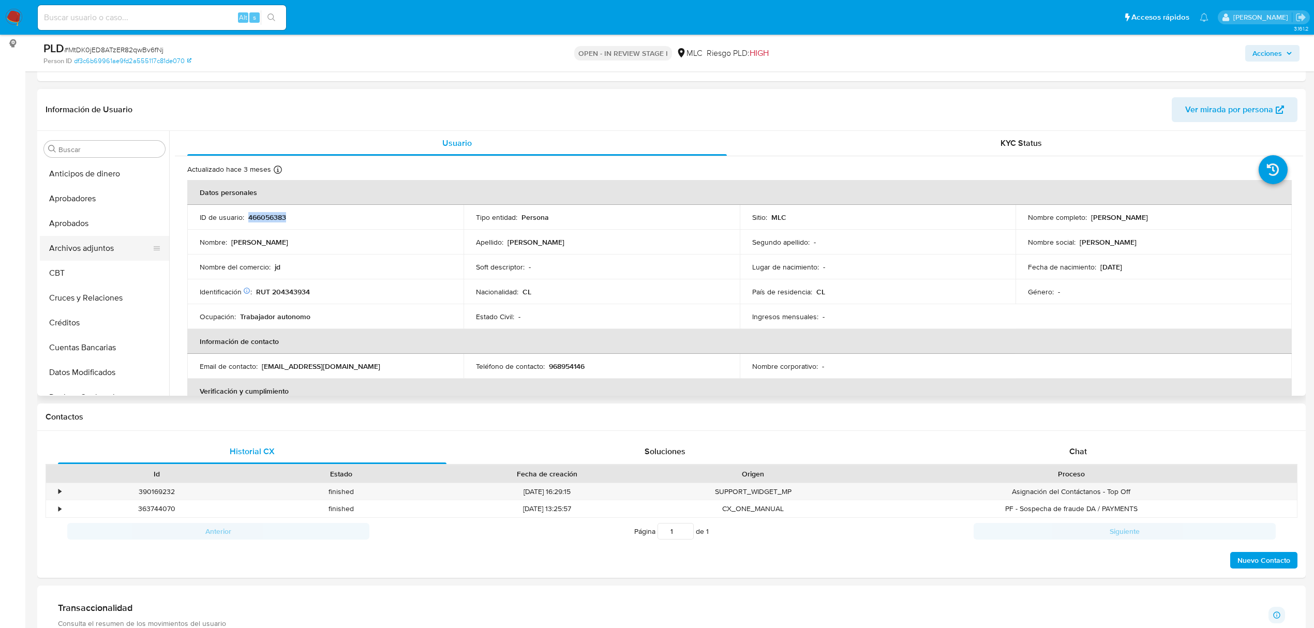
click at [102, 256] on button "Archivos adjuntos" at bounding box center [100, 248] width 121 height 25
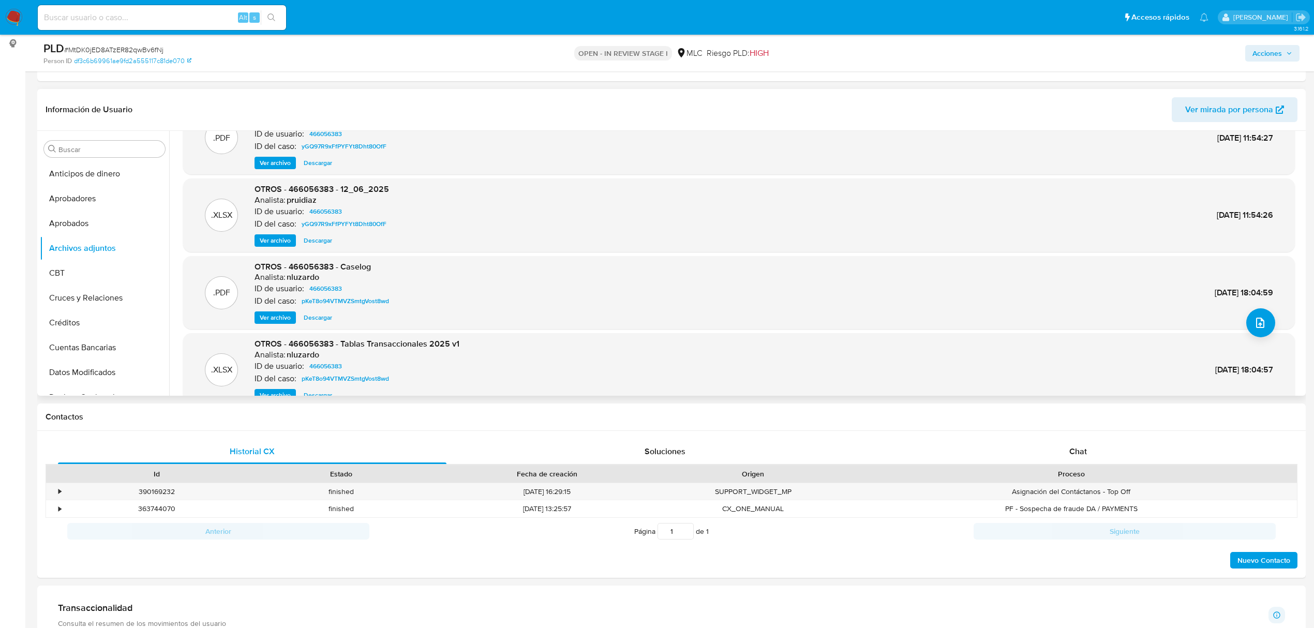
scroll to position [58, 0]
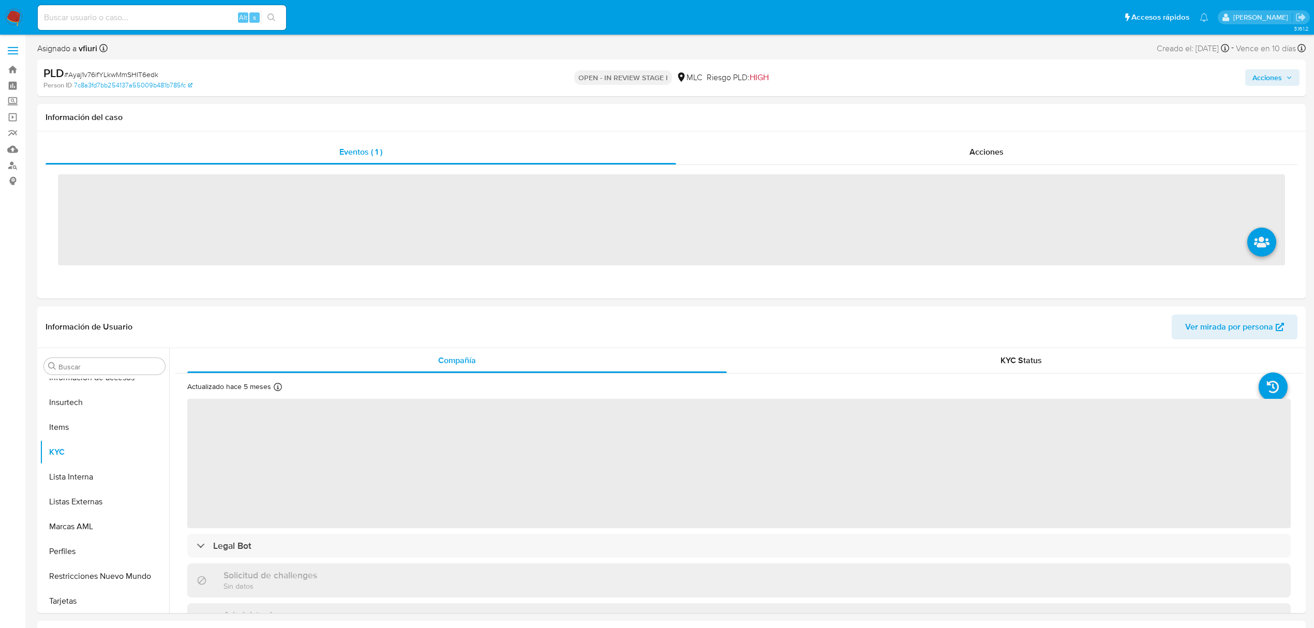
scroll to position [487, 0]
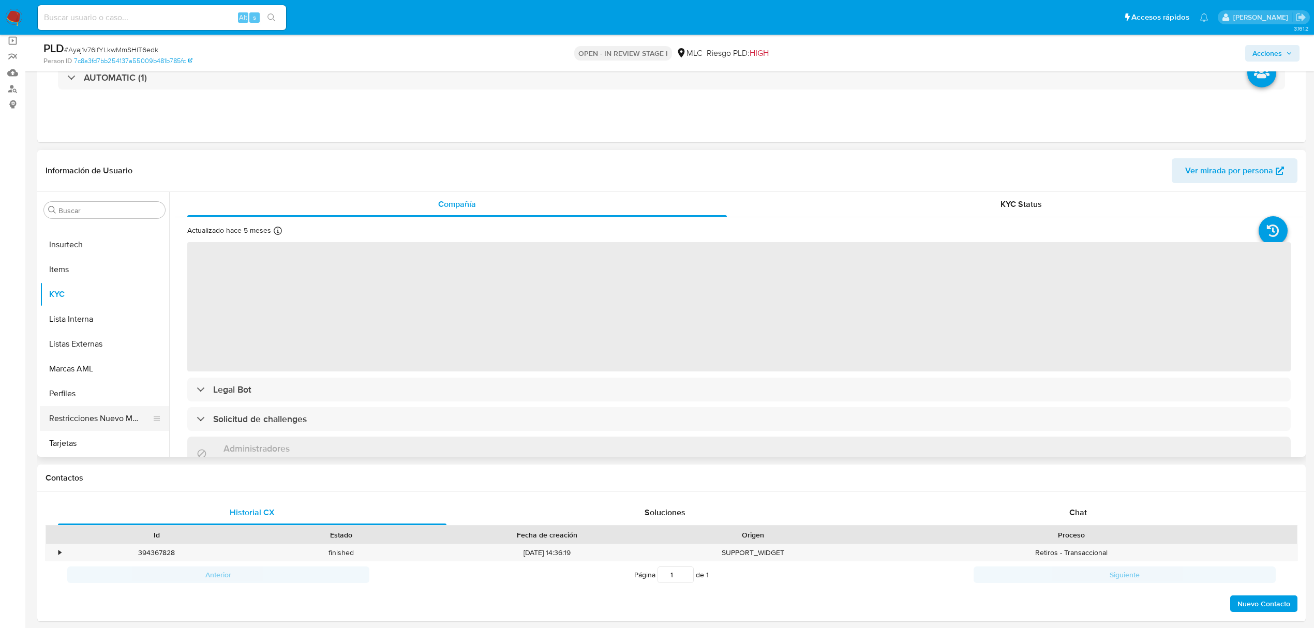
select select "10"
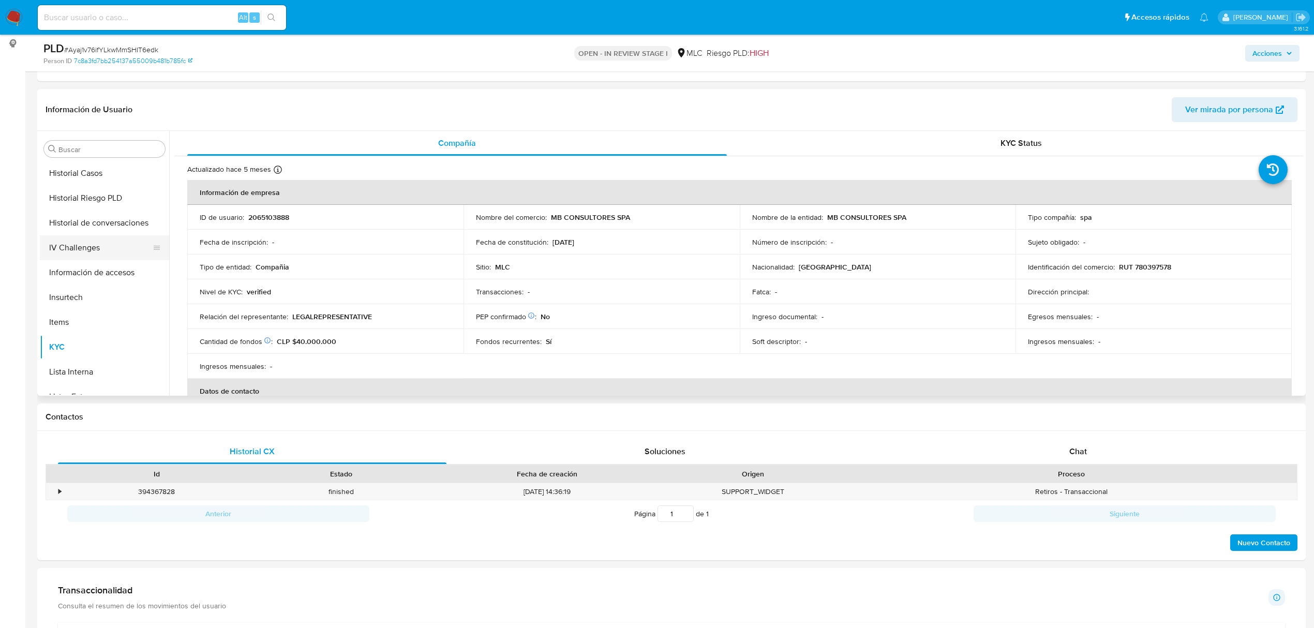
scroll to position [349, 0]
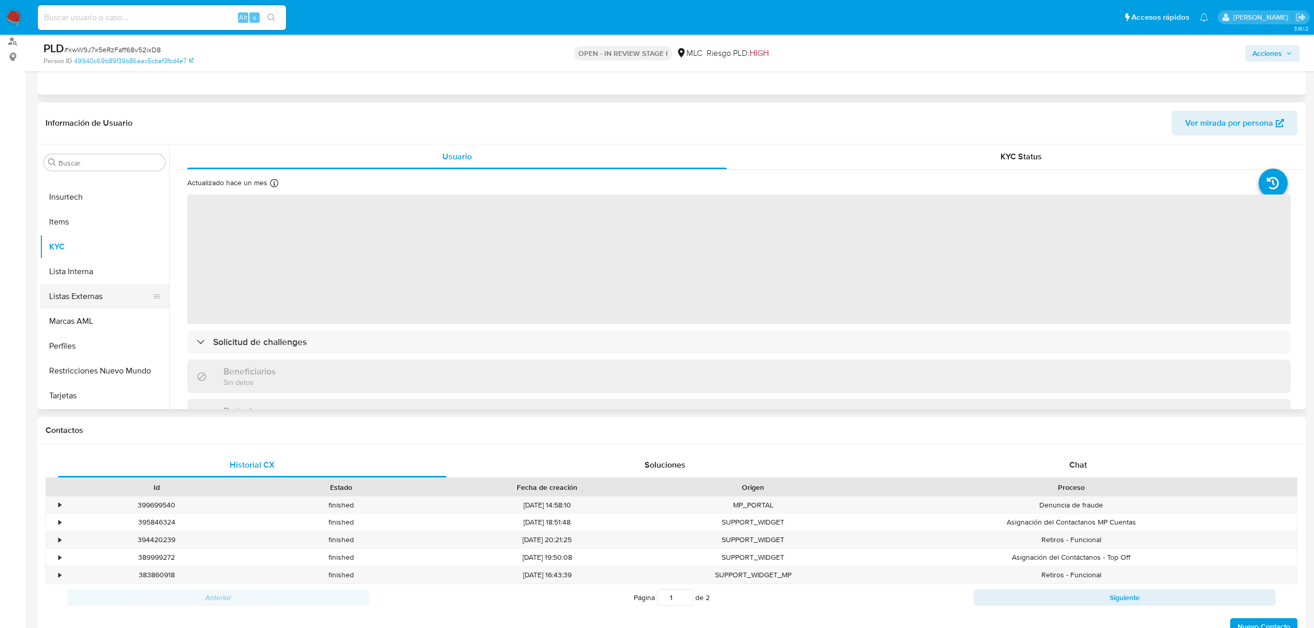
scroll to position [138, 0]
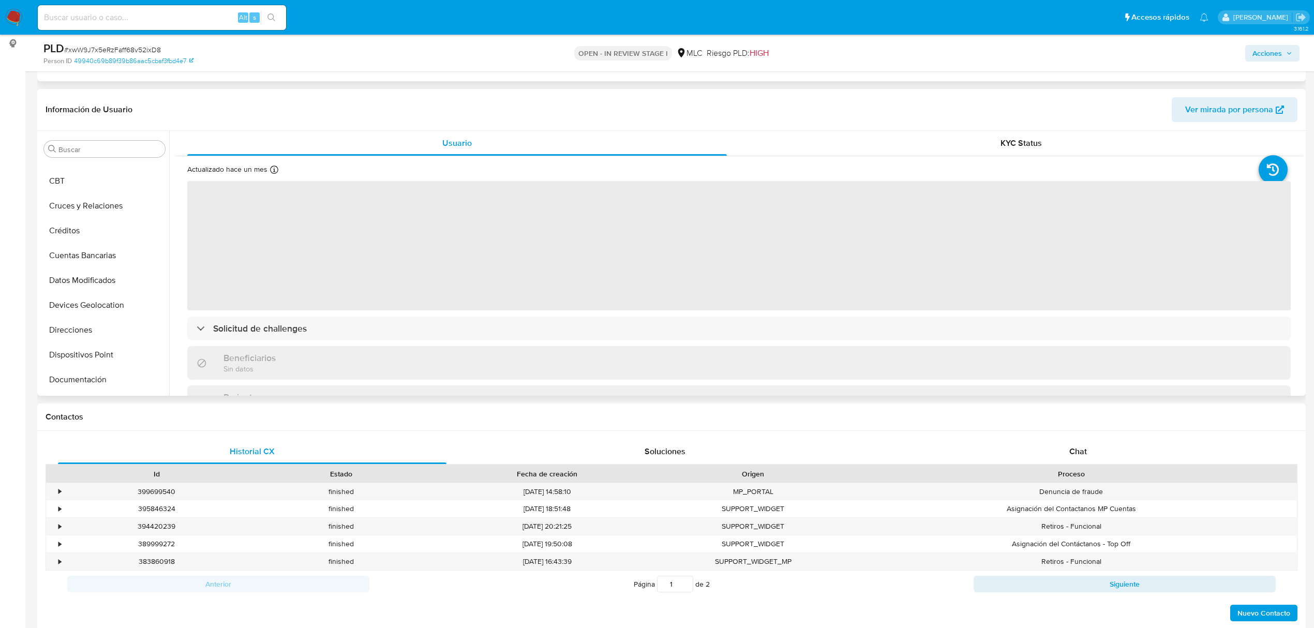
select select "10"
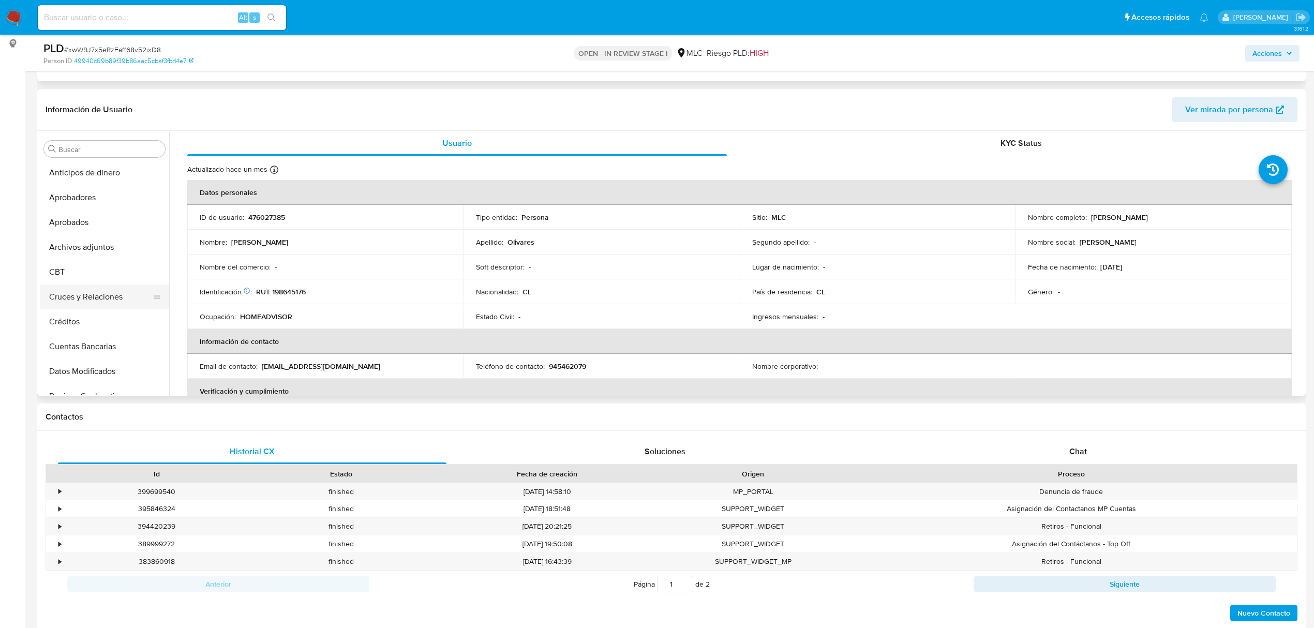
scroll to position [0, 0]
click at [94, 251] on button "Archivos adjuntos" at bounding box center [100, 248] width 121 height 25
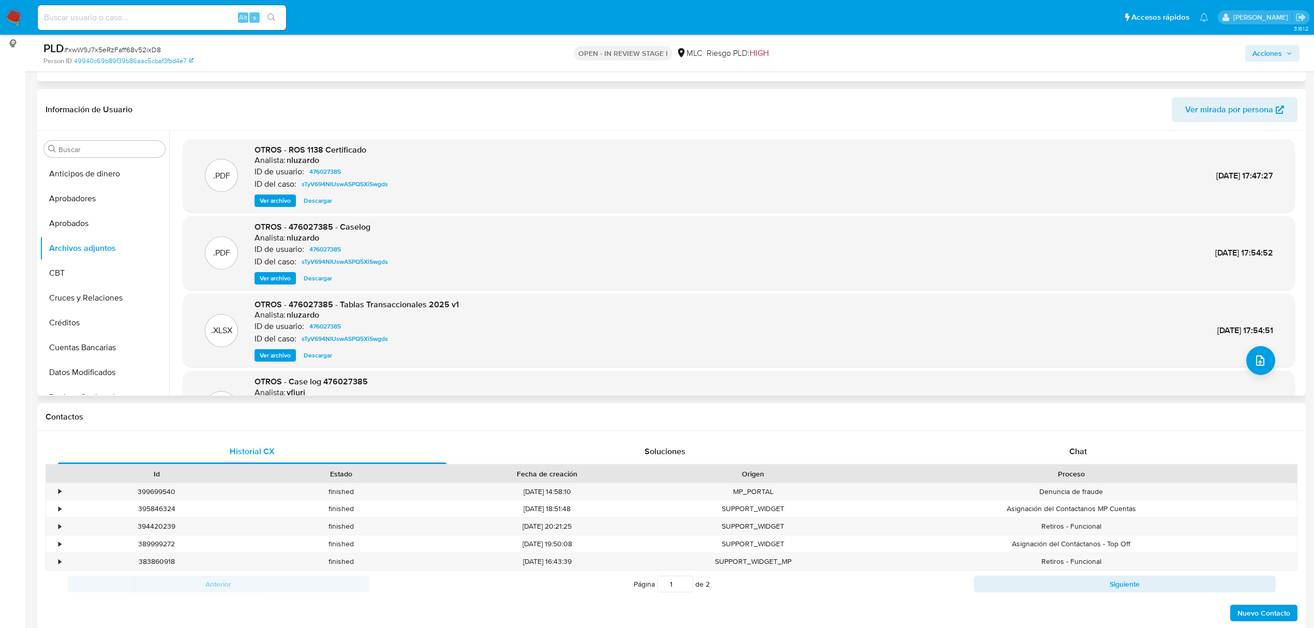
click at [274, 200] on span "Ver archivo" at bounding box center [275, 201] width 31 height 10
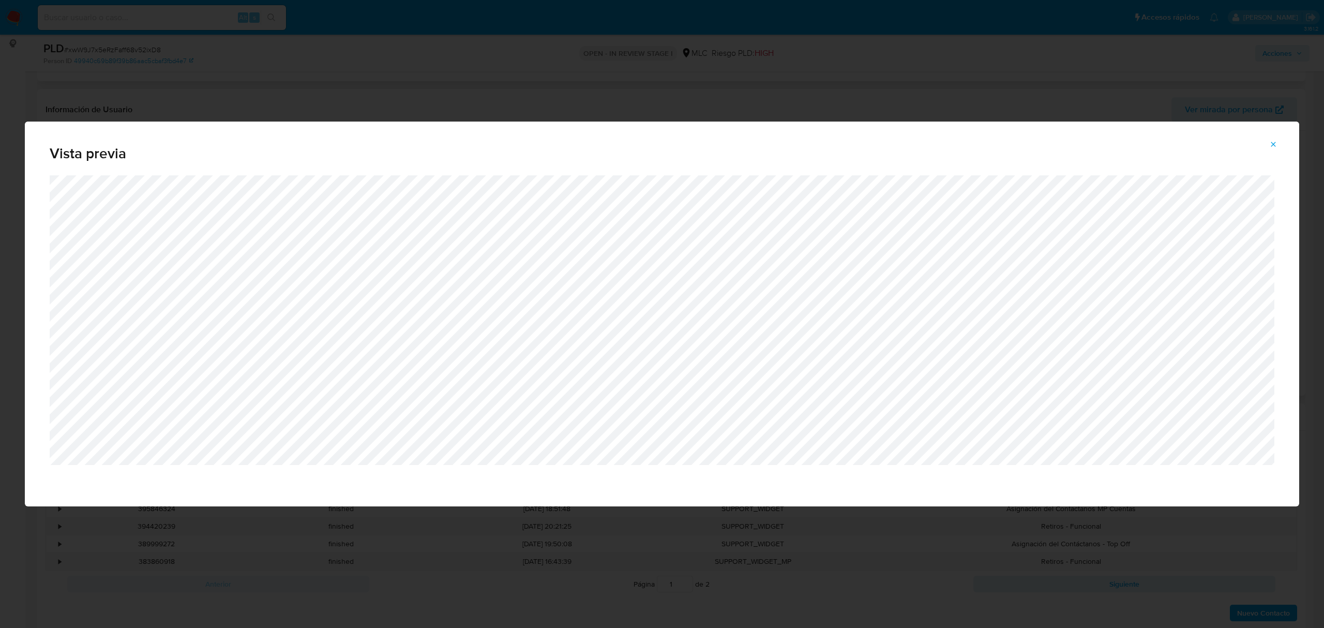
click at [1274, 144] on icon "Attachment preview" at bounding box center [1273, 144] width 5 height 5
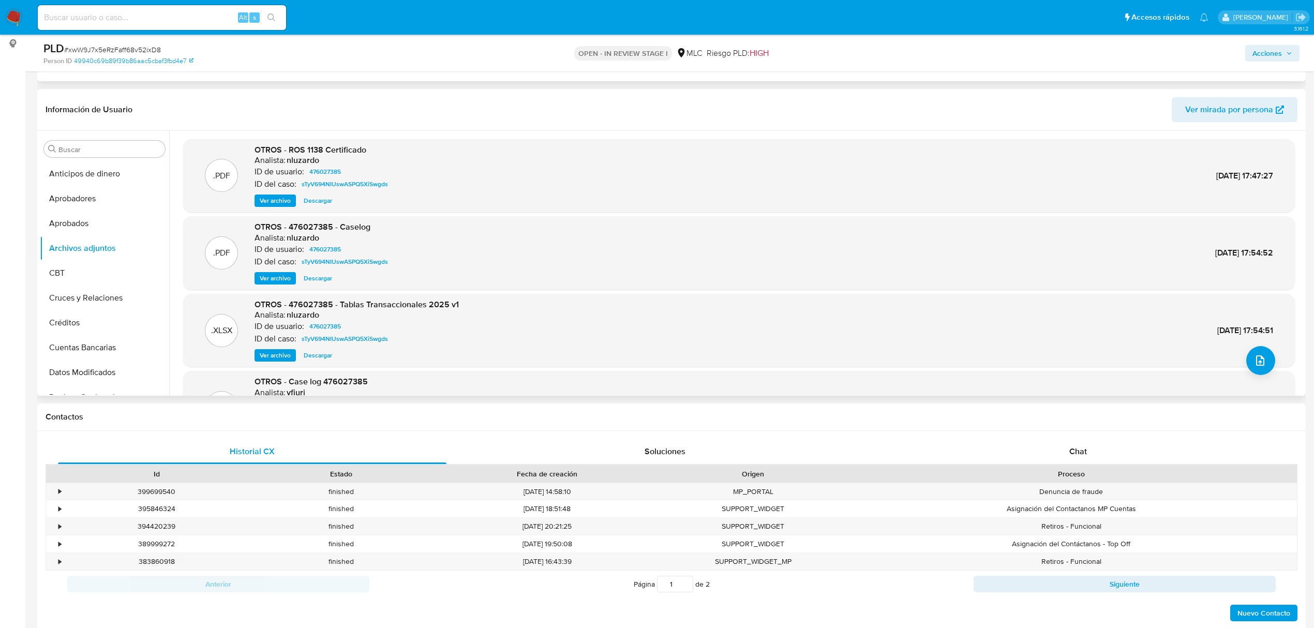
click at [276, 278] on span "Ver archivo" at bounding box center [275, 278] width 31 height 10
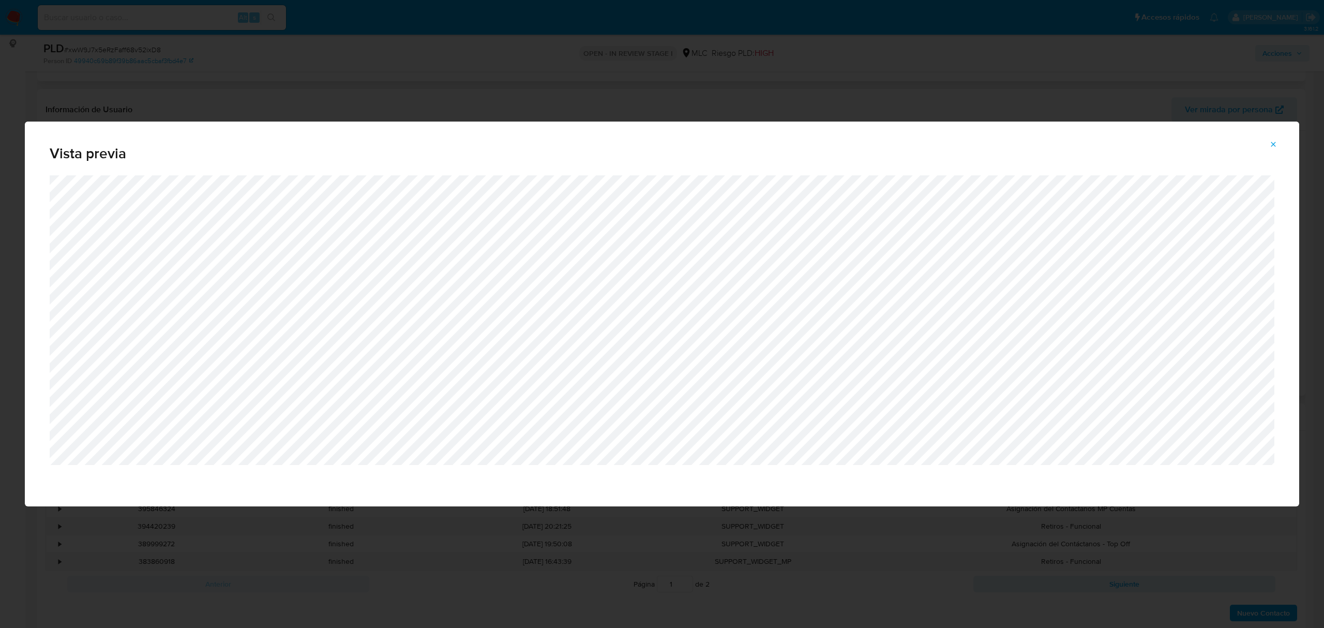
click at [1271, 141] on icon "Attachment preview" at bounding box center [1273, 144] width 8 height 8
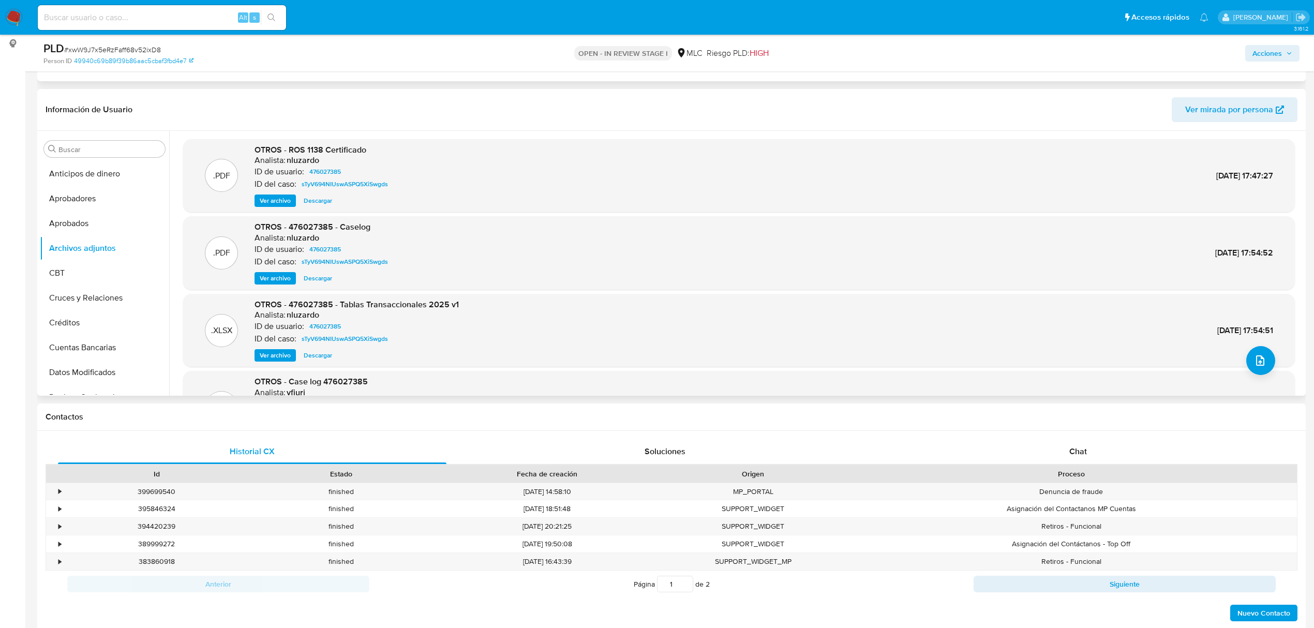
click at [274, 273] on span "Ver archivo" at bounding box center [275, 278] width 31 height 10
click at [274, 273] on div "Ver archivo Ver archivo Descargar" at bounding box center [323, 278] width 138 height 12
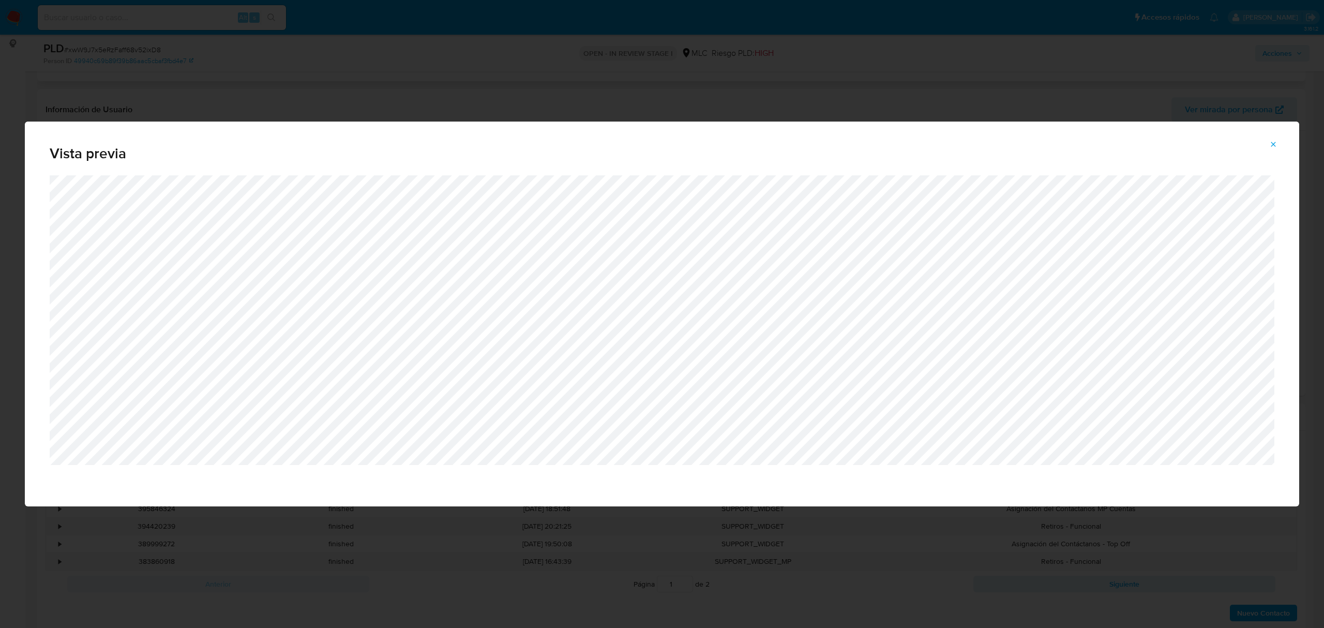
click at [1270, 149] on span "Attachment preview" at bounding box center [1273, 144] width 8 height 14
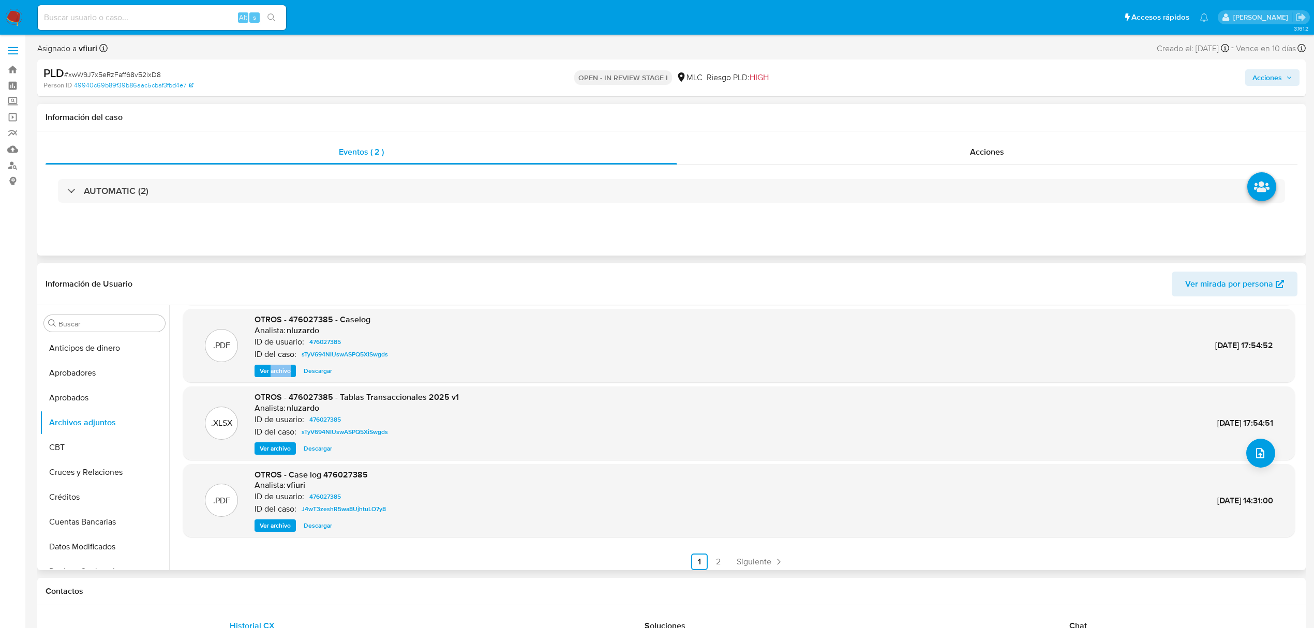
scroll to position [87, 0]
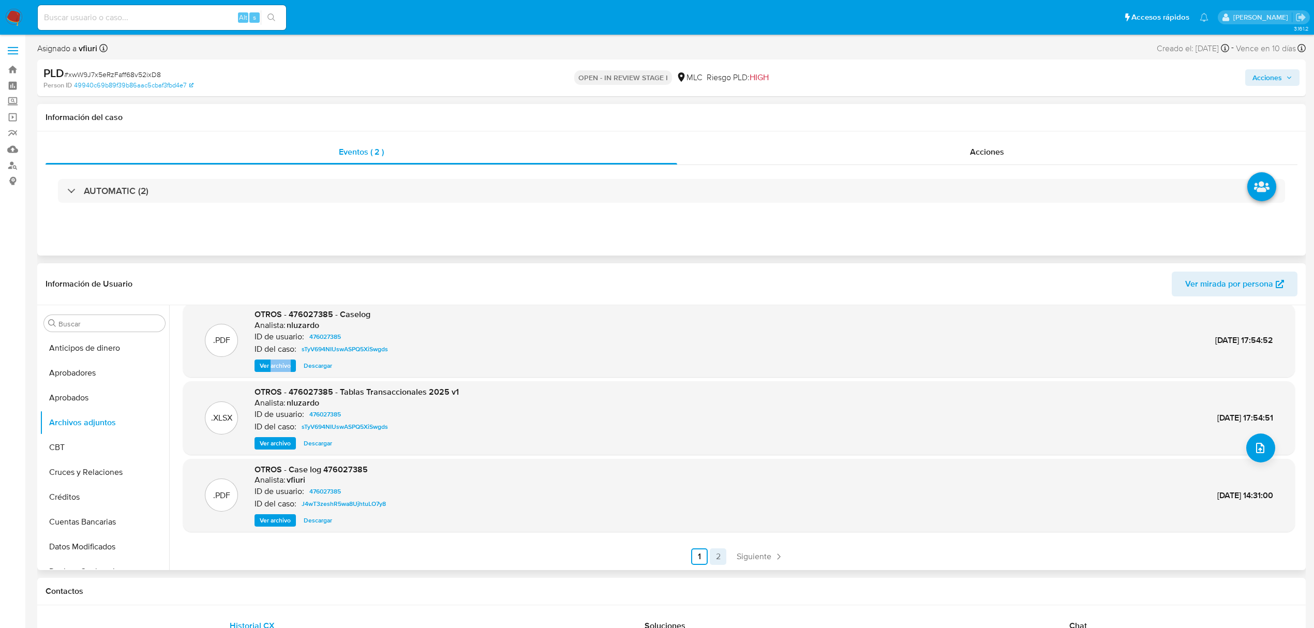
click at [710, 561] on link "2" at bounding box center [718, 556] width 17 height 17
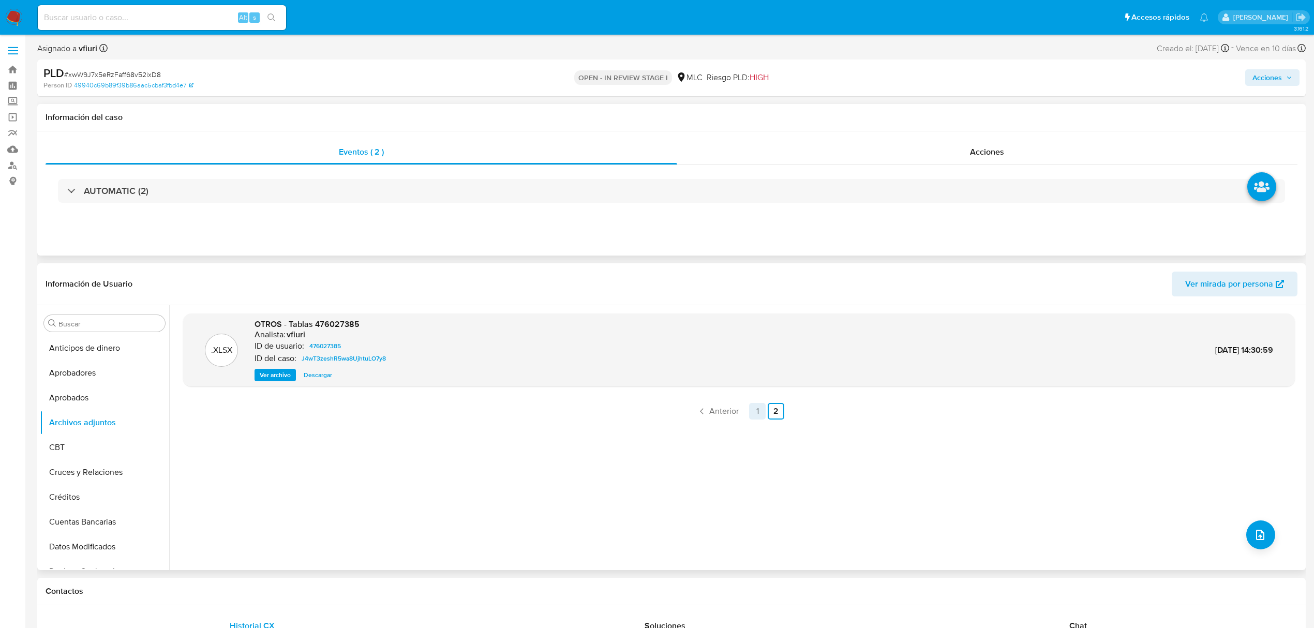
click at [752, 417] on link "1" at bounding box center [757, 411] width 17 height 17
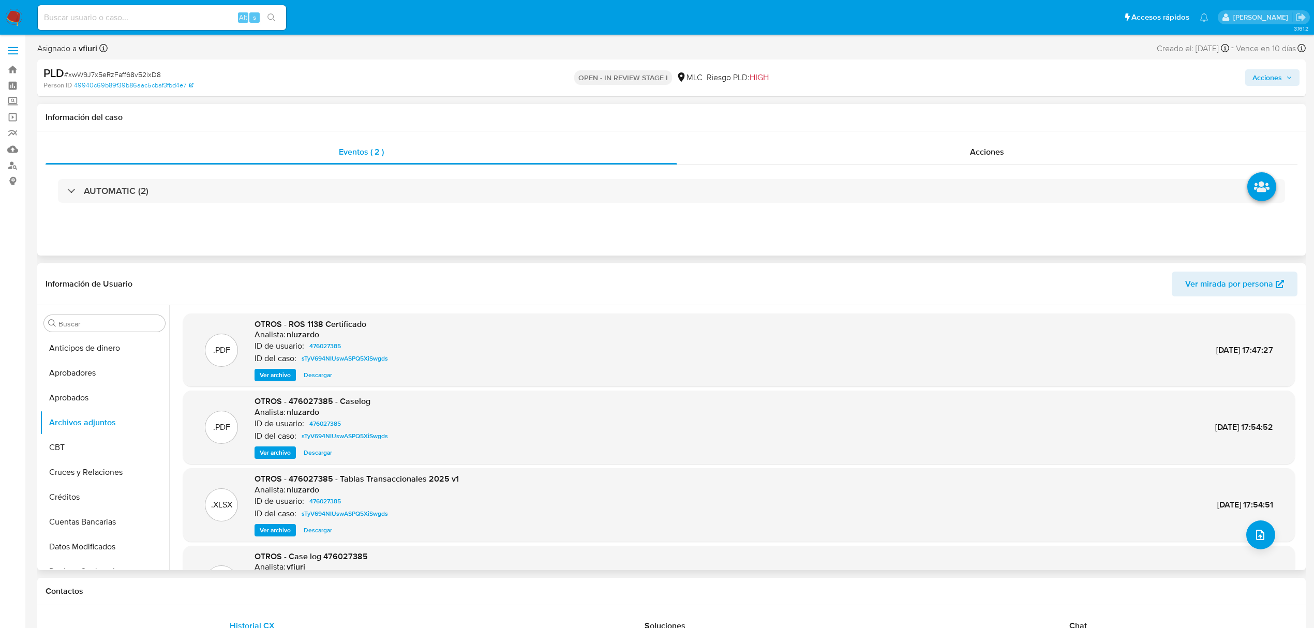
click at [281, 458] on span "Ver archivo" at bounding box center [275, 452] width 31 height 10
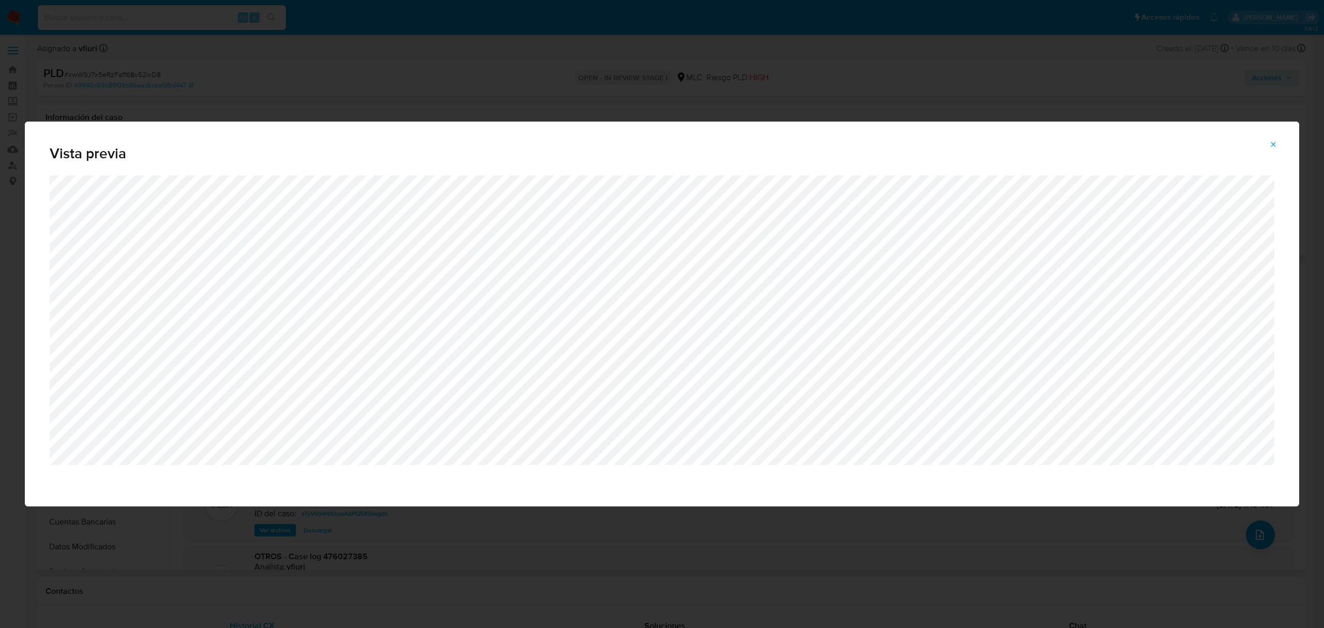
click at [1268, 148] on button "Attachment preview" at bounding box center [1273, 144] width 23 height 17
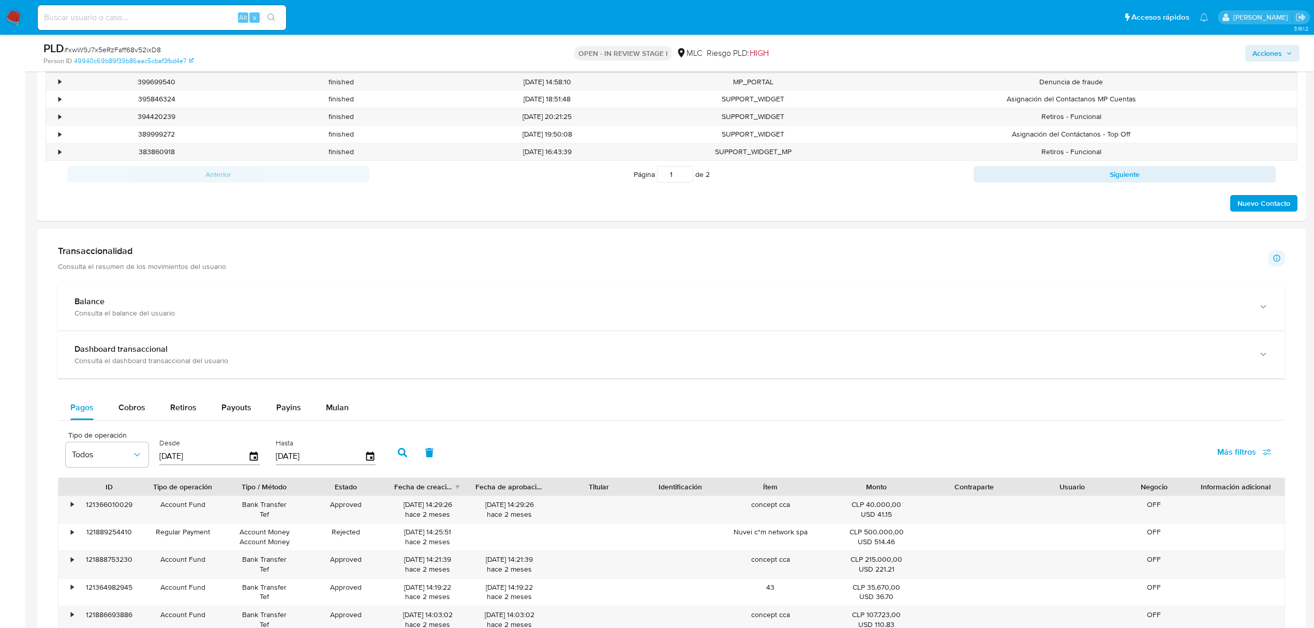
scroll to position [690, 0]
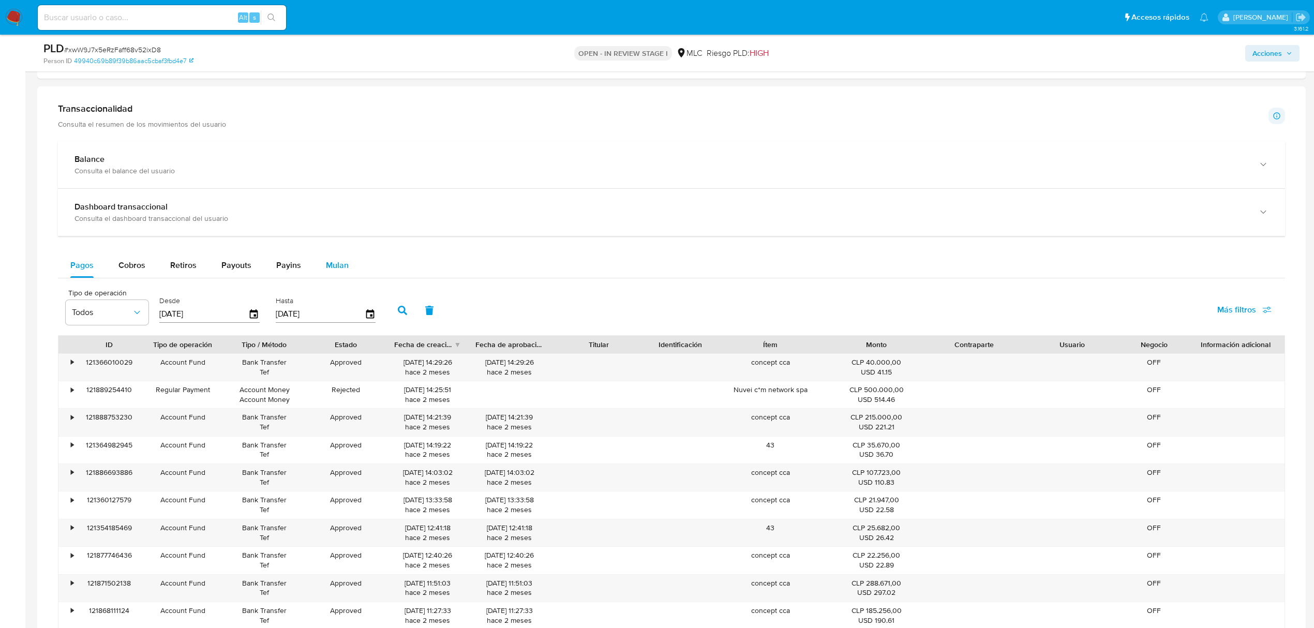
click at [334, 265] on span "Mulan" at bounding box center [337, 265] width 23 height 12
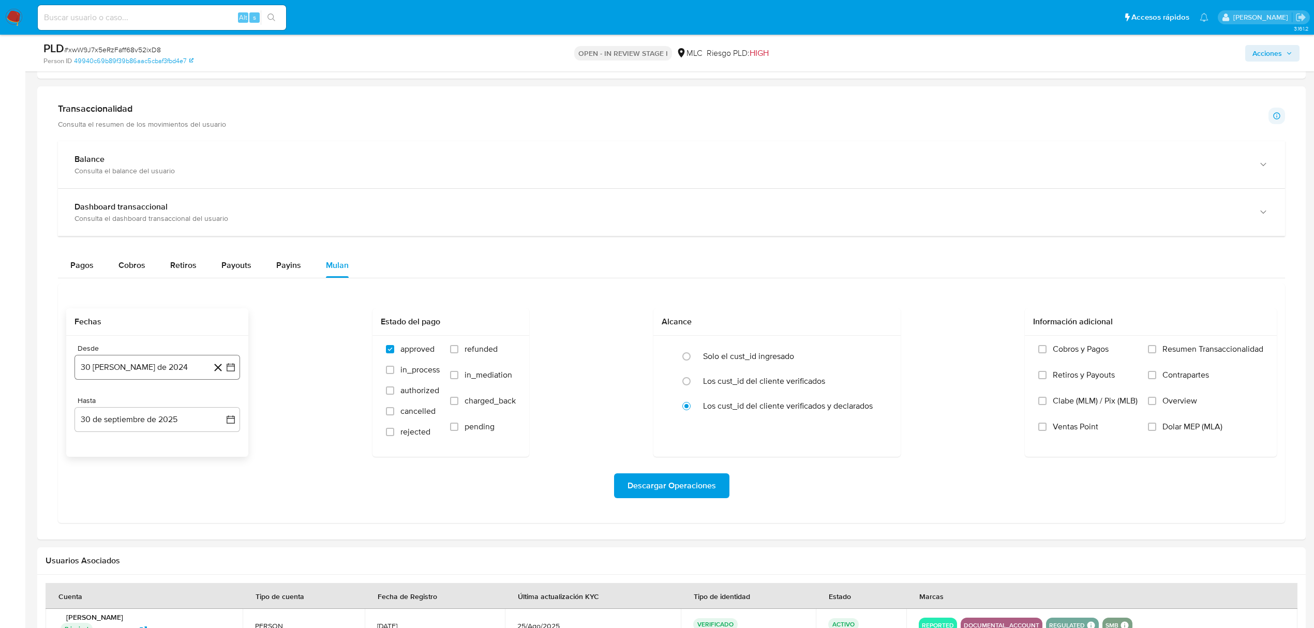
click at [224, 373] on button "30 de agosto de 2024" at bounding box center [157, 367] width 166 height 25
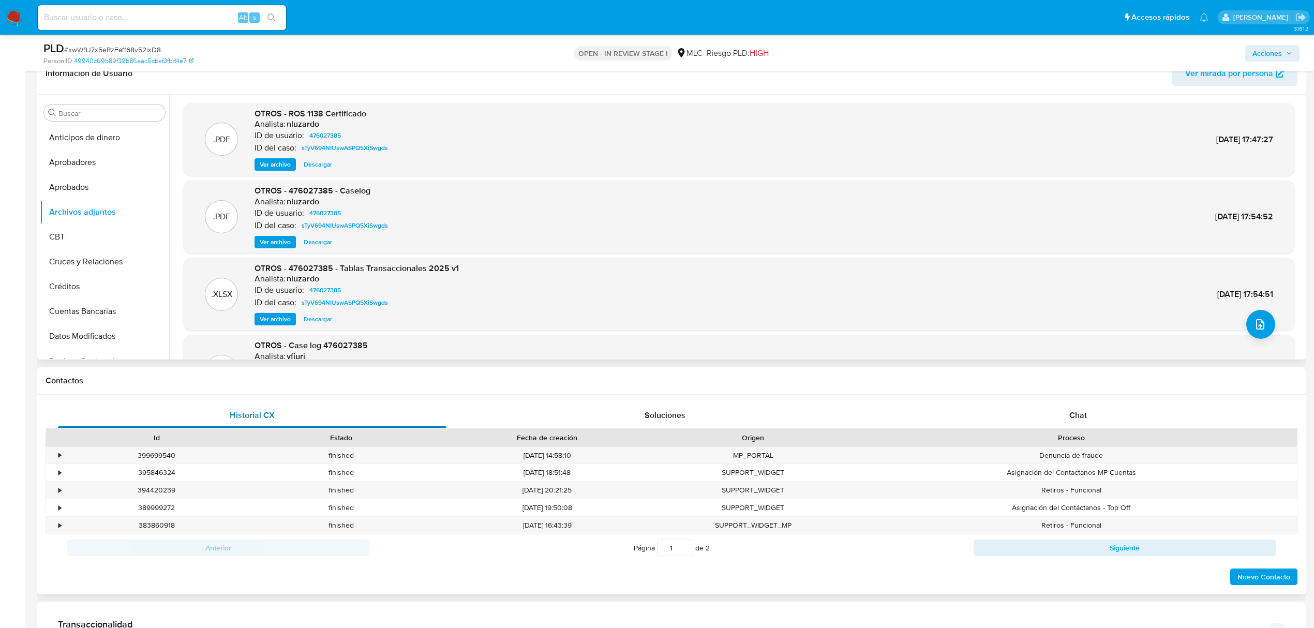
scroll to position [0, 0]
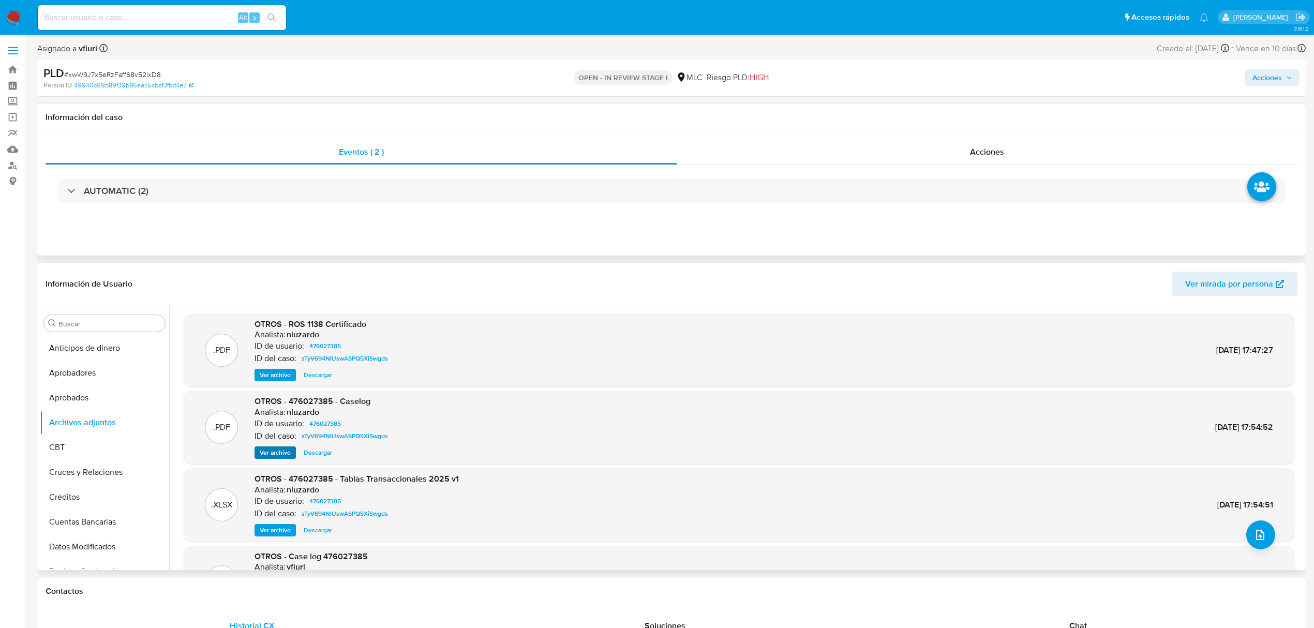
click at [273, 449] on span "Ver archivo" at bounding box center [275, 452] width 31 height 10
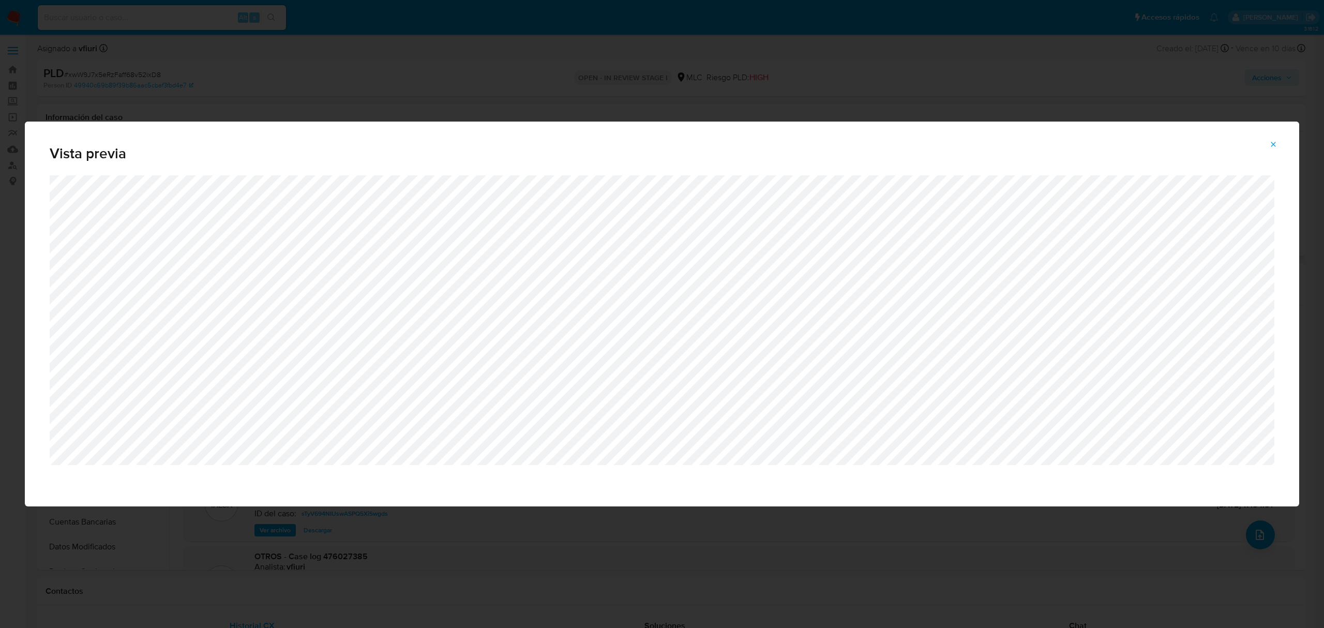
click at [1271, 141] on icon "Attachment preview" at bounding box center [1273, 144] width 8 height 8
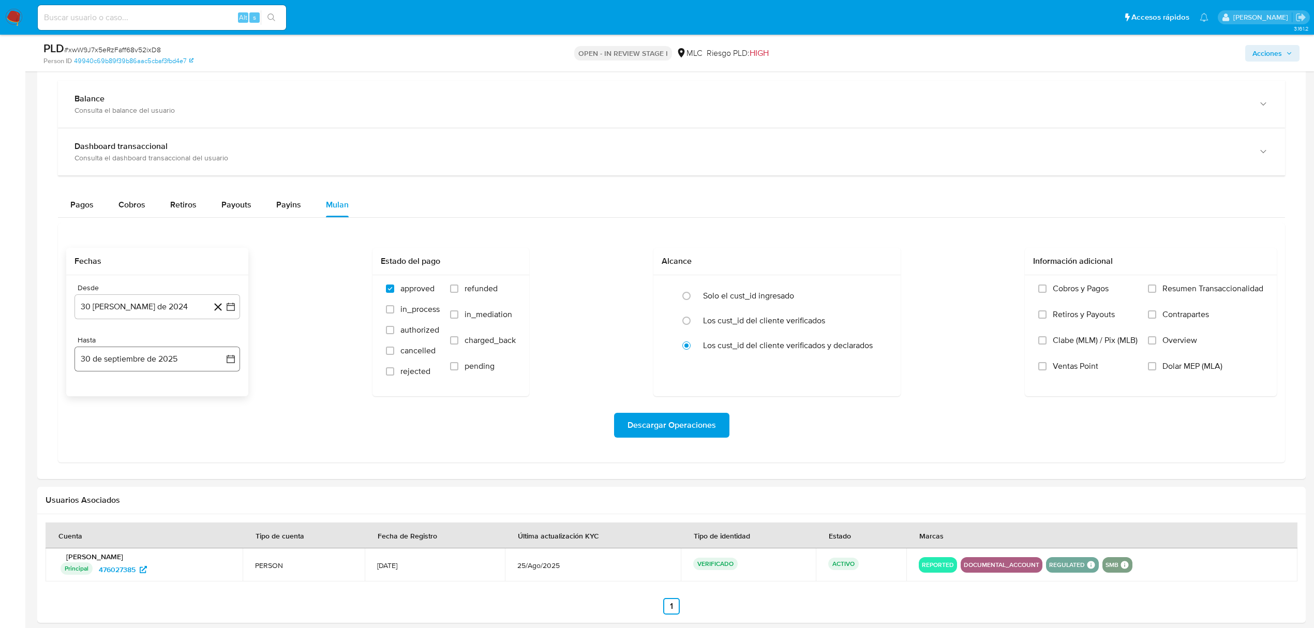
scroll to position [758, 0]
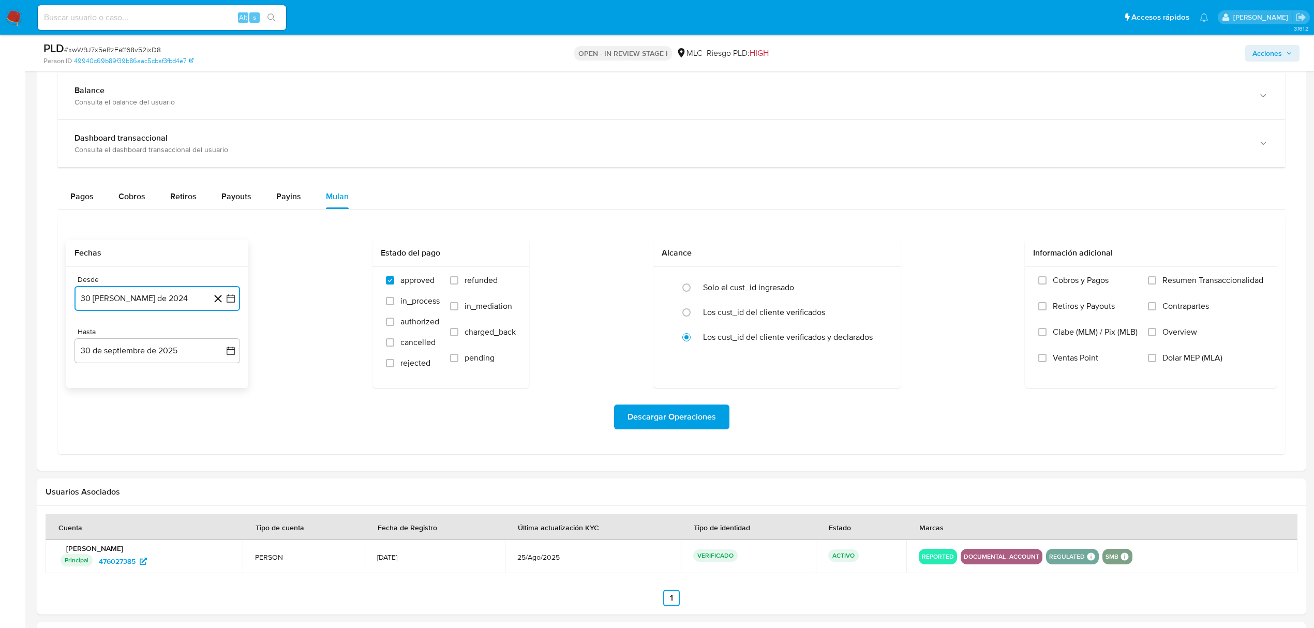
click at [236, 303] on button "30 de agosto de 2024" at bounding box center [157, 298] width 166 height 25
click at [217, 340] on icon "Mes siguiente" at bounding box center [221, 336] width 12 height 12
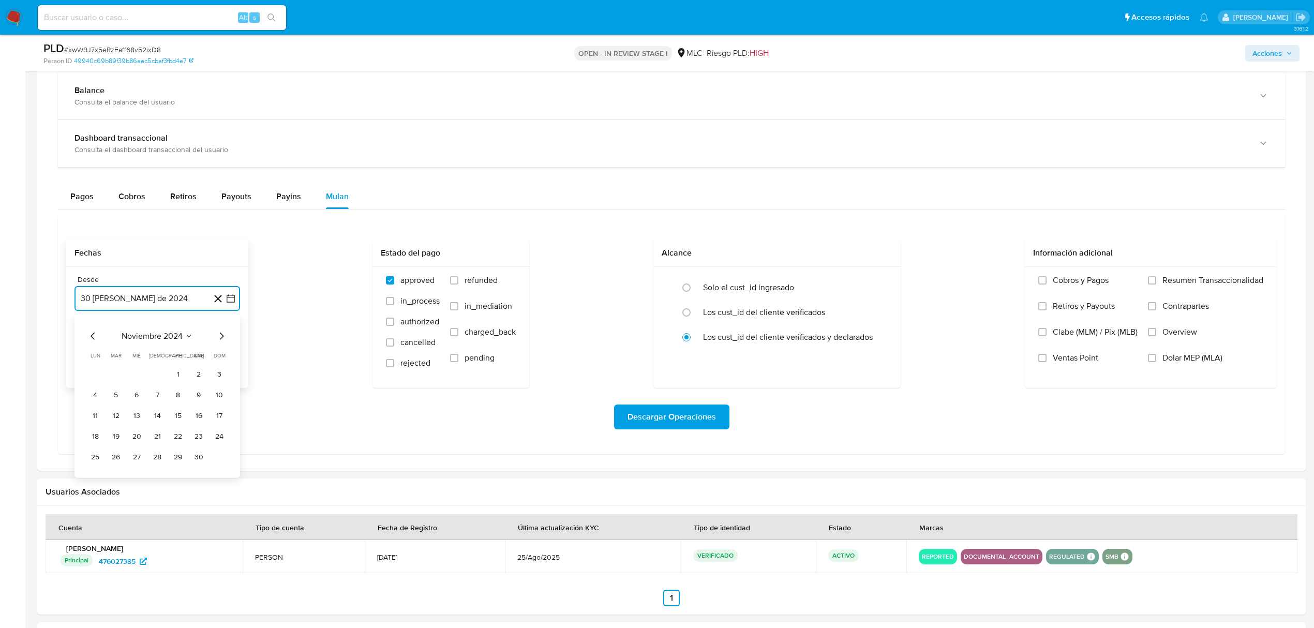
click at [217, 340] on icon "Mes siguiente" at bounding box center [221, 336] width 12 height 12
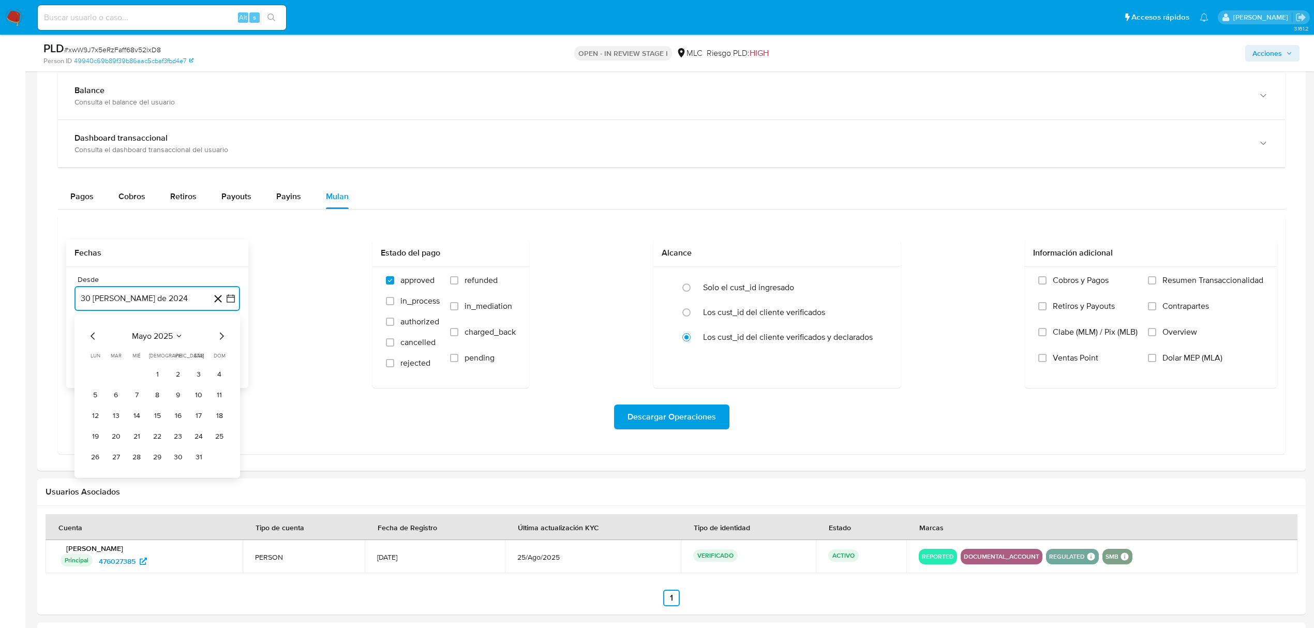
click at [217, 340] on icon "Mes siguiente" at bounding box center [221, 336] width 12 height 12
click at [99, 417] on button "9" at bounding box center [95, 416] width 17 height 17
click at [227, 352] on icon "button" at bounding box center [231, 351] width 8 height 8
click at [118, 454] on button "9" at bounding box center [116, 447] width 17 height 17
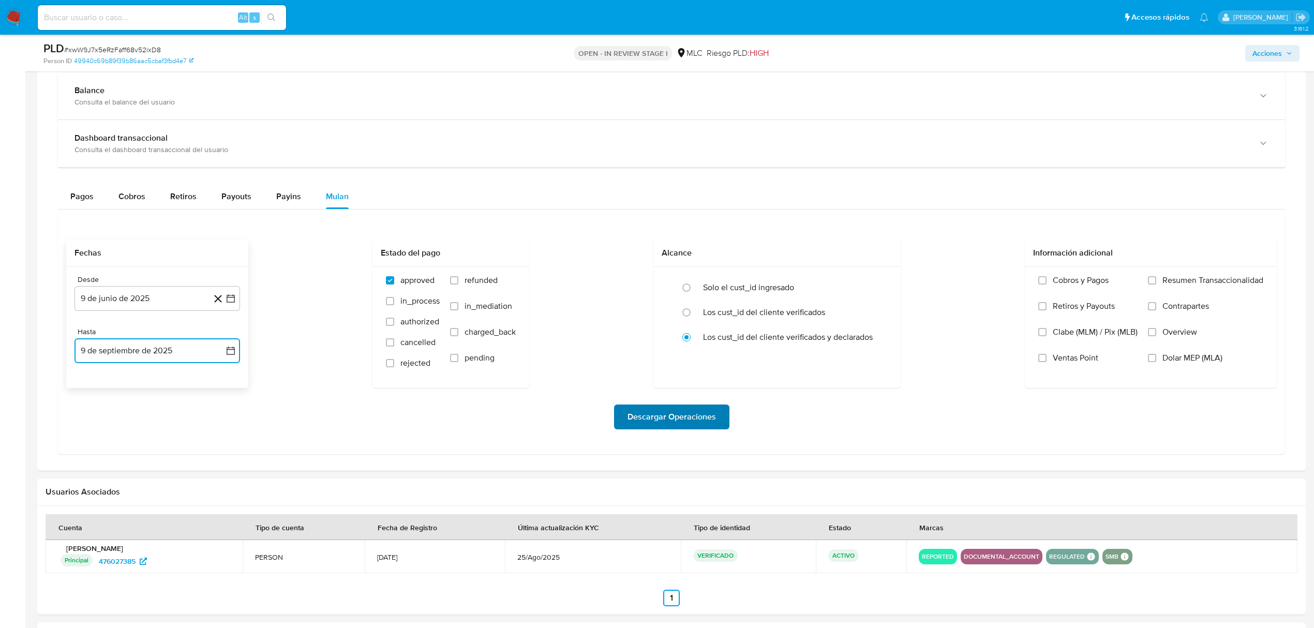
click at [669, 414] on span "Descargar Operaciones" at bounding box center [671, 417] width 88 height 23
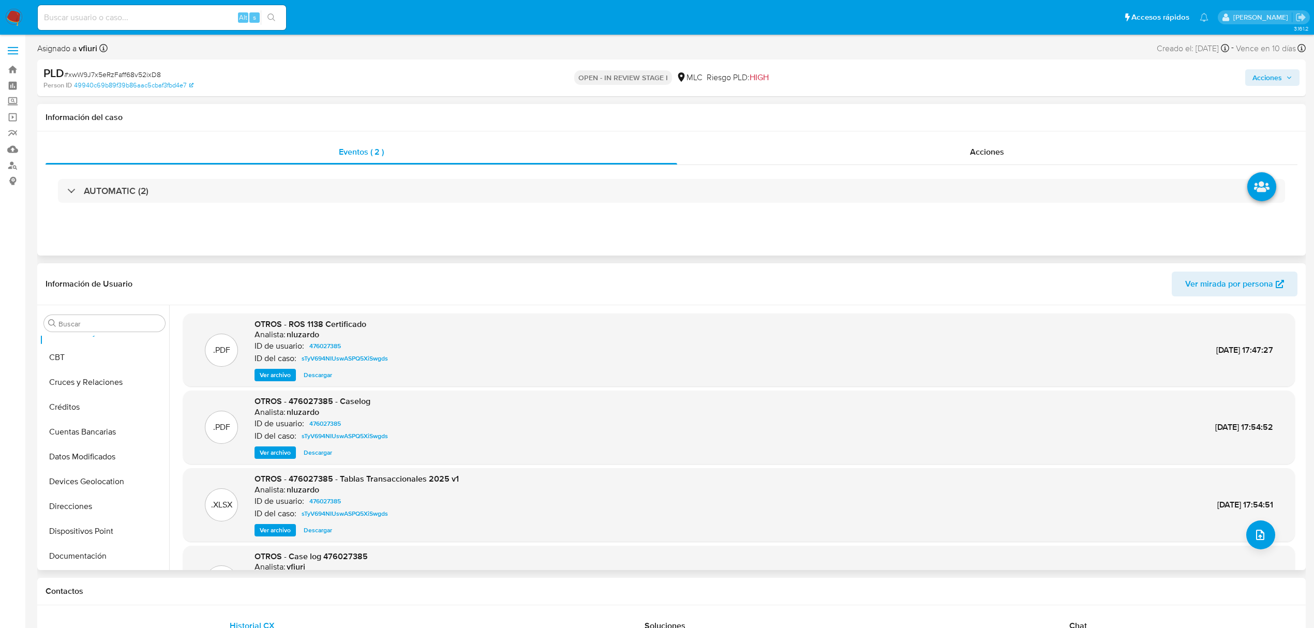
scroll to position [345, 0]
click at [81, 555] on button "KYC" at bounding box center [100, 549] width 121 height 25
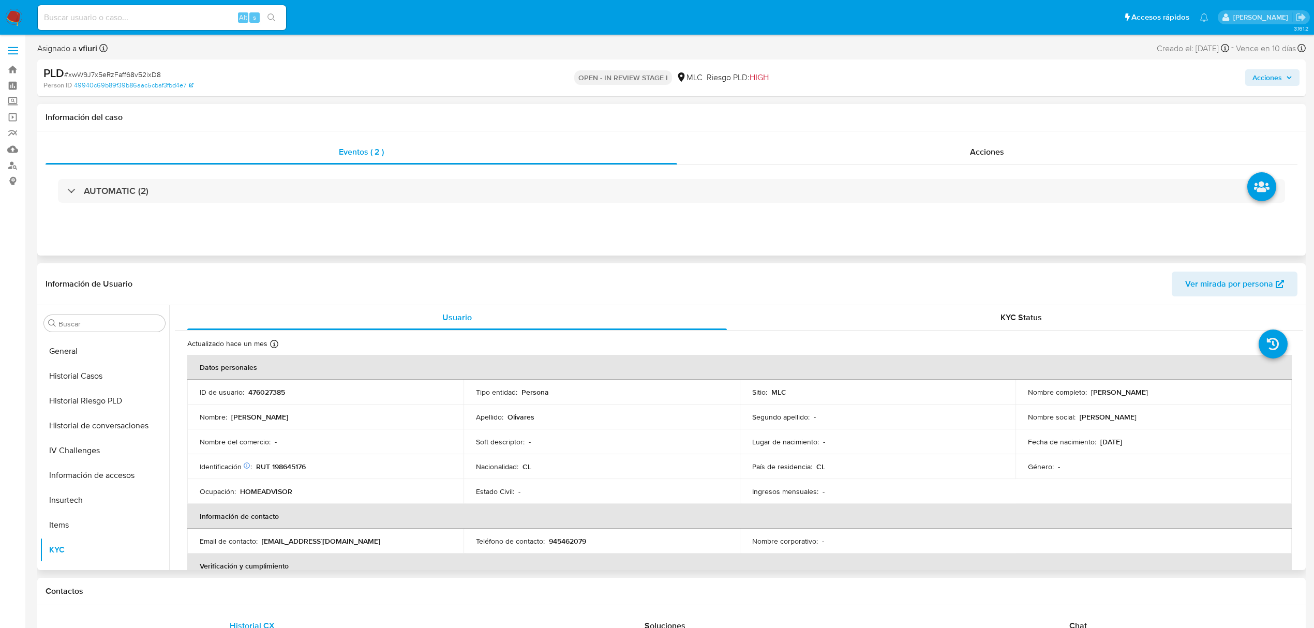
click at [260, 391] on p "476027385" at bounding box center [266, 391] width 37 height 9
copy p "476027385"
click at [77, 419] on button "Archivos adjuntos" at bounding box center [100, 422] width 121 height 25
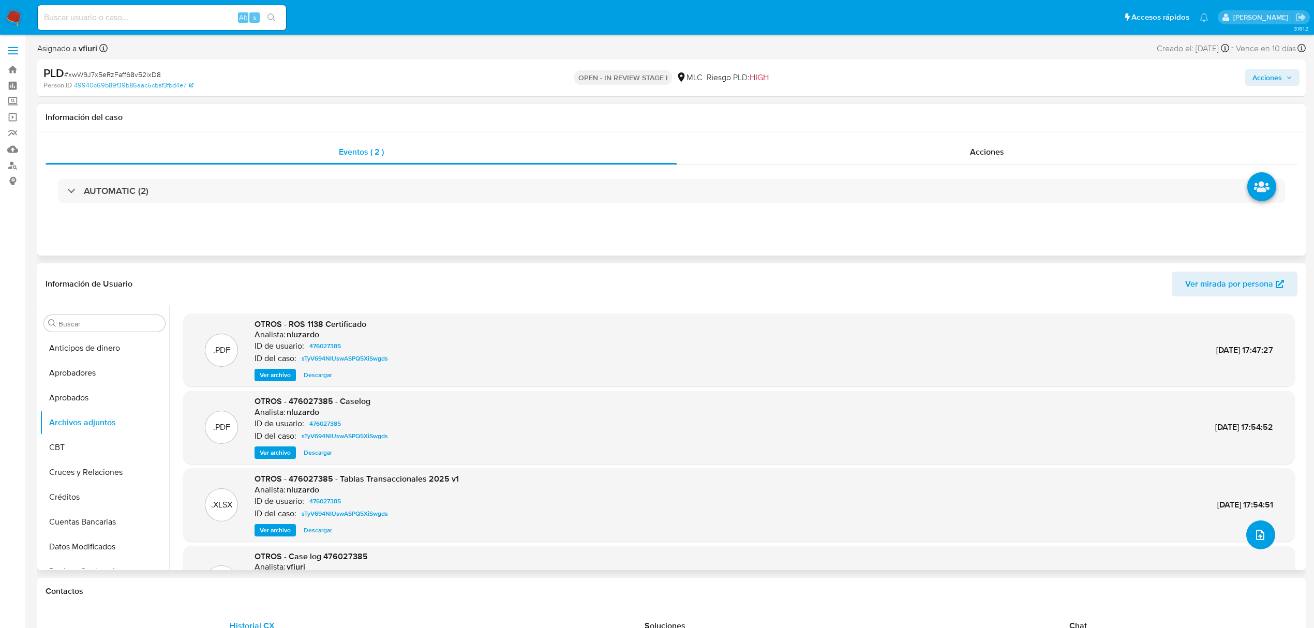
click at [1257, 535] on icon "upload-file" at bounding box center [1260, 535] width 12 height 12
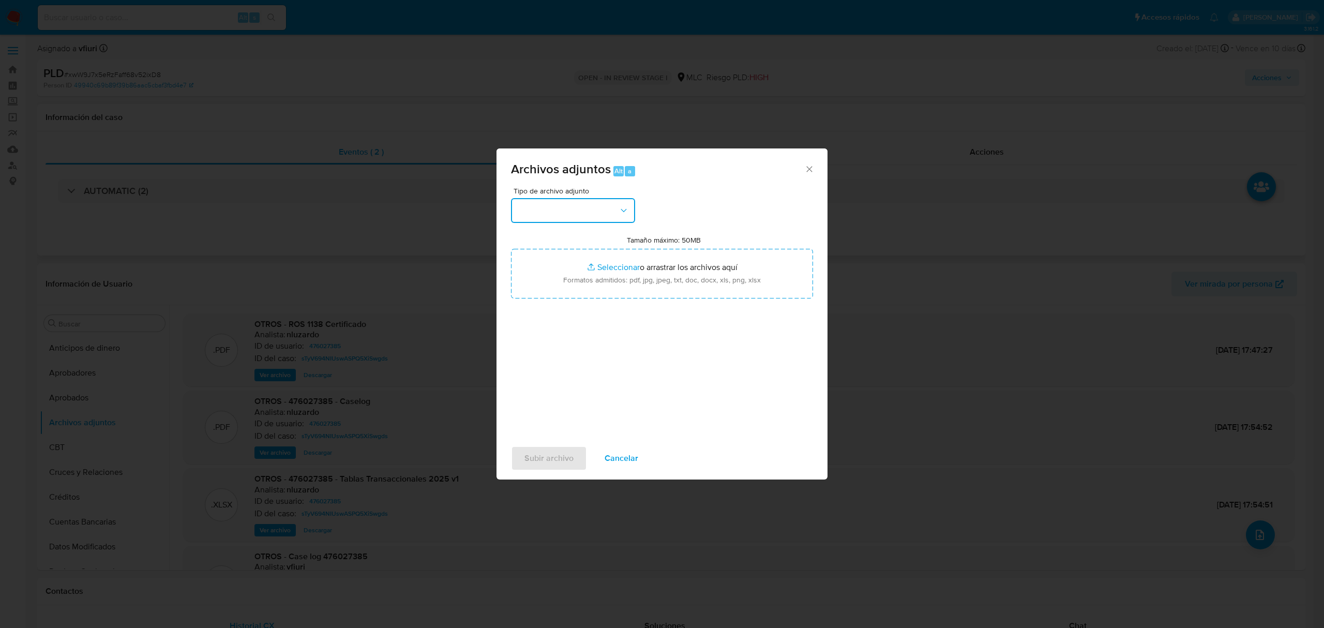
click at [567, 214] on button "button" at bounding box center [573, 210] width 124 height 25
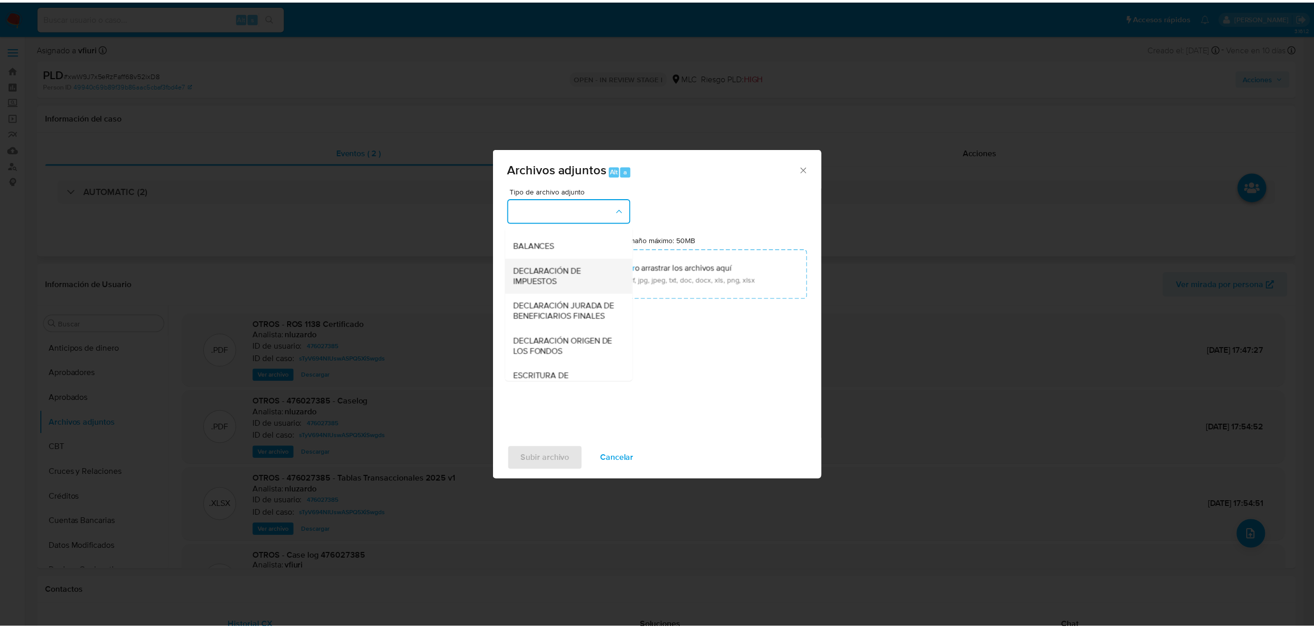
scroll to position [154, 0]
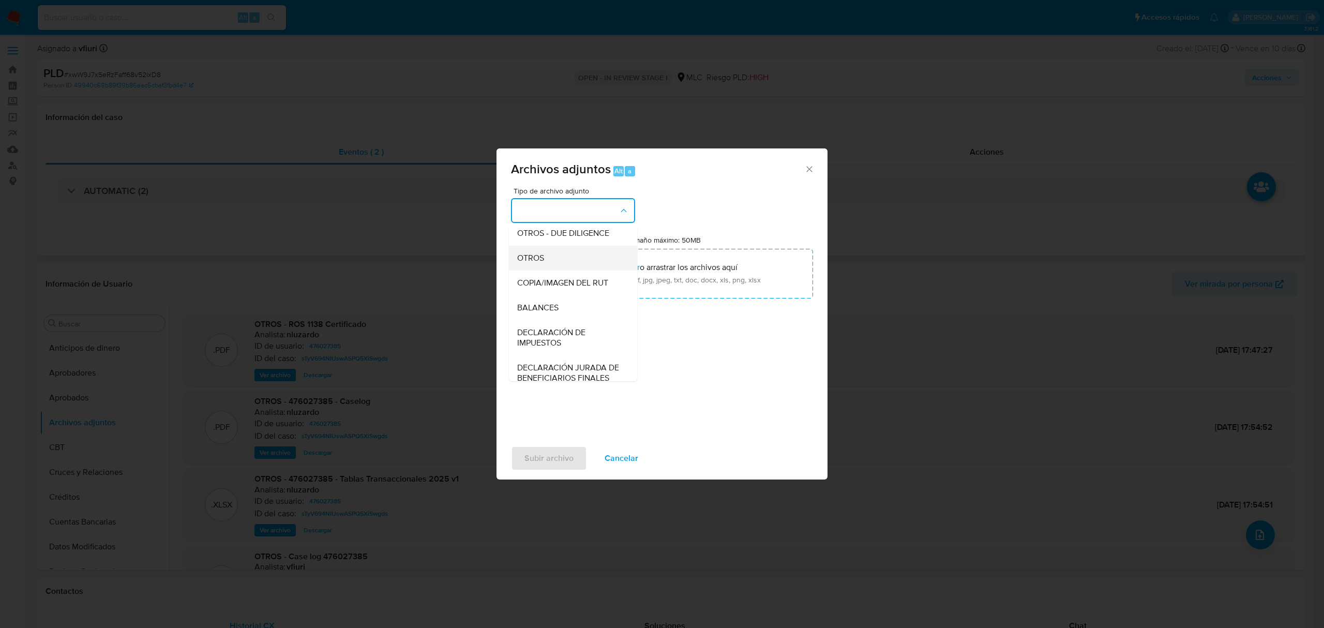
click at [547, 268] on div "OTROS" at bounding box center [570, 258] width 106 height 25
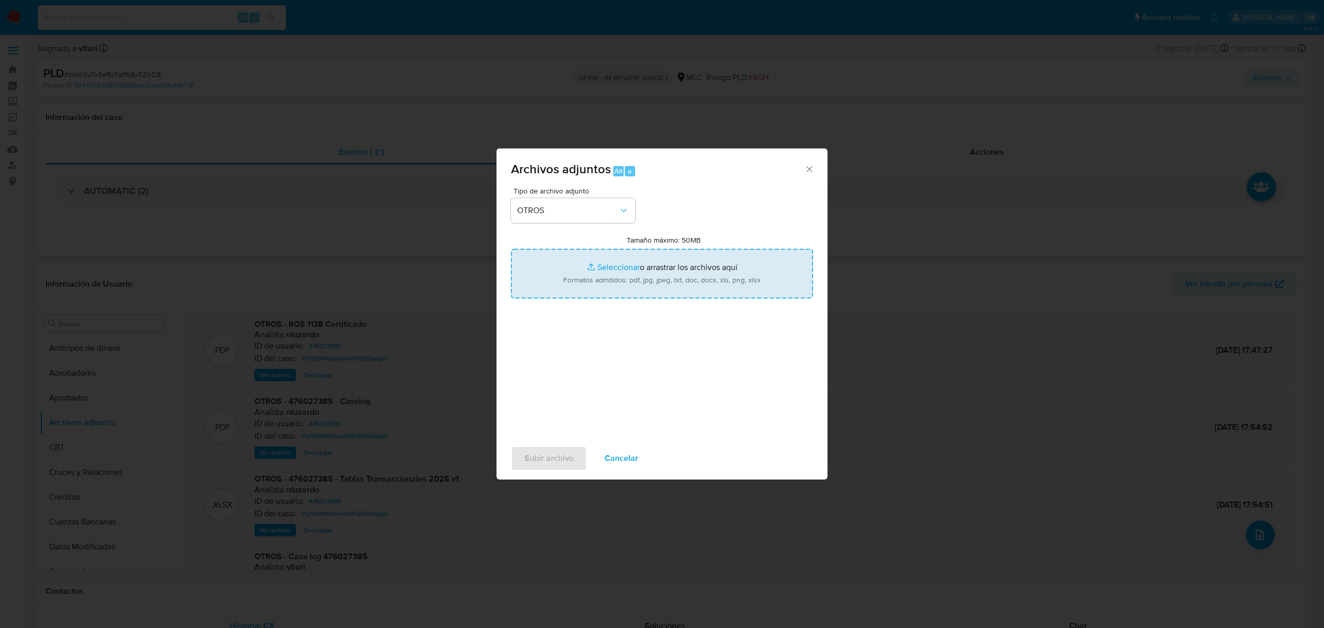
type input "C:\fakepath\Case log 476027385 - 10_09_2025.pdf"
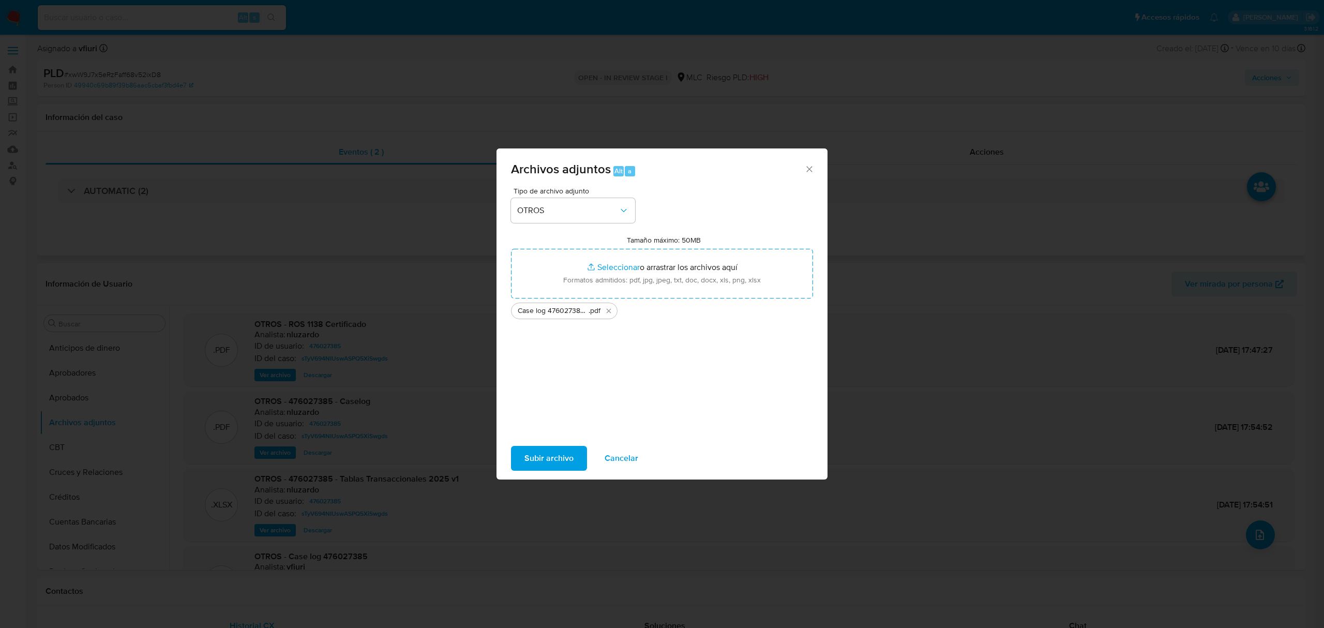
click at [545, 466] on span "Subir archivo" at bounding box center [549, 458] width 49 height 23
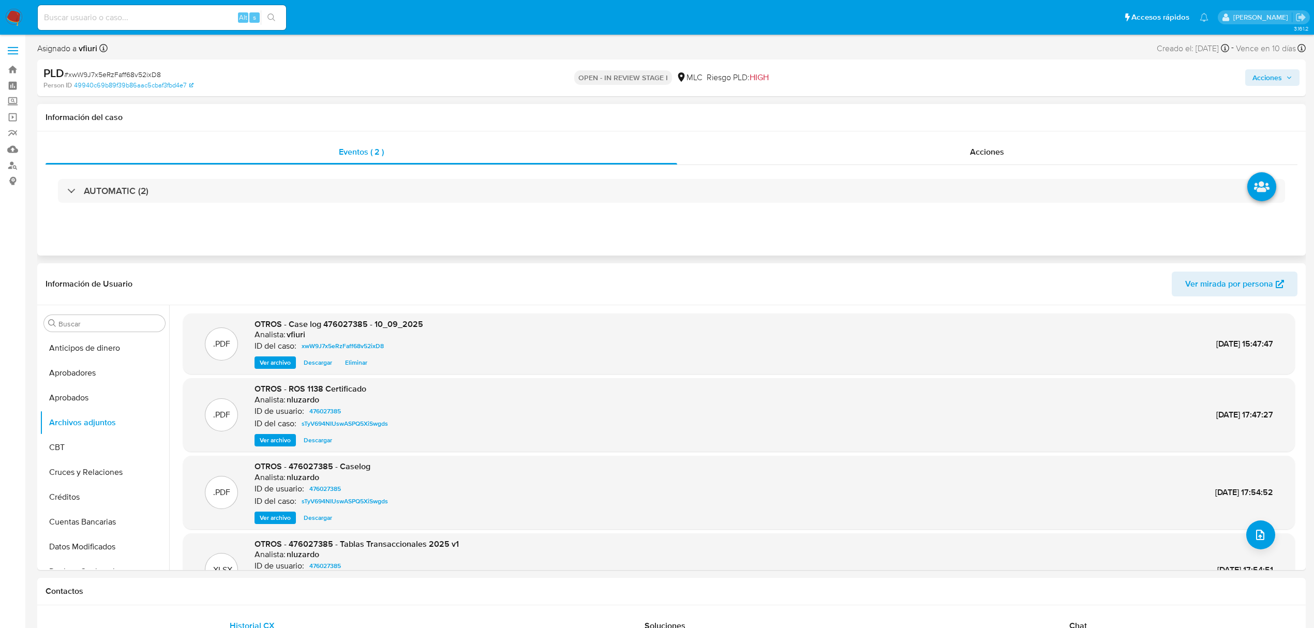
click at [1263, 79] on span "Acciones" at bounding box center [1266, 77] width 29 height 17
click at [0, 0] on lt-span "en" at bounding box center [0, 0] width 0 height 0
click at [810, 145] on div "Enviar comentario Alt c Resolución del caso Alt r Enviar" at bounding box center [1051, 178] width 495 height 179
click at [964, 113] on span "Resolución del caso" at bounding box center [978, 110] width 74 height 12
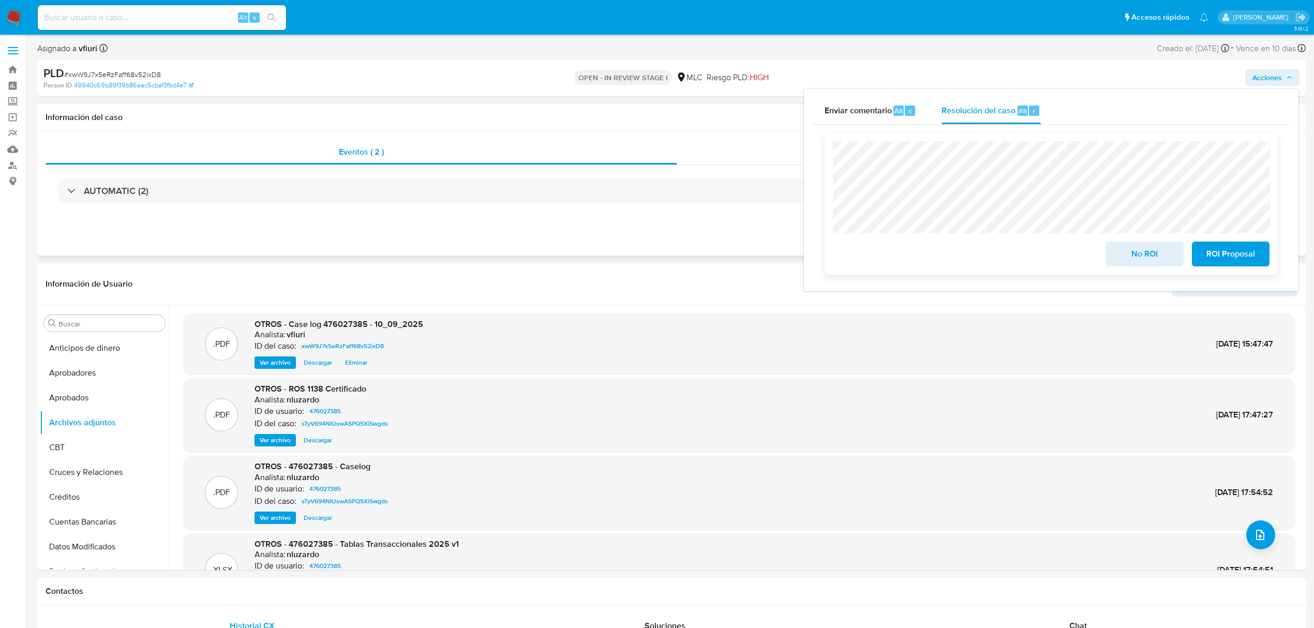
click at [1204, 263] on button "ROI Proposal" at bounding box center [1231, 254] width 78 height 25
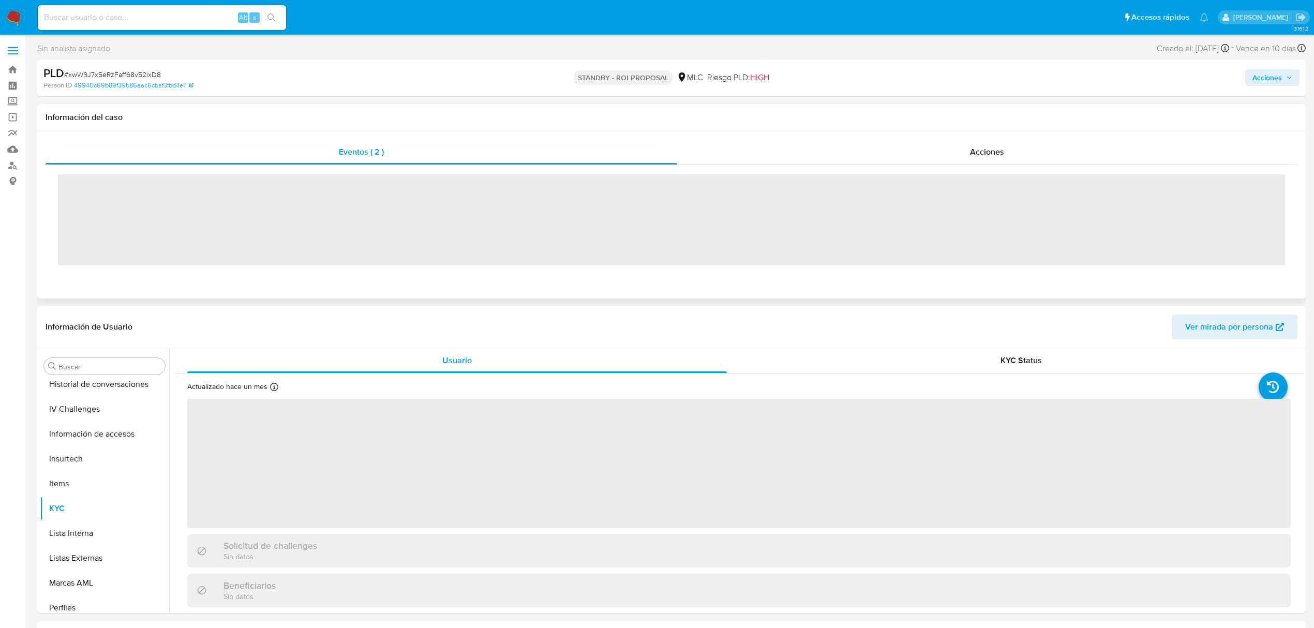
scroll to position [487, 0]
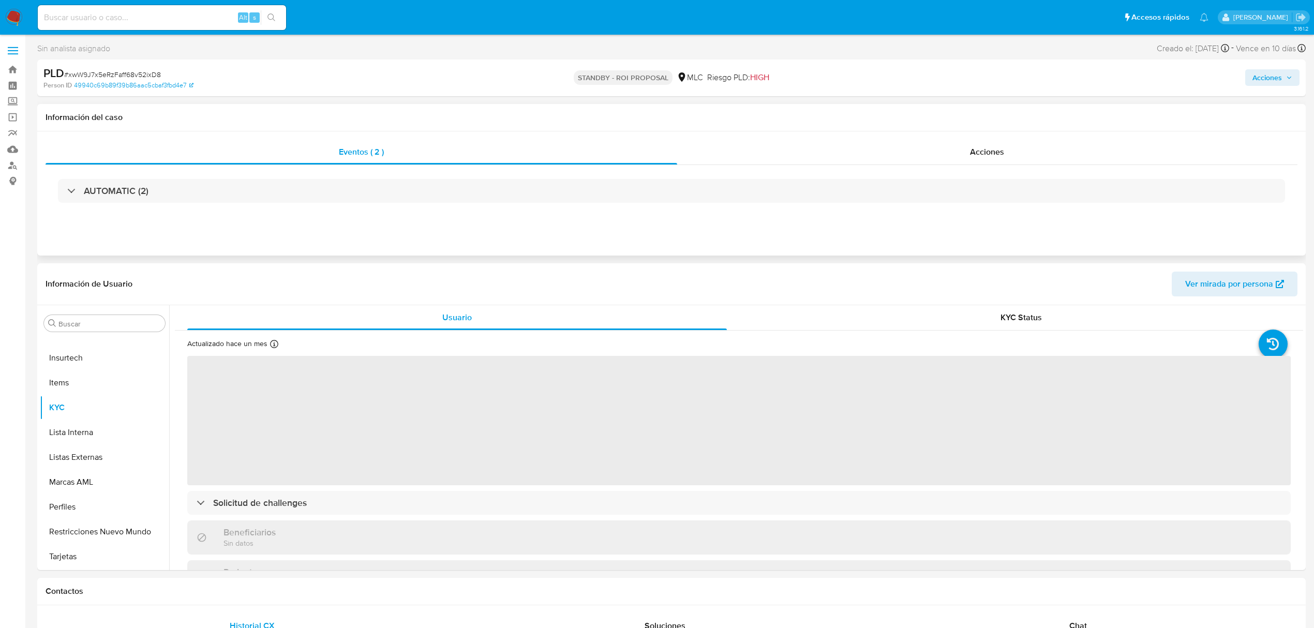
select select "10"
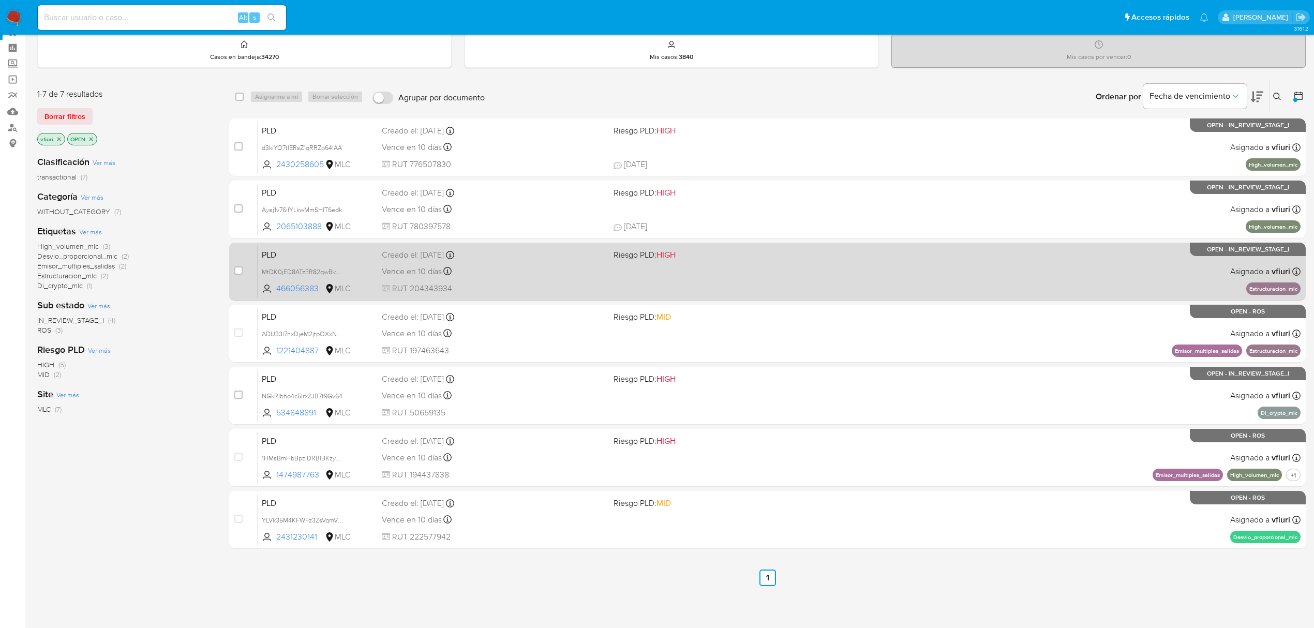
scroll to position [39, 0]
click at [782, 259] on span "Riesgo PLD: HIGH" at bounding box center [724, 252] width 223 height 13
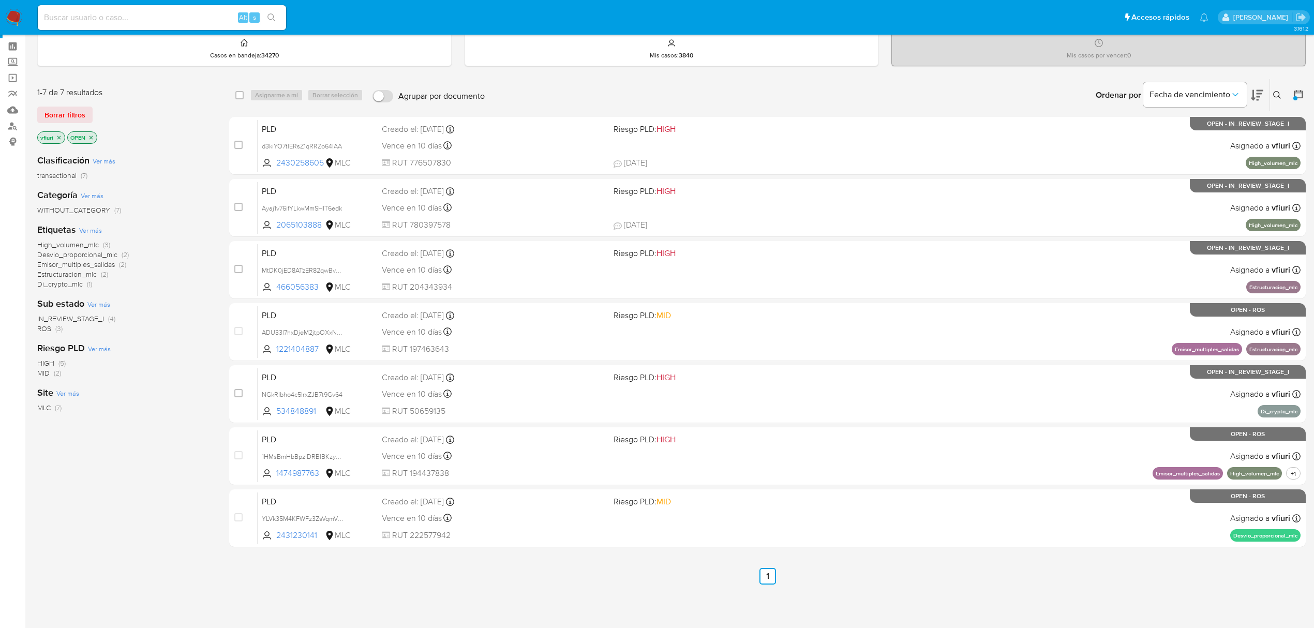
click at [47, 326] on span "ROS" at bounding box center [44, 328] width 14 height 10
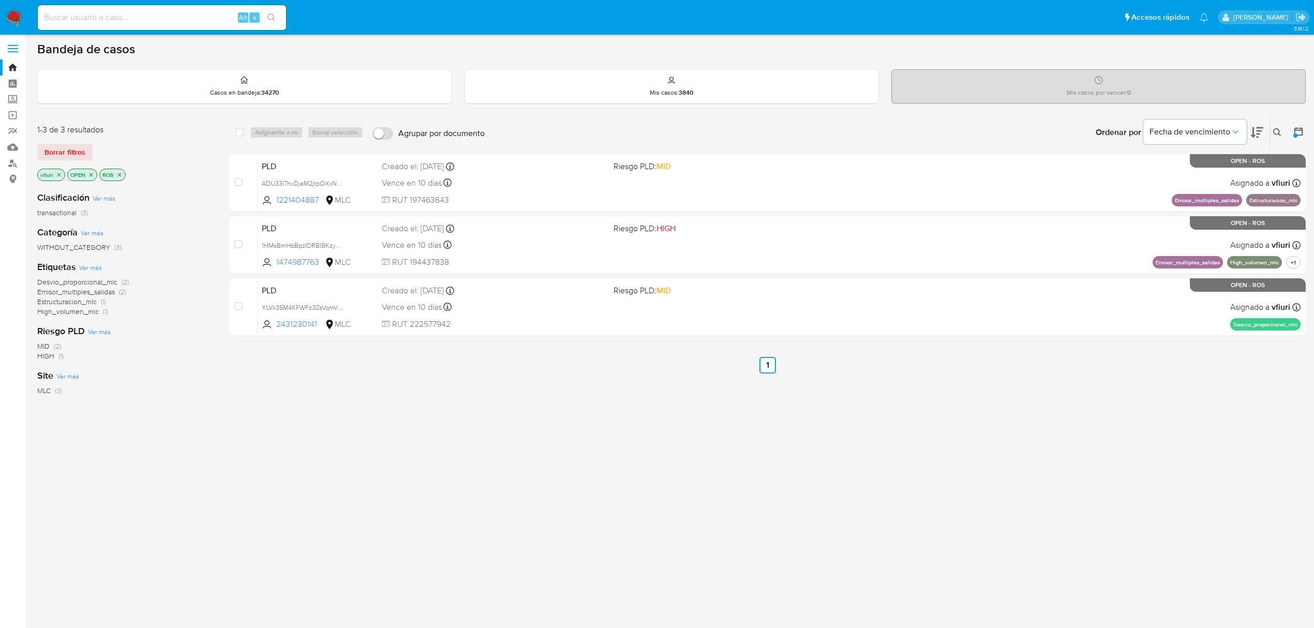
scroll to position [2, 0]
click at [119, 177] on icon "close-filter" at bounding box center [119, 175] width 6 height 6
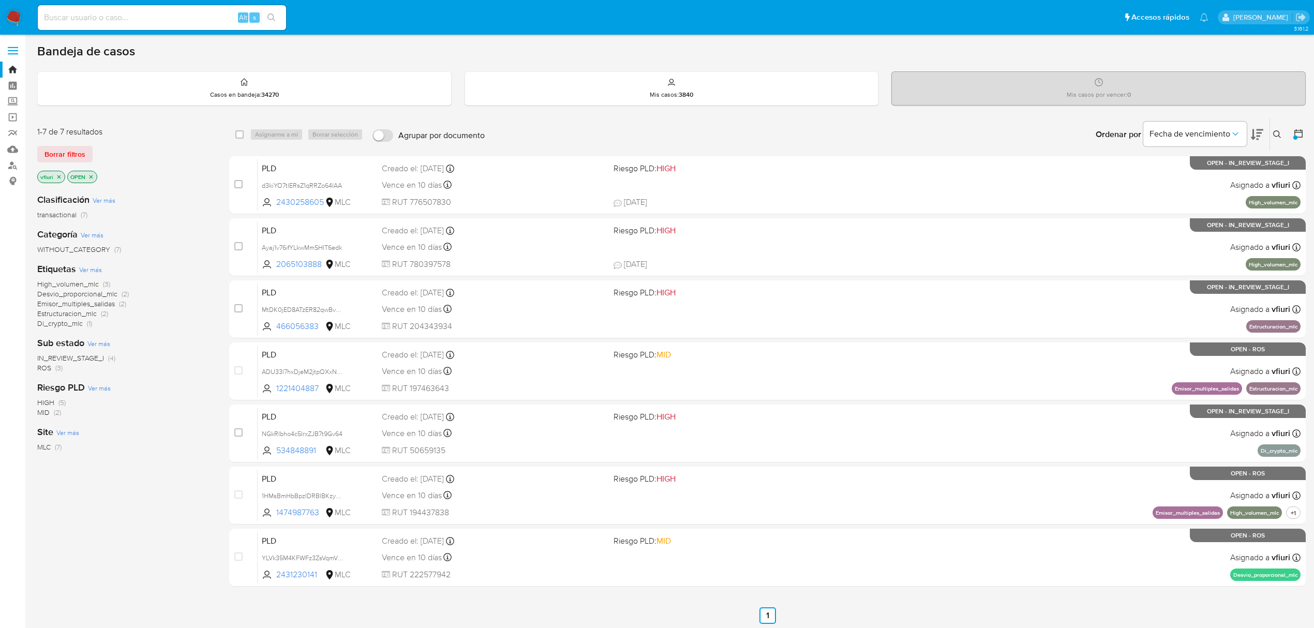
click at [57, 179] on icon "close-filter" at bounding box center [59, 177] width 6 height 6
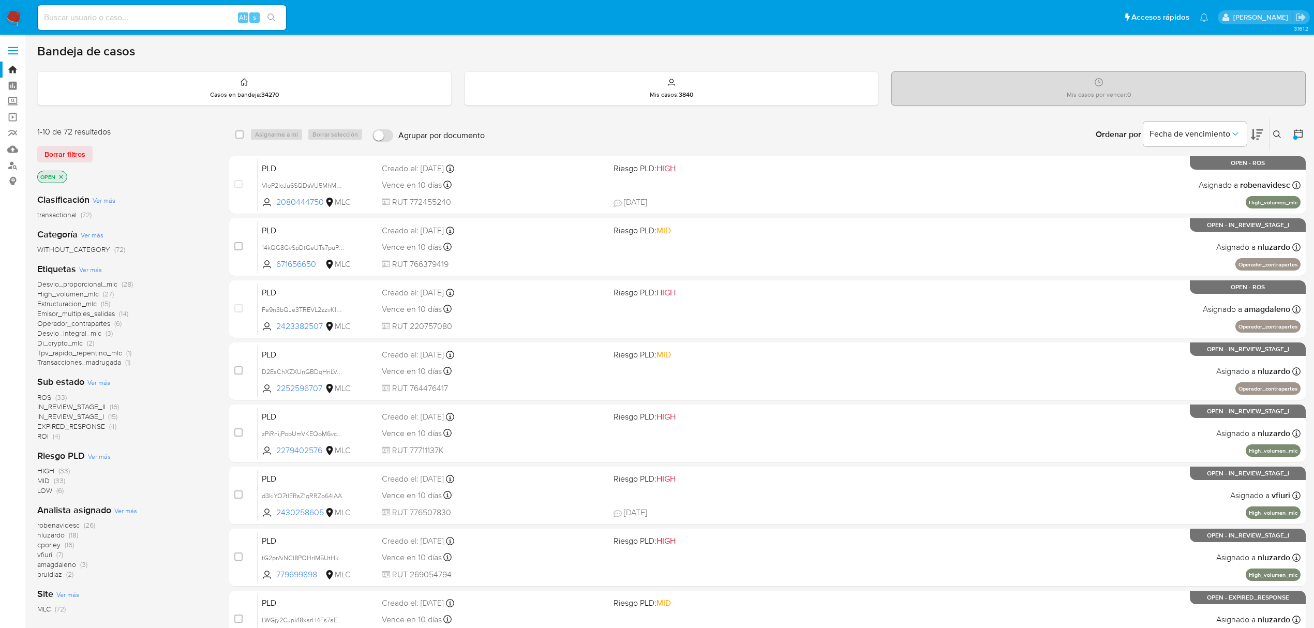
click at [1296, 128] on icon at bounding box center [1298, 133] width 10 height 10
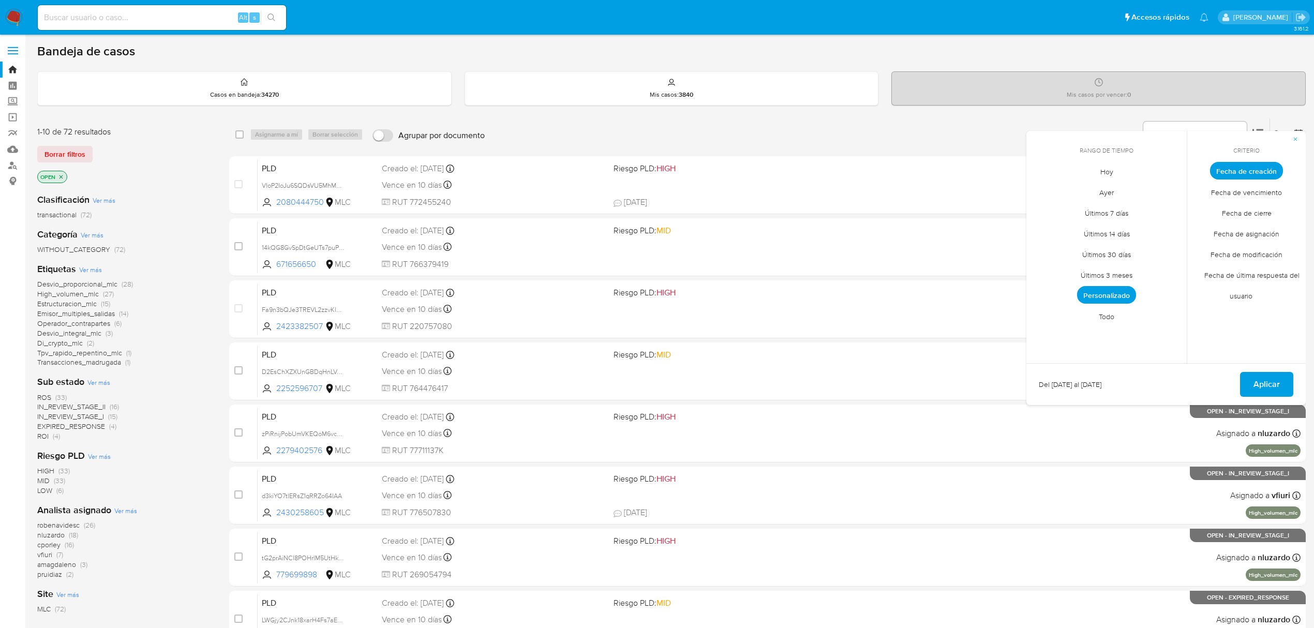
click at [1112, 295] on span "Personalizado" at bounding box center [1106, 295] width 59 height 18
click at [1112, 295] on button "24" at bounding box center [1106, 290] width 17 height 17
click at [1149, 245] on button "12" at bounding box center [1148, 249] width 17 height 17
click at [1267, 388] on span "Aplicar" at bounding box center [1266, 384] width 26 height 23
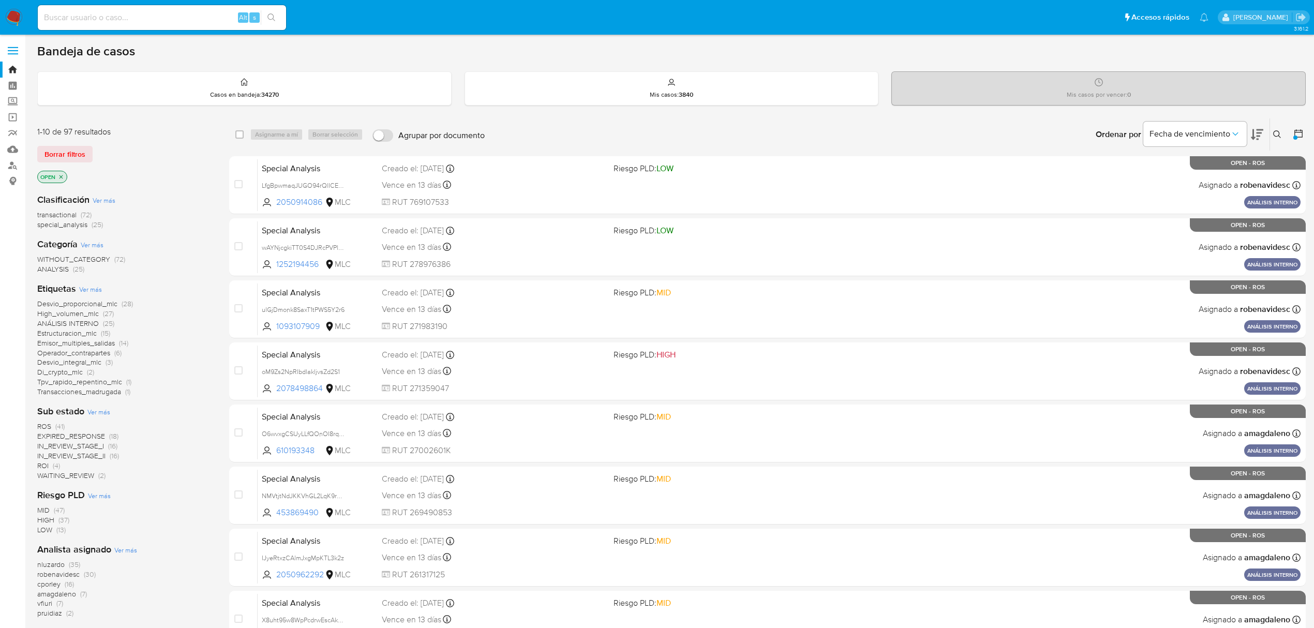
click at [1306, 126] on main "3.161.2" at bounding box center [657, 427] width 1314 height 854
click at [1295, 136] on div at bounding box center [1295, 138] width 4 height 4
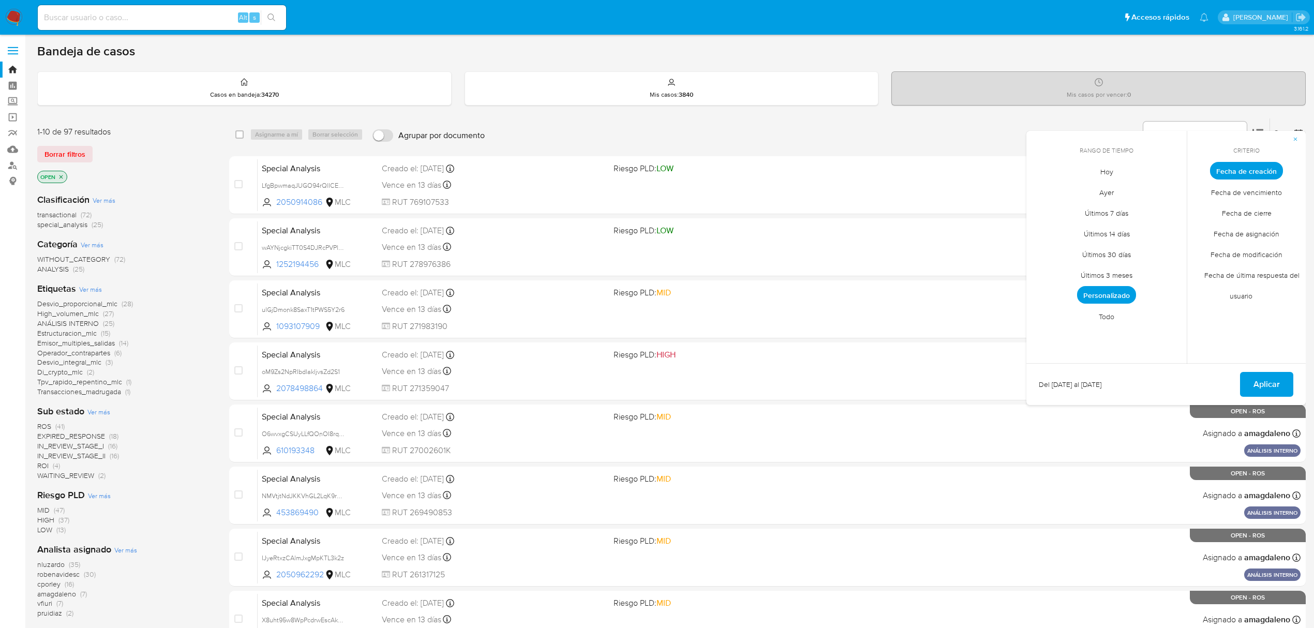
click at [1099, 290] on span "Personalizado" at bounding box center [1106, 295] width 59 height 18
click at [1149, 246] on button "12" at bounding box center [1148, 249] width 17 height 17
click at [1167, 190] on icon "Mes siguiente" at bounding box center [1170, 190] width 12 height 12
click at [1070, 264] on button "12" at bounding box center [1065, 269] width 17 height 17
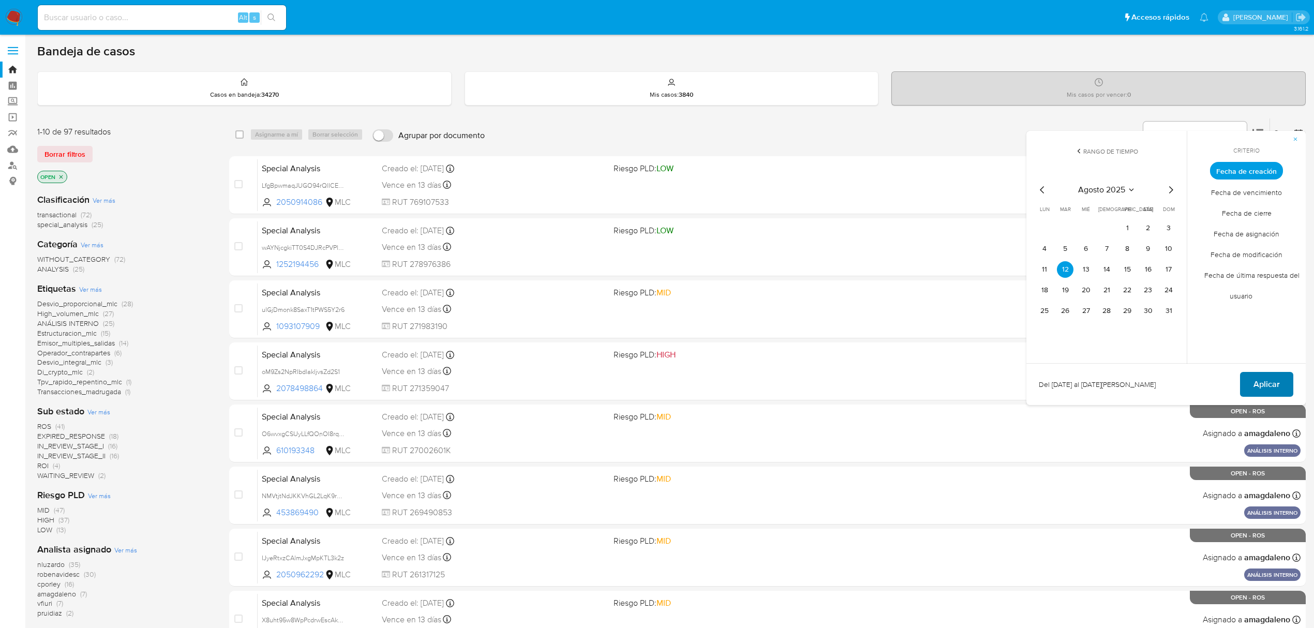
click at [1267, 383] on span "Aplicar" at bounding box center [1266, 384] width 26 height 23
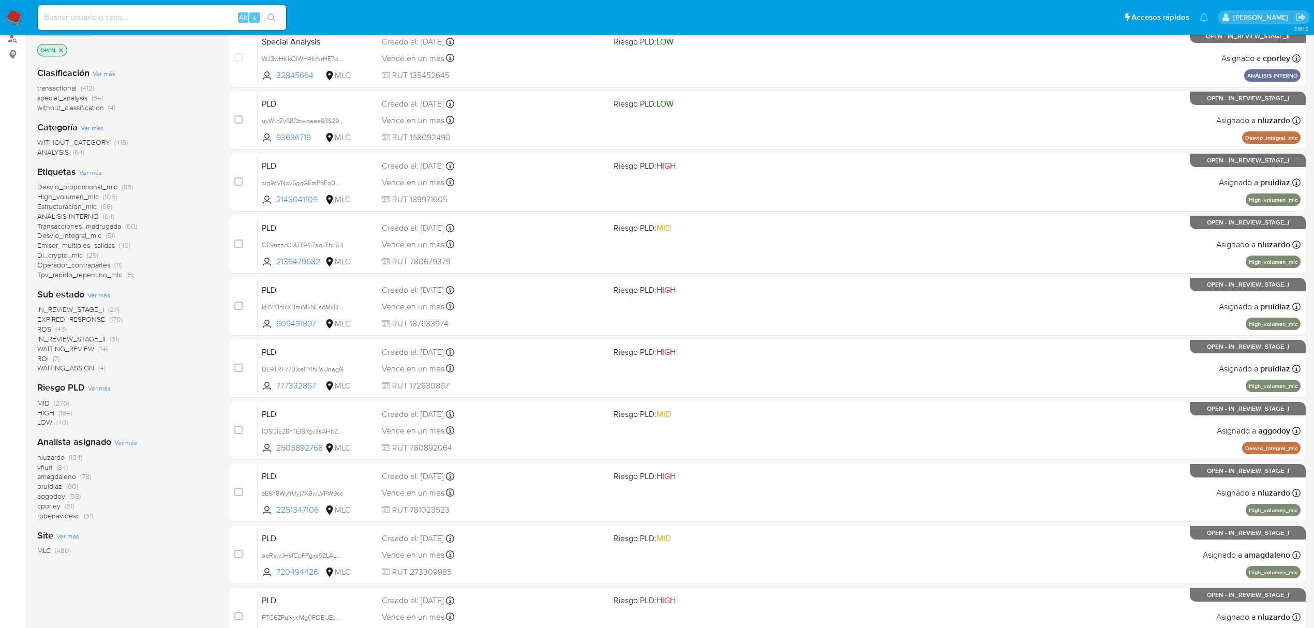
scroll to position [226, 0]
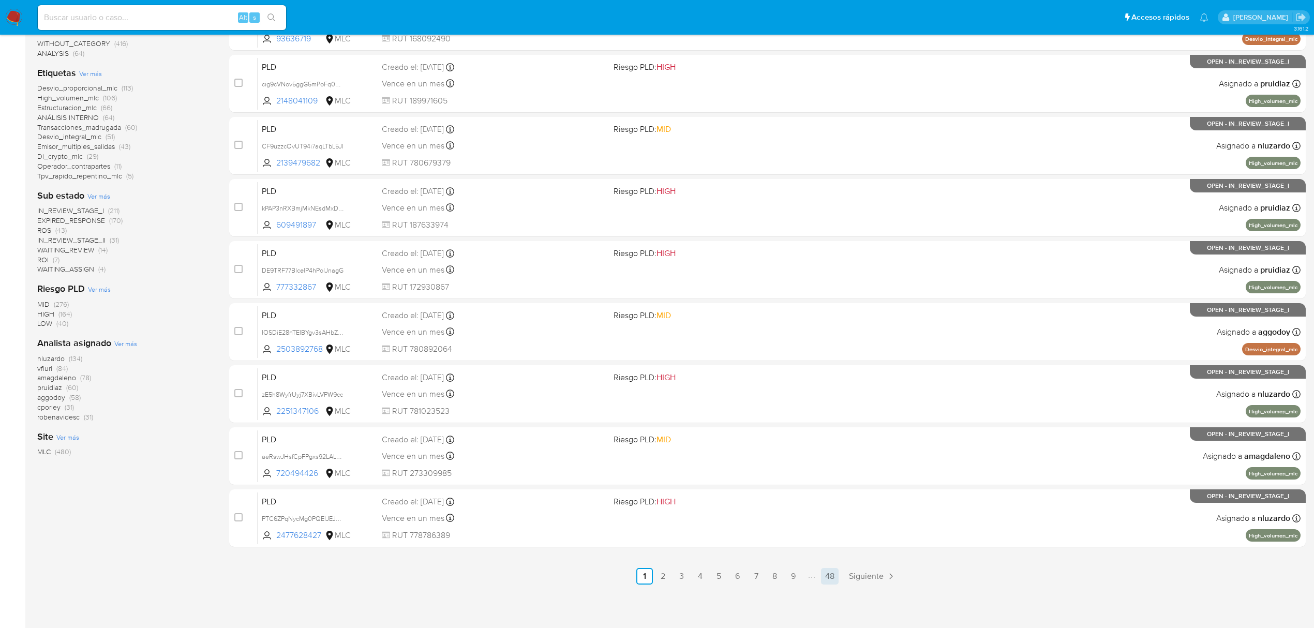
click at [835, 579] on link "48" at bounding box center [830, 576] width 18 height 17
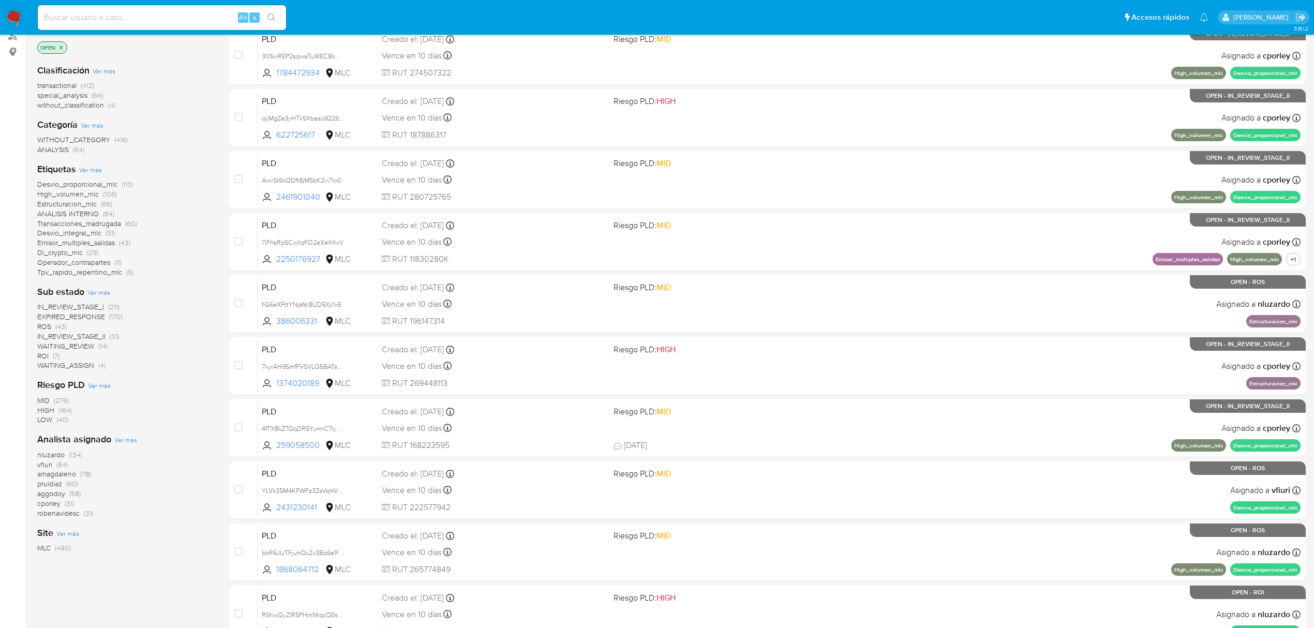
scroll to position [138, 0]
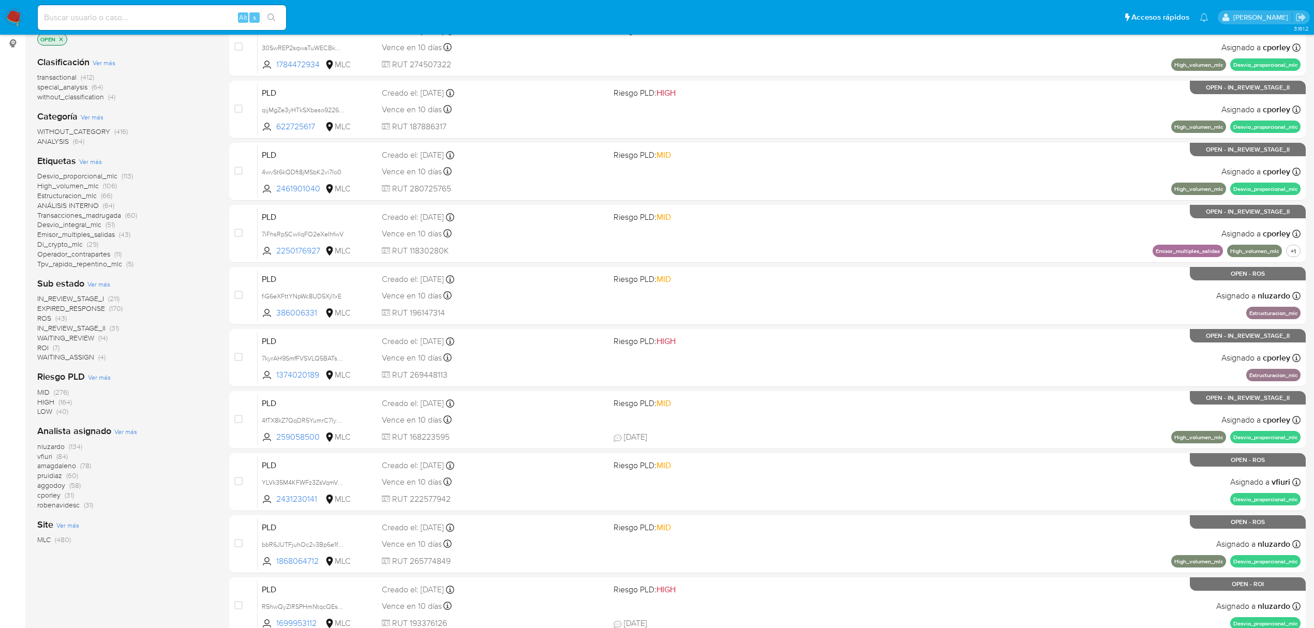
click at [43, 456] on span "vfiuri" at bounding box center [44, 456] width 15 height 10
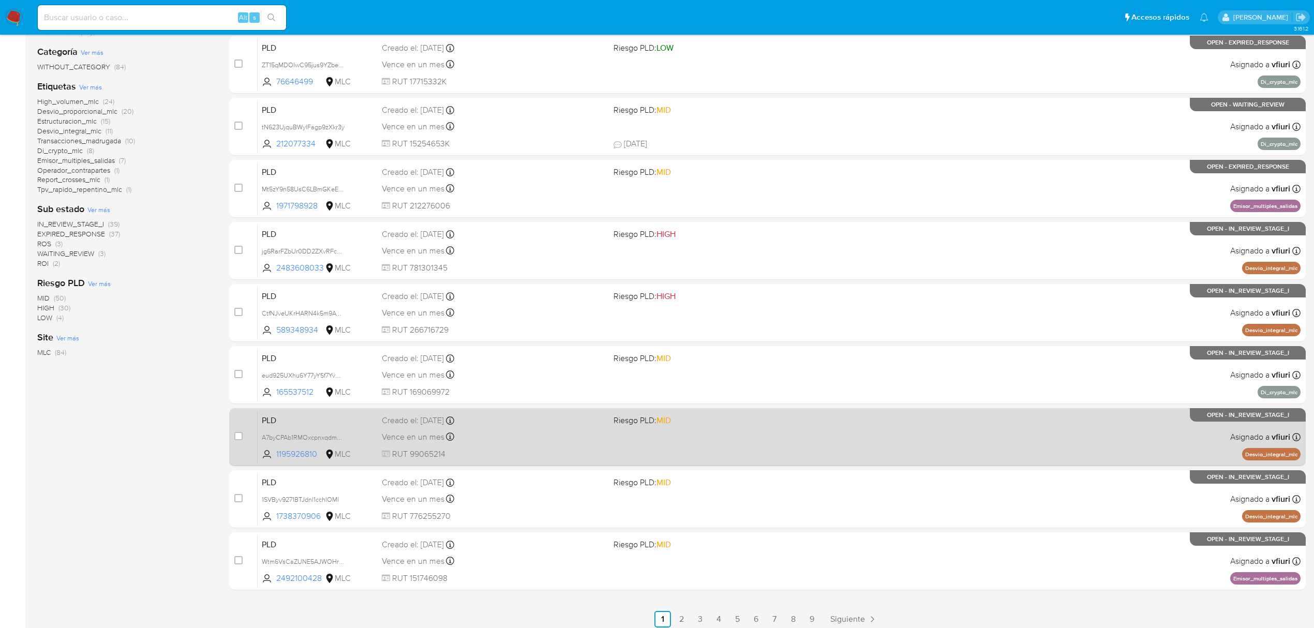
scroll to position [226, 0]
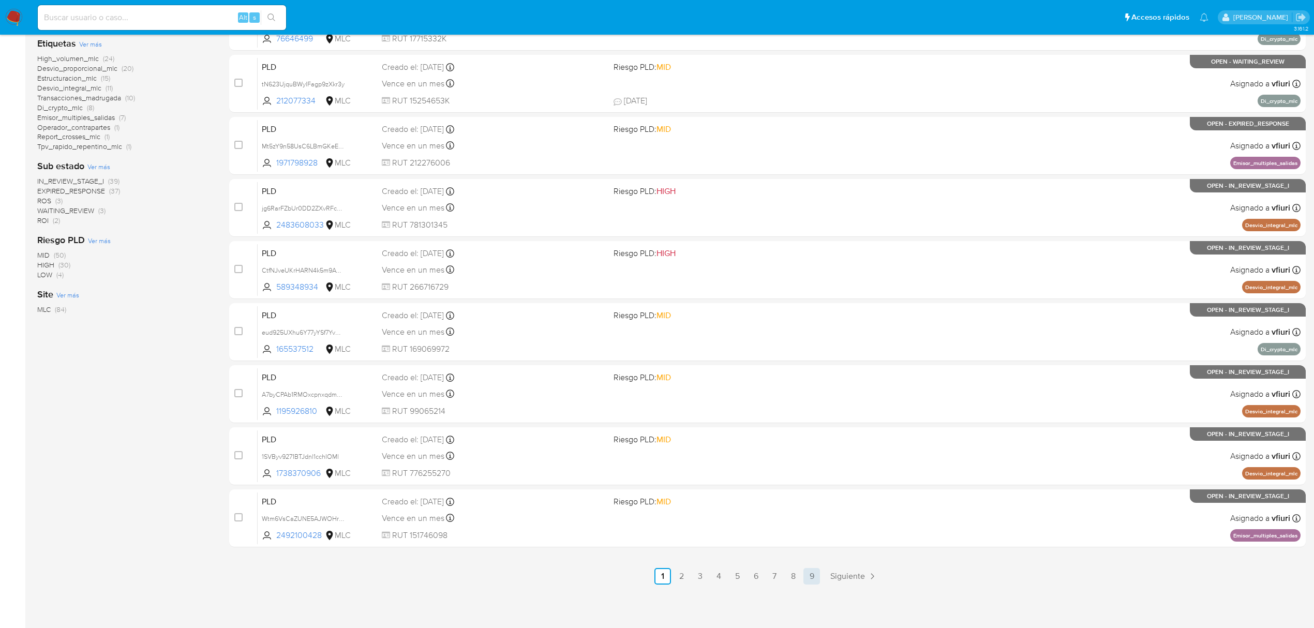
click at [810, 568] on link "9" at bounding box center [811, 576] width 17 height 17
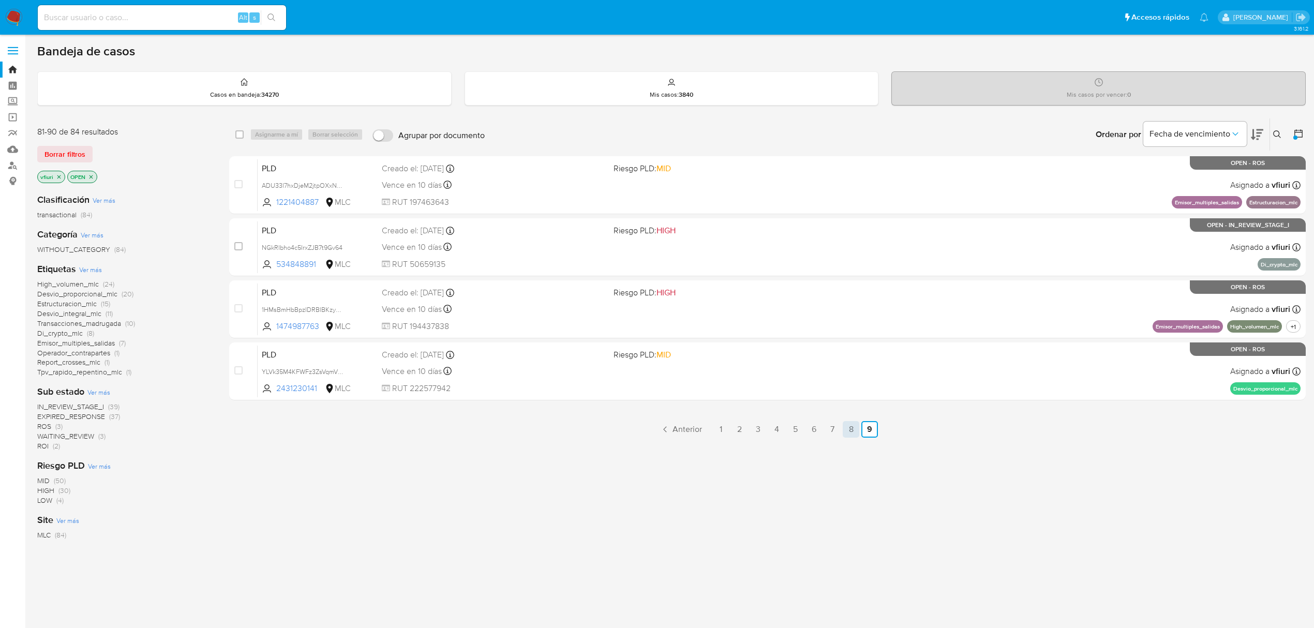
click at [851, 433] on link "8" at bounding box center [851, 429] width 17 height 17
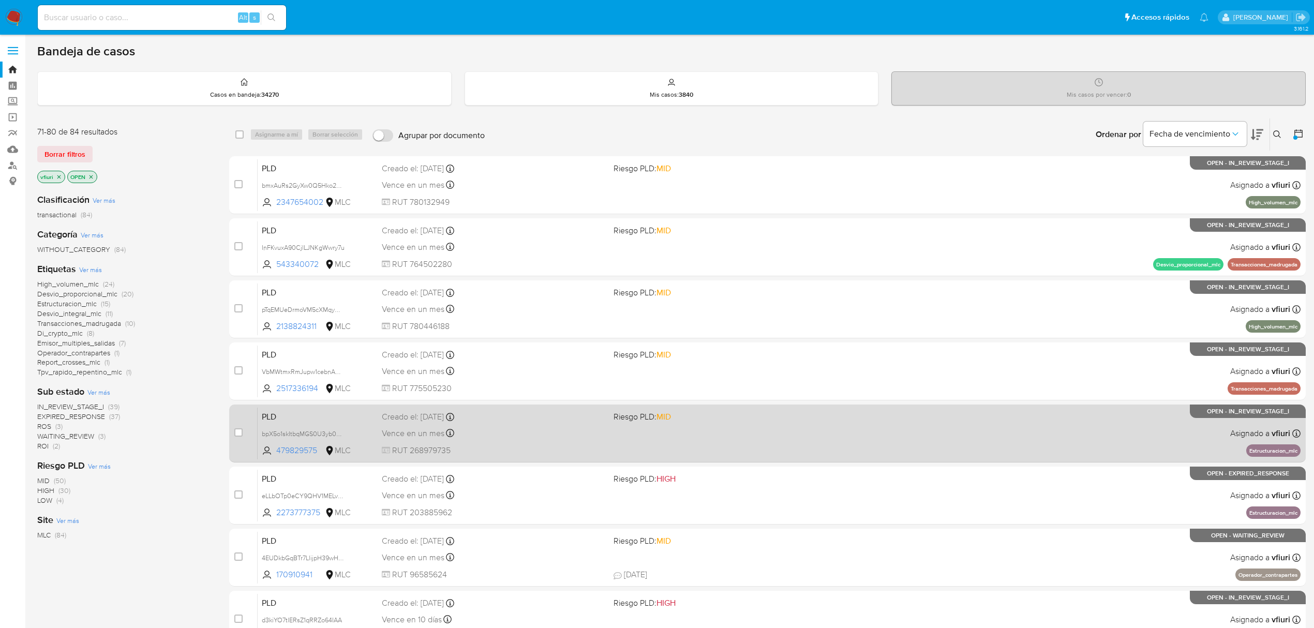
scroll to position [226, 0]
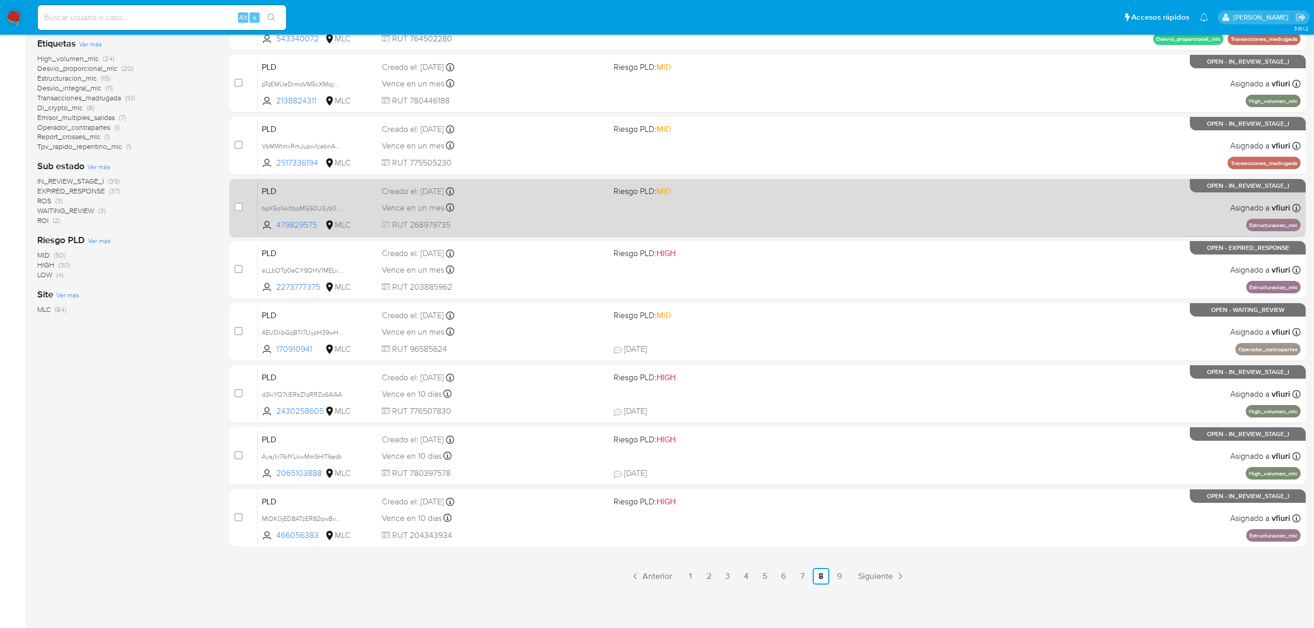
click at [825, 205] on div "PLD bpX5o1skItbqMGS0U3yb08fK 479829575 MLC Riesgo PLD: MID Creado el: 12/08/202…" at bounding box center [779, 208] width 1043 height 52
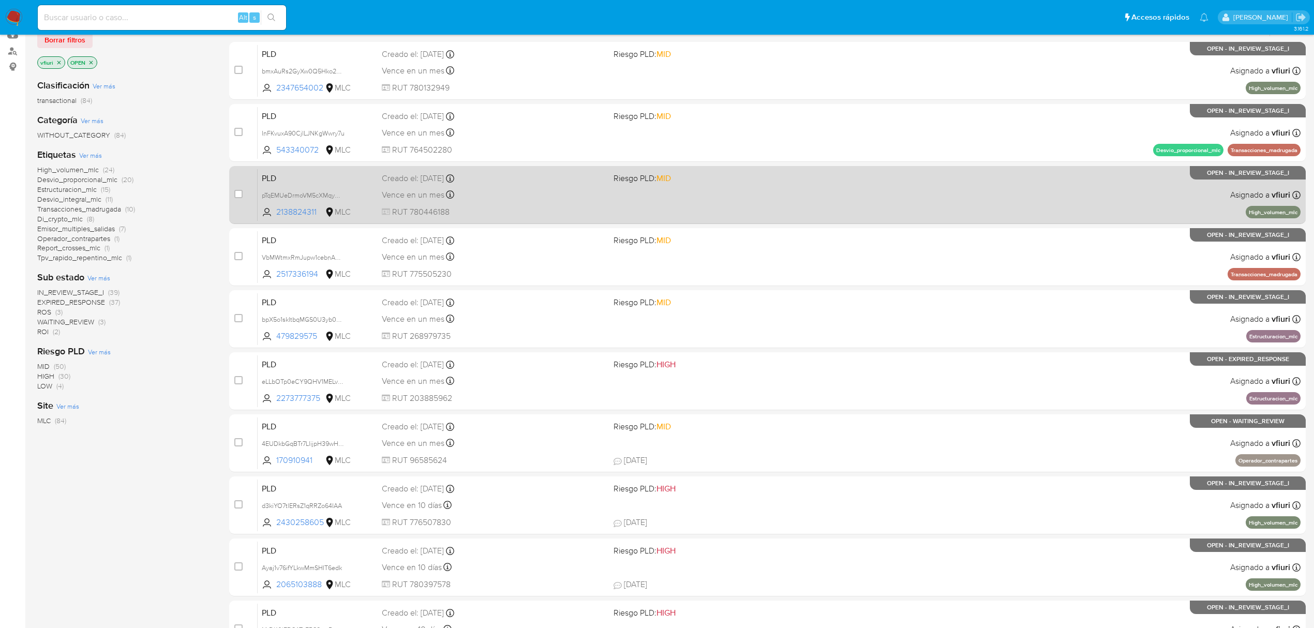
scroll to position [0, 0]
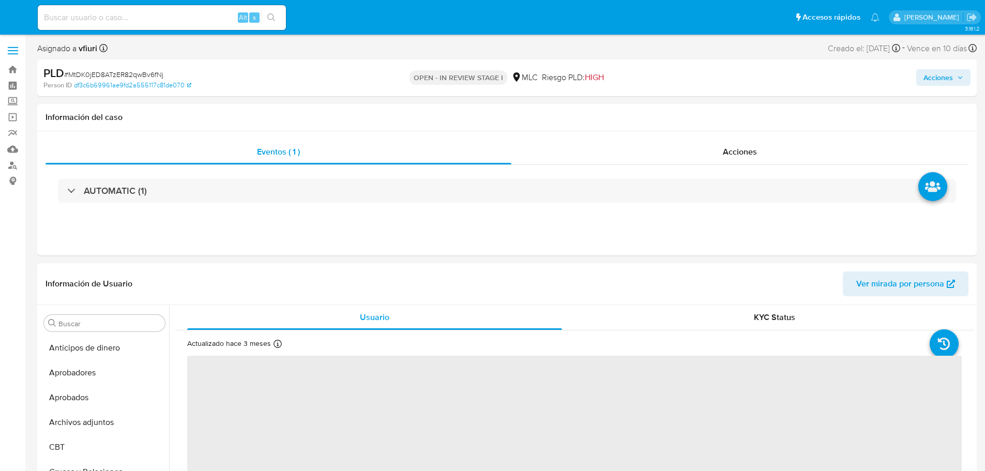
select select "10"
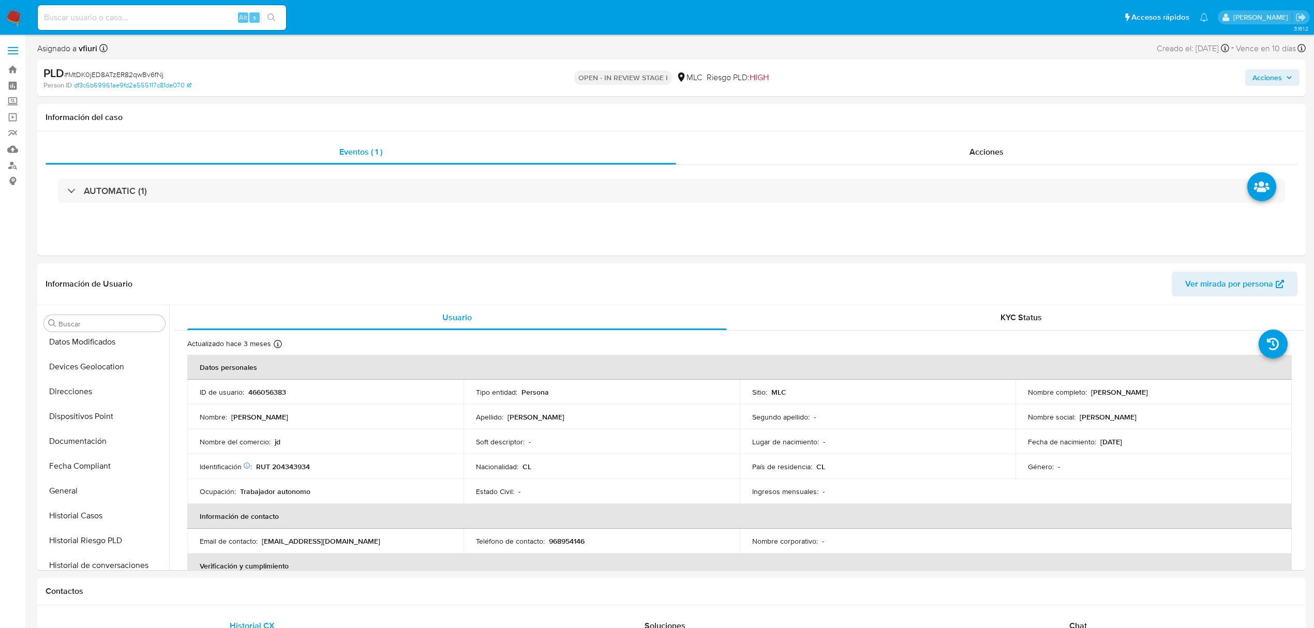
scroll to position [487, 0]
click at [278, 388] on p "466056383" at bounding box center [267, 391] width 38 height 9
copy p "466056383"
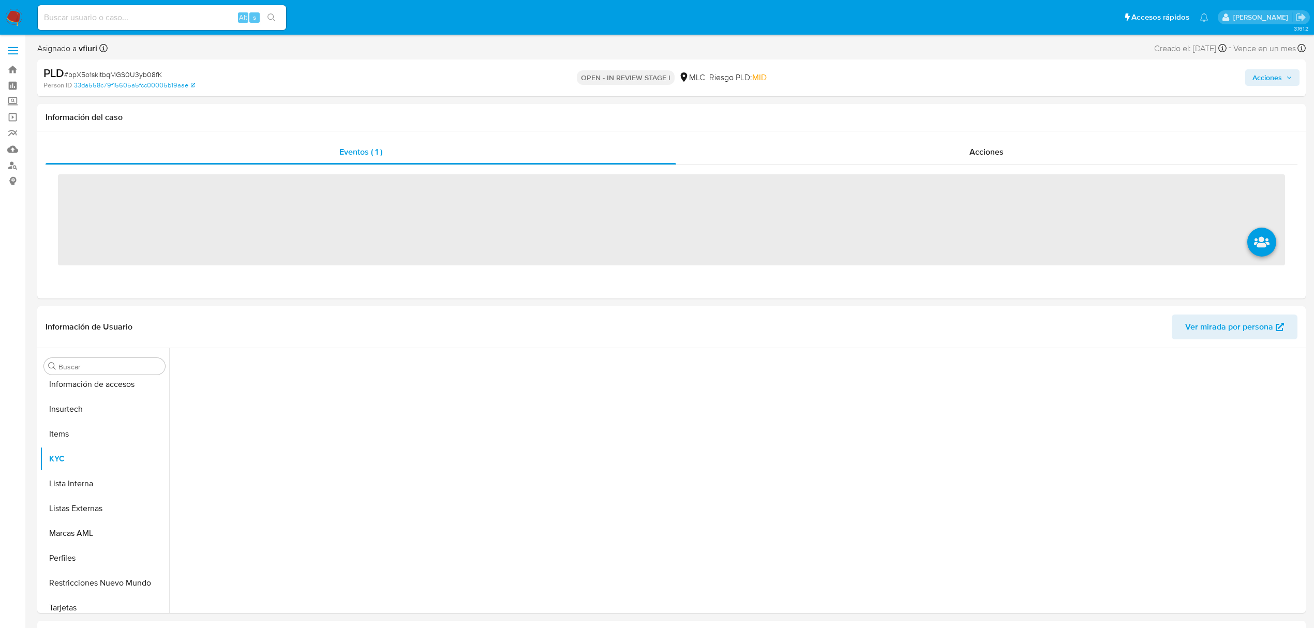
scroll to position [487, 0]
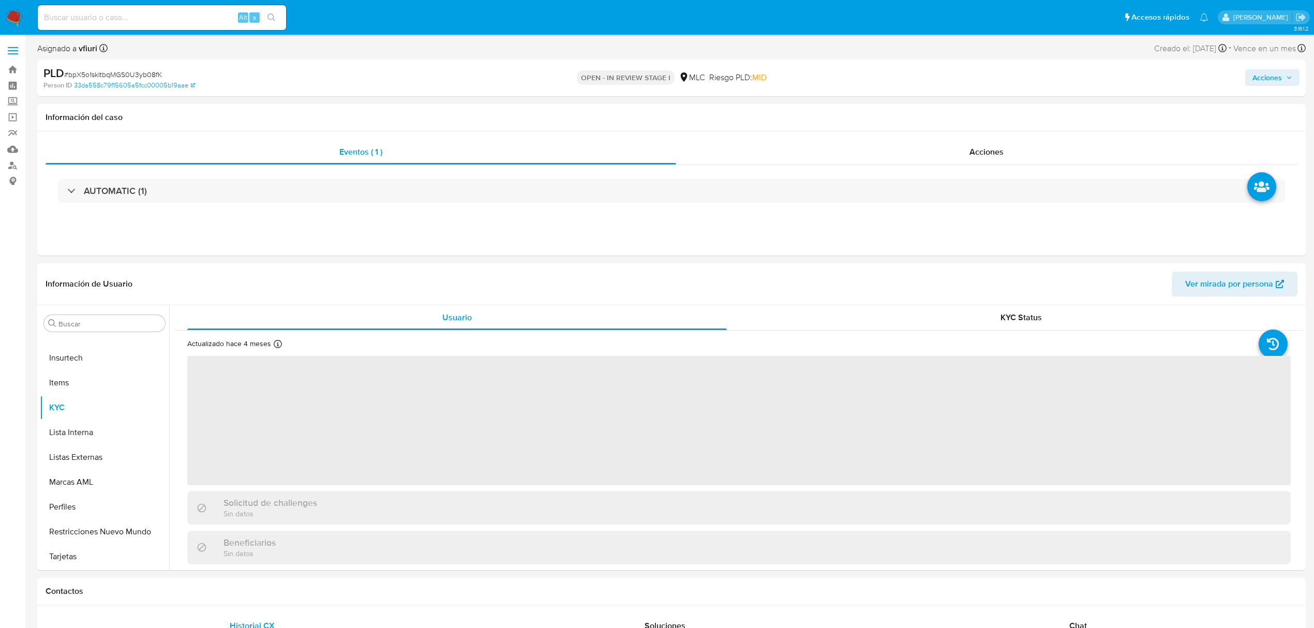
select select "10"
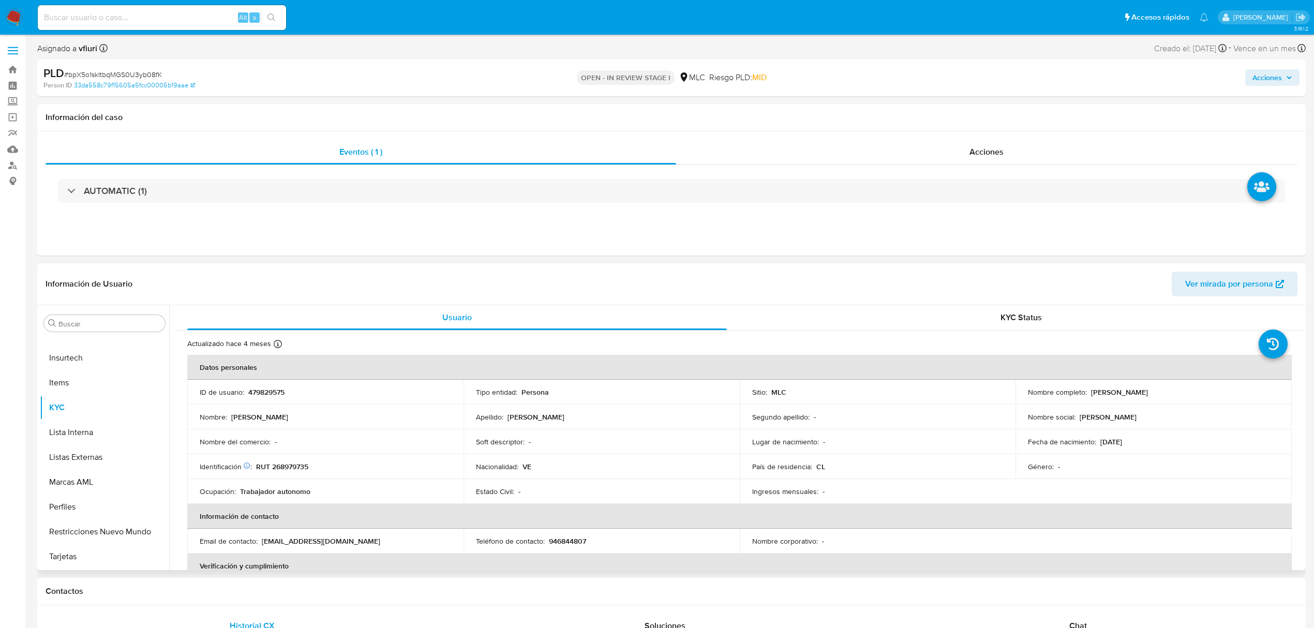
click at [263, 388] on p "479829575" at bounding box center [266, 391] width 36 height 9
copy p "479829575"
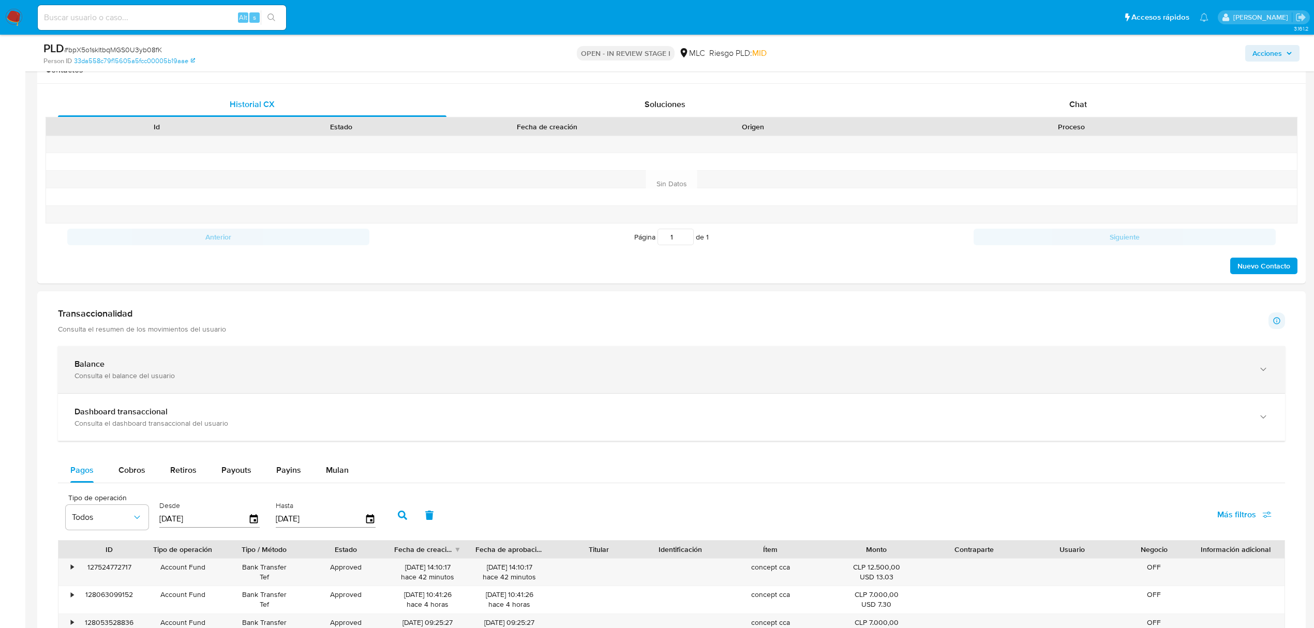
scroll to position [551, 0]
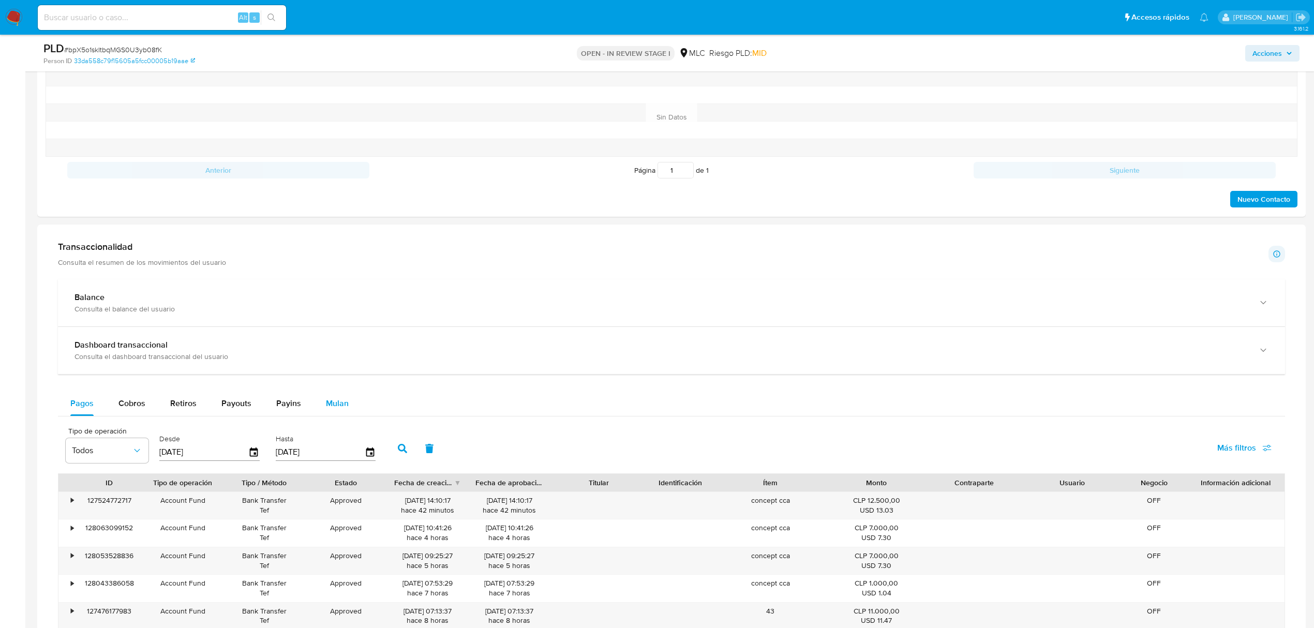
click at [338, 404] on span "Mulan" at bounding box center [337, 403] width 23 height 12
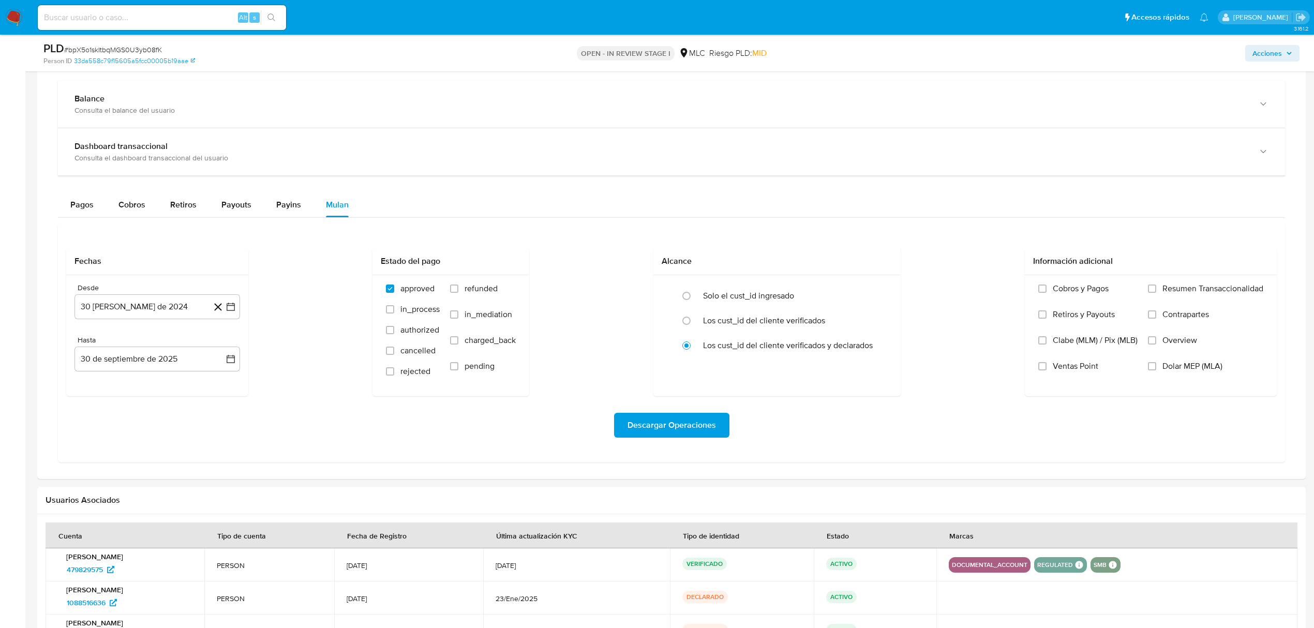
scroll to position [758, 0]
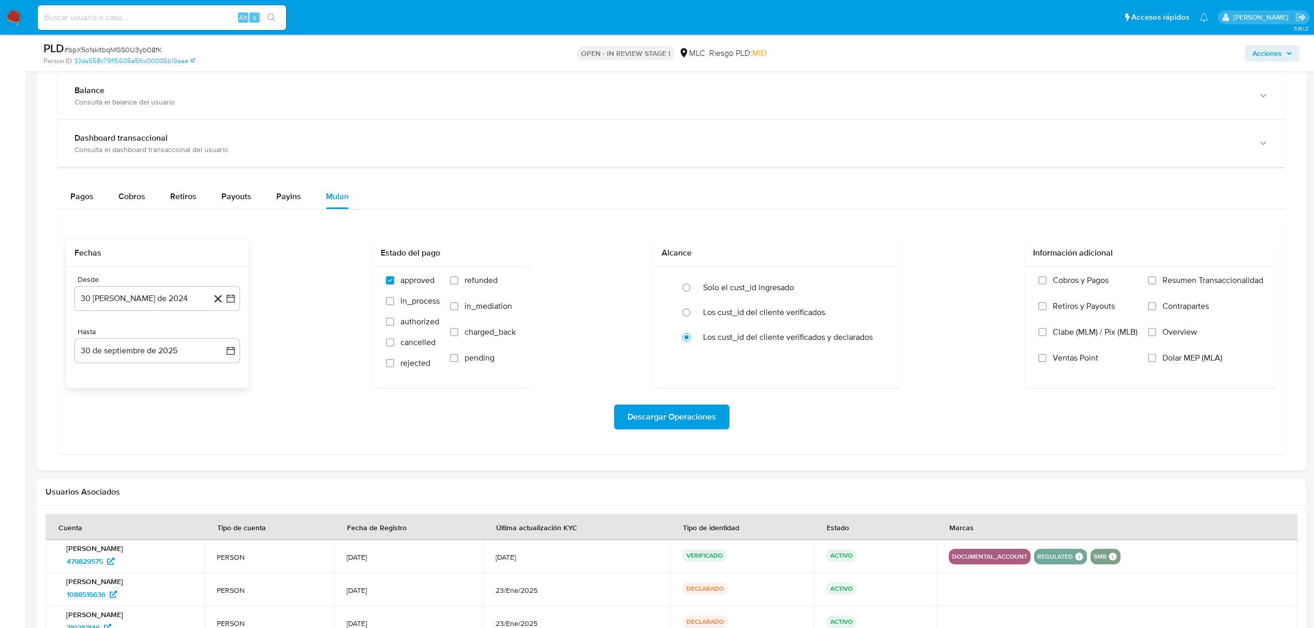
click at [220, 303] on icon at bounding box center [218, 298] width 13 height 13
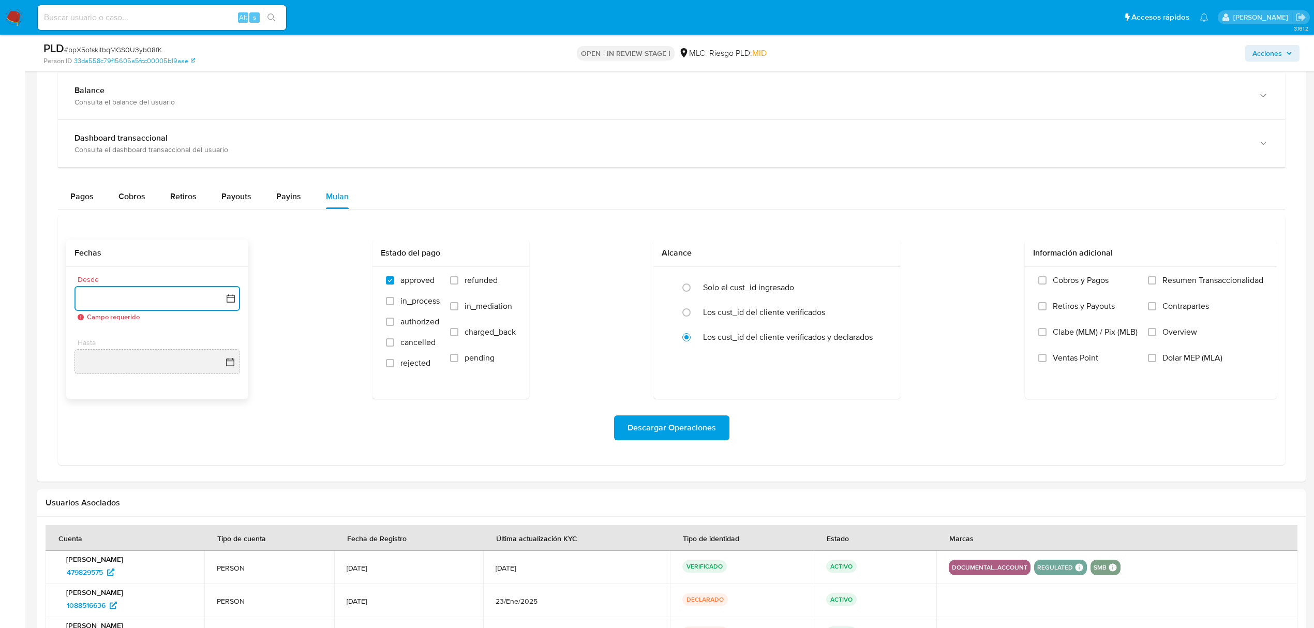
click at [232, 304] on icon "button" at bounding box center [231, 298] width 10 height 10
click at [220, 339] on icon "Mes siguiente" at bounding box center [221, 336] width 12 height 12
click at [254, 345] on div "Fechas Desde septiembre 2024 septiembre 2024 lun lunes mar martes mié miércoles…" at bounding box center [671, 318] width 1210 height 159
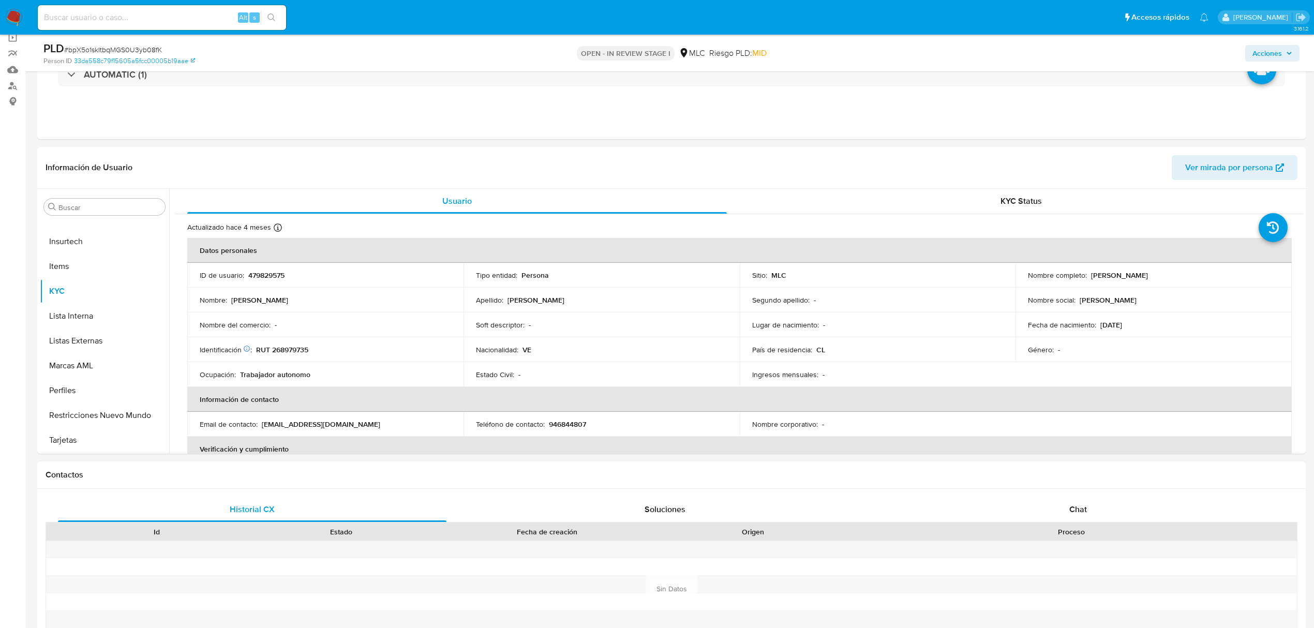
scroll to position [0, 0]
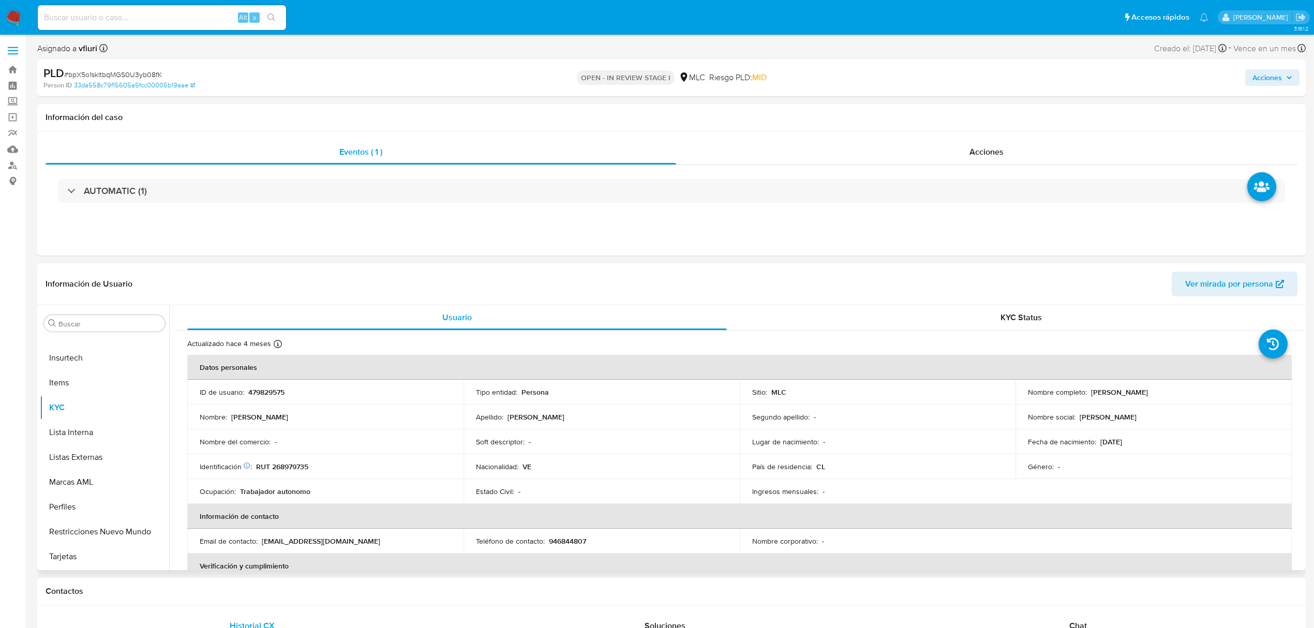
click at [259, 392] on p "479829575" at bounding box center [266, 391] width 36 height 9
copy p "479829575"
click at [81, 516] on button "Historial Casos" at bounding box center [100, 509] width 121 height 25
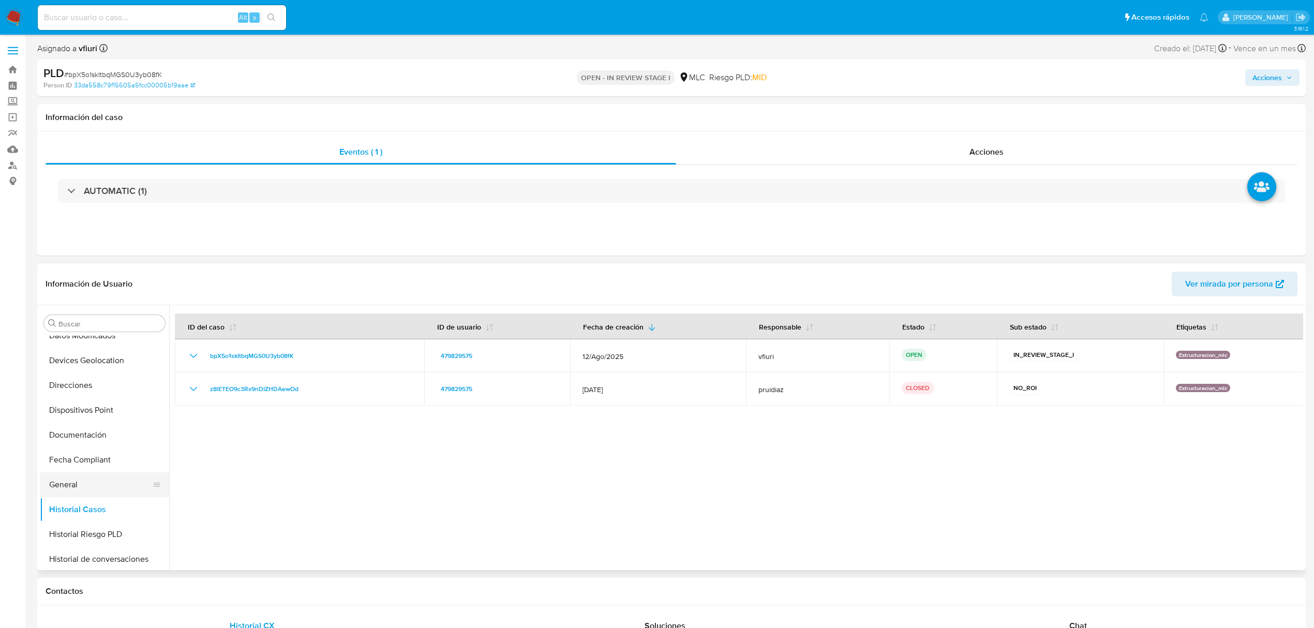
click at [71, 484] on button "General" at bounding box center [100, 484] width 121 height 25
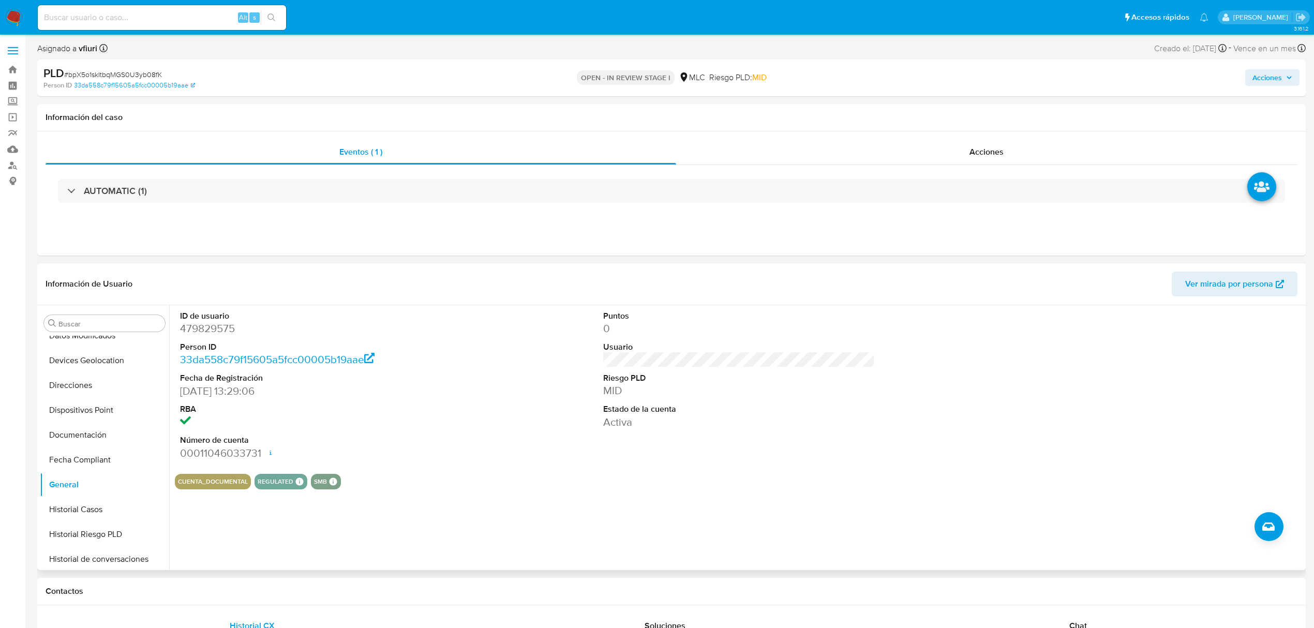
click at [186, 327] on dd "479829575" at bounding box center [316, 328] width 272 height 14
copy dd "479829575"
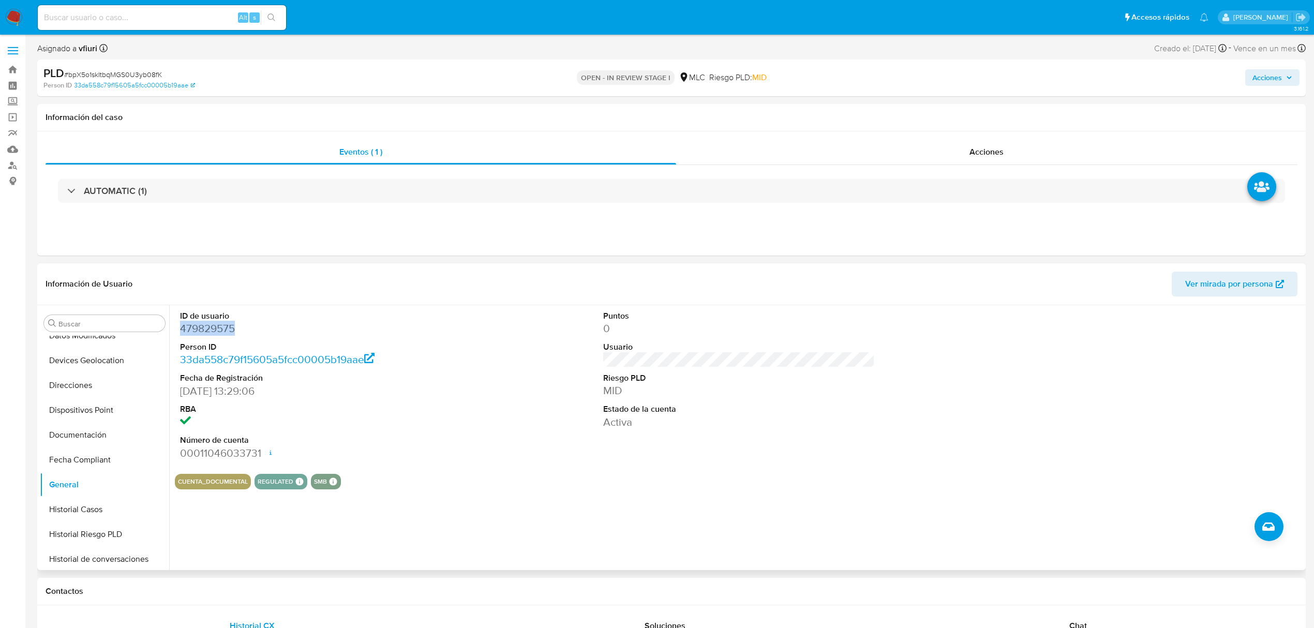
copy dd "479829575"
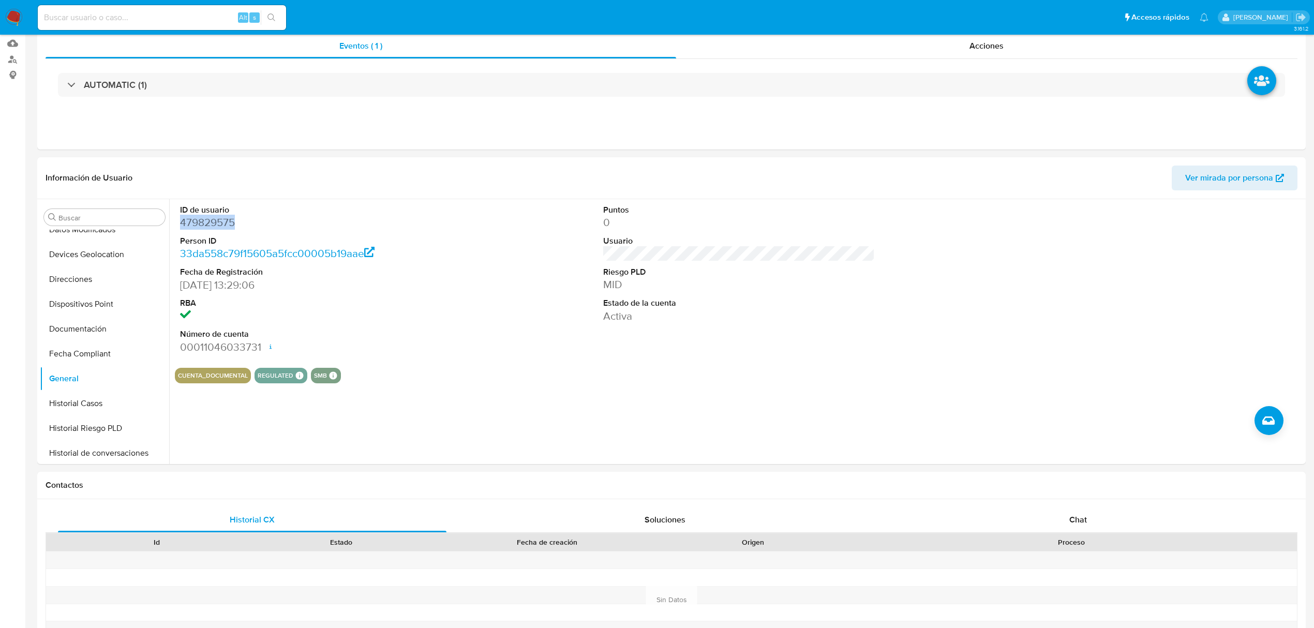
scroll to position [0, 0]
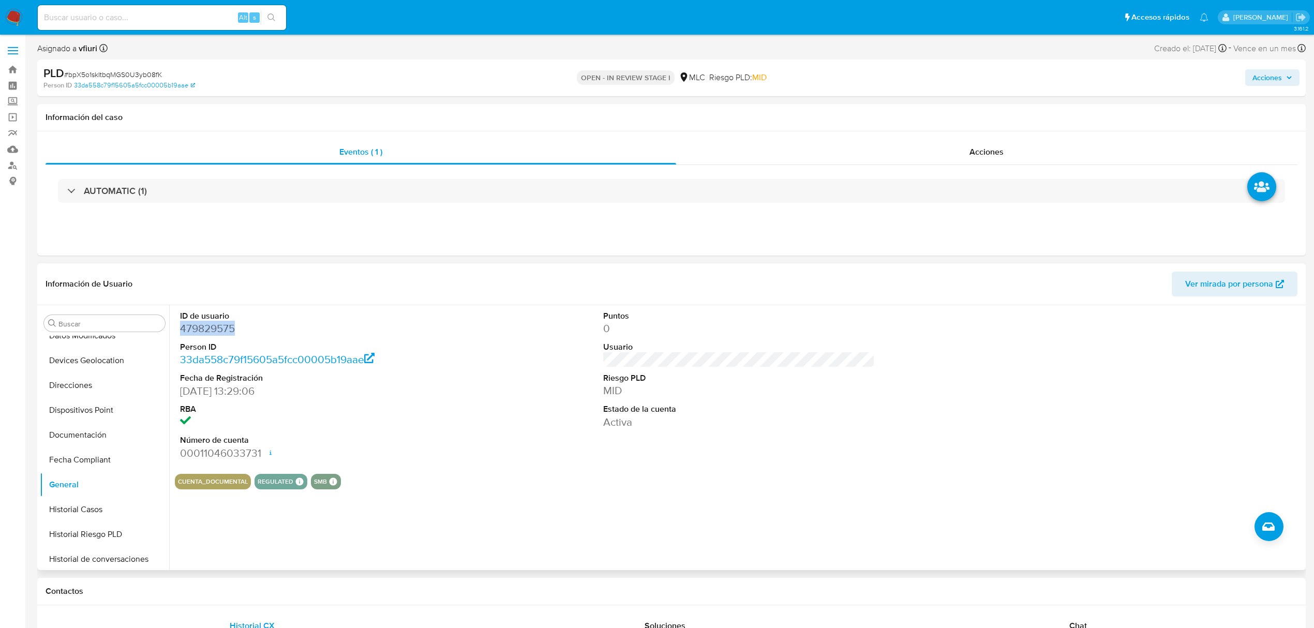
copy dd "479829575"
click at [106, 77] on span "# bpX5o1skItbqMGS0U3yb08fK" at bounding box center [113, 74] width 98 height 10
copy span "bpX5o1skItbqMGS0U3yb08fK"
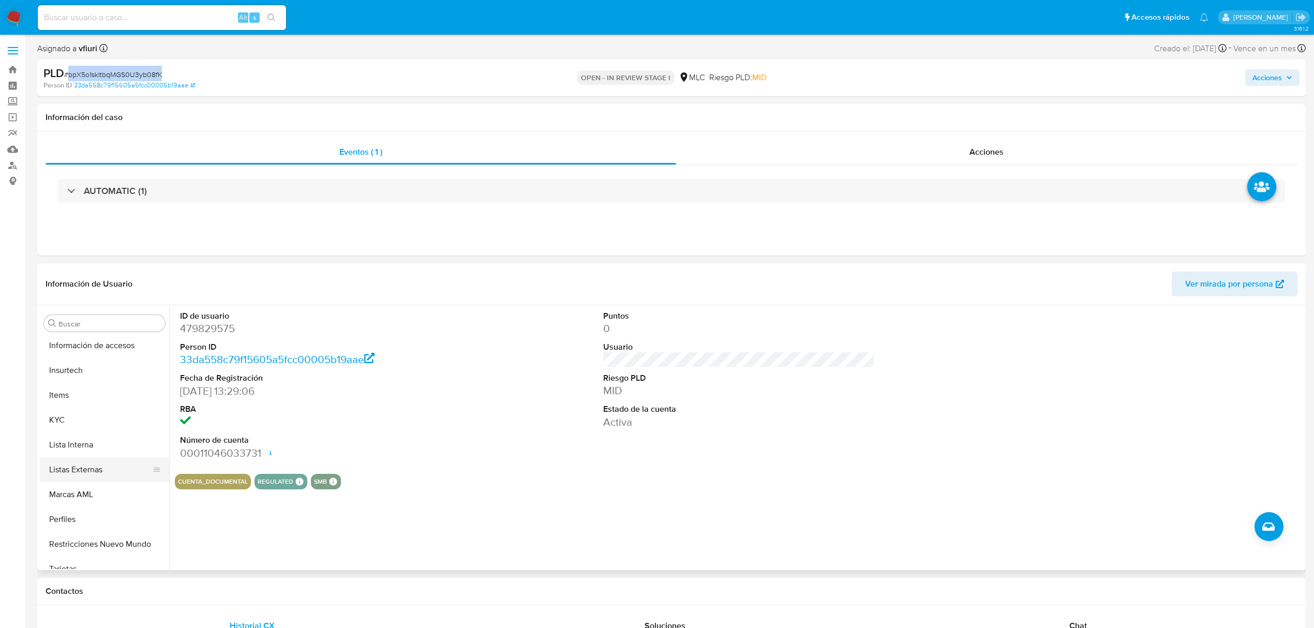
scroll to position [487, 0]
click at [73, 408] on button "KYC" at bounding box center [100, 407] width 121 height 25
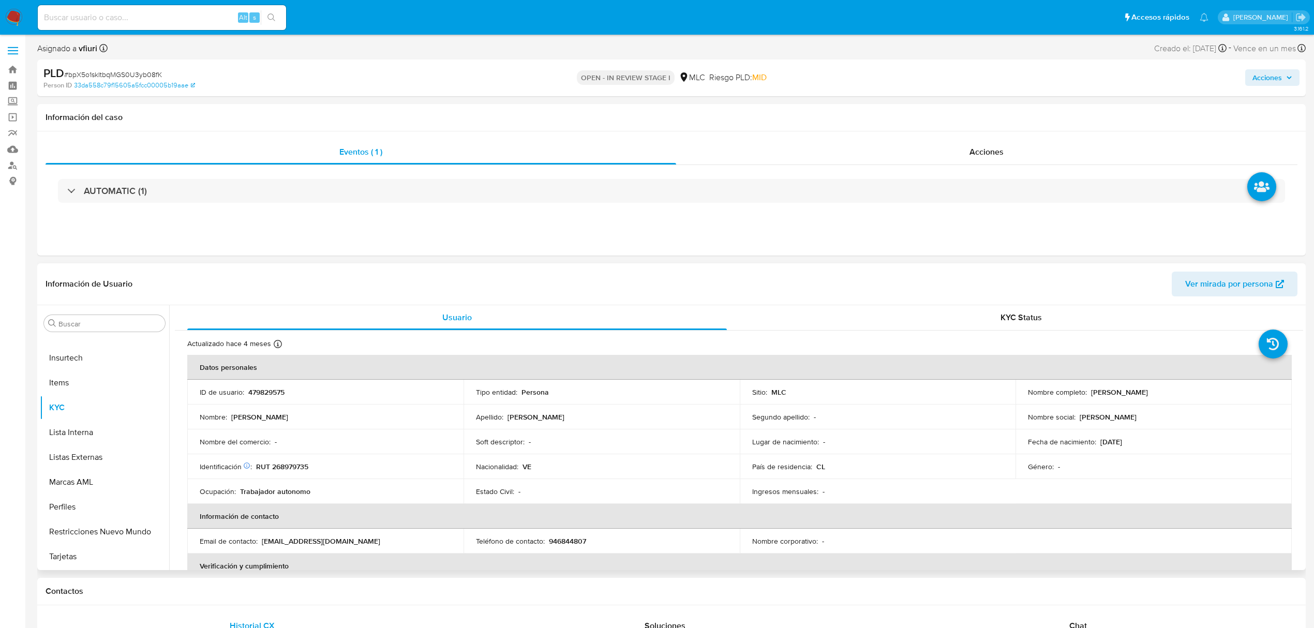
click at [298, 467] on p "RUT 268979735" at bounding box center [282, 466] width 52 height 9
copy p "268979735"
click at [294, 468] on p "RUT 268979735" at bounding box center [282, 466] width 52 height 9
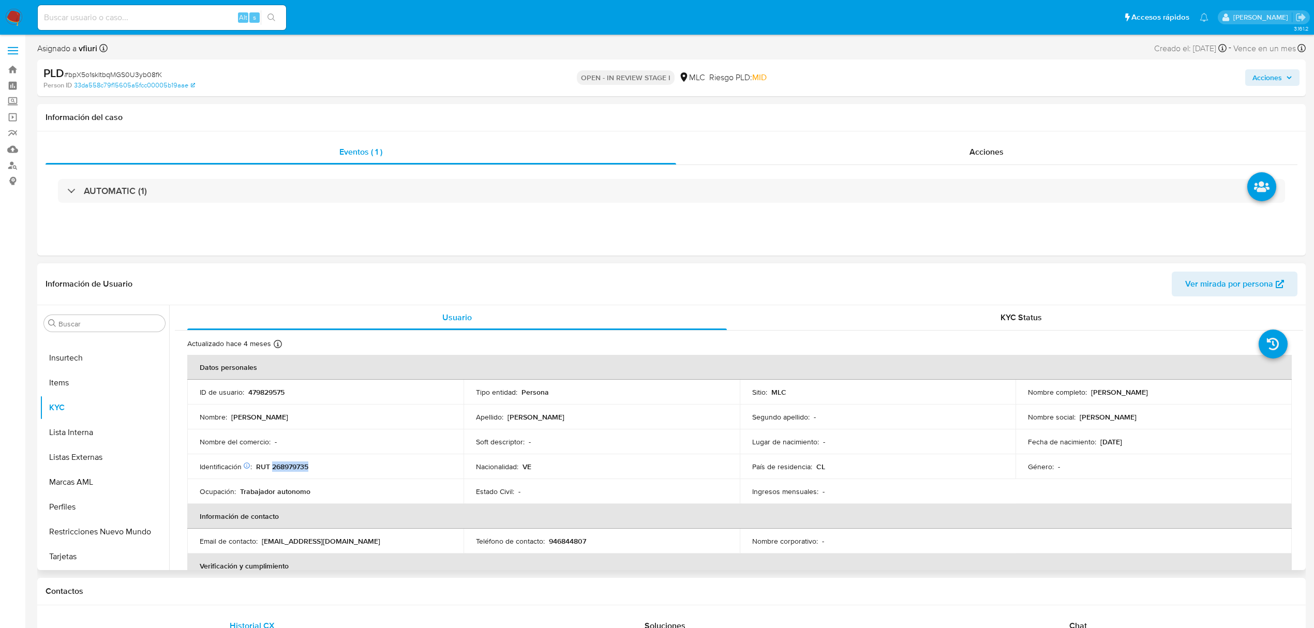
click at [294, 468] on p "RUT 268979735" at bounding box center [282, 466] width 52 height 9
click at [50, 407] on button "KYC" at bounding box center [100, 407] width 121 height 25
click at [1302, 377] on div "Usuario KYC Status Actualizado hace 4 meses Creado: 06/03/2023 15:05:14 Actuali…" at bounding box center [736, 437] width 1134 height 265
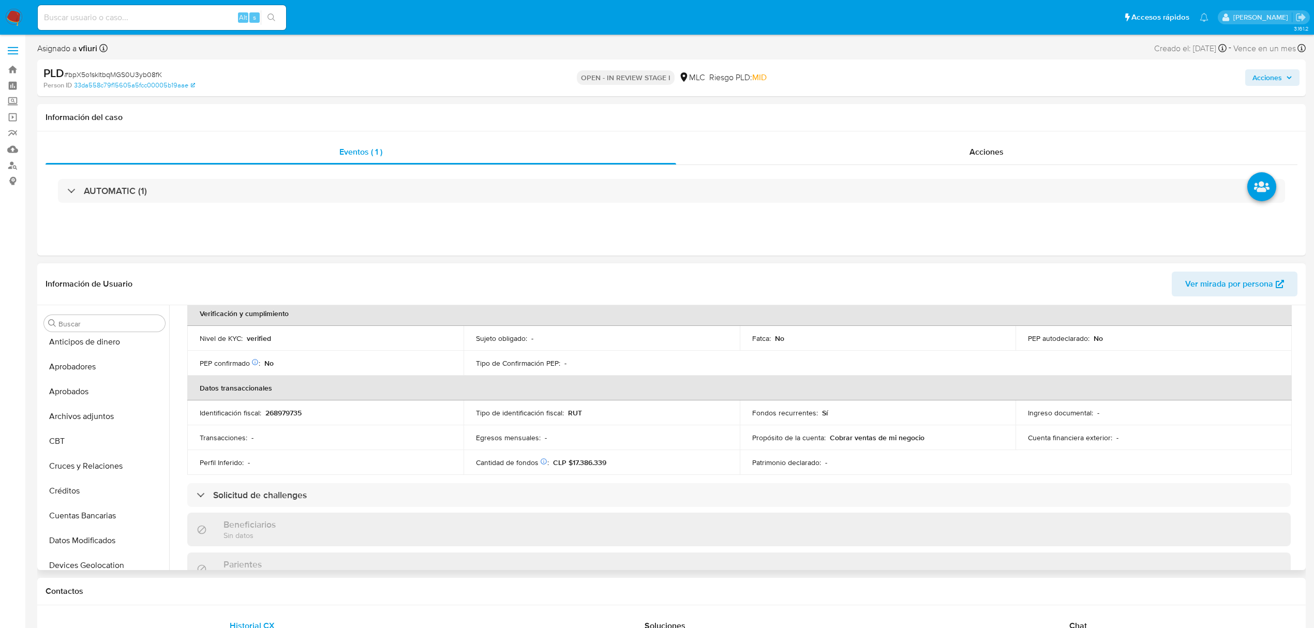
scroll to position [4, 0]
click at [111, 466] on button "Cruces y Relaciones" at bounding box center [100, 468] width 121 height 25
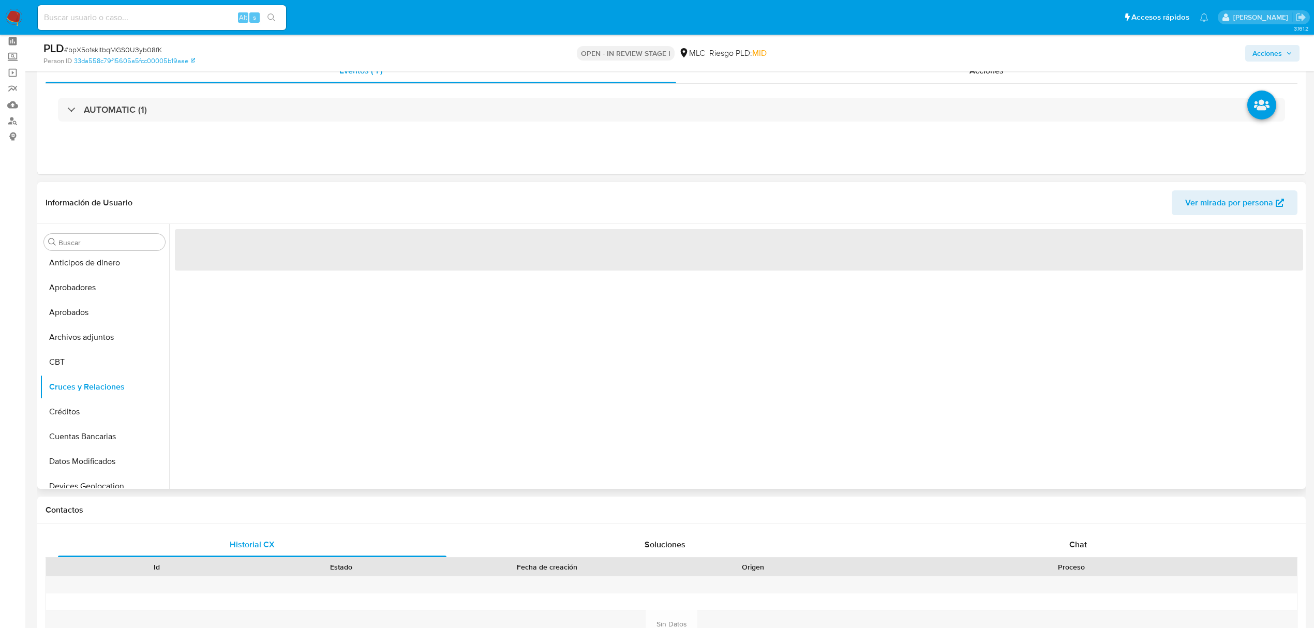
scroll to position [69, 0]
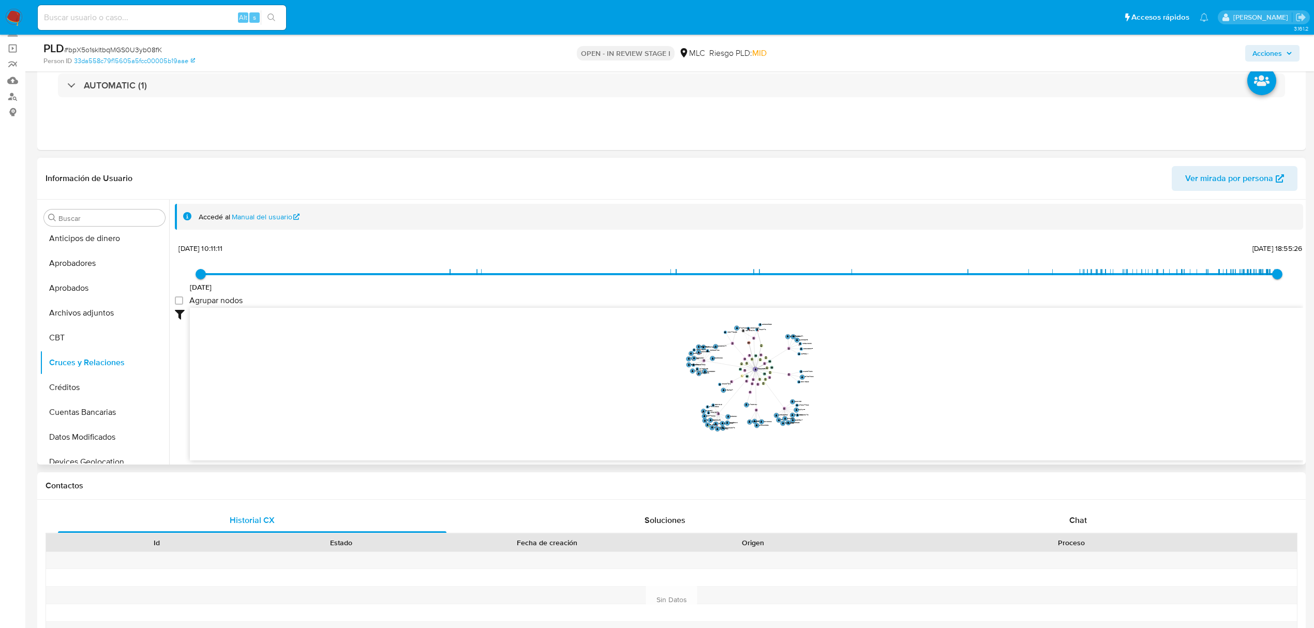
drag, startPoint x: 645, startPoint y: 394, endPoint x: 687, endPoint y: 381, distance: 44.3
click at [633, 392] on icon "device-67e47abc20579a8848236cef  user-479829575  479829575 device-665e462b837…" at bounding box center [746, 383] width 1113 height 150
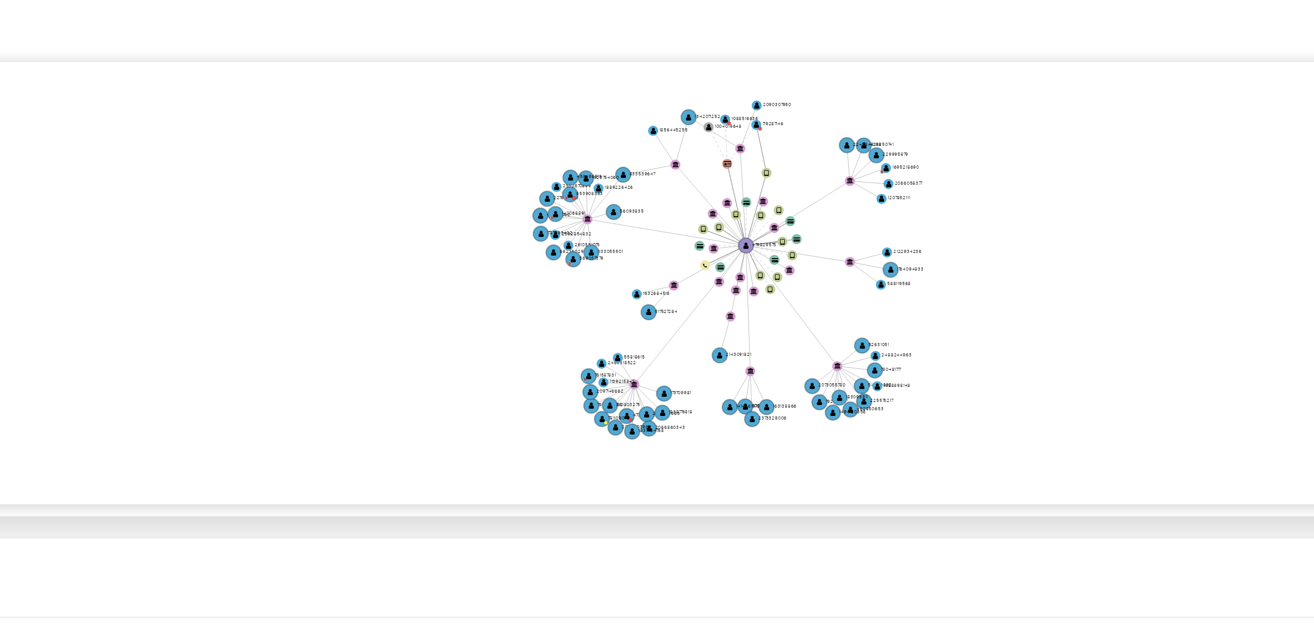
drag, startPoint x: 859, startPoint y: 356, endPoint x: 876, endPoint y: 358, distance: 17.2
click at [876, 358] on icon "device-67e47abc20579a8848236cef  user-479829575  479829575 device-665e462b837…" at bounding box center [746, 383] width 1113 height 150
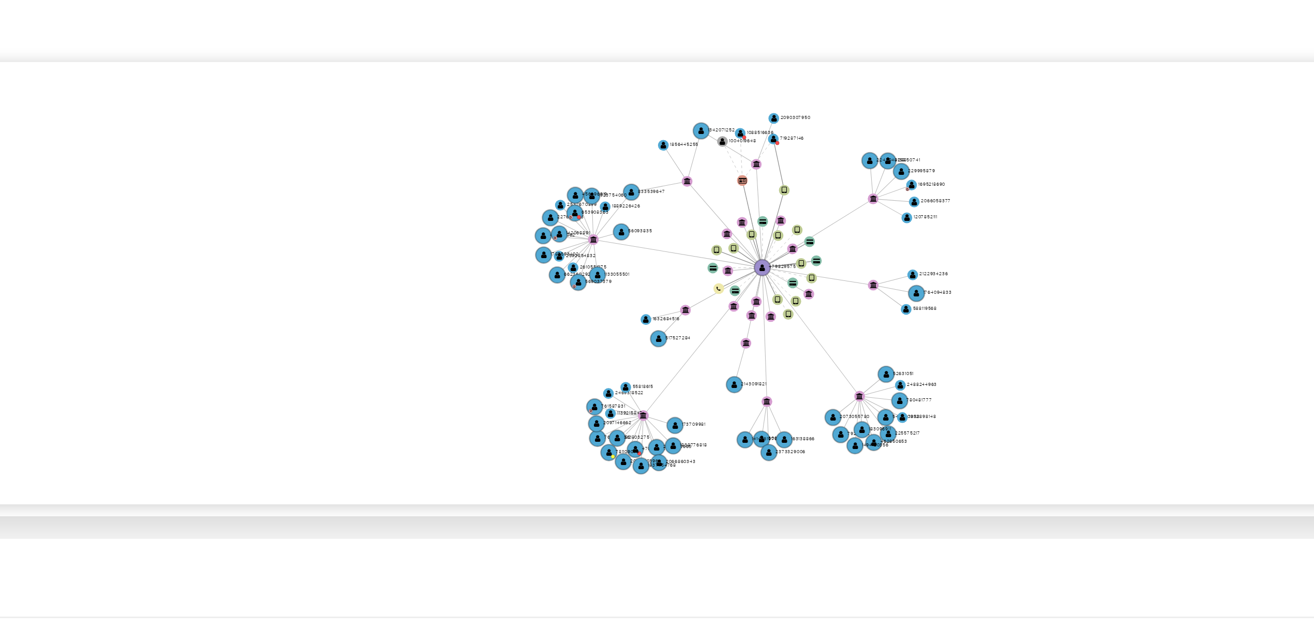
drag, startPoint x: 871, startPoint y: 370, endPoint x: 874, endPoint y: 378, distance: 7.9
click at [874, 378] on icon "device-67e47abc20579a8848236cef  user-479829575  479829575 device-665e462b837…" at bounding box center [746, 383] width 1113 height 150
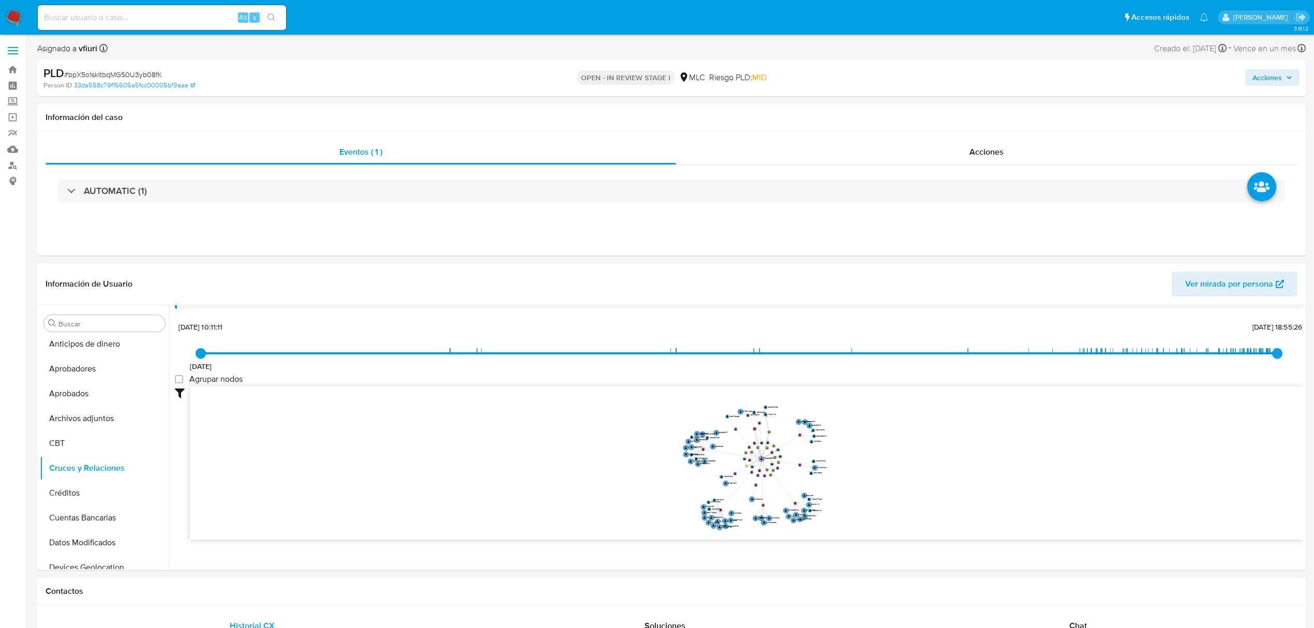
scroll to position [38, 0]
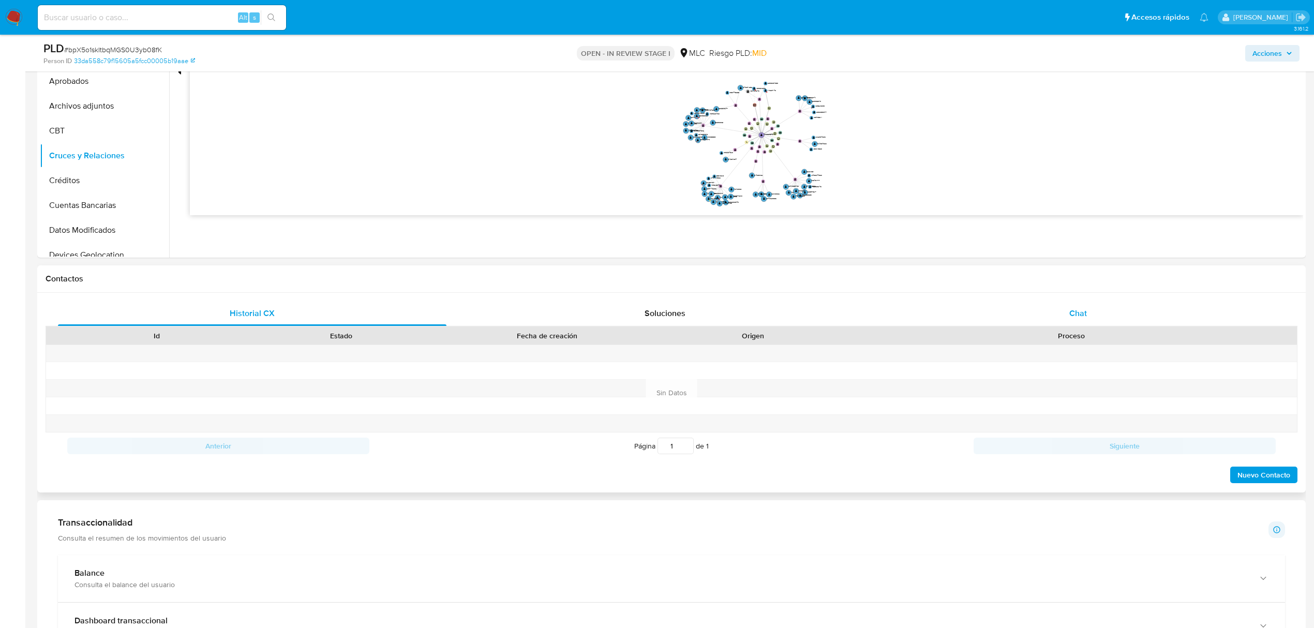
click at [1080, 310] on span "Chat" at bounding box center [1078, 313] width 18 height 12
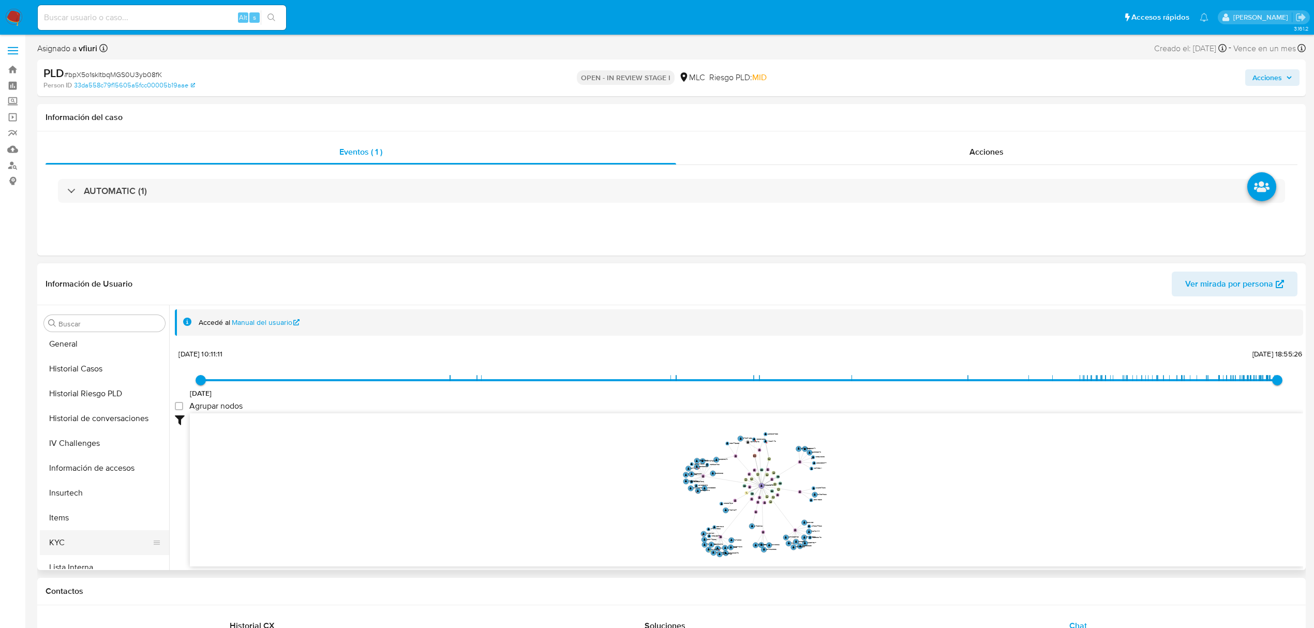
scroll to position [487, 0]
click at [83, 406] on button "KYC" at bounding box center [100, 407] width 121 height 25
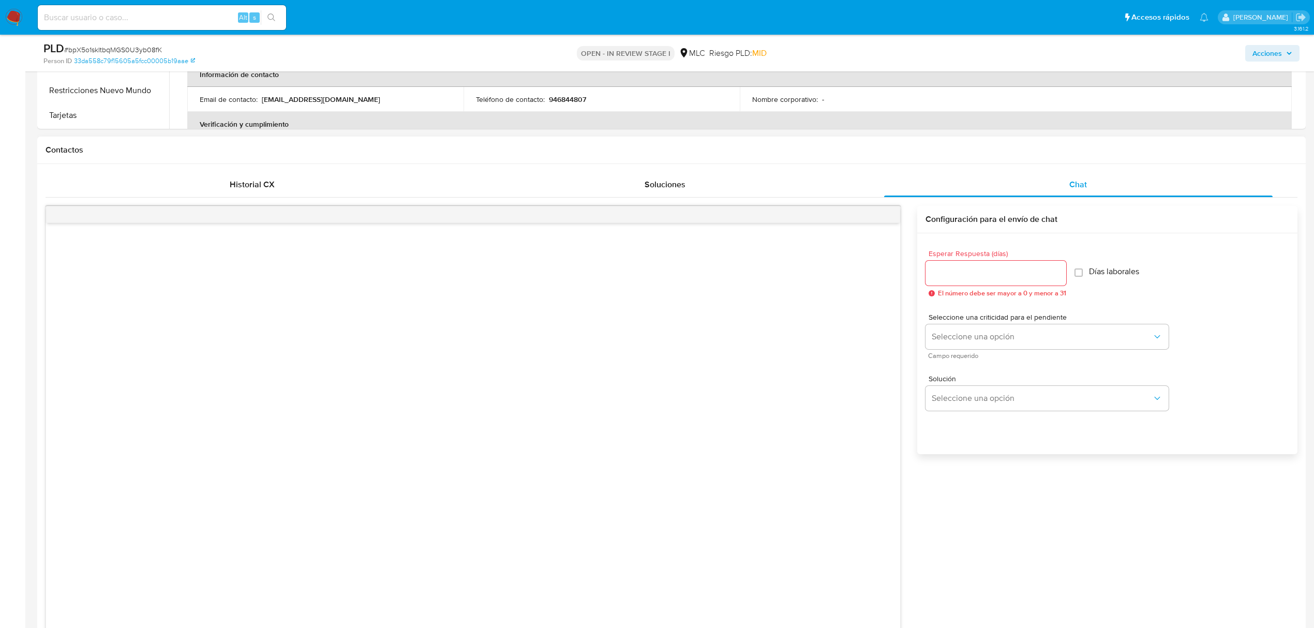
scroll to position [414, 0]
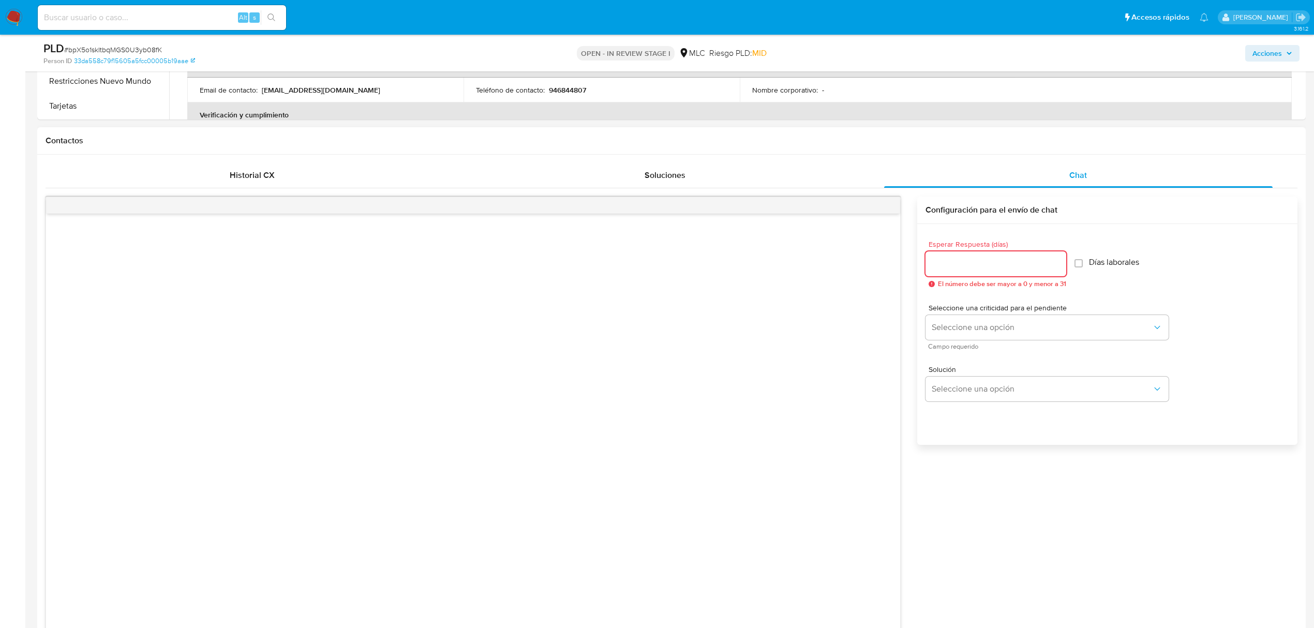
click at [992, 261] on input "Esperar Respuesta (días)" at bounding box center [995, 263] width 141 height 13
type input "3"
click at [988, 326] on span "Seleccione una opción" at bounding box center [1042, 327] width 220 height 10
click at [989, 327] on div "LOW" at bounding box center [1045, 328] width 227 height 21
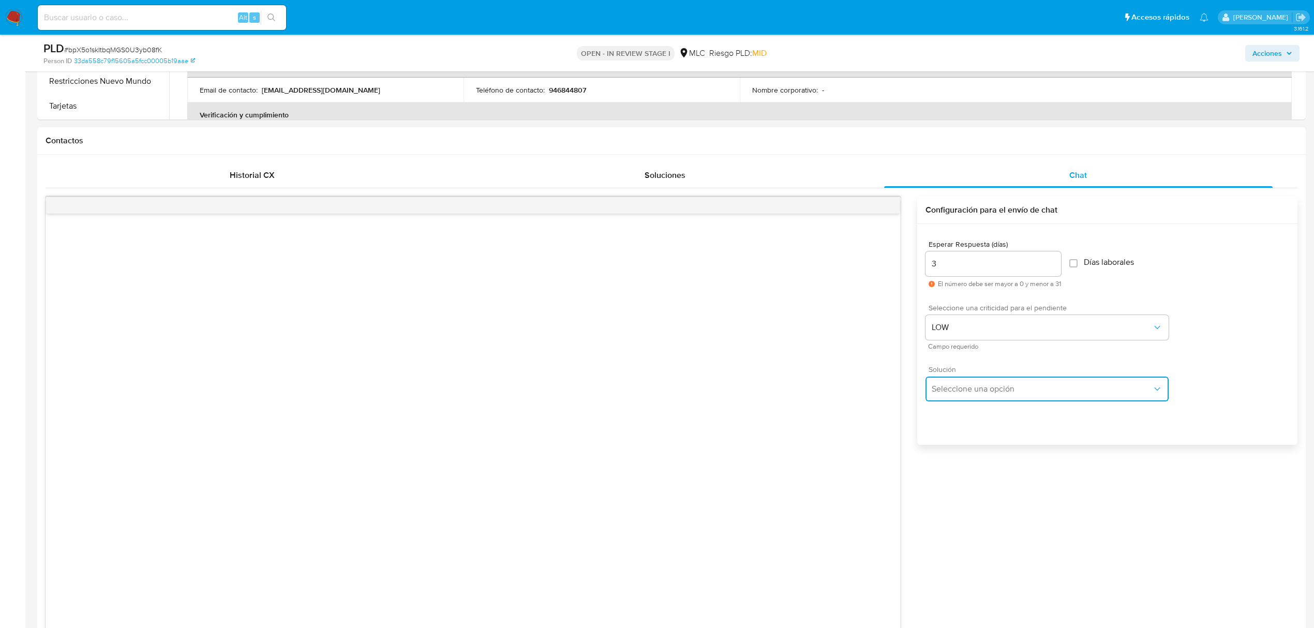
click at [978, 381] on button "Seleccione una opción" at bounding box center [1046, 389] width 243 height 25
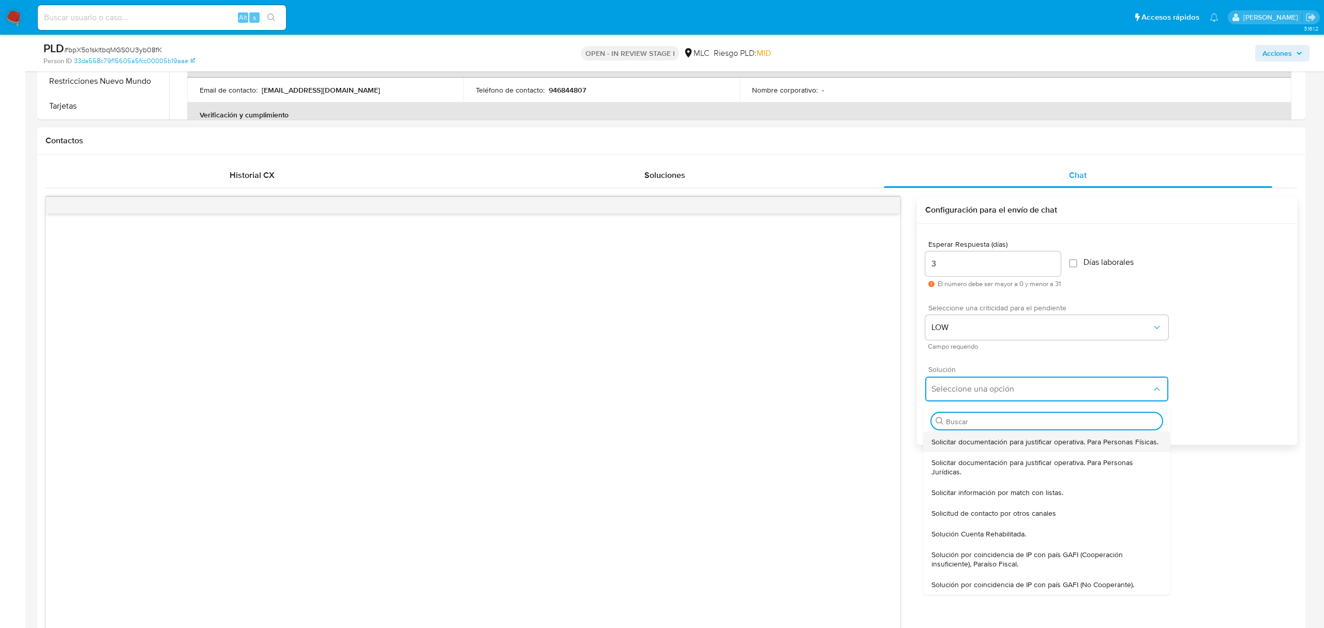
click at [998, 444] on span "Solicitar documentación para justificar operativa. Para Personas Físicas." at bounding box center [1045, 441] width 227 height 9
type textarea "Hola ,Te contactamos dado que tu cuenta fue suspendida para una verificación de…"
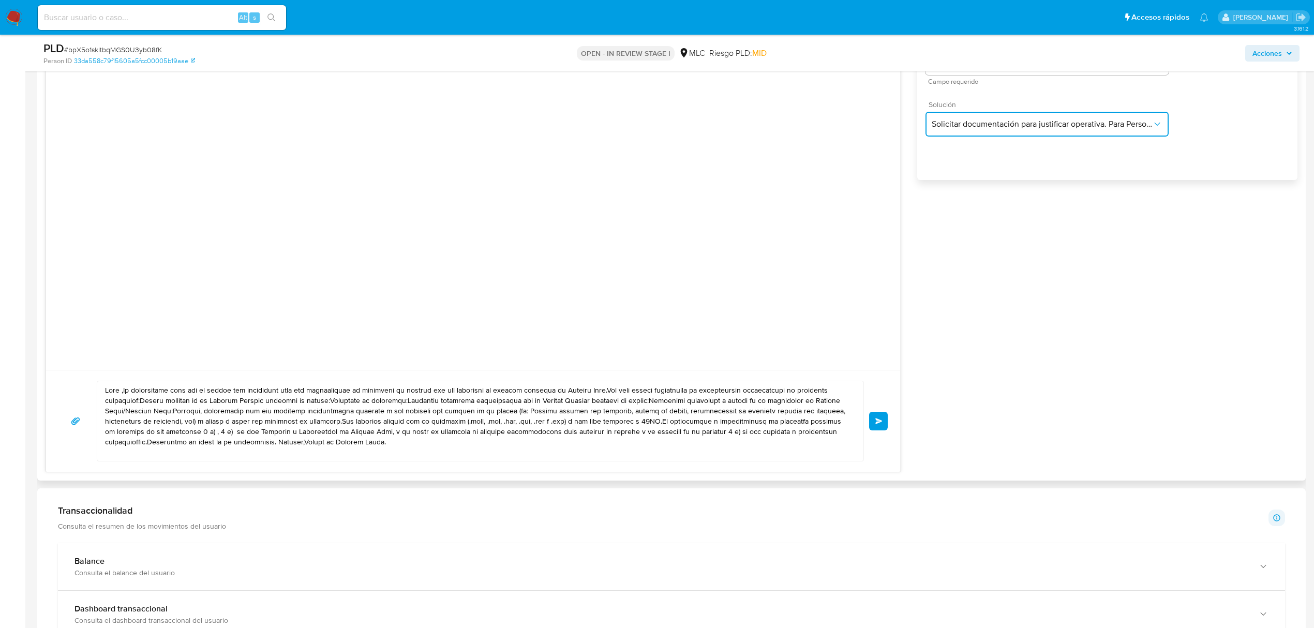
scroll to position [690, 0]
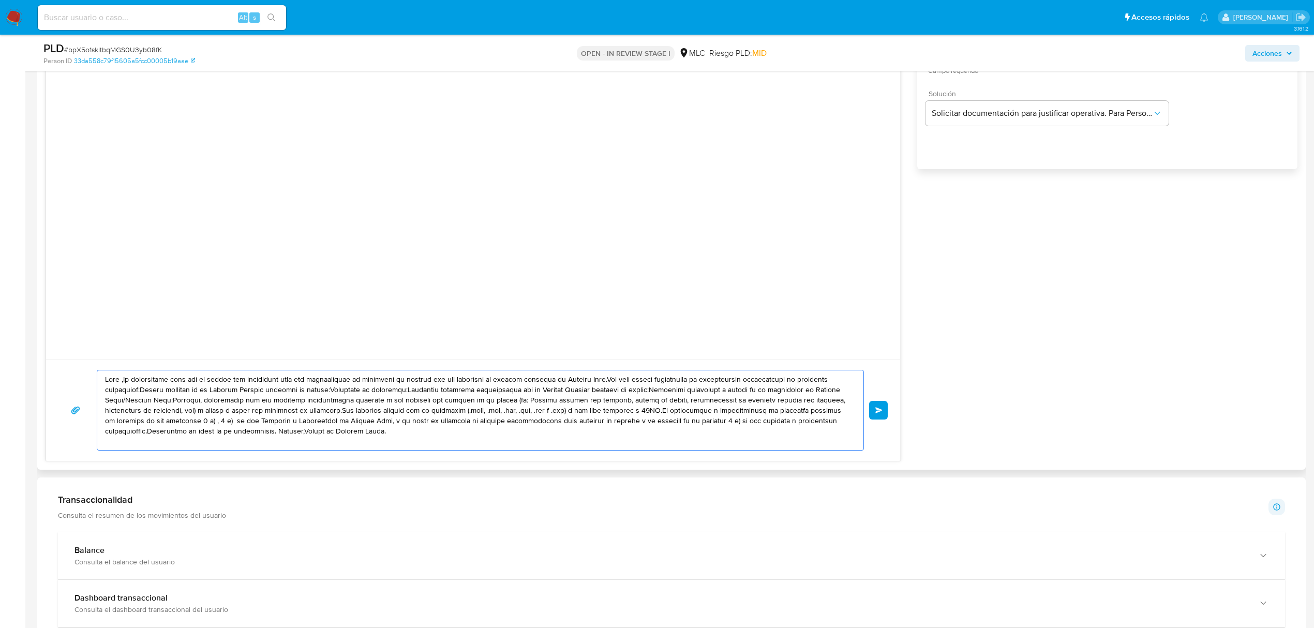
drag, startPoint x: 411, startPoint y: 433, endPoint x: 98, endPoint y: 377, distance: 318.0
click at [98, 377] on div at bounding box center [477, 410] width 761 height 80
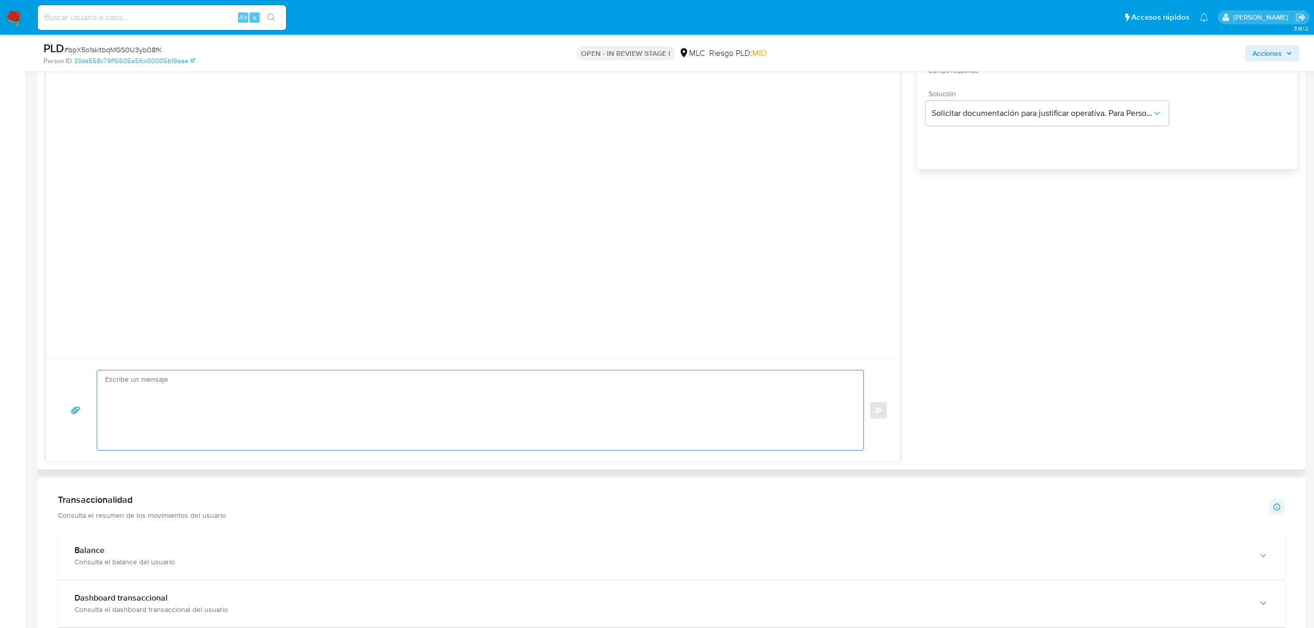
paste textarea "Hola XXX, Te contactamos desde el Equipo de Mercado Pago para verificar tus dat…"
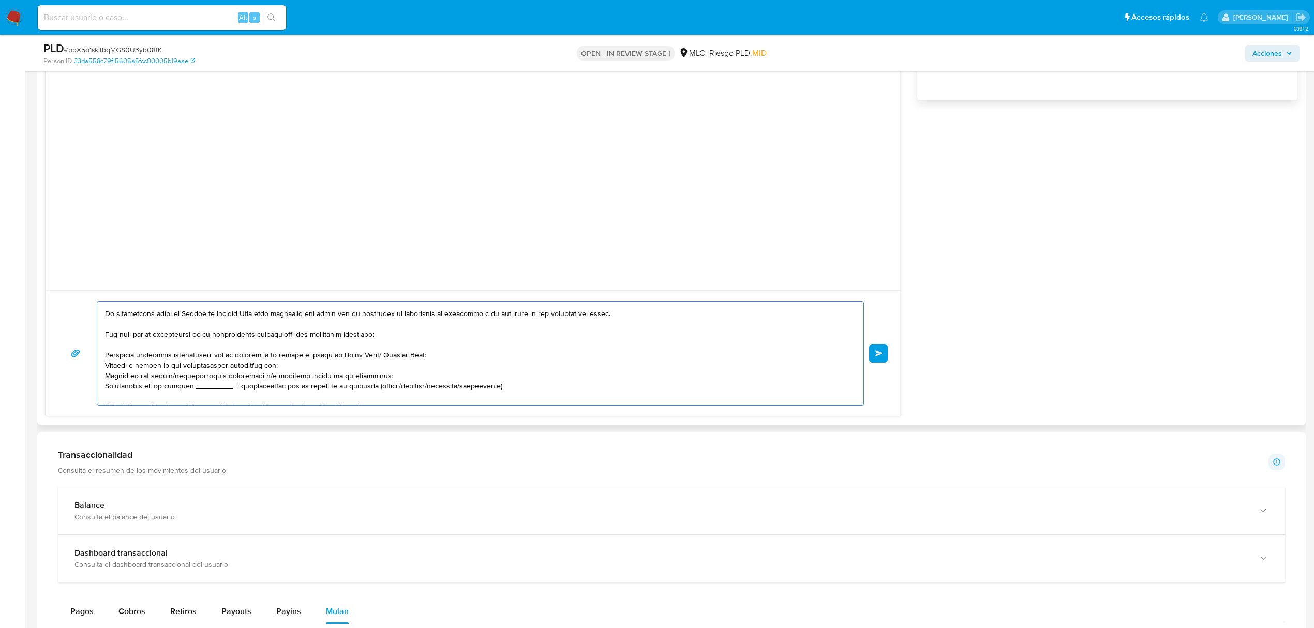
scroll to position [0, 0]
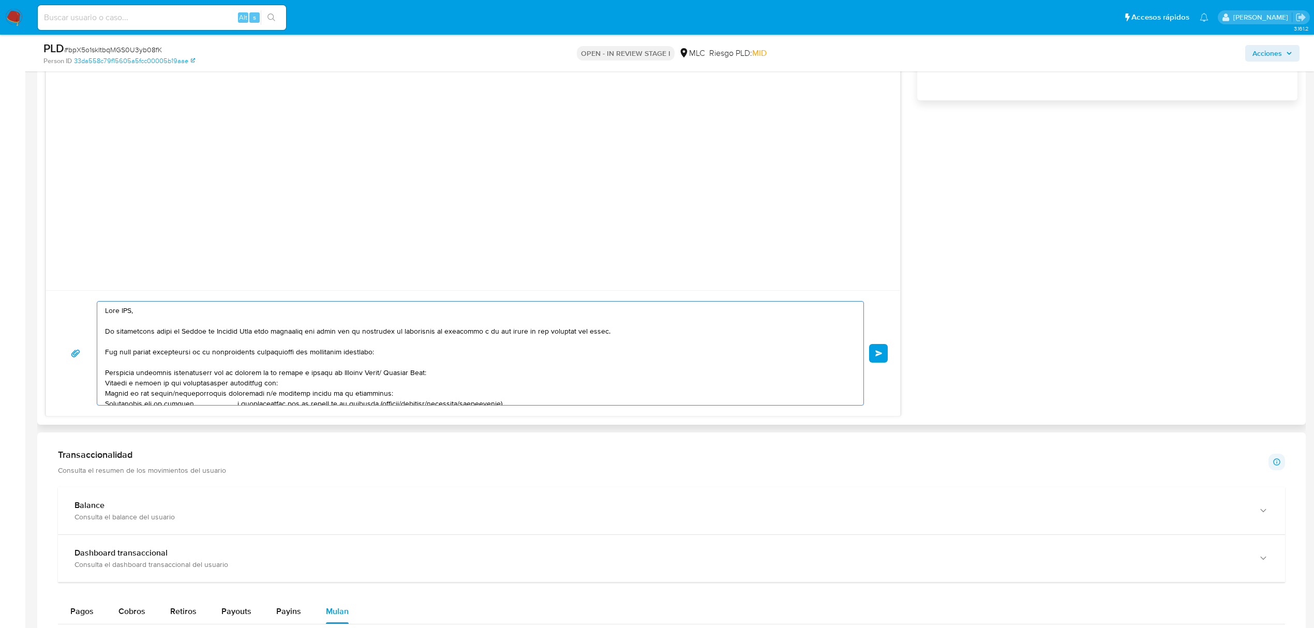
click at [134, 315] on textarea at bounding box center [477, 353] width 745 height 103
click at [129, 308] on textarea at bounding box center [477, 353] width 745 height 103
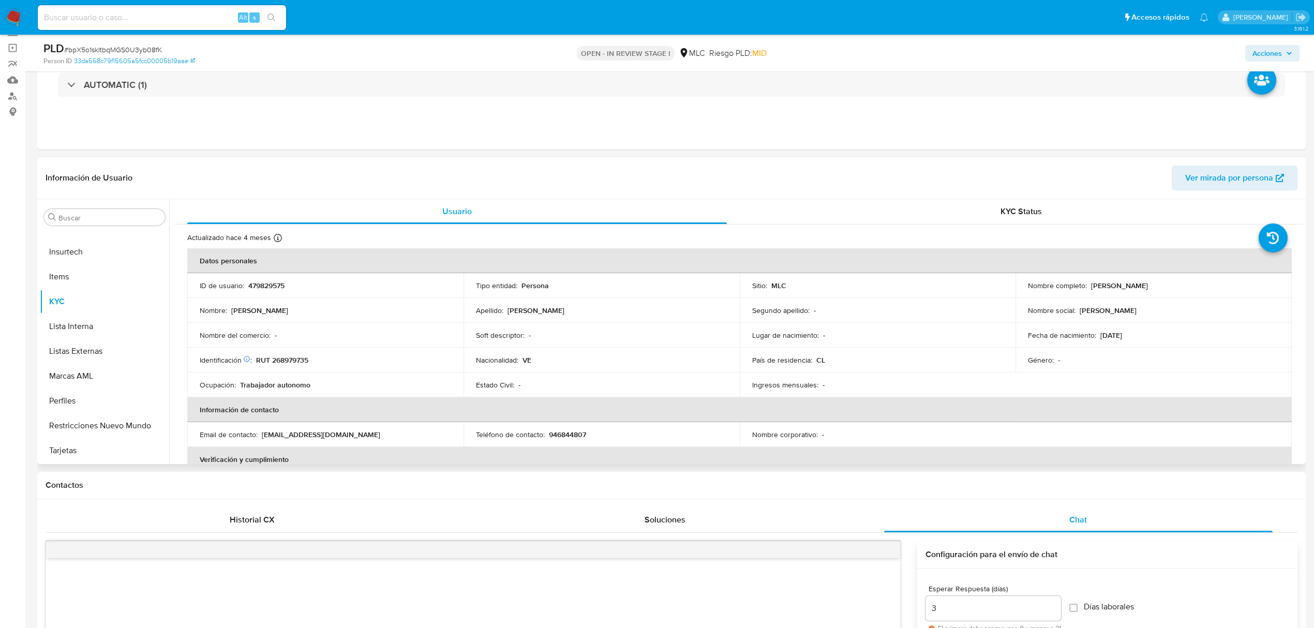
scroll to position [69, 0]
click at [1097, 285] on p "Daniel Enrique Suarez" at bounding box center [1119, 285] width 57 height 9
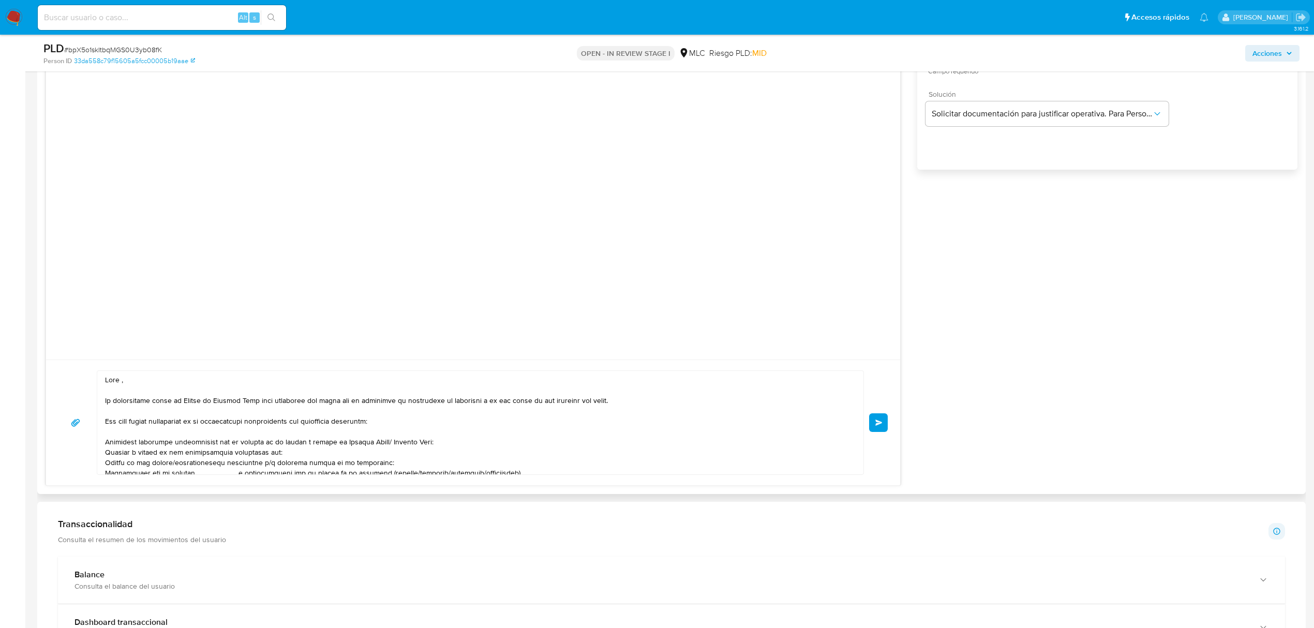
scroll to position [690, 0]
click at [120, 384] on textarea at bounding box center [477, 421] width 745 height 103
paste textarea "Daniel"
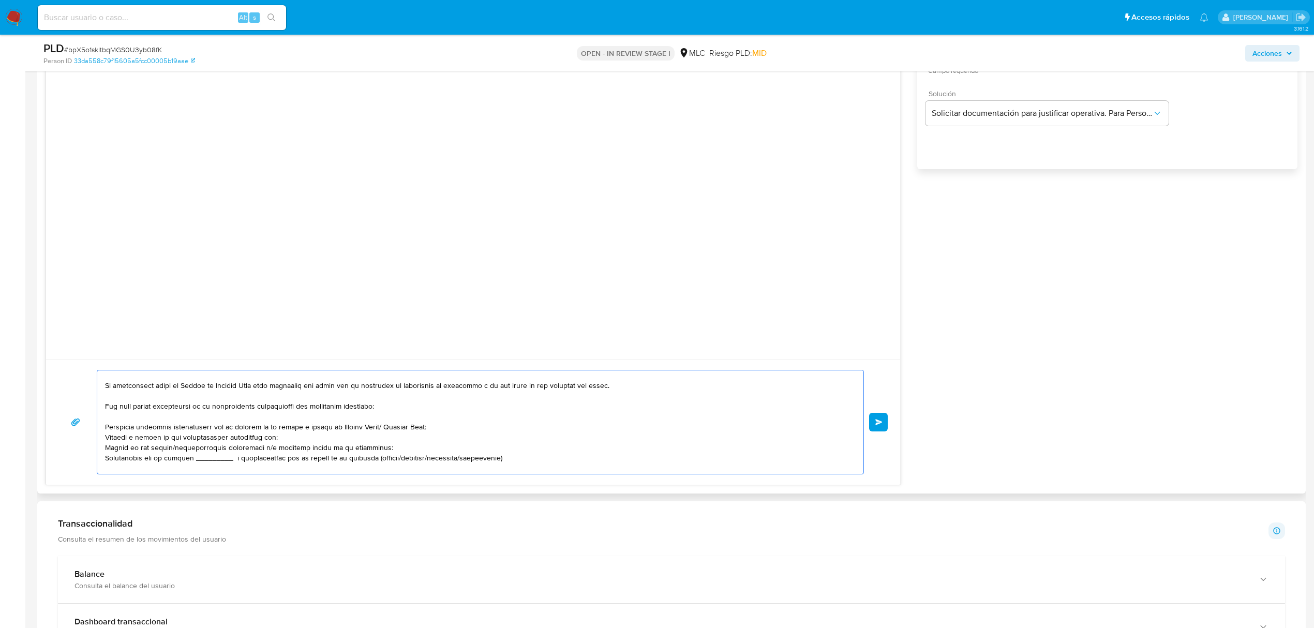
scroll to position [27, 0]
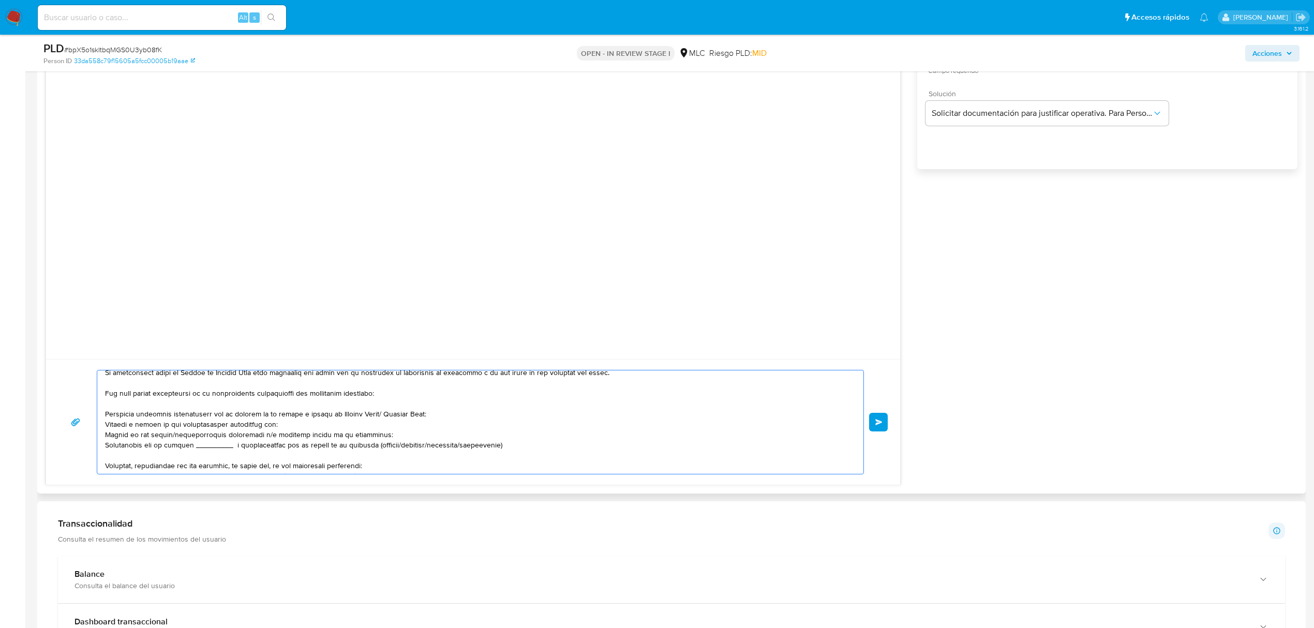
click at [366, 413] on textarea at bounding box center [477, 421] width 745 height 103
drag, startPoint x: 382, startPoint y: 414, endPoint x: 334, endPoint y: 416, distance: 48.2
click at [334, 416] on textarea at bounding box center [477, 421] width 745 height 103
drag, startPoint x: 289, startPoint y: 427, endPoint x: 85, endPoint y: 428, distance: 203.8
click at [85, 428] on div "Enviar" at bounding box center [472, 422] width 829 height 104
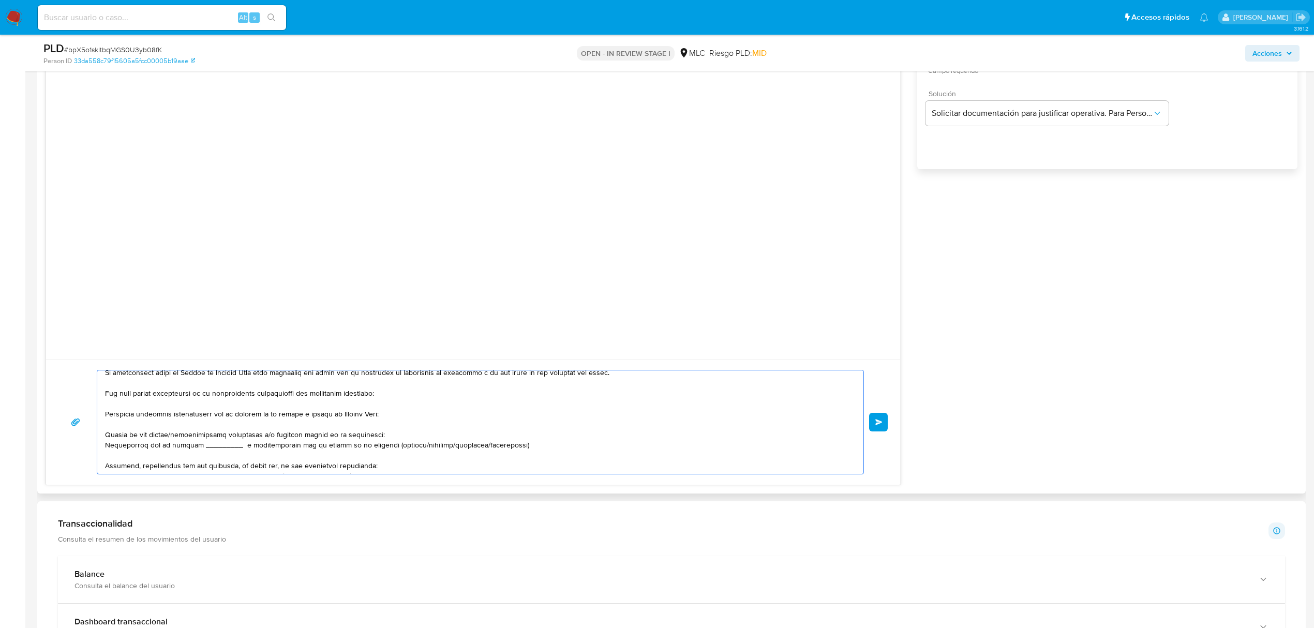
click at [265, 435] on textarea at bounding box center [477, 421] width 745 height 103
drag, startPoint x: 447, startPoint y: 448, endPoint x: 88, endPoint y: 449, distance: 359.0
click at [88, 449] on div "Enviar" at bounding box center [472, 422] width 829 height 104
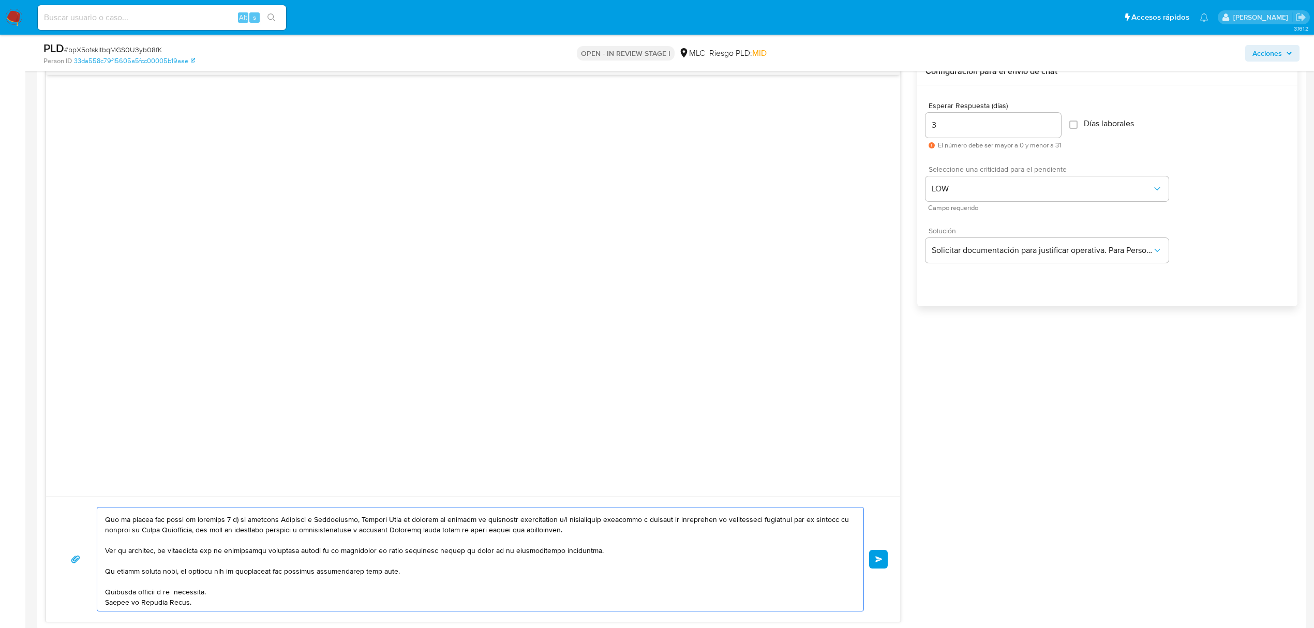
scroll to position [690, 0]
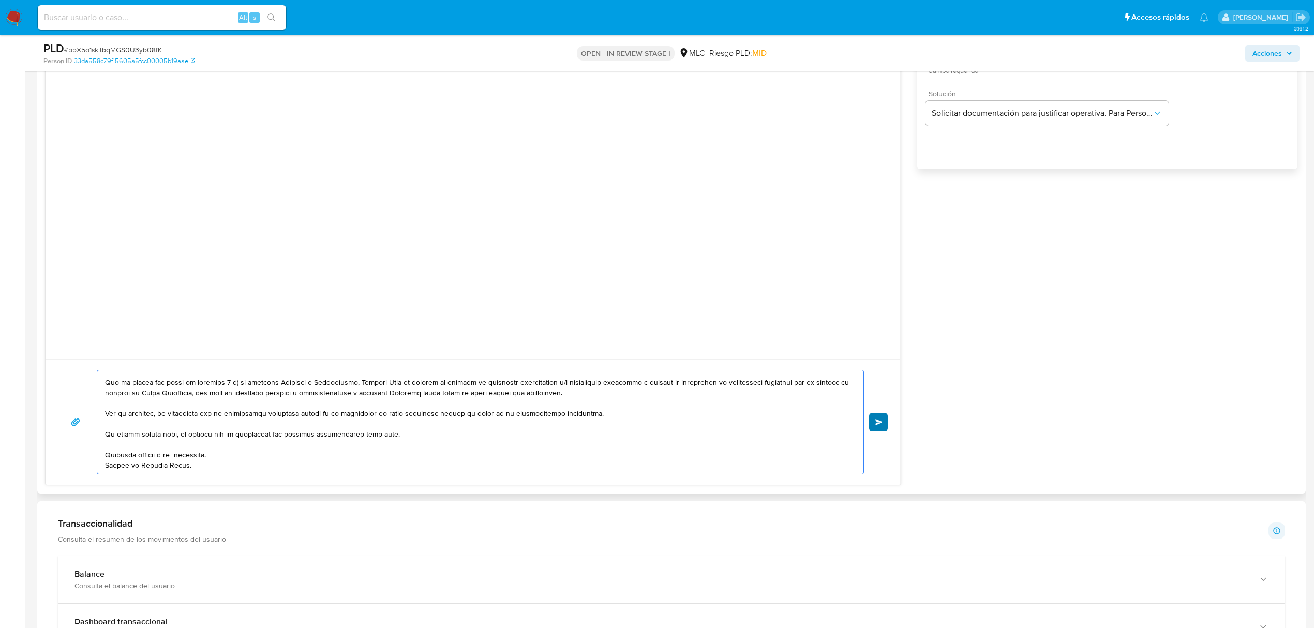
type textarea "Hola Daniel , Te contactamos desde el Equipo de Mercado Pago para verificar tus…"
click at [880, 419] on span "Enviar" at bounding box center [878, 422] width 7 height 6
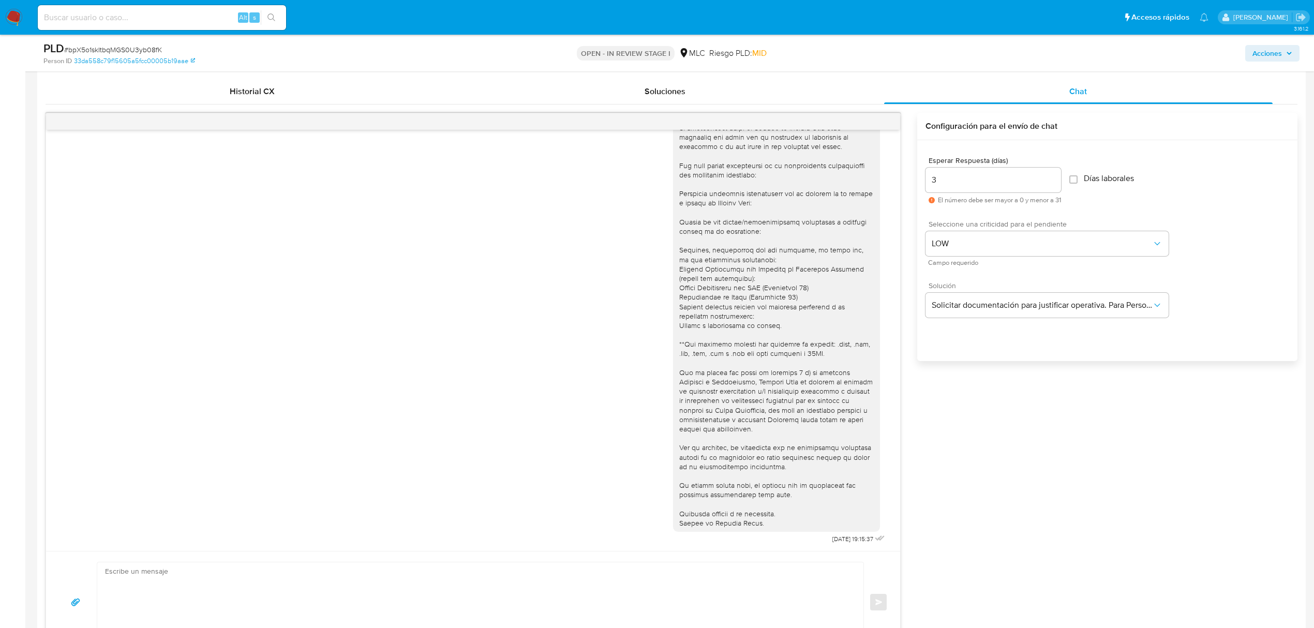
scroll to position [483, 0]
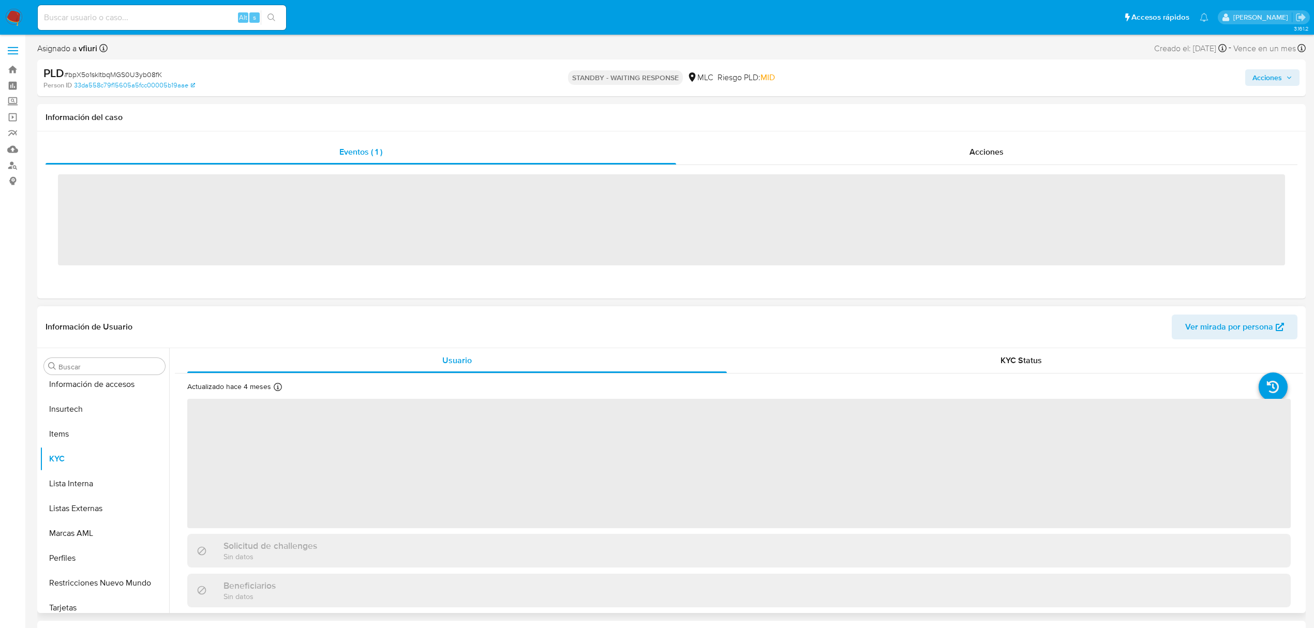
scroll to position [487, 0]
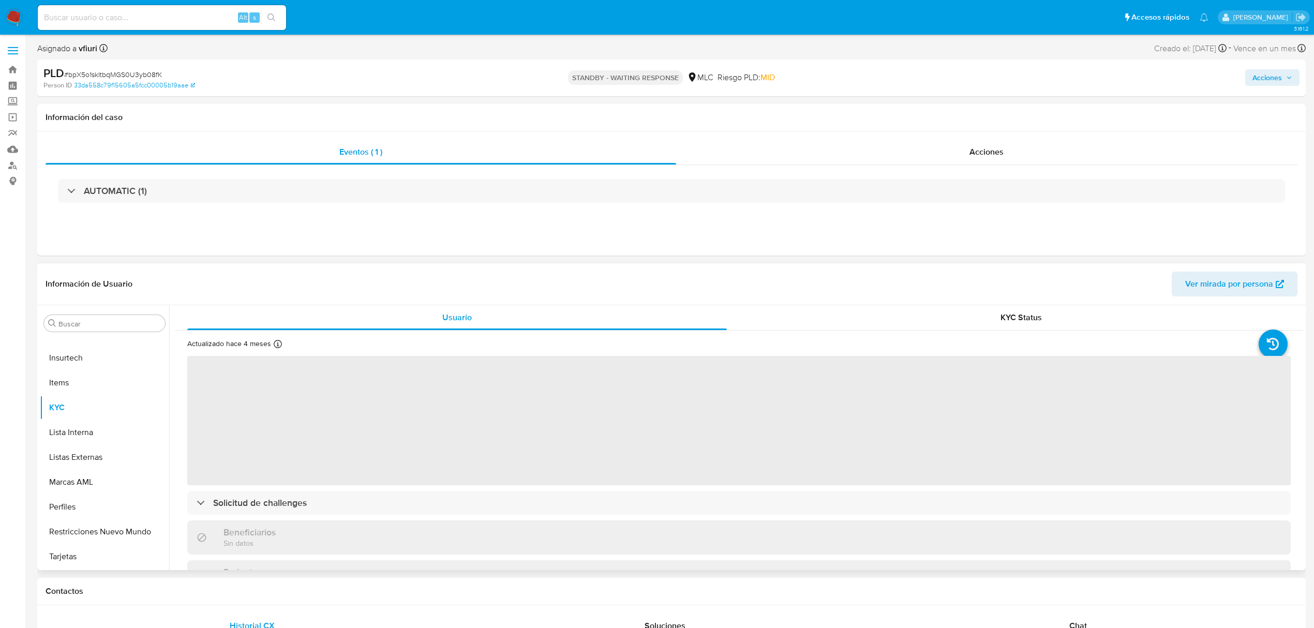
select select "10"
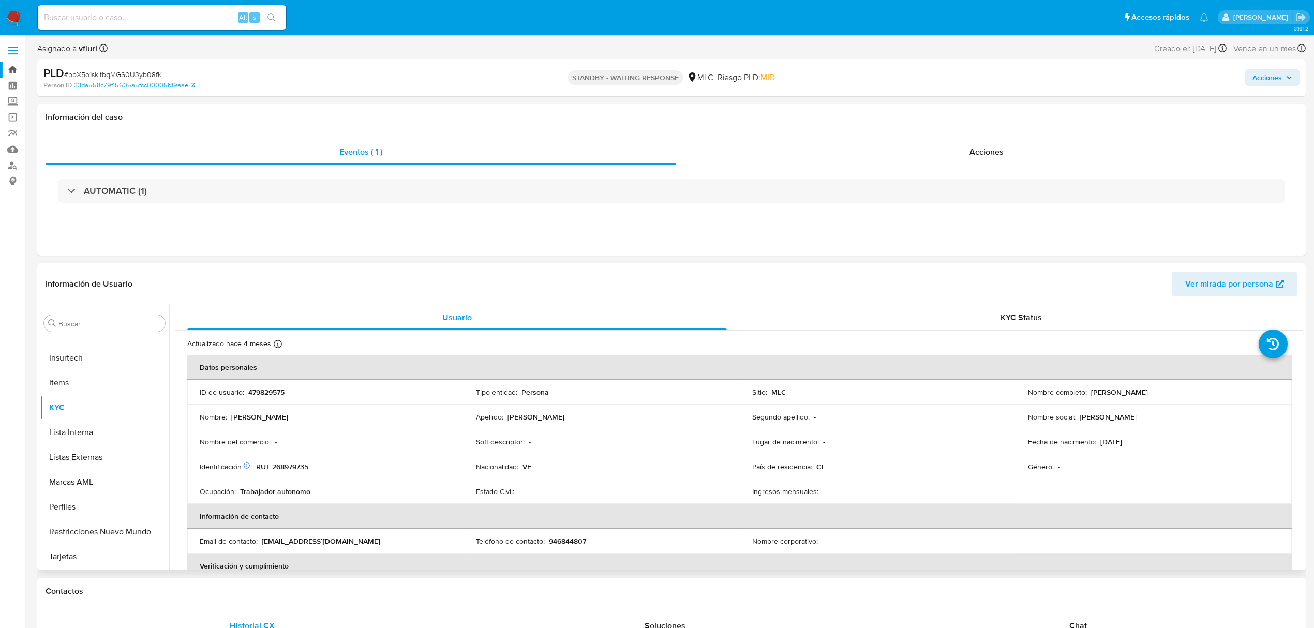
click at [18, 67] on link "Bandeja" at bounding box center [61, 70] width 123 height 16
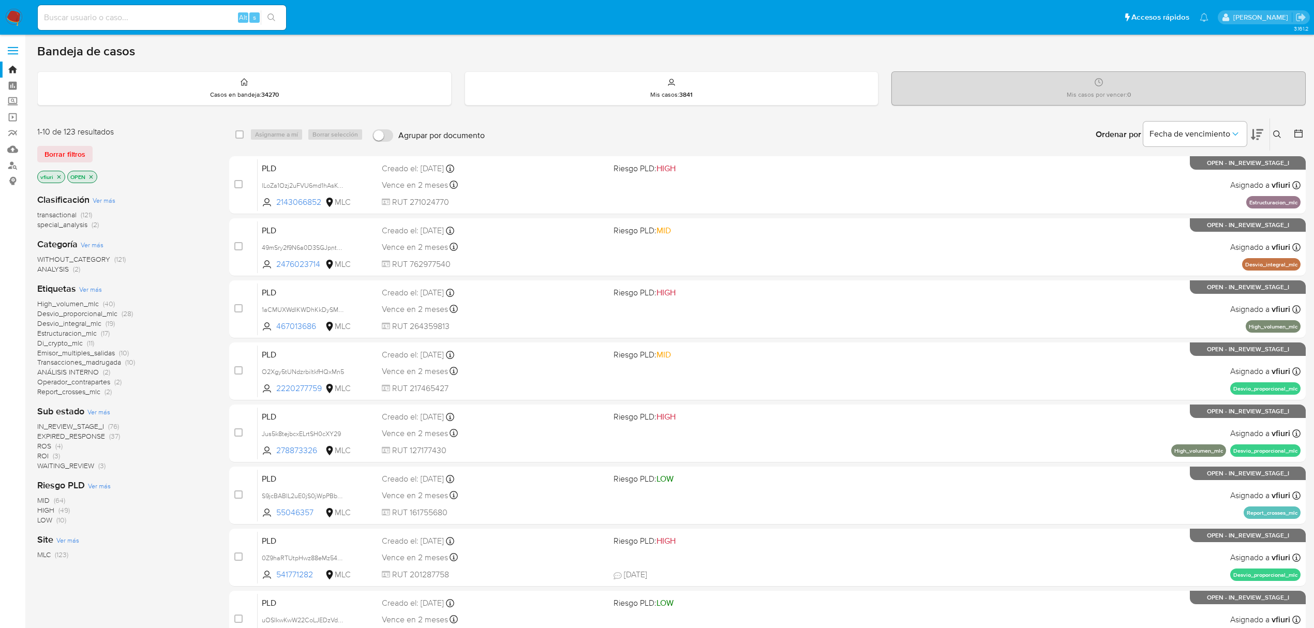
click at [91, 178] on icon "close-filter" at bounding box center [91, 177] width 6 height 6
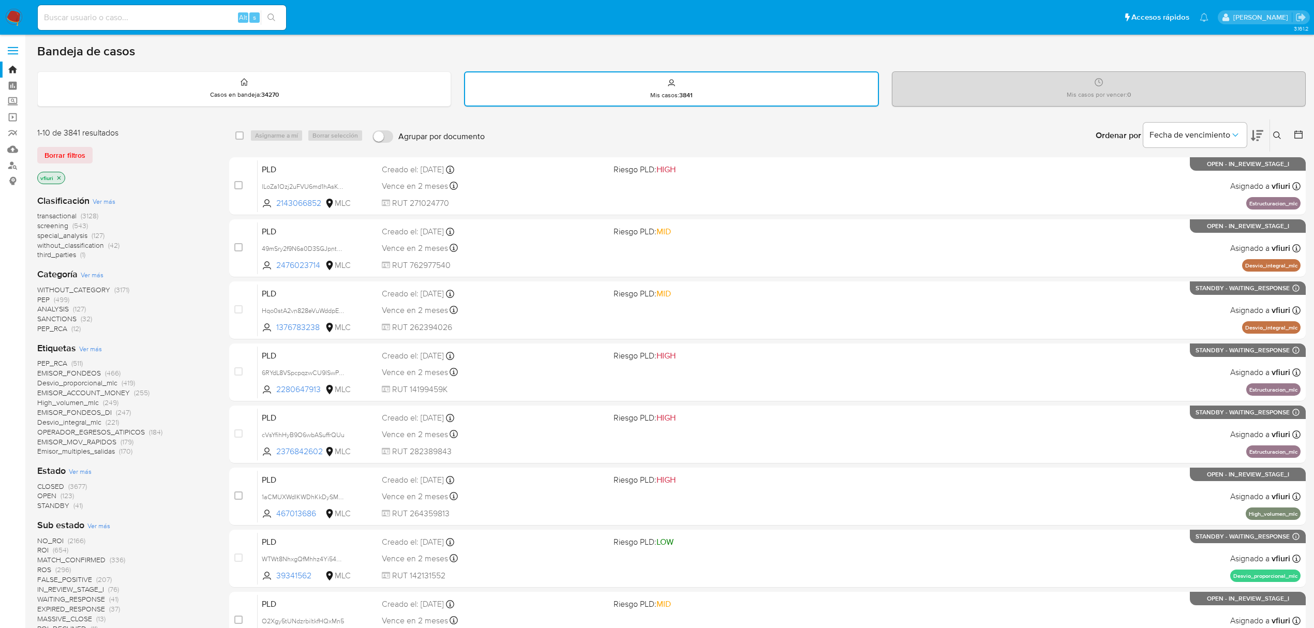
click at [61, 484] on span "CLOSED" at bounding box center [50, 486] width 27 height 10
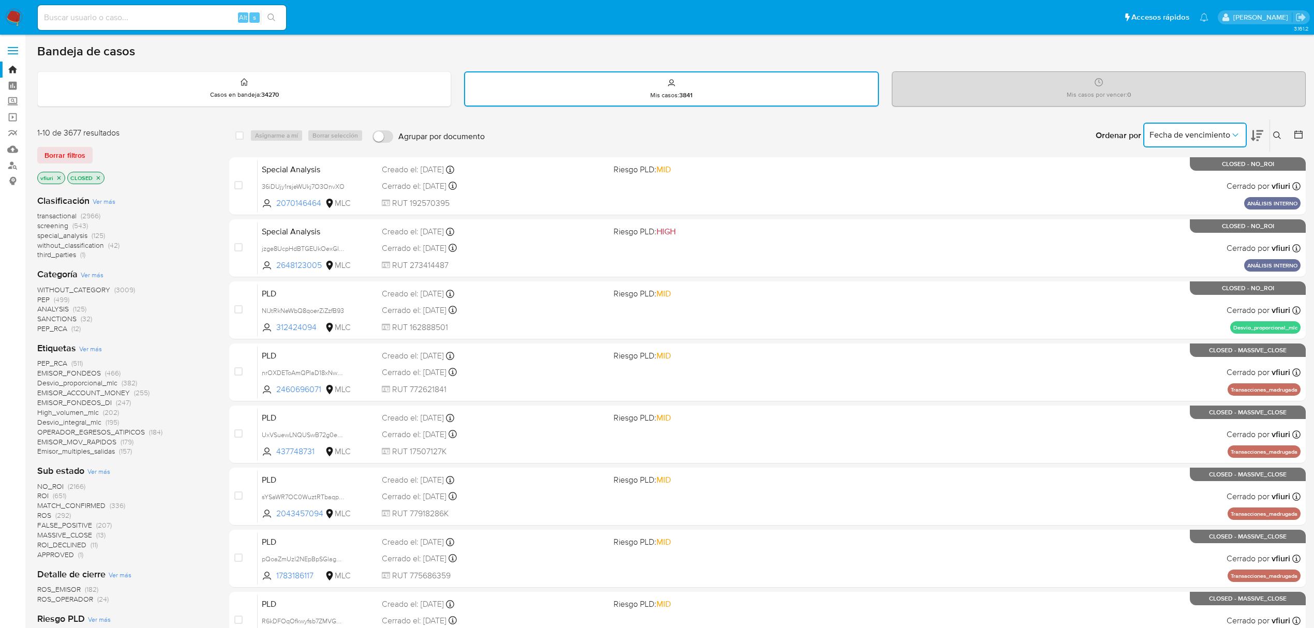
click at [1234, 135] on icon "Ordenar por" at bounding box center [1235, 135] width 10 height 10
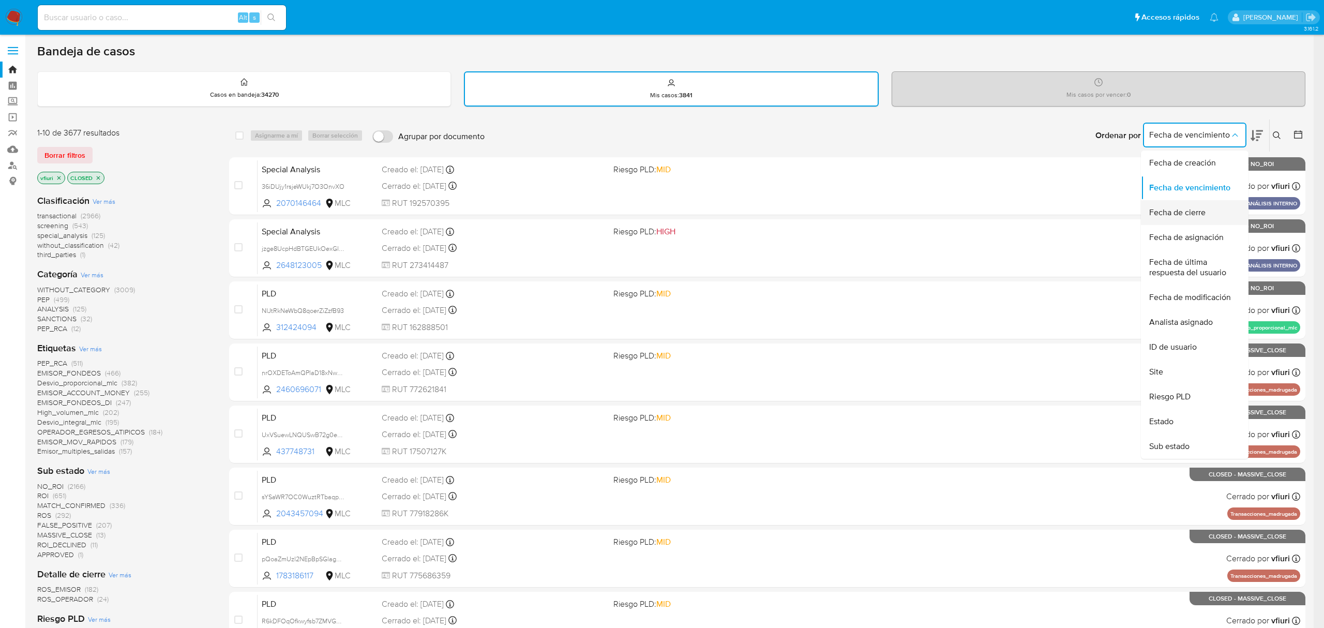
click at [1154, 220] on div "Fecha de cierre" at bounding box center [1191, 212] width 85 height 25
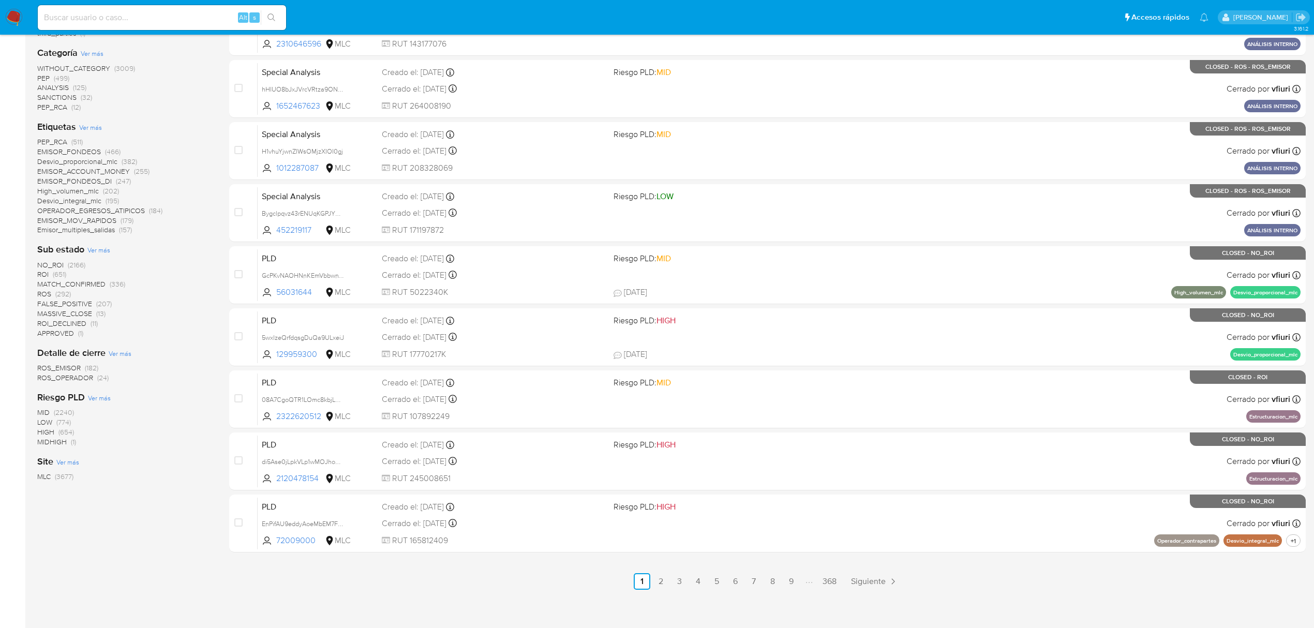
scroll to position [226, 0]
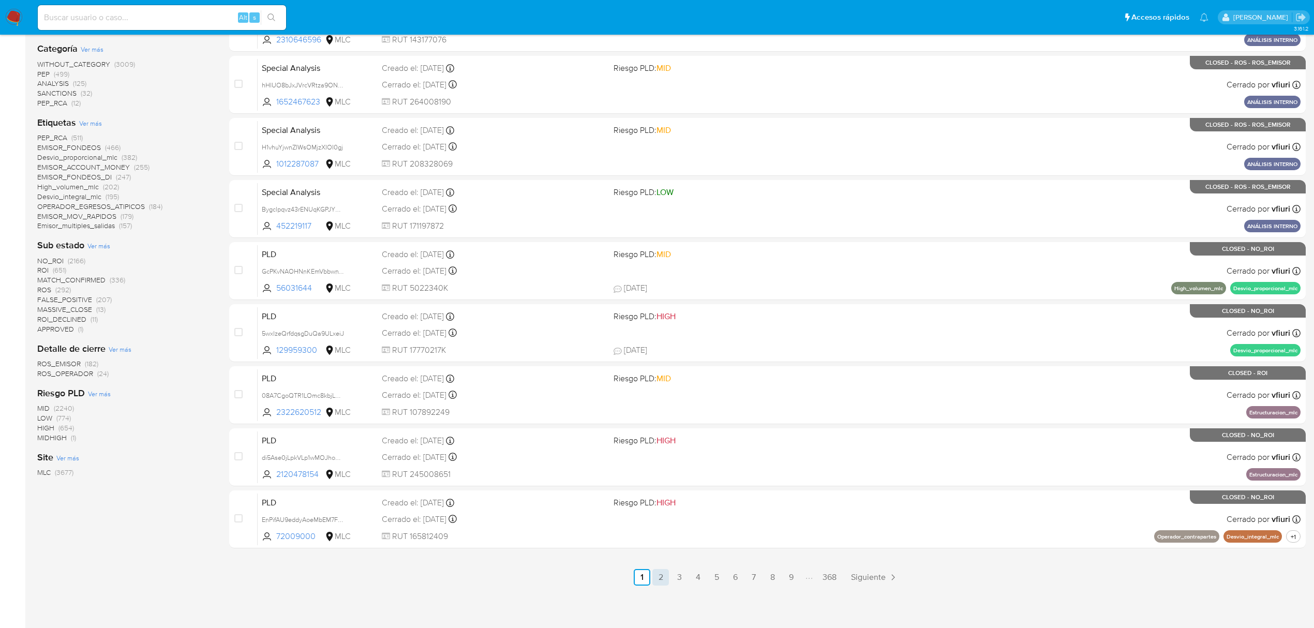
click at [667, 579] on link "2" at bounding box center [660, 577] width 17 height 17
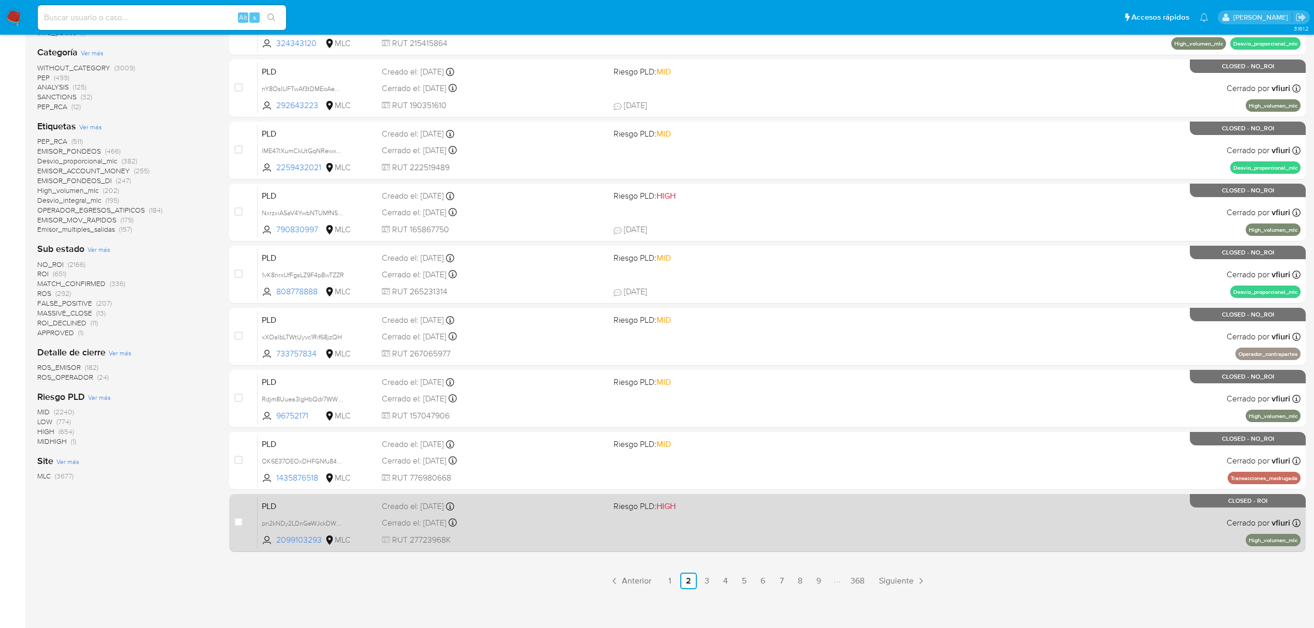
scroll to position [226, 0]
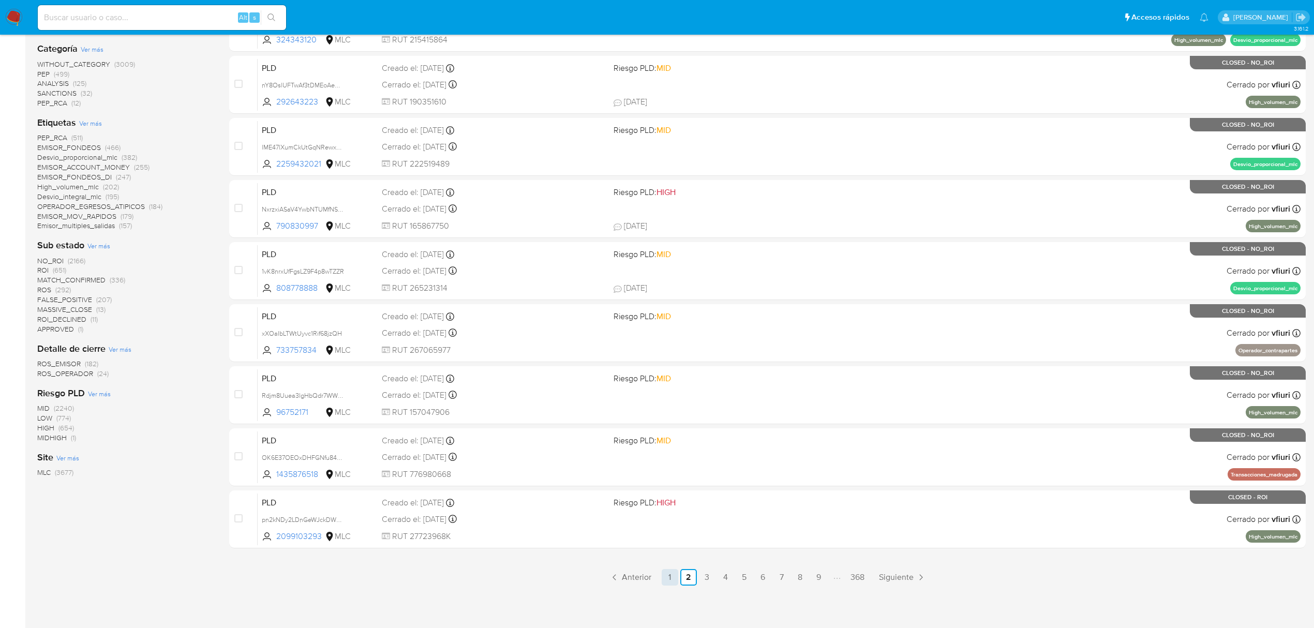
click at [667, 578] on link "1" at bounding box center [670, 577] width 17 height 17
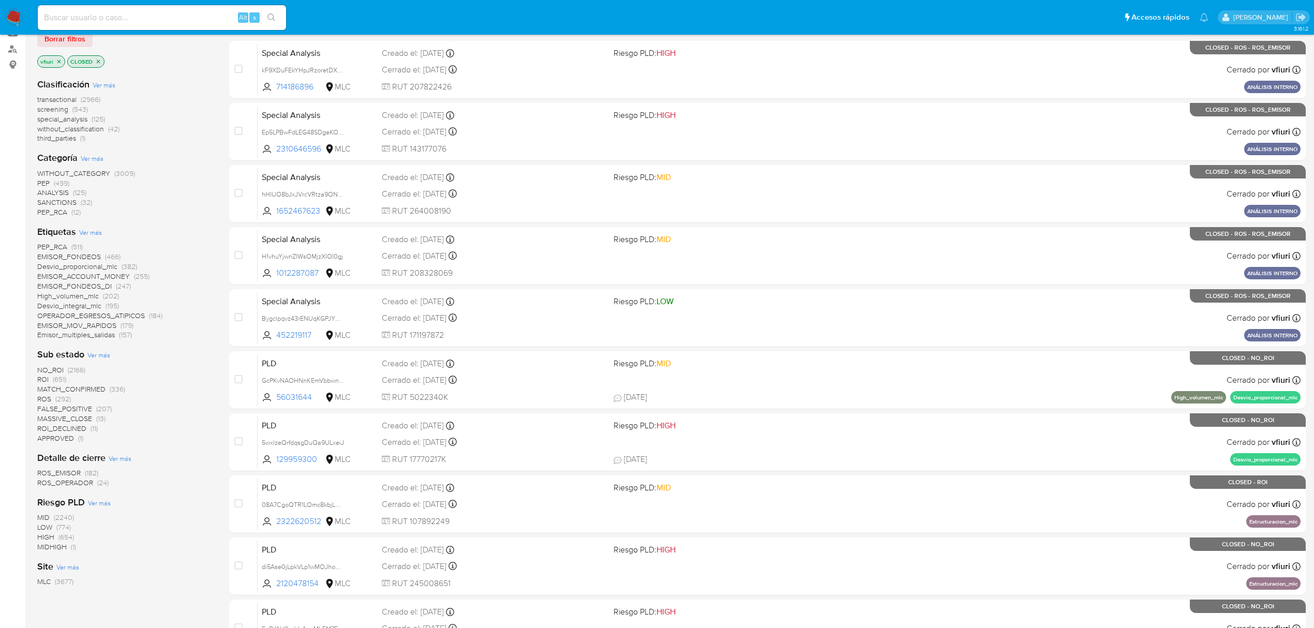
scroll to position [226, 0]
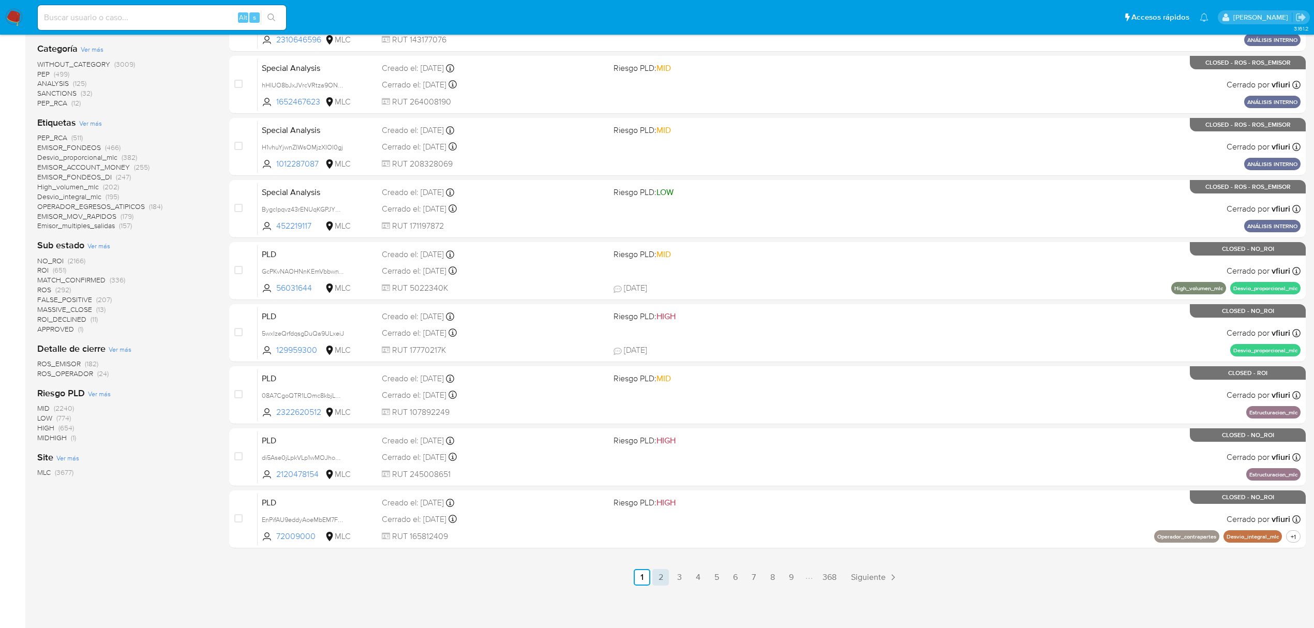
click at [660, 579] on link "2" at bounding box center [660, 577] width 17 height 17
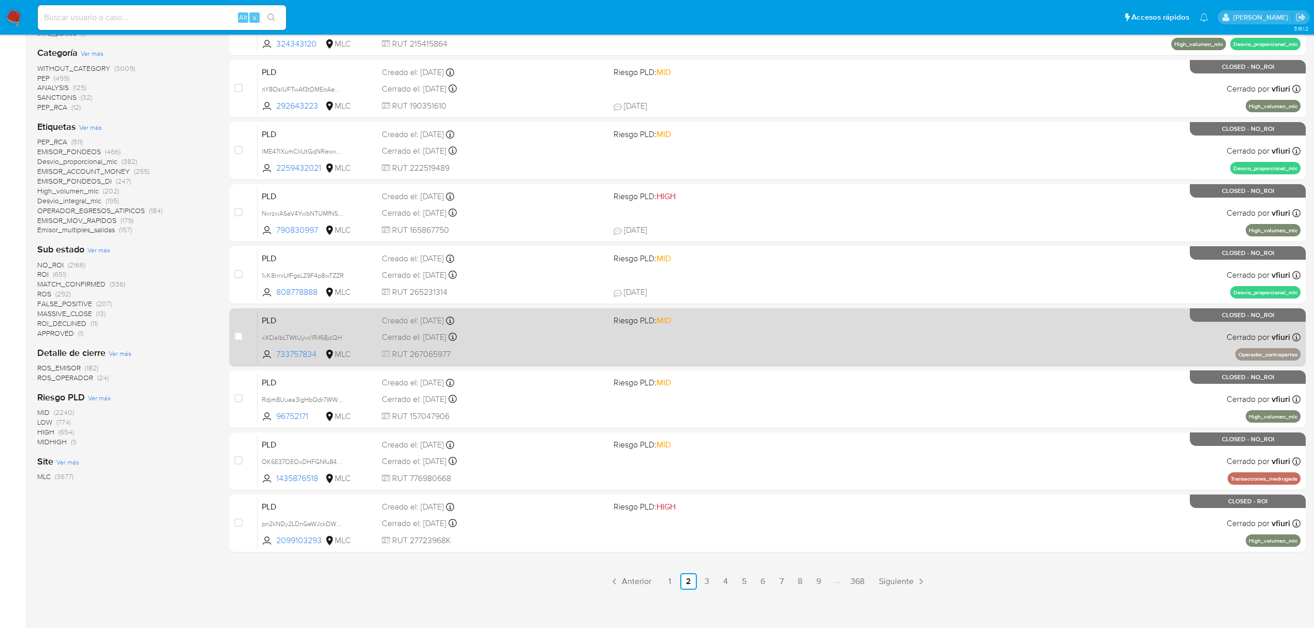
scroll to position [226, 0]
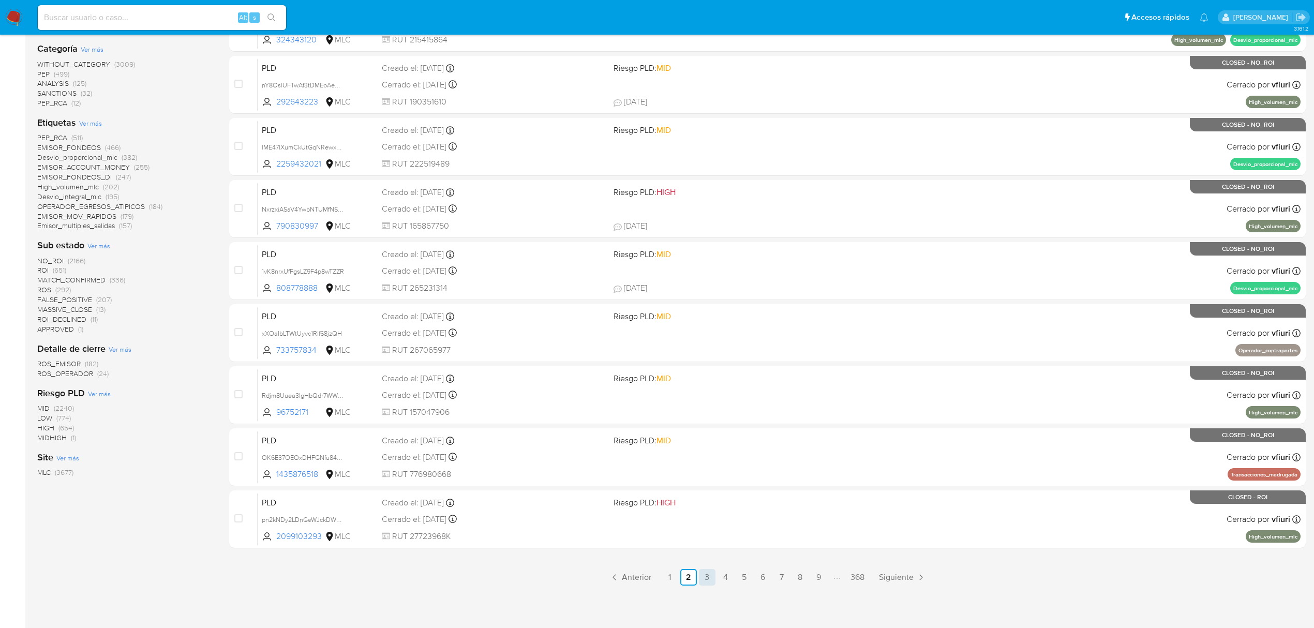
click at [709, 580] on link "3" at bounding box center [707, 577] width 17 height 17
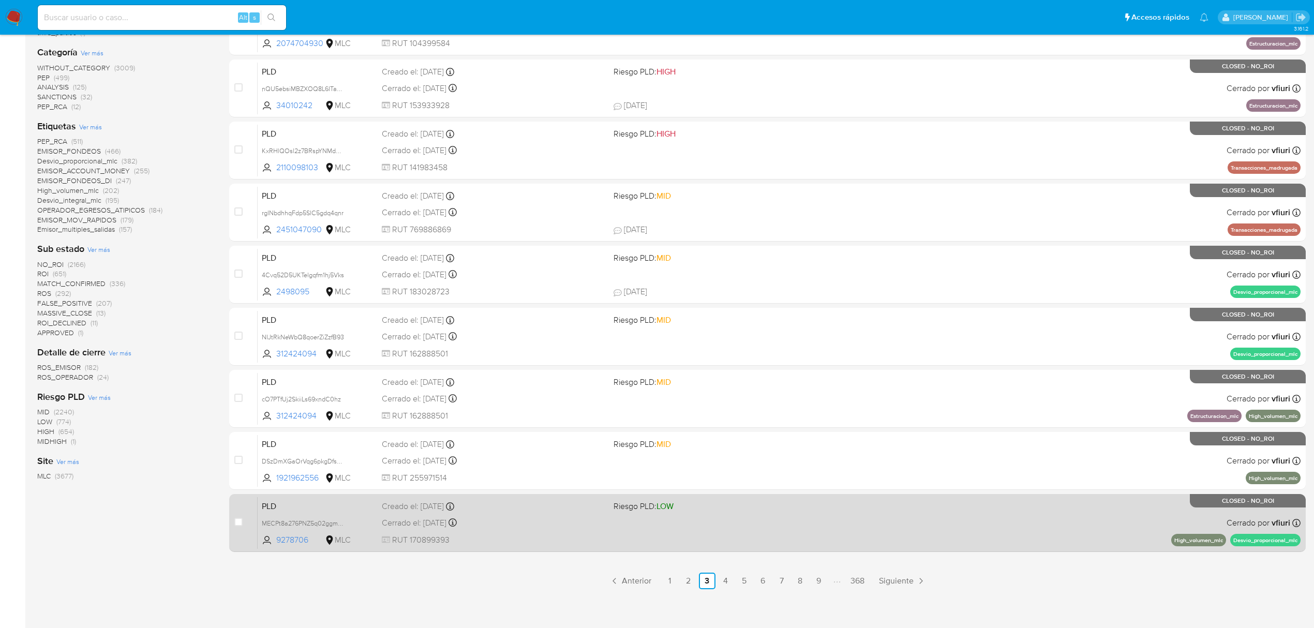
scroll to position [226, 0]
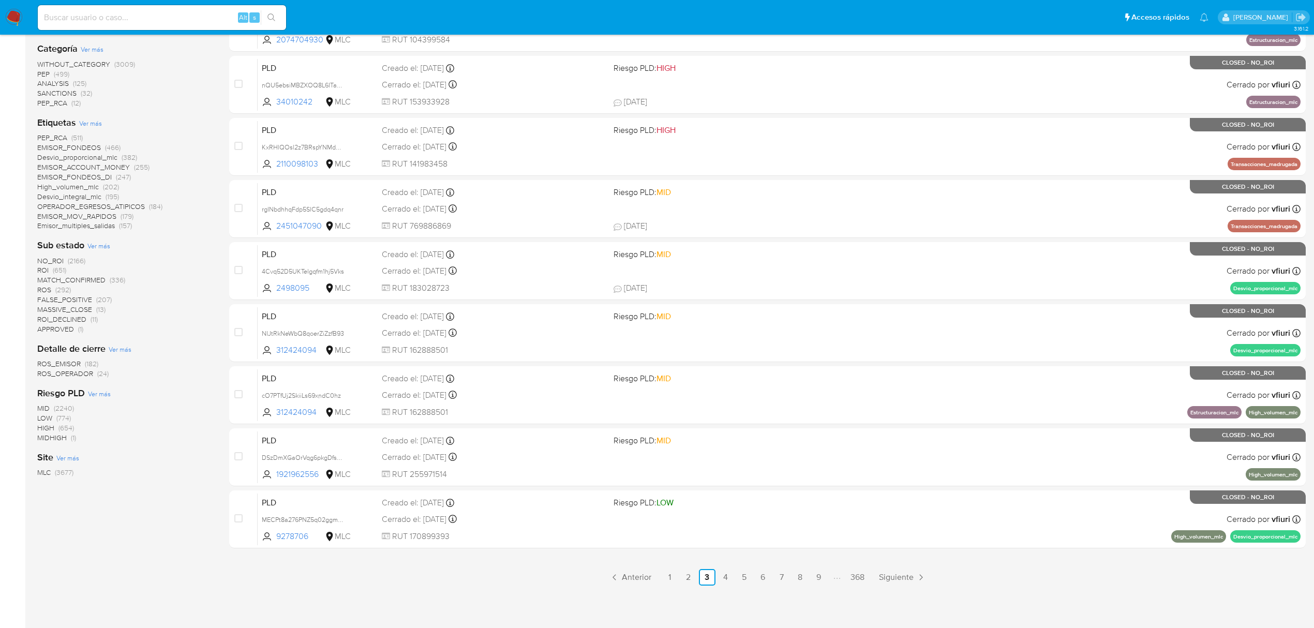
click at [716, 578] on ul "Anterior 1 2 3 4 5 6 7 8 9 368 Siguiente" at bounding box center [767, 577] width 1076 height 17
click at [721, 578] on link "4" at bounding box center [725, 577] width 17 height 17
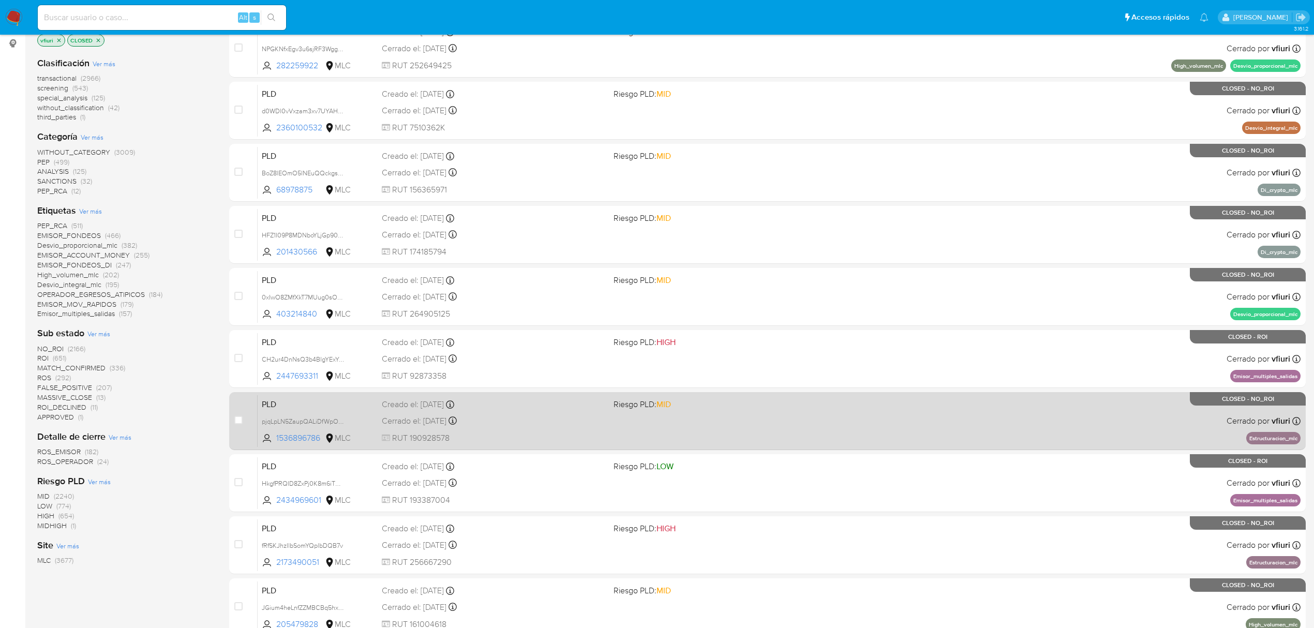
scroll to position [207, 0]
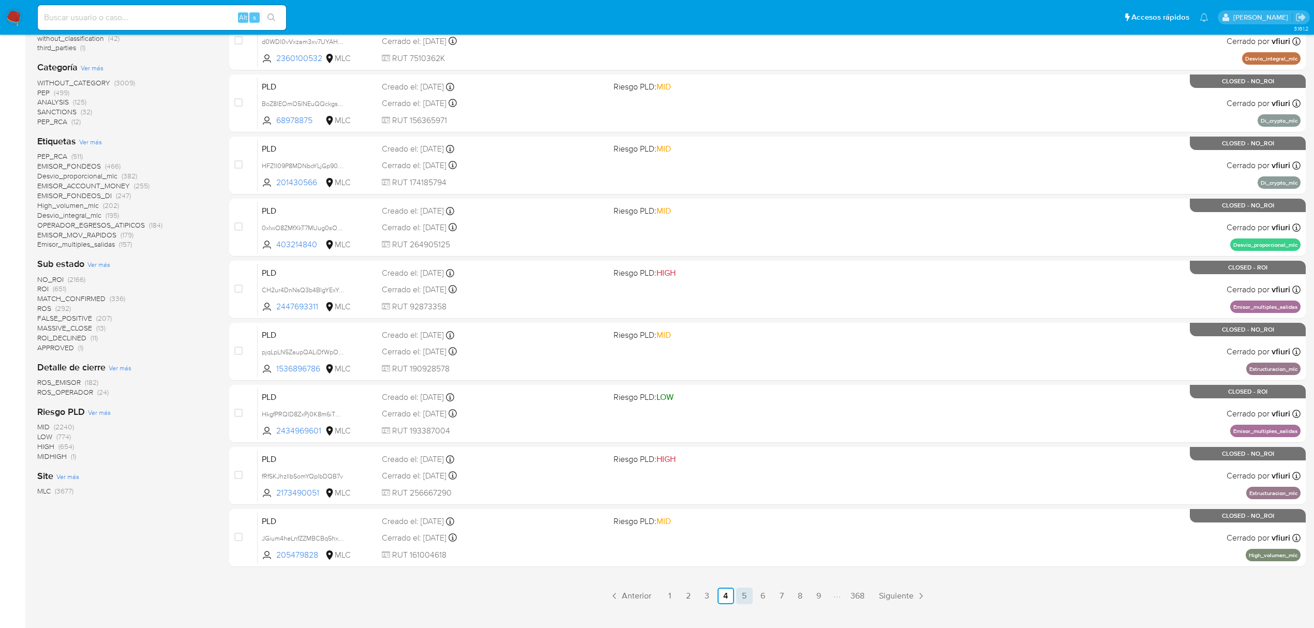
click at [739, 590] on link "5" at bounding box center [744, 596] width 17 height 17
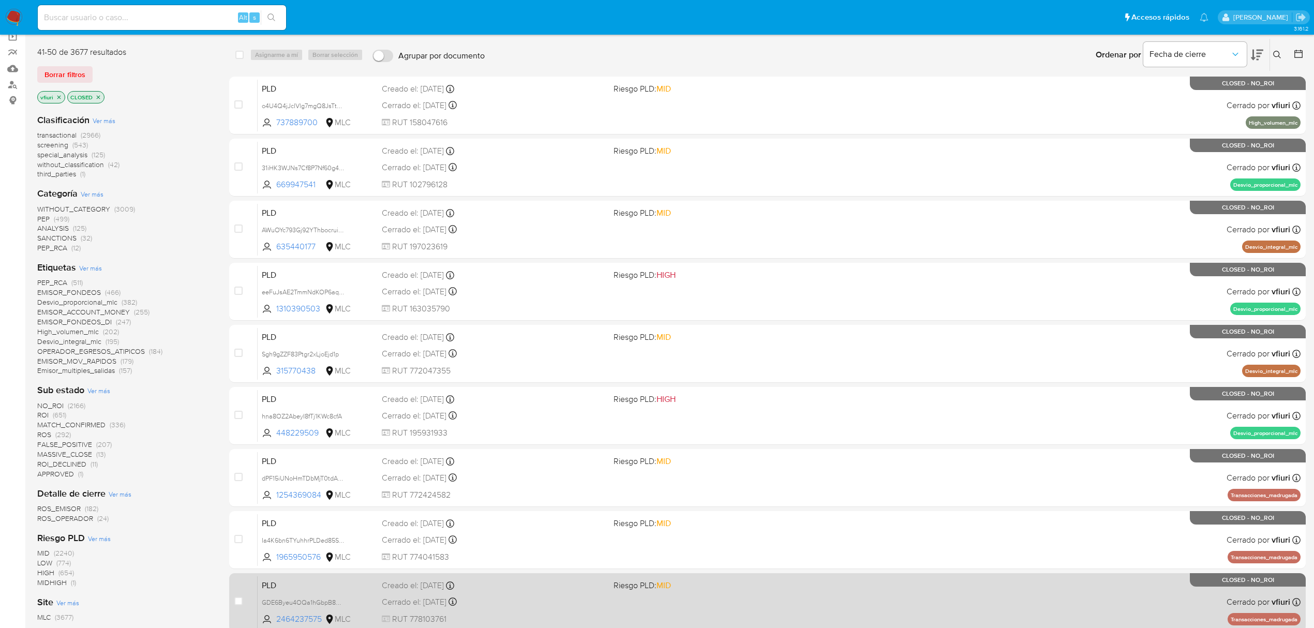
scroll to position [226, 0]
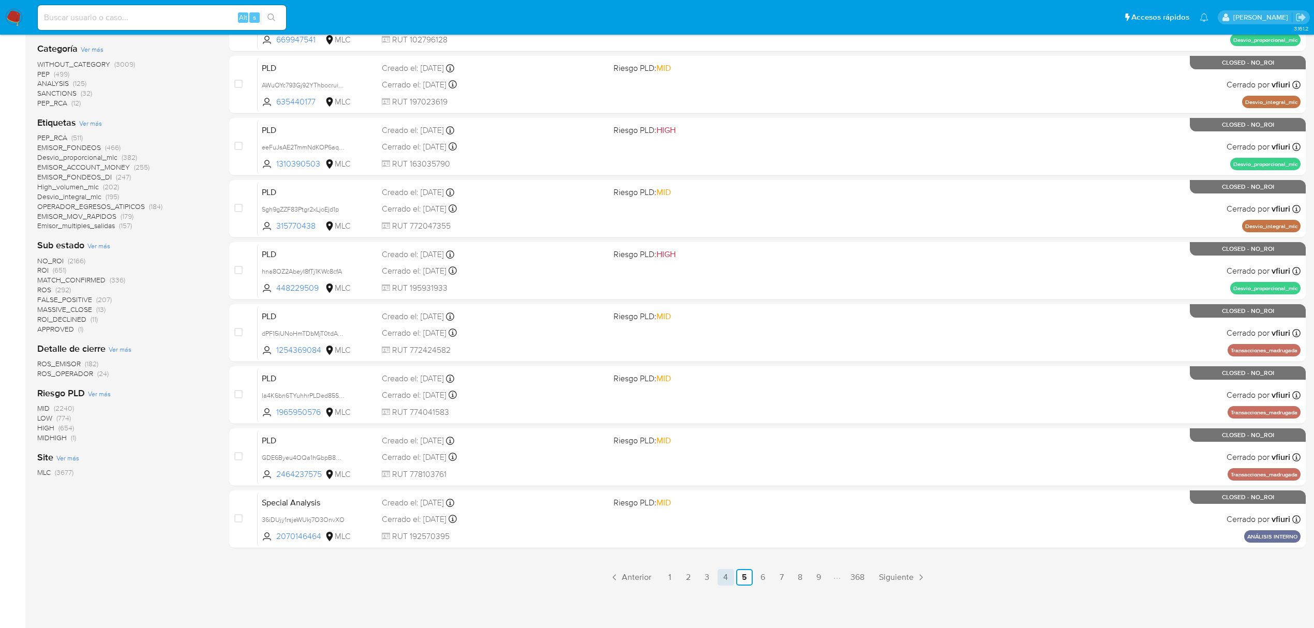
click at [725, 578] on link "4" at bounding box center [725, 577] width 17 height 17
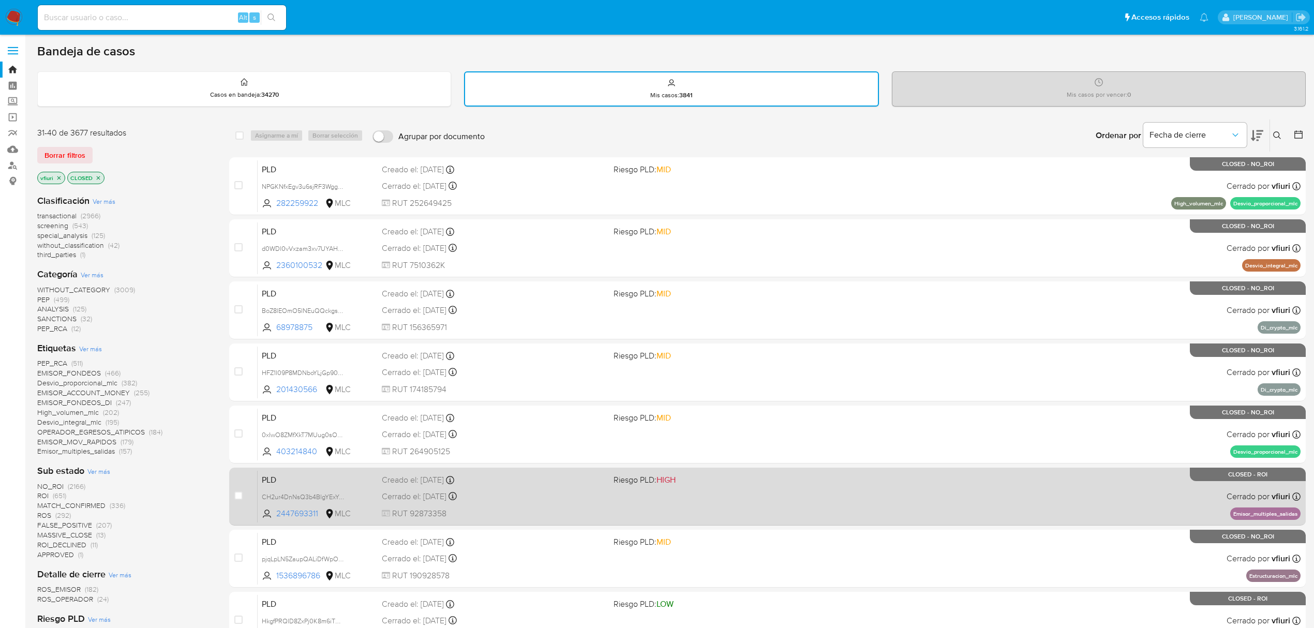
scroll to position [226, 0]
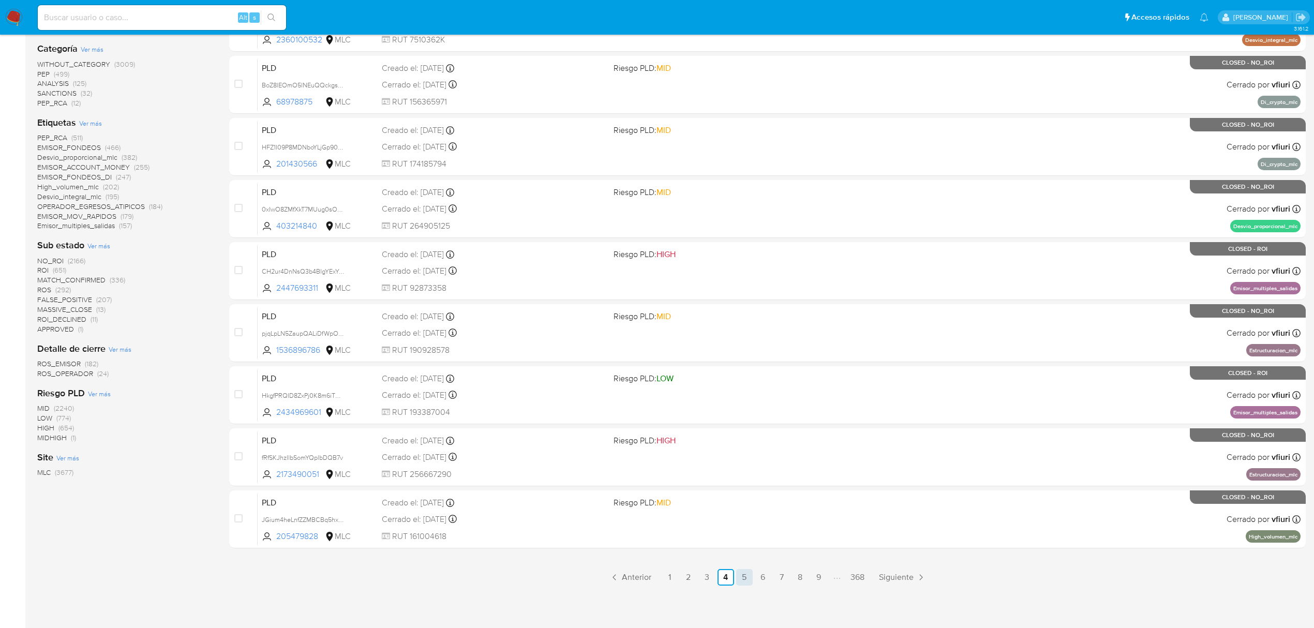
click at [740, 576] on link "5" at bounding box center [744, 577] width 17 height 17
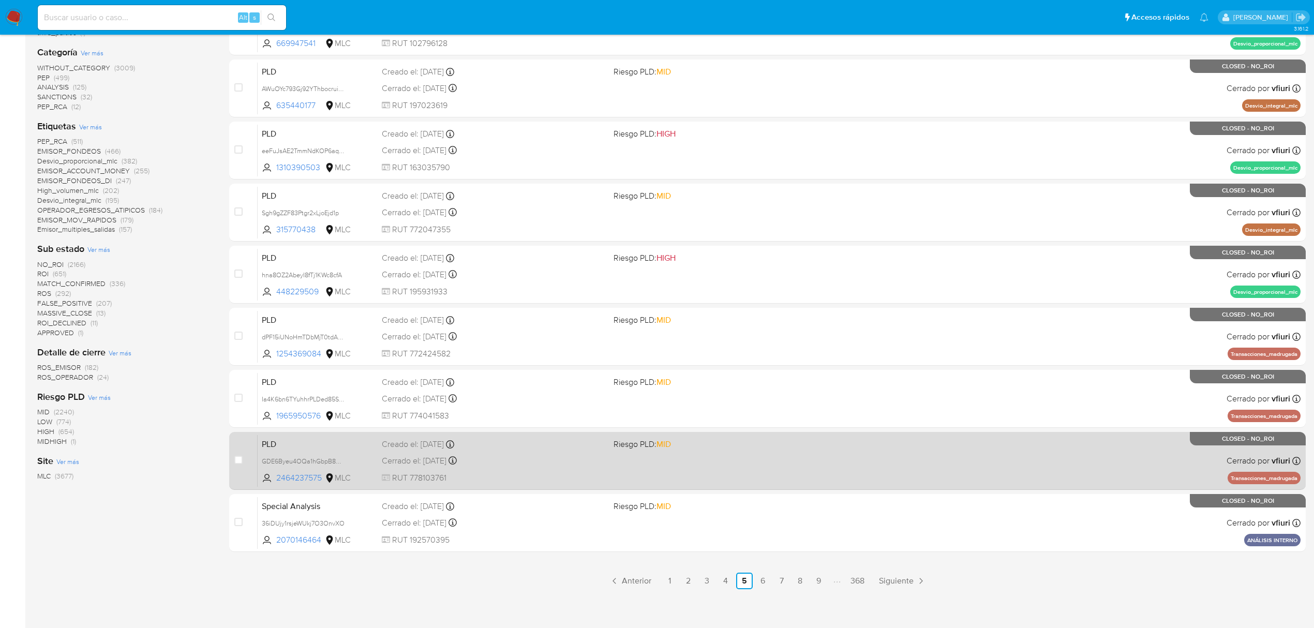
scroll to position [226, 0]
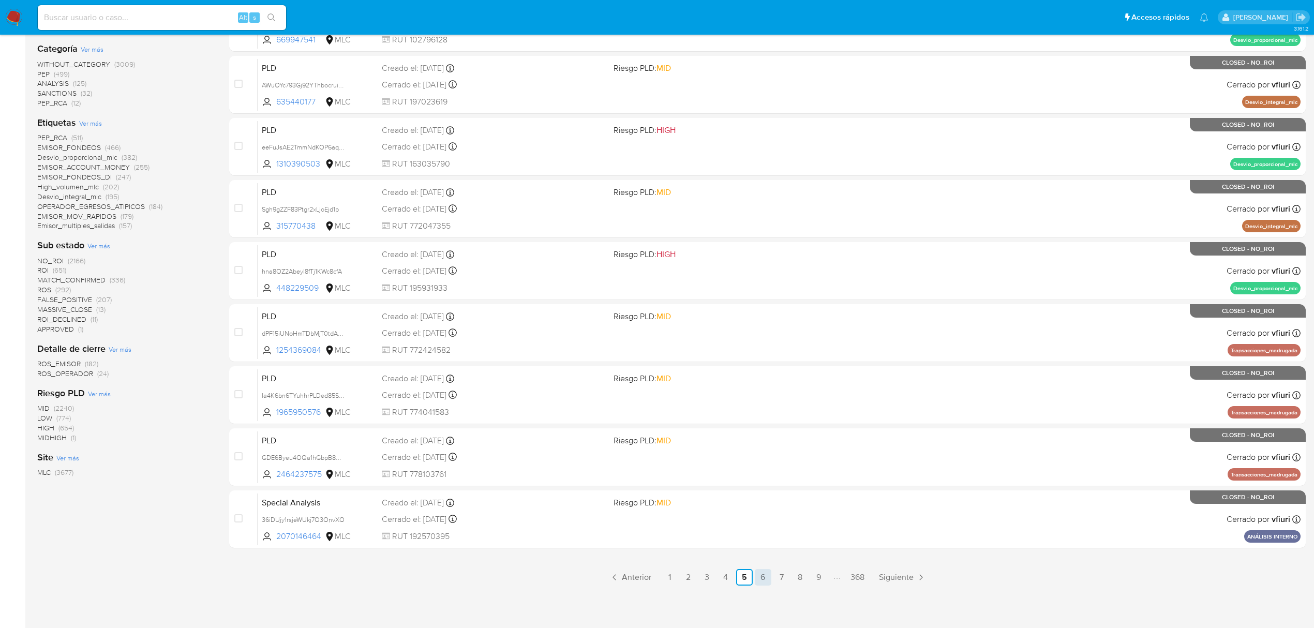
click at [759, 580] on link "6" at bounding box center [763, 577] width 17 height 17
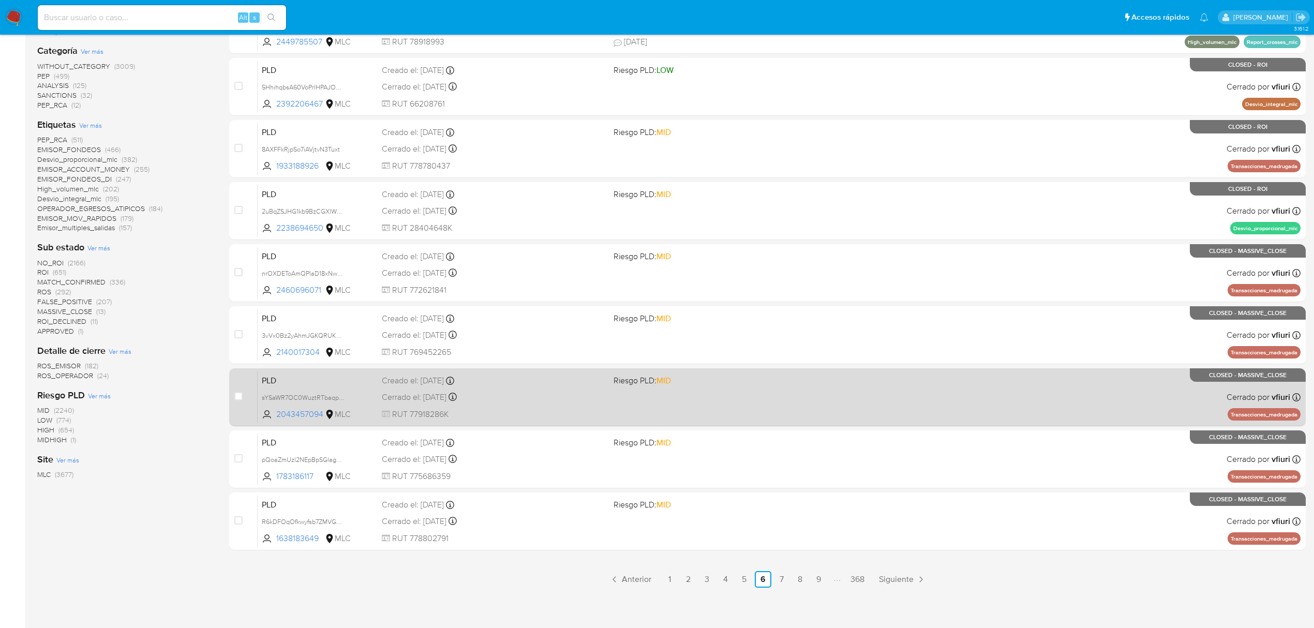
scroll to position [226, 0]
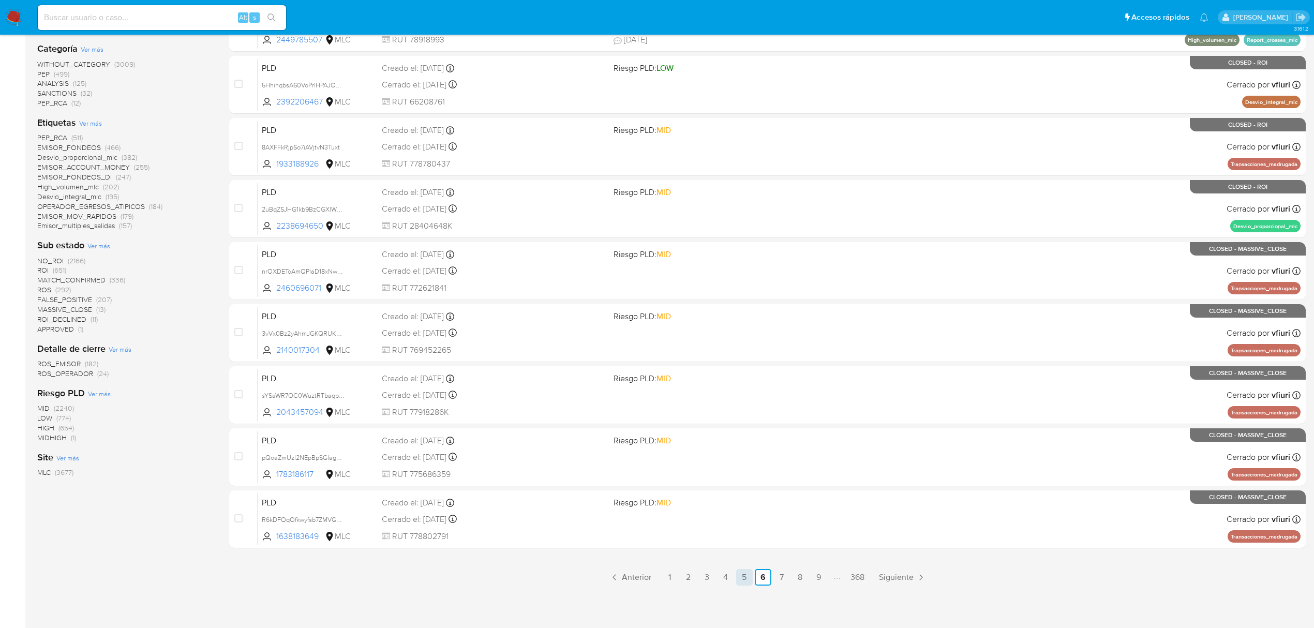
click at [749, 574] on link "5" at bounding box center [744, 577] width 17 height 17
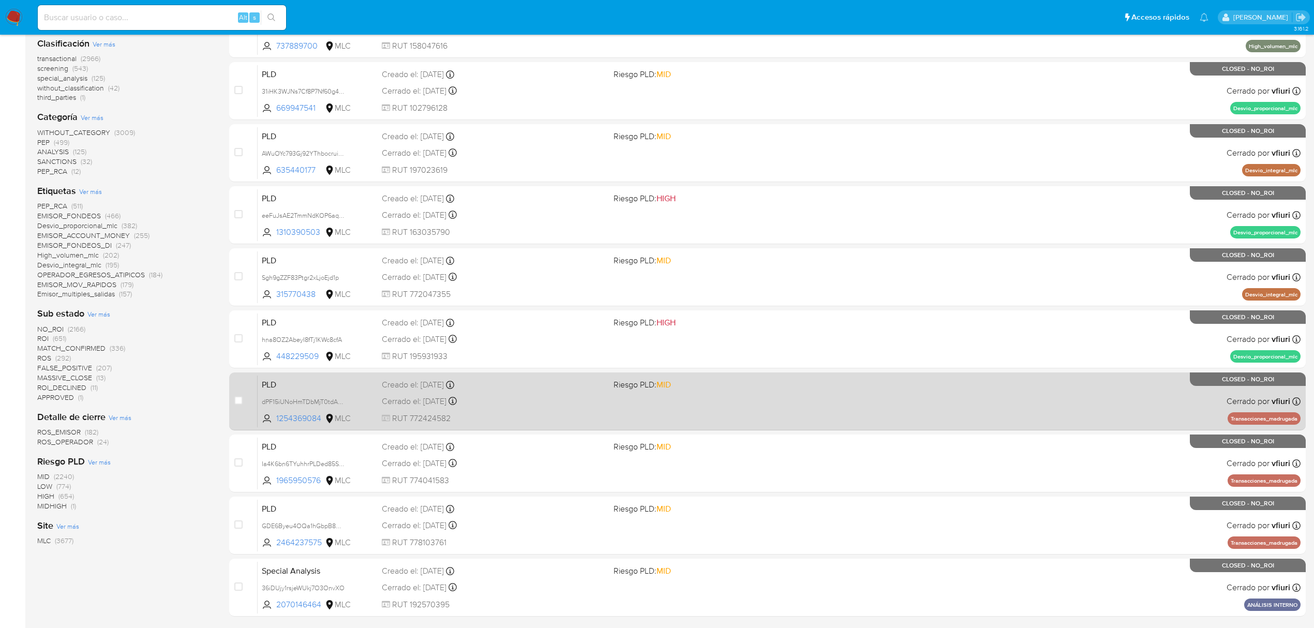
scroll to position [226, 0]
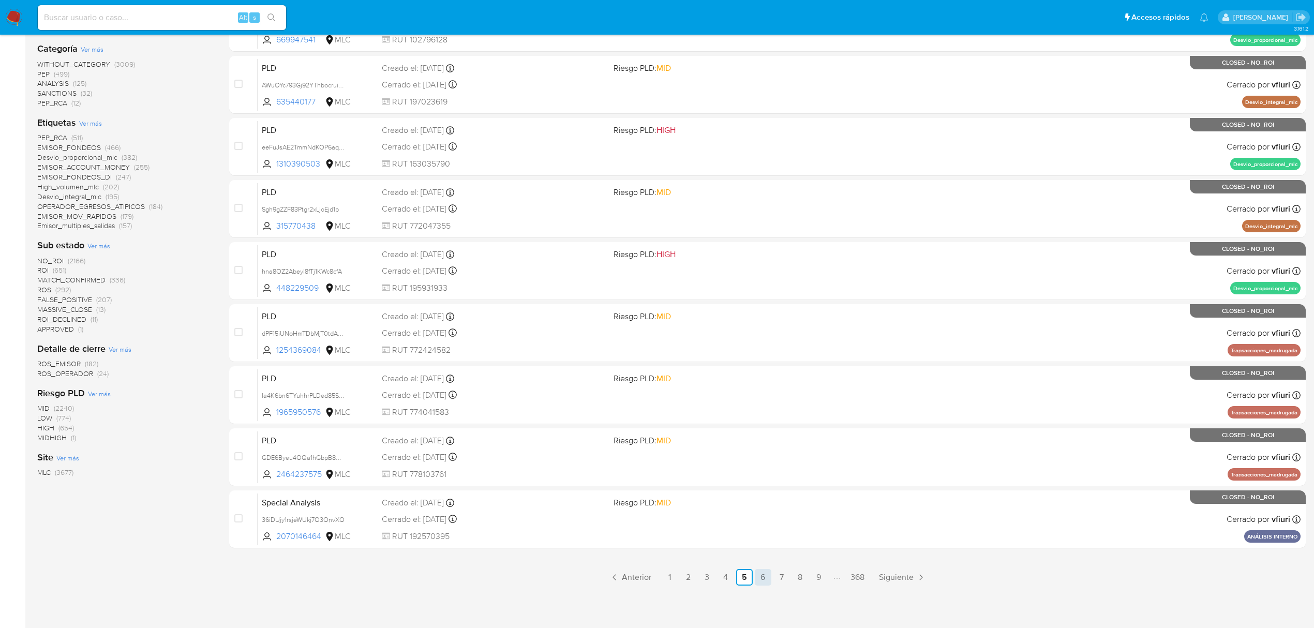
click at [763, 576] on link "6" at bounding box center [763, 577] width 17 height 17
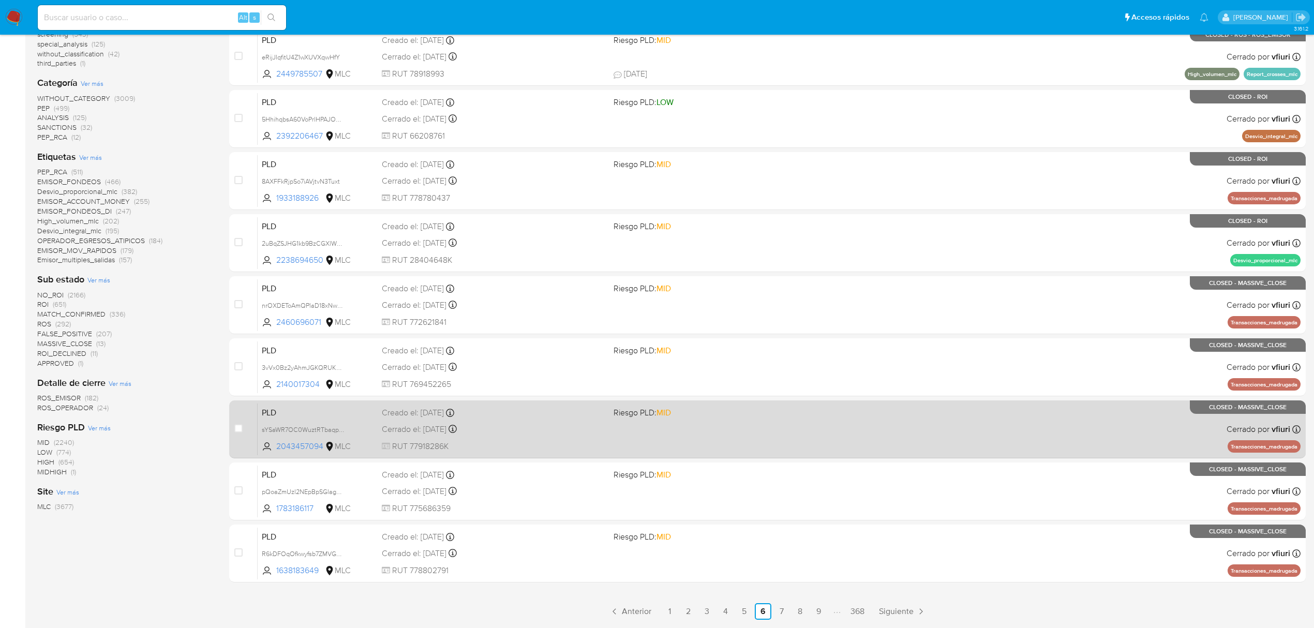
scroll to position [207, 0]
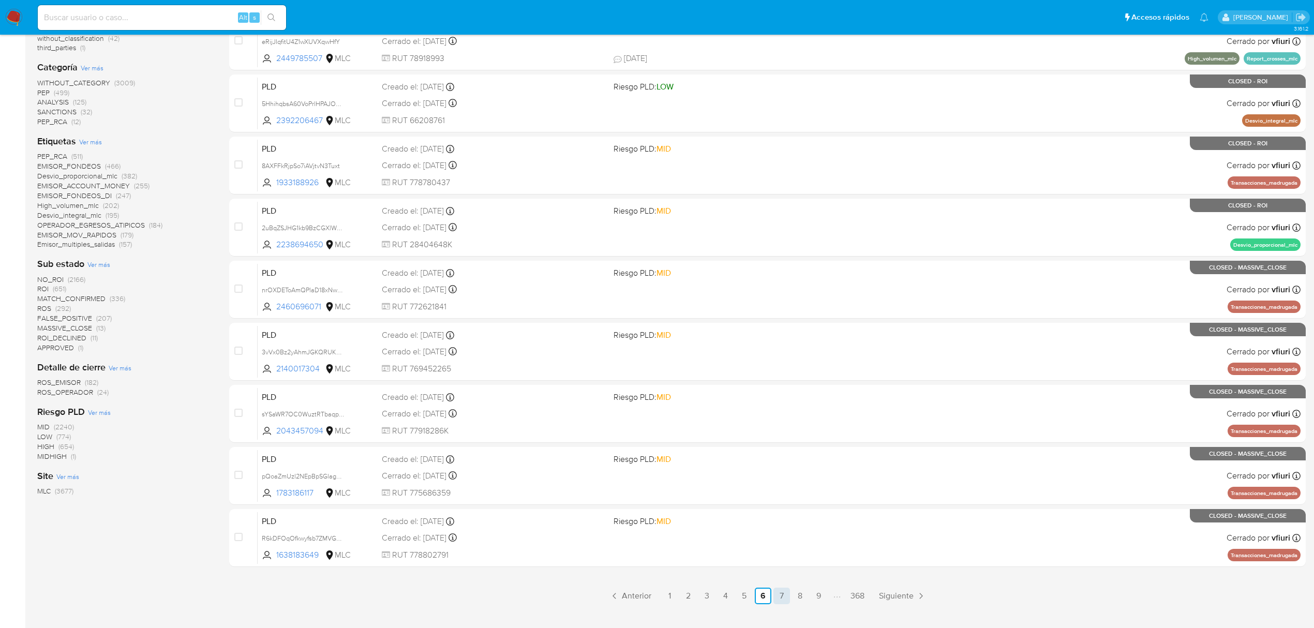
click at [774, 596] on link "7" at bounding box center [781, 596] width 17 height 17
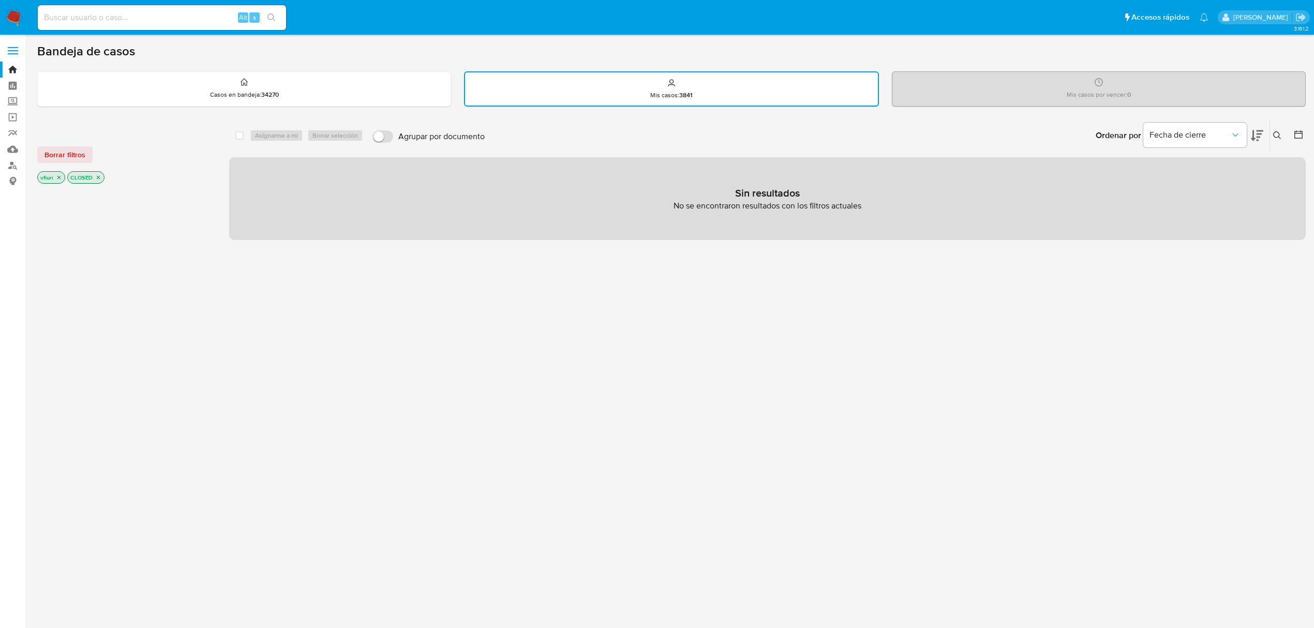
click at [98, 175] on icon "close-filter" at bounding box center [98, 177] width 6 height 6
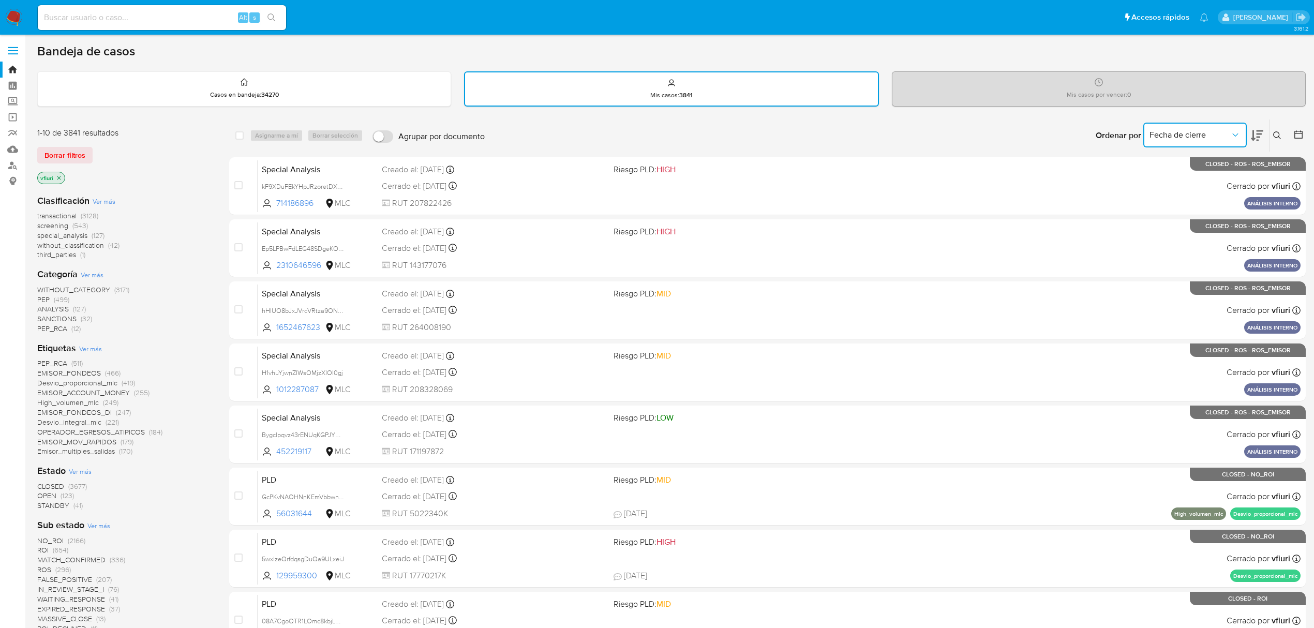
click at [1186, 134] on span "Fecha de cierre" at bounding box center [1189, 135] width 81 height 10
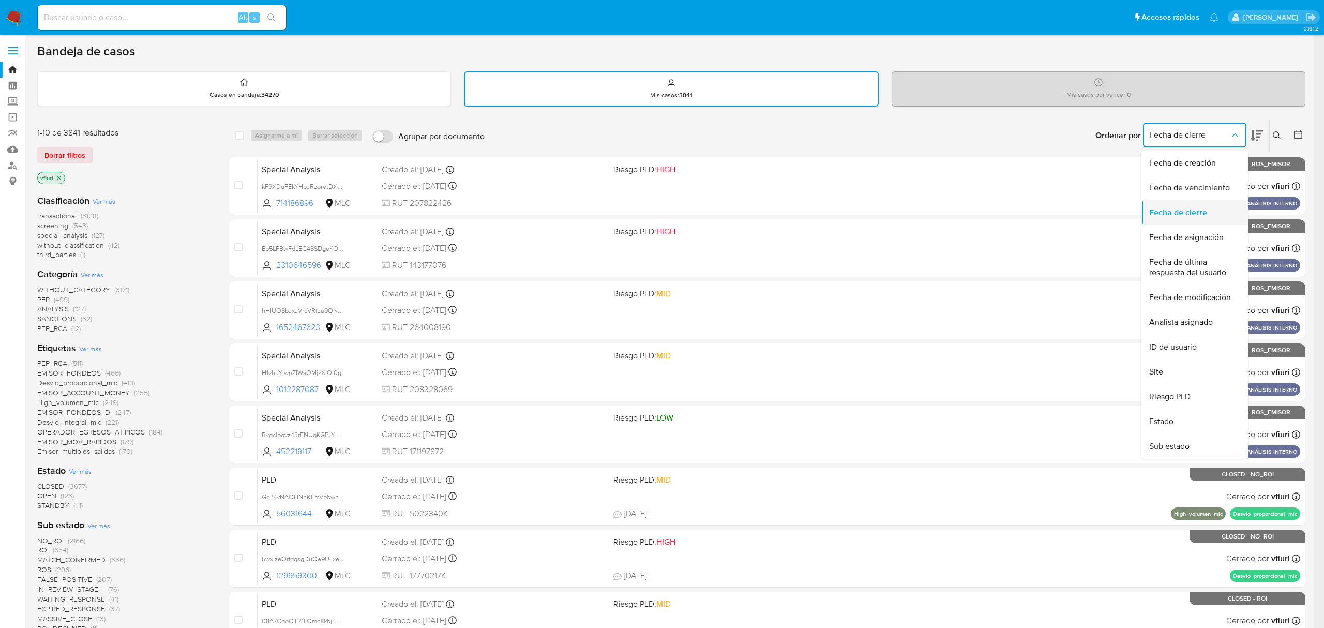
click at [1175, 212] on span "Fecha de cierre" at bounding box center [1178, 212] width 58 height 10
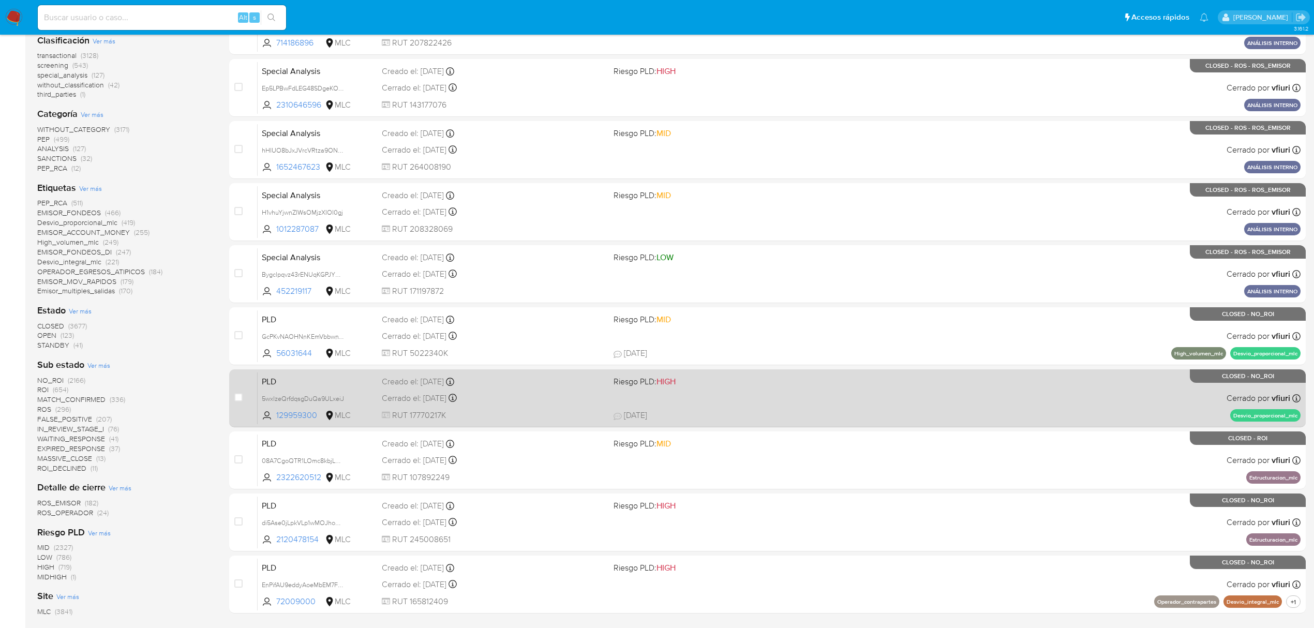
scroll to position [241, 0]
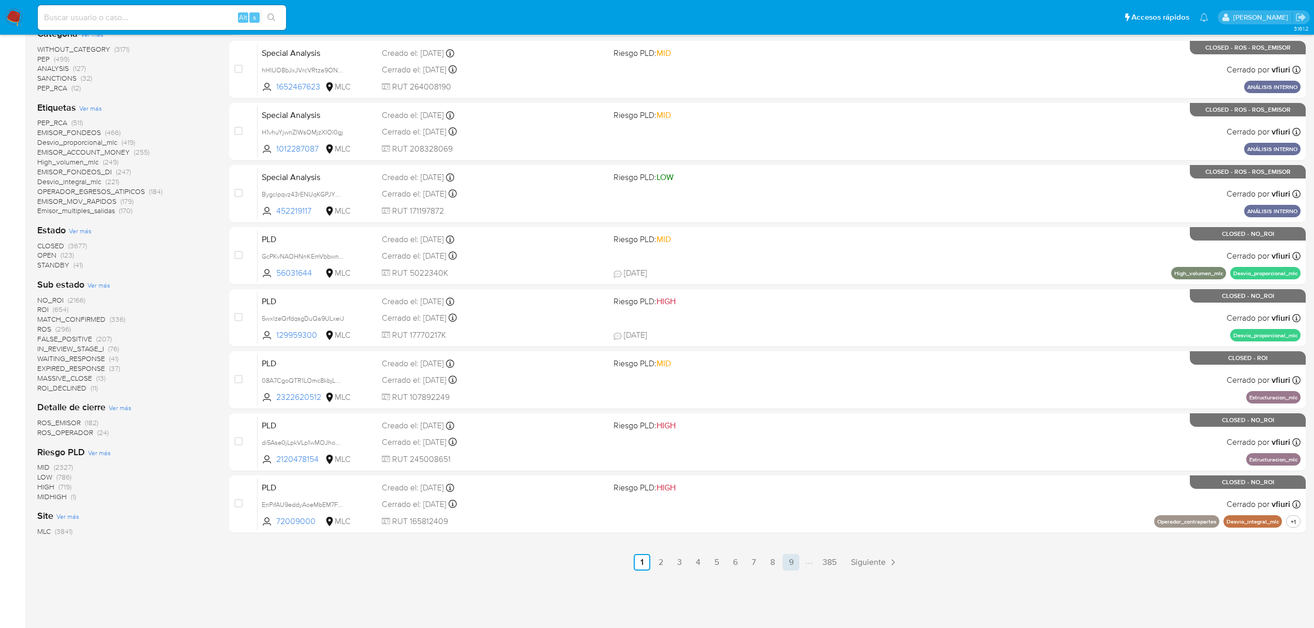
click at [788, 560] on link "9" at bounding box center [791, 562] width 17 height 17
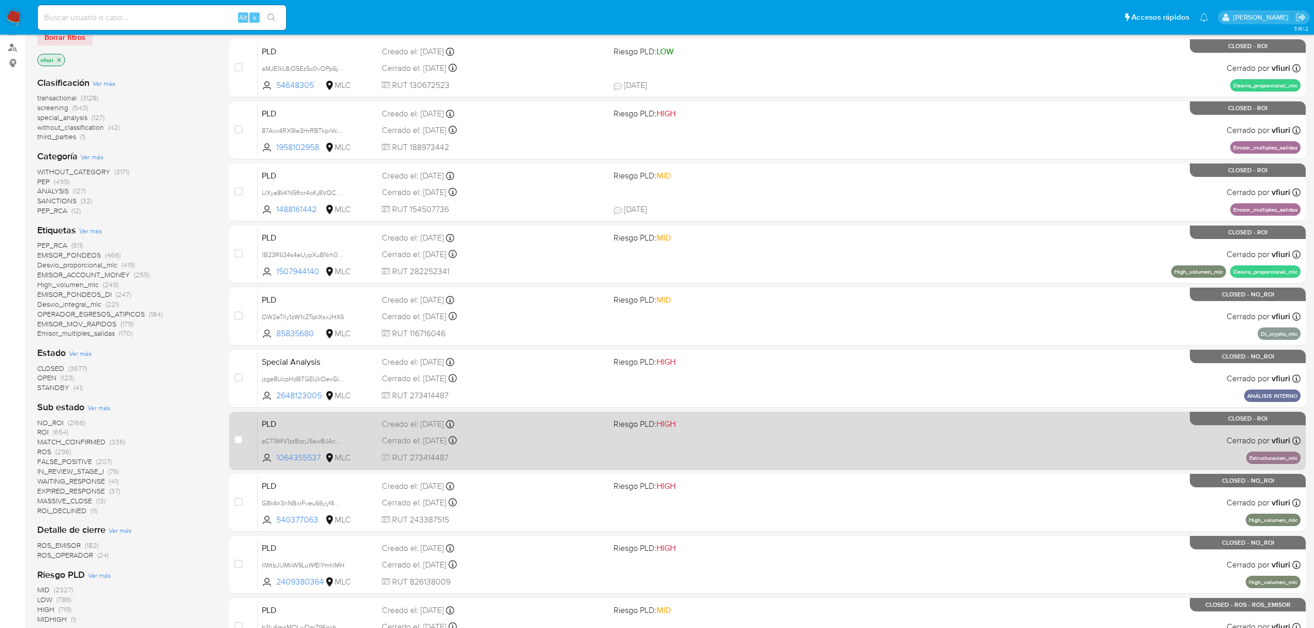
scroll to position [241, 0]
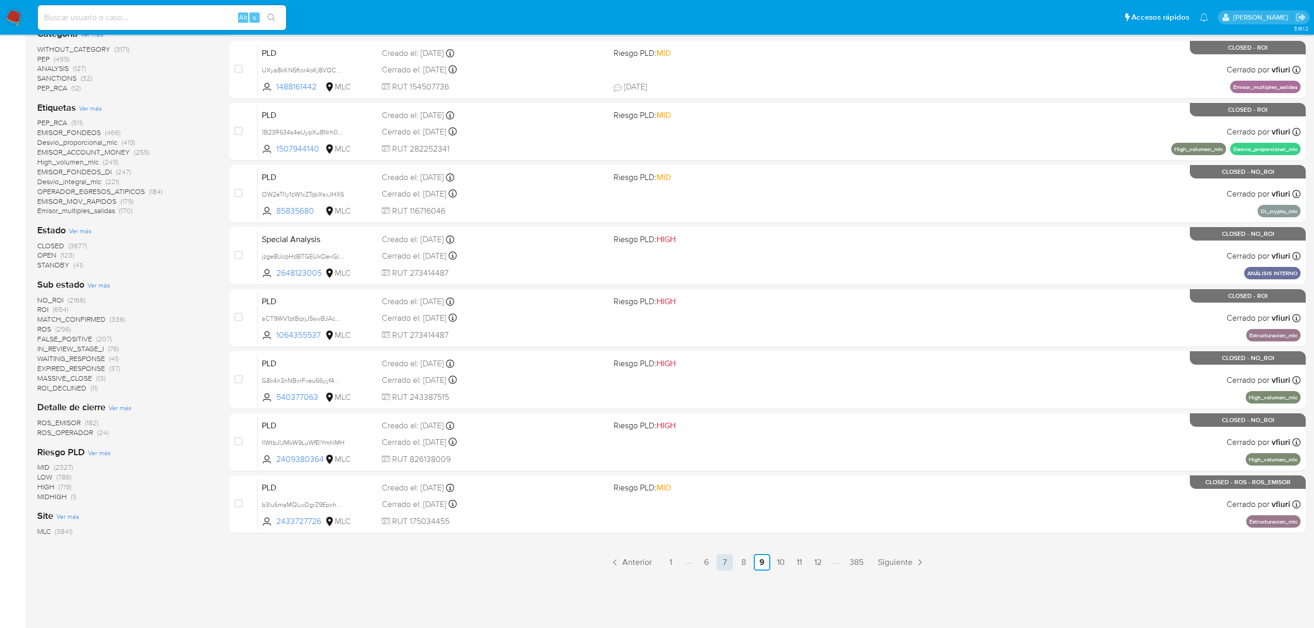
click at [728, 562] on link "7" at bounding box center [724, 562] width 17 height 17
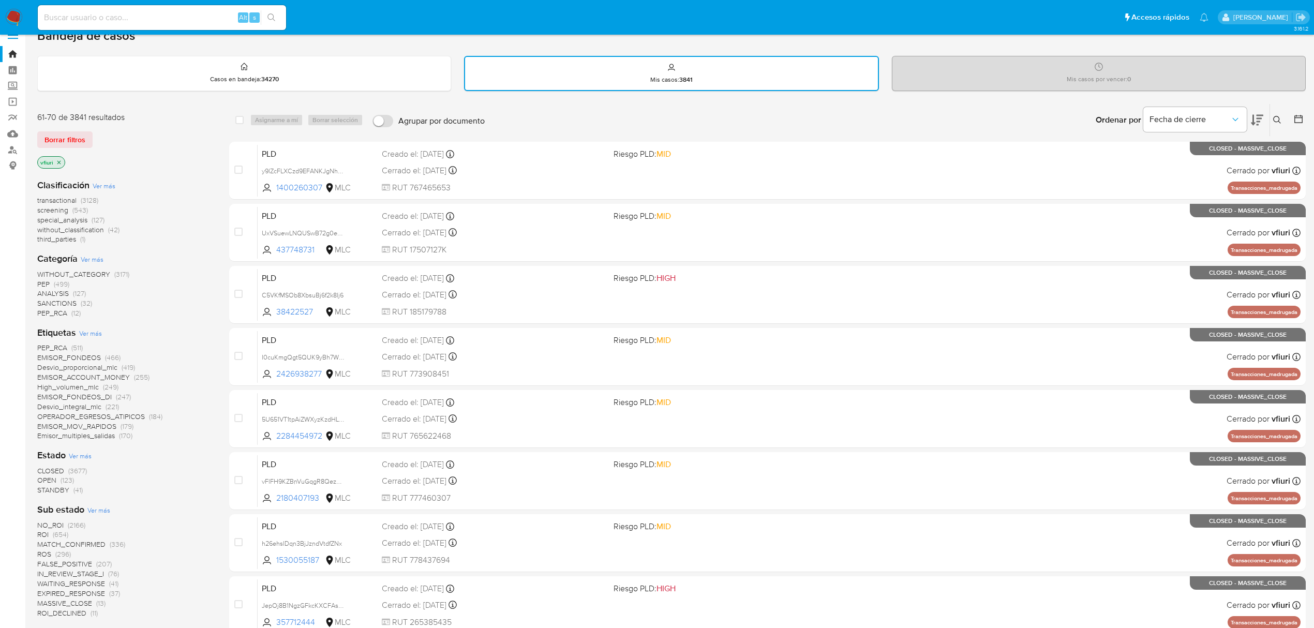
scroll to position [241, 0]
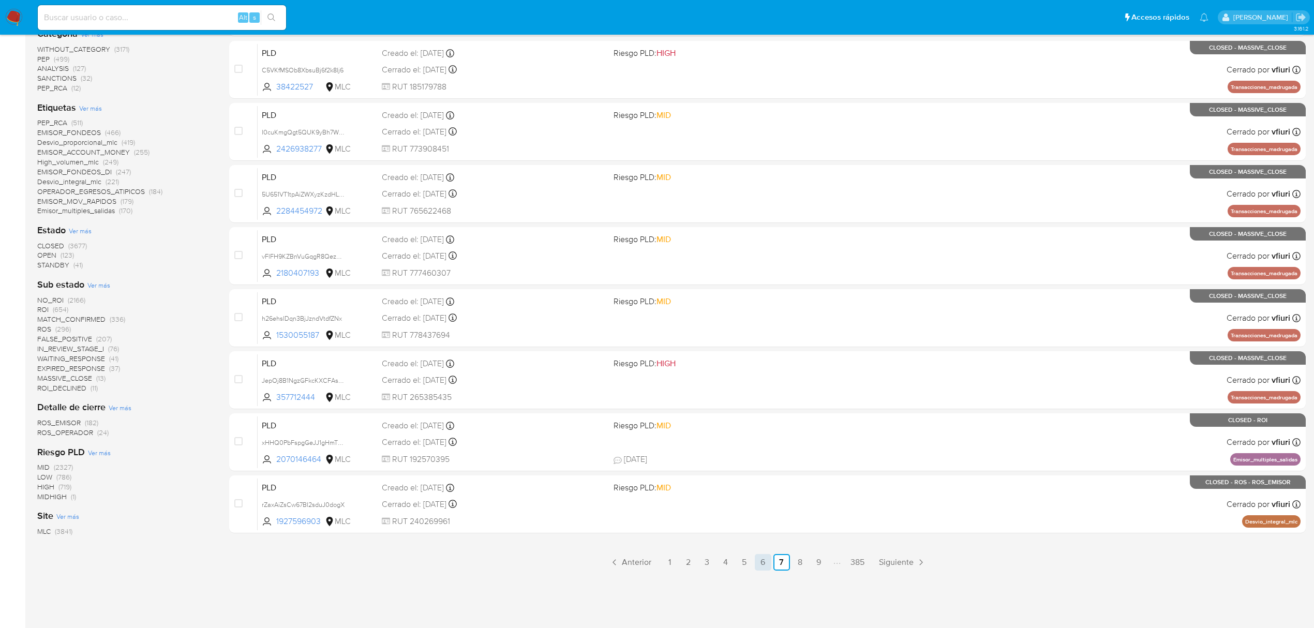
click at [761, 563] on link "6" at bounding box center [763, 562] width 17 height 17
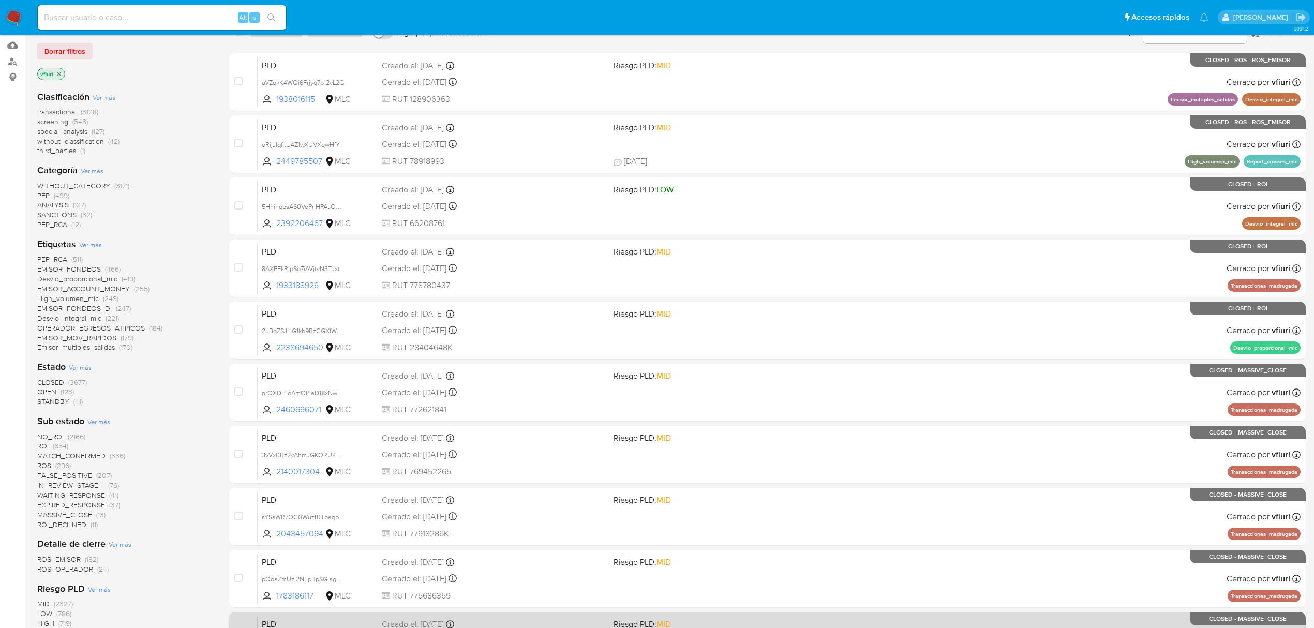
scroll to position [241, 0]
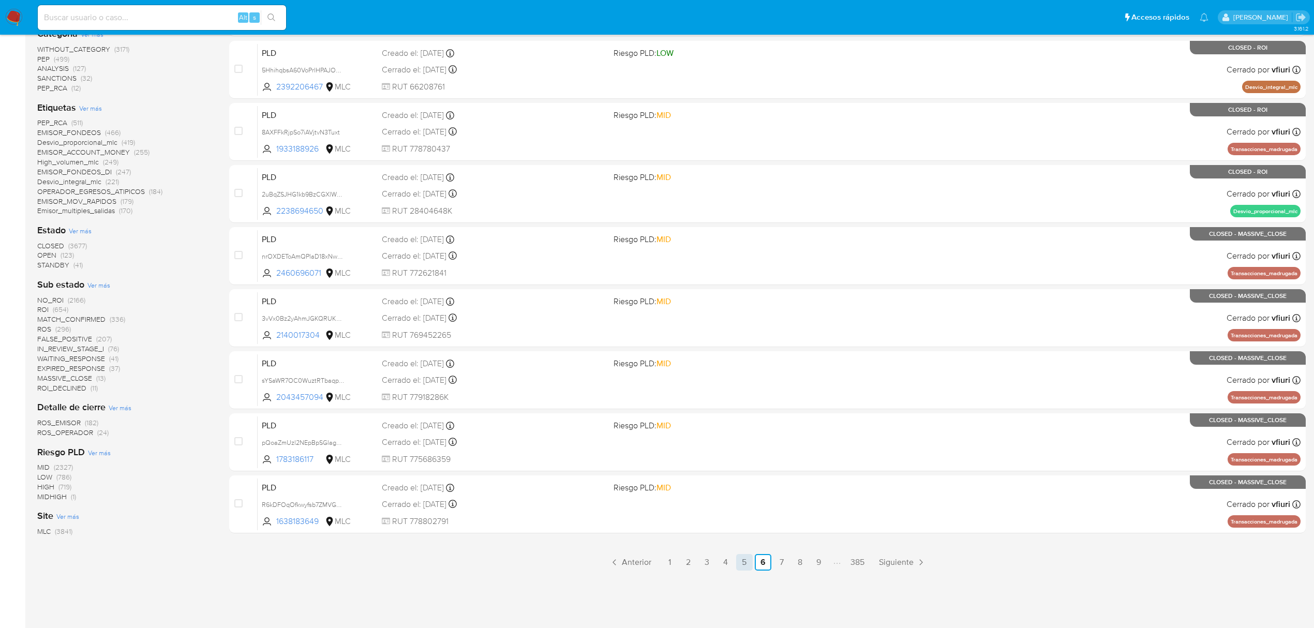
click at [739, 559] on link "5" at bounding box center [744, 562] width 17 height 17
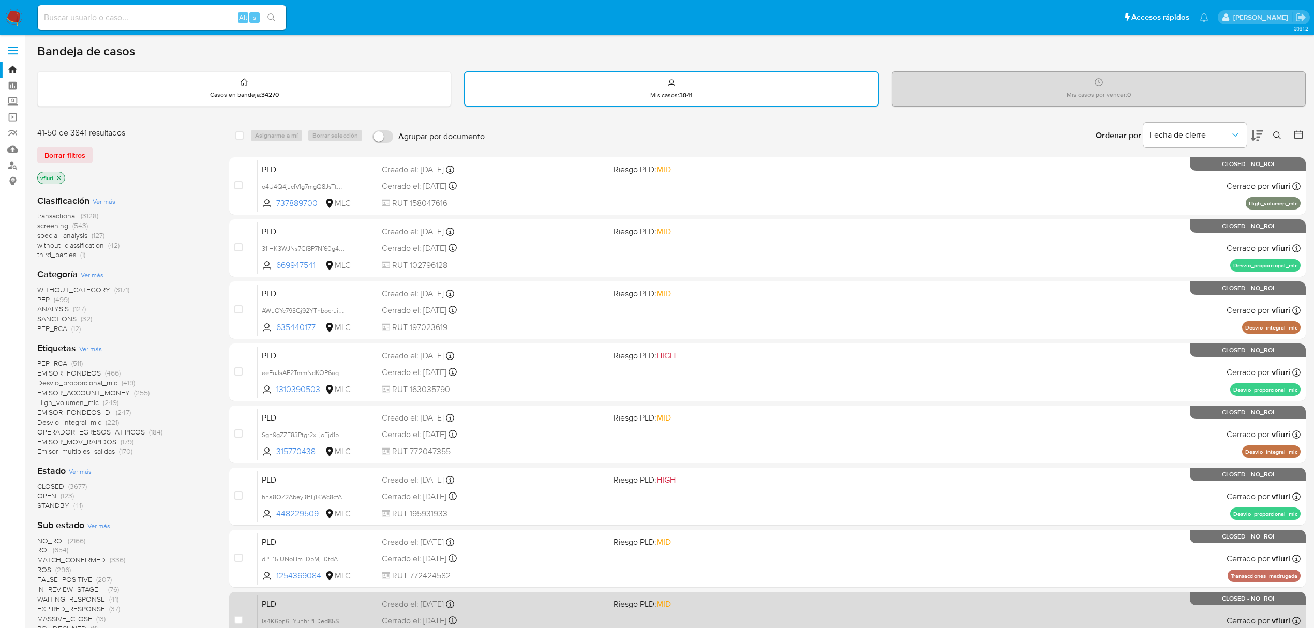
scroll to position [241, 0]
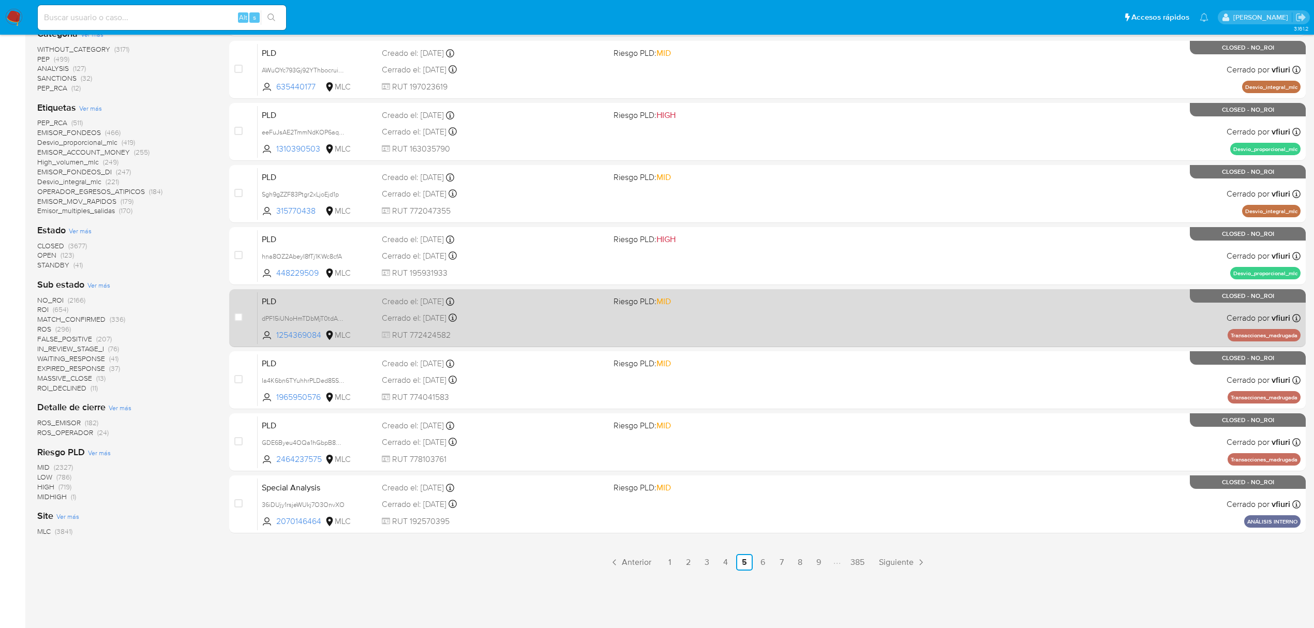
click at [764, 563] on link "6" at bounding box center [763, 562] width 17 height 17
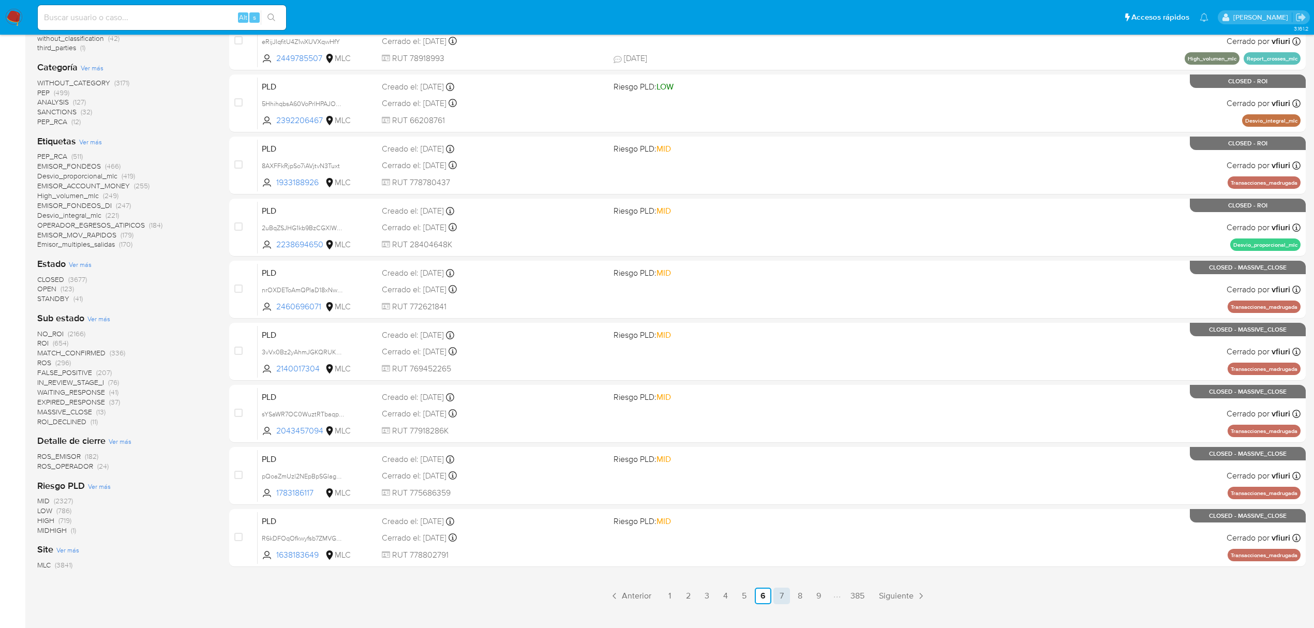
click at [780, 597] on link "7" at bounding box center [781, 596] width 17 height 17
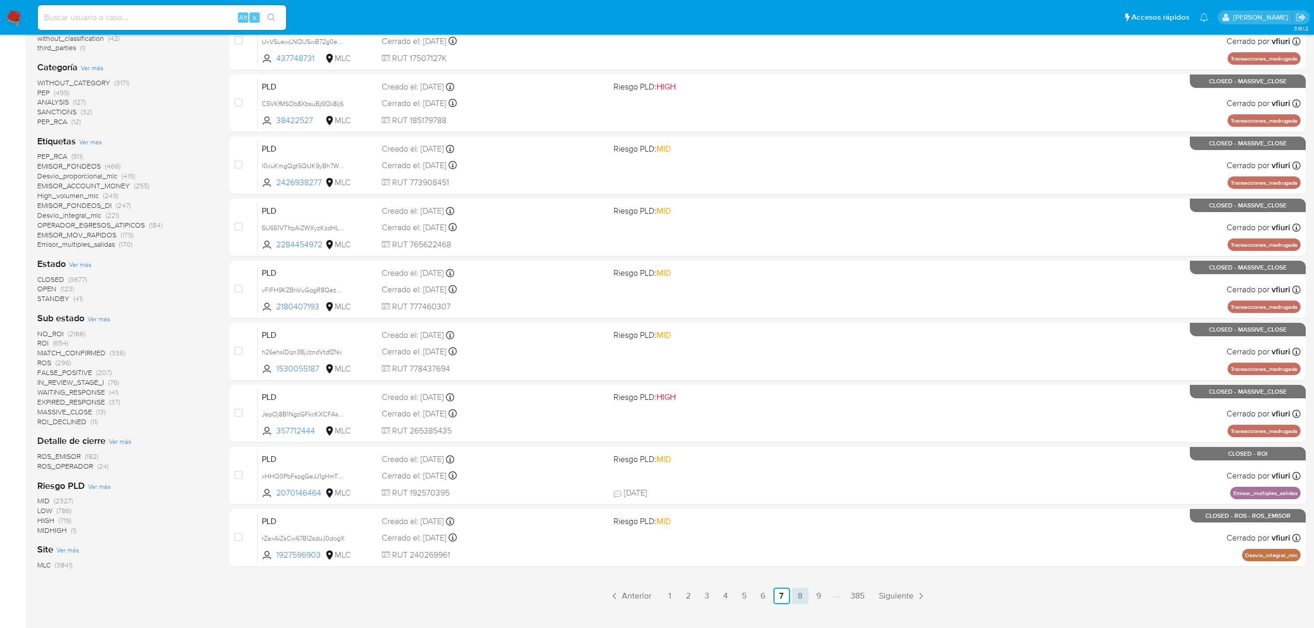
click at [797, 595] on link "8" at bounding box center [800, 596] width 17 height 17
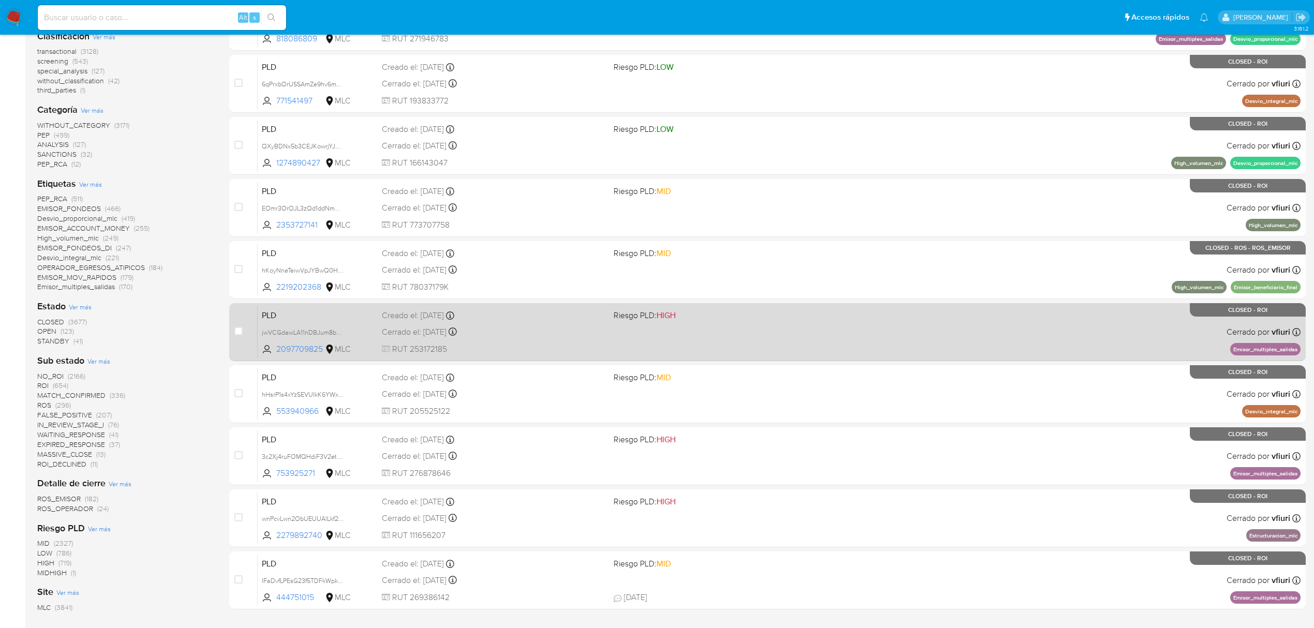
scroll to position [207, 0]
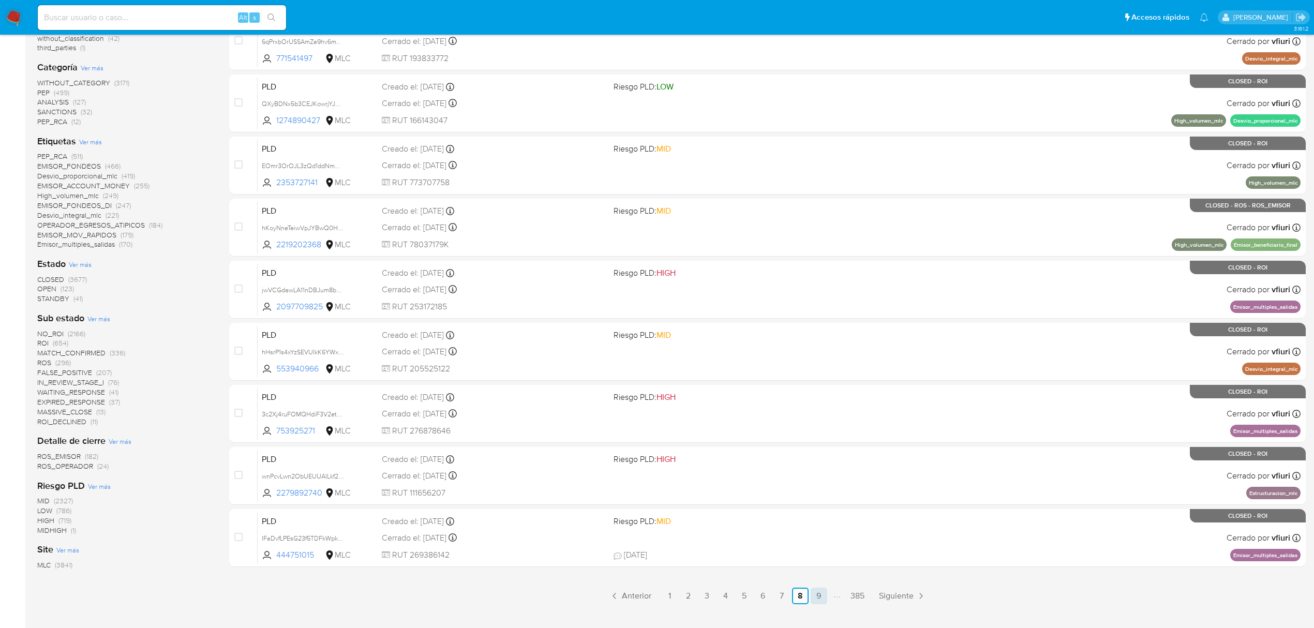
click at [813, 599] on link "9" at bounding box center [819, 596] width 17 height 17
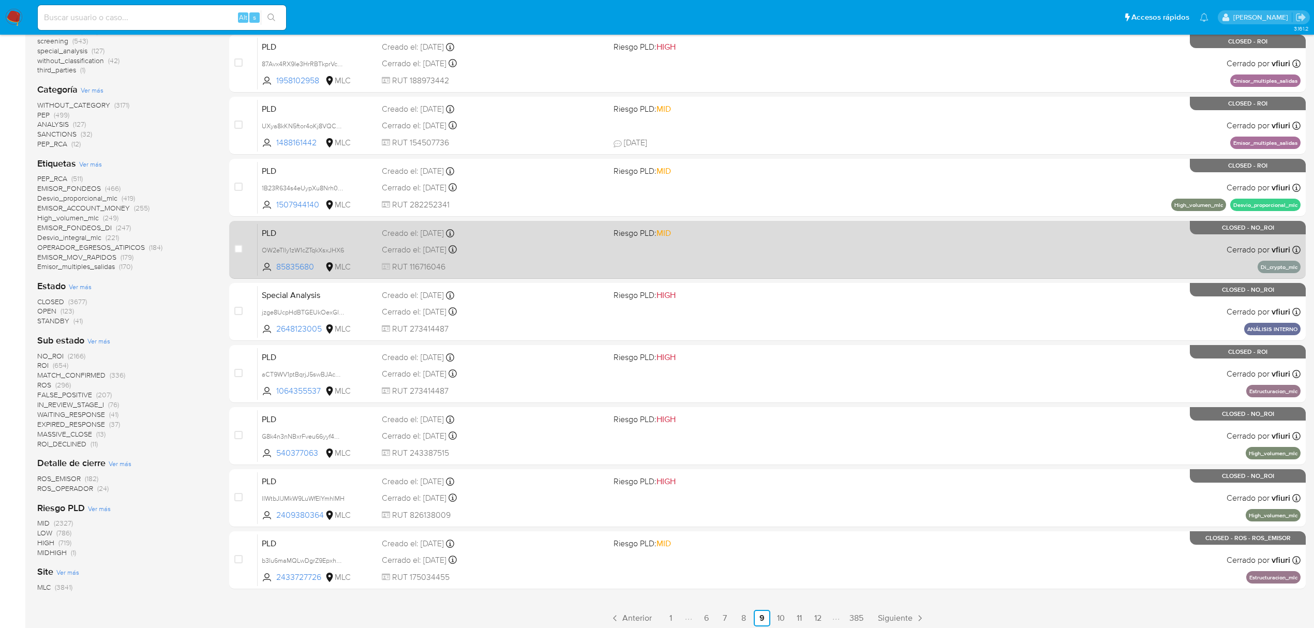
scroll to position [241, 0]
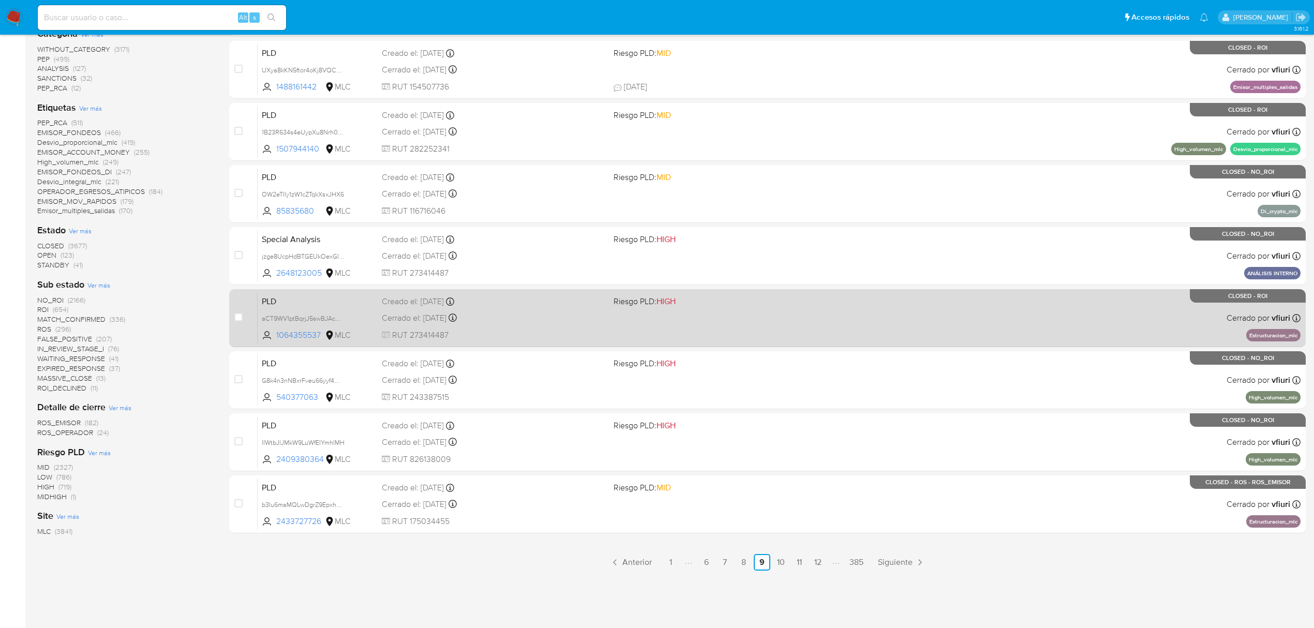
click at [782, 561] on link "10" at bounding box center [780, 562] width 17 height 17
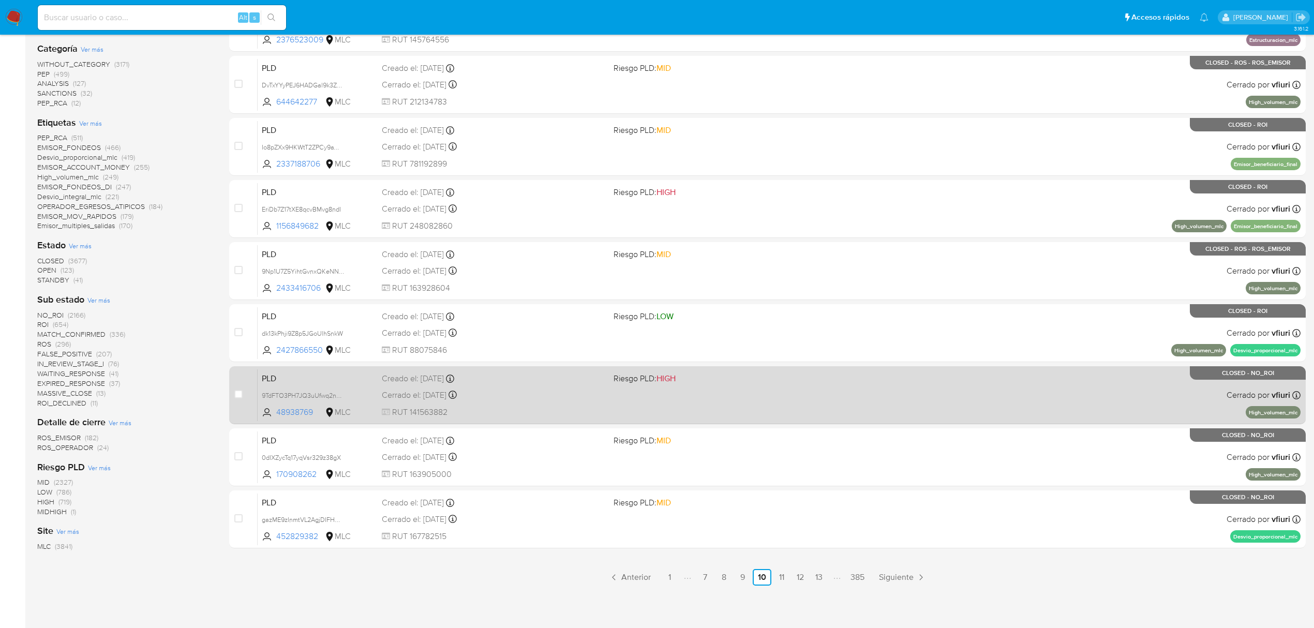
scroll to position [241, 0]
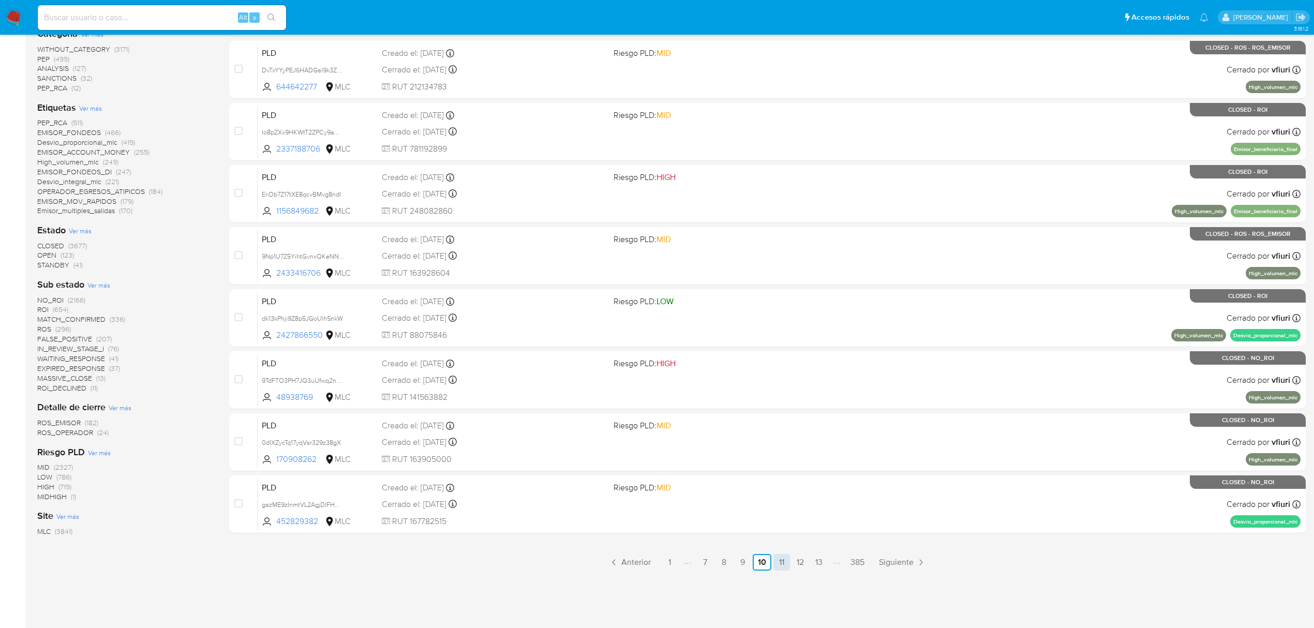
click at [782, 565] on link "11" at bounding box center [781, 562] width 17 height 17
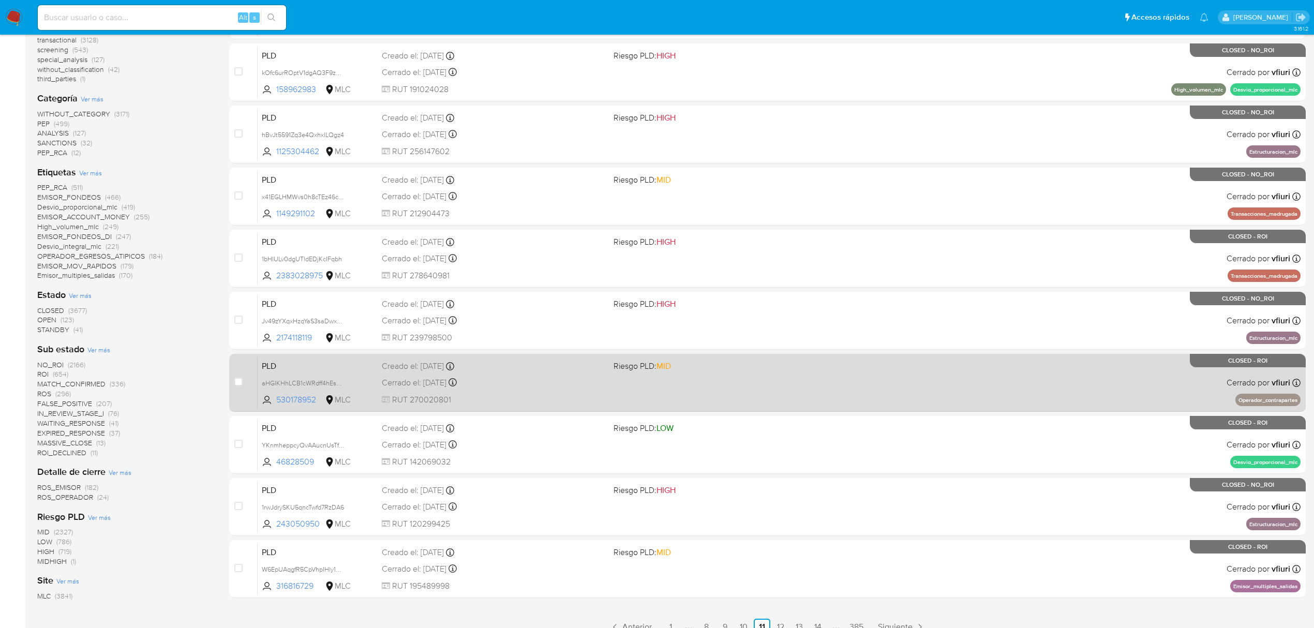
scroll to position [241, 0]
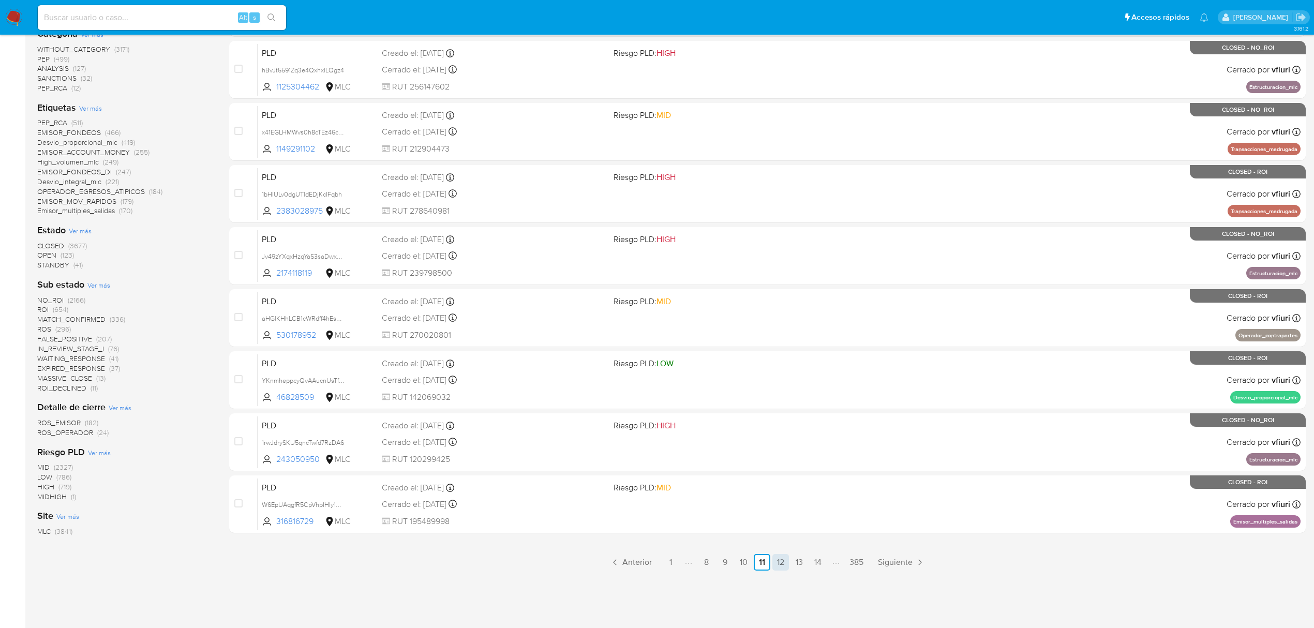
click at [775, 557] on link "12" at bounding box center [780, 562] width 17 height 17
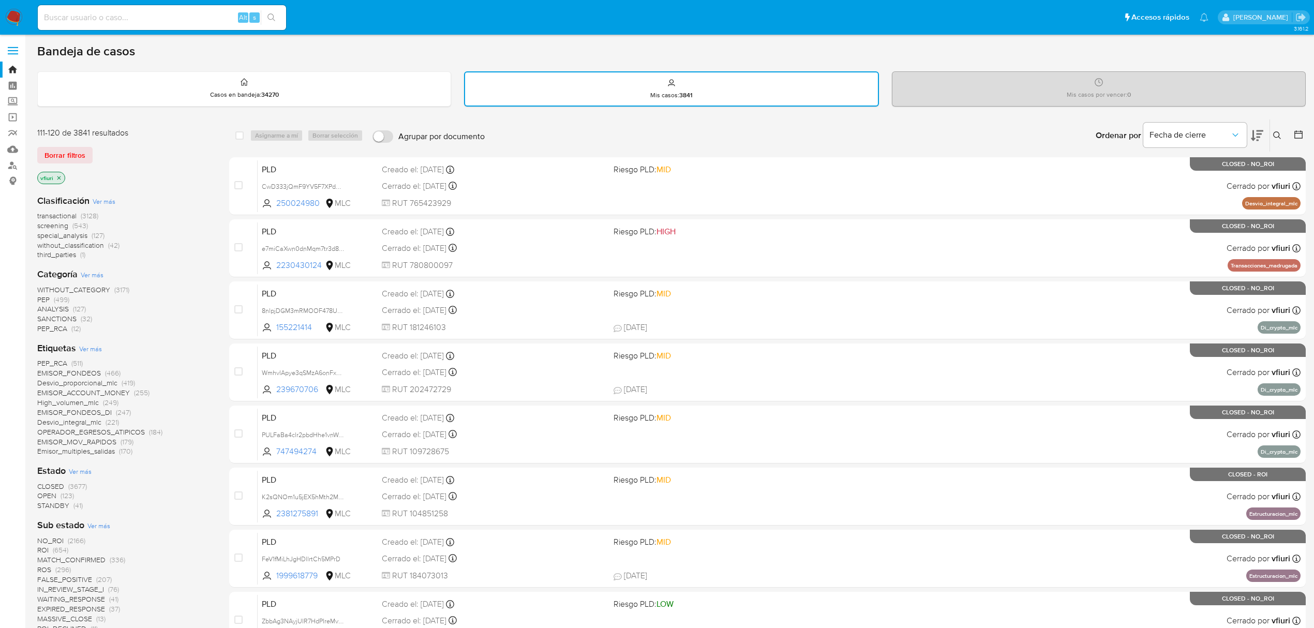
click at [1275, 132] on icon at bounding box center [1277, 135] width 8 height 8
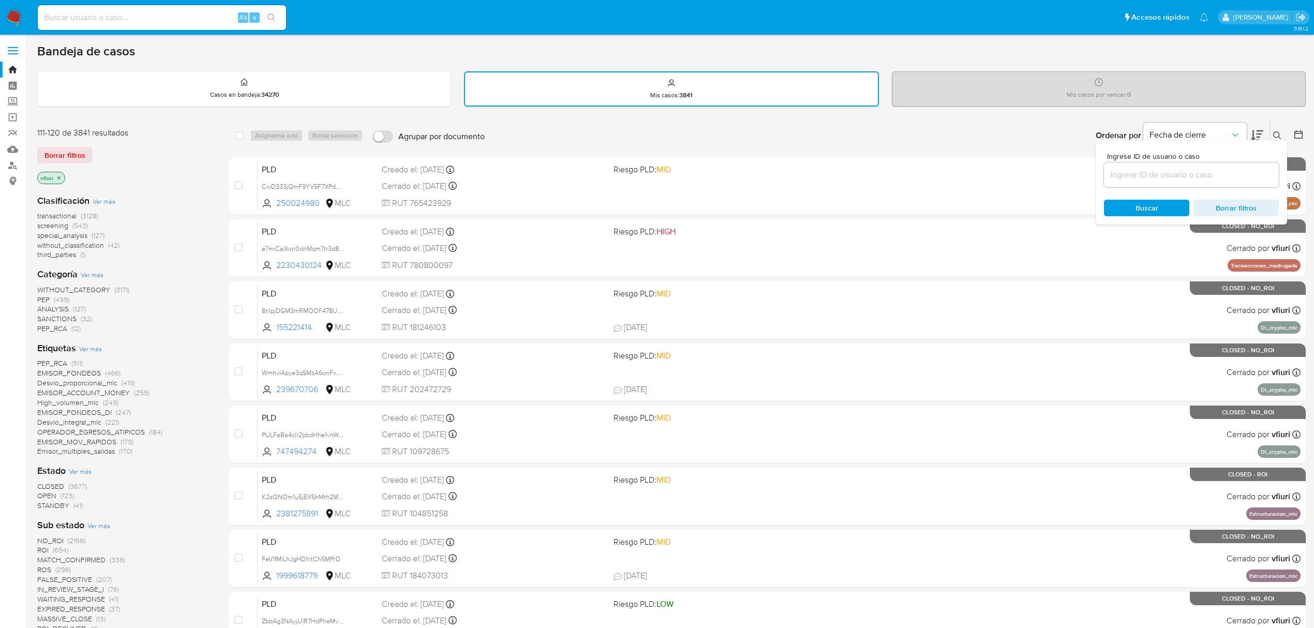
click at [1174, 176] on input at bounding box center [1191, 174] width 175 height 13
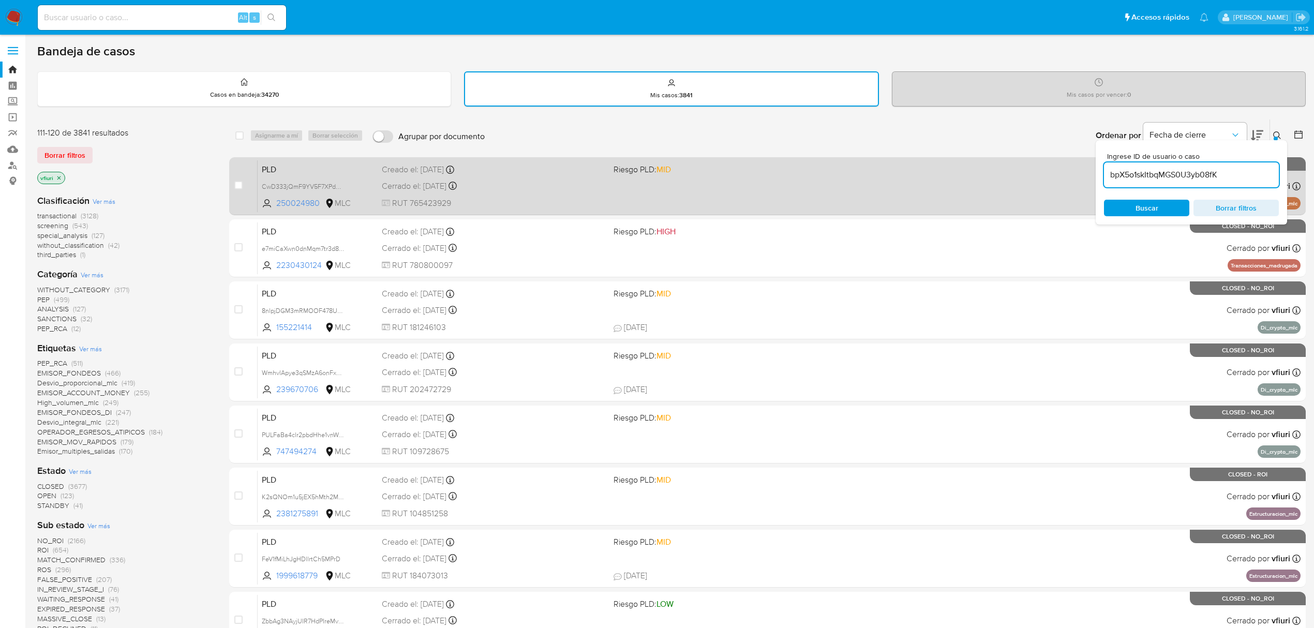
type input "bpX5o1skItbqMGS0U3yb08fK"
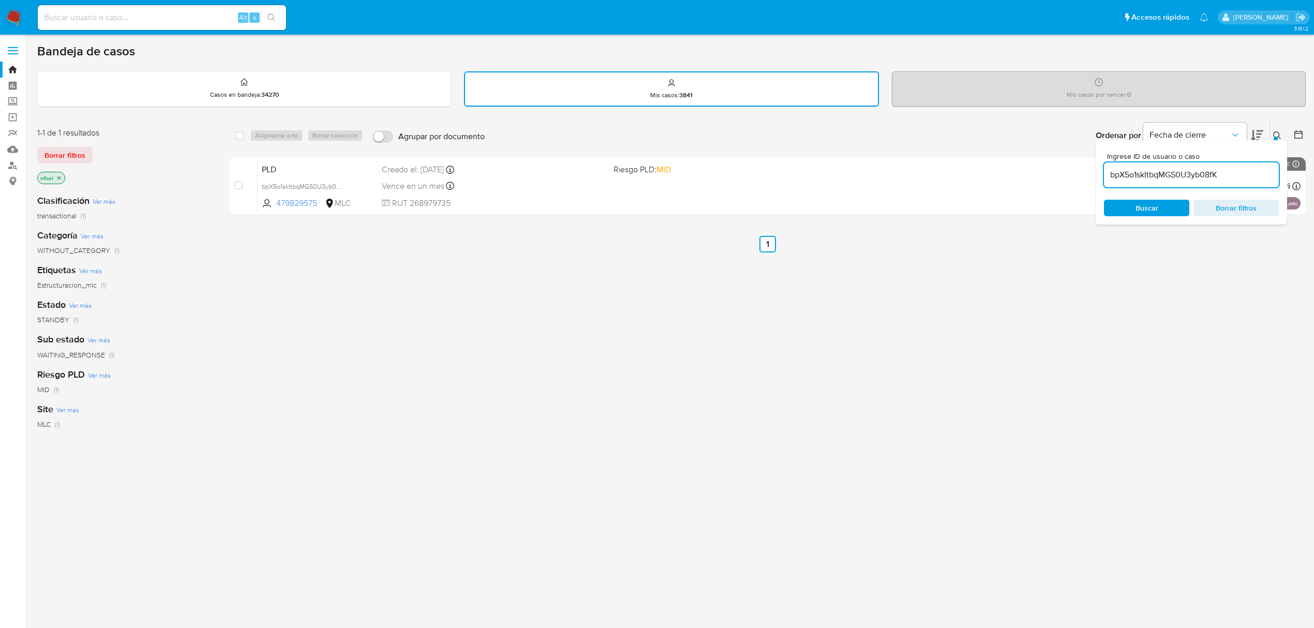
click at [1281, 140] on div "Ingrese ID de usuario o caso bpX5o1skItbqMGS0U3yb08fK Buscar Borrar filtros" at bounding box center [1191, 182] width 191 height 84
click at [1271, 130] on button at bounding box center [1278, 135] width 17 height 12
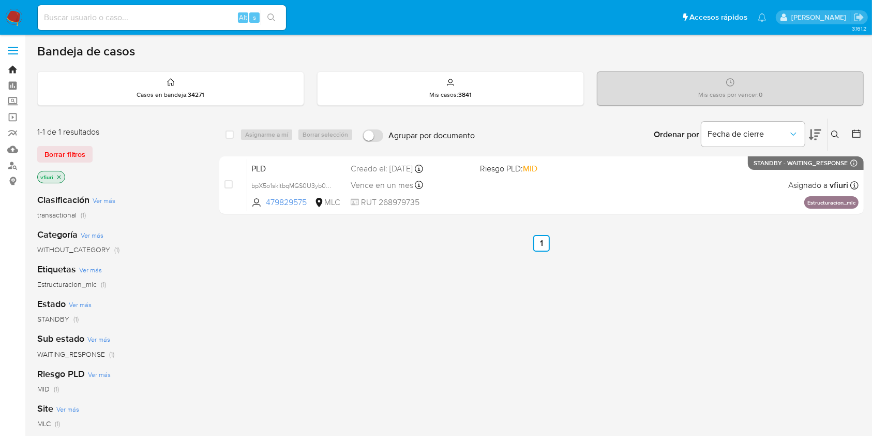
click at [15, 66] on link "Bandeja" at bounding box center [61, 70] width 123 height 16
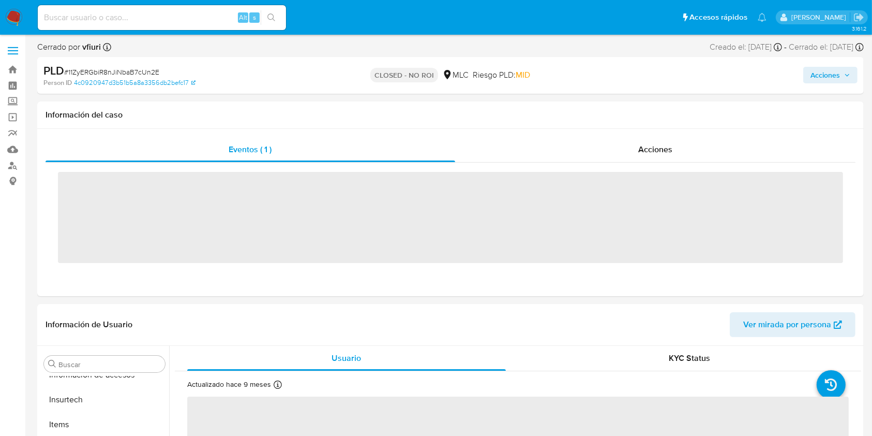
scroll to position [487, 0]
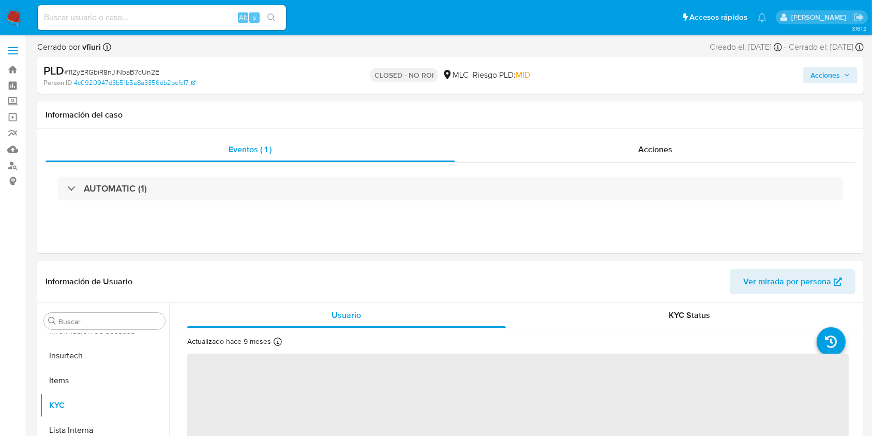
select select "10"
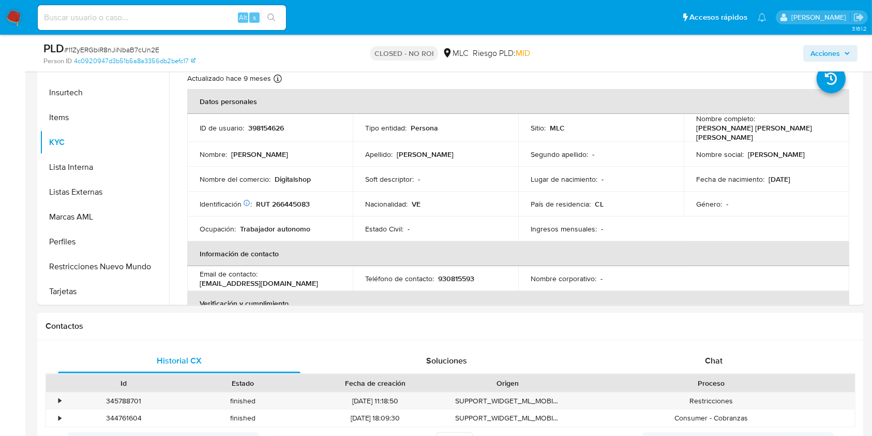
scroll to position [248, 0]
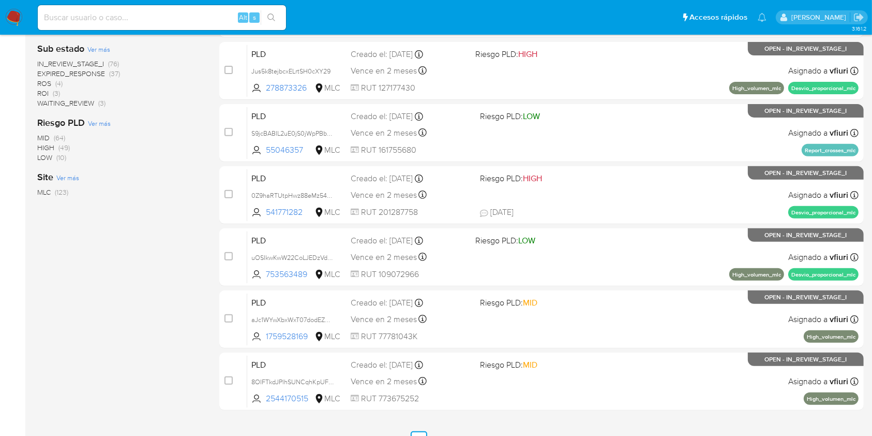
scroll to position [418, 0]
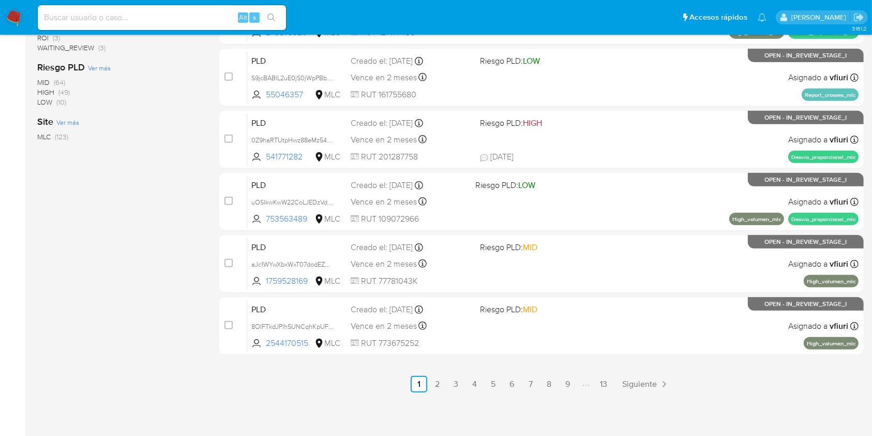
click at [599, 392] on div "3.161.2" at bounding box center [450, 26] width 827 height 806
click at [604, 379] on link "13" at bounding box center [603, 384] width 17 height 17
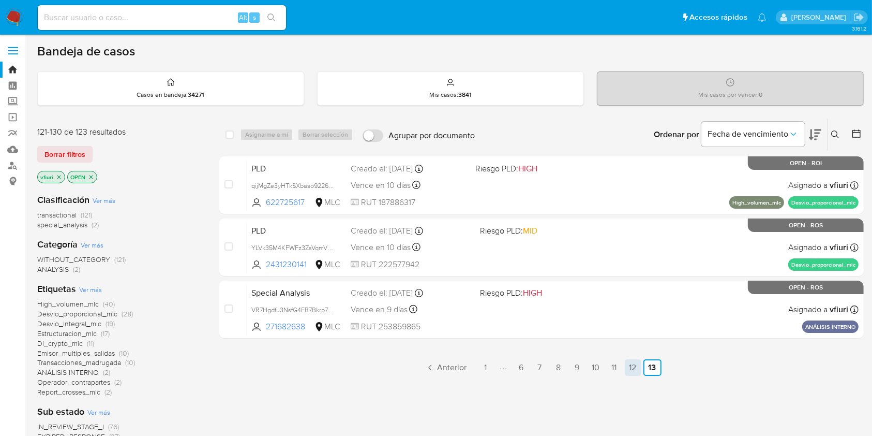
click at [628, 361] on link "12" at bounding box center [633, 367] width 17 height 17
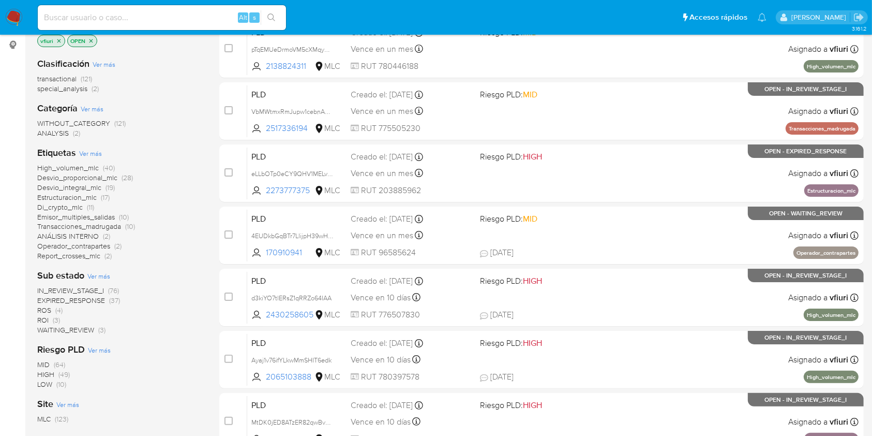
scroll to position [111, 0]
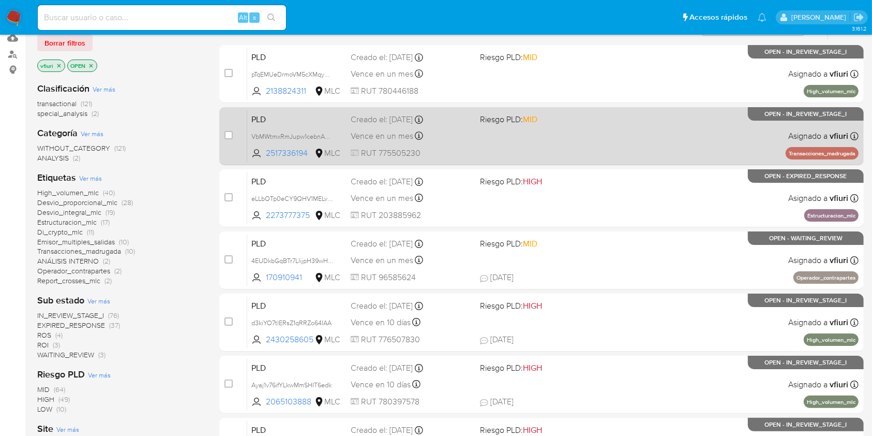
click at [552, 147] on div "PLD VbMWtmxRmJupw1cebnARYINd 2517336194 MLC Riesgo PLD: MID Creado el: [DATE] C…" at bounding box center [552, 136] width 611 height 52
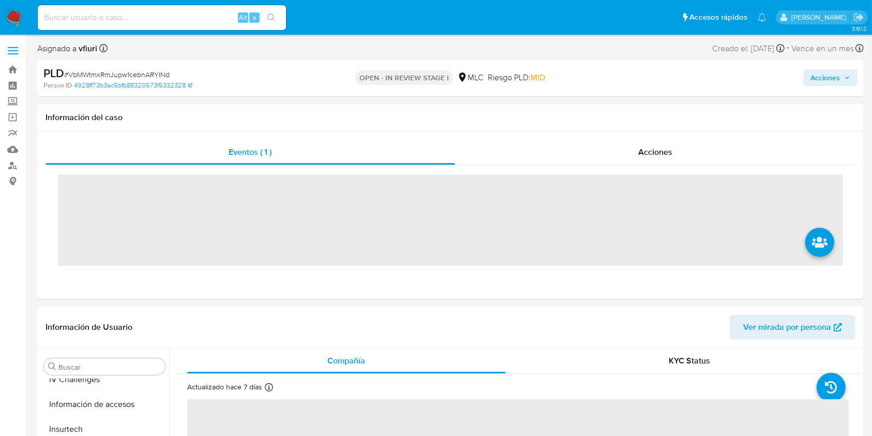
scroll to position [487, 0]
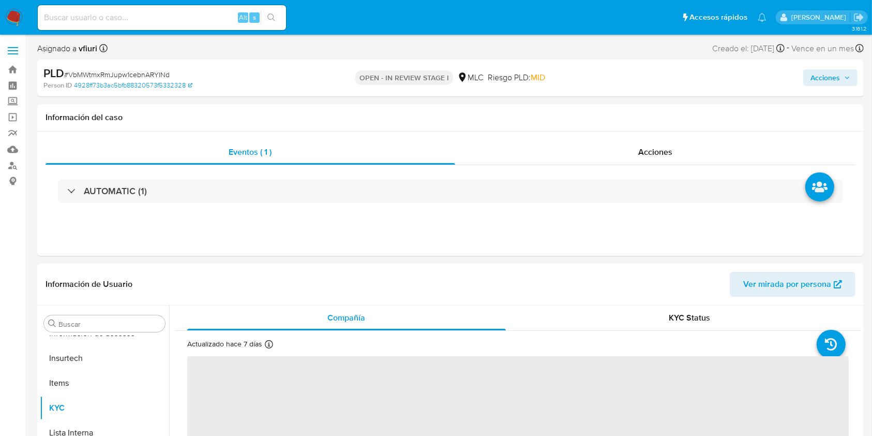
select select "10"
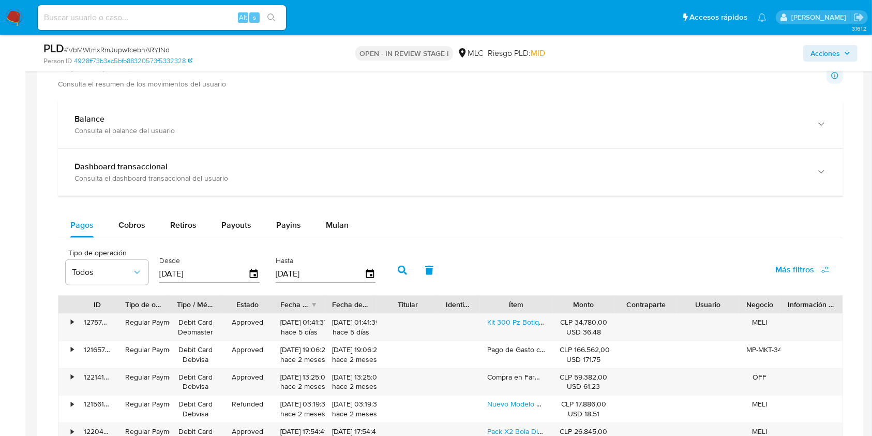
scroll to position [683, 0]
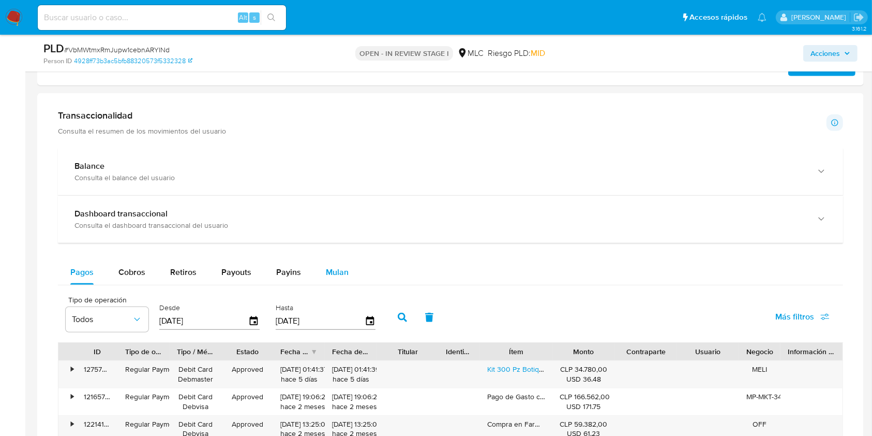
click at [344, 271] on span "Mulan" at bounding box center [337, 272] width 23 height 12
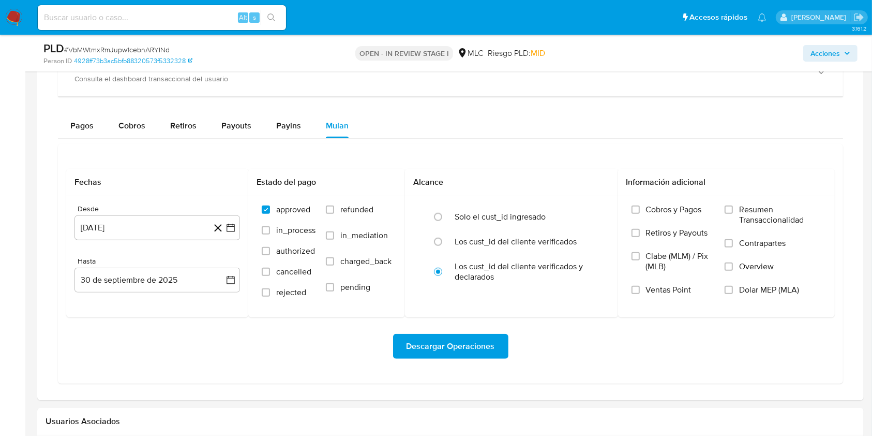
scroll to position [833, 0]
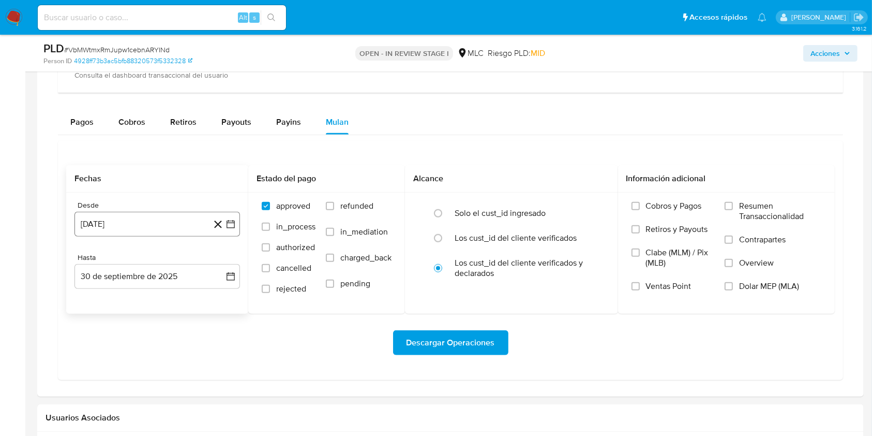
click at [232, 227] on icon "button" at bounding box center [231, 224] width 10 height 10
click at [217, 263] on icon "Mes siguiente" at bounding box center [221, 261] width 12 height 12
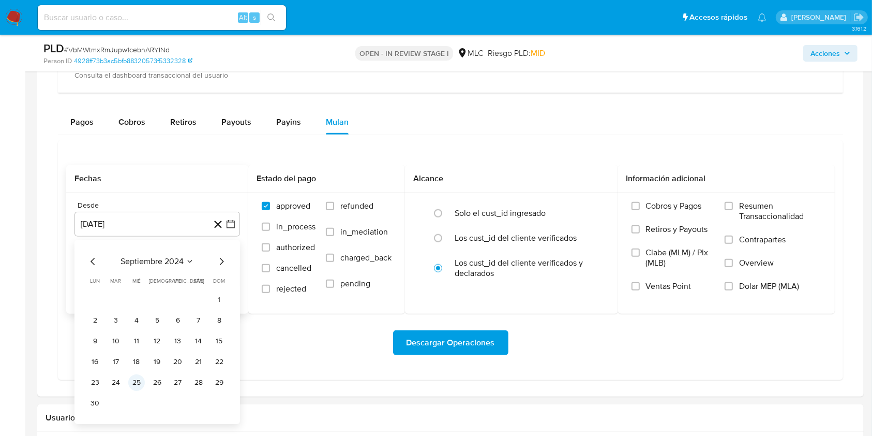
click at [143, 385] on button "25" at bounding box center [136, 382] width 17 height 17
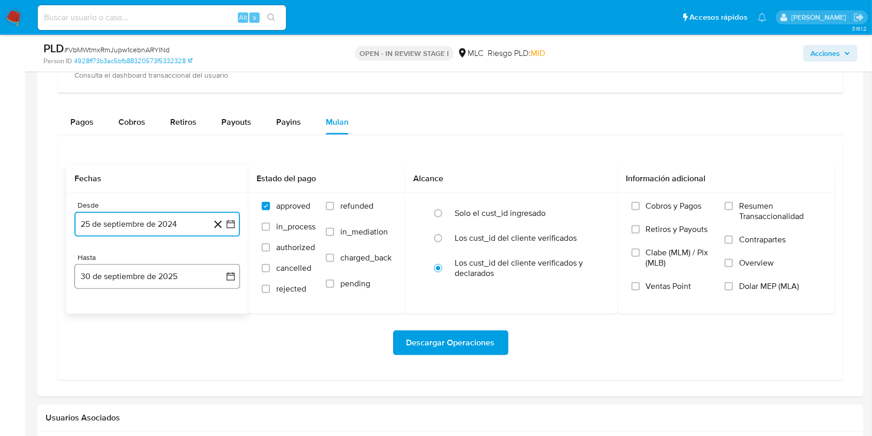
click at [233, 270] on button "30 de septiembre de 2025" at bounding box center [157, 276] width 166 height 25
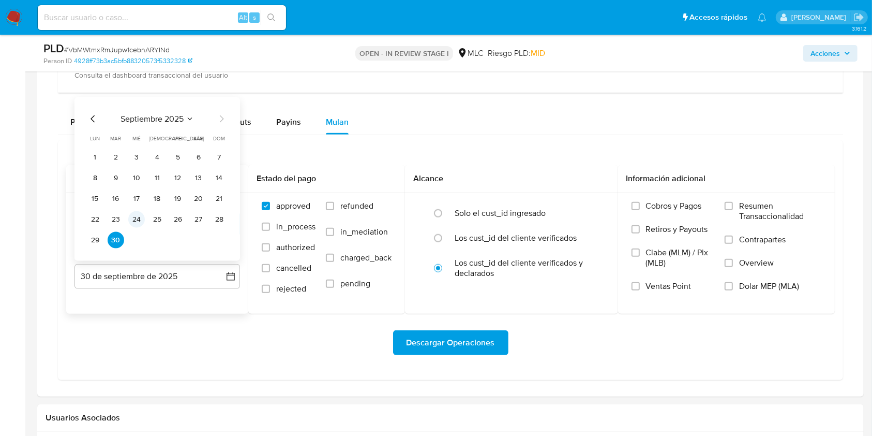
click at [136, 221] on button "24" at bounding box center [136, 219] width 17 height 17
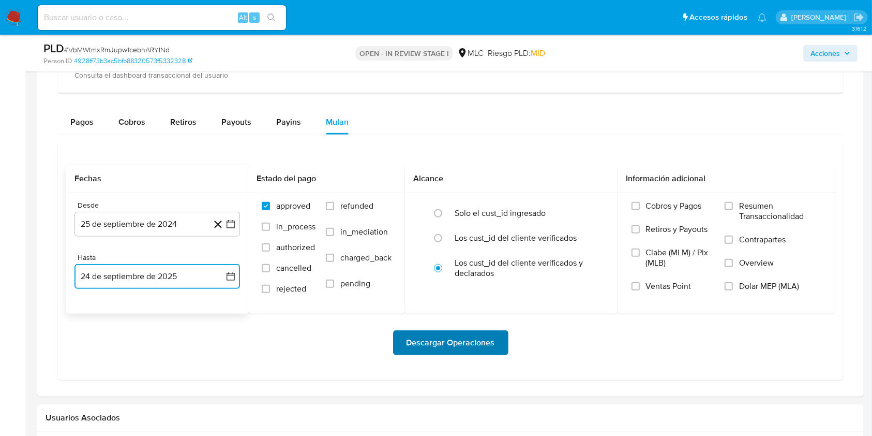
click at [422, 353] on span "Descargar Operaciones" at bounding box center [451, 342] width 88 height 23
